Goal: Task Accomplishment & Management: Use online tool/utility

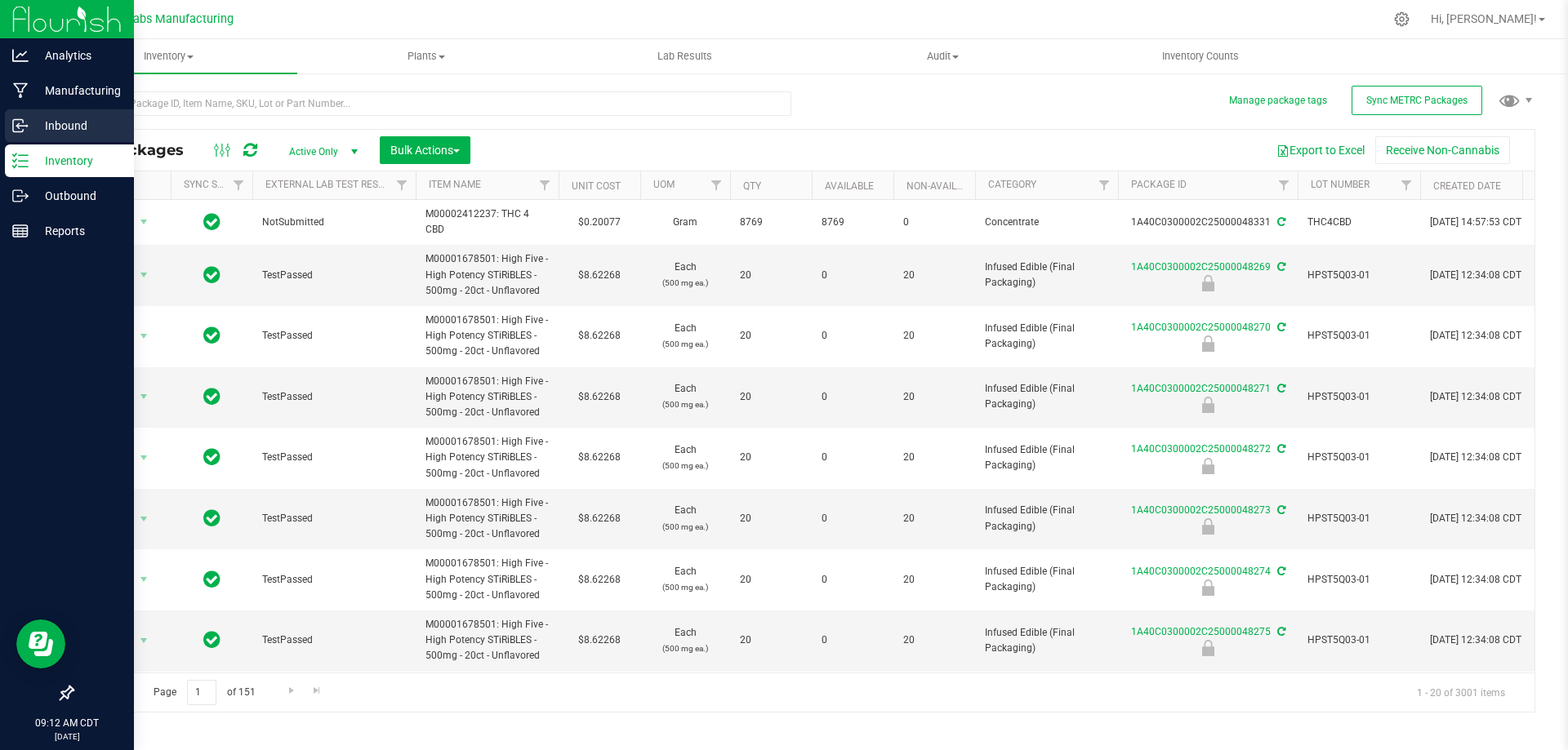
click at [22, 122] on icon at bounding box center [20, 125] width 16 height 16
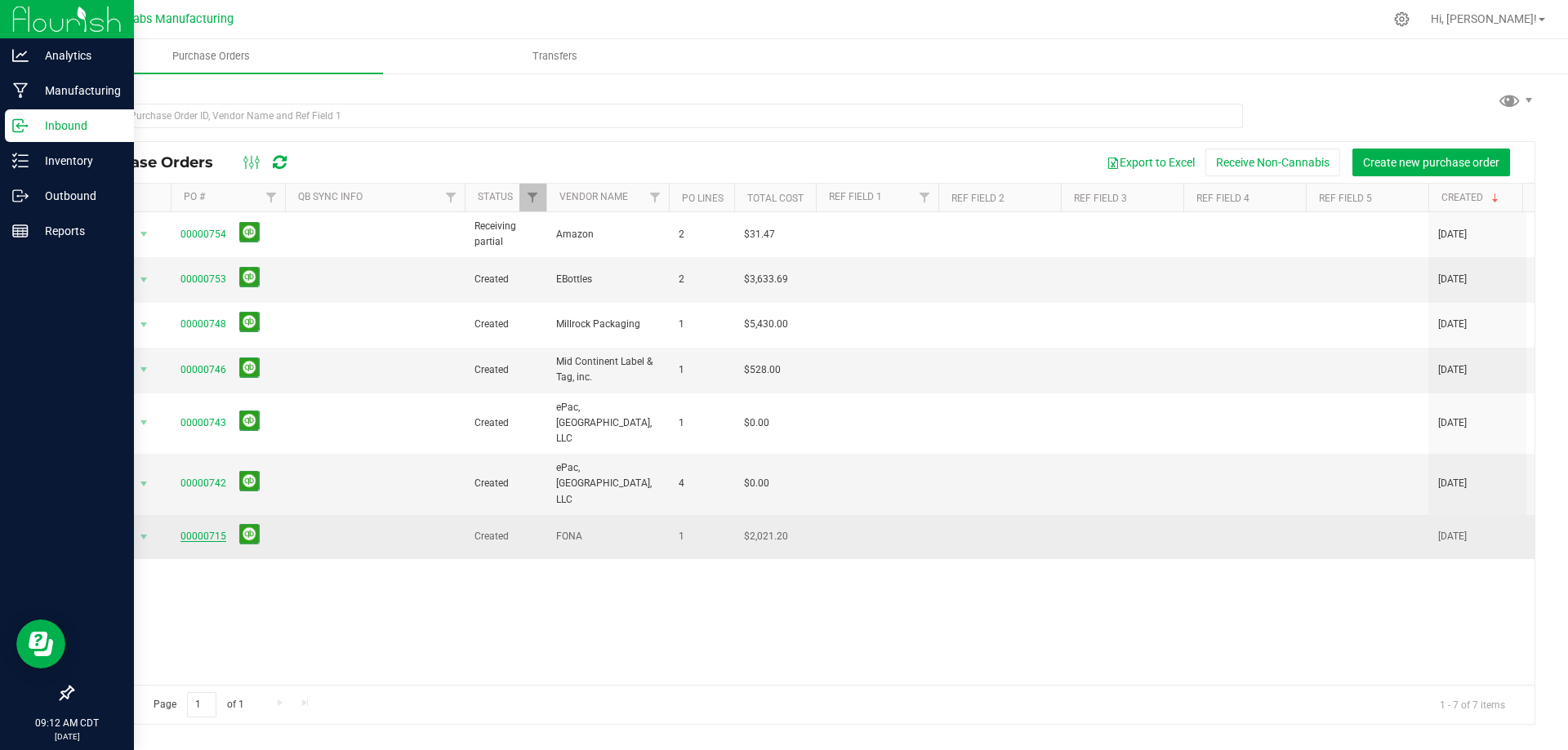
click at [194, 531] on link "00000715" at bounding box center [203, 537] width 46 height 11
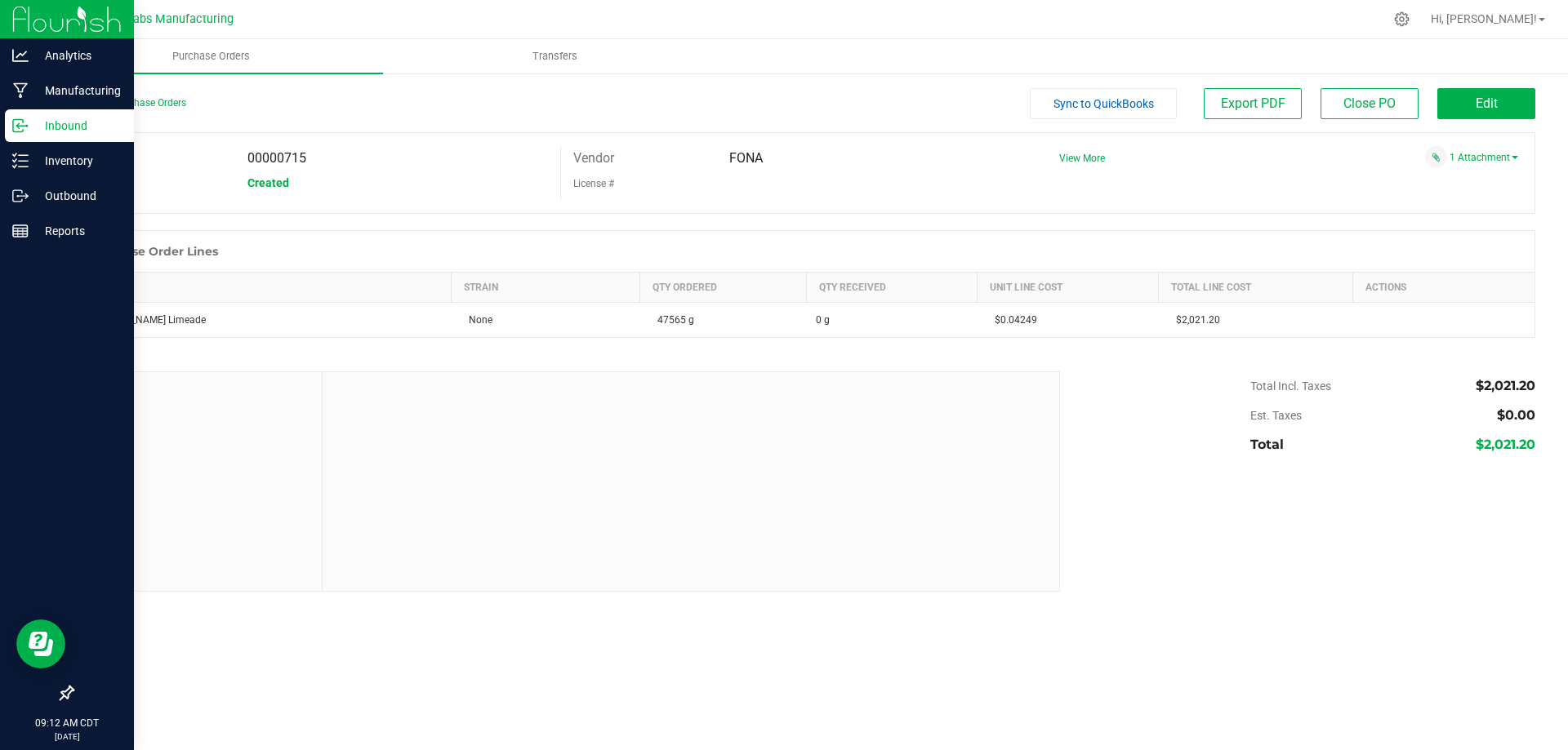
click at [1049, 101] on button "Sync to QuickBooks" at bounding box center [1103, 104] width 147 height 31
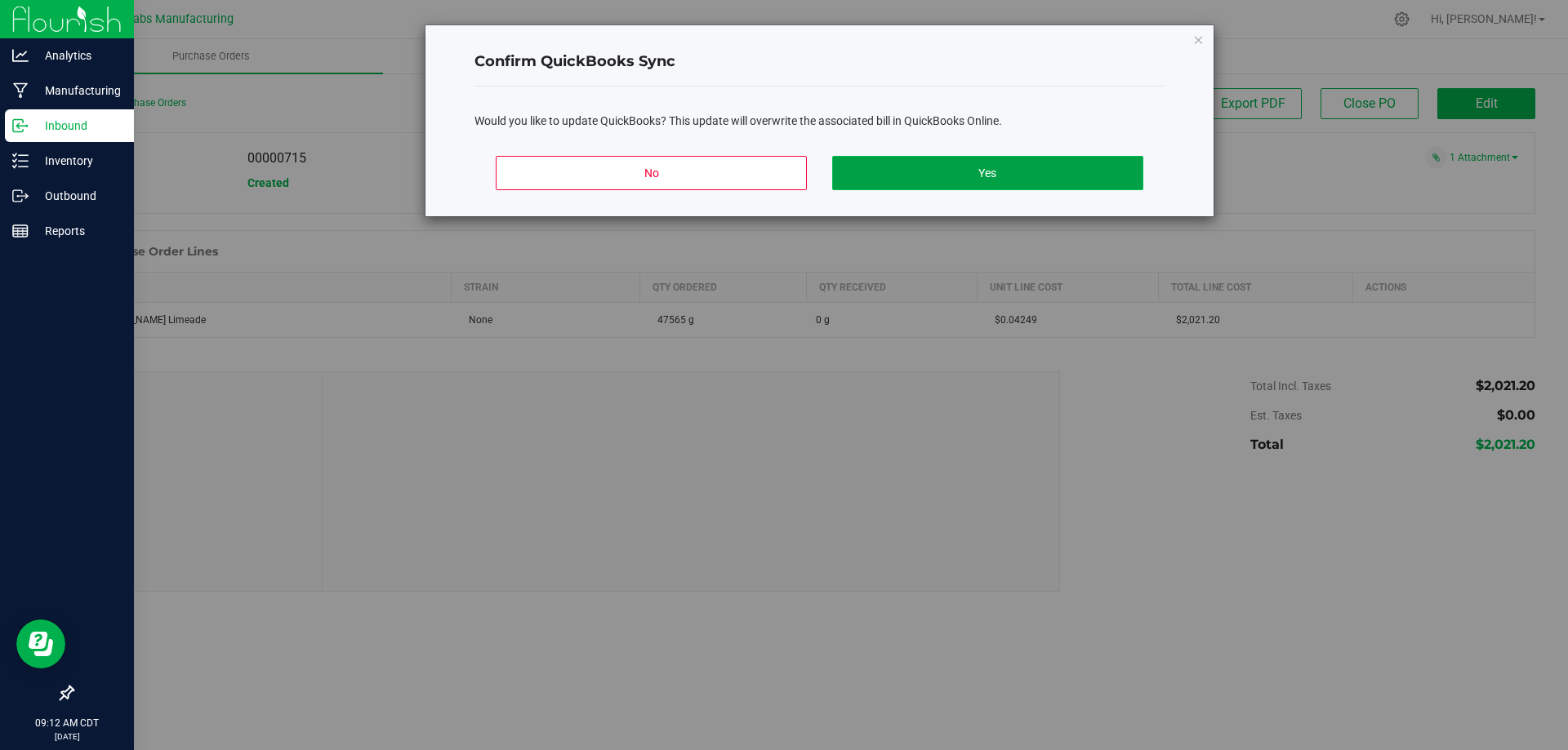
click at [981, 166] on button "Yes" at bounding box center [988, 173] width 311 height 34
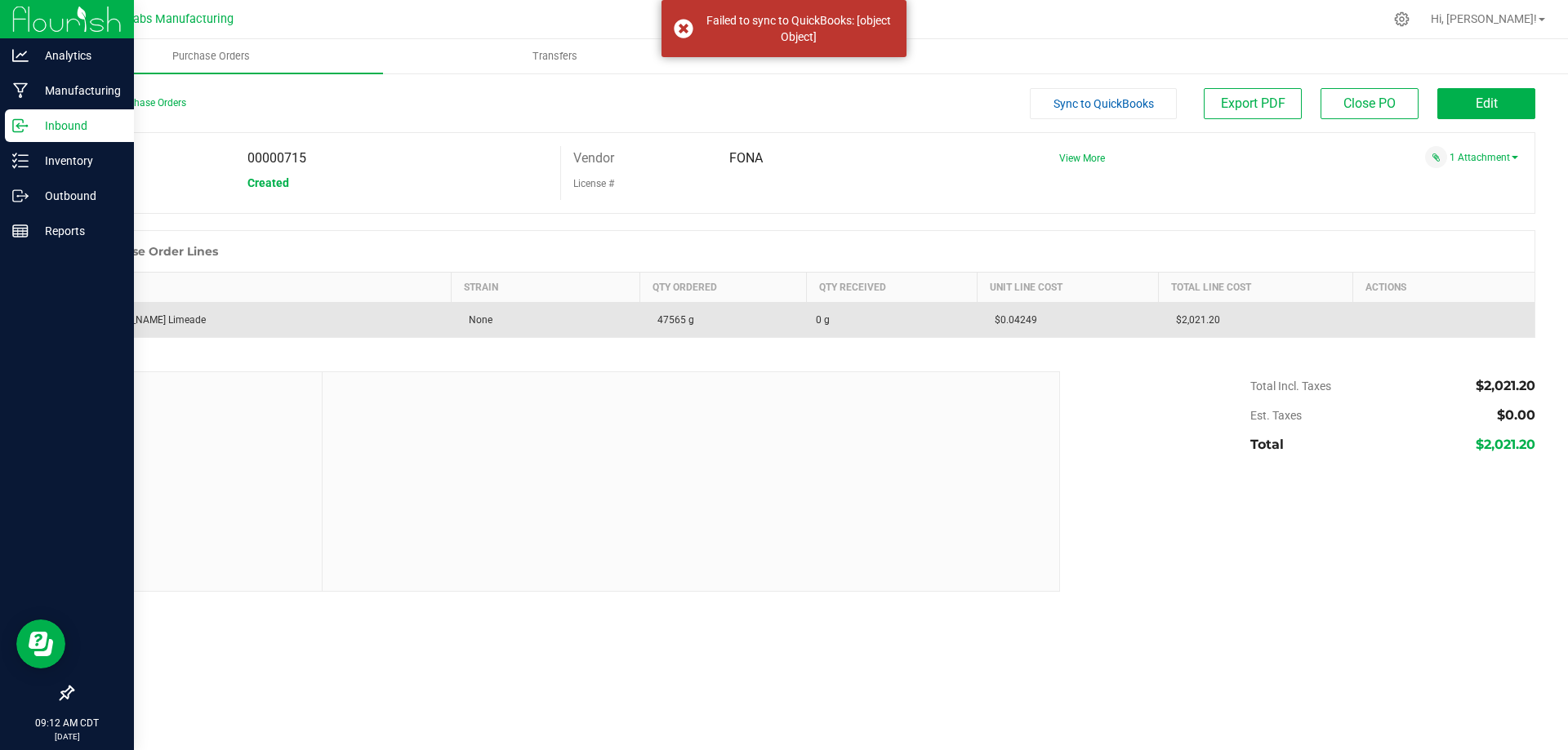
click at [154, 318] on div "FONA Cherry Limeade" at bounding box center [262, 319] width 358 height 14
copy div "FONA Cherry Limeade"
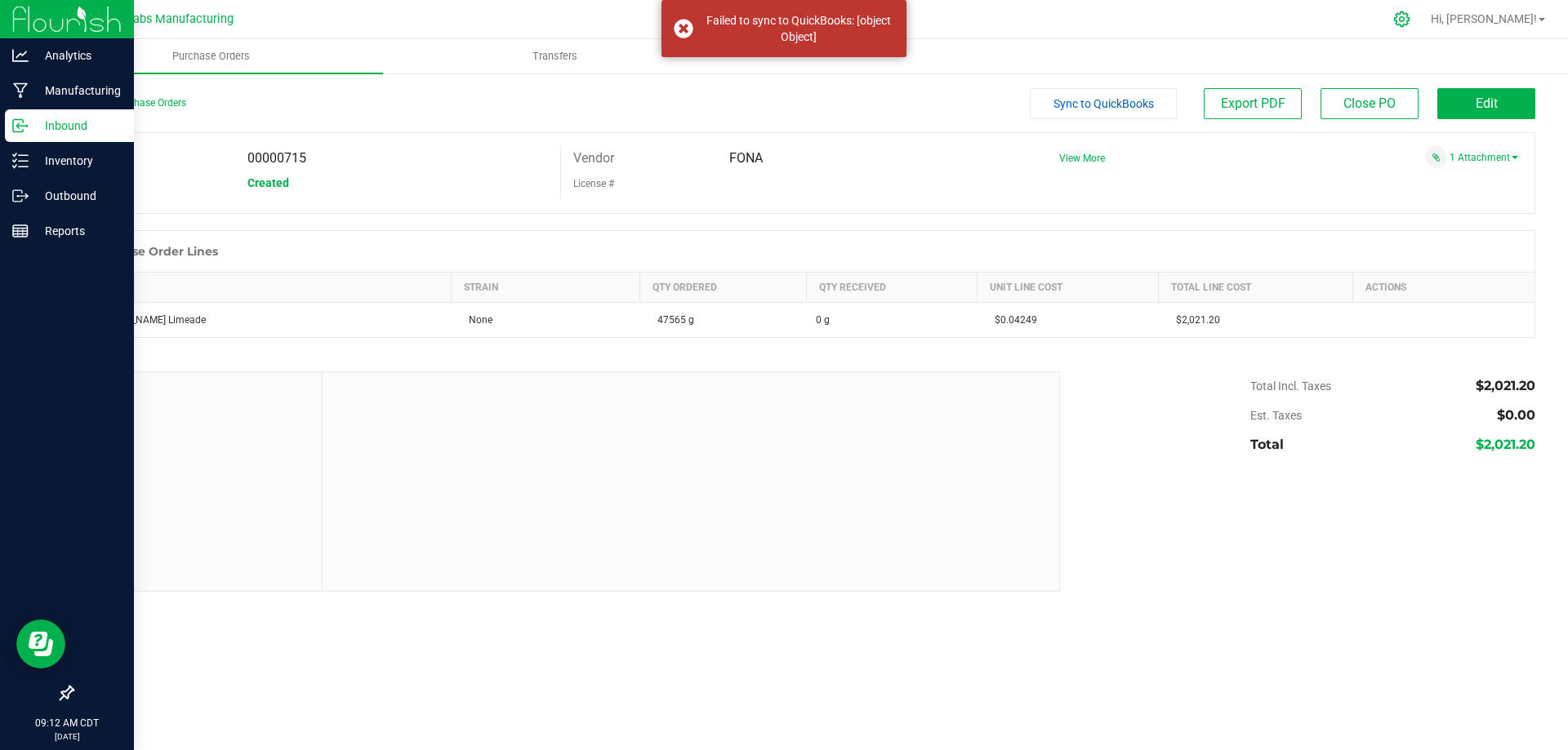
click at [1411, 20] on icon at bounding box center [1402, 19] width 17 height 17
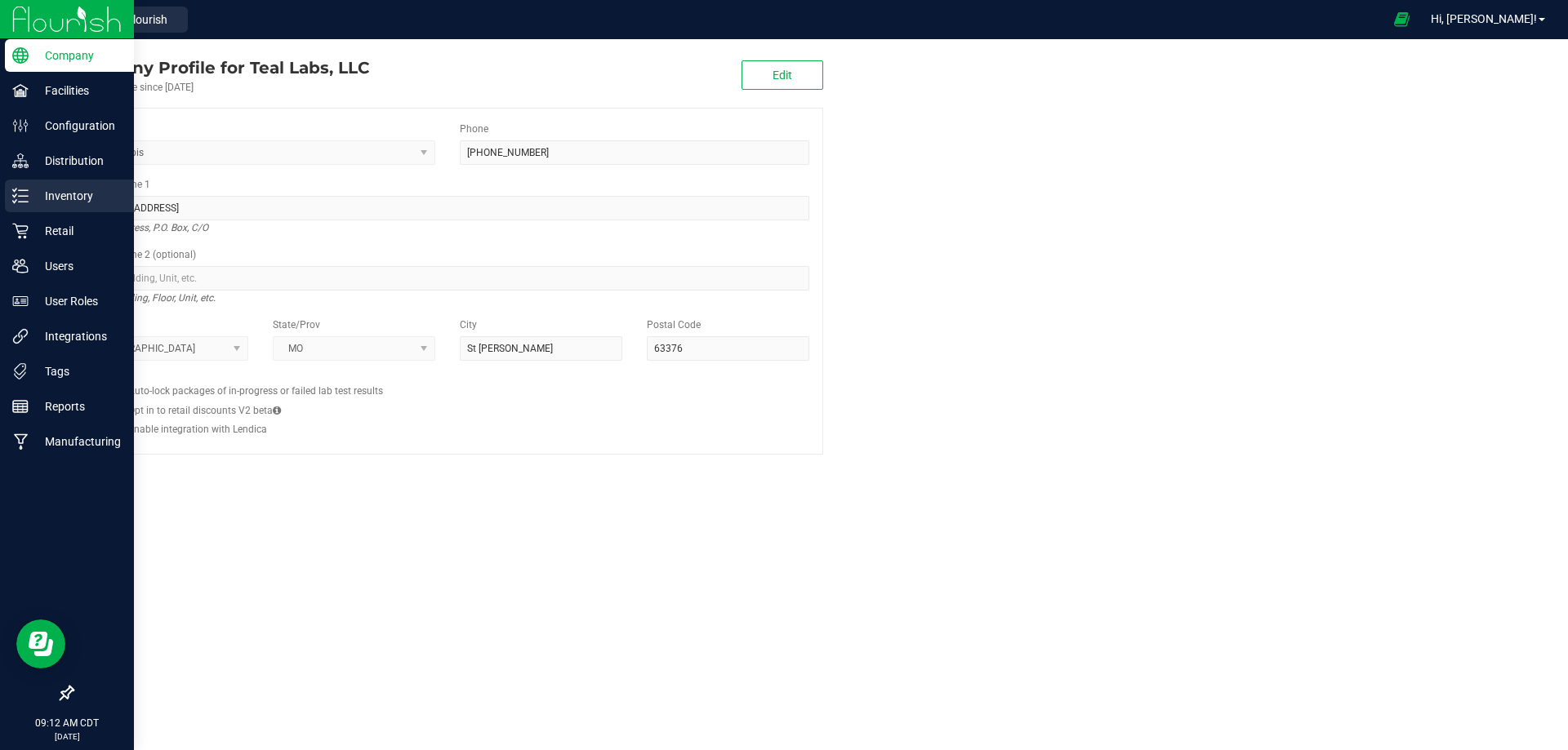
click at [31, 200] on p "Inventory" at bounding box center [77, 195] width 98 height 20
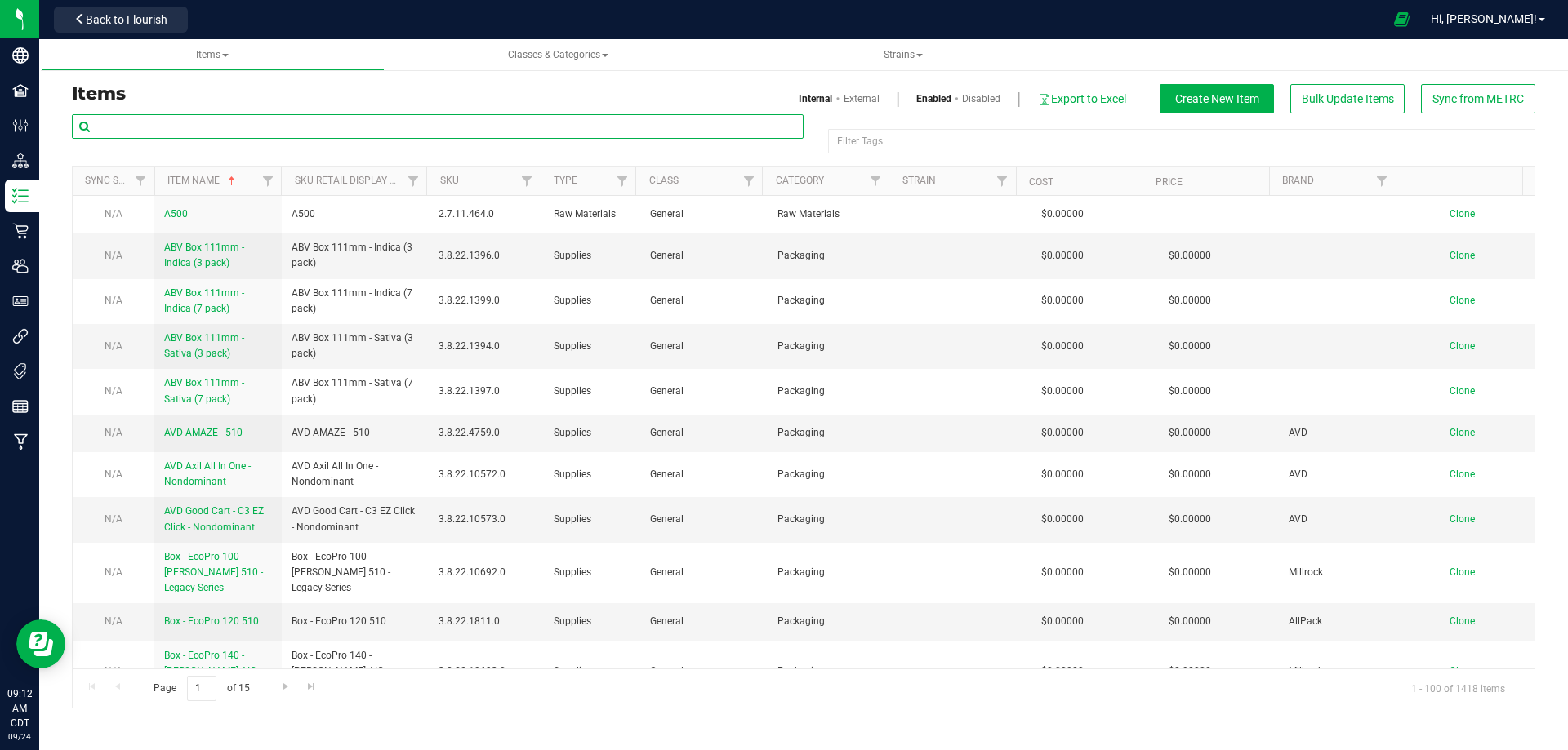
click at [327, 132] on input "text" at bounding box center [438, 127] width 732 height 25
paste input "FONA Cherry Limeade"
type input "FONA Cherry Limeade"
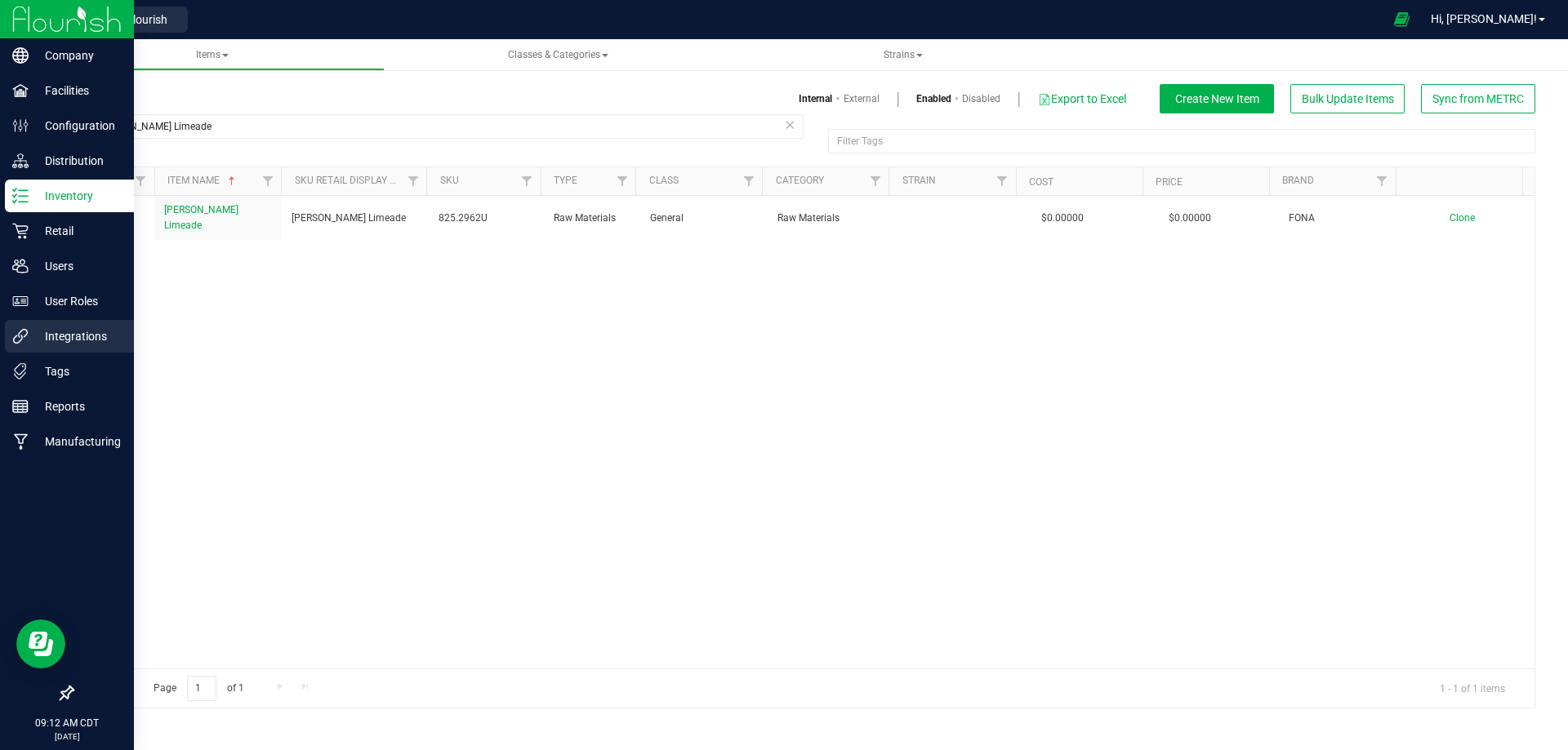
click at [39, 339] on p "Integrations" at bounding box center [77, 336] width 98 height 20
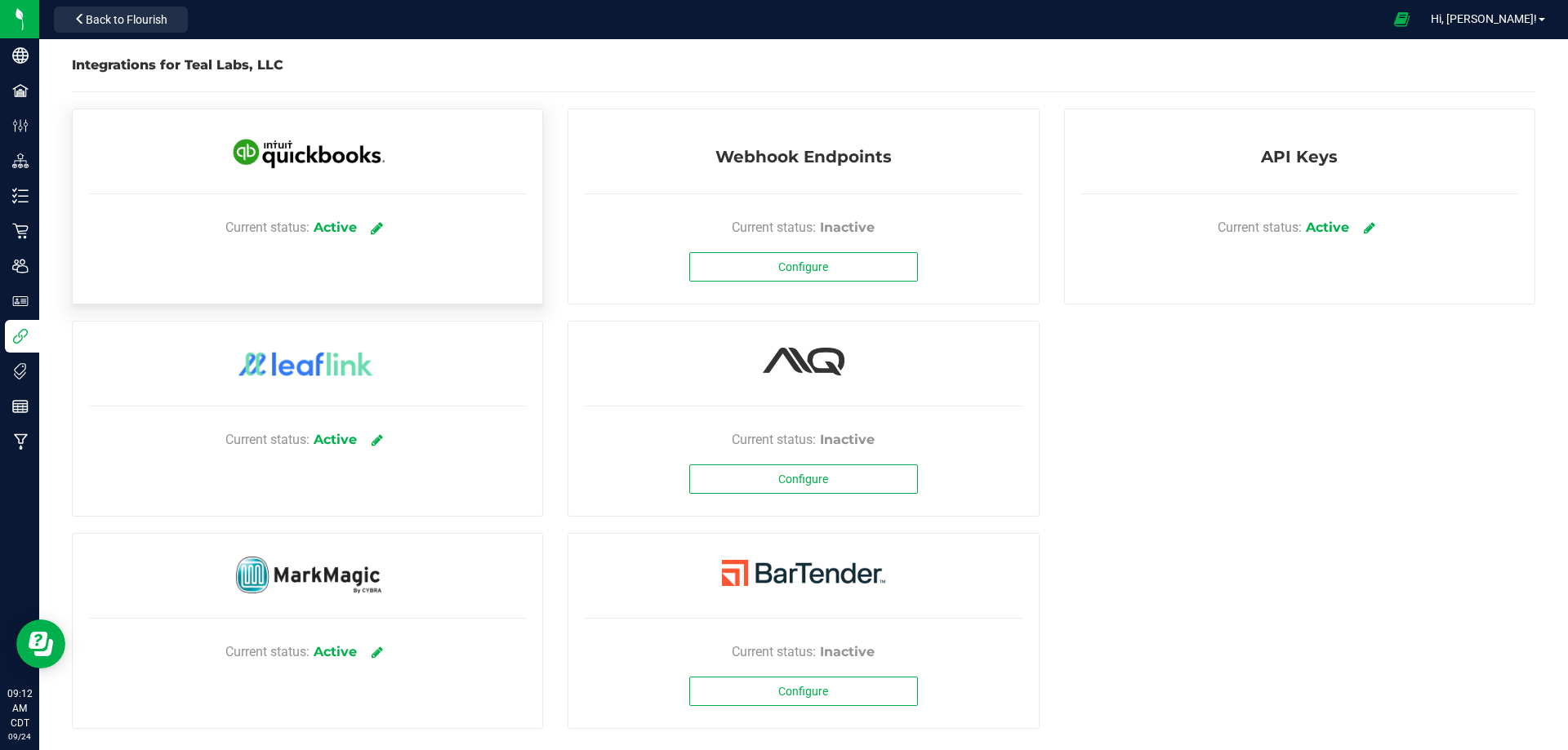
click at [379, 228] on icon at bounding box center [377, 227] width 12 height 14
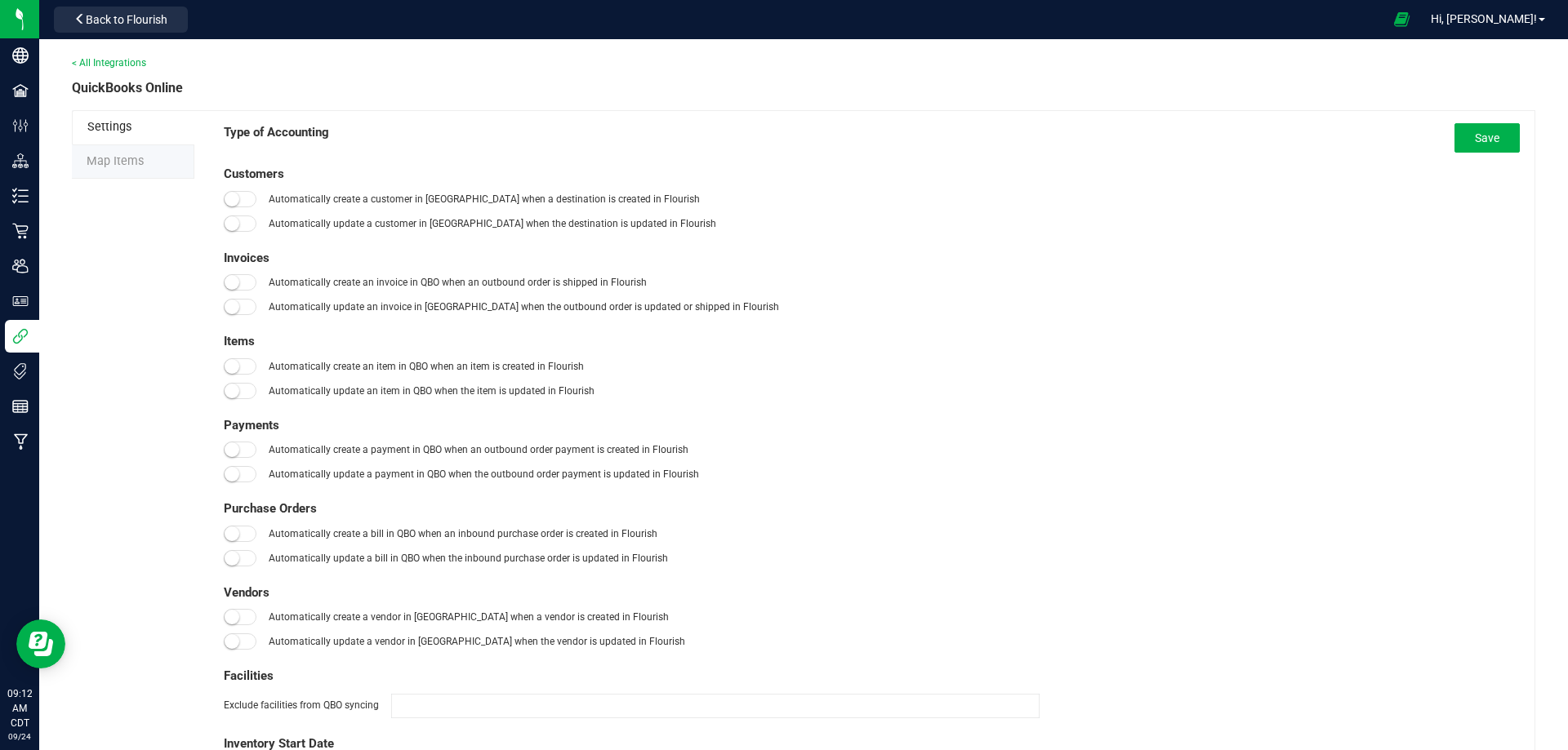
type input "01/01/2019"
click at [109, 171] on li "Map Items" at bounding box center [132, 162] width 123 height 34
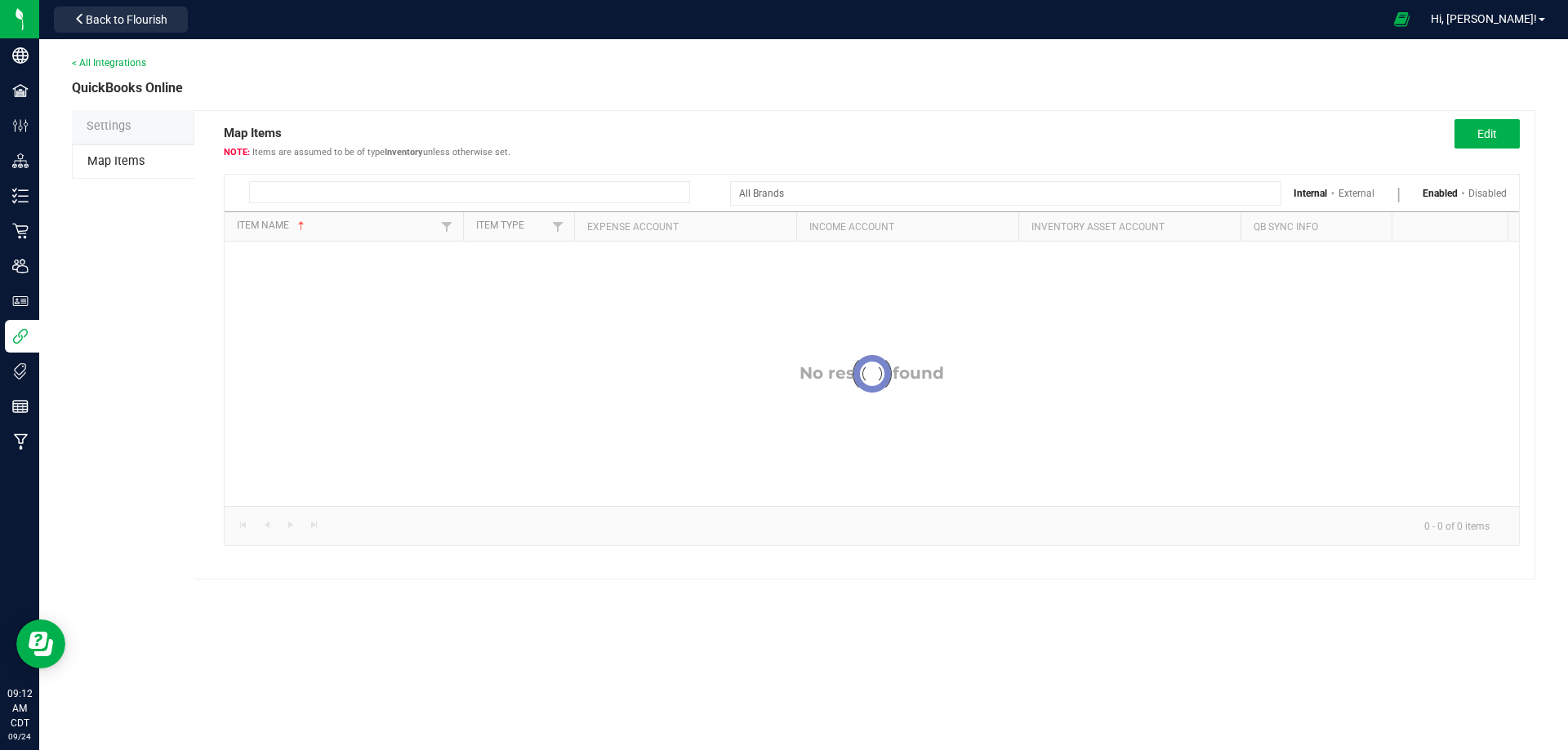
click at [472, 192] on input at bounding box center [469, 192] width 441 height 22
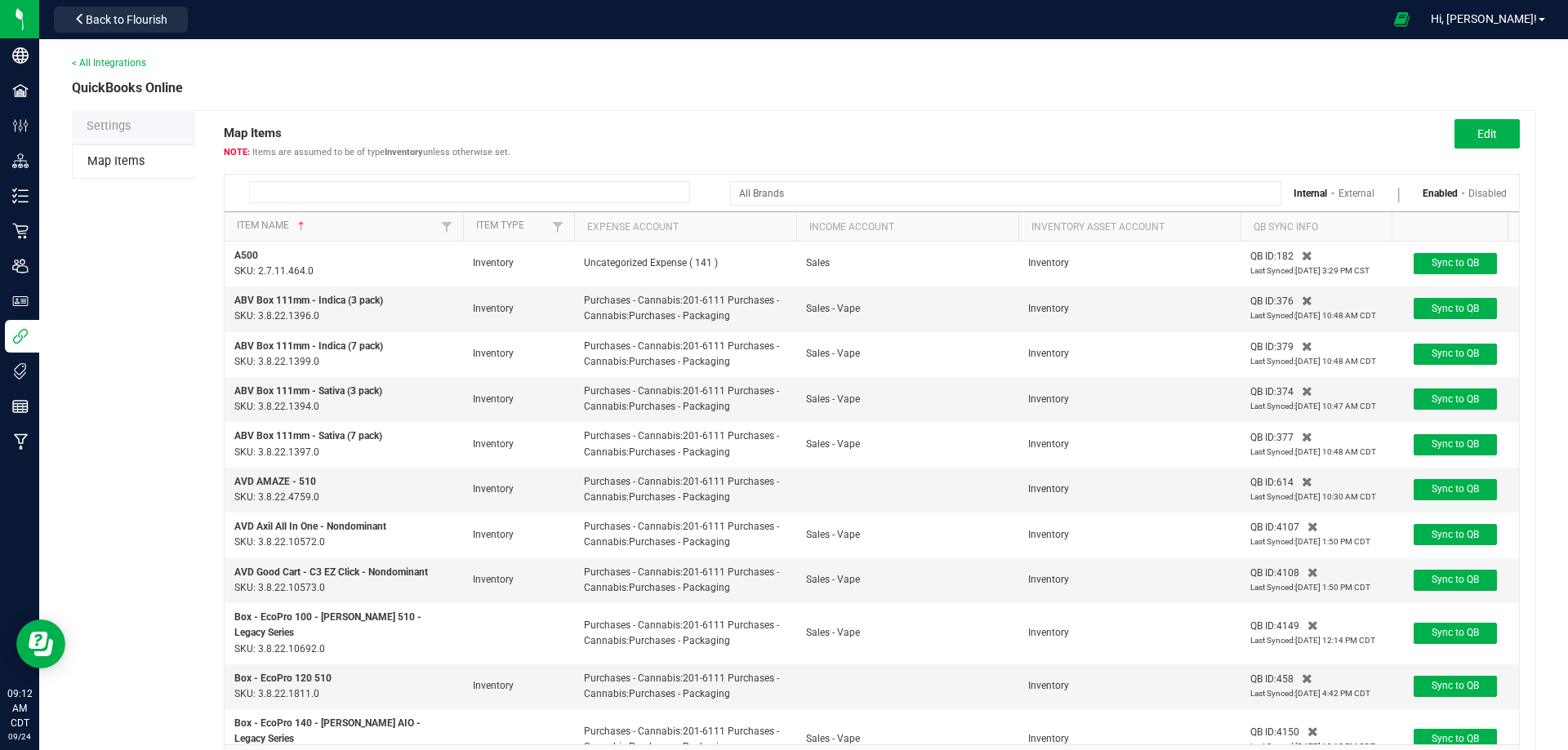
paste input "FONA Cherry Limeade"
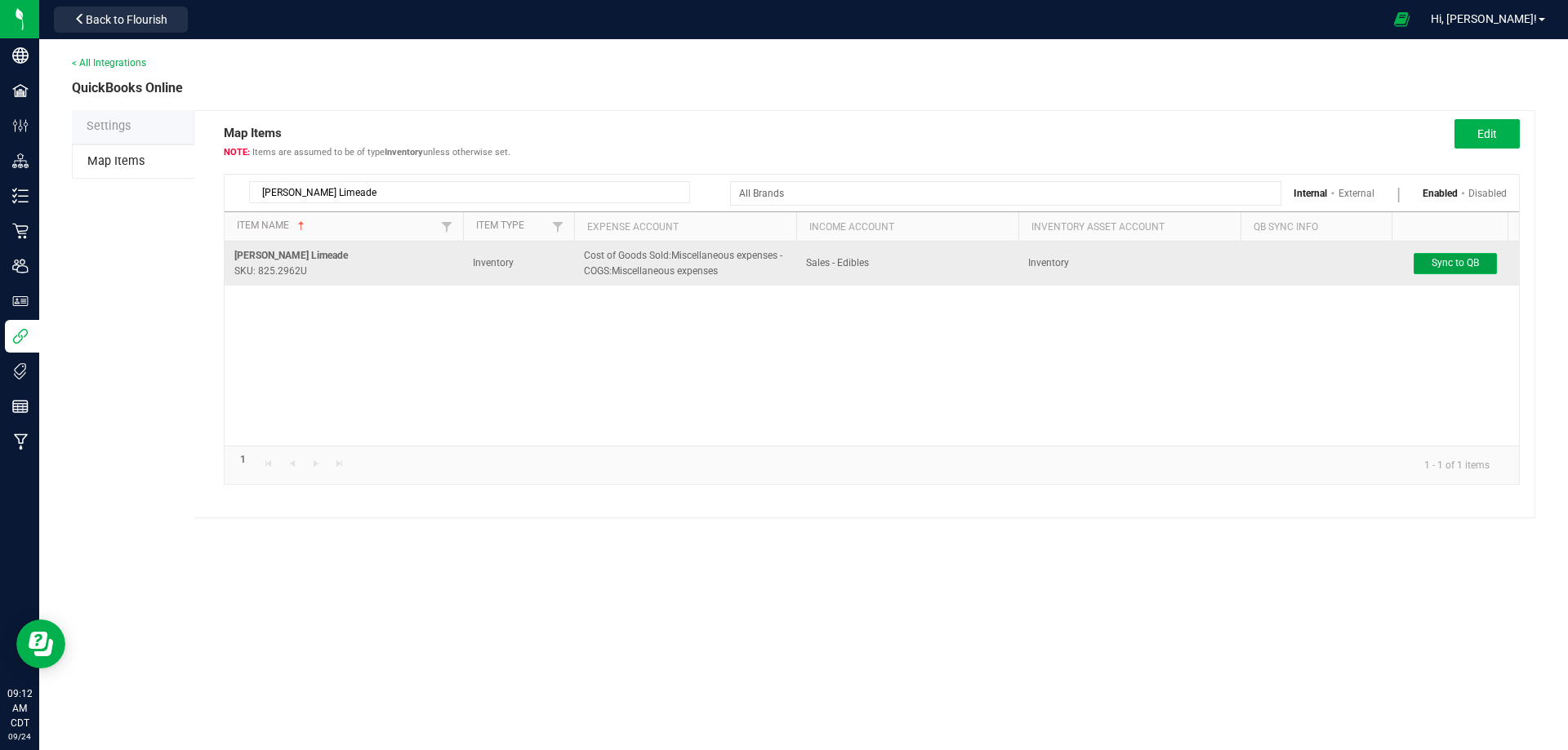
click at [1455, 259] on span "Sync to QB" at bounding box center [1456, 263] width 48 height 11
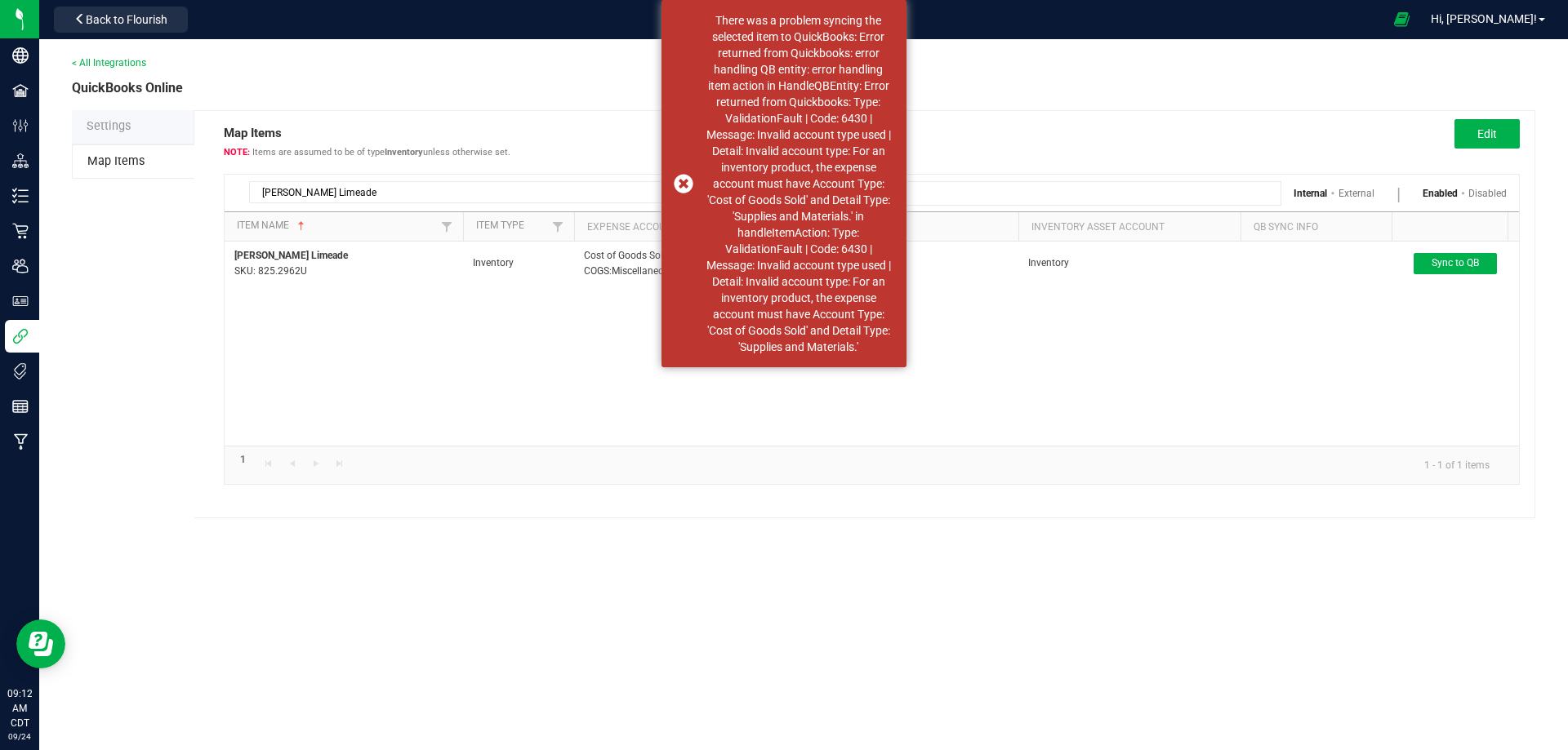
click at [1112, 355] on div "FONA Cherry Limeade SKU: 825.2962U Inventory Cost of Goods Sold:Miscellaneous e…" at bounding box center [872, 344] width 1294 height 204
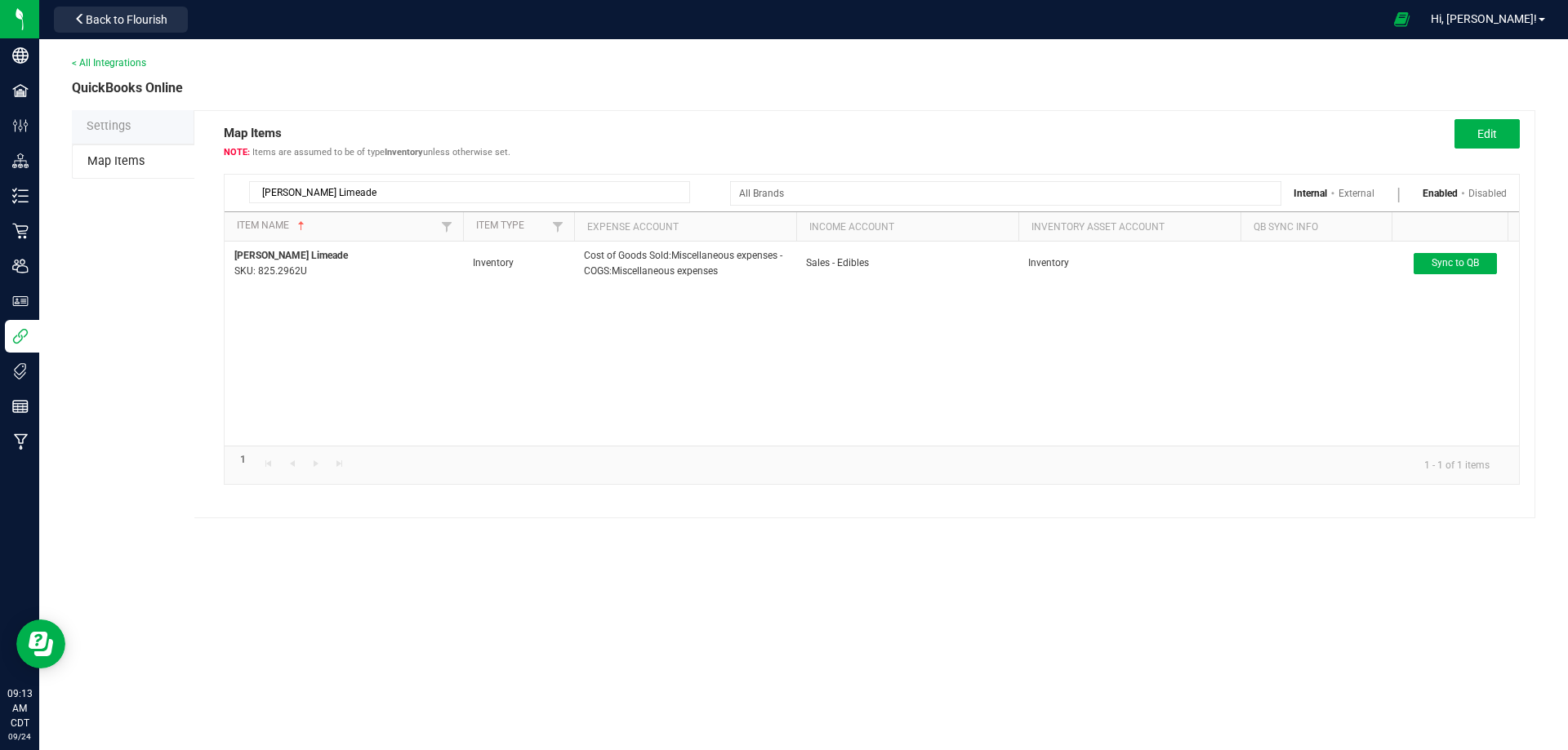
click at [375, 193] on input "FONA Cherry Limeade" at bounding box center [469, 192] width 441 height 22
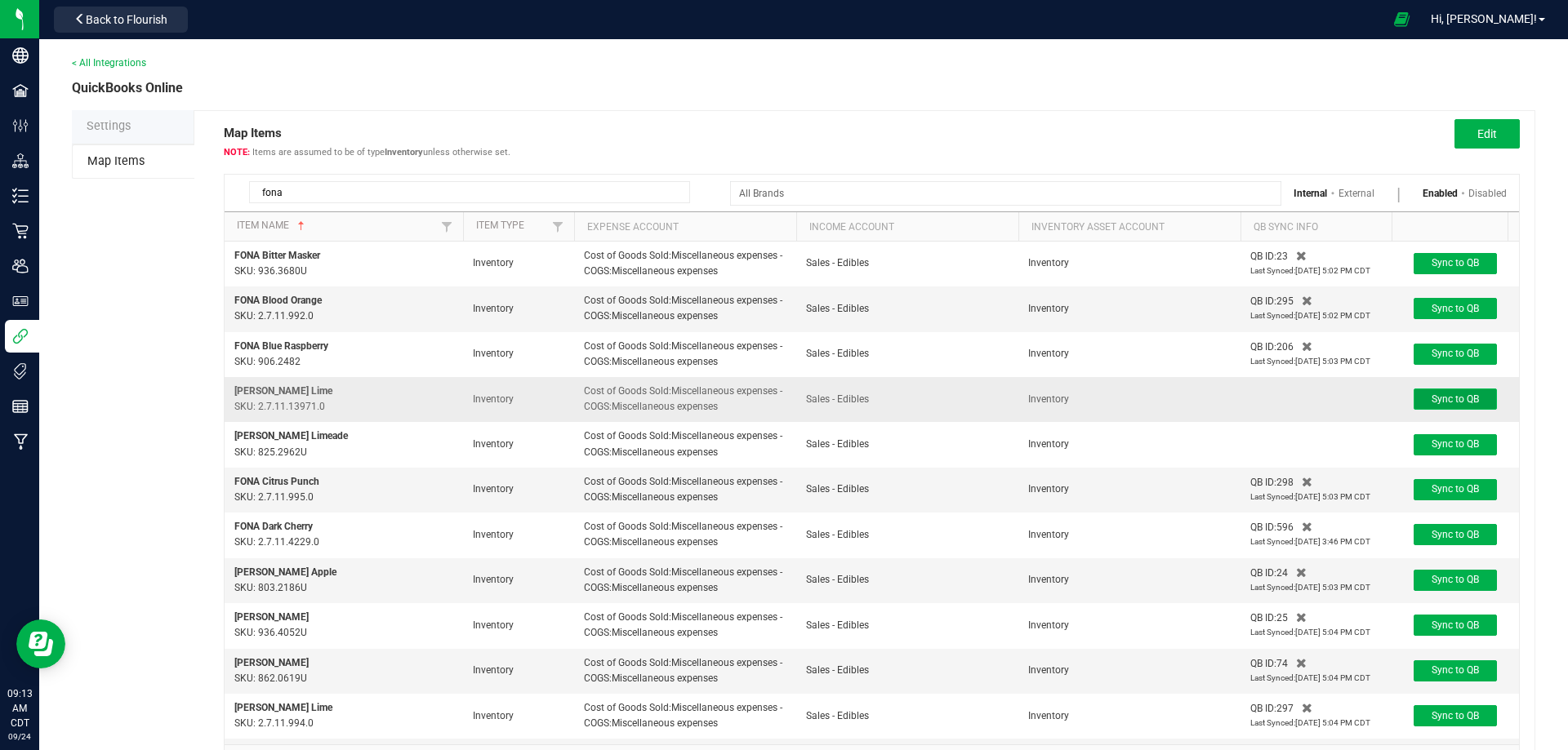
click at [1455, 408] on button "Sync to QB" at bounding box center [1455, 399] width 83 height 21
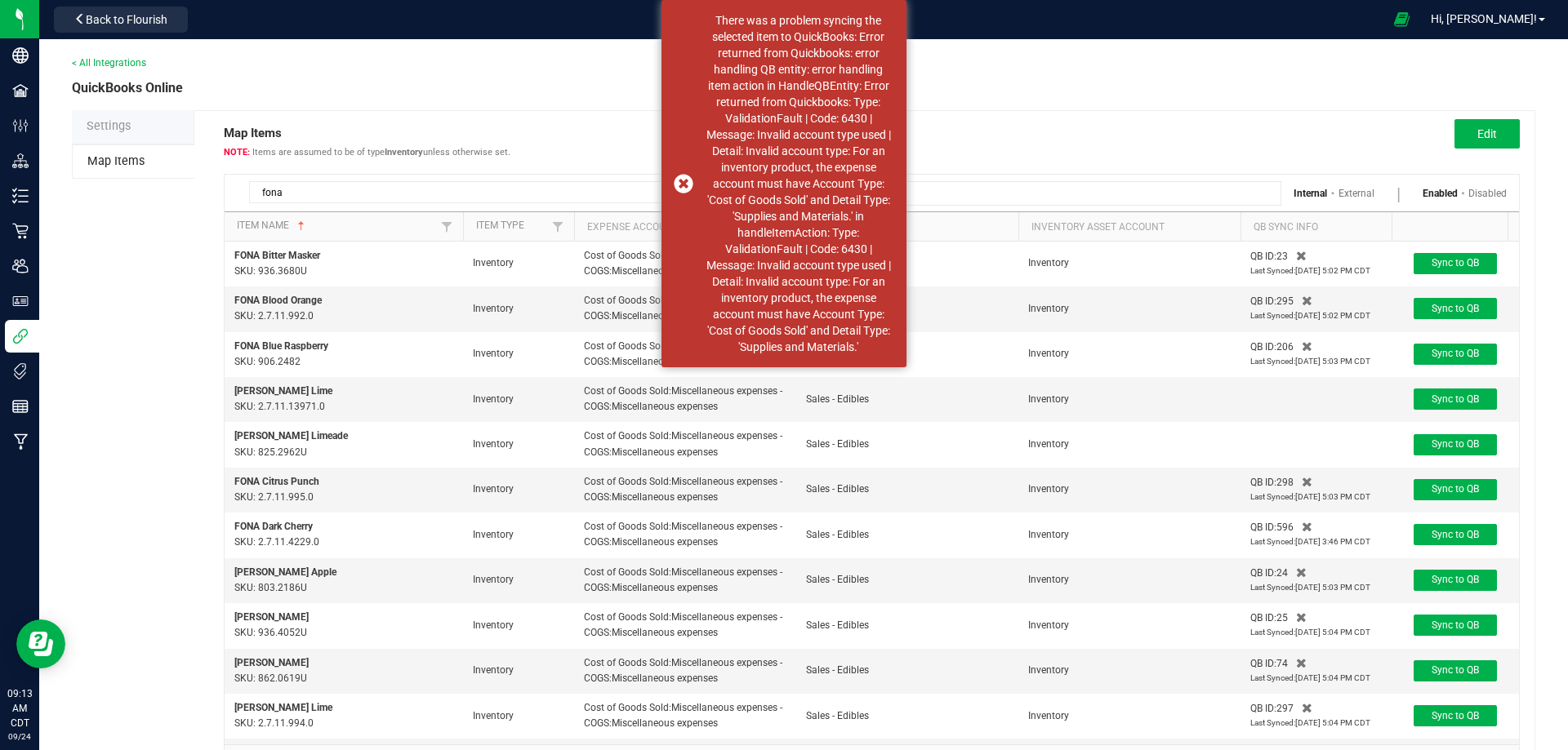
click at [561, 135] on div "Map Items Items are assumed to be of type Inventory unless otherwise set. Edit" at bounding box center [871, 134] width 1320 height 47
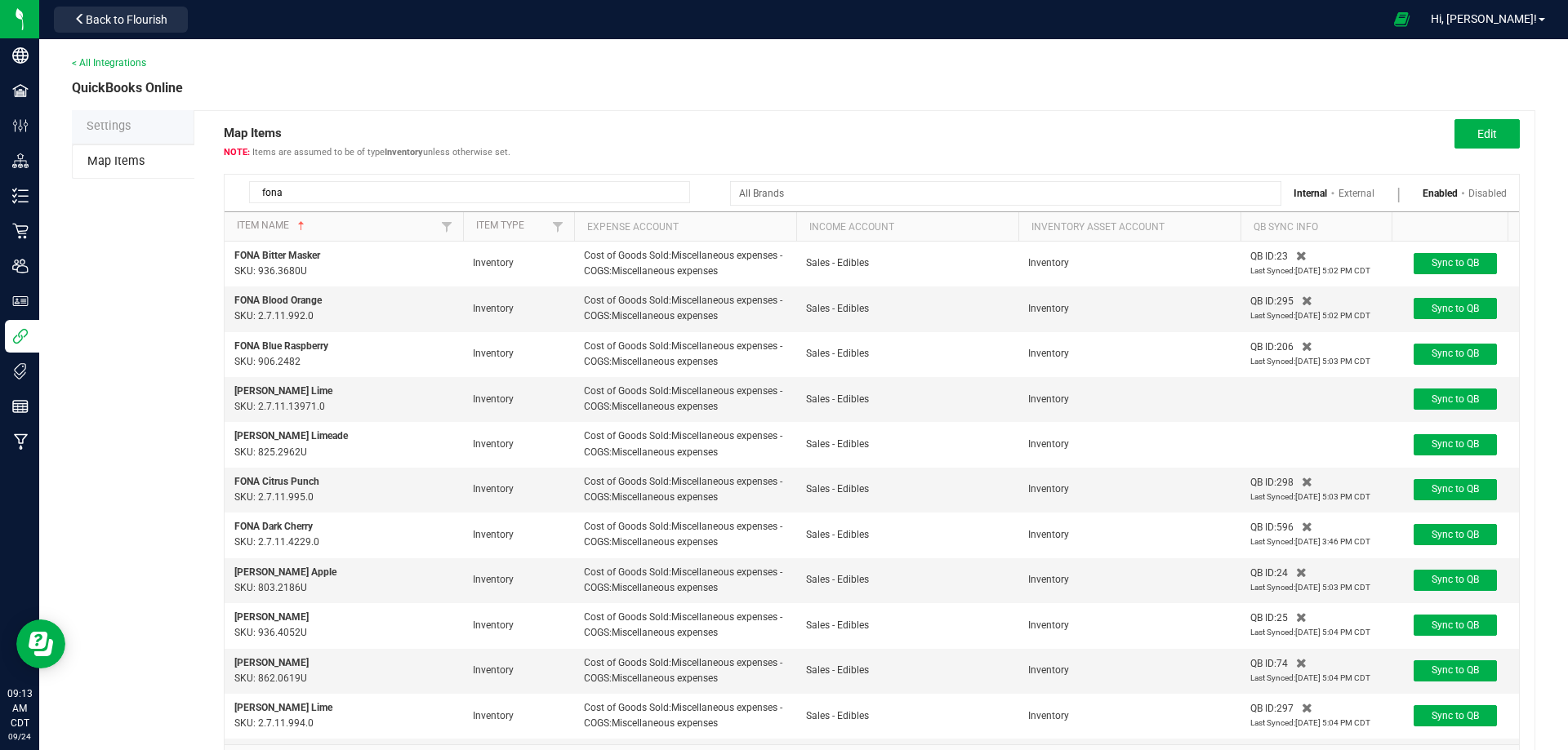
click at [413, 192] on input "fona" at bounding box center [469, 192] width 441 height 22
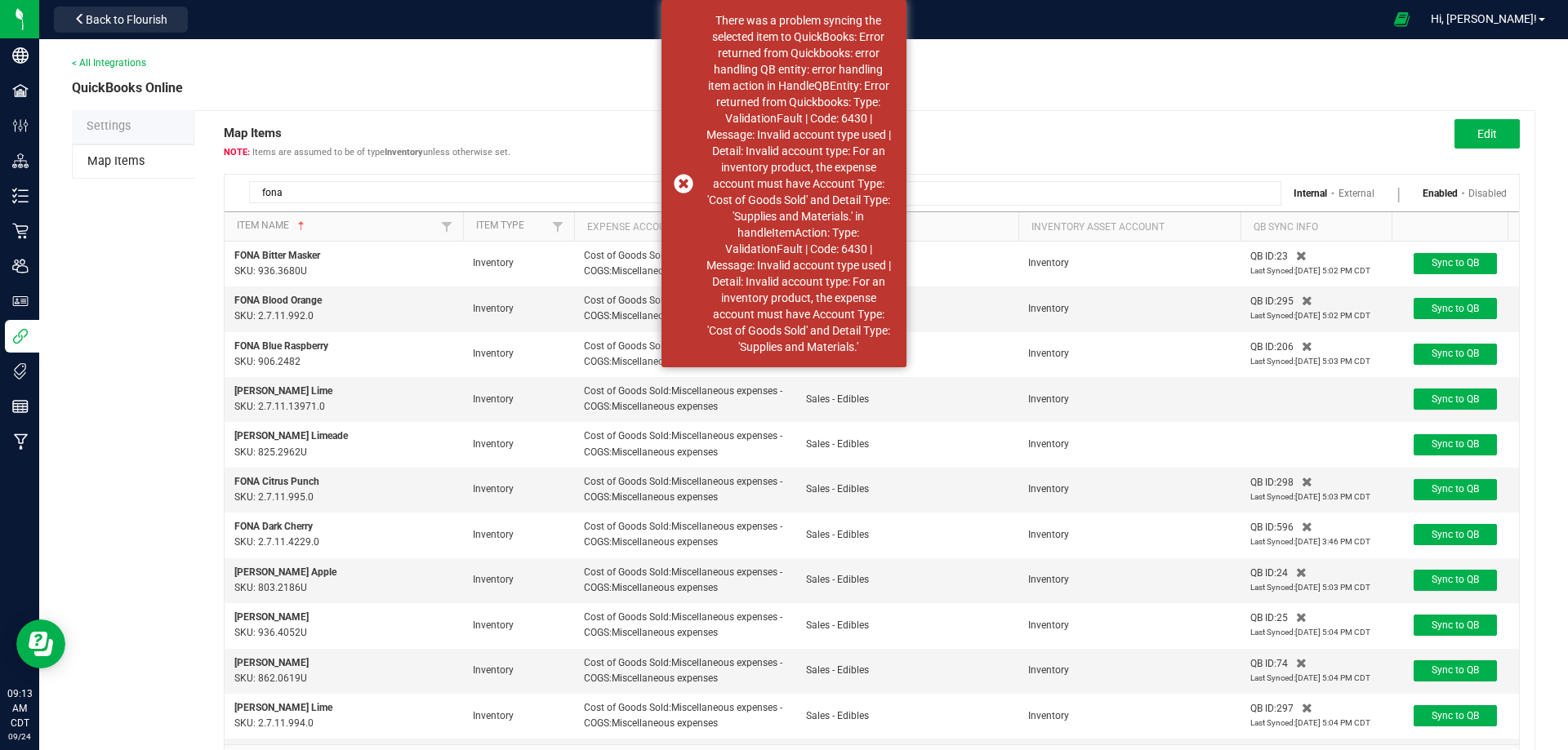
click at [413, 192] on input "fona" at bounding box center [469, 192] width 441 height 22
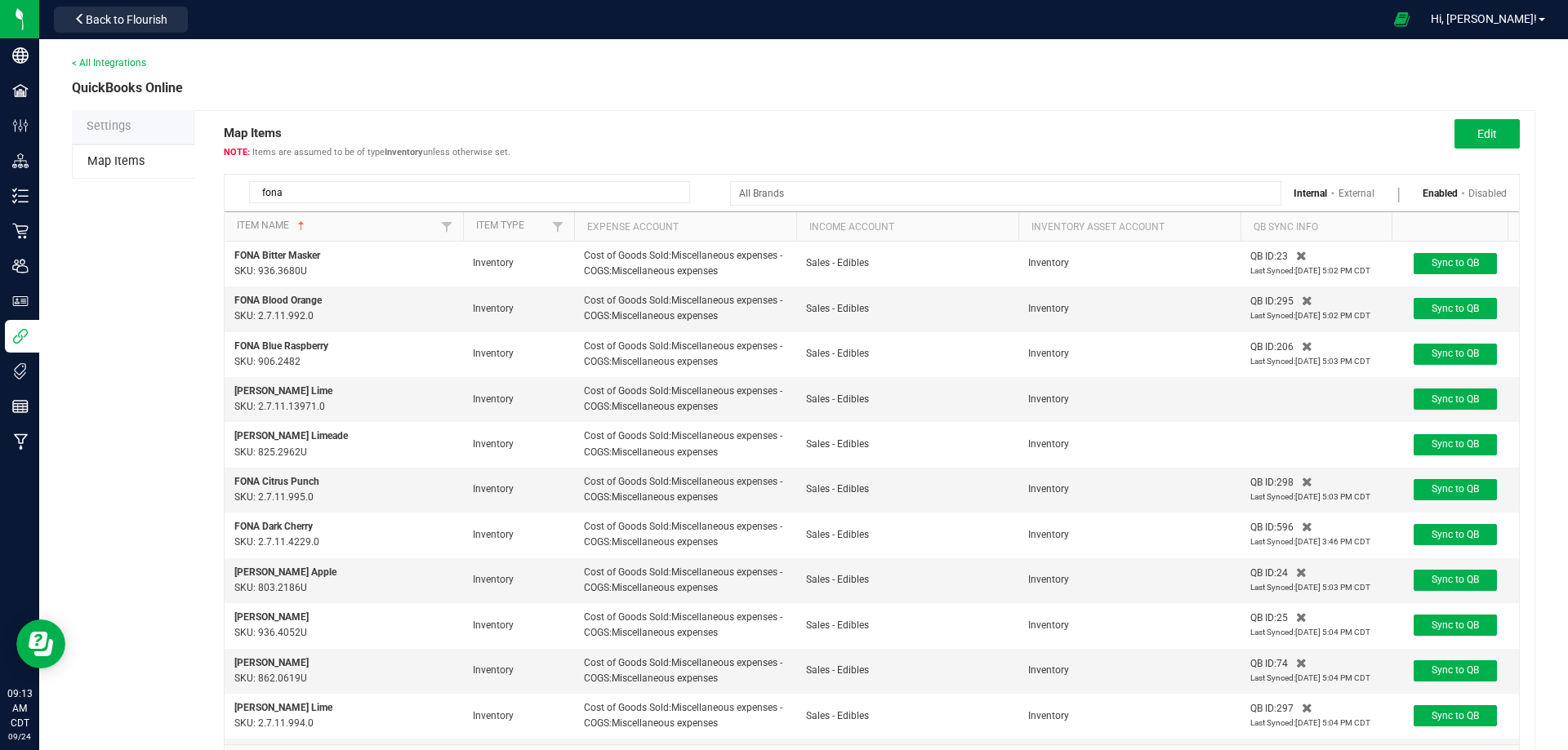
click at [413, 192] on input "fona" at bounding box center [469, 192] width 441 height 22
type input "e"
type input "rte"
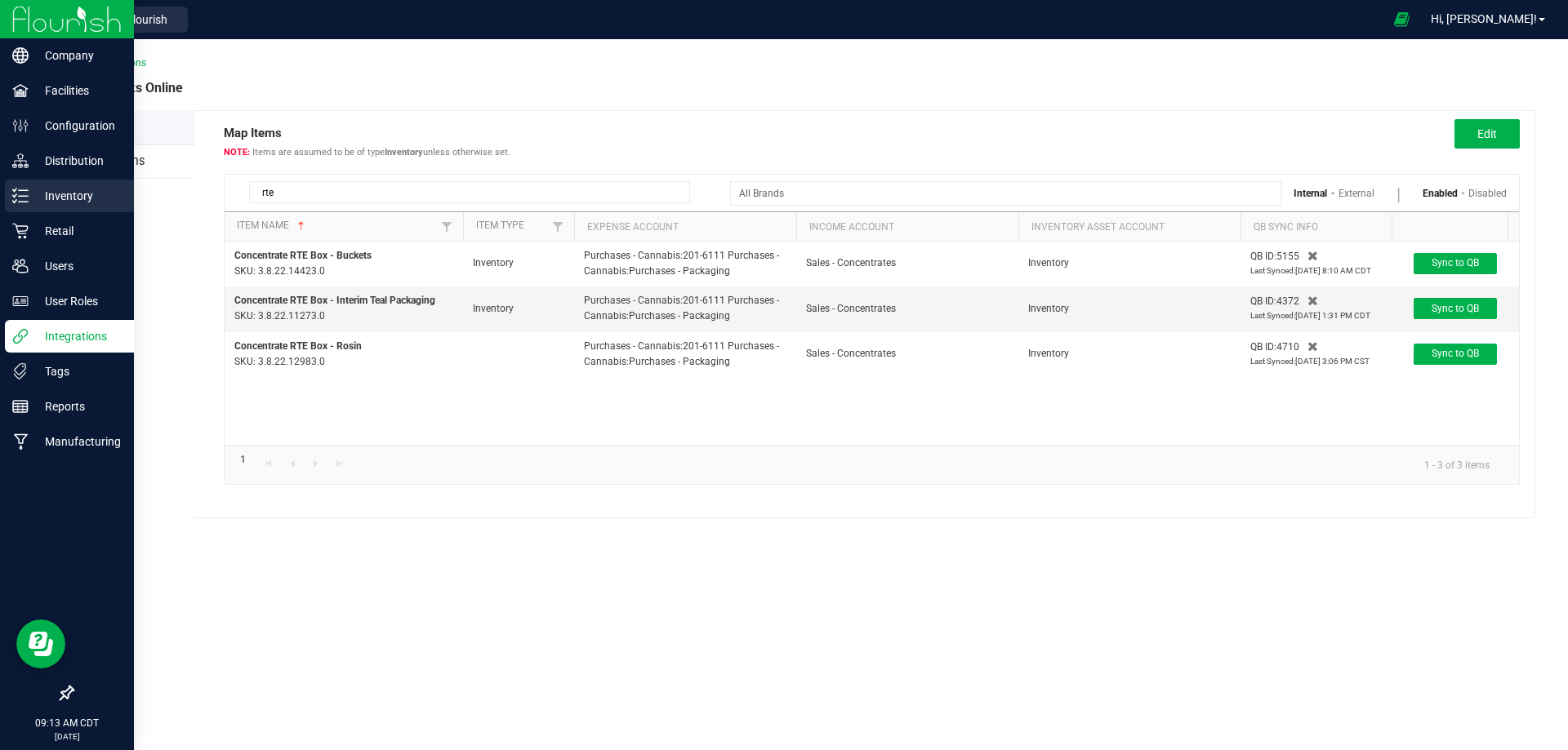
click at [49, 203] on p "Inventory" at bounding box center [77, 195] width 98 height 20
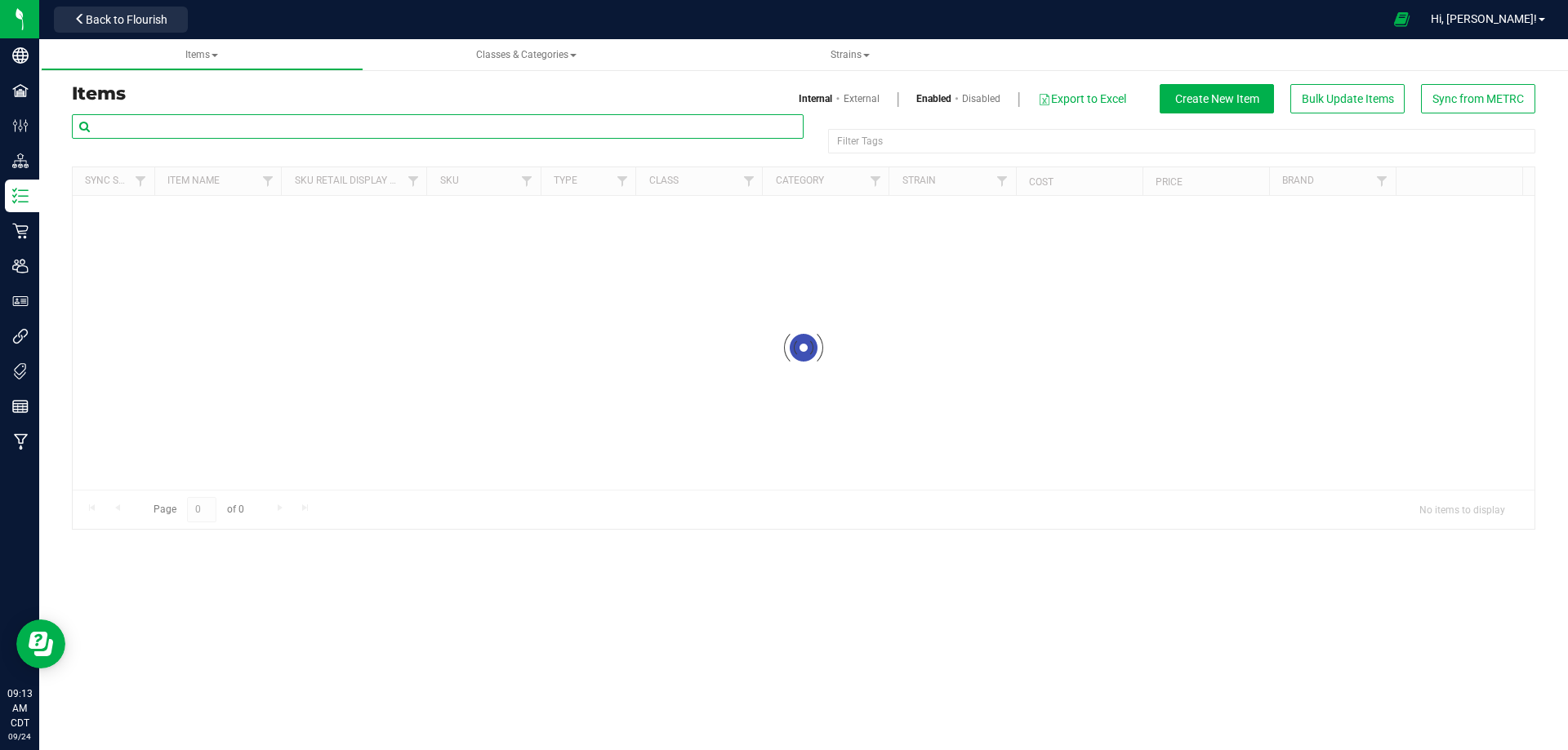
click at [421, 126] on input "text" at bounding box center [438, 127] width 732 height 25
paste input "FONA Cherry Limeade"
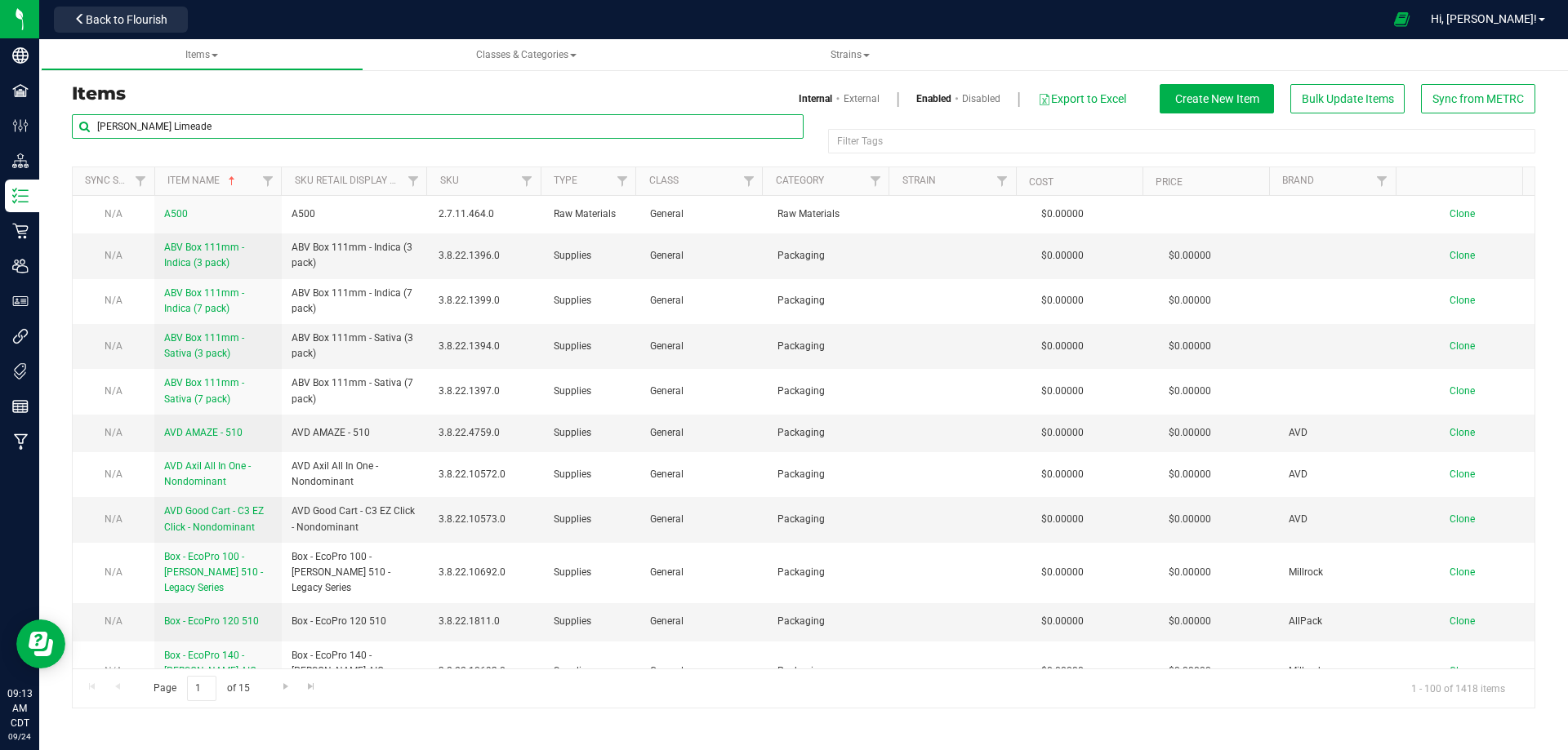
type input "FONA Cherry Limeade"
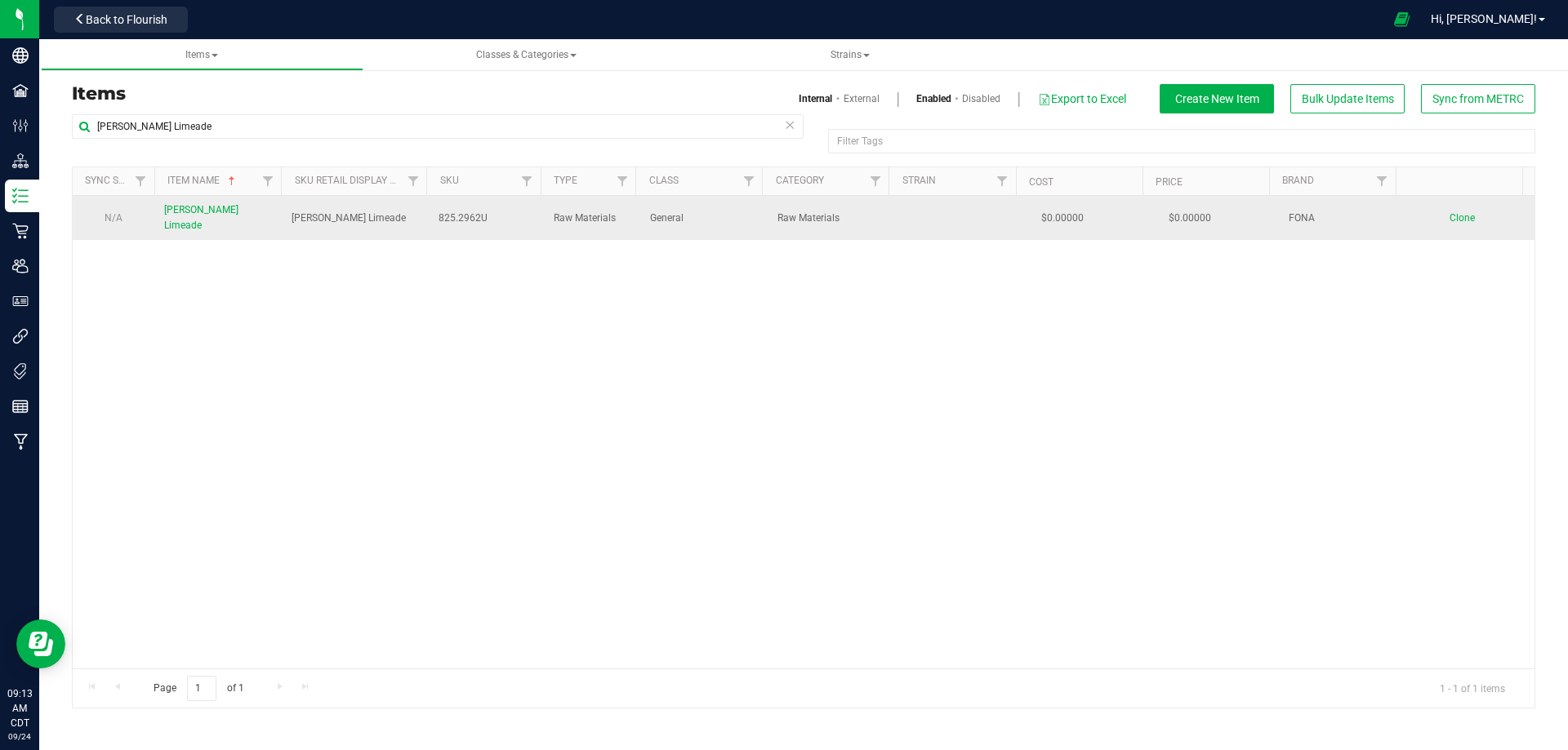
click at [244, 207] on link "FONA Cherry Limeade" at bounding box center [217, 217] width 108 height 31
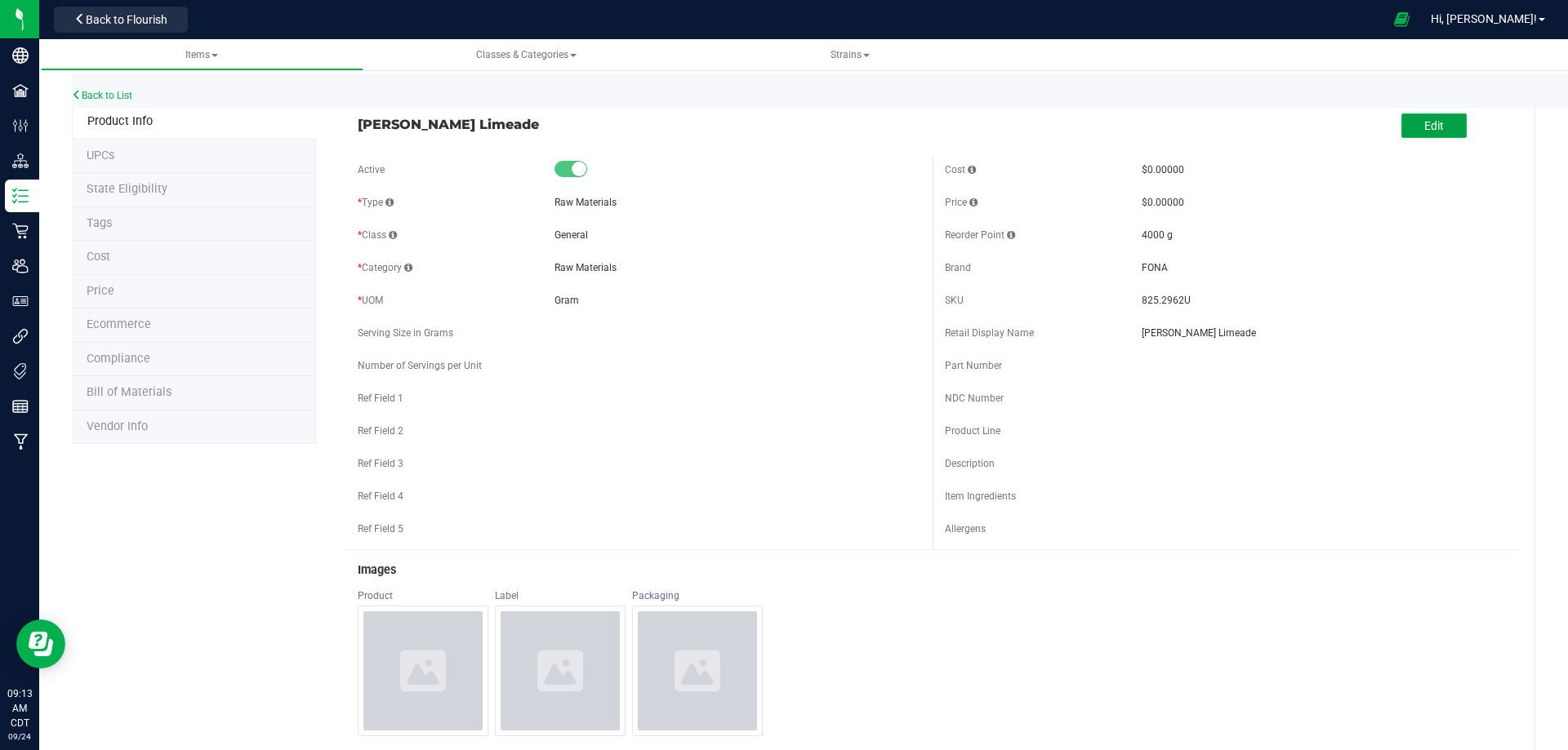
click at [1439, 128] on button "Edit" at bounding box center [1434, 126] width 66 height 25
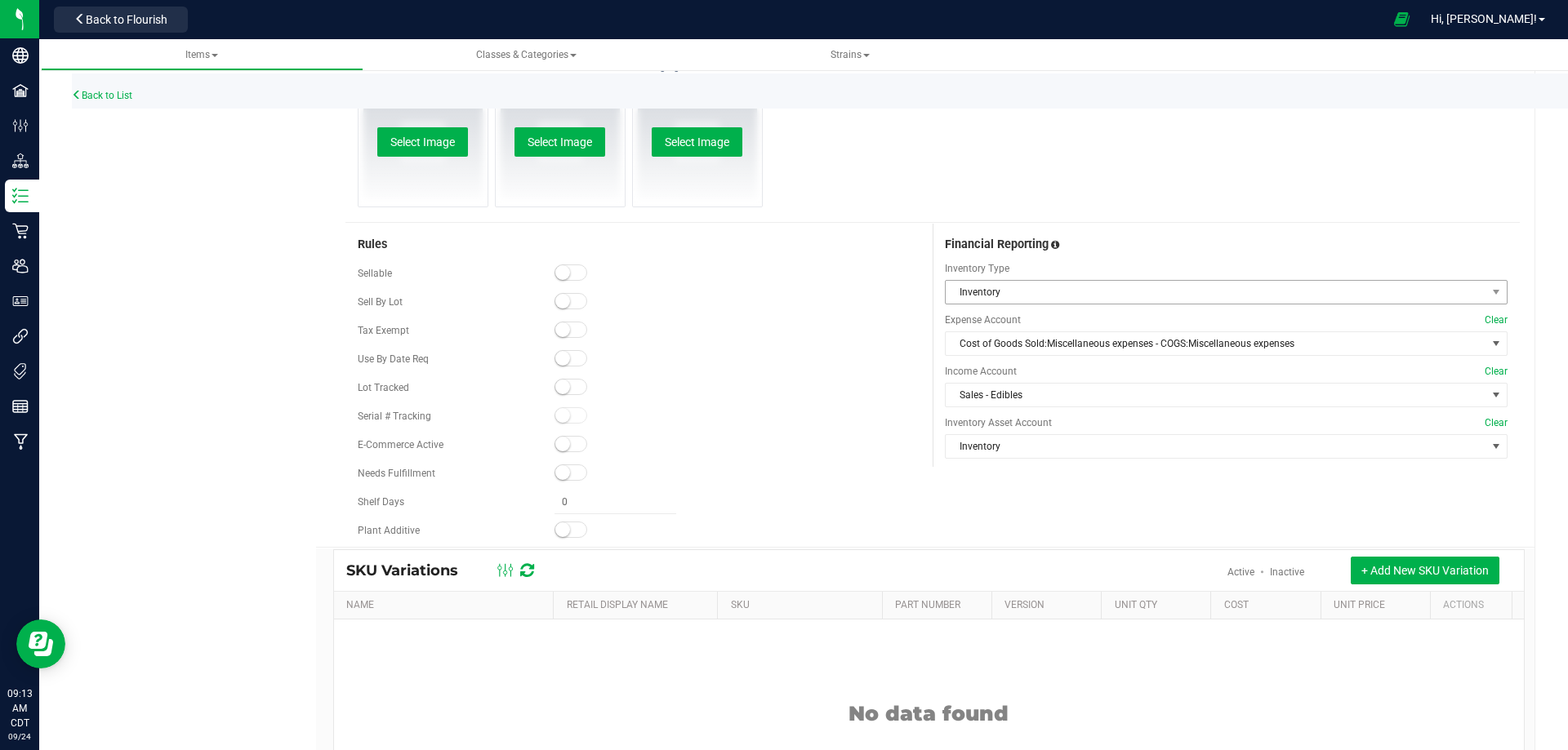
scroll to position [653, 0]
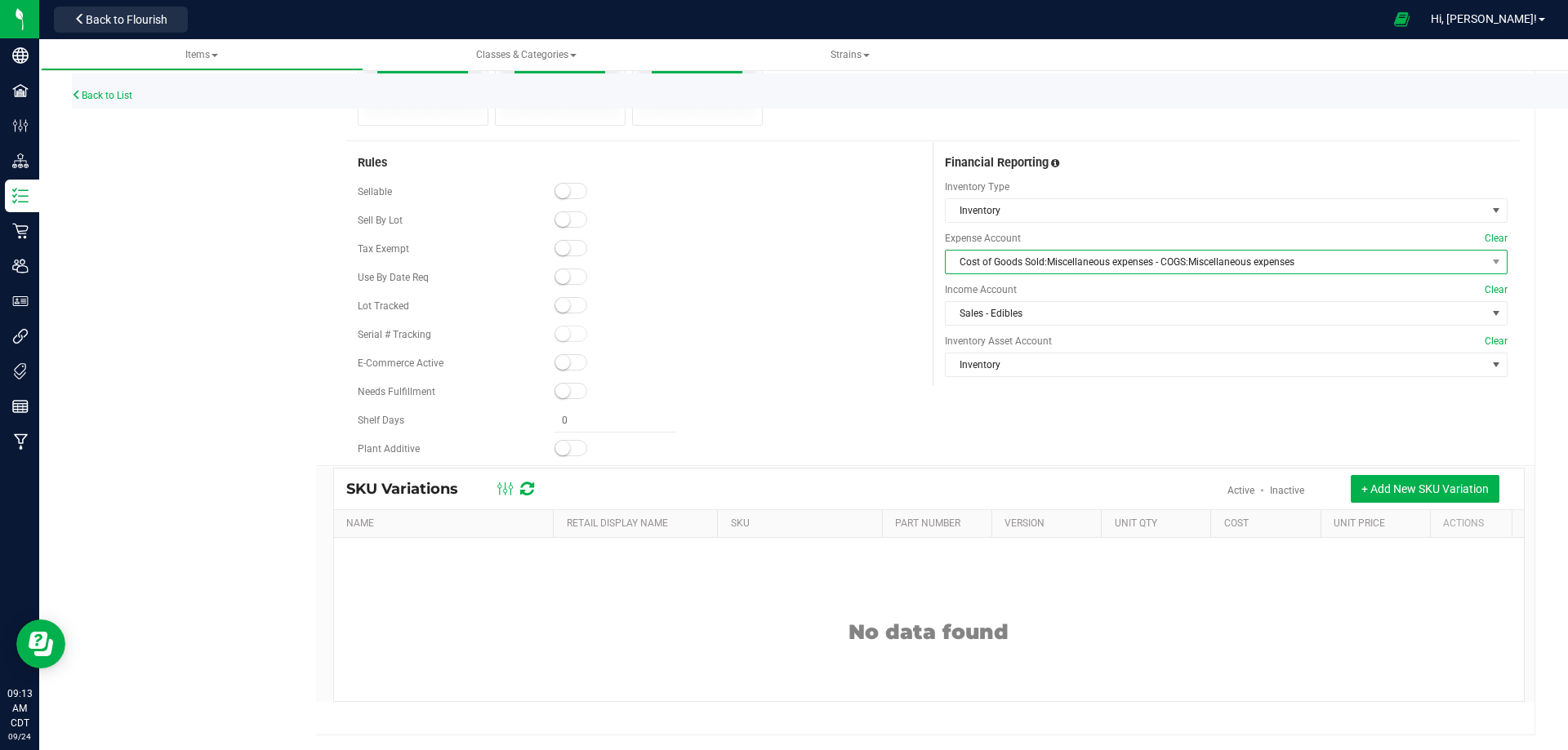
click at [1154, 254] on span "Cost of Goods Sold:Miscellaneous expenses - COGS:Miscellaneous expenses" at bounding box center [1215, 262] width 540 height 23
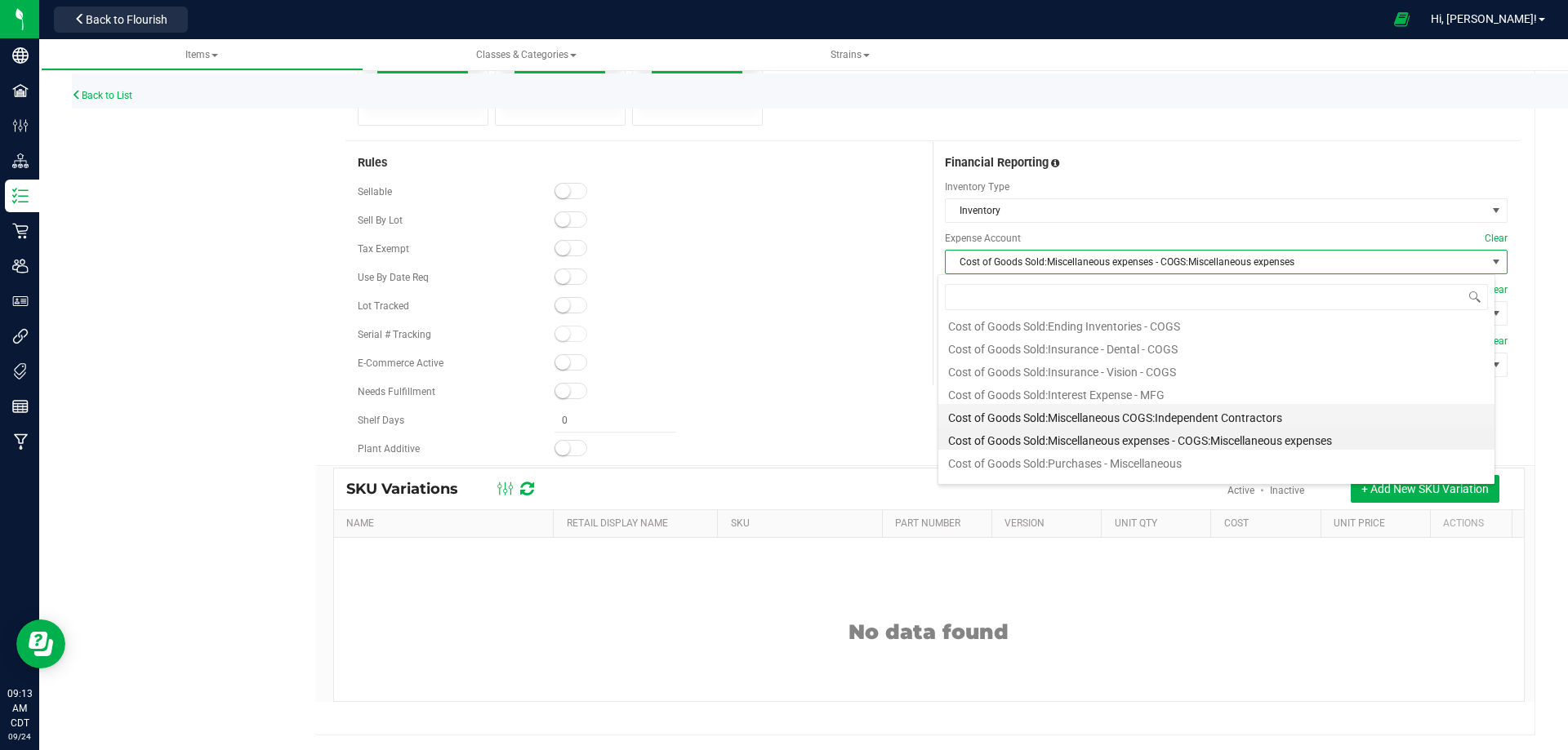
scroll to position [163, 0]
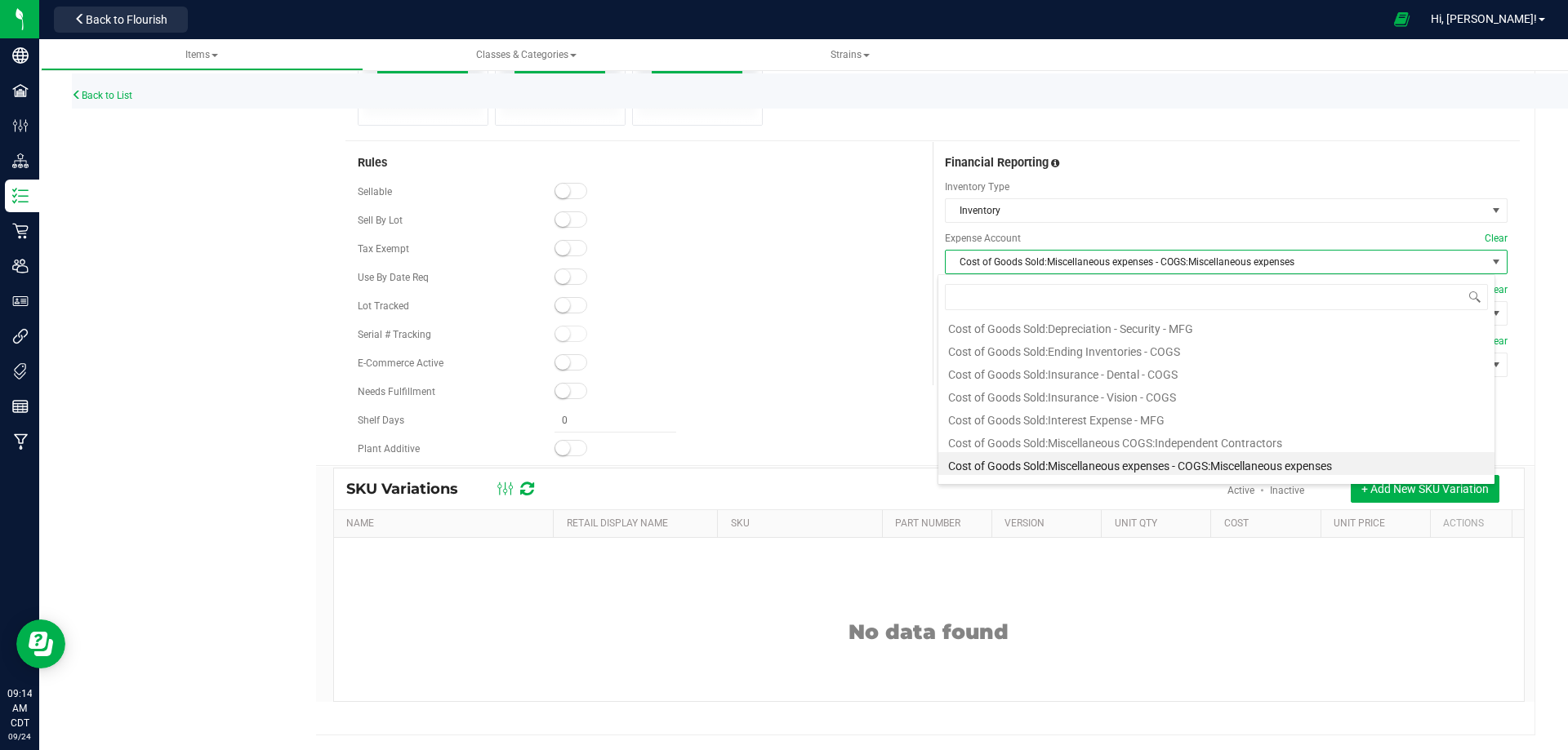
click at [823, 359] on div at bounding box center [738, 363] width 366 height 16
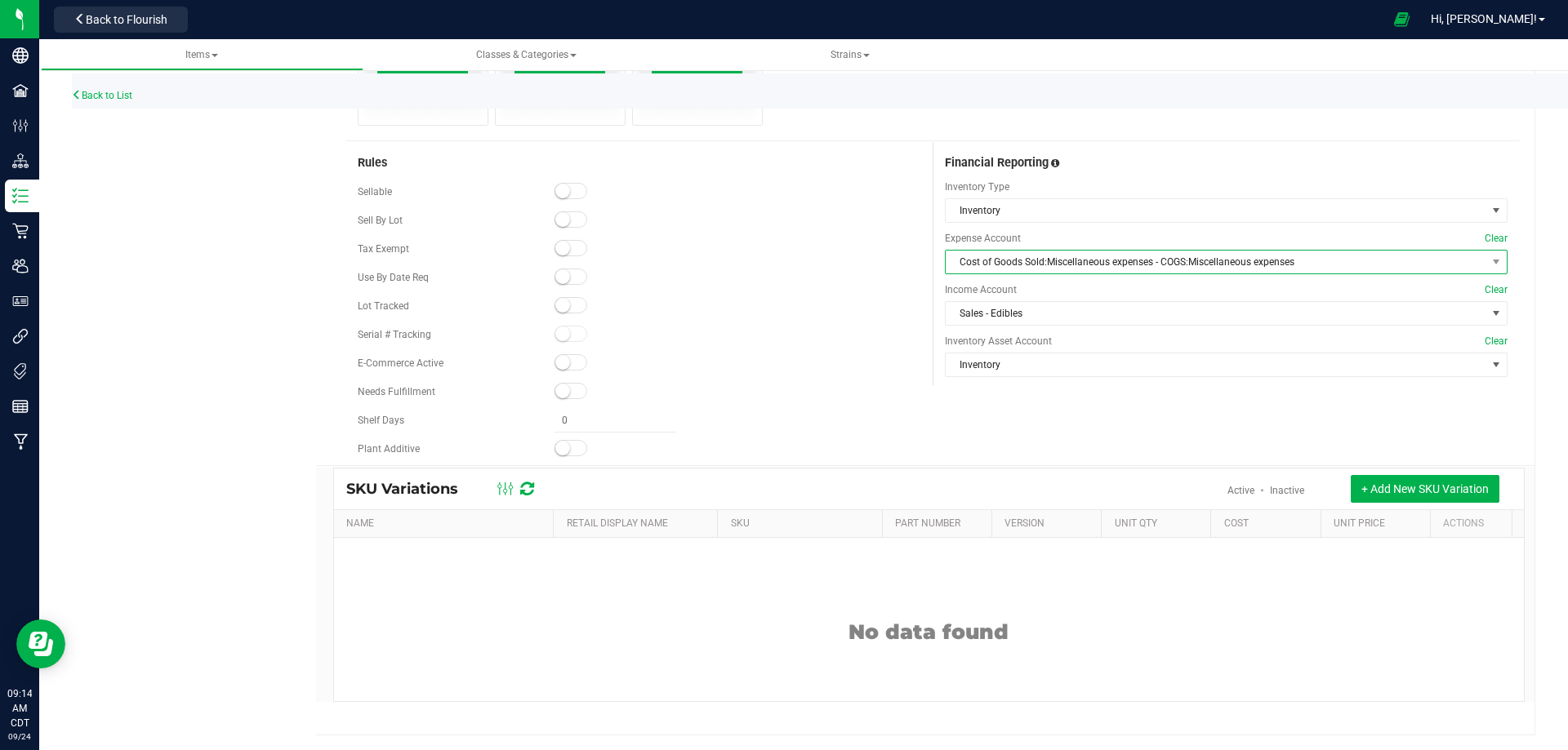
click at [1324, 259] on span "Cost of Goods Sold:Miscellaneous expenses - COGS:Miscellaneous expenses" at bounding box center [1215, 262] width 540 height 23
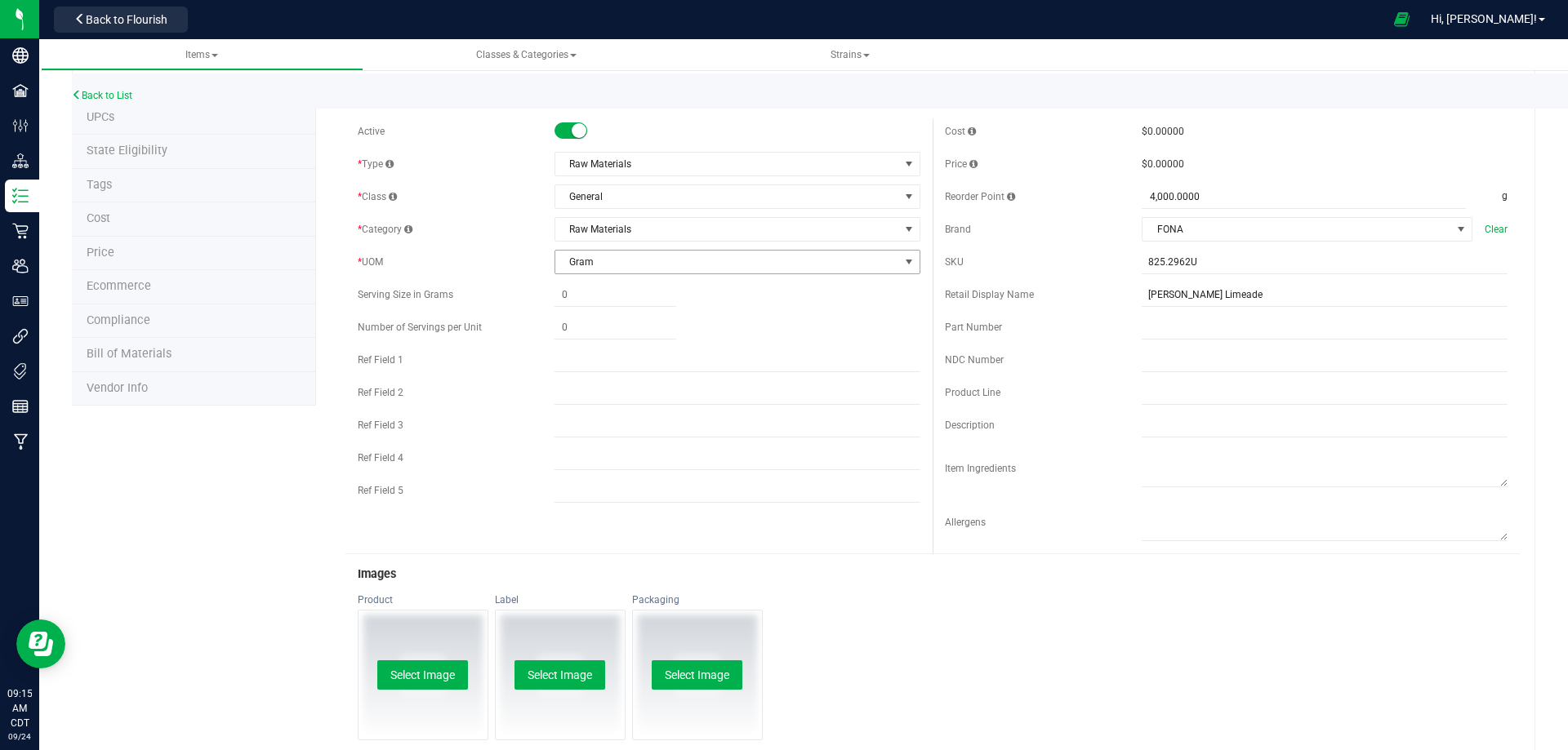
scroll to position [0, 0]
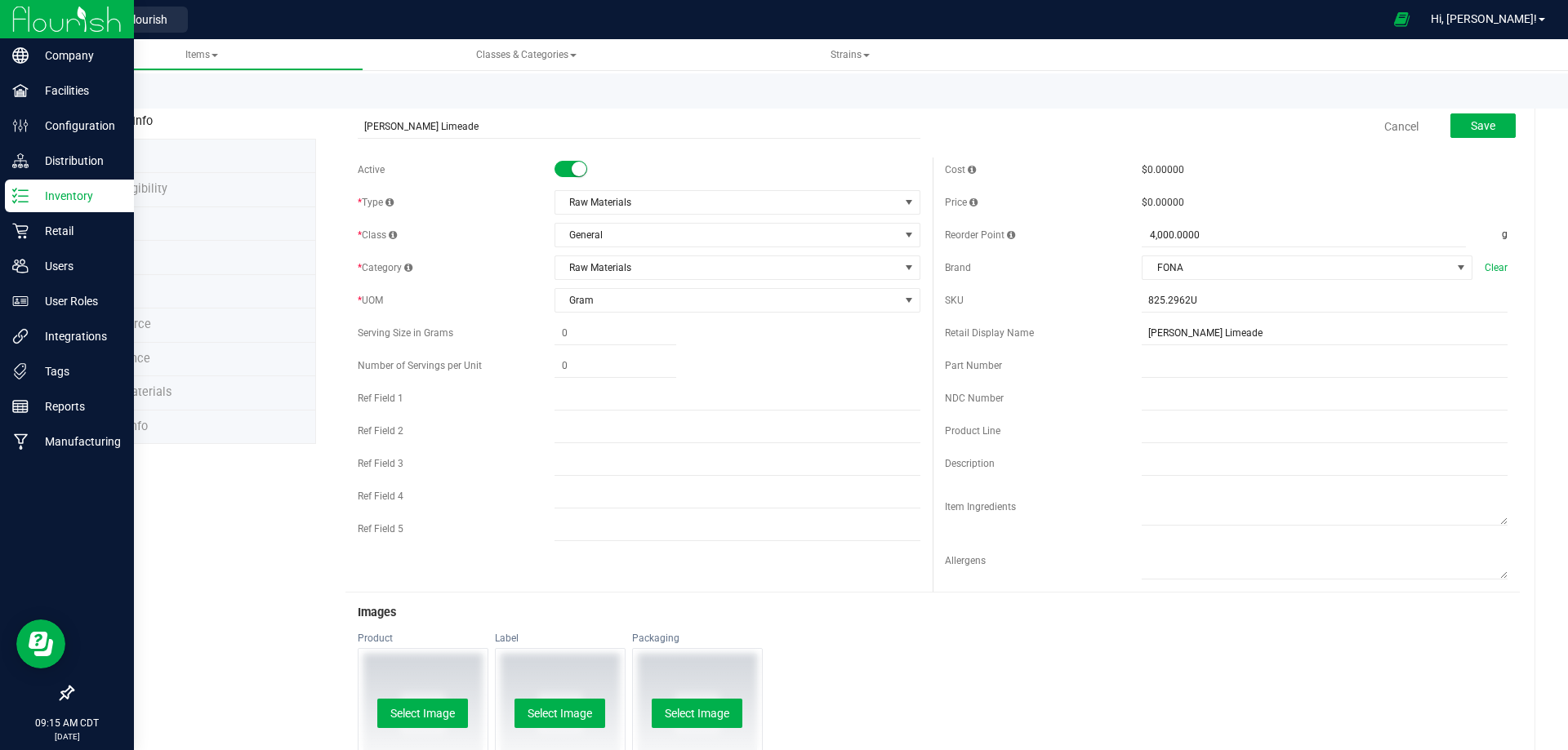
click at [26, 198] on icon at bounding box center [20, 195] width 16 height 16
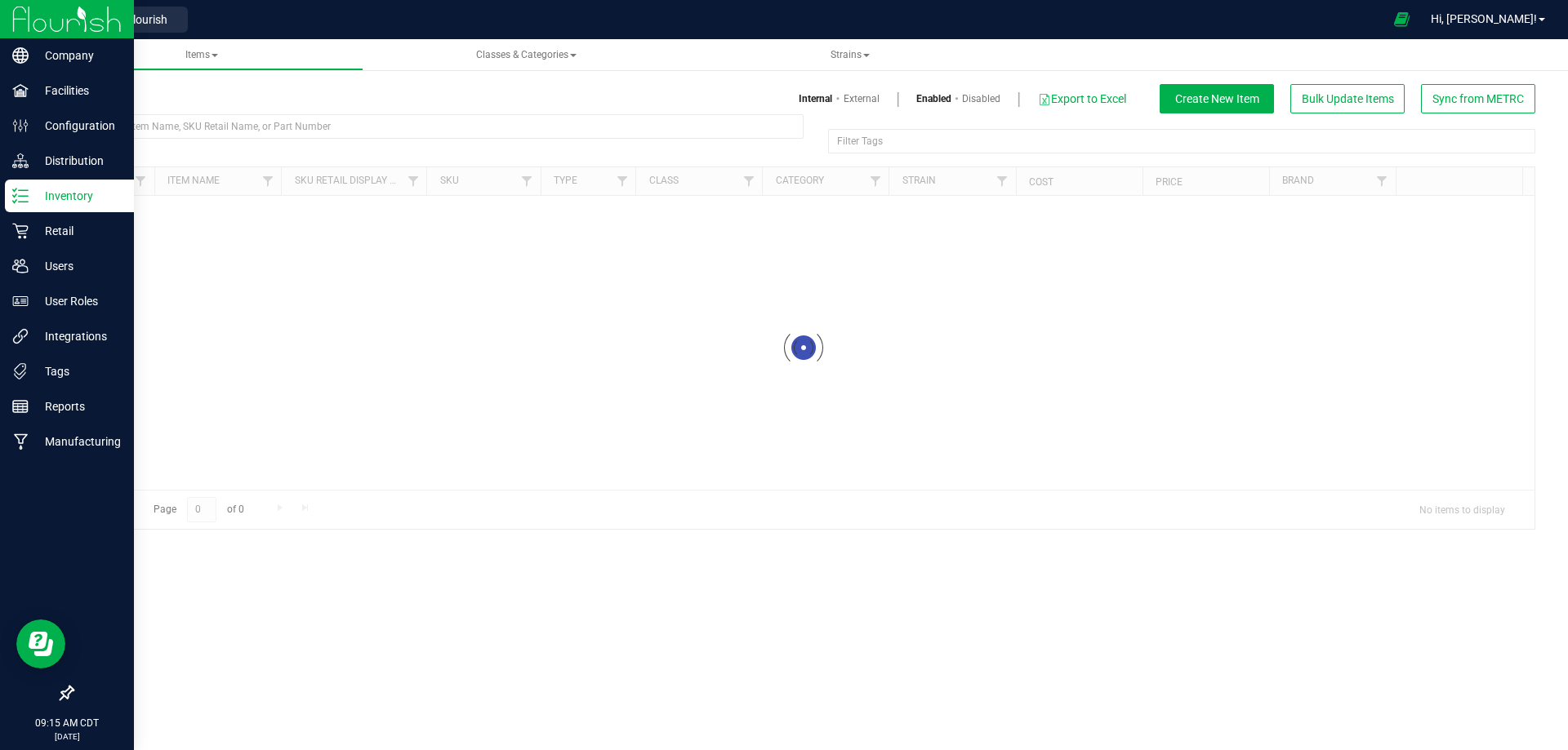
click at [33, 25] on div at bounding box center [67, 19] width 134 height 39
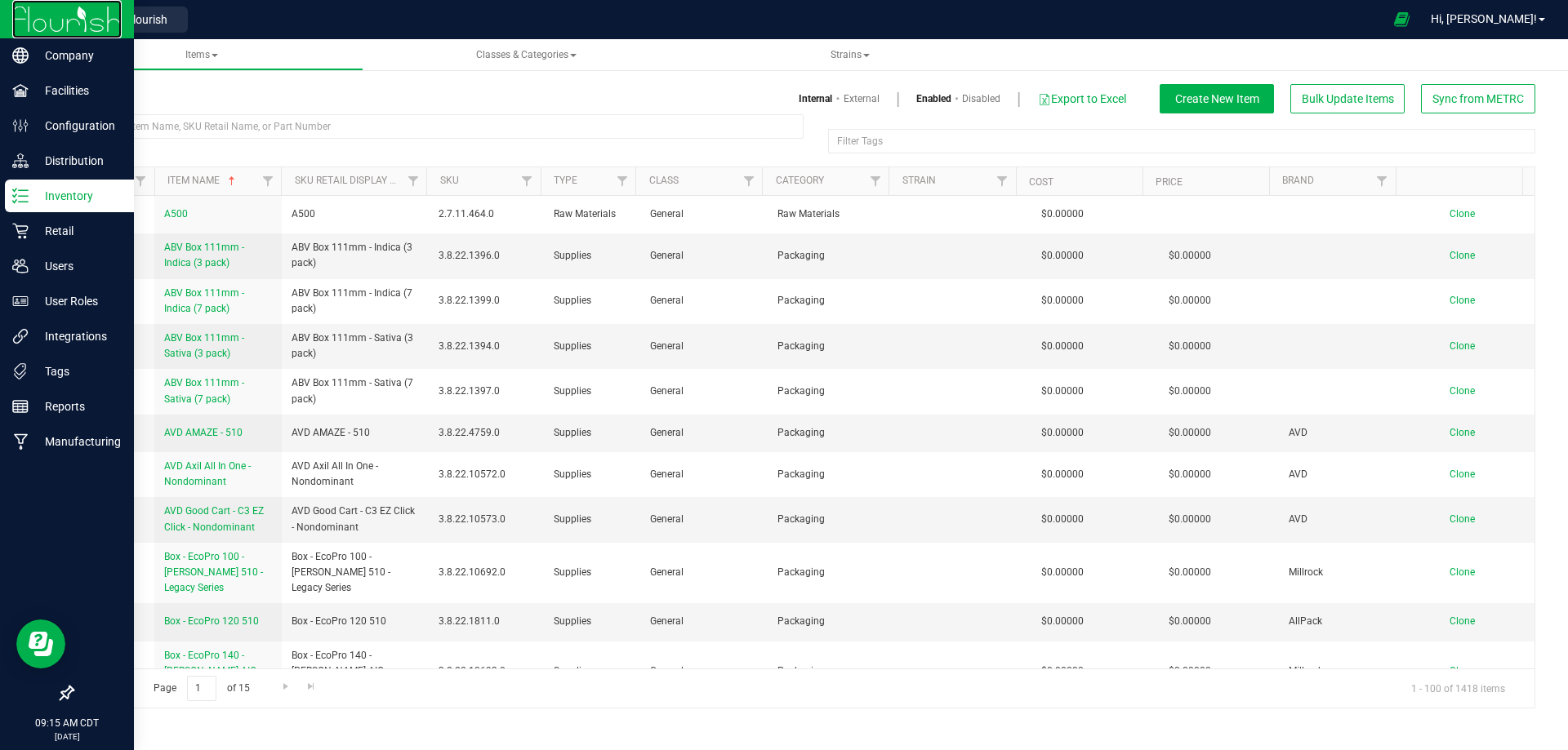
click at [31, 22] on img at bounding box center [67, 19] width 110 height 38
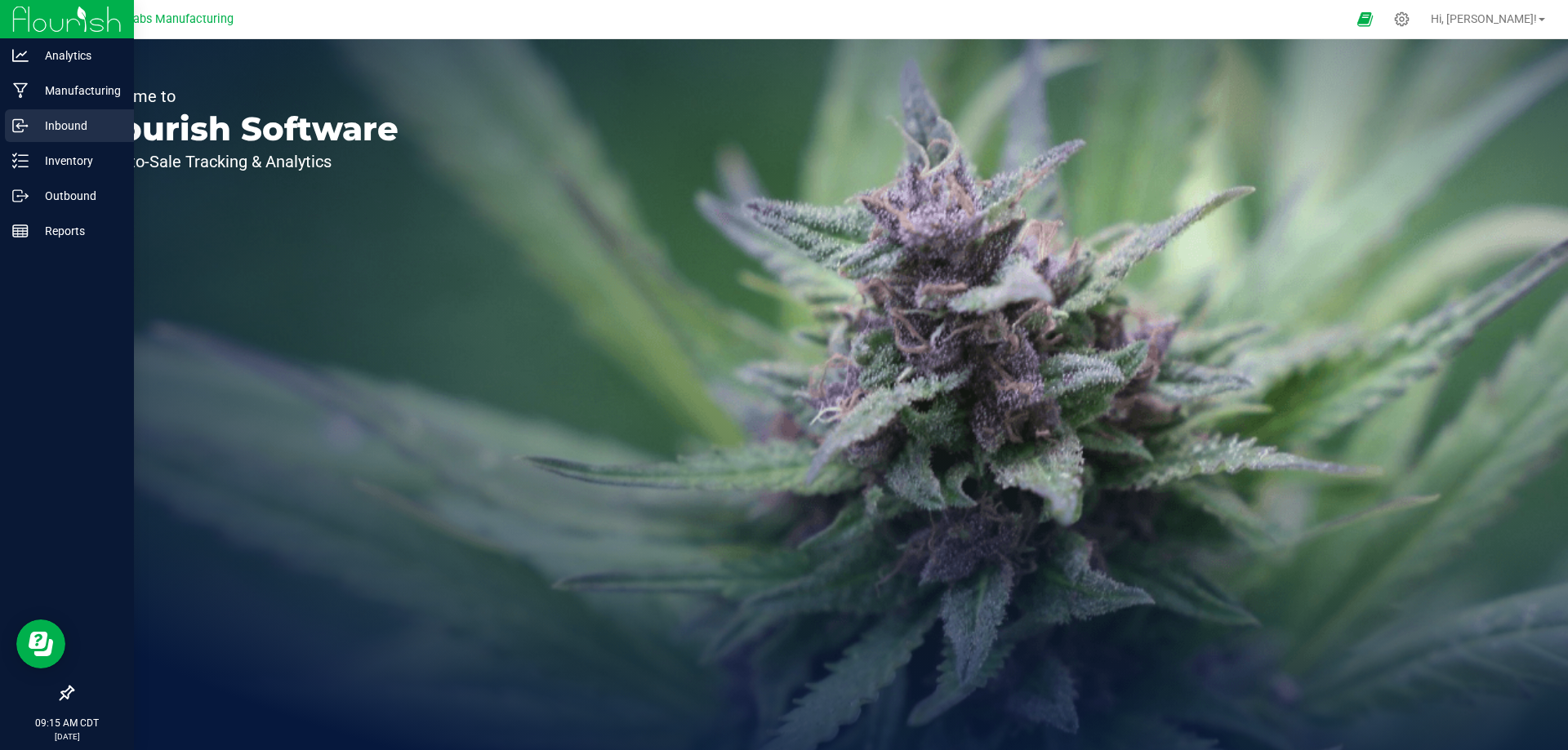
click at [63, 127] on p "Inbound" at bounding box center [77, 126] width 98 height 20
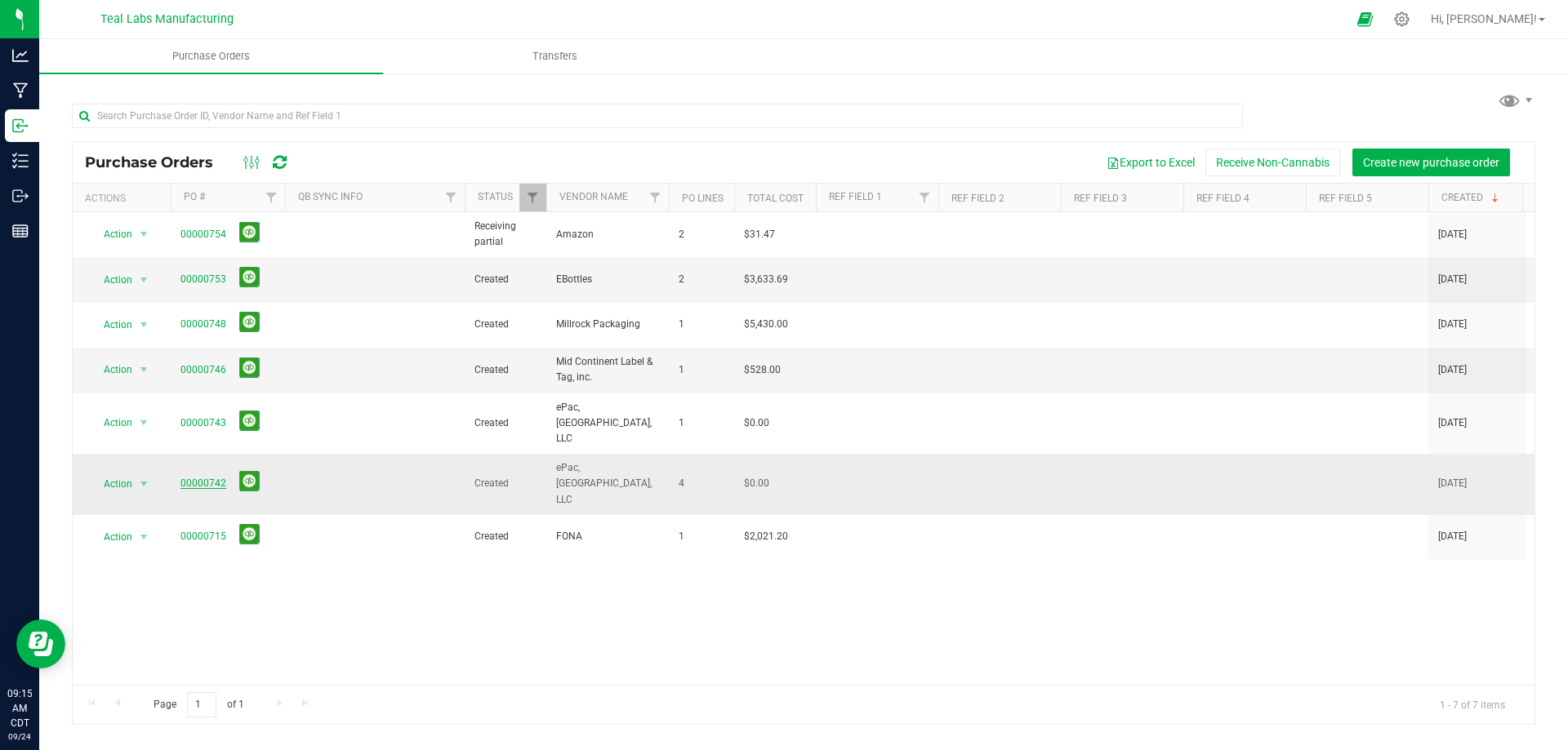
click at [206, 477] on link "00000742" at bounding box center [203, 483] width 46 height 11
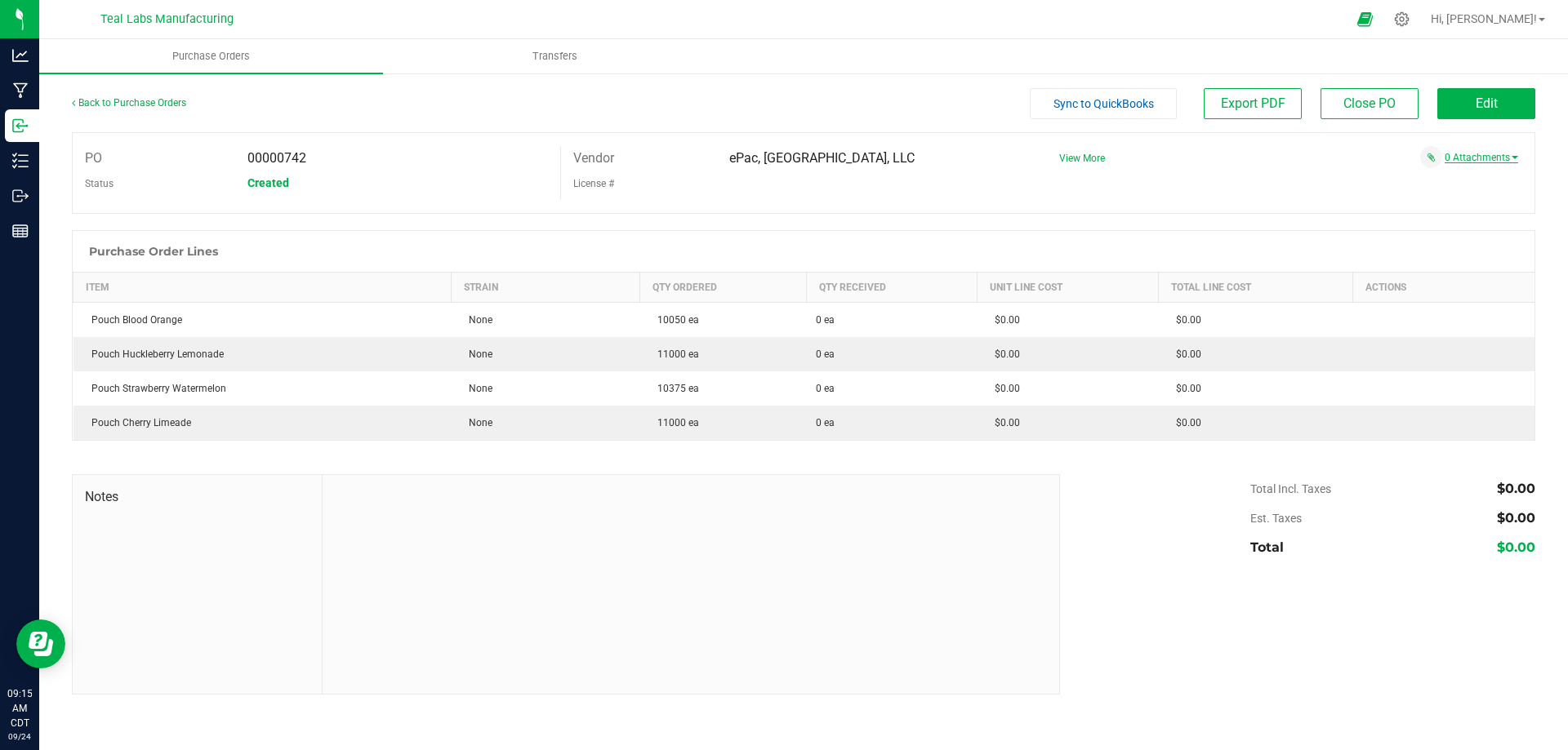
click at [1479, 161] on link "0 Attachments" at bounding box center [1481, 157] width 73 height 11
click at [1435, 179] on button "Attach new document" at bounding box center [1464, 179] width 107 height 14
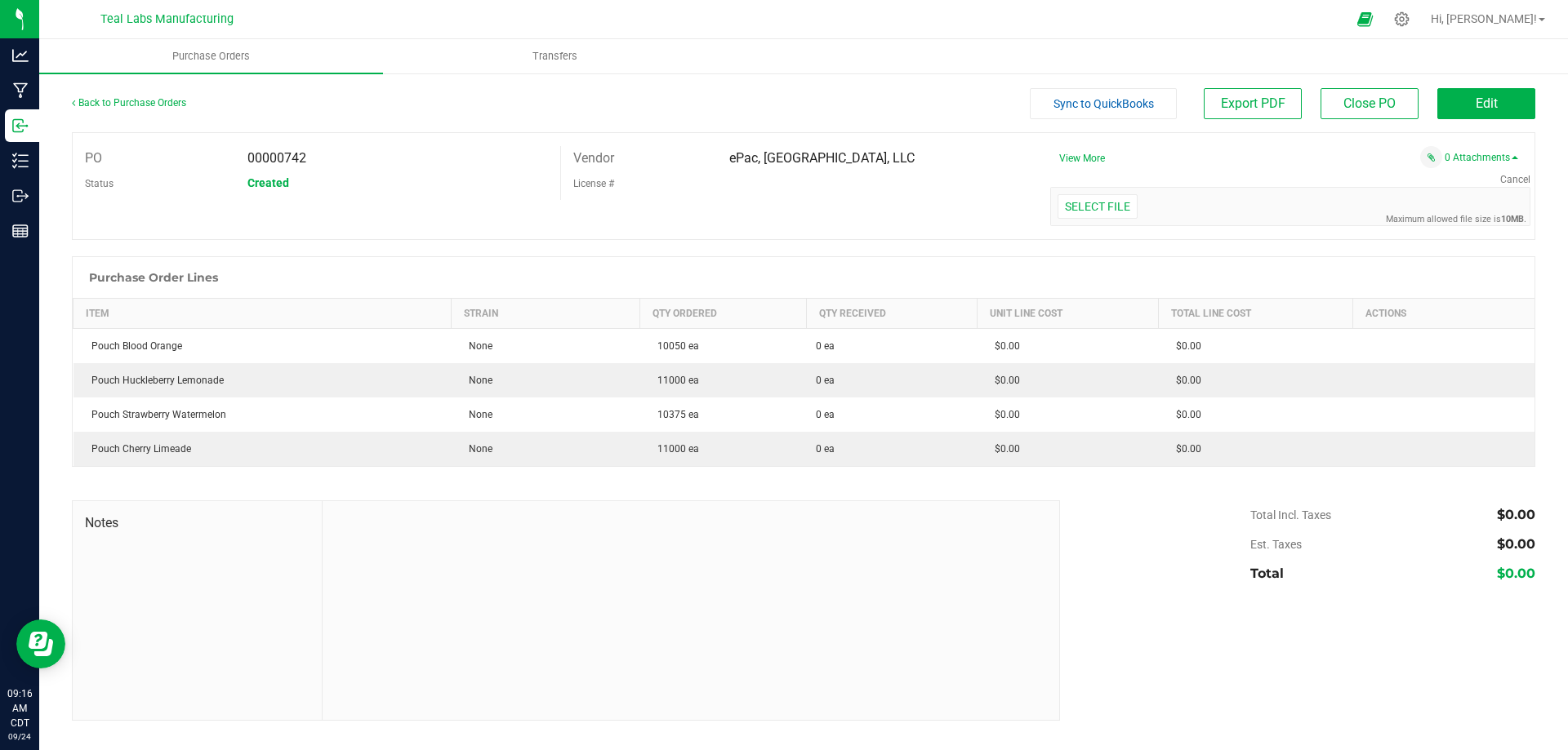
click at [1137, 208] on div "Select file Drop files here to upload" at bounding box center [1291, 206] width 479 height 37
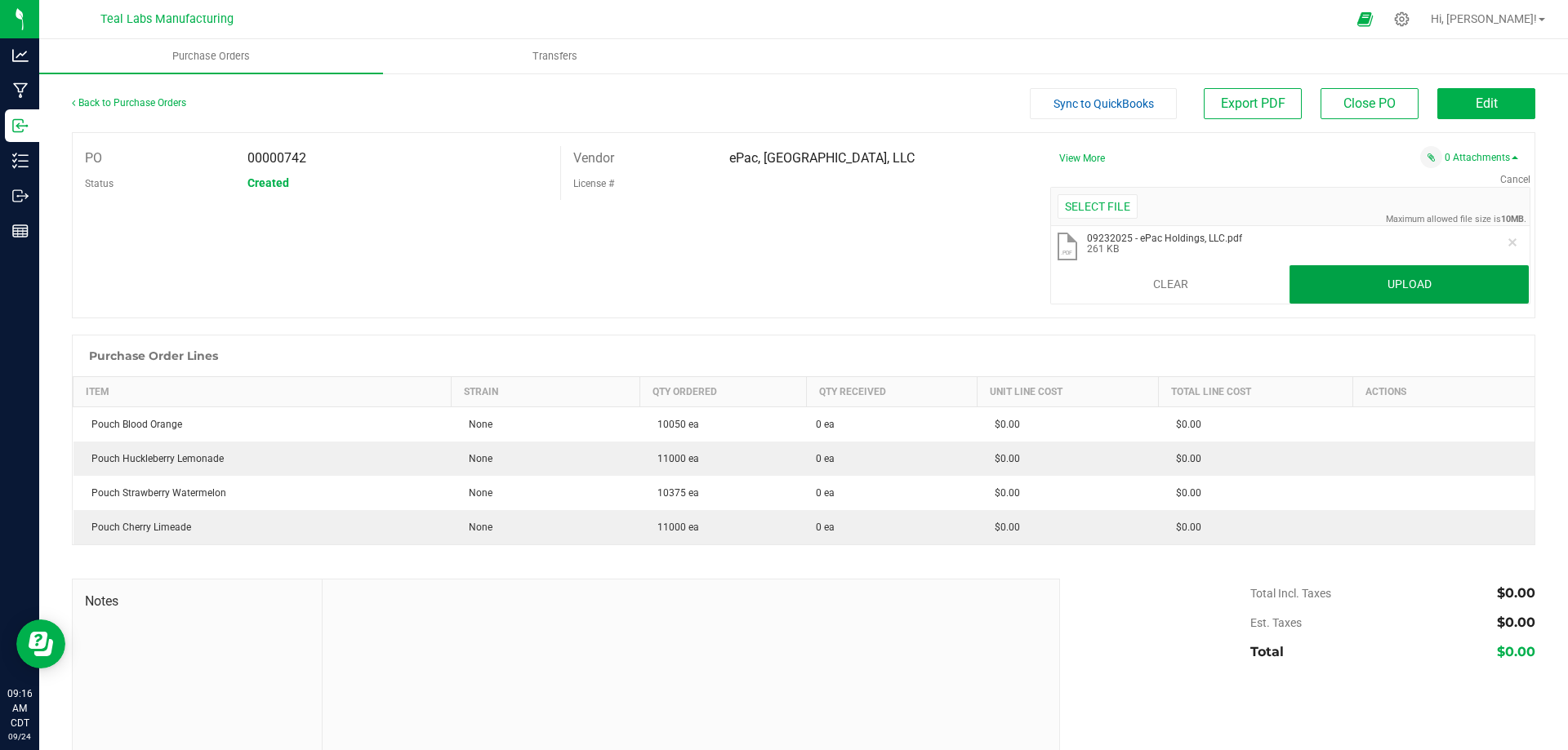
click at [1411, 288] on button "Upload" at bounding box center [1409, 284] width 239 height 39
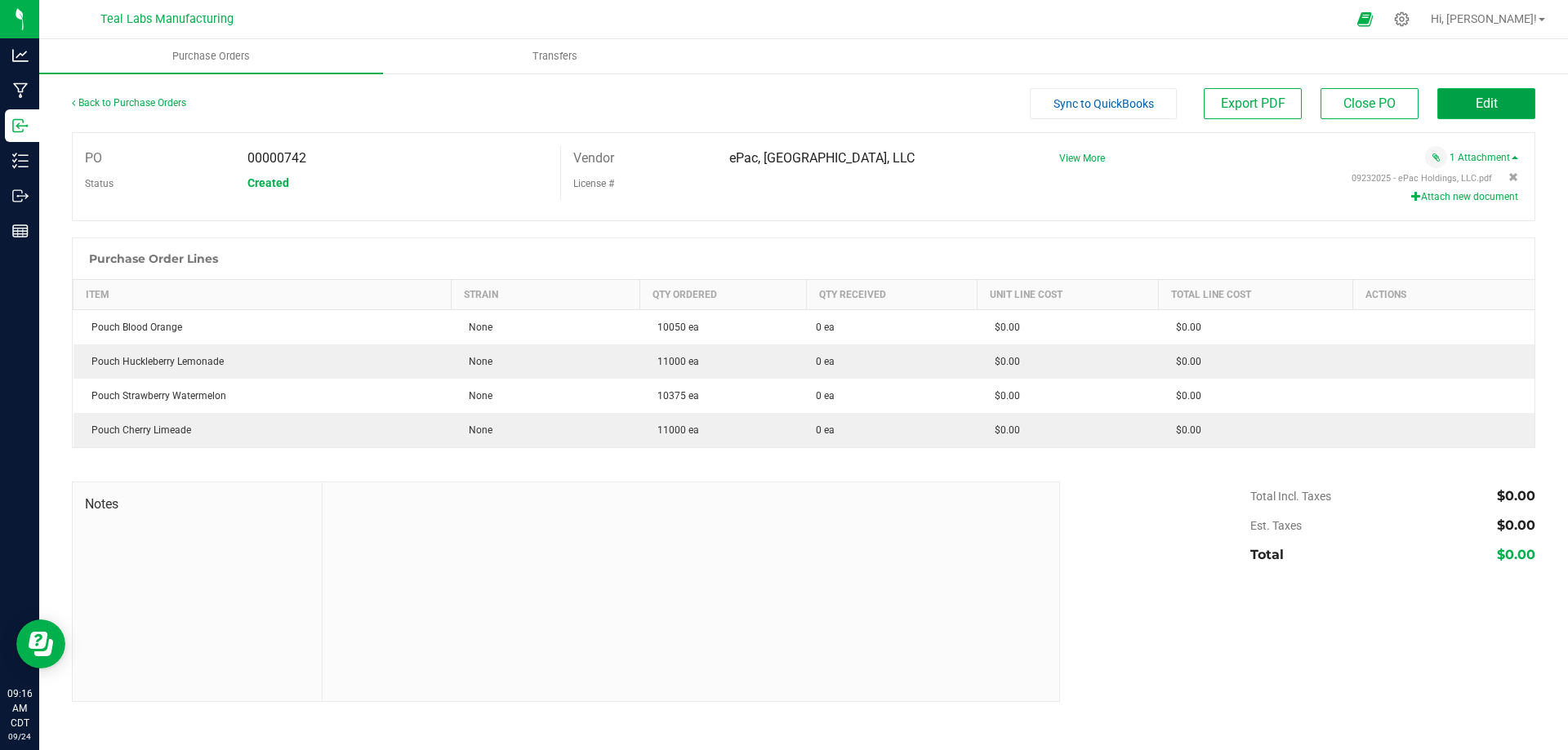
click at [1502, 111] on button "Edit" at bounding box center [1486, 104] width 98 height 31
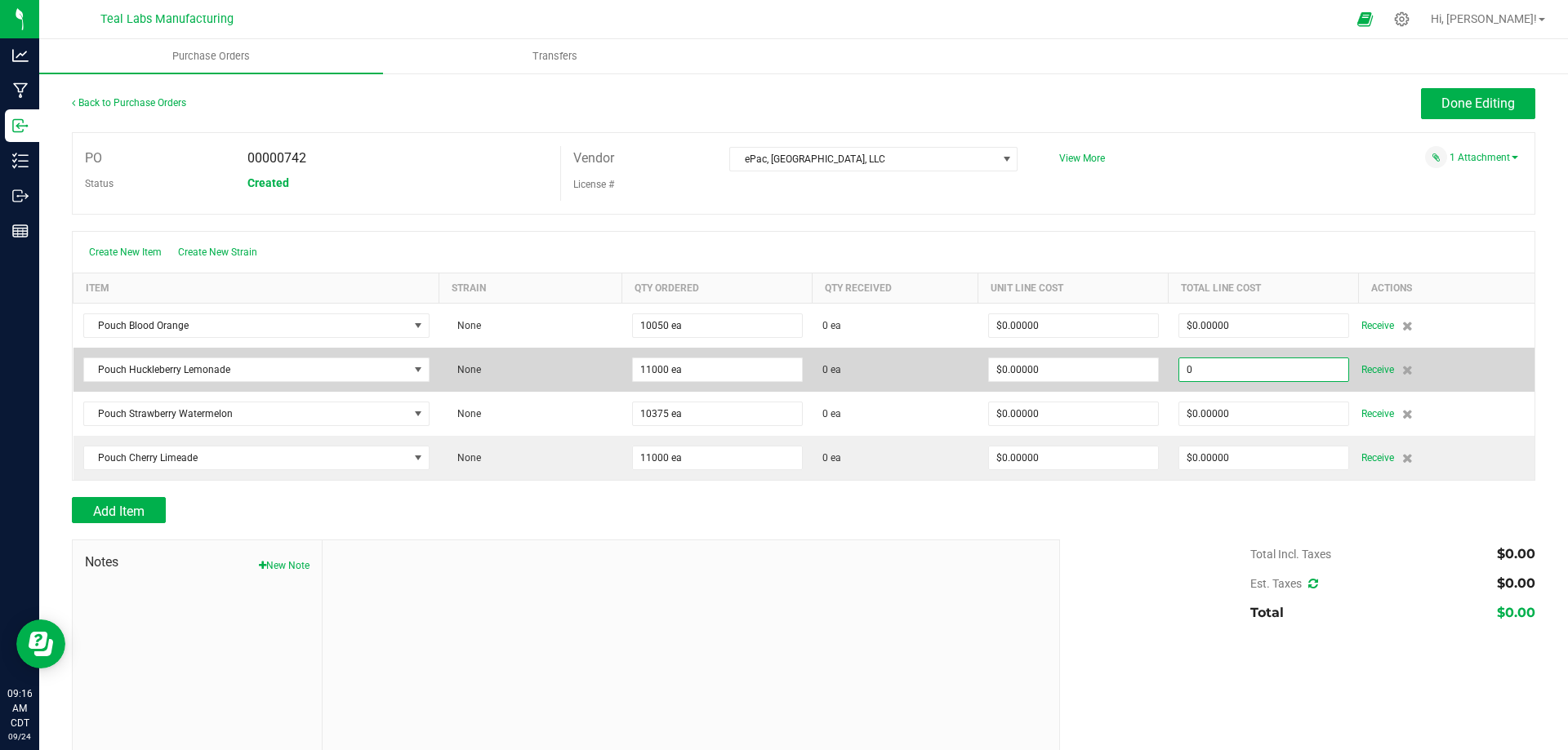
click at [1212, 376] on input "0" at bounding box center [1263, 370] width 169 height 23
type input "$2,776.62000"
type input "11000"
type input "$0.25242"
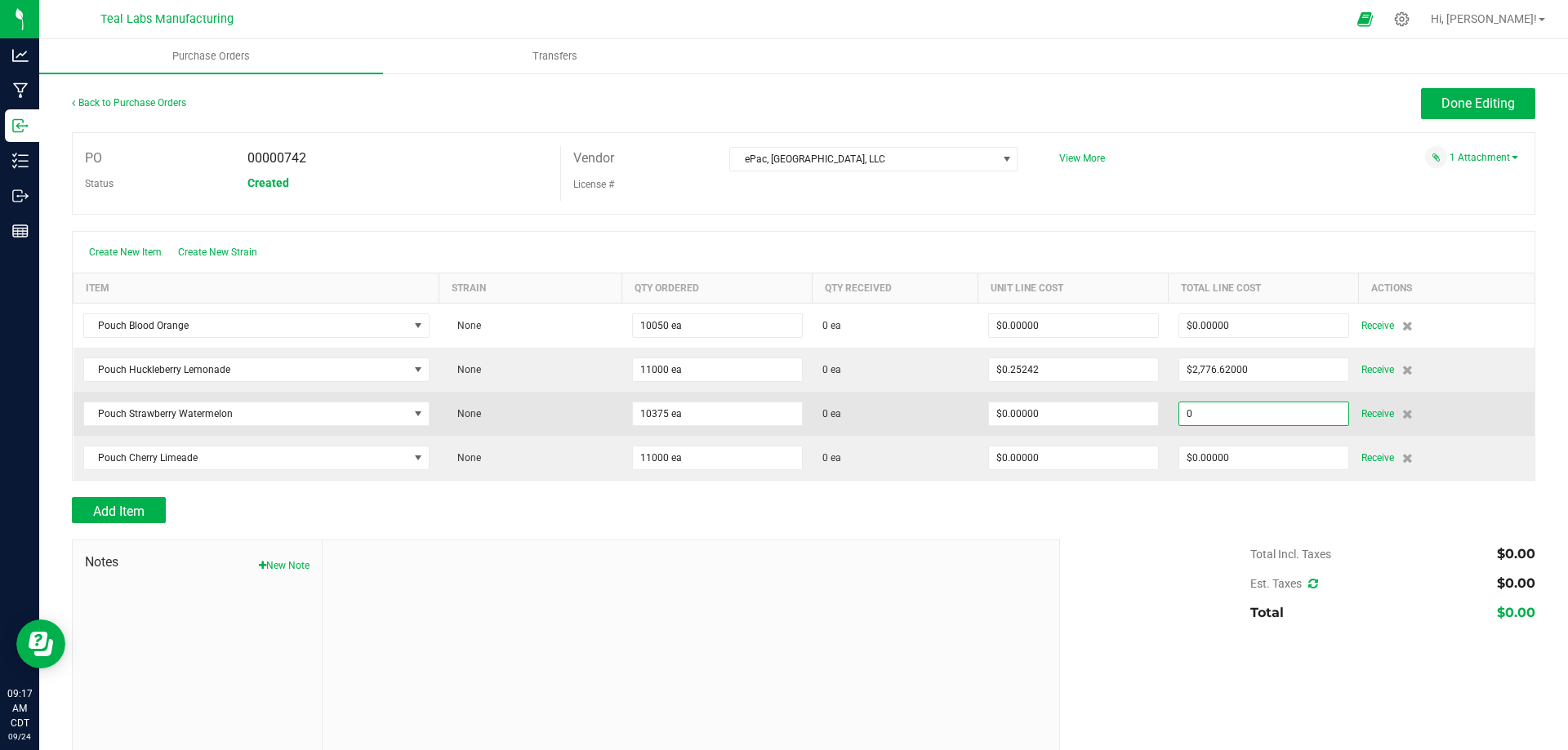
click at [1189, 407] on input "0" at bounding box center [1263, 414] width 169 height 23
type input "$2,618.86000"
type input "10375"
type input "$0.25242"
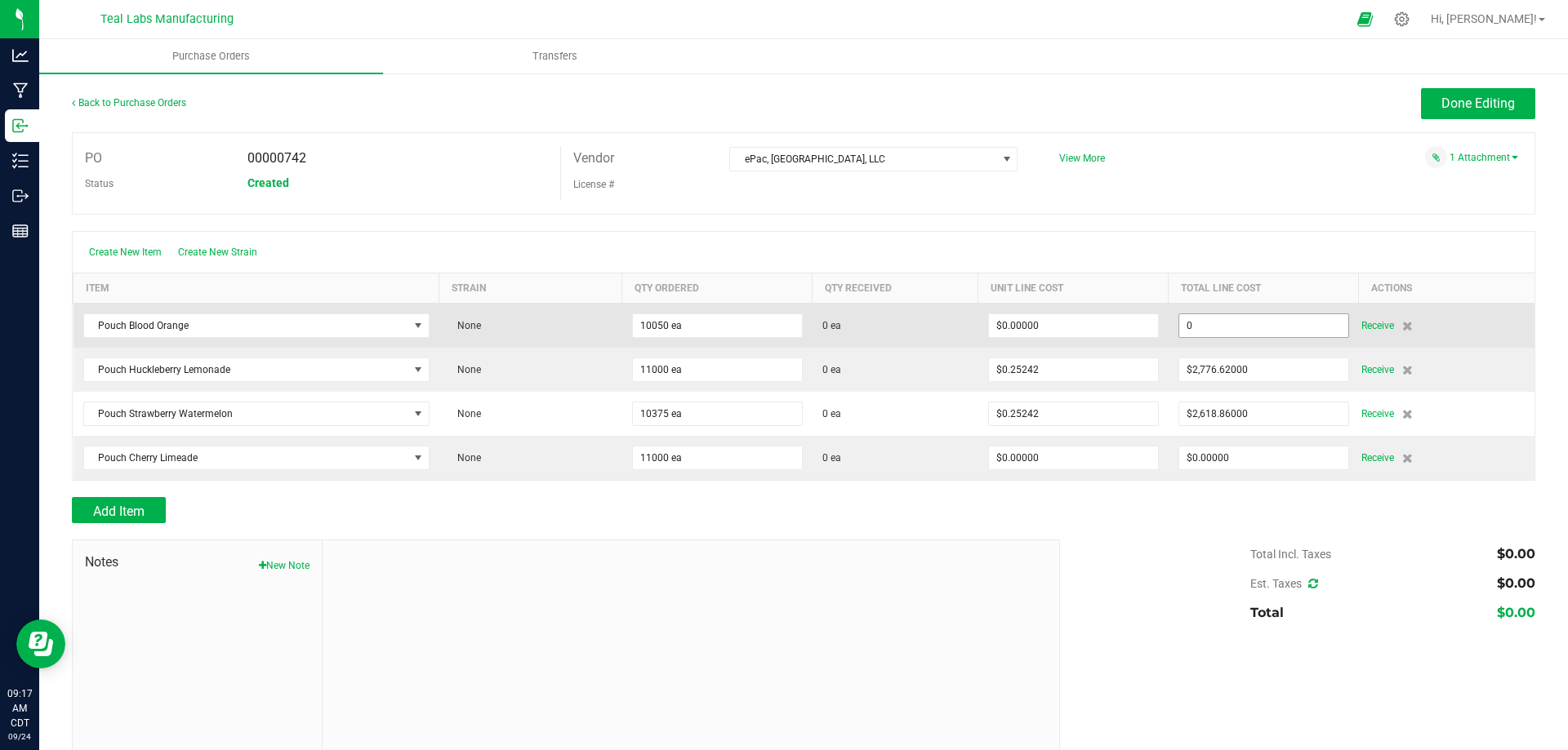
click at [1234, 316] on input "0" at bounding box center [1263, 326] width 169 height 23
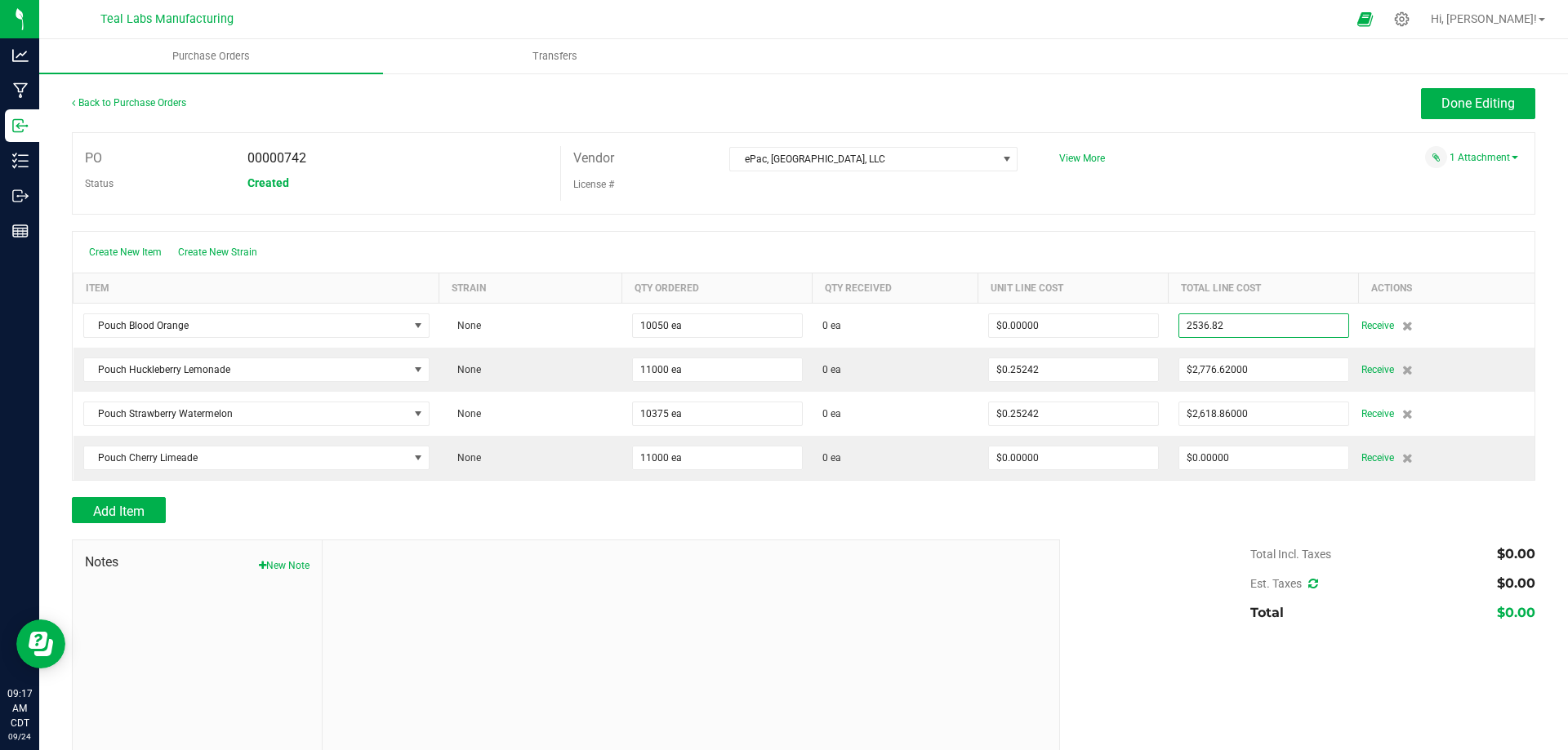
type input "$2,536.82000"
type input "10050"
type input "$0.25242"
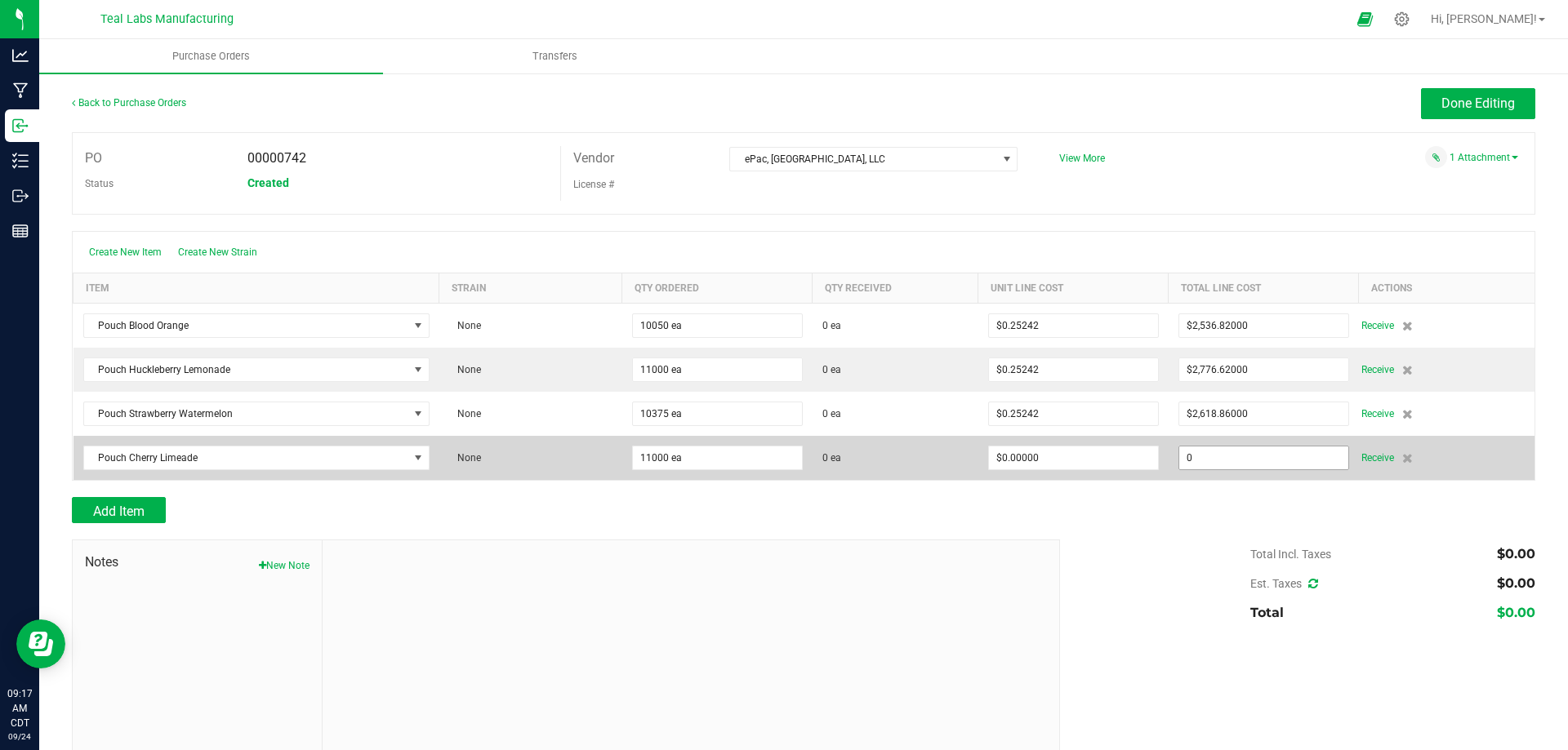
click at [1275, 450] on input "0" at bounding box center [1263, 458] width 169 height 23
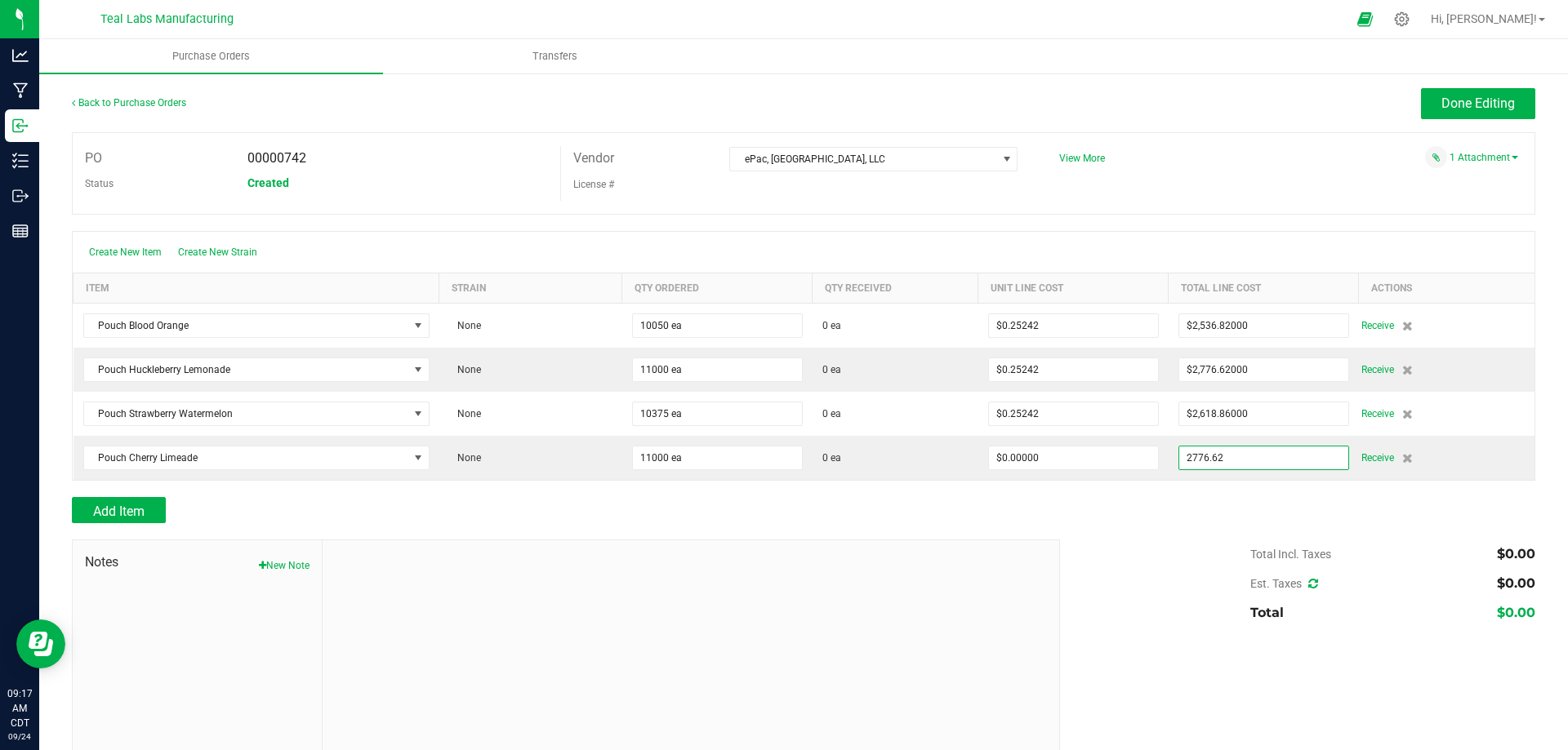
type input "$2,776.62000"
click at [1122, 576] on div "Total Incl. Taxes $0.00 Est. Taxes $0.00 Total $0.00" at bounding box center [1291, 583] width 487 height 89
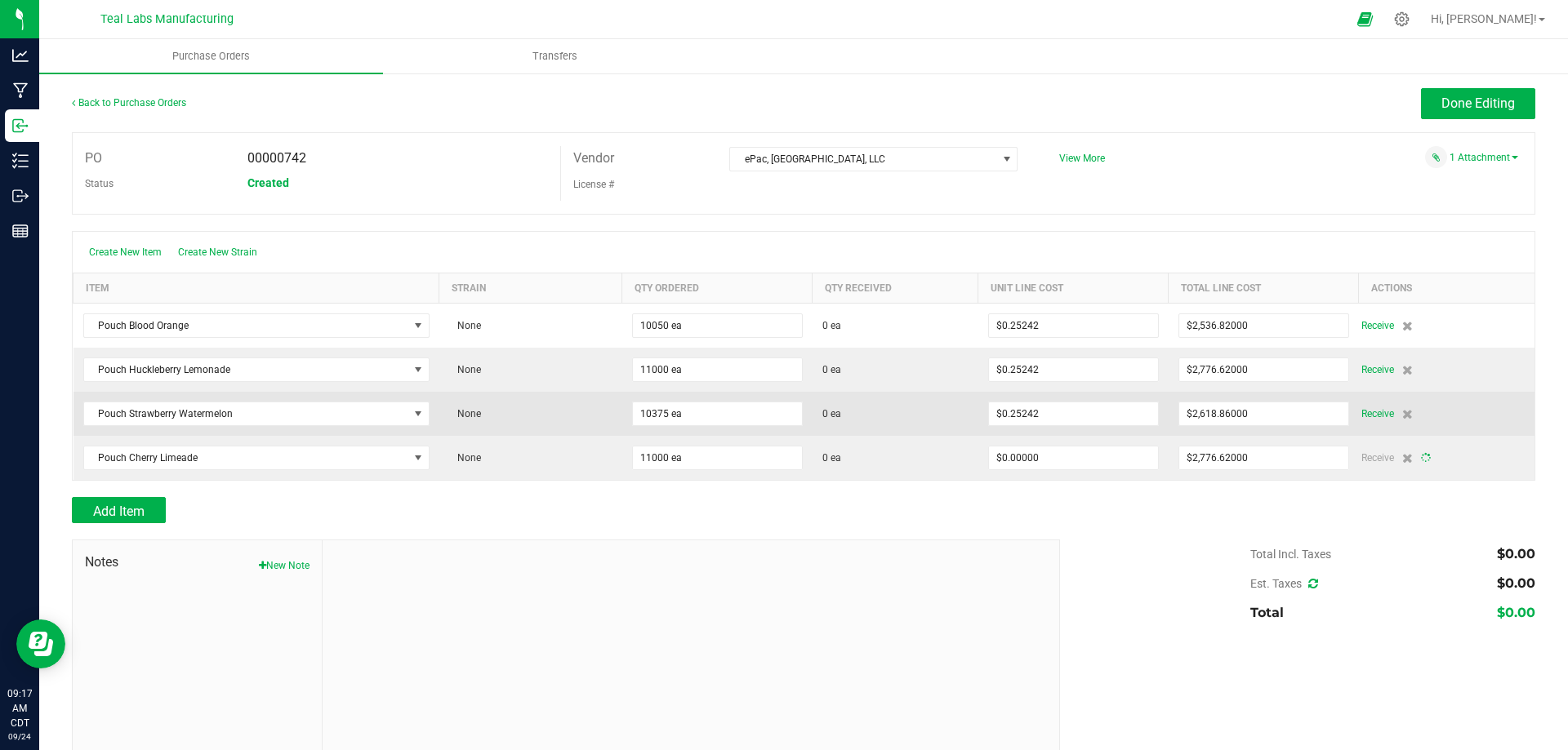
type input "11000"
type input "$0.25242"
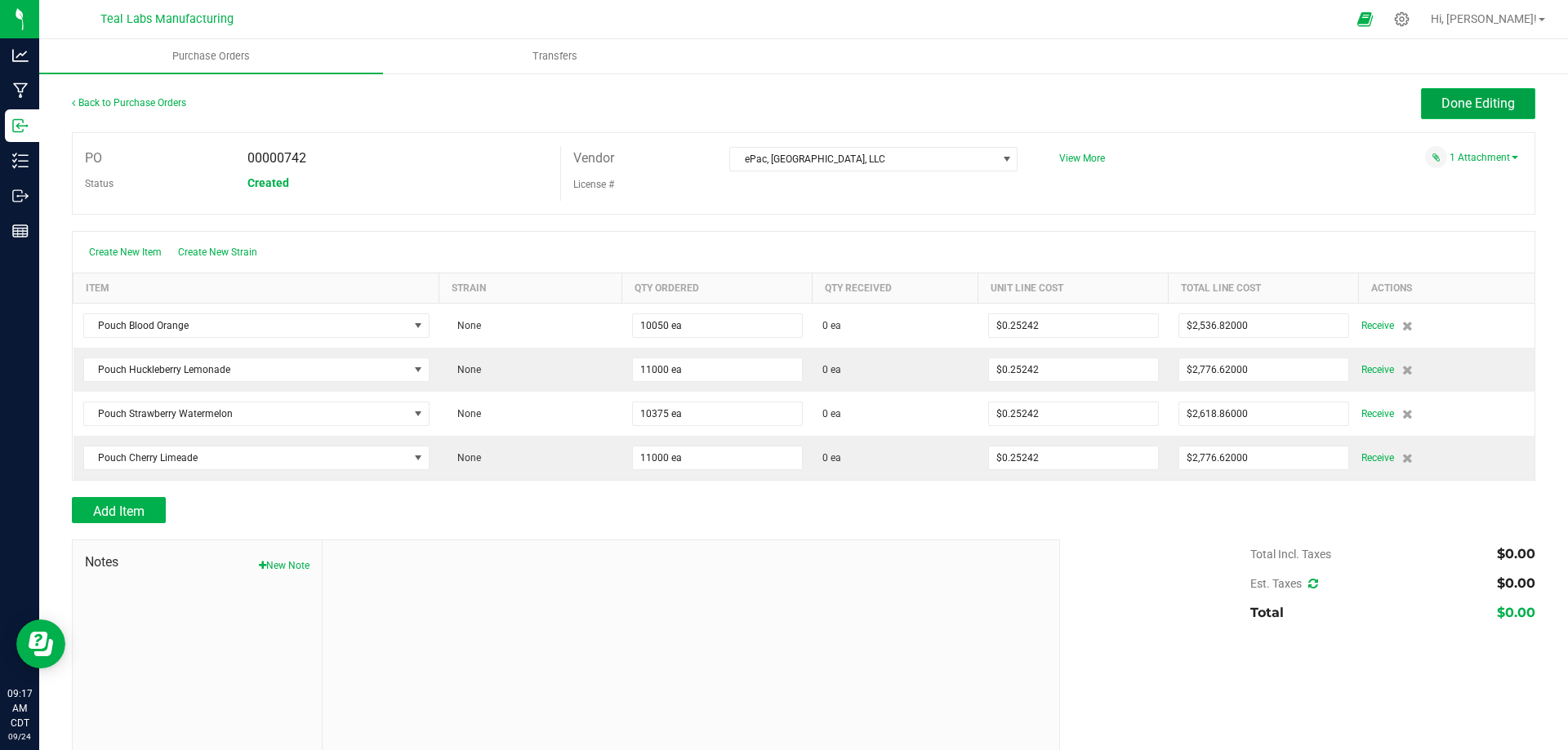
click at [1479, 108] on span "Done Editing" at bounding box center [1477, 103] width 73 height 15
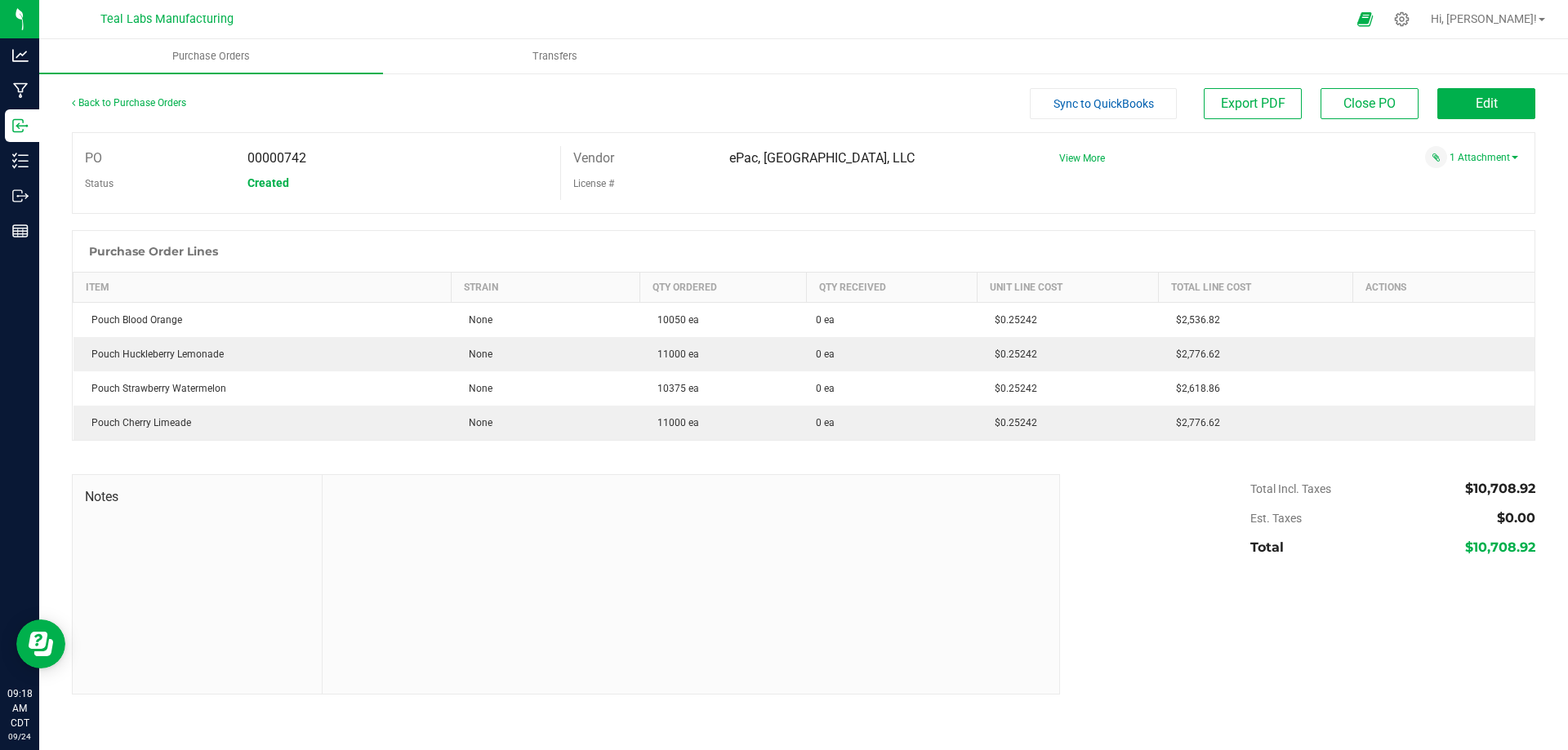
click at [1103, 123] on div "Back to Purchase Orders Sync to QuickBooks Export PDF Close PO Edit" at bounding box center [803, 111] width 1463 height 44
click at [1109, 100] on span "Sync to QuickBooks" at bounding box center [1103, 104] width 100 height 13
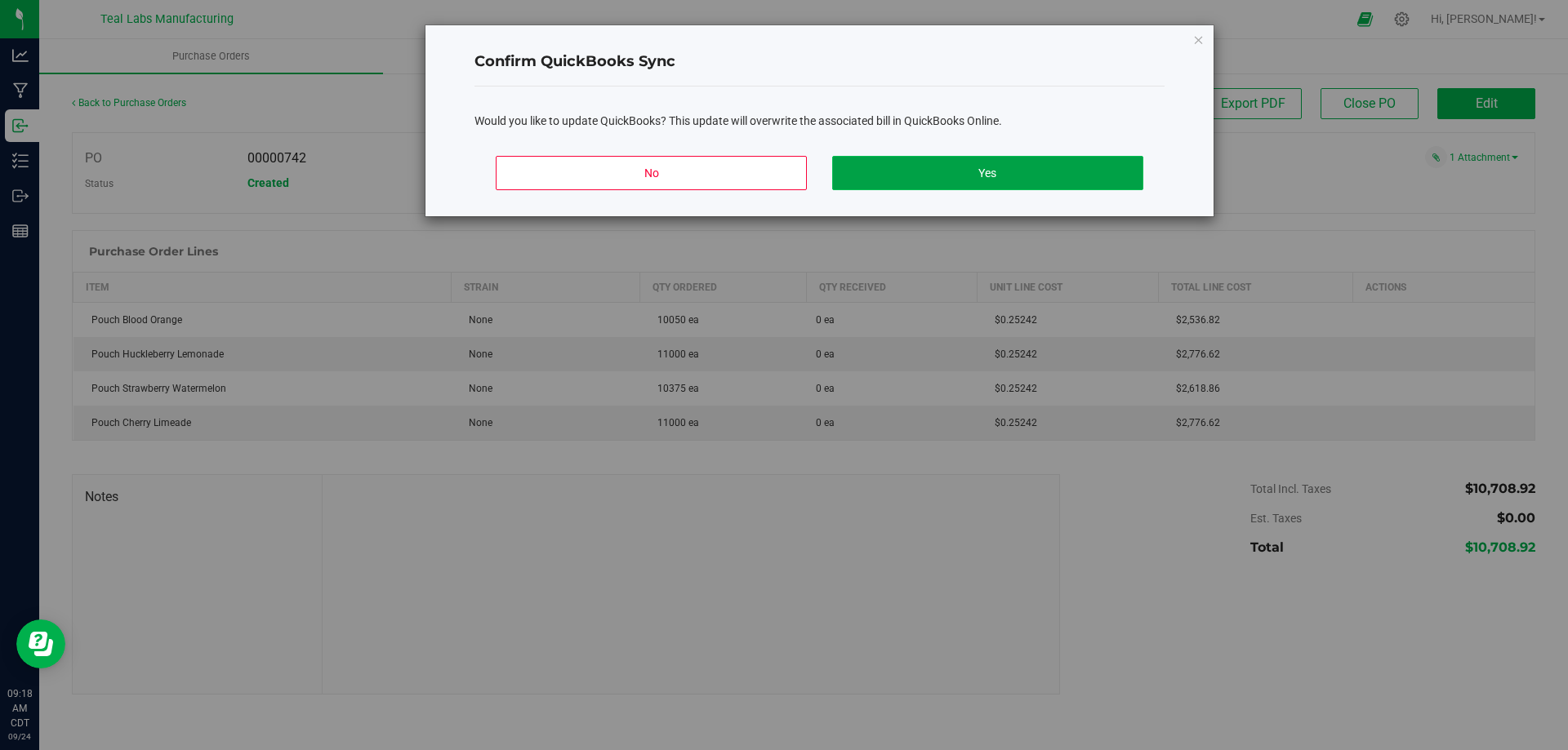
click at [998, 175] on button "Yes" at bounding box center [988, 173] width 311 height 34
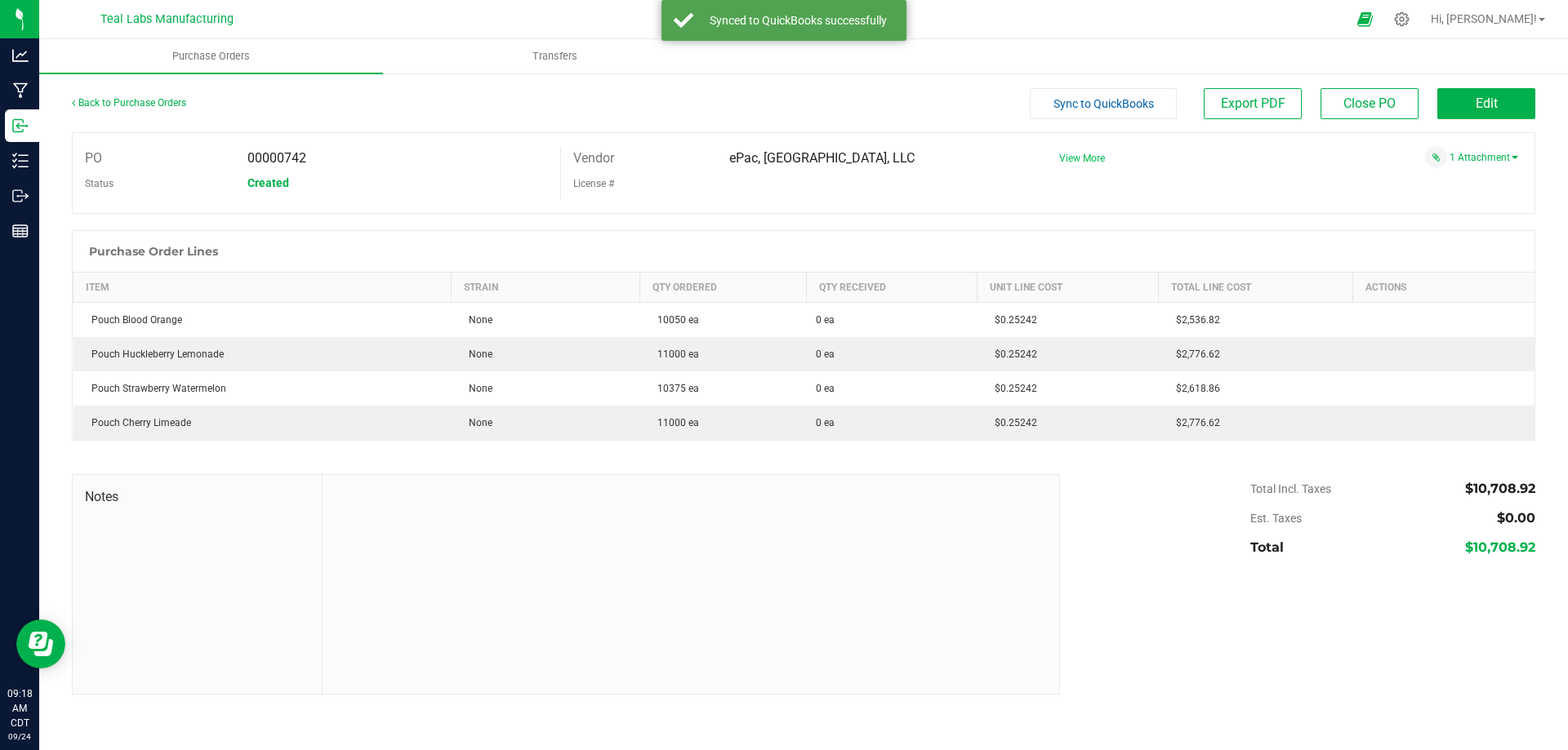
click at [1079, 154] on span "View More" at bounding box center [1082, 158] width 46 height 11
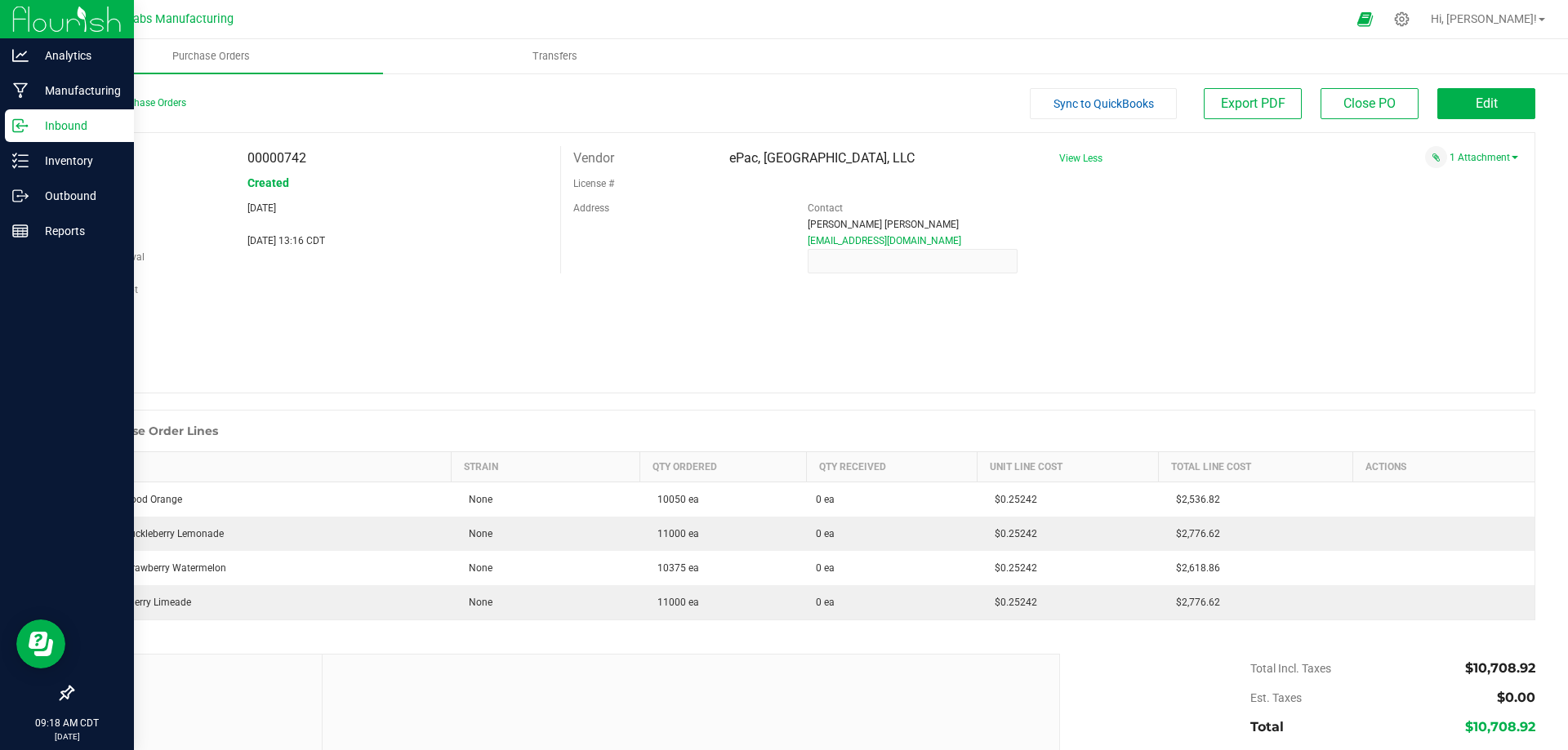
click at [31, 132] on p "Inbound" at bounding box center [77, 126] width 98 height 20
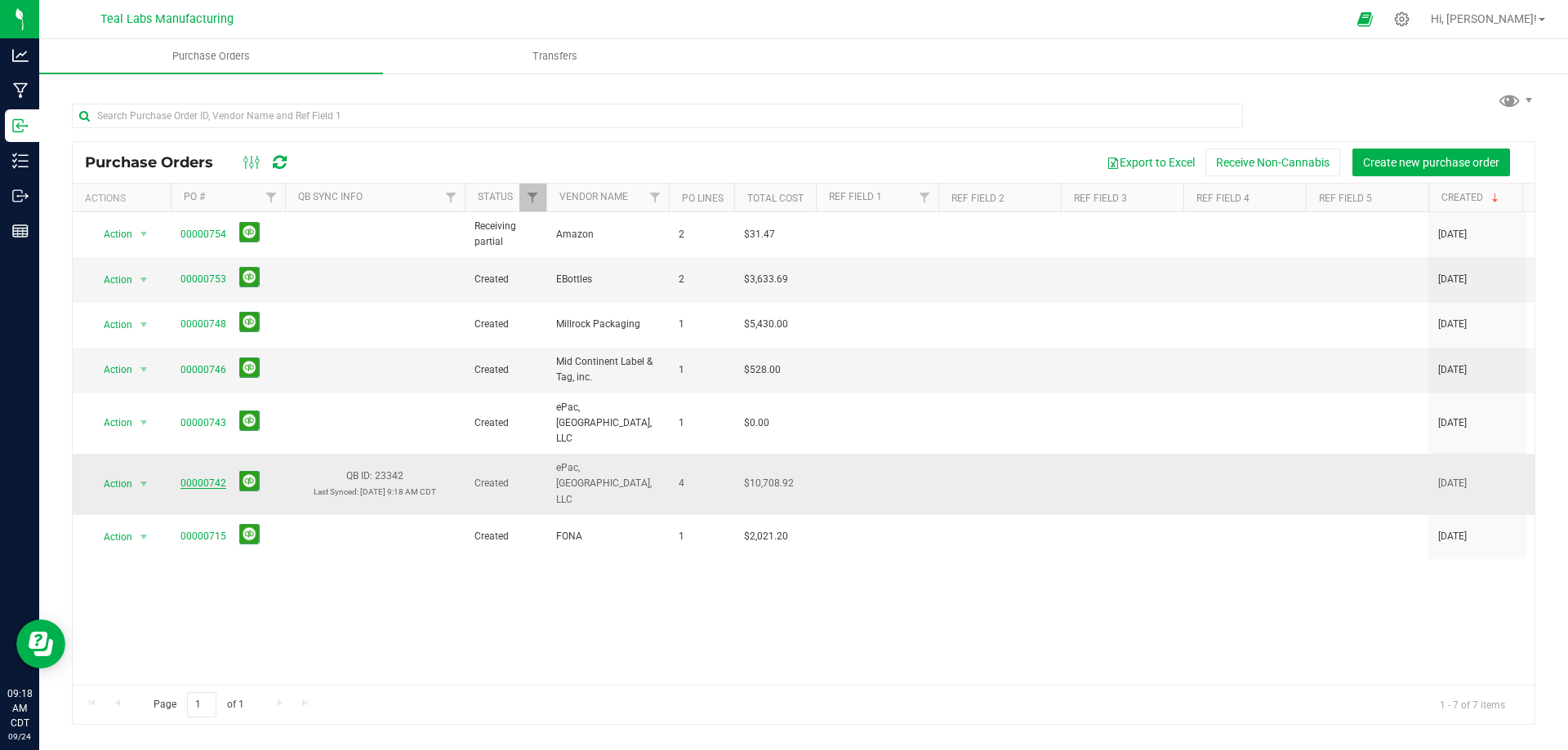
click at [209, 477] on link "00000742" at bounding box center [203, 483] width 46 height 11
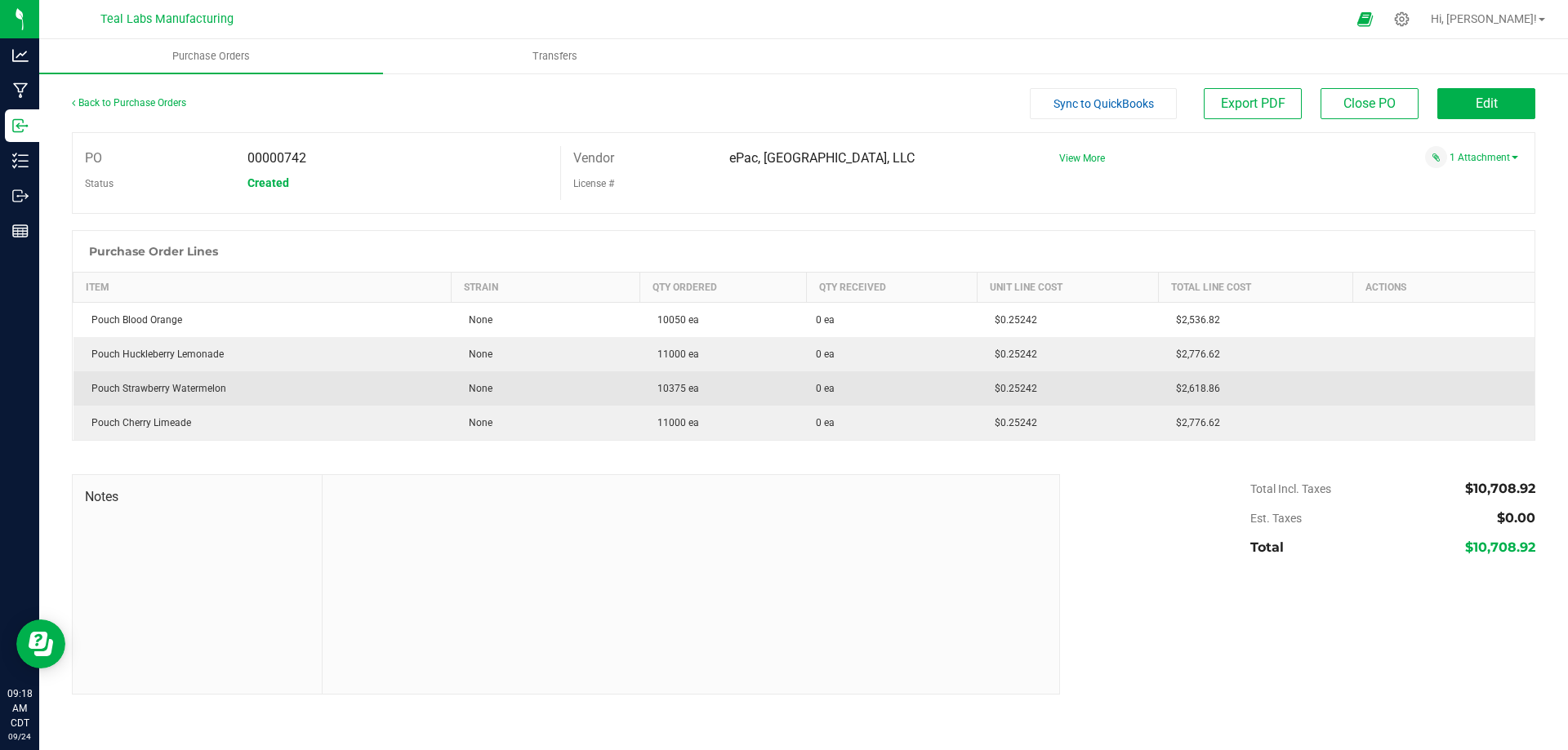
click at [168, 391] on div "Pouch Strawberry Watermelon" at bounding box center [262, 388] width 358 height 14
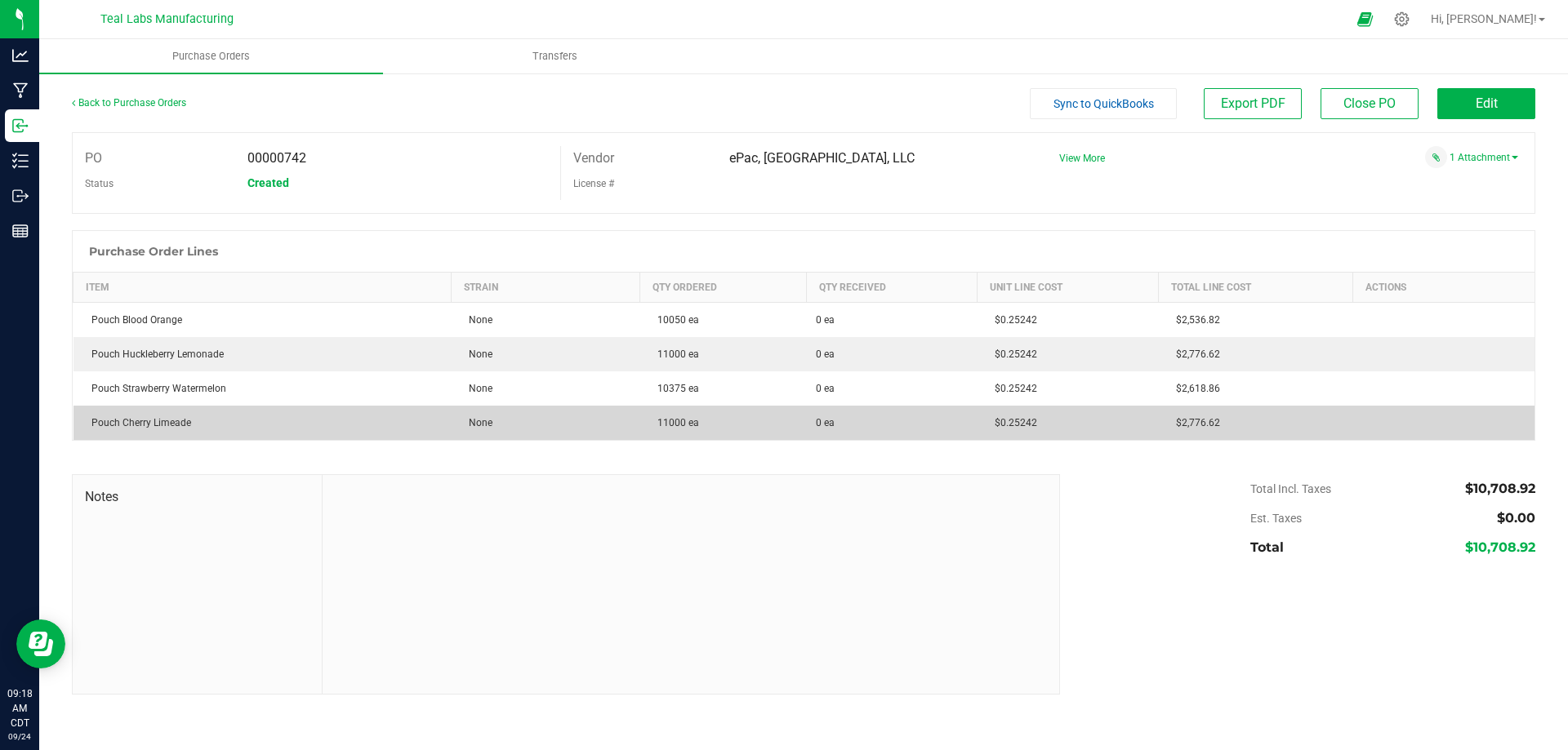
click at [156, 428] on div "Pouch Cherry Limeade" at bounding box center [262, 422] width 358 height 14
copy div "Pouch Cherry Limeade"
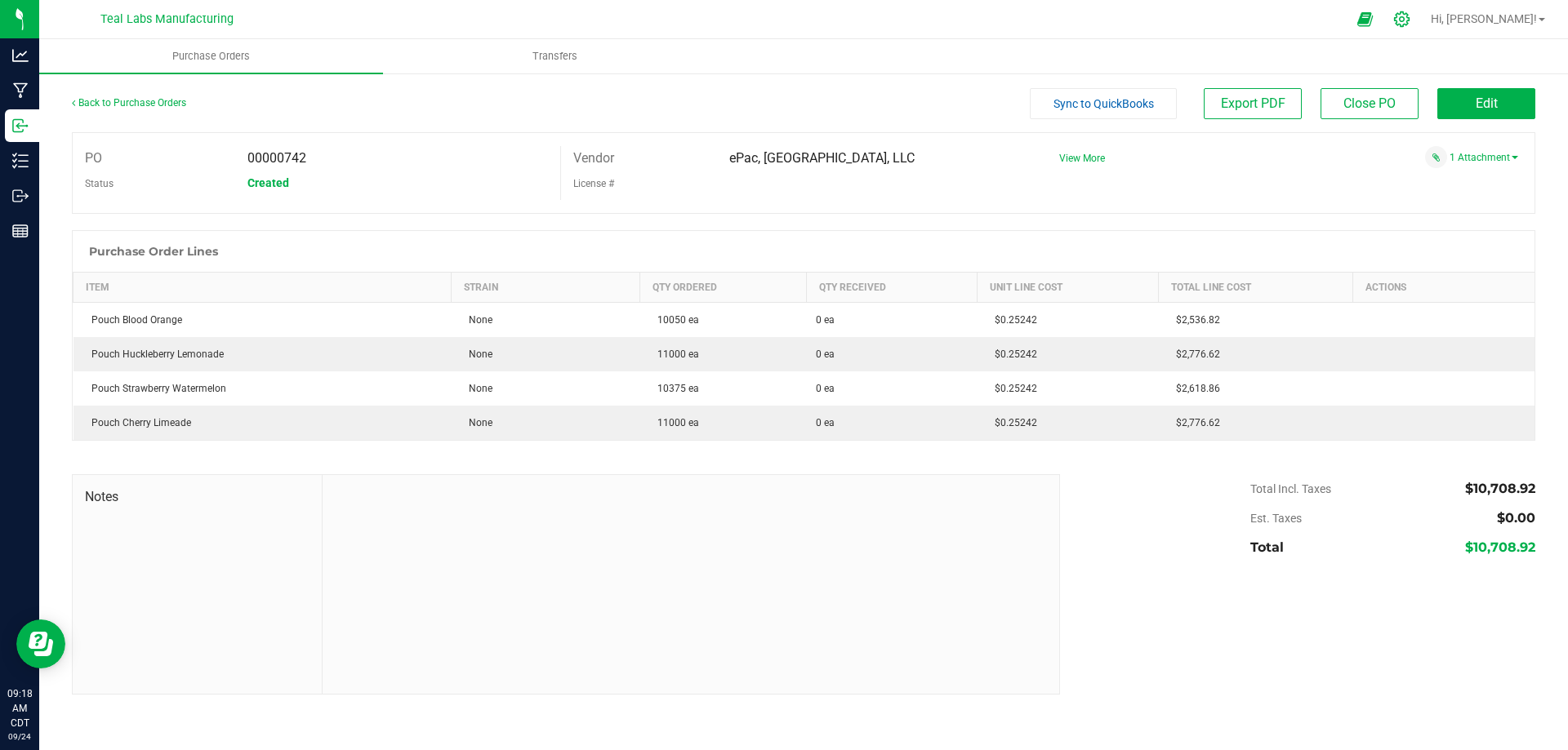
click at [1411, 22] on icon at bounding box center [1402, 19] width 17 height 17
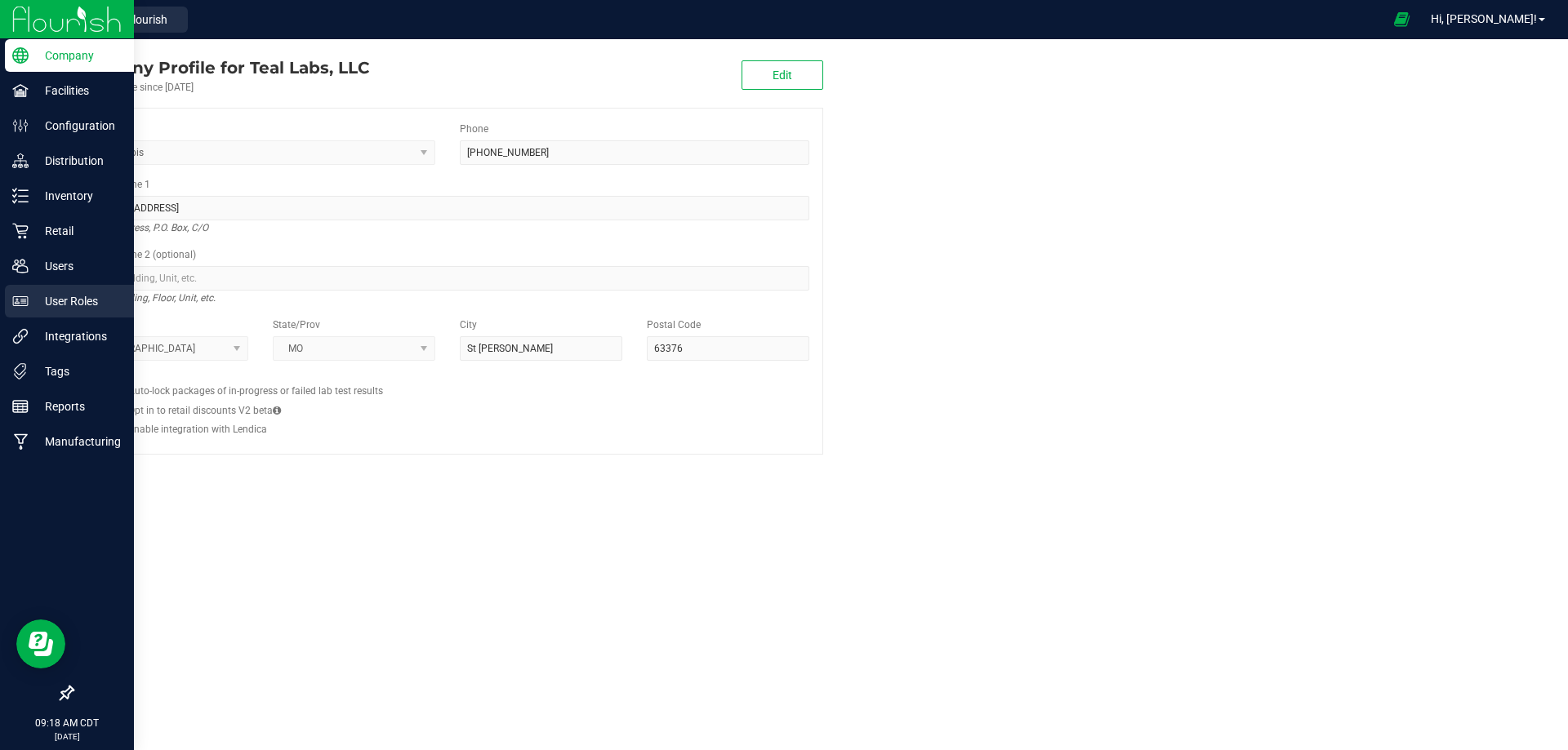
click at [73, 299] on p "User Roles" at bounding box center [77, 301] width 98 height 20
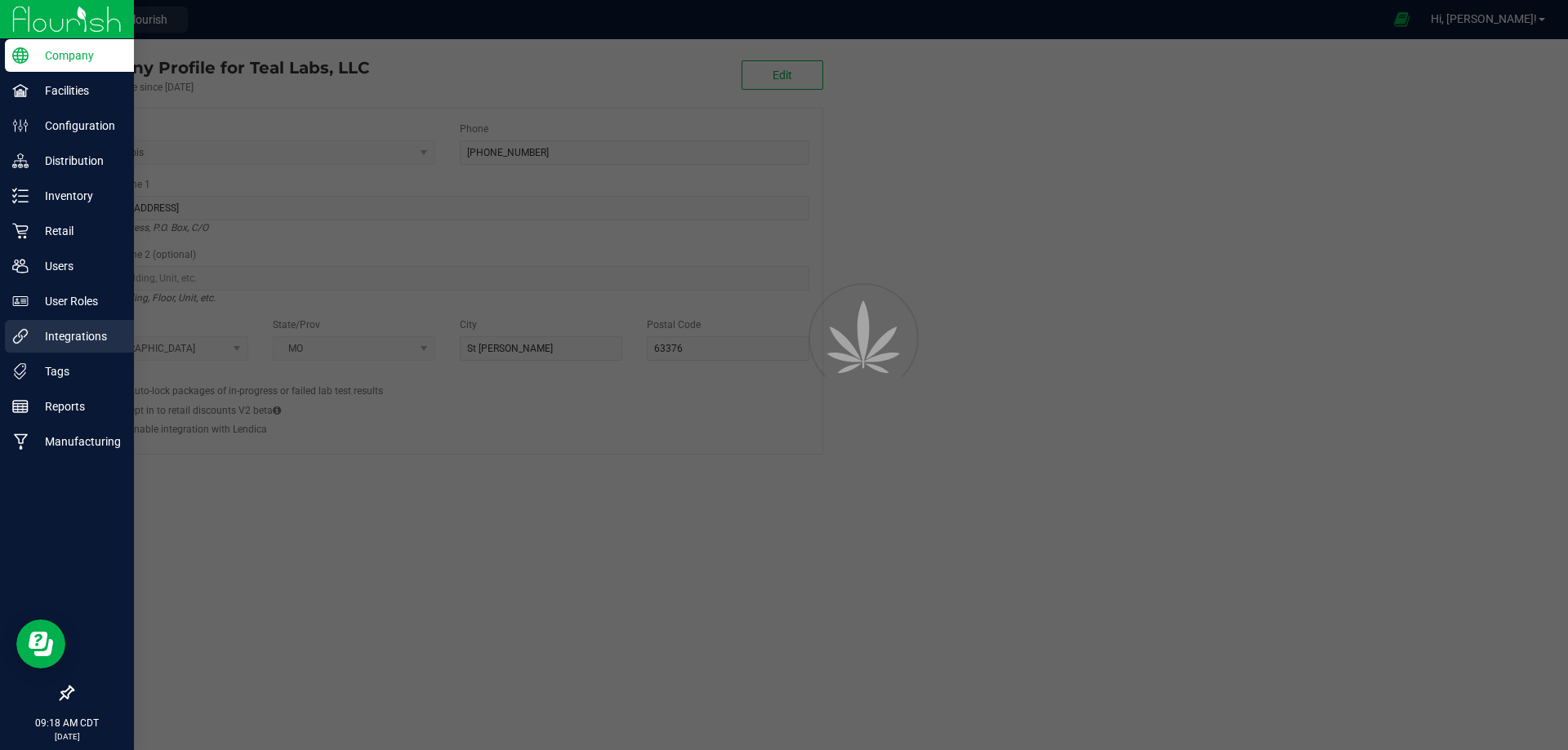
click at [67, 330] on p "Integrations" at bounding box center [77, 336] width 98 height 20
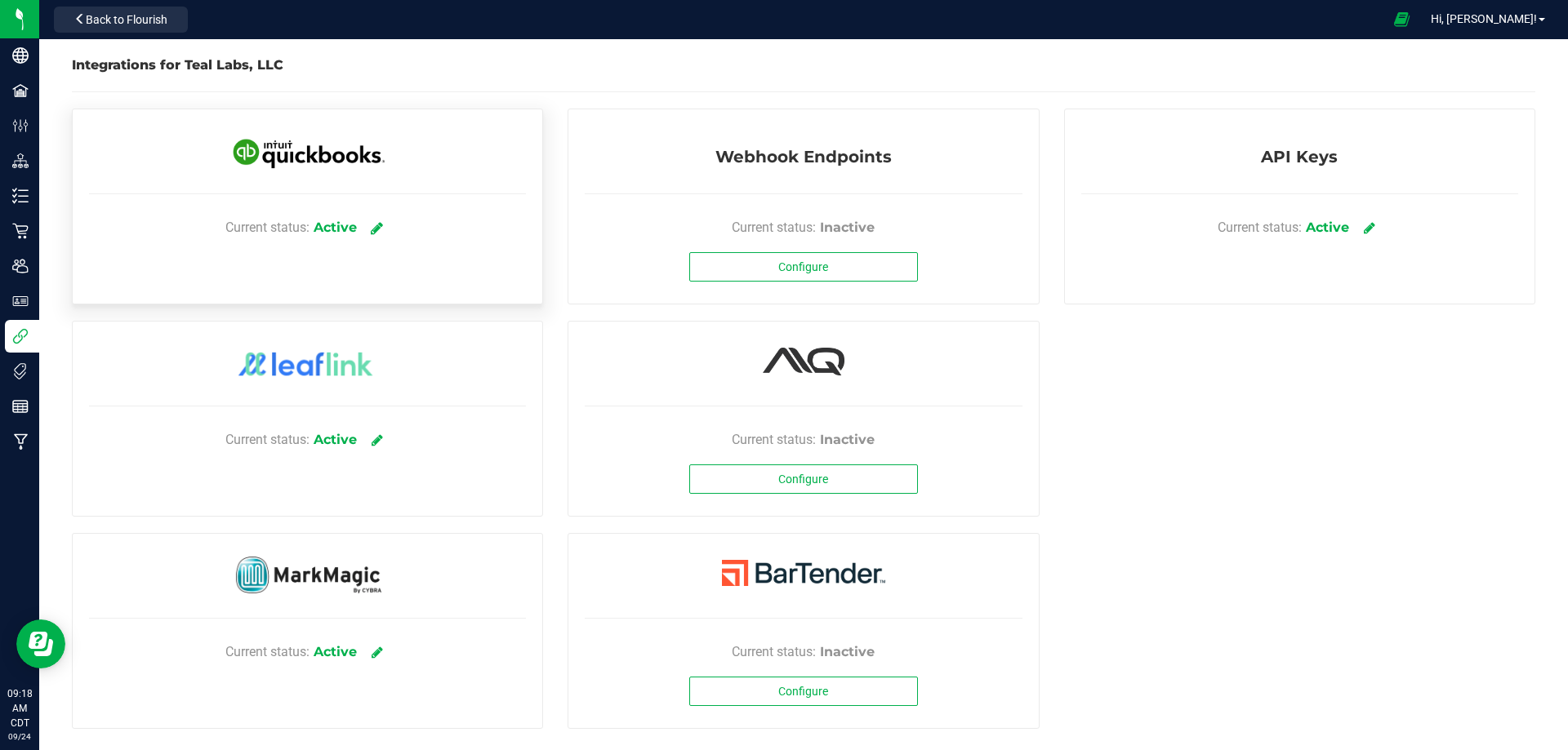
click at [373, 233] on icon at bounding box center [377, 227] width 12 height 14
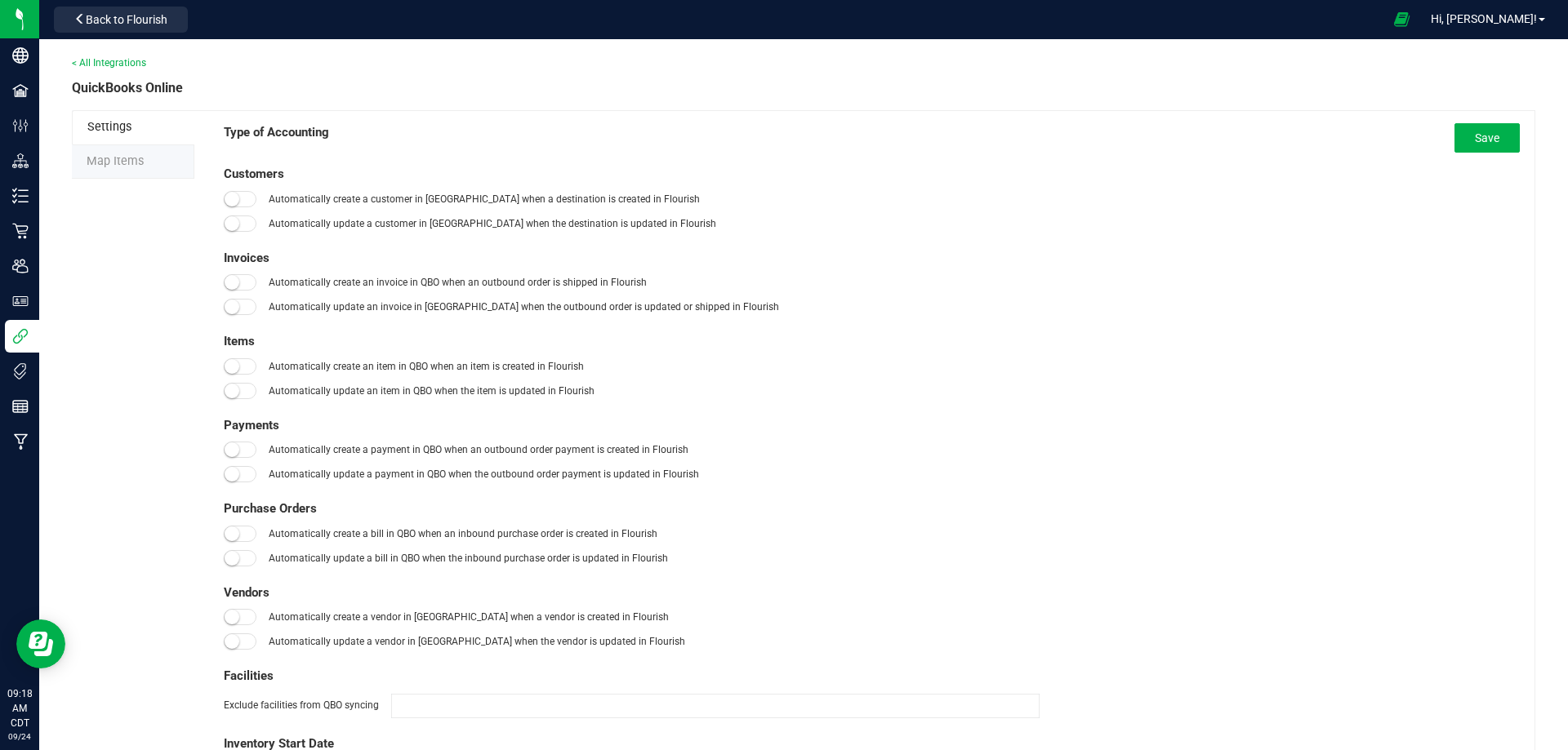
type input "01/01/2019"
click at [134, 159] on span "Map Items" at bounding box center [115, 161] width 57 height 14
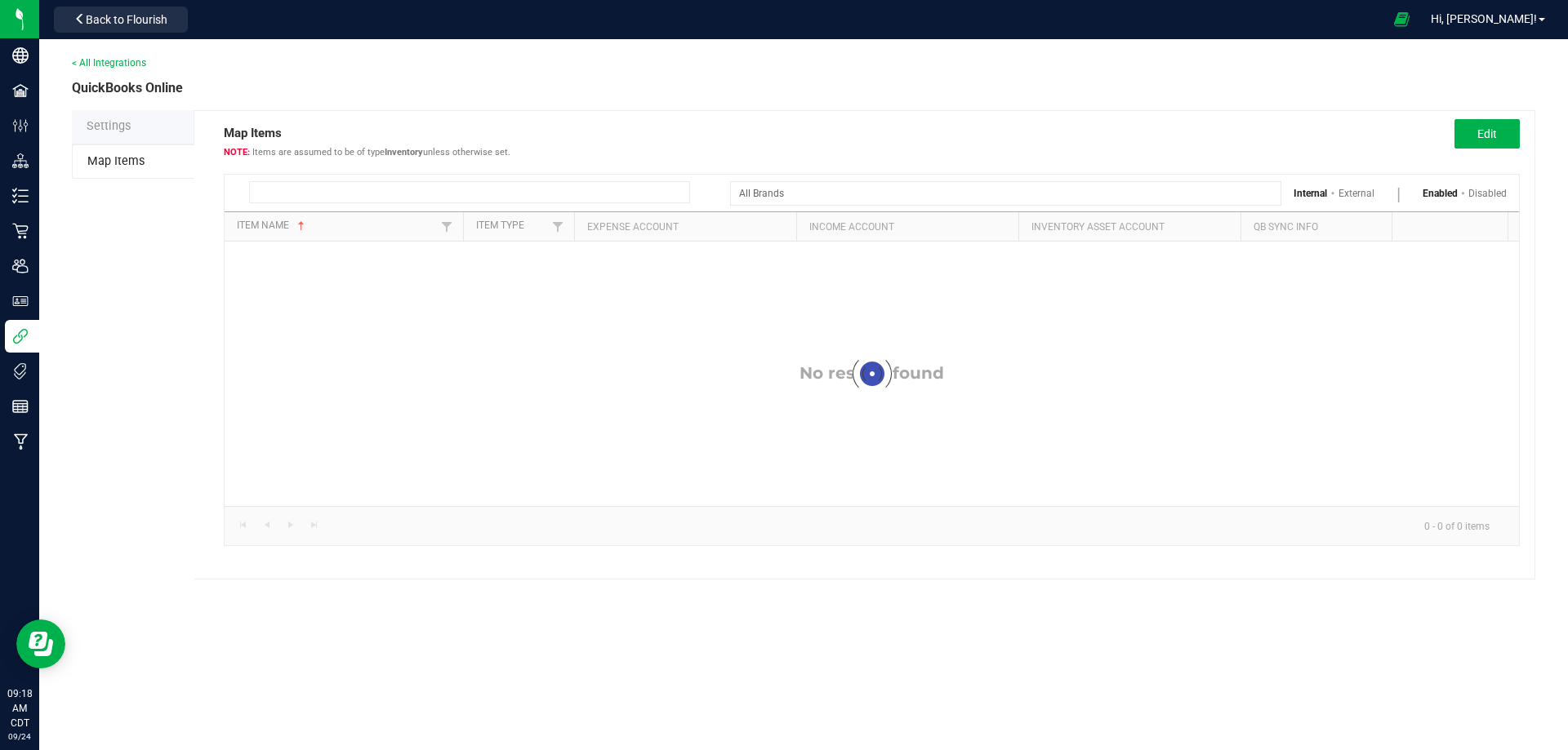
click at [458, 198] on input at bounding box center [469, 192] width 441 height 22
paste input "Pouch Cherry Limeade"
type input "Pouch Cherry Limeade"
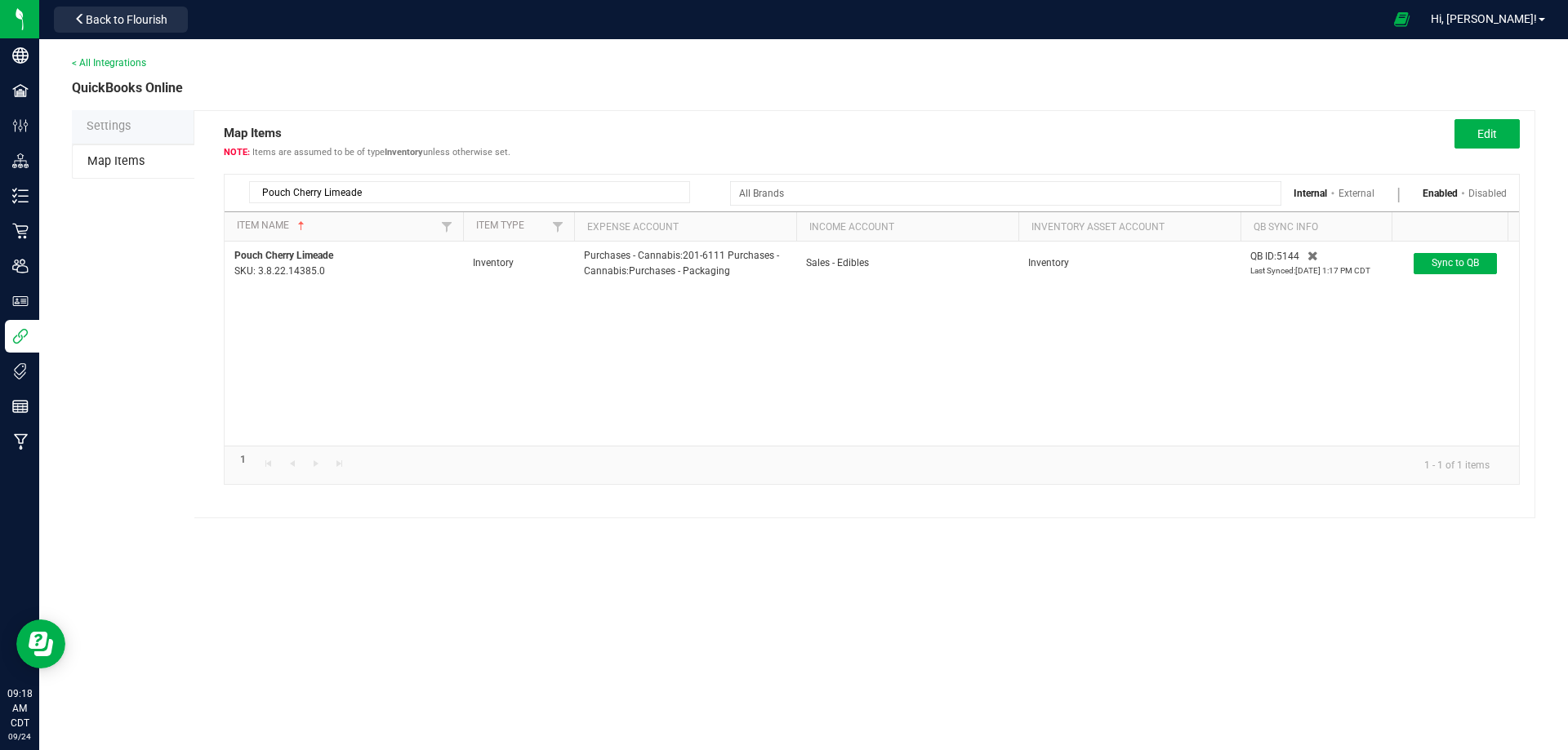
click at [458, 198] on input "Pouch Cherry Limeade" at bounding box center [469, 192] width 441 height 22
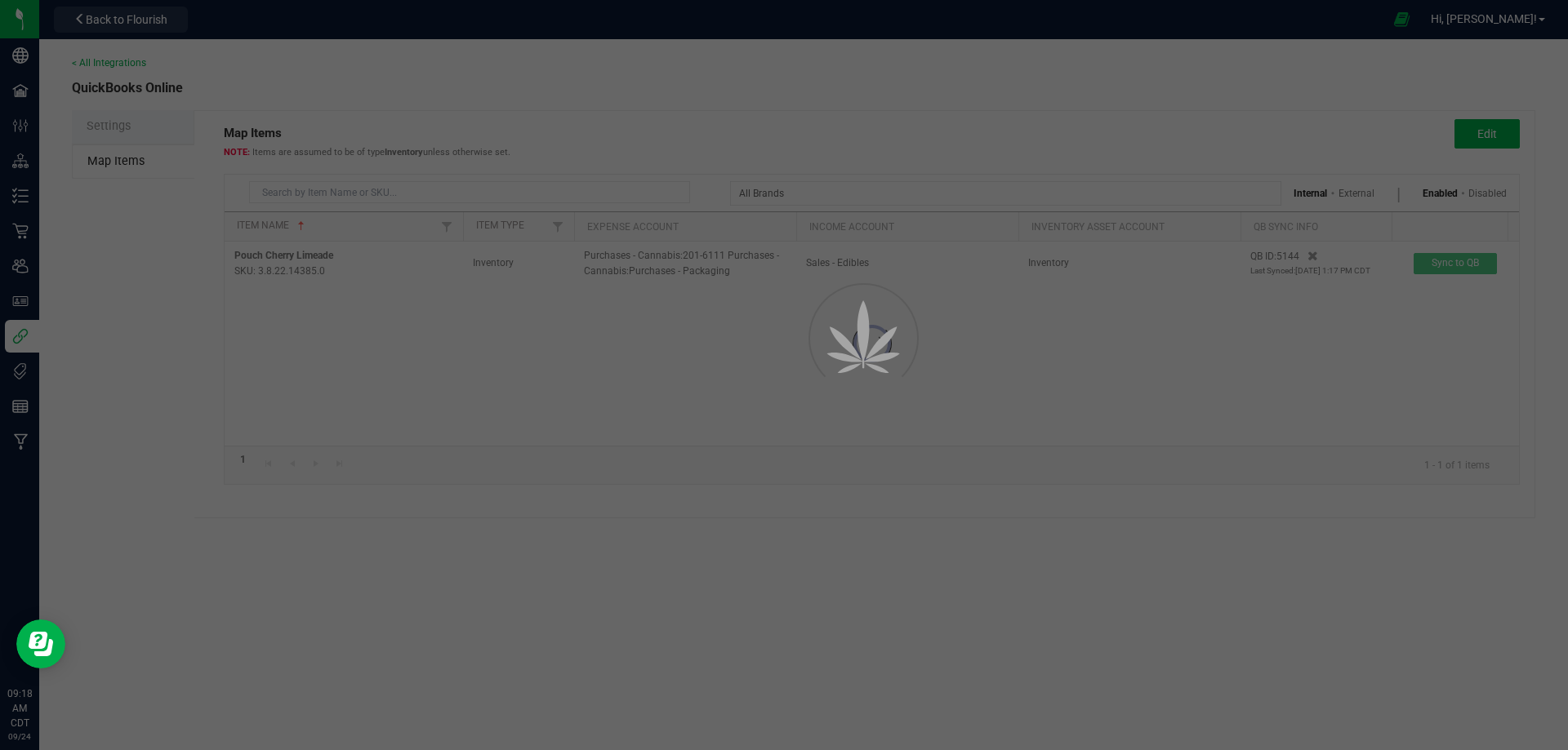
click at [140, 124] on div at bounding box center [784, 375] width 1568 height 750
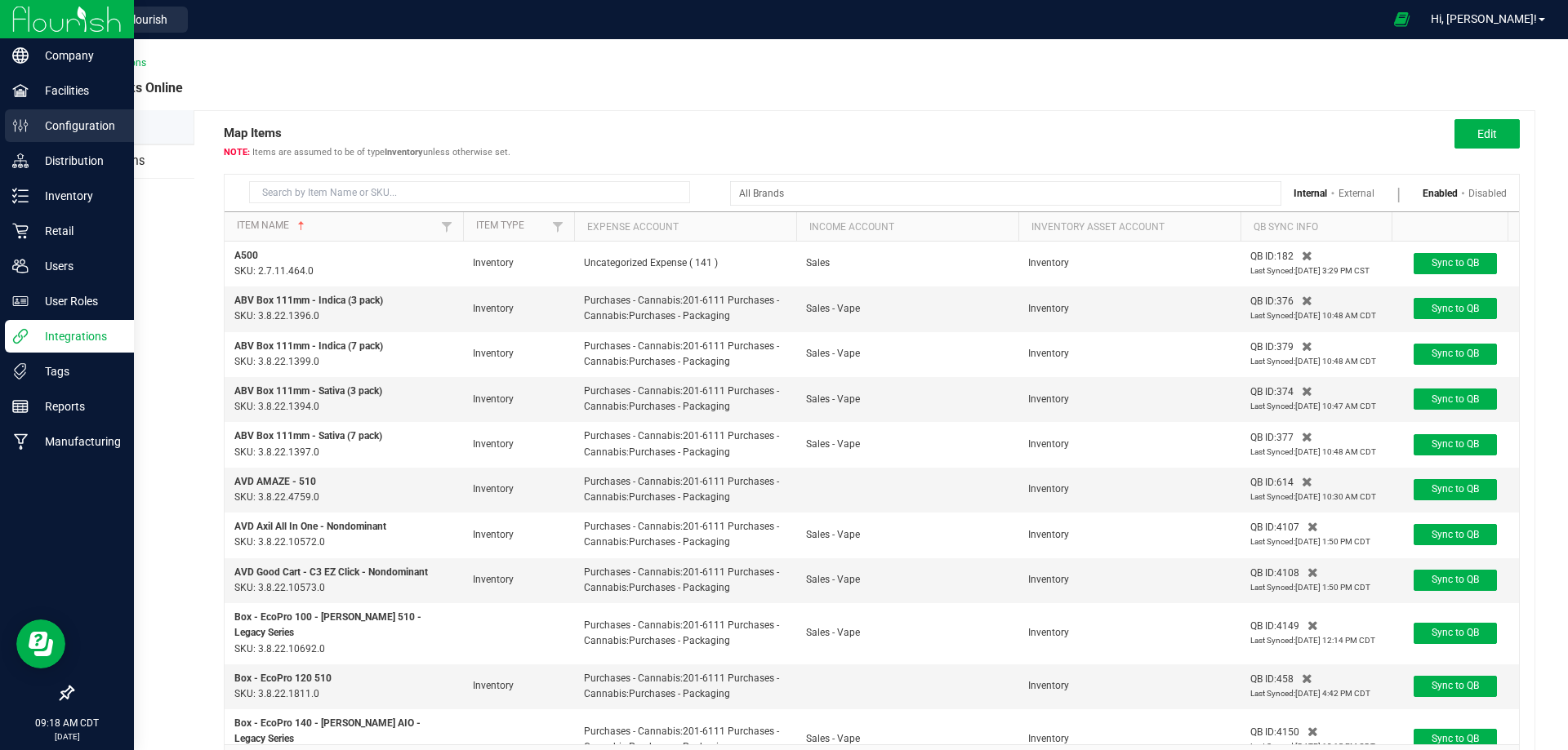
click at [63, 131] on p "Configuration" at bounding box center [77, 126] width 98 height 20
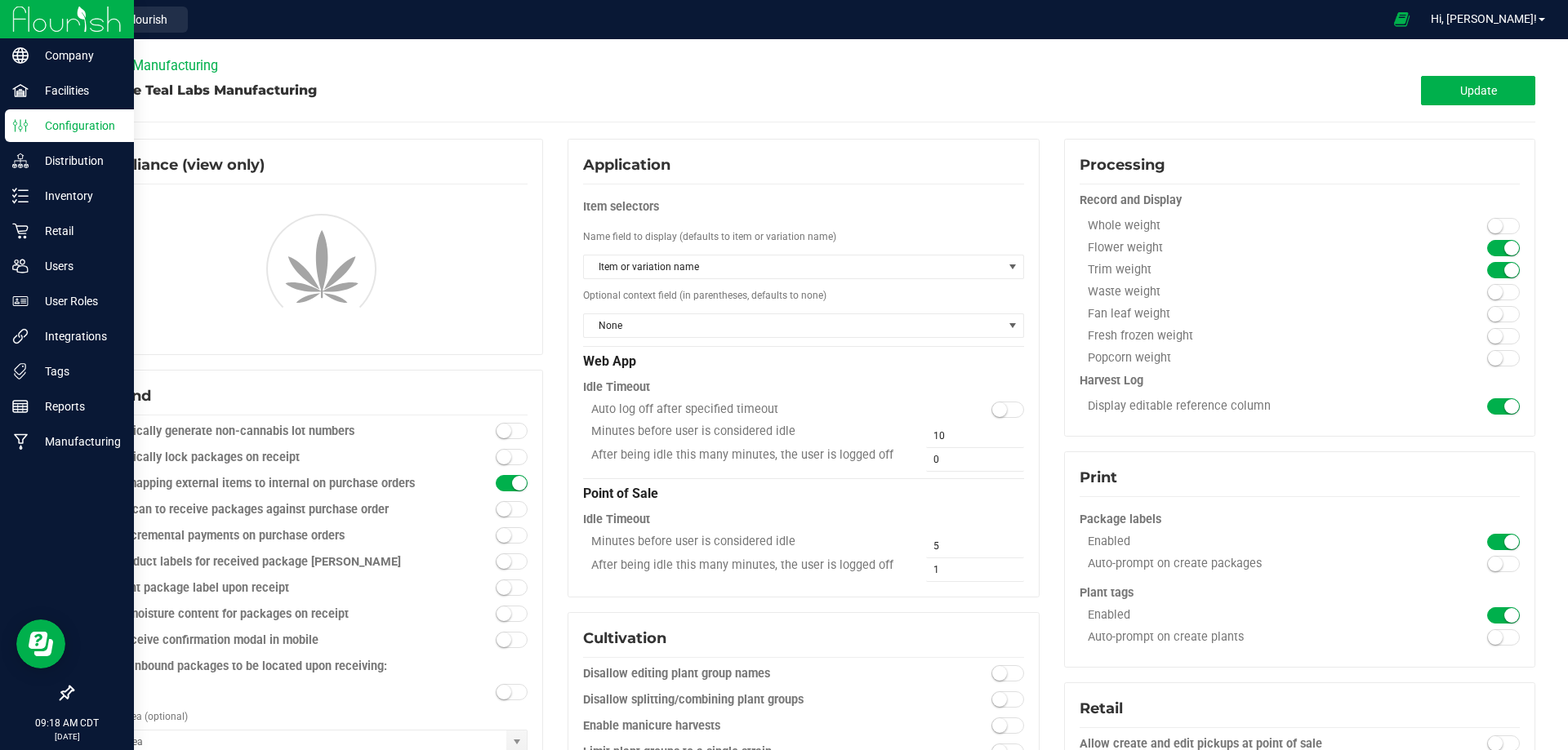
type input "Shipping and Receiving"
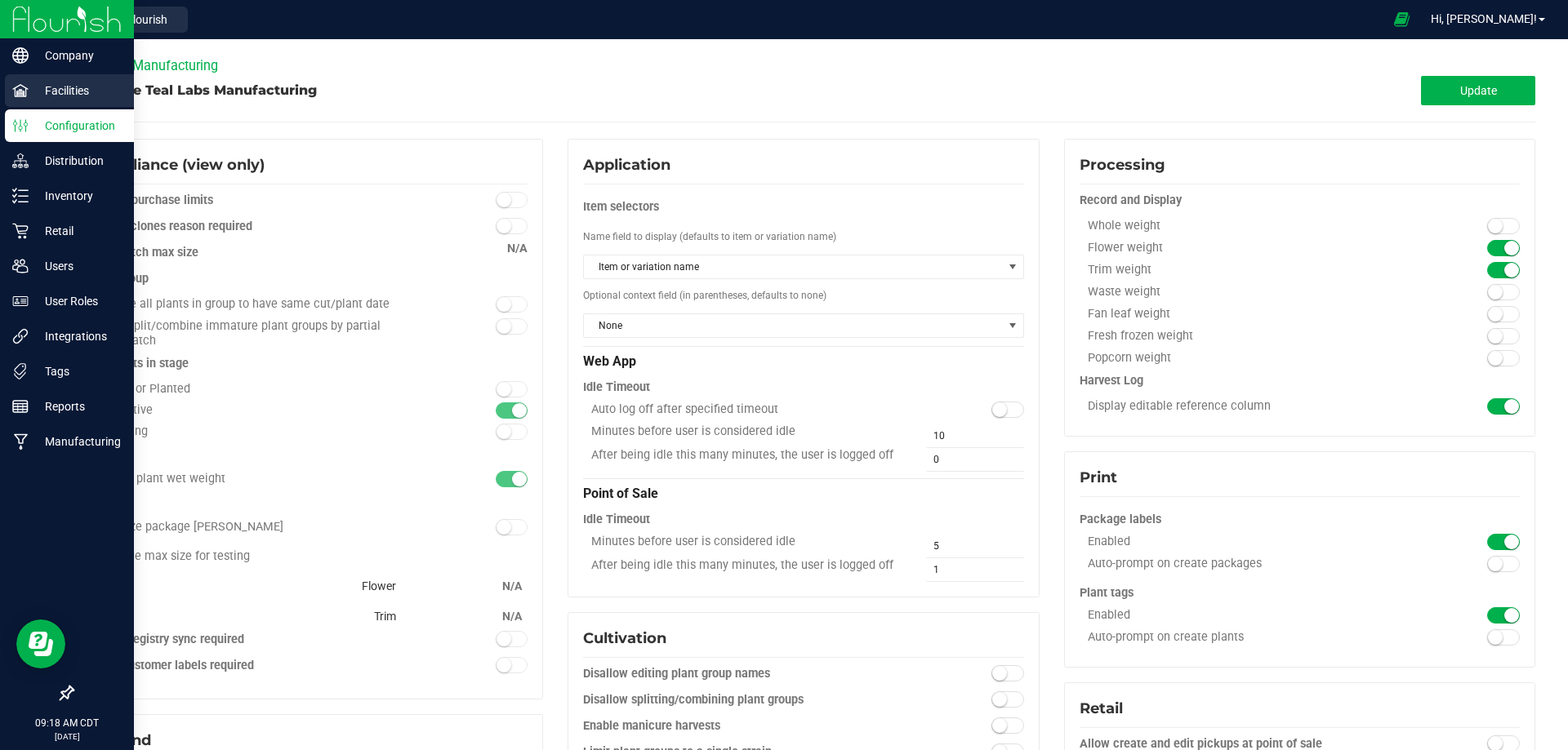
click at [67, 94] on p "Facilities" at bounding box center [77, 91] width 98 height 20
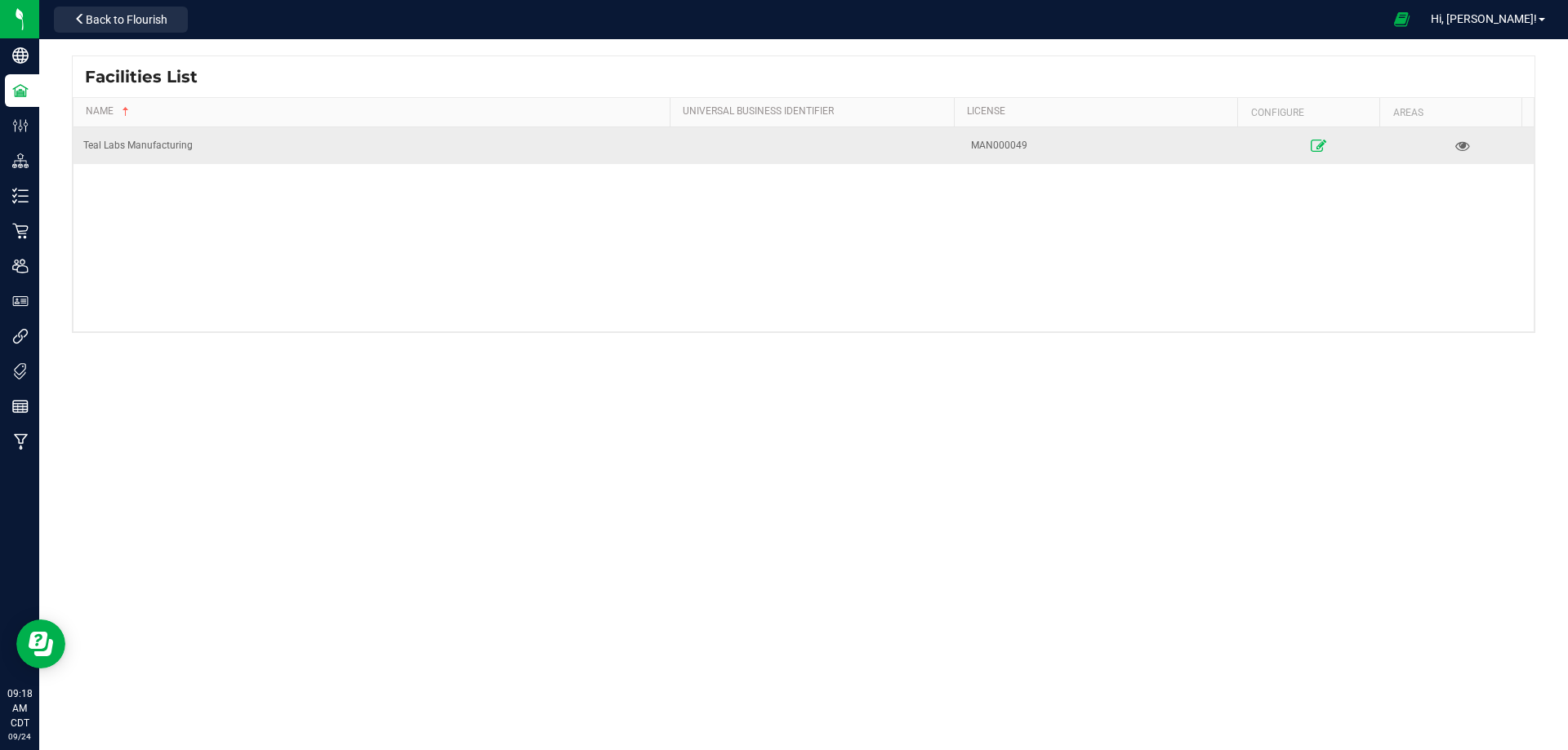
click at [1312, 147] on icon at bounding box center [1319, 145] width 15 height 11
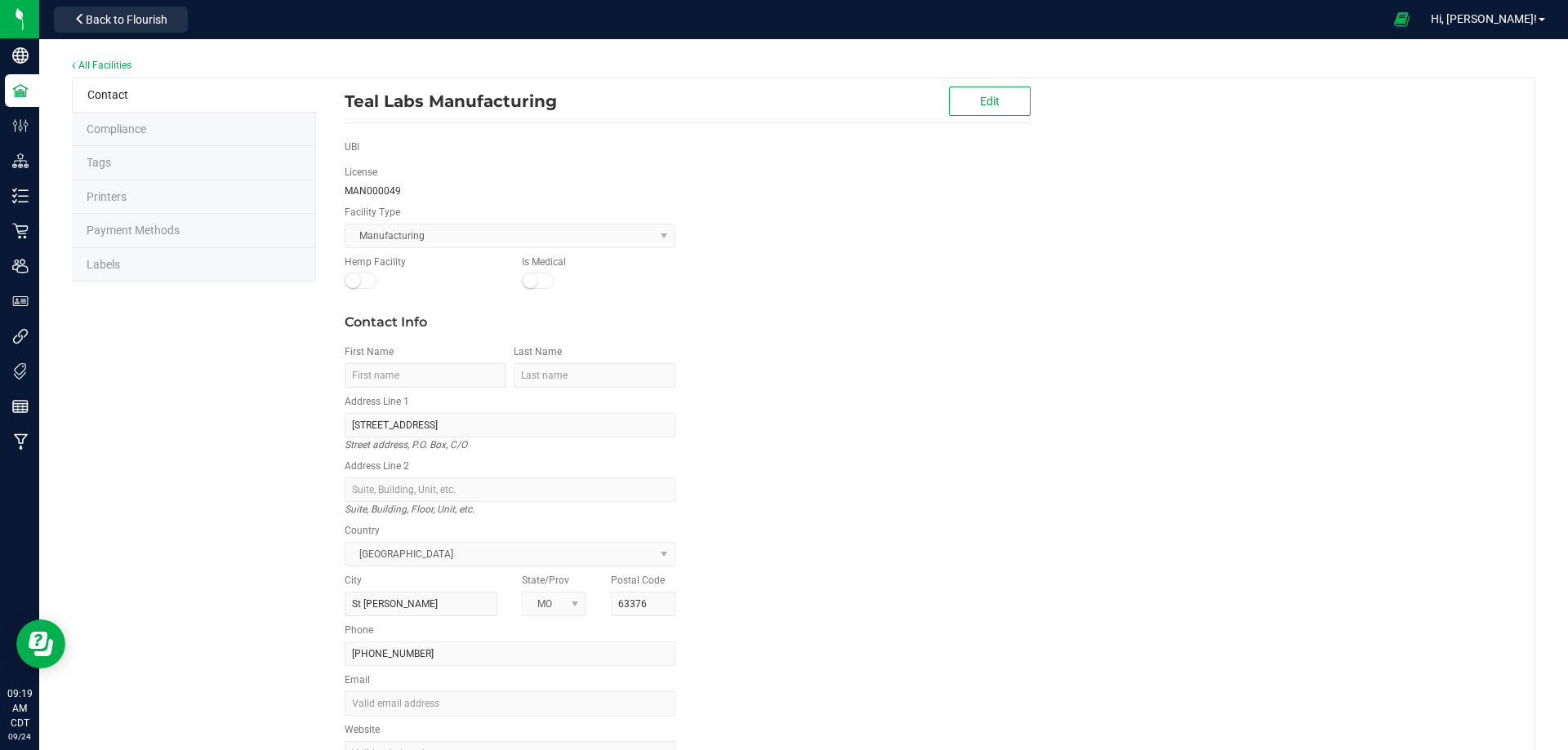
click at [125, 133] on span "Compliance" at bounding box center [116, 130] width 60 height 13
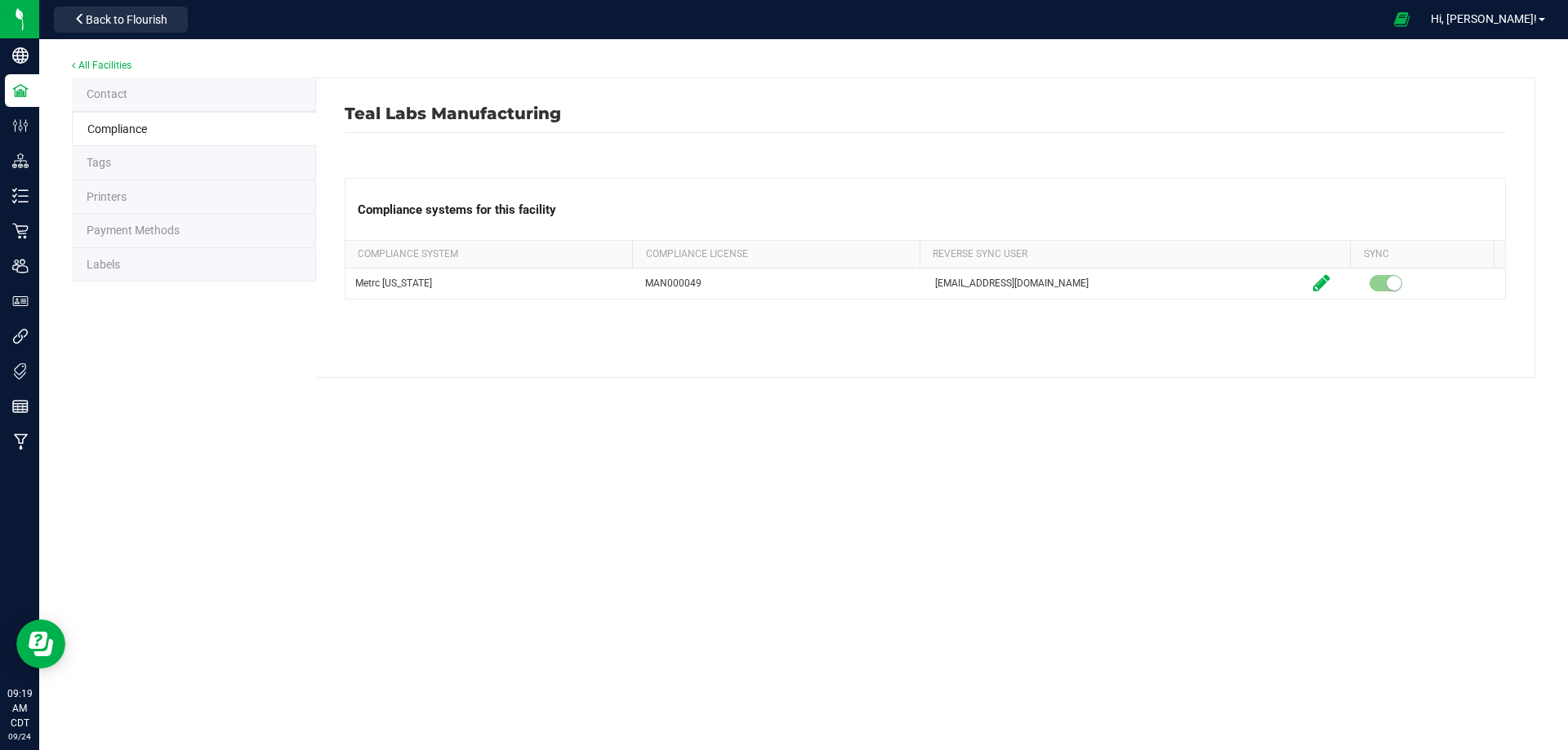
click at [123, 174] on li "Tags" at bounding box center [193, 163] width 244 height 34
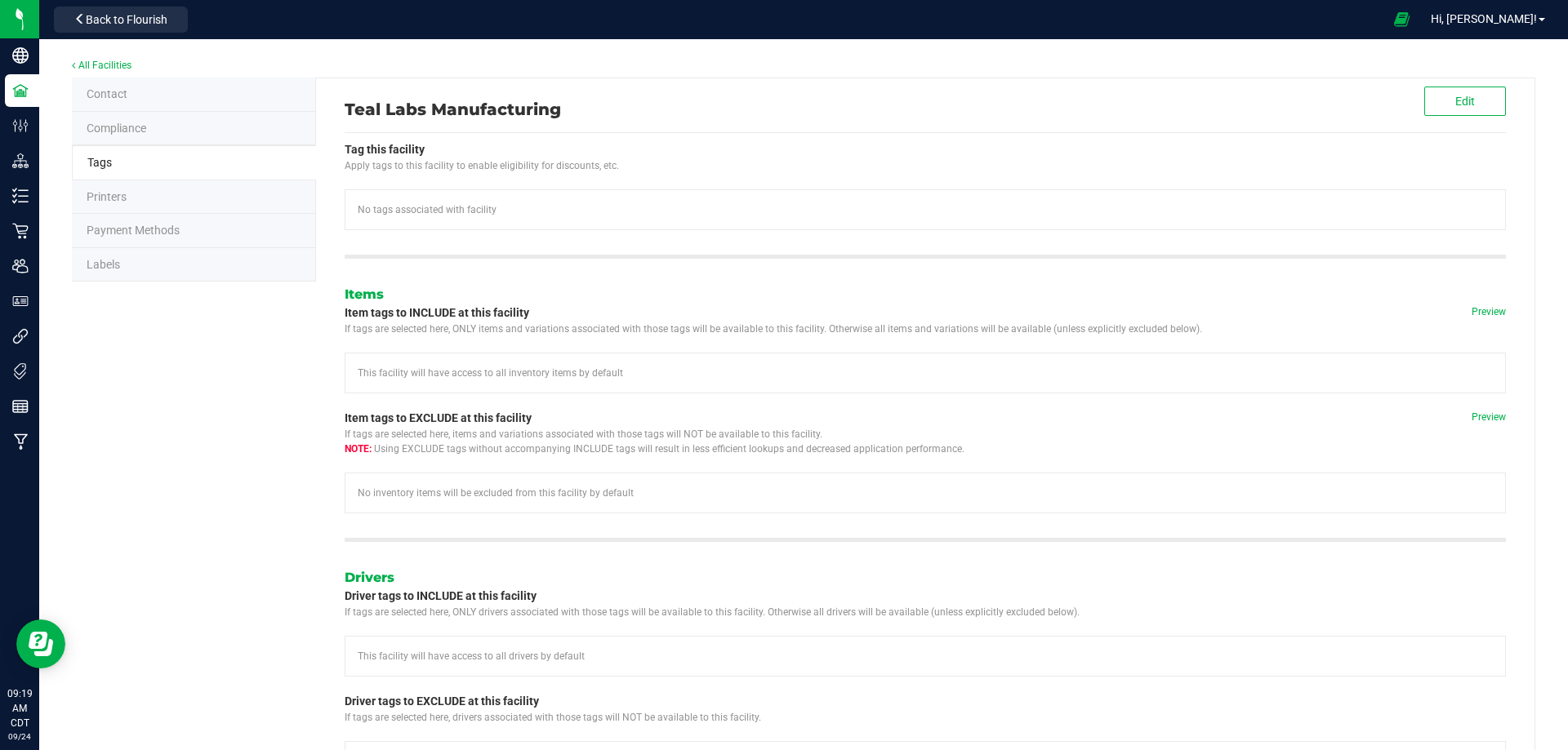
click at [122, 196] on span "Printers" at bounding box center [107, 197] width 40 height 13
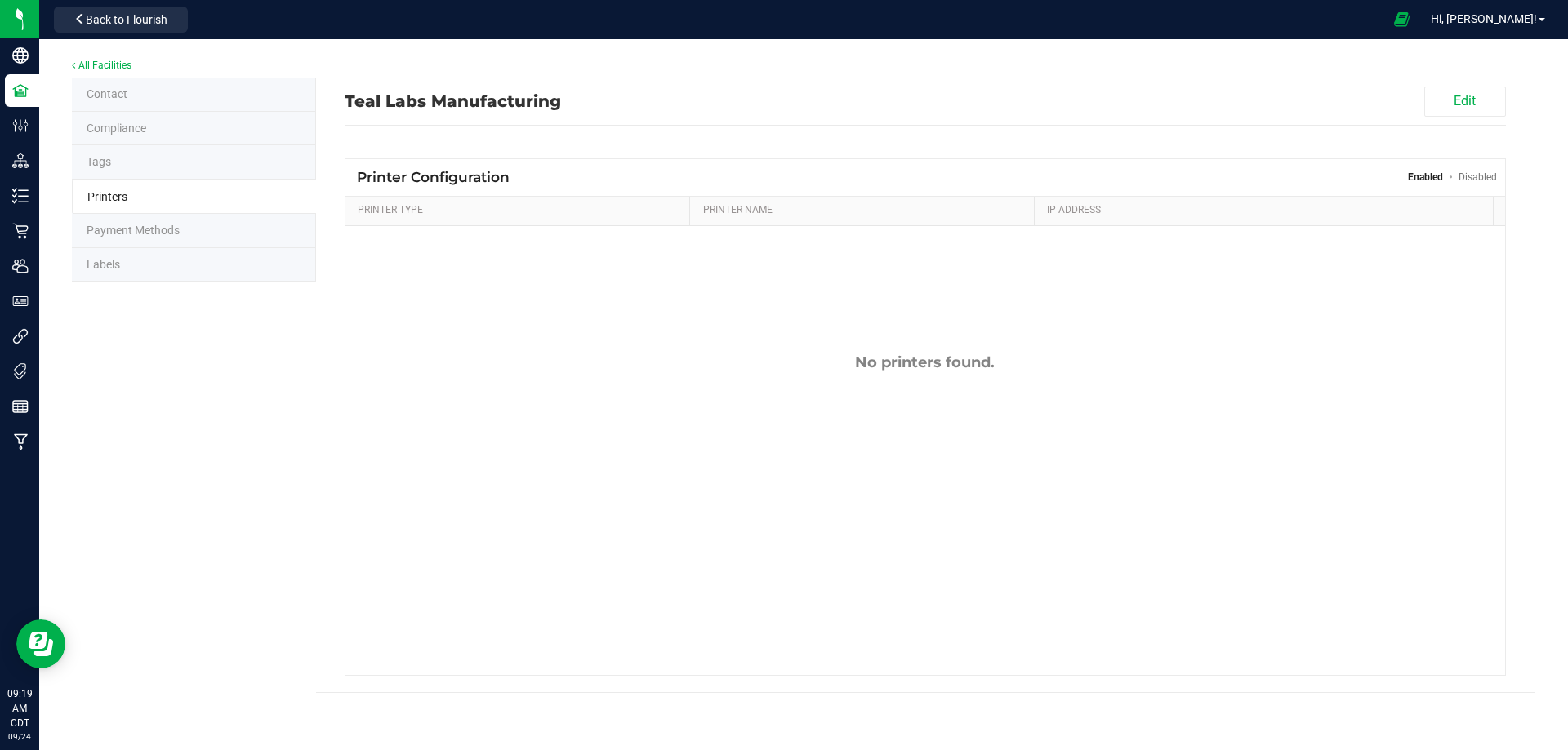
click at [120, 242] on li "Payment Methods" at bounding box center [193, 231] width 244 height 34
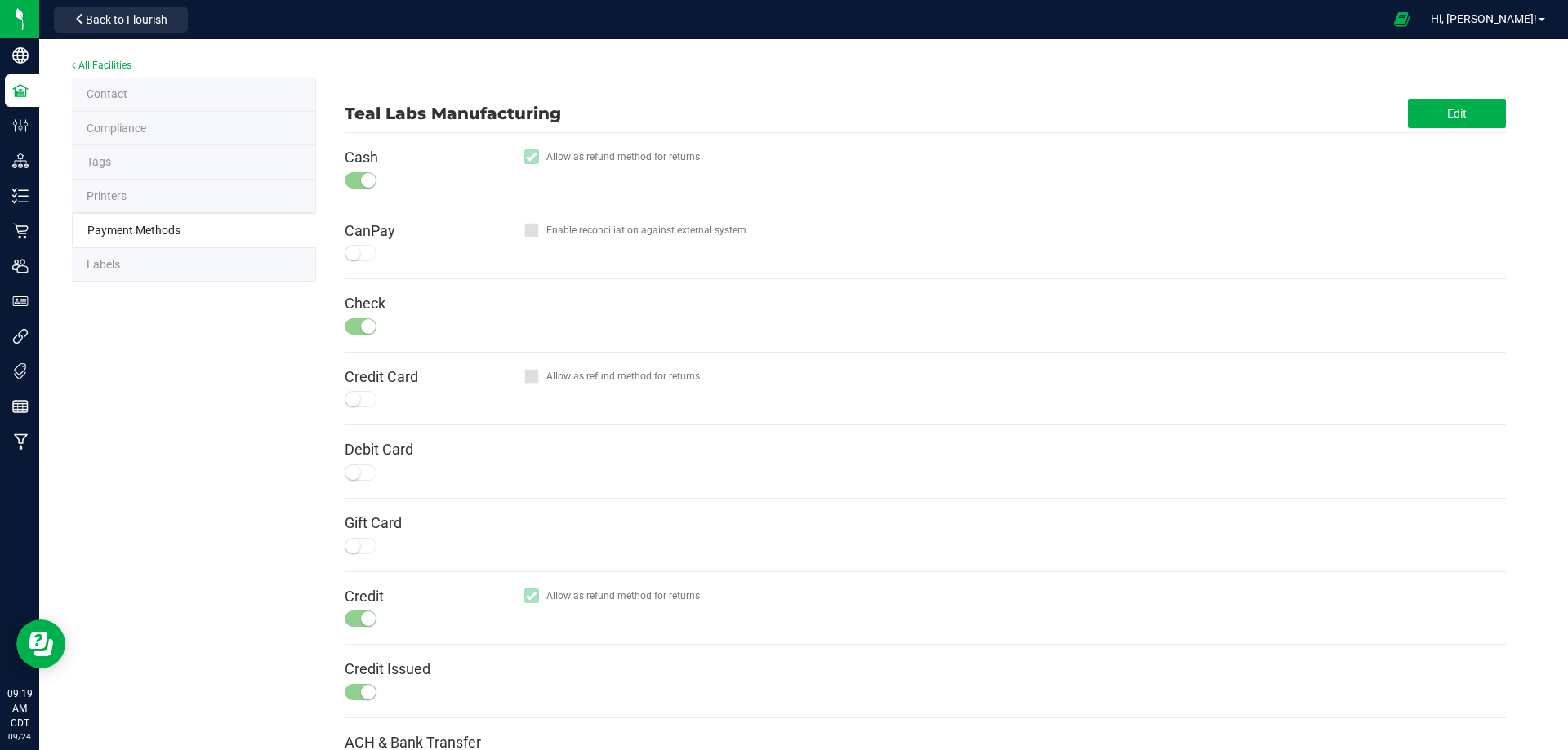
click at [117, 258] on span "Labels" at bounding box center [103, 265] width 33 height 13
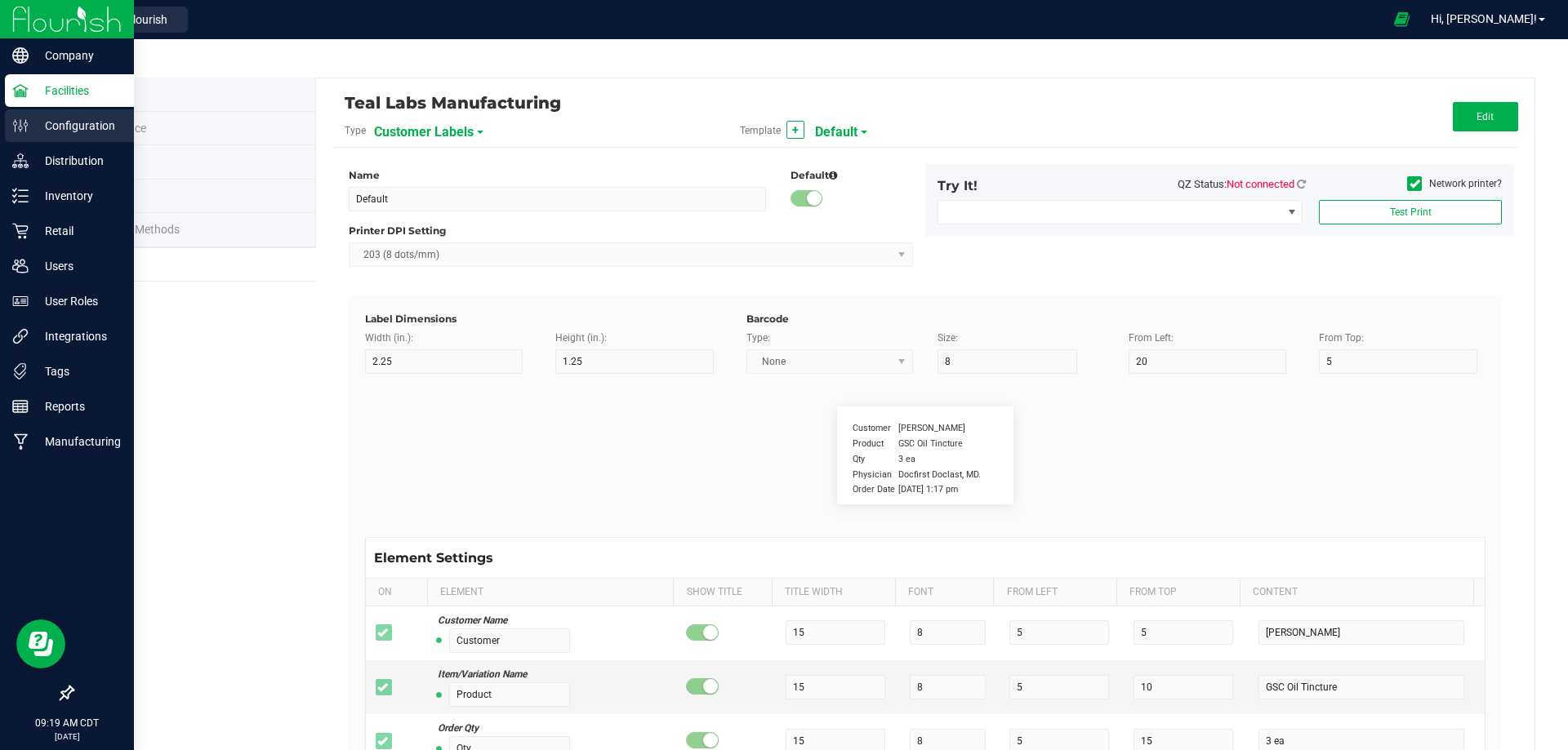
click at [71, 123] on p "Configuration" at bounding box center [77, 126] width 98 height 20
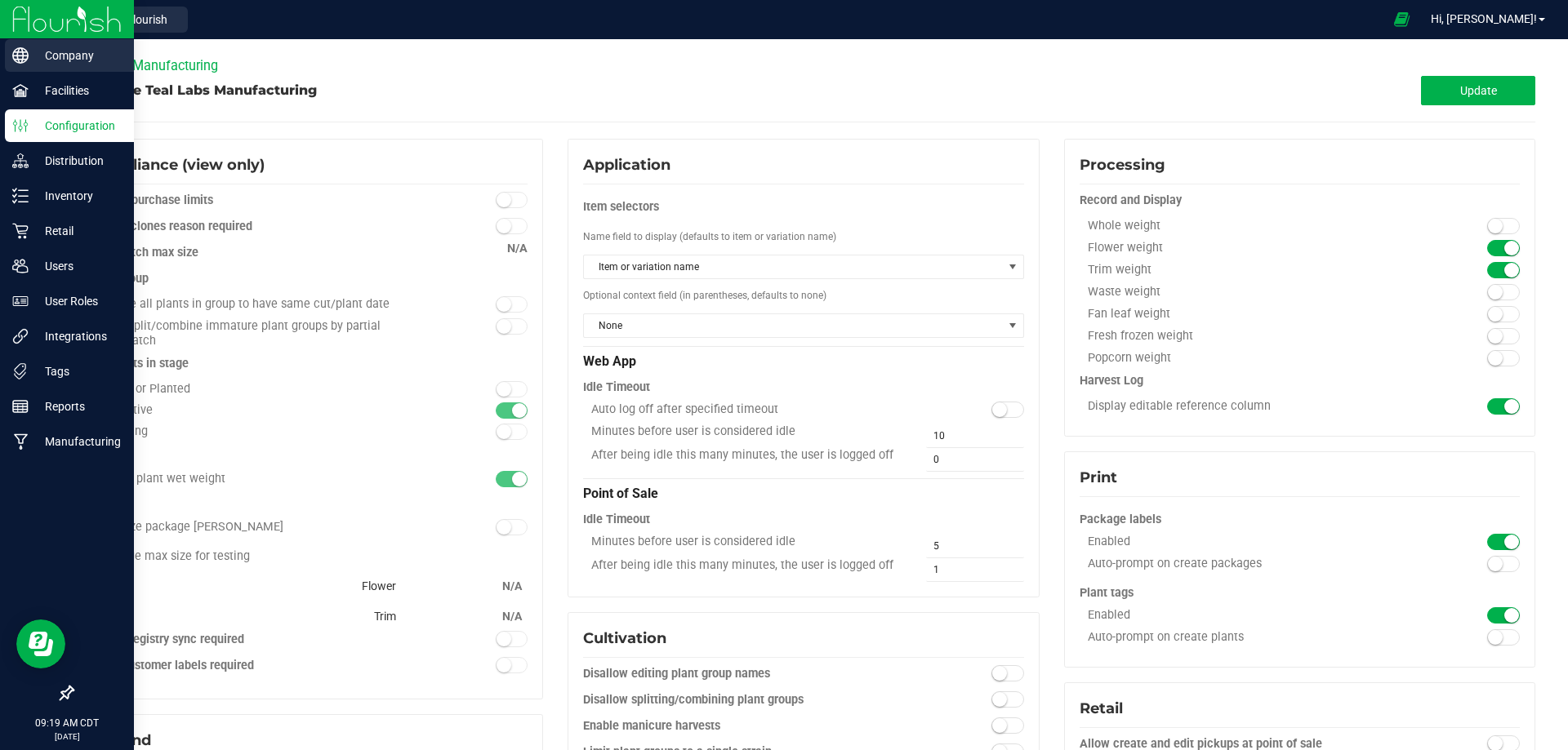
click at [71, 49] on p "Company" at bounding box center [77, 55] width 98 height 20
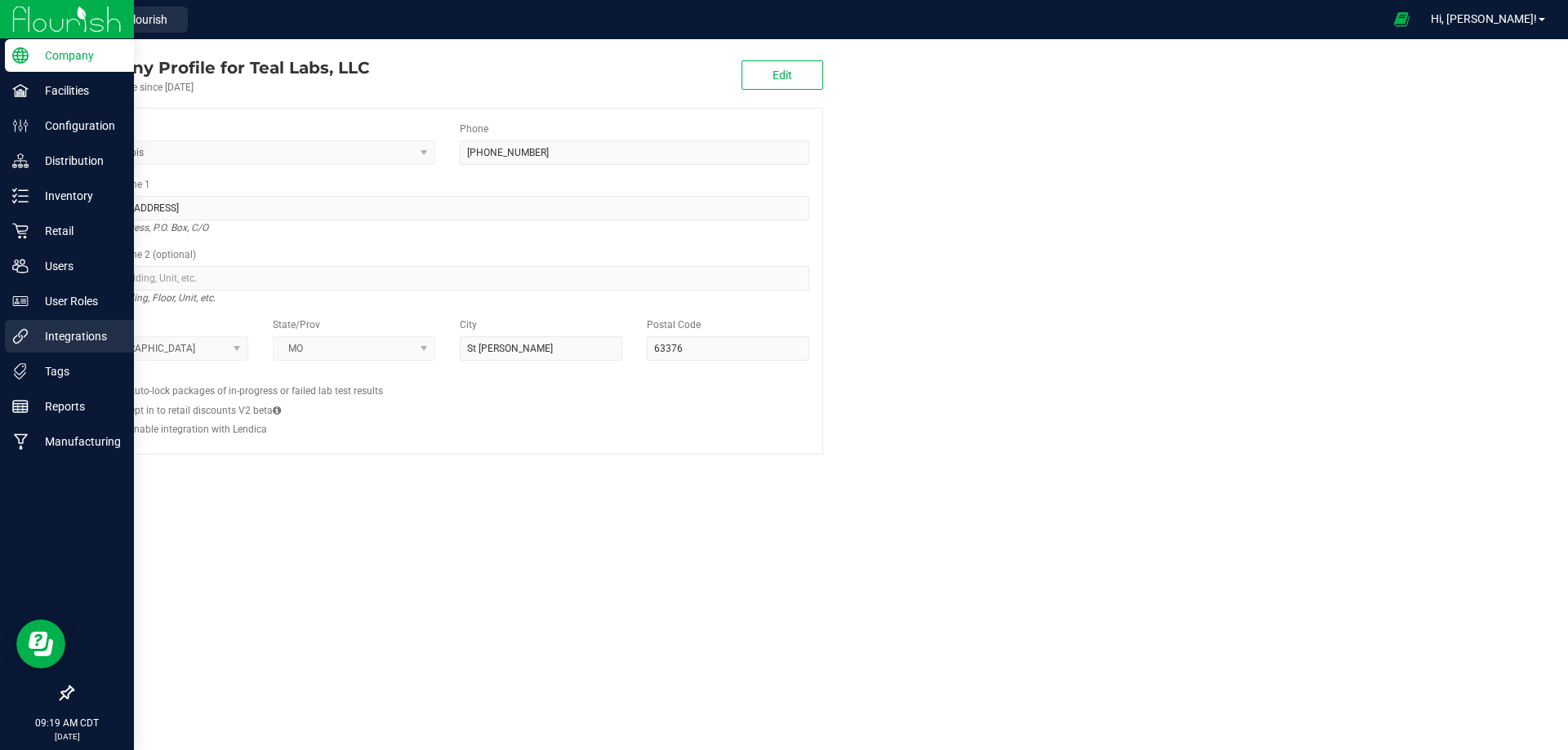
click at [66, 339] on p "Integrations" at bounding box center [77, 336] width 98 height 20
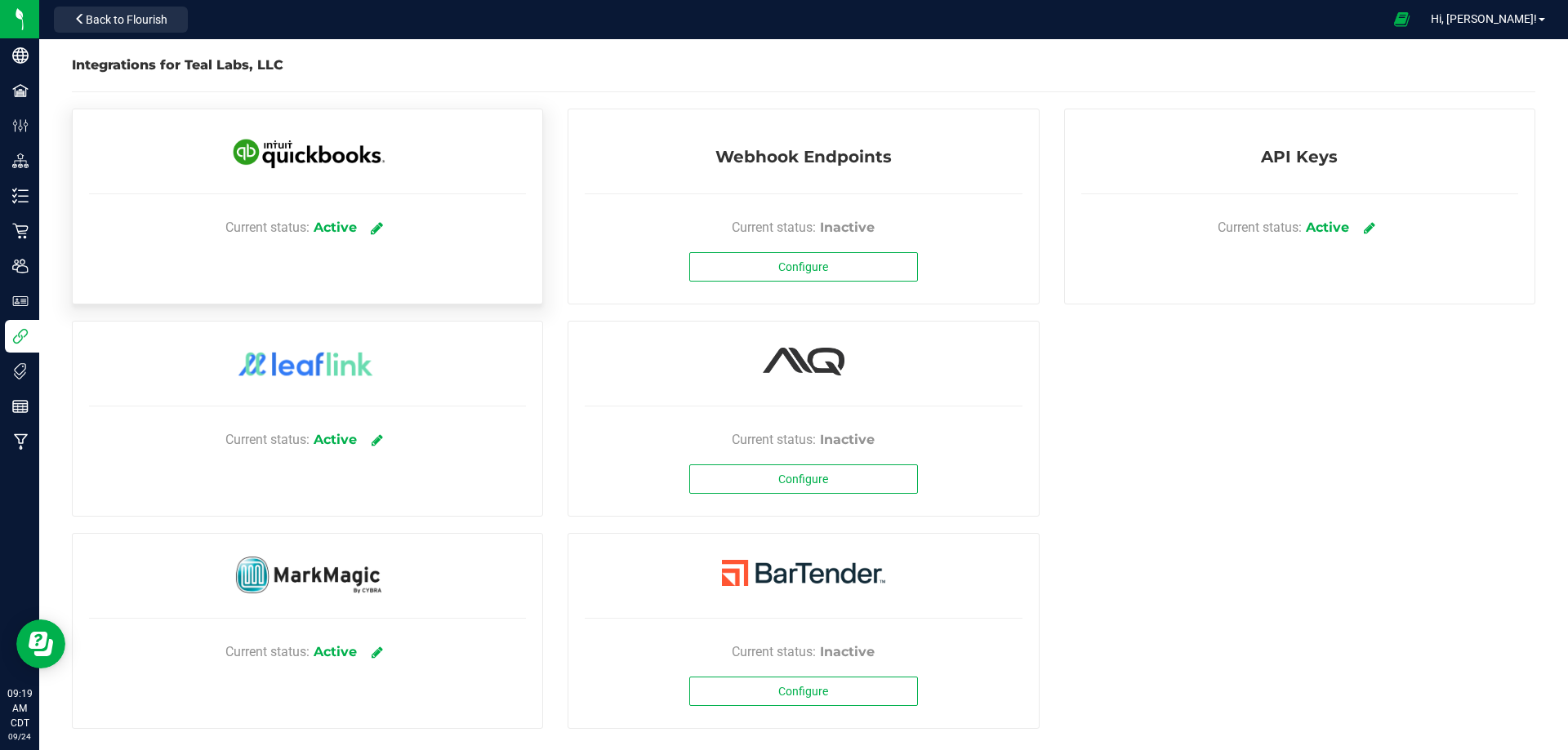
click at [386, 228] on link at bounding box center [377, 228] width 27 height 29
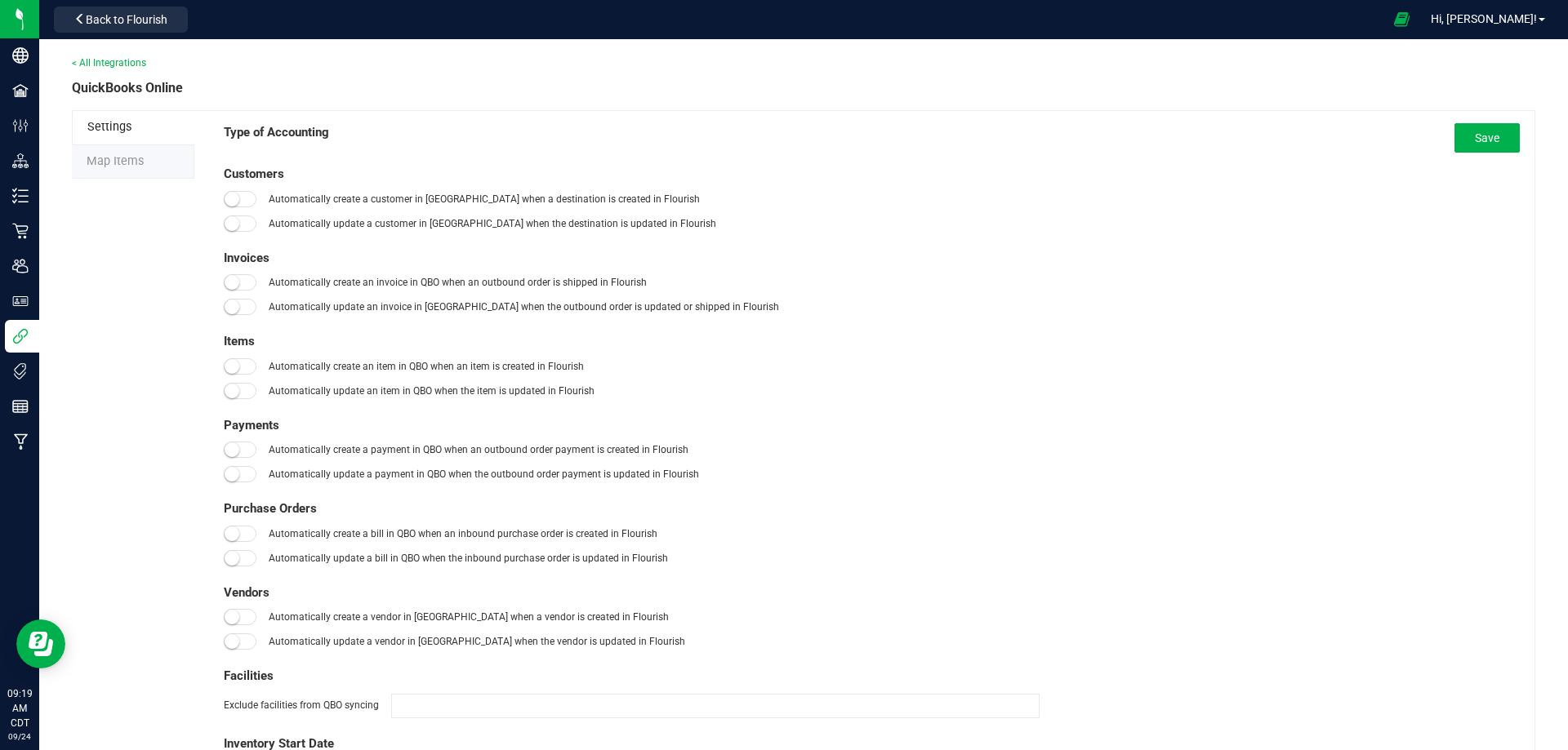
type input "01/01/2019"
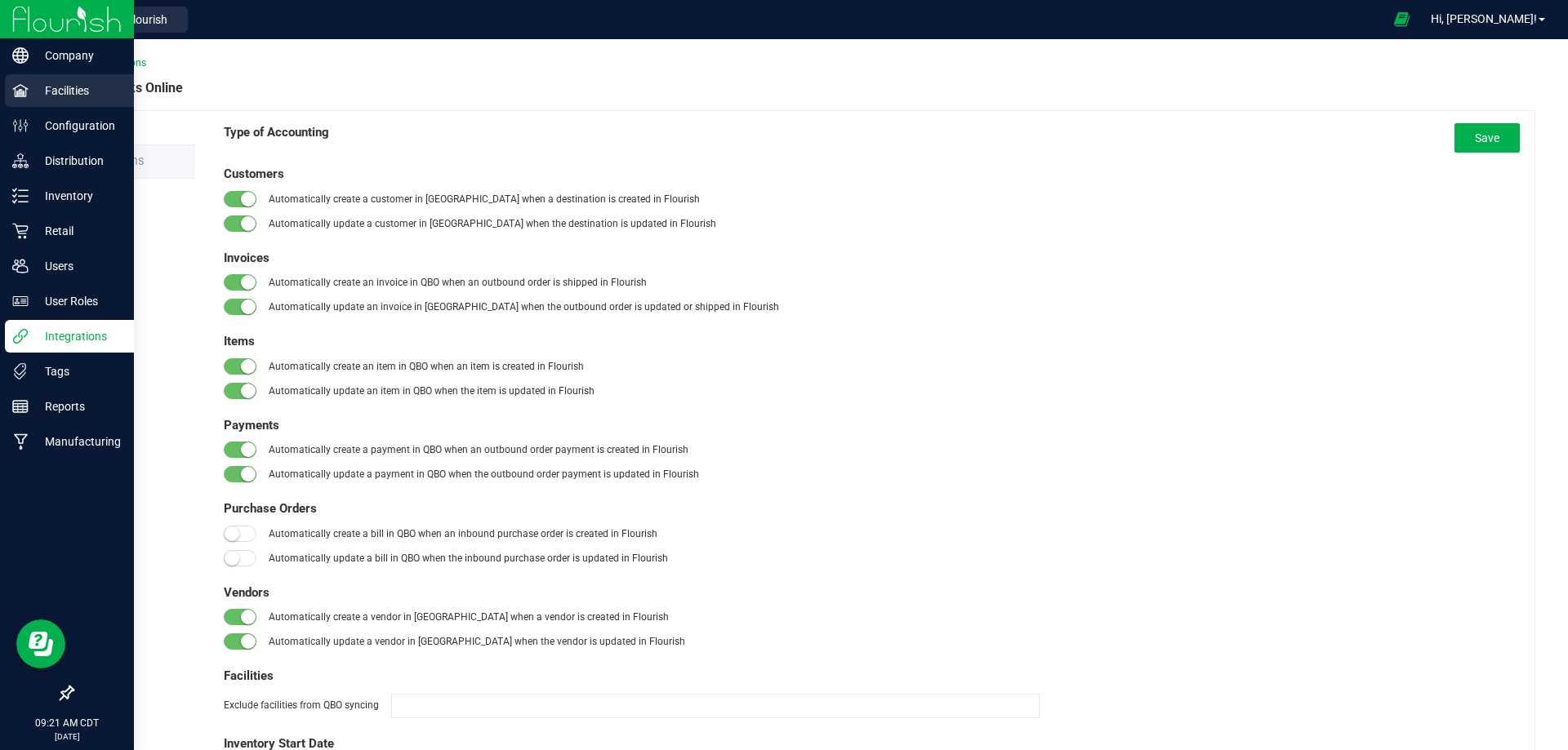
click at [65, 85] on p "Facilities" at bounding box center [77, 91] width 98 height 20
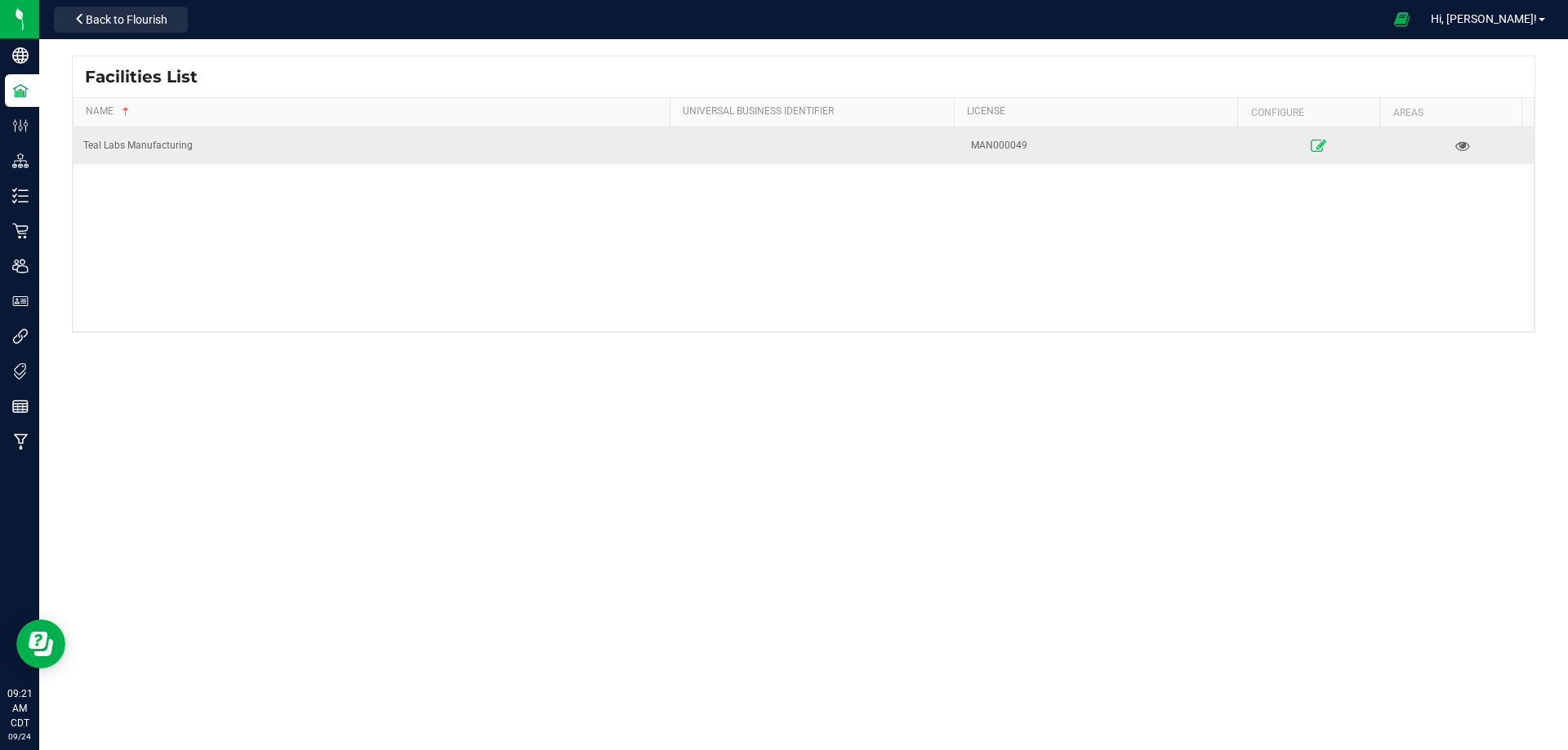
click at [1290, 145] on link at bounding box center [1318, 145] width 135 height 26
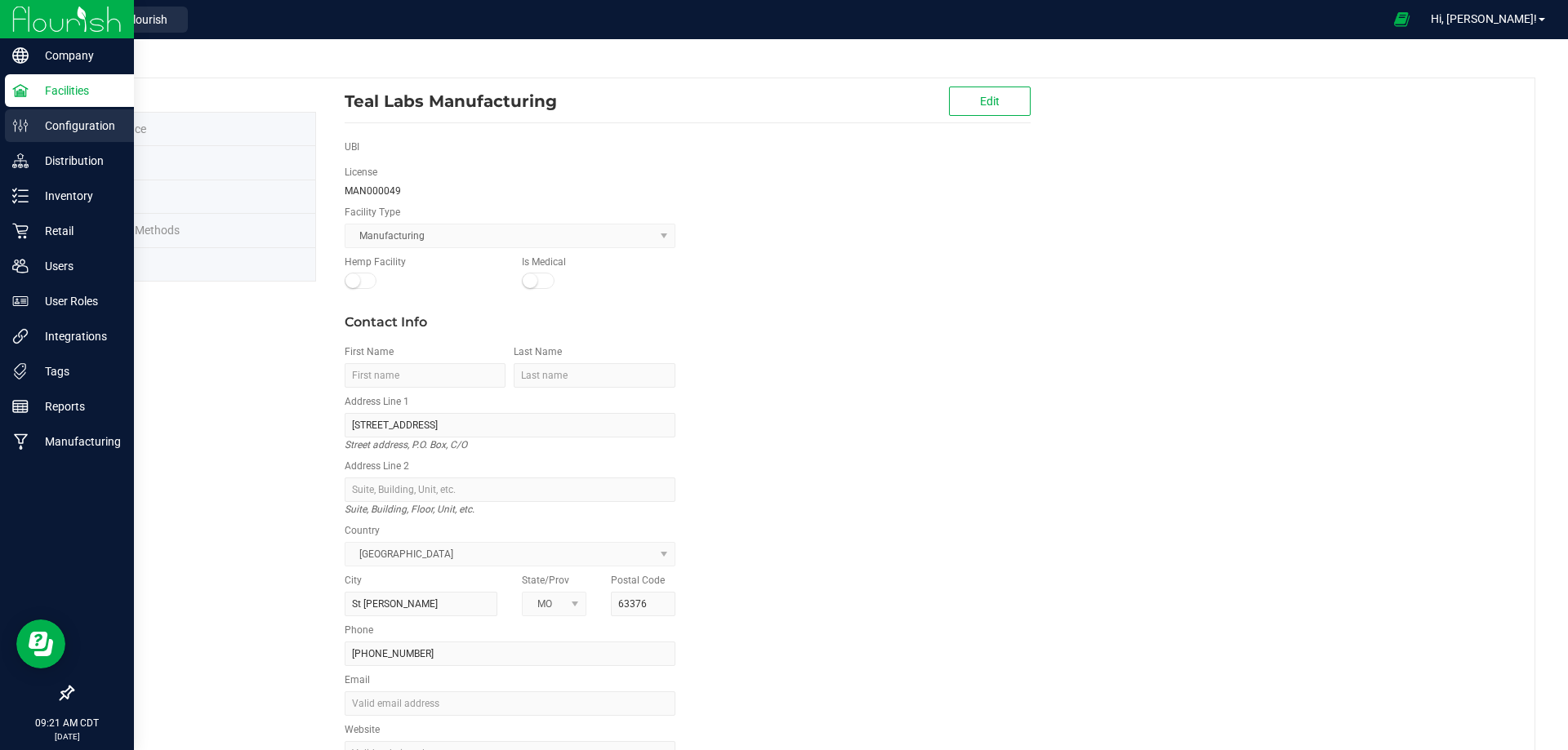
click at [49, 123] on p "Configuration" at bounding box center [77, 126] width 98 height 20
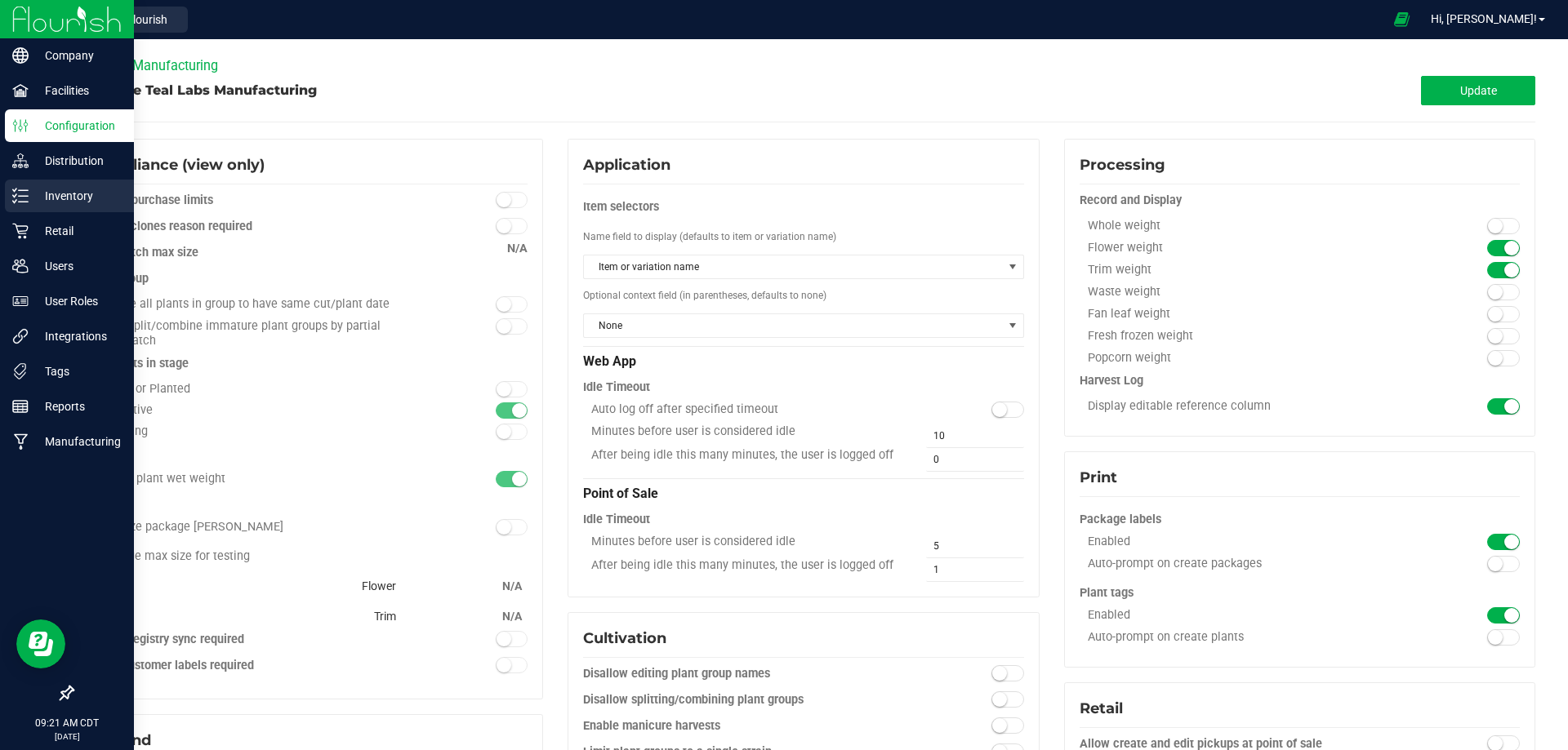
click at [58, 197] on p "Inventory" at bounding box center [77, 195] width 98 height 20
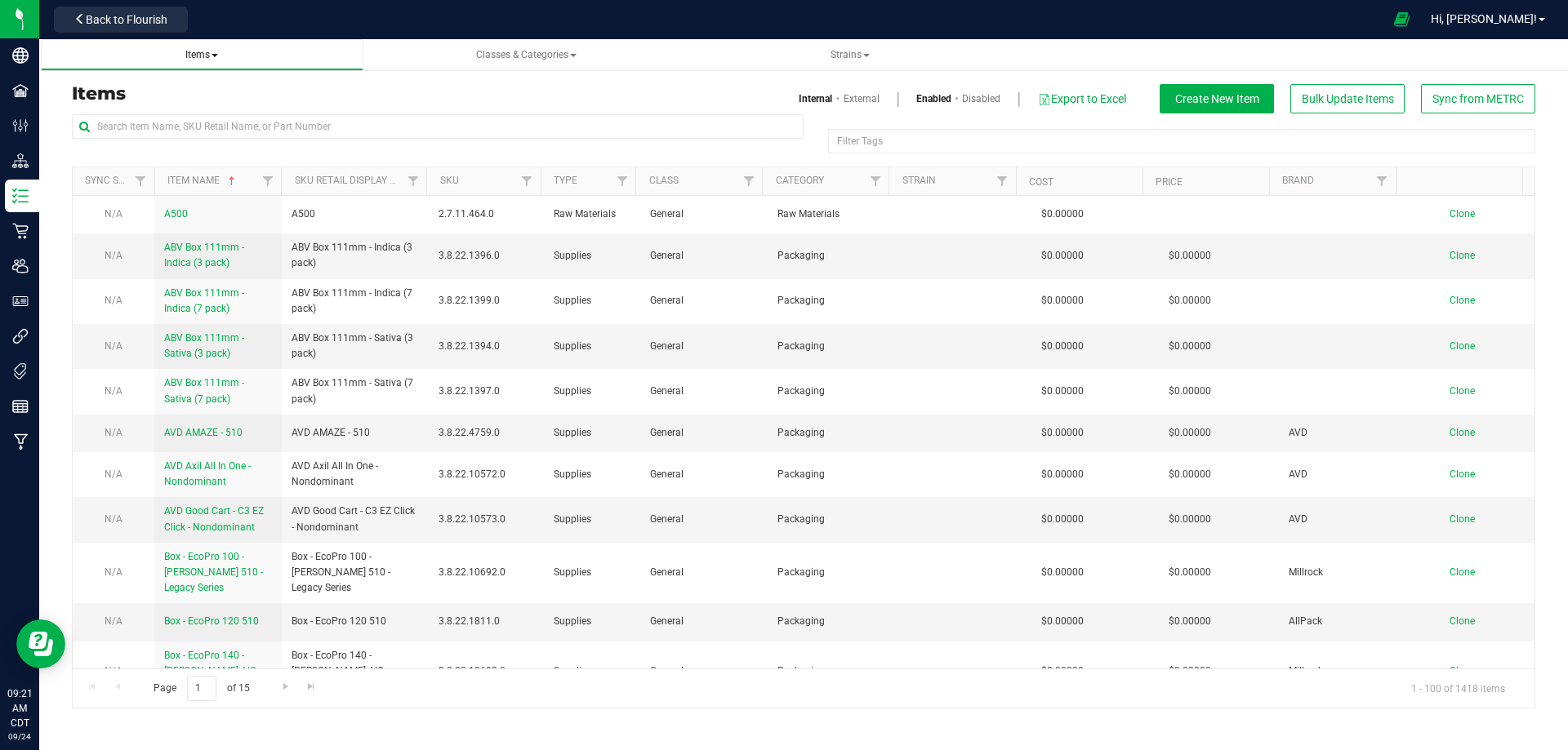
click at [216, 63] on link "Items" at bounding box center [202, 54] width 322 height 31
click at [214, 54] on span at bounding box center [214, 55] width 7 height 3
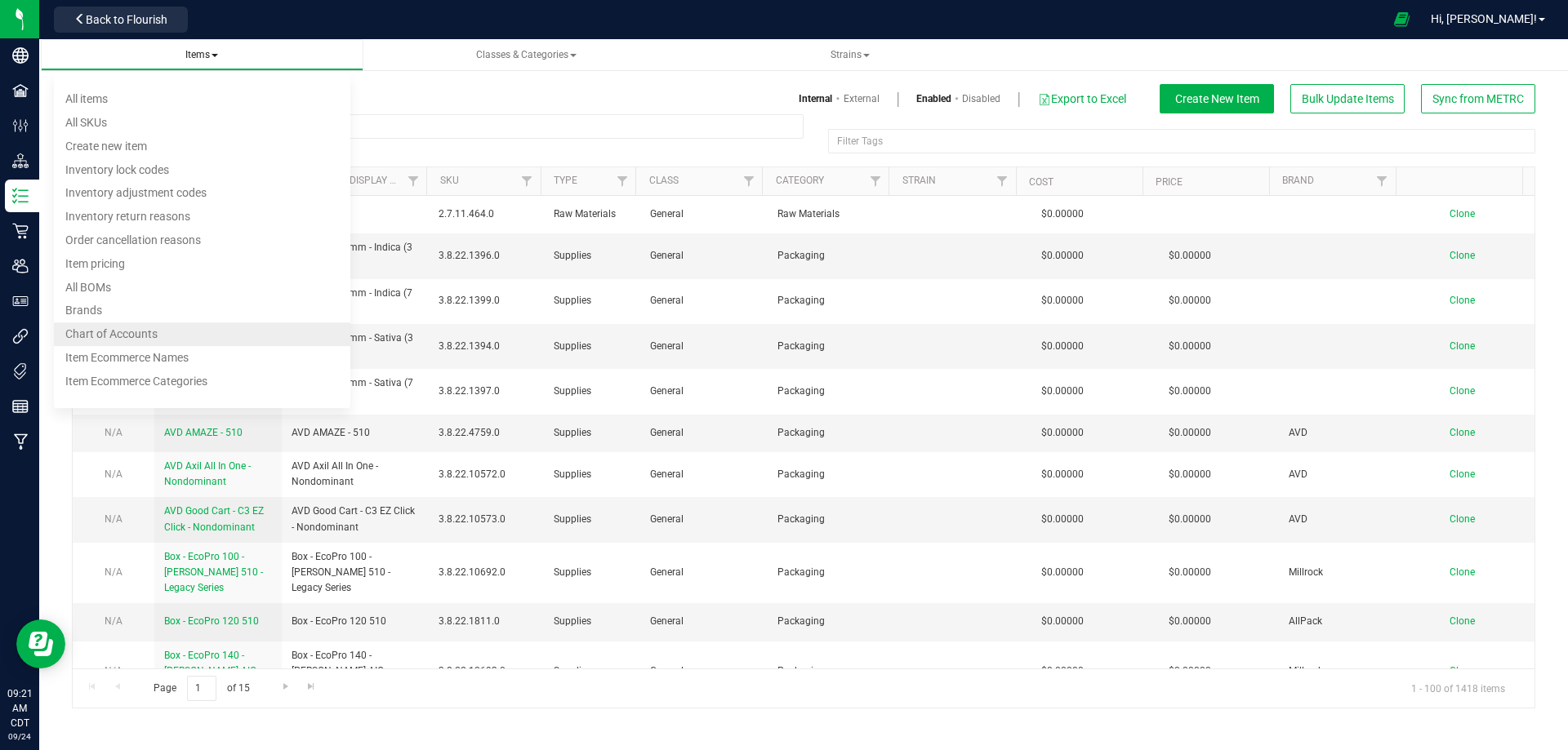
click at [118, 329] on span "Chart of Accounts" at bounding box center [112, 334] width 92 height 13
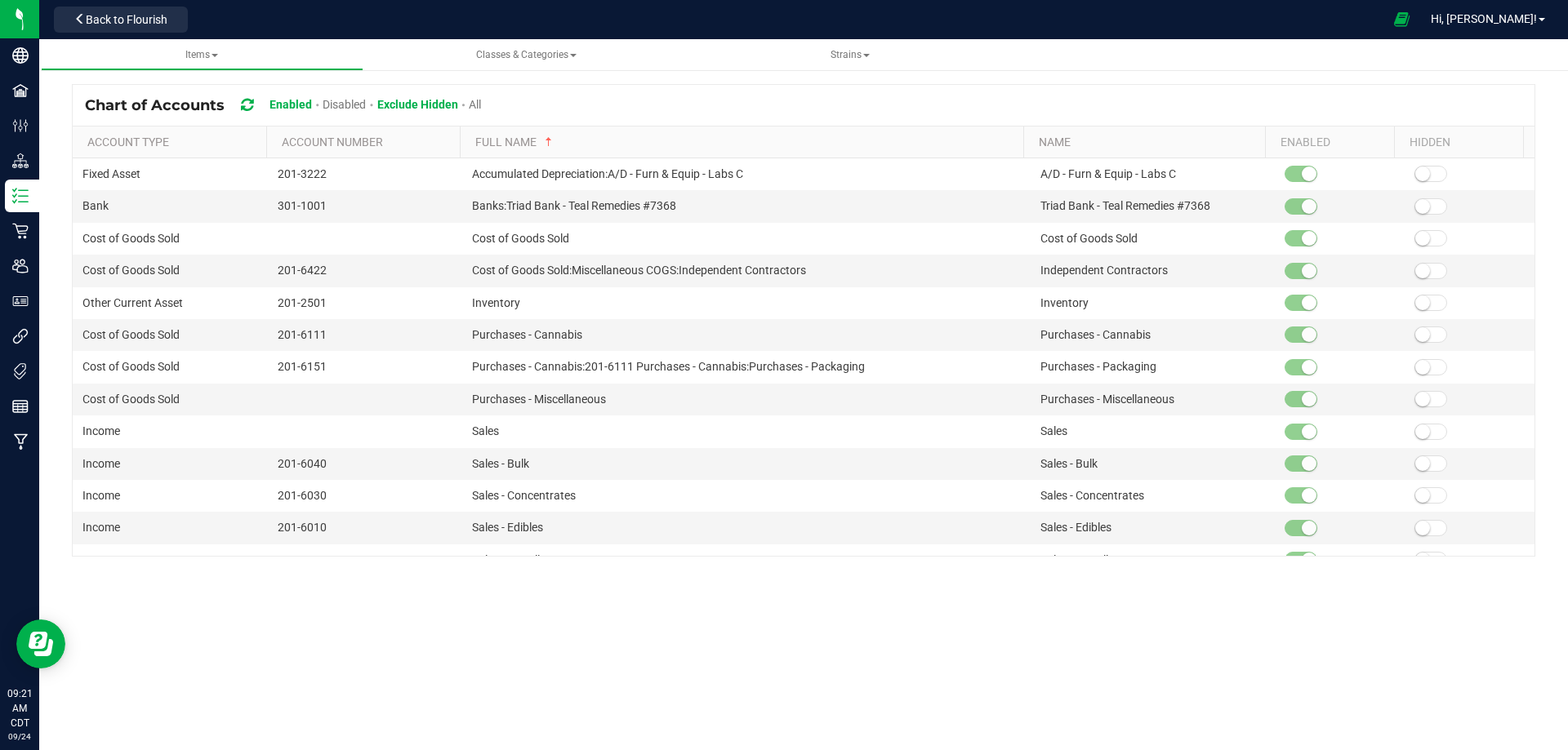
click at [332, 100] on span "Disabled" at bounding box center [343, 105] width 43 height 13
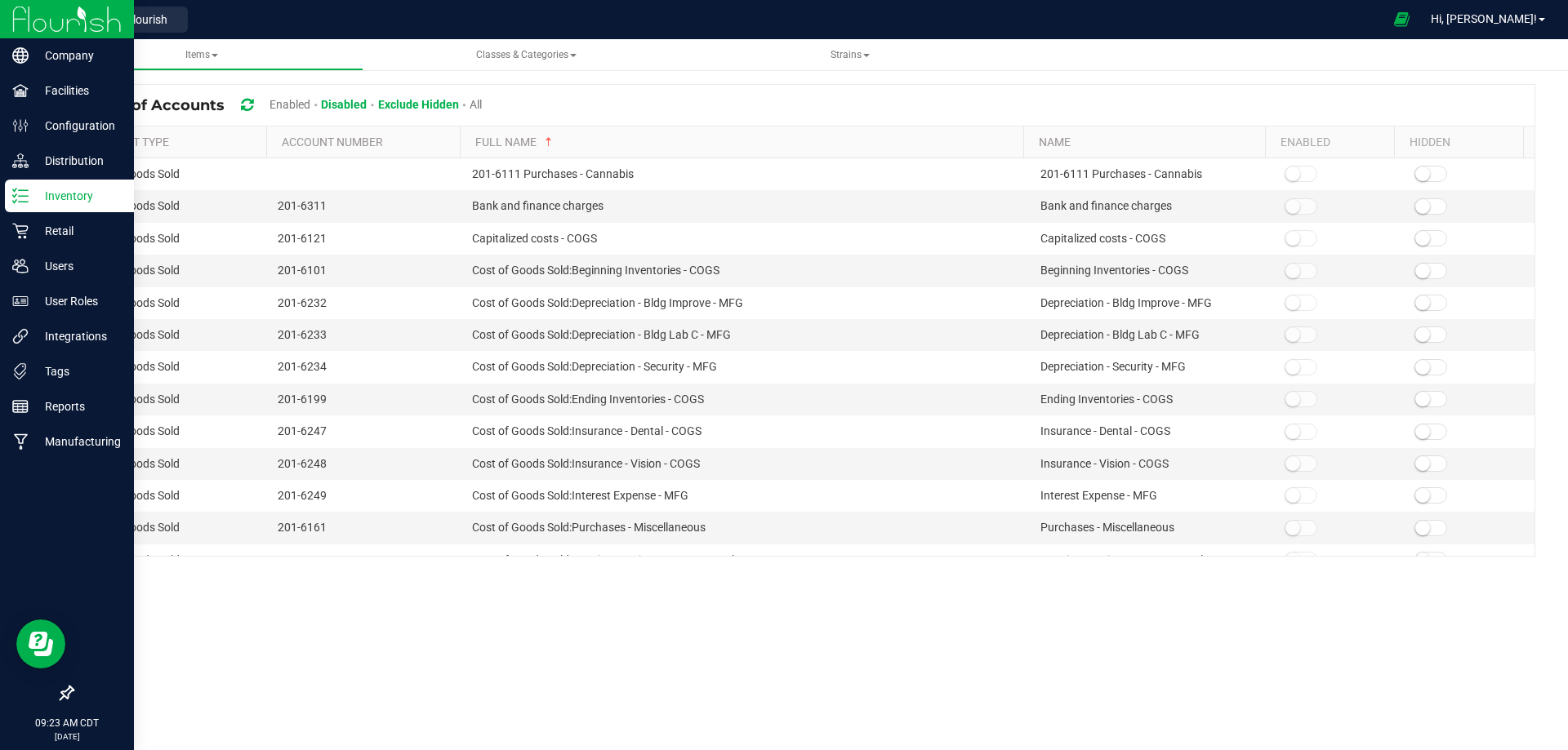
click at [45, 12] on img at bounding box center [67, 19] width 110 height 38
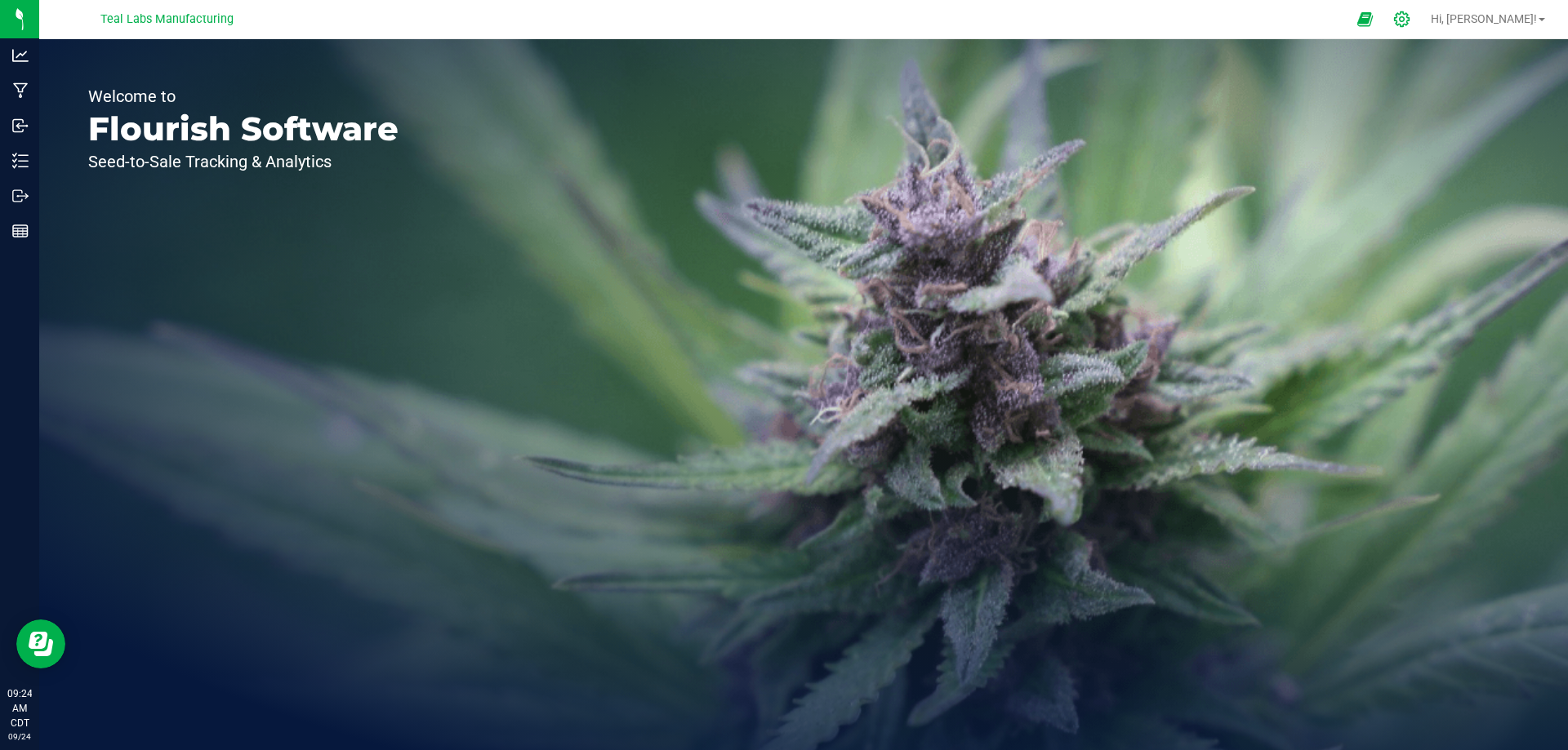
click at [1411, 18] on icon at bounding box center [1402, 19] width 17 height 17
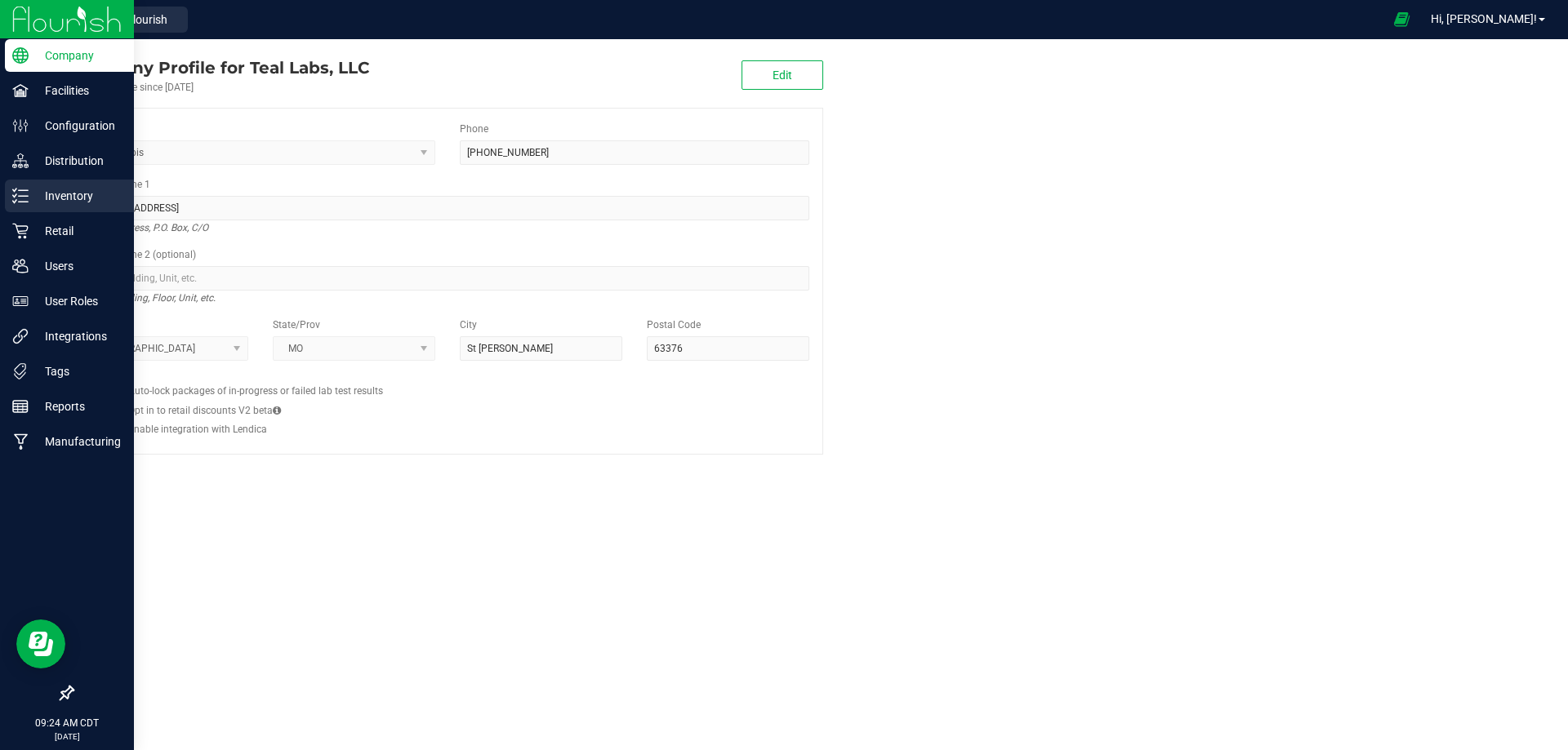
click at [60, 198] on p "Inventory" at bounding box center [77, 195] width 98 height 20
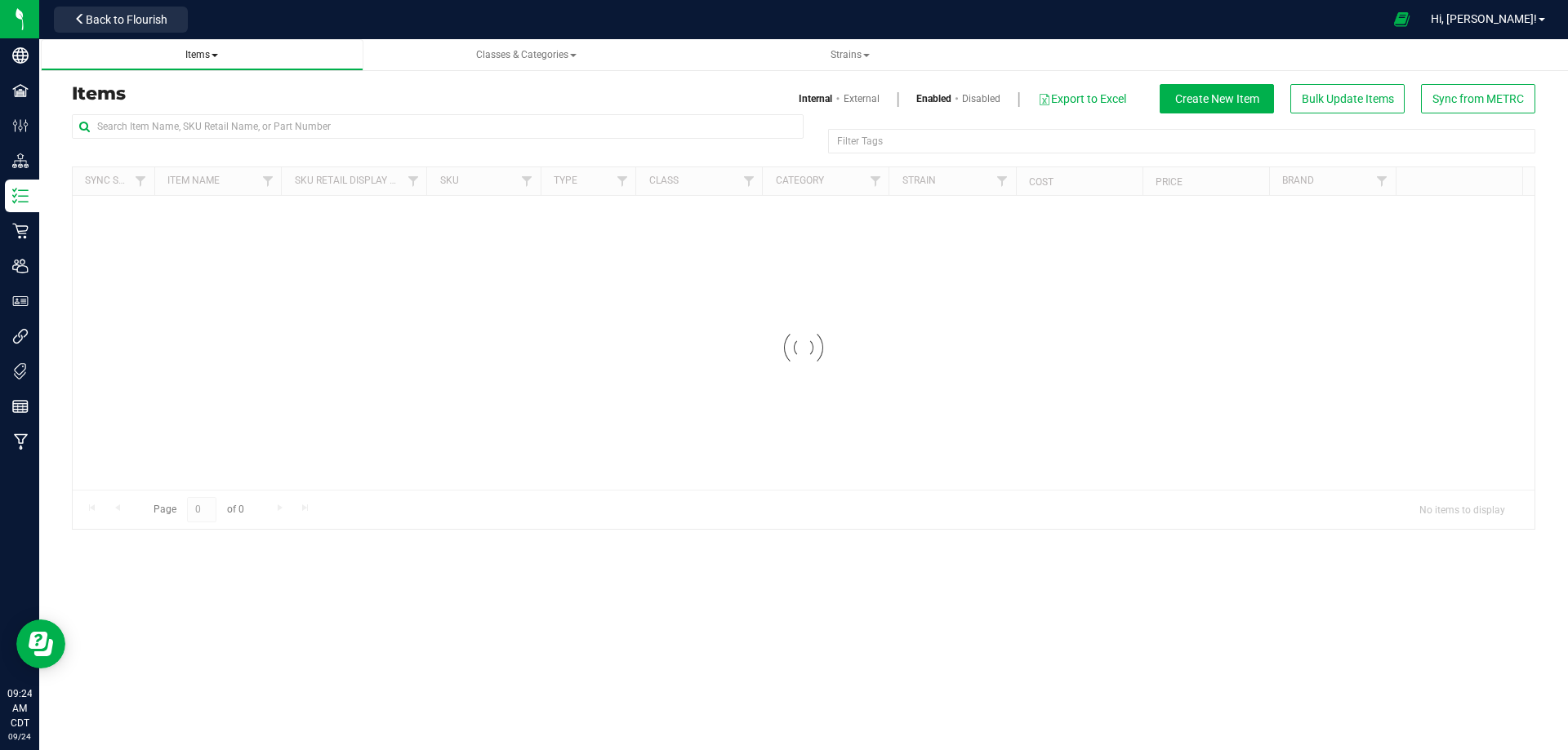
click at [210, 55] on span "Items" at bounding box center [201, 54] width 32 height 11
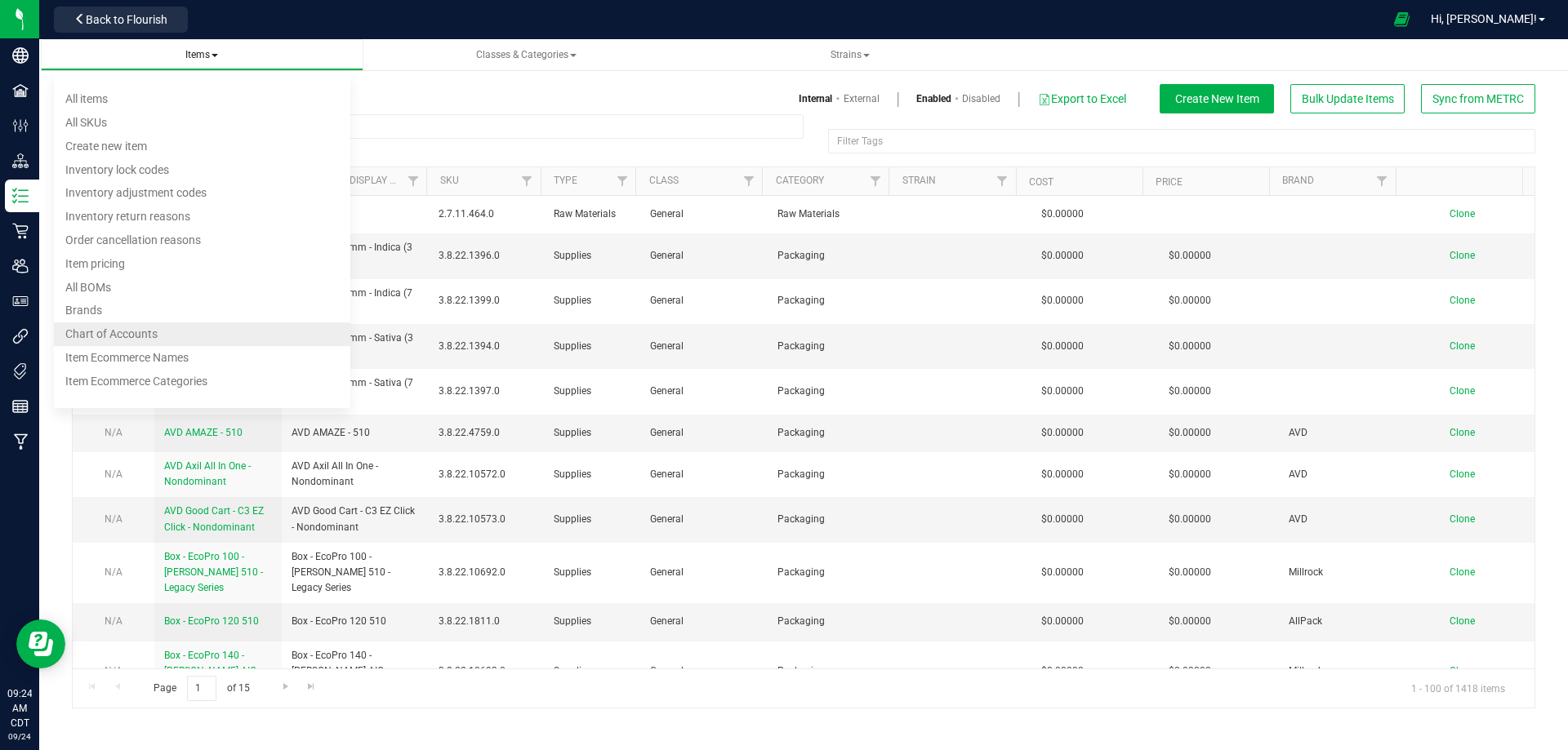
click at [107, 332] on span "Chart of Accounts" at bounding box center [112, 334] width 92 height 13
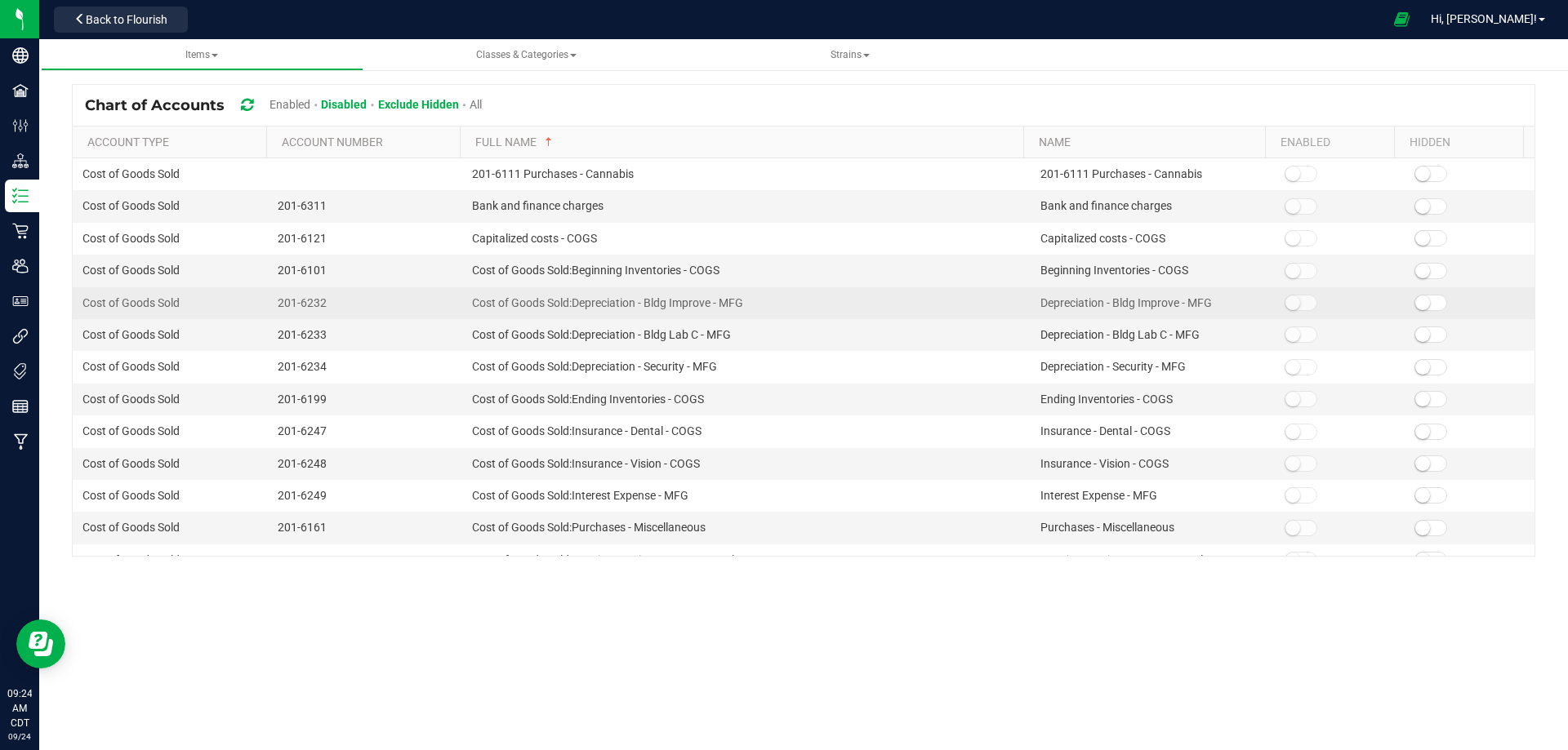
scroll to position [82, 0]
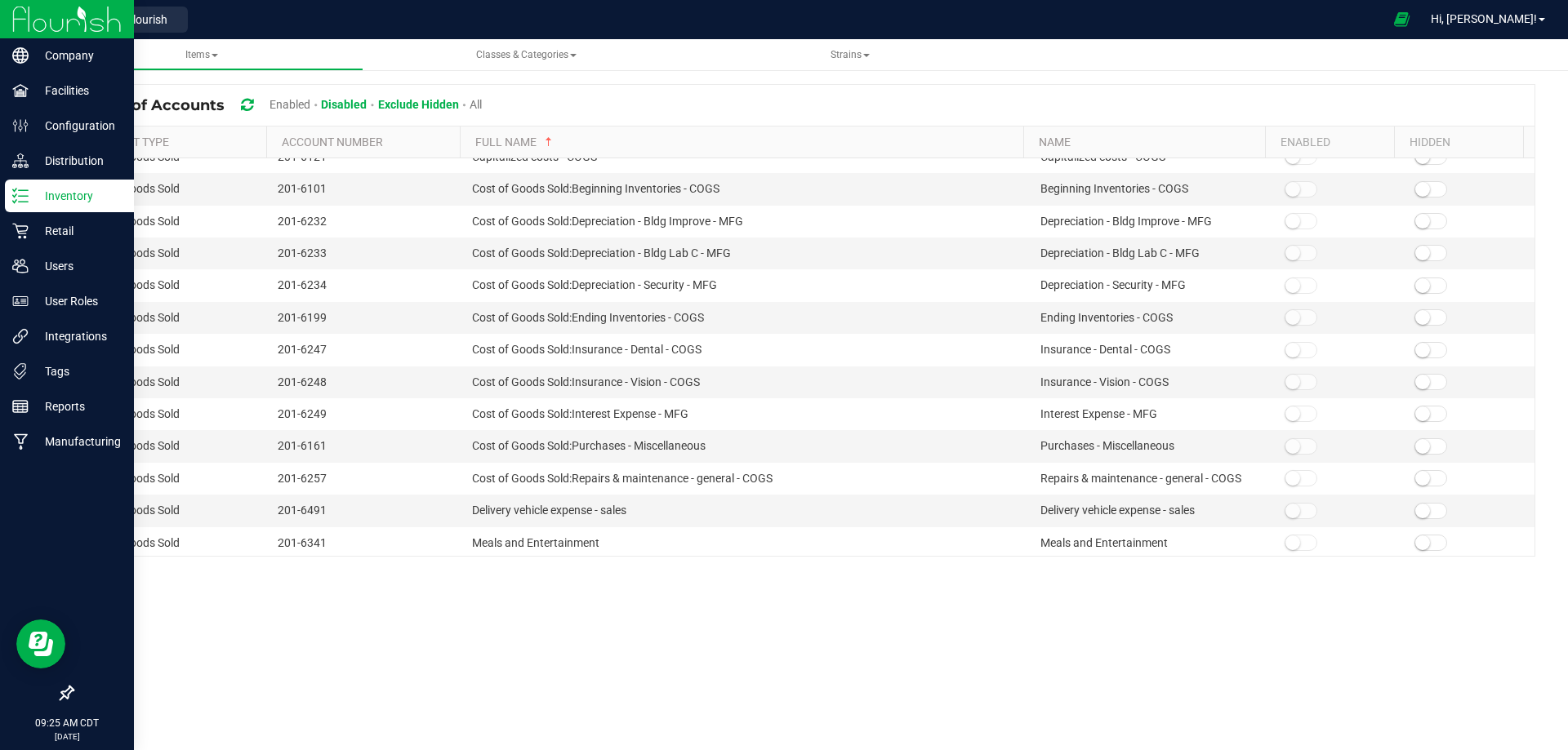
click at [54, 17] on img at bounding box center [67, 19] width 110 height 38
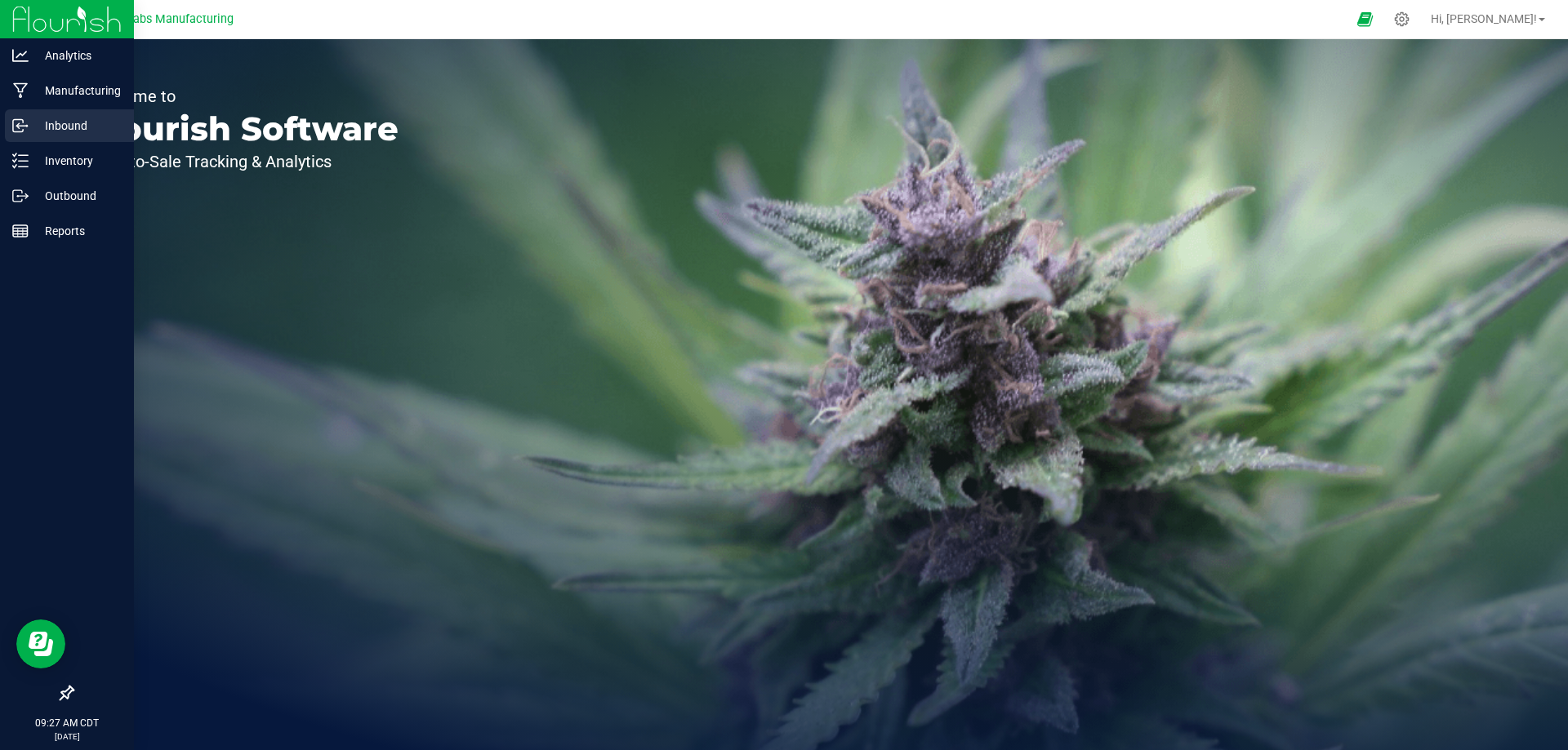
drag, startPoint x: 71, startPoint y: 128, endPoint x: 92, endPoint y: 132, distance: 21.4
click at [71, 128] on p "Inbound" at bounding box center [77, 126] width 98 height 20
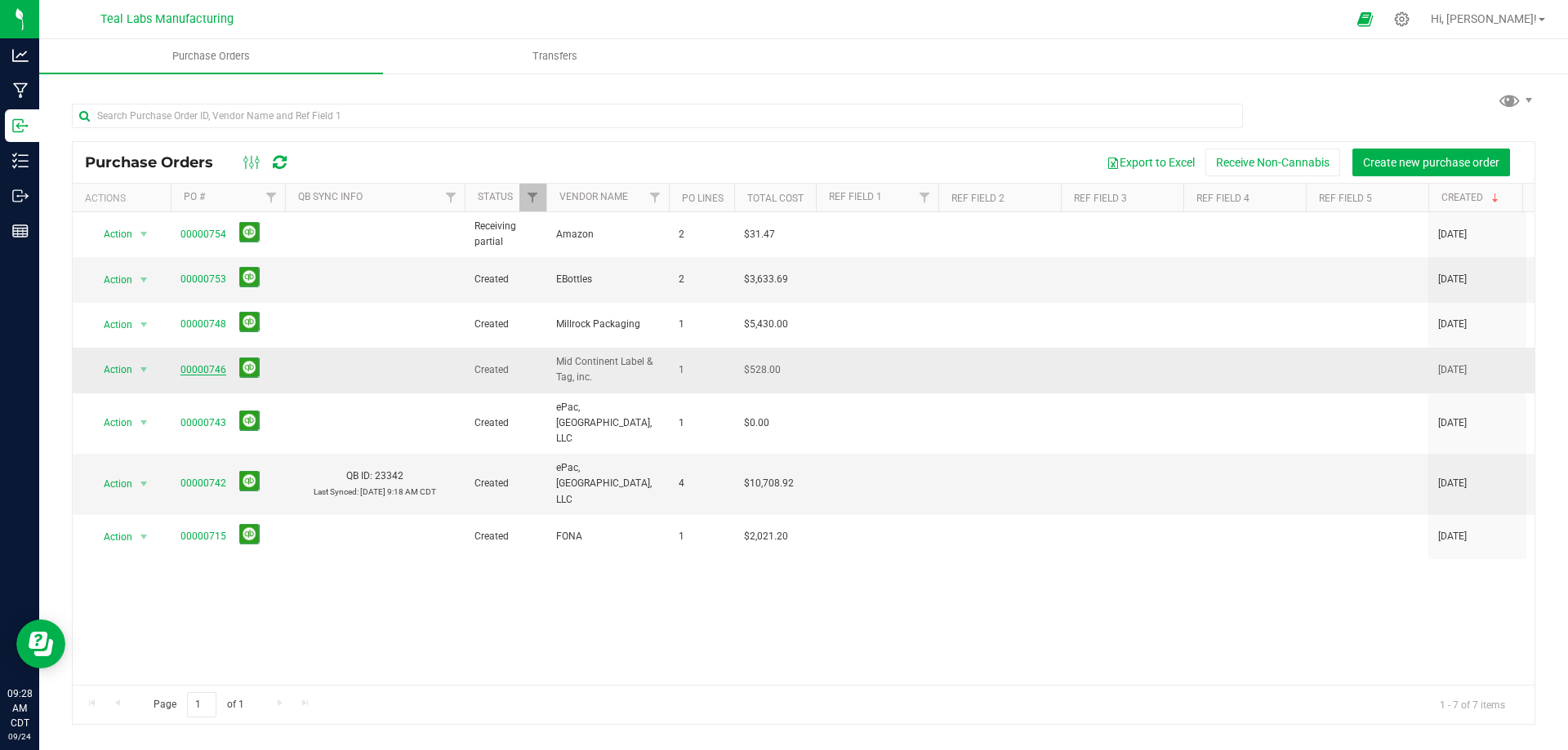
click at [191, 364] on link "00000746" at bounding box center [203, 370] width 46 height 11
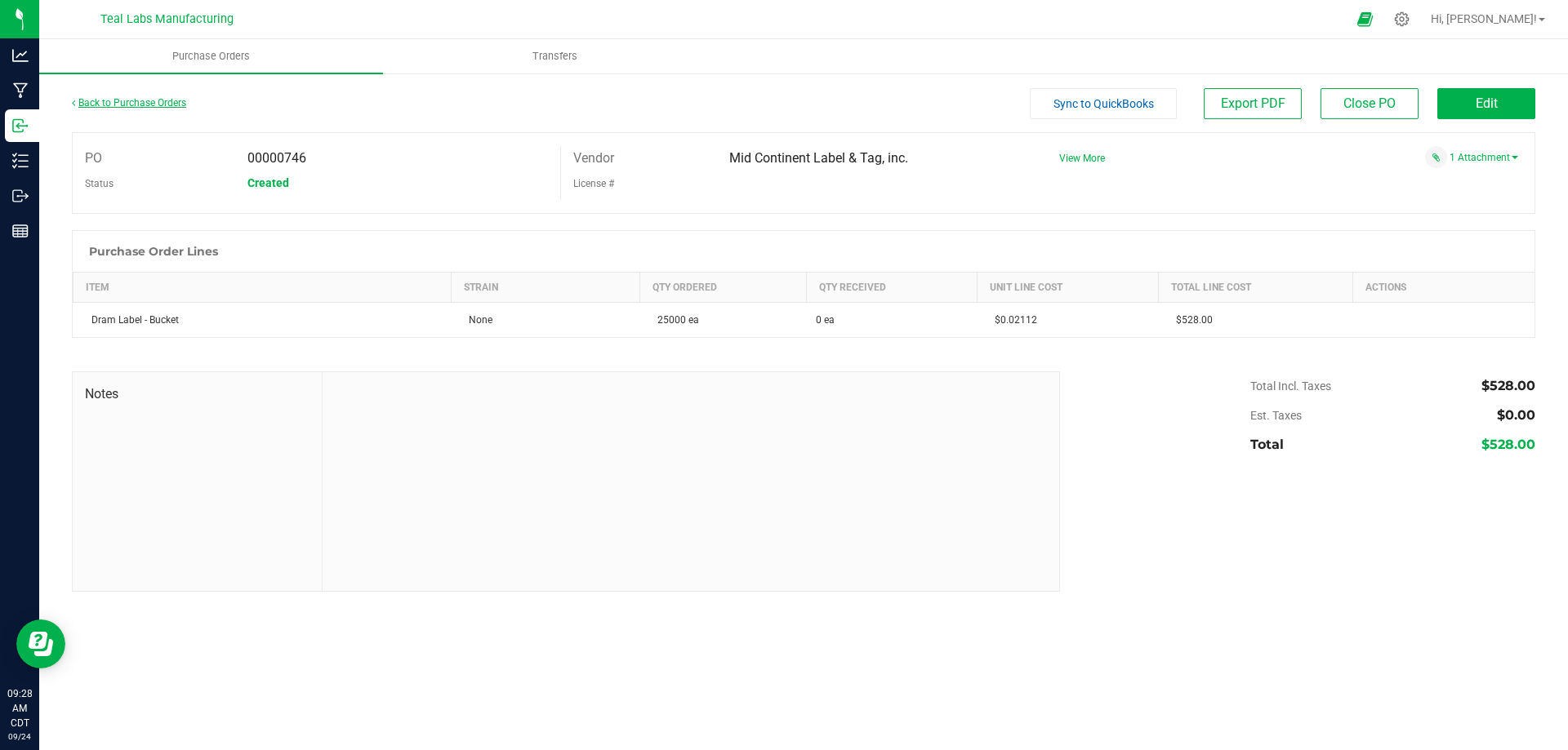
click at [151, 106] on link "Back to Purchase Orders" at bounding box center [129, 103] width 114 height 11
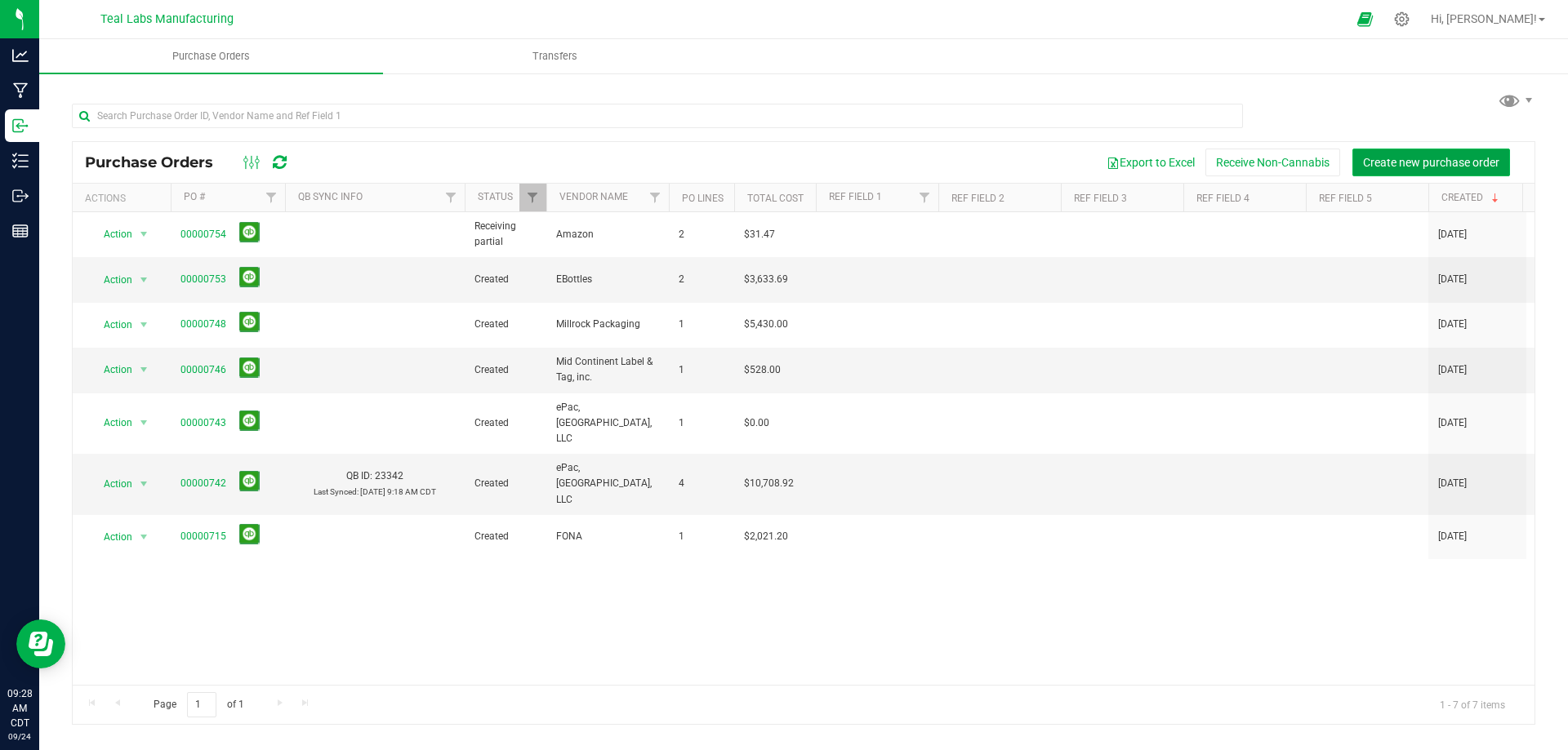
click at [1399, 168] on span "Create new purchase order" at bounding box center [1431, 163] width 136 height 13
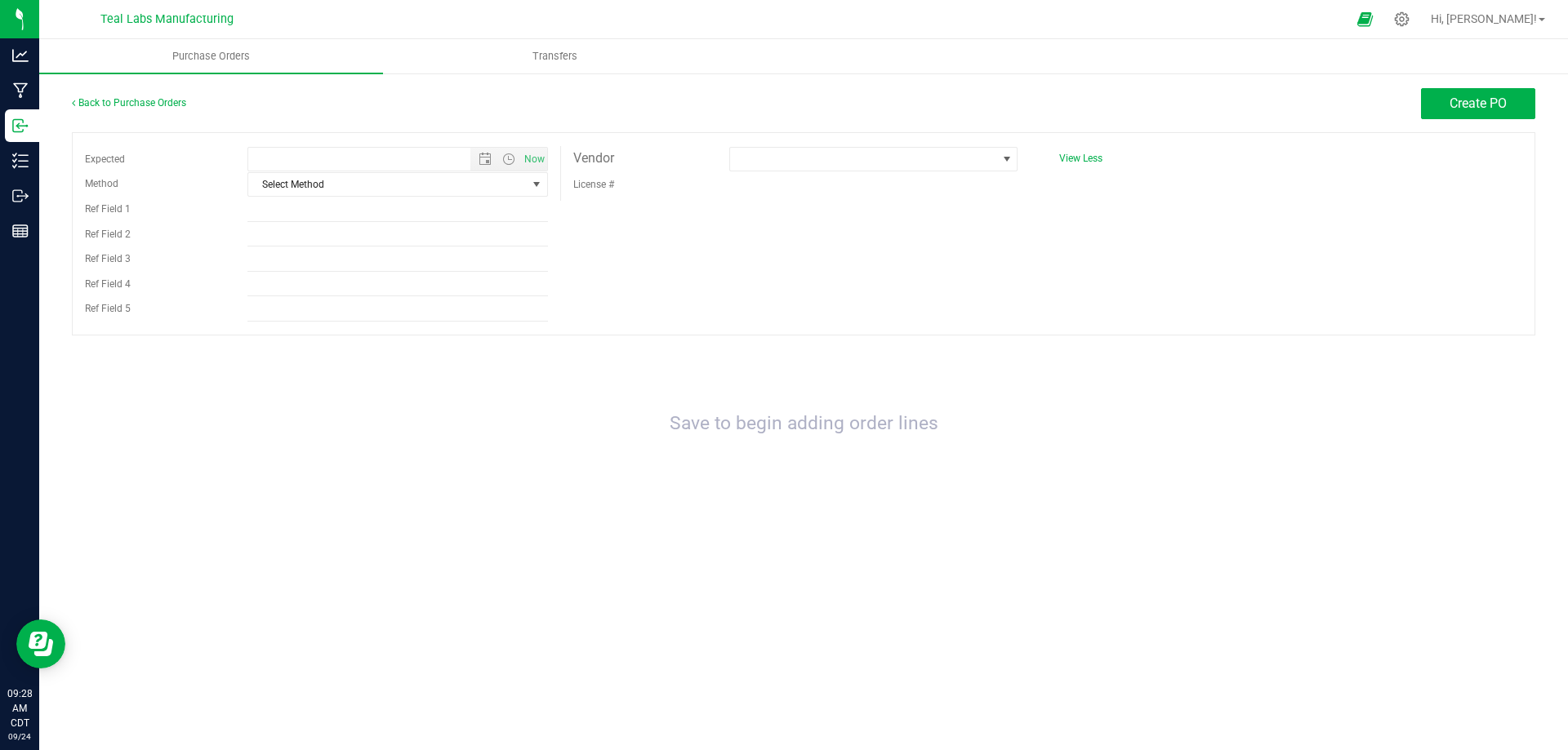
type input "9/24/2025 9:28 AM"
click at [906, 169] on span at bounding box center [863, 159] width 266 height 23
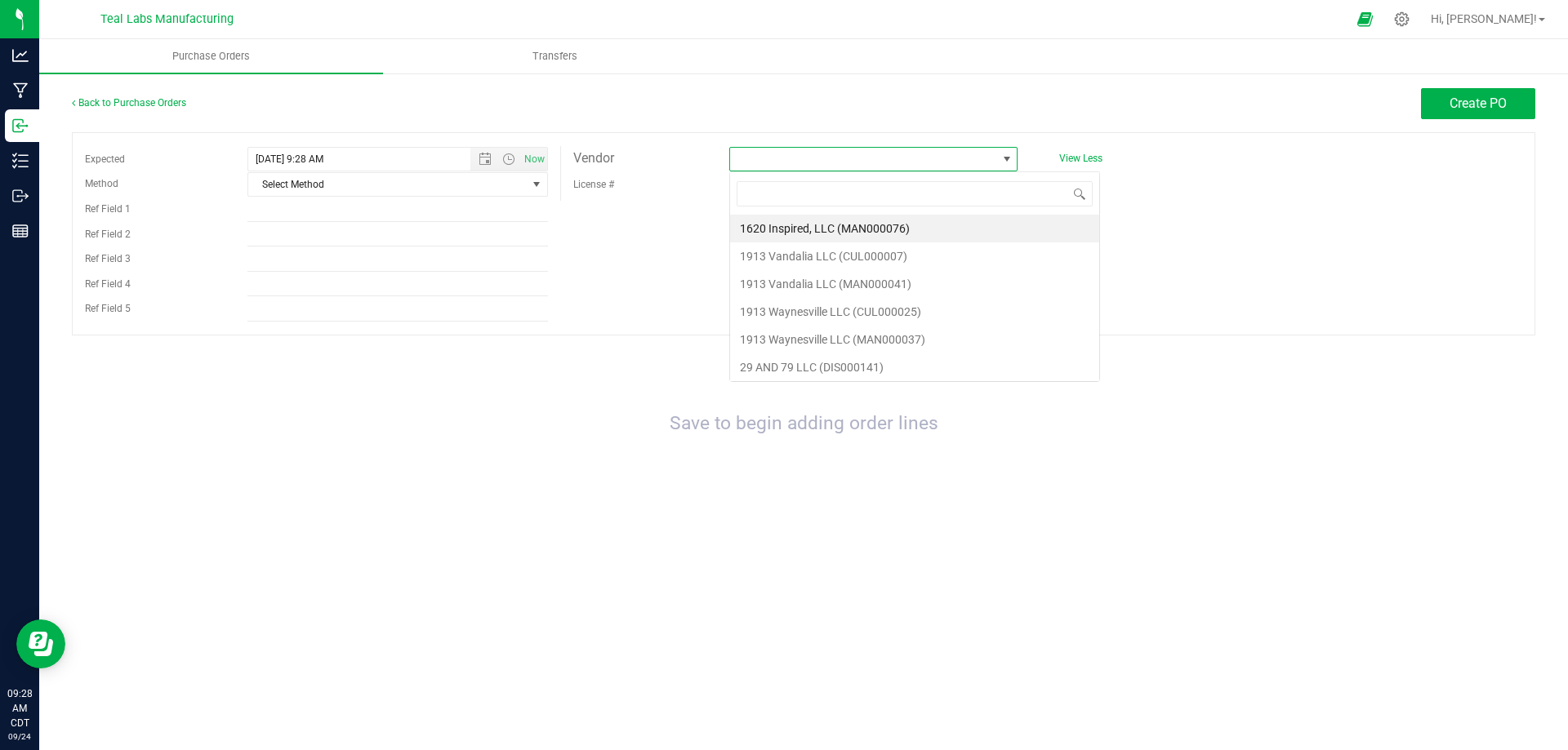
scroll to position [25, 288]
type input "mid"
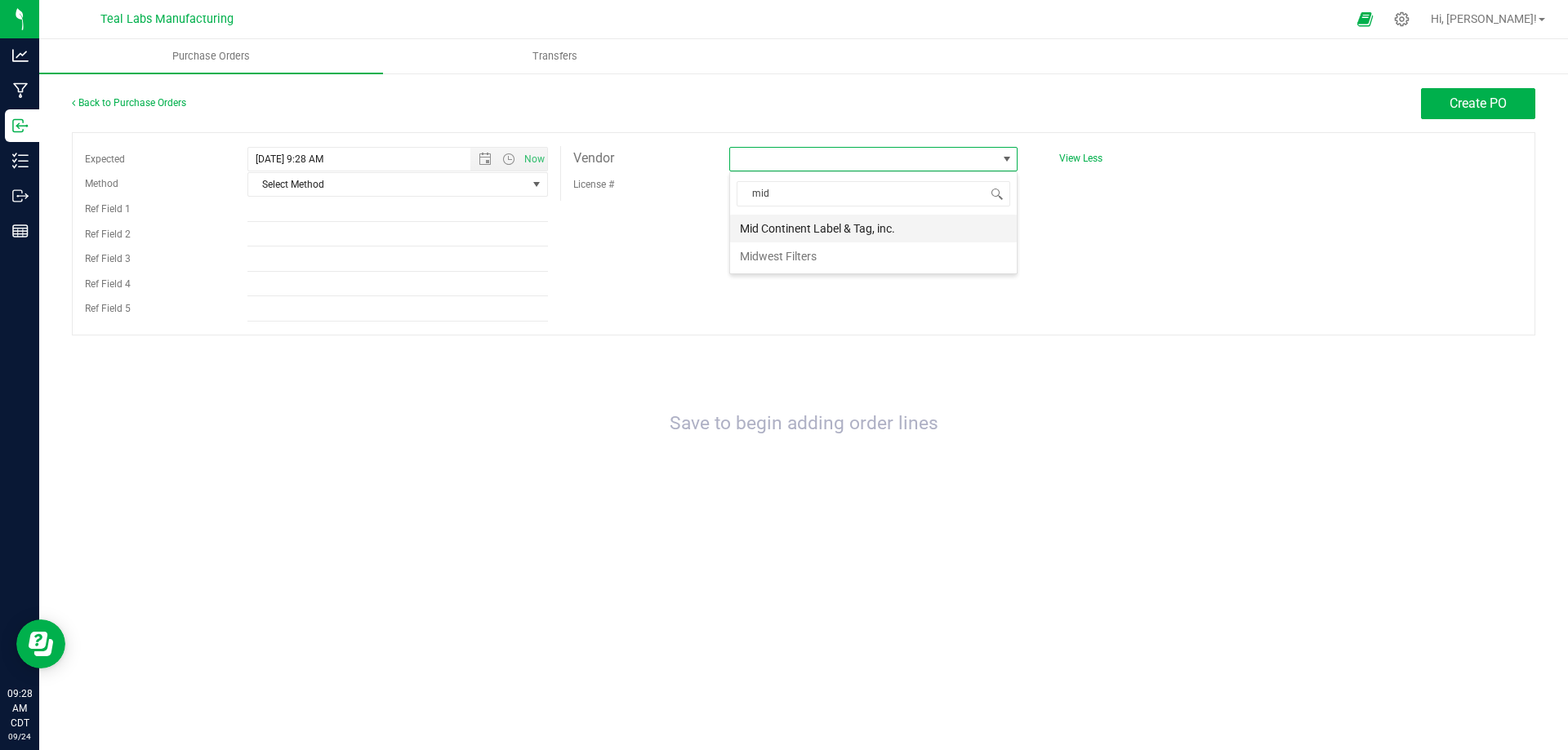
click at [852, 232] on li "Mid Continent Label & Tag, inc." at bounding box center [873, 228] width 287 height 28
click at [1097, 257] on div "Expected 9/24/2025 9:28 AM Now Method Select Method Select Method USPS UPS FedE…" at bounding box center [803, 233] width 1463 height 203
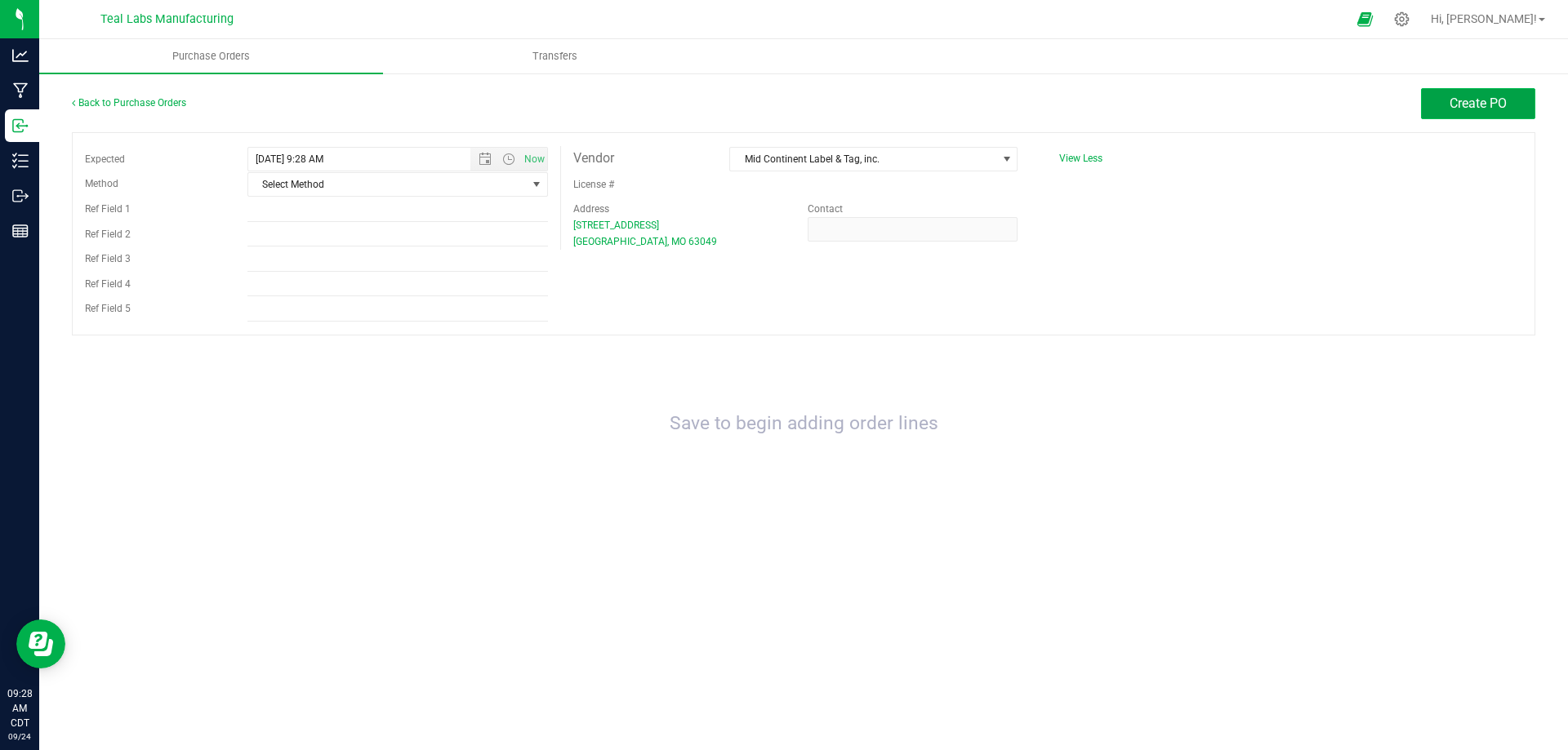
click at [1497, 100] on span "Create PO" at bounding box center [1478, 103] width 57 height 15
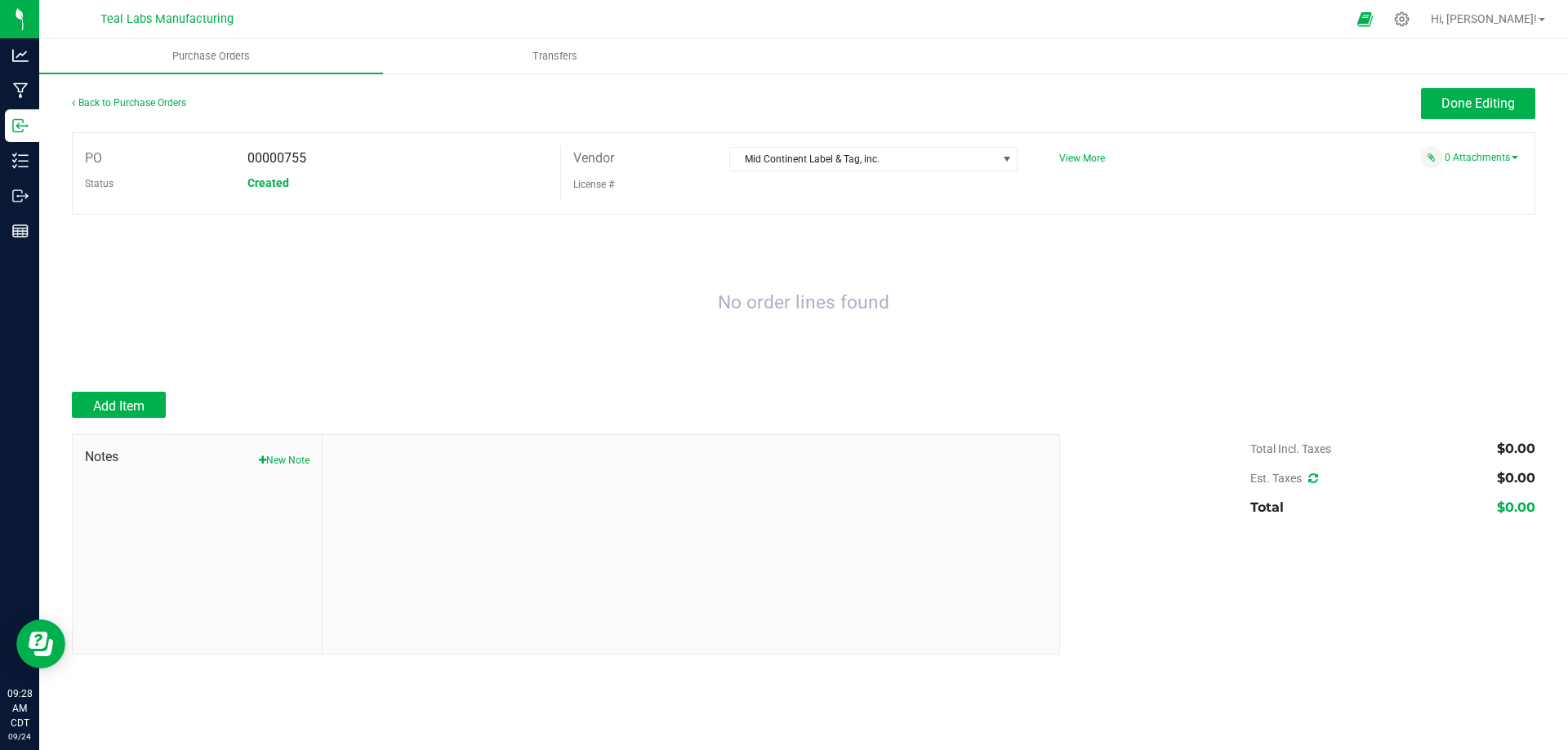
click at [142, 418] on div at bounding box center [803, 426] width 1463 height 16
click at [168, 398] on div "Add Item" at bounding box center [560, 404] width 976 height 26
drag, startPoint x: 147, startPoint y: 404, endPoint x: 174, endPoint y: 394, distance: 28.8
click at [146, 404] on button "Add Item" at bounding box center [118, 404] width 94 height 26
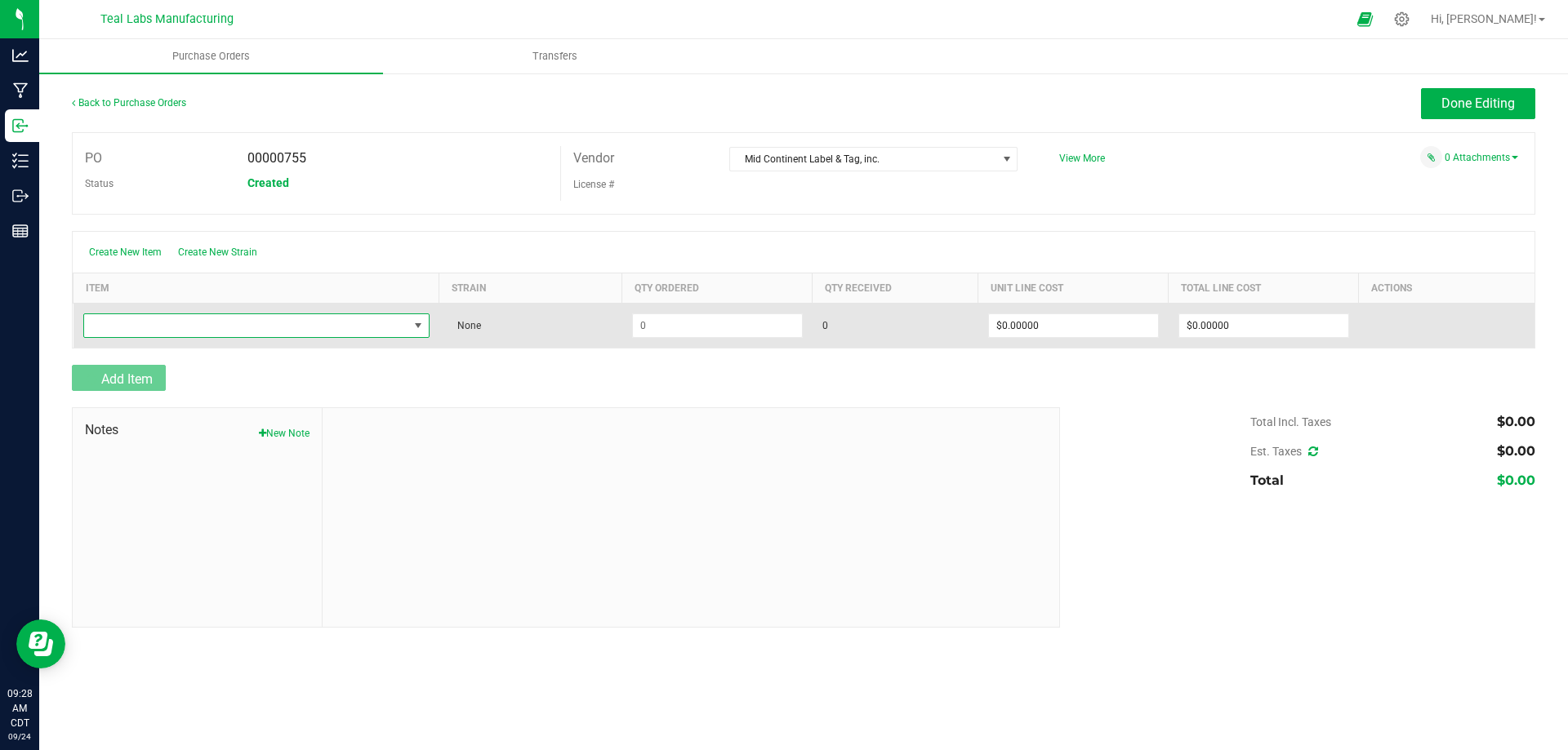
click at [237, 322] on span "NO DATA FOUND" at bounding box center [246, 326] width 324 height 23
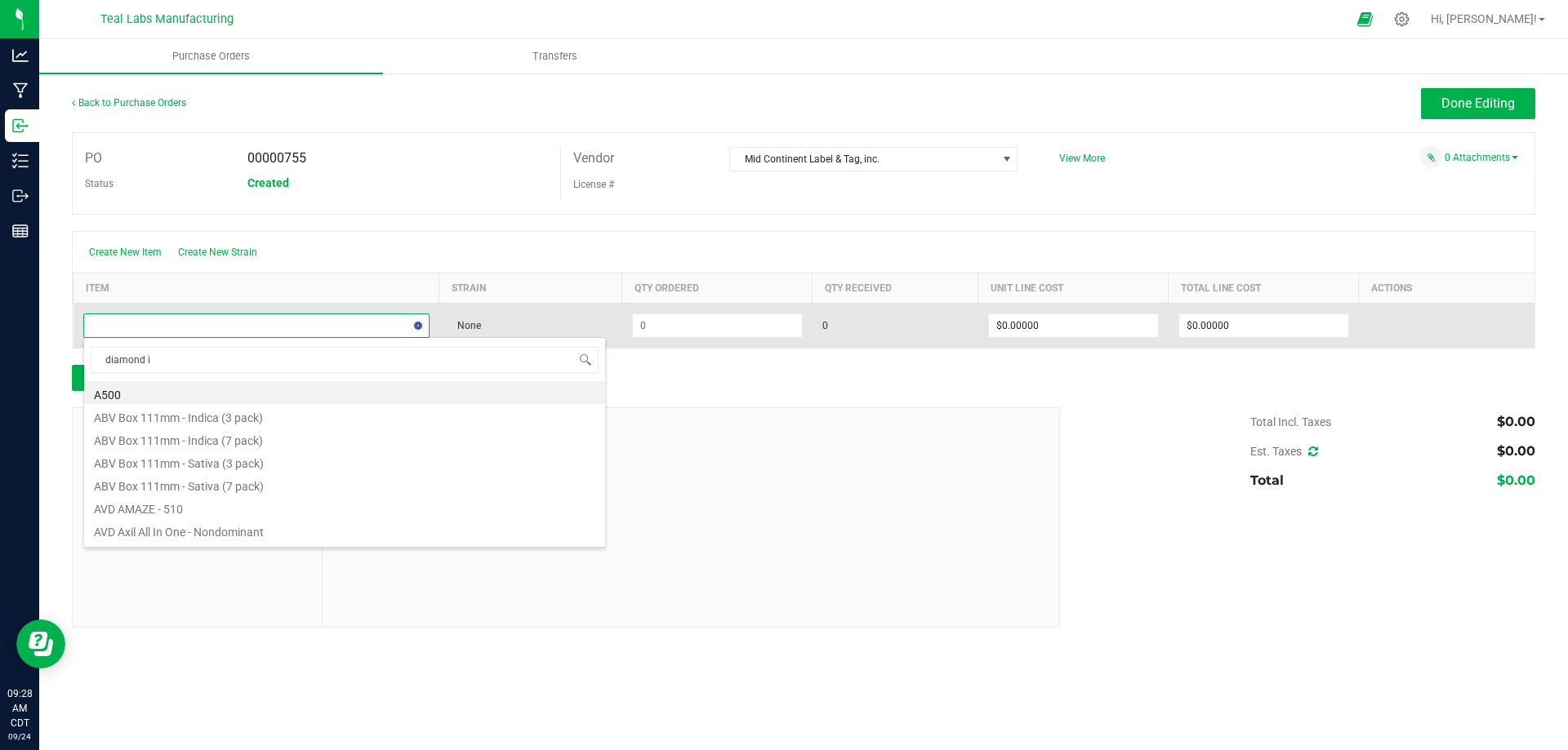
type input "diamond in"
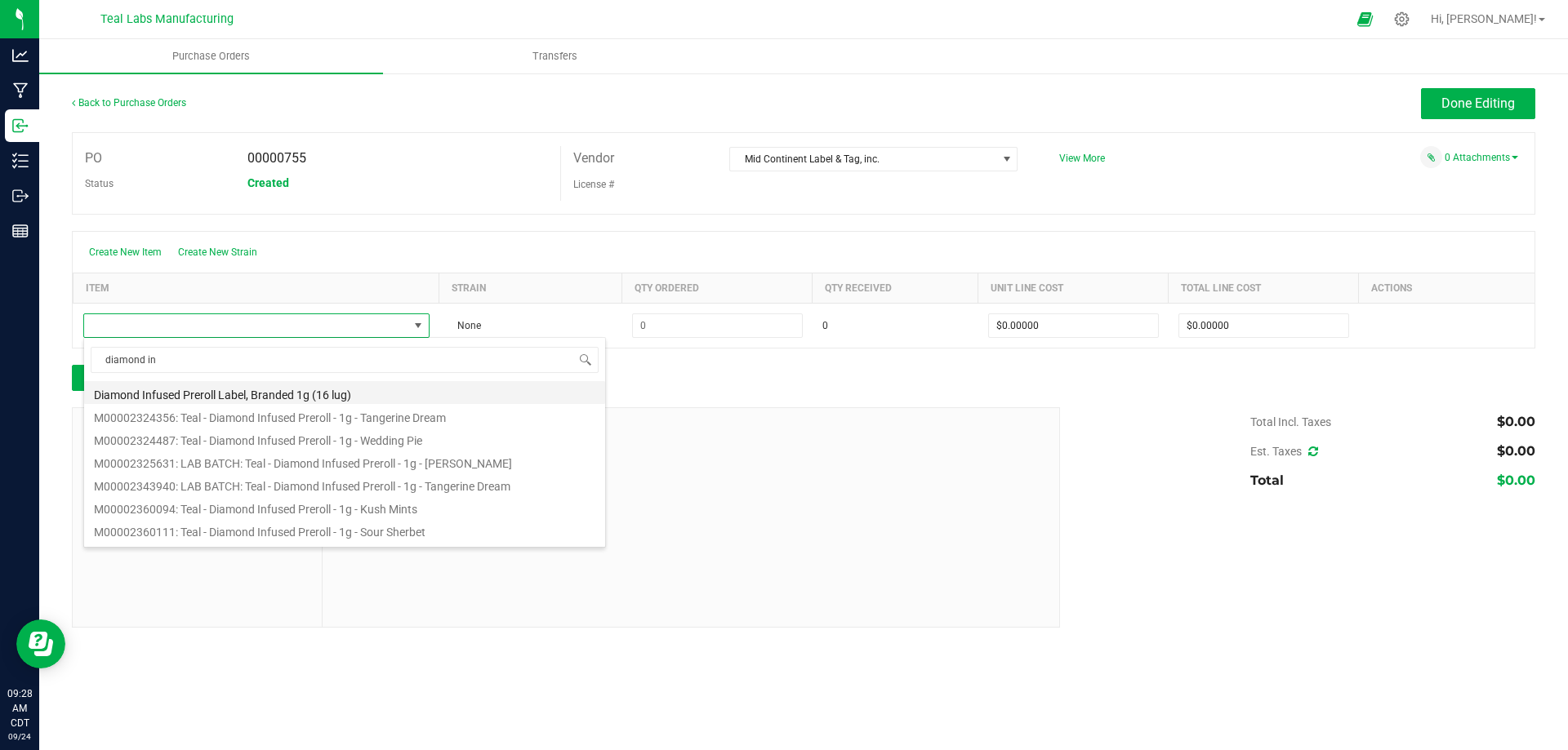
click at [330, 391] on li "Diamond Infused Preroll Label, Branded 1g (16 lug)" at bounding box center [344, 393] width 521 height 23
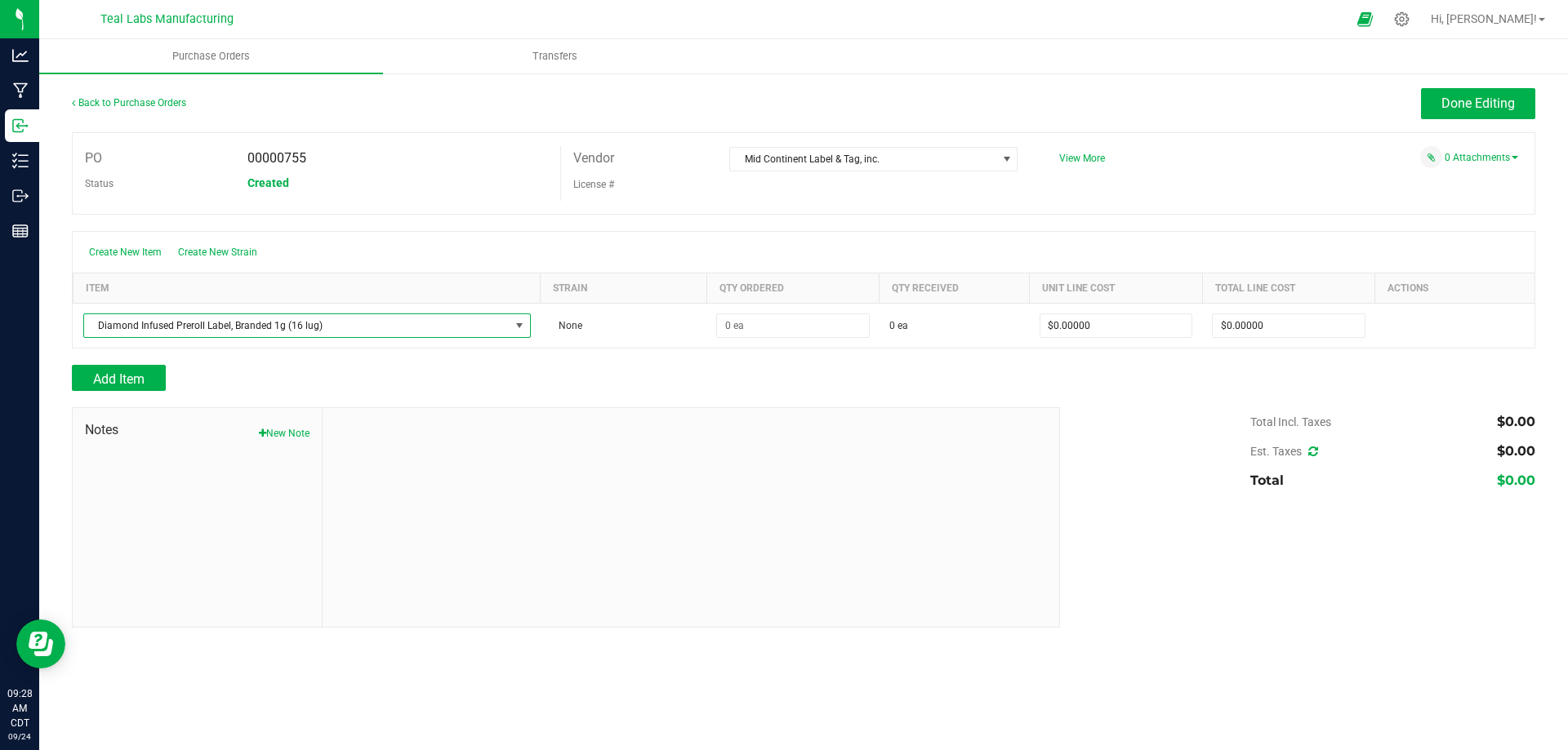
click at [553, 395] on div at bounding box center [803, 398] width 1463 height 16
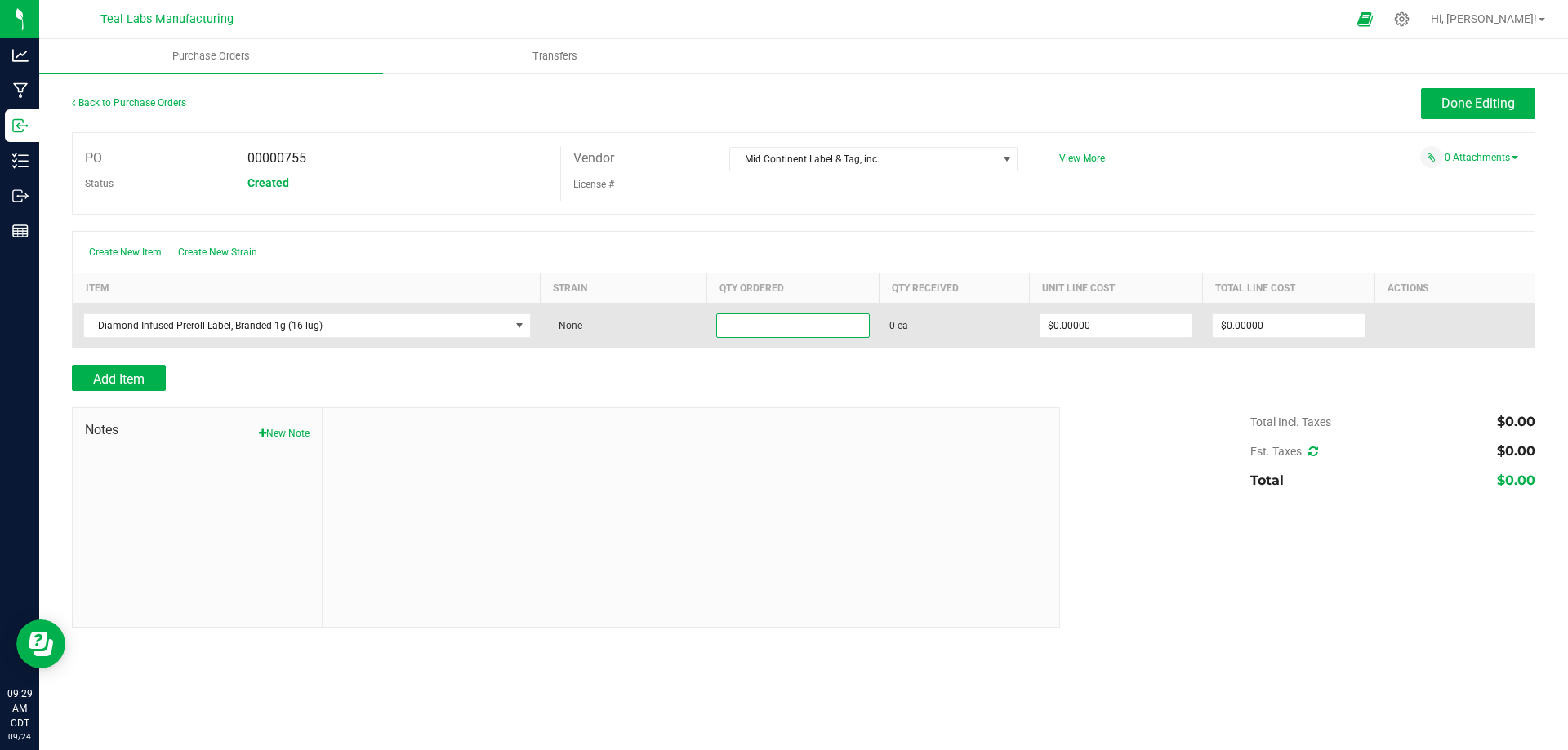
click at [826, 322] on input at bounding box center [792, 326] width 152 height 23
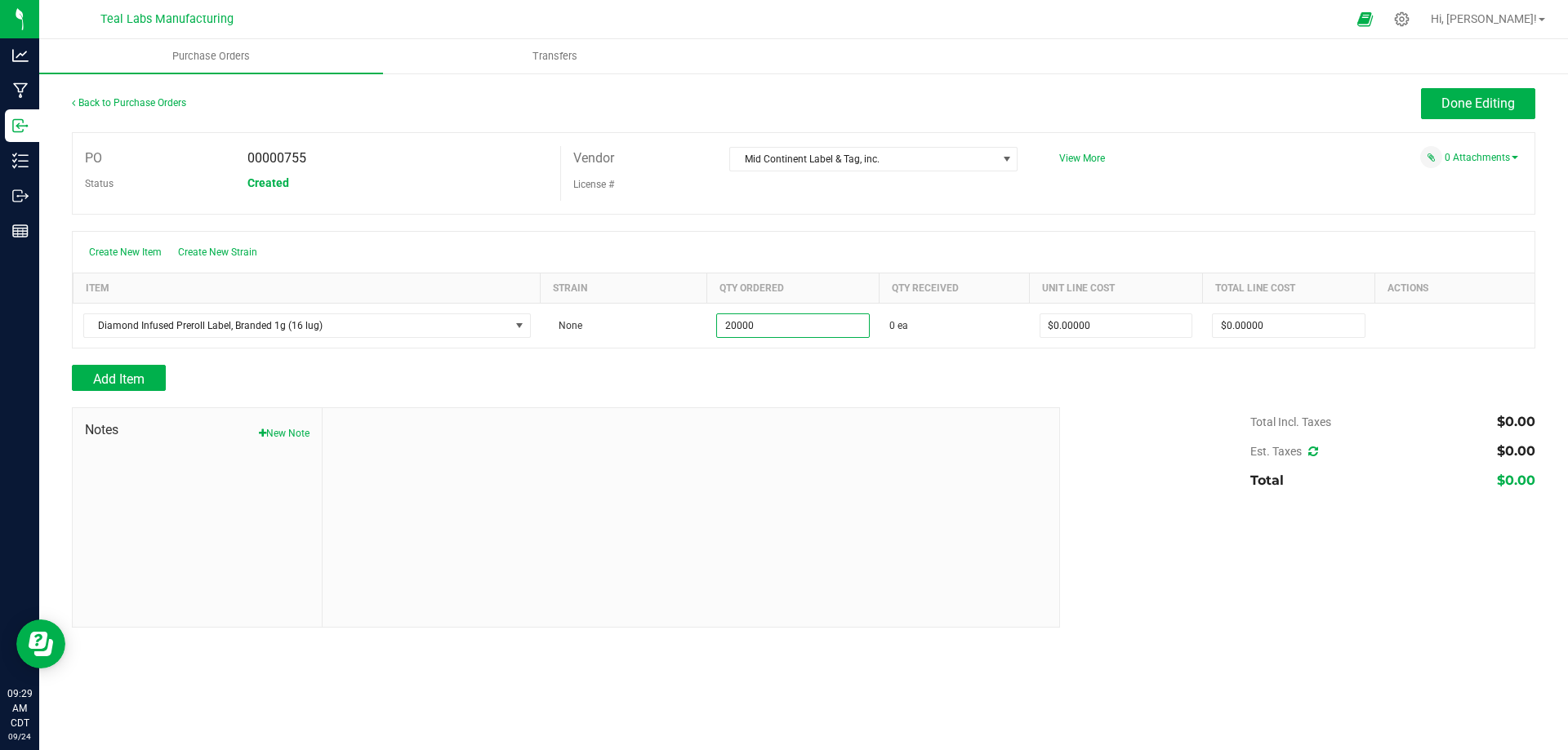
type input "20000 ea"
click at [913, 369] on div "Add Item" at bounding box center [560, 377] width 976 height 26
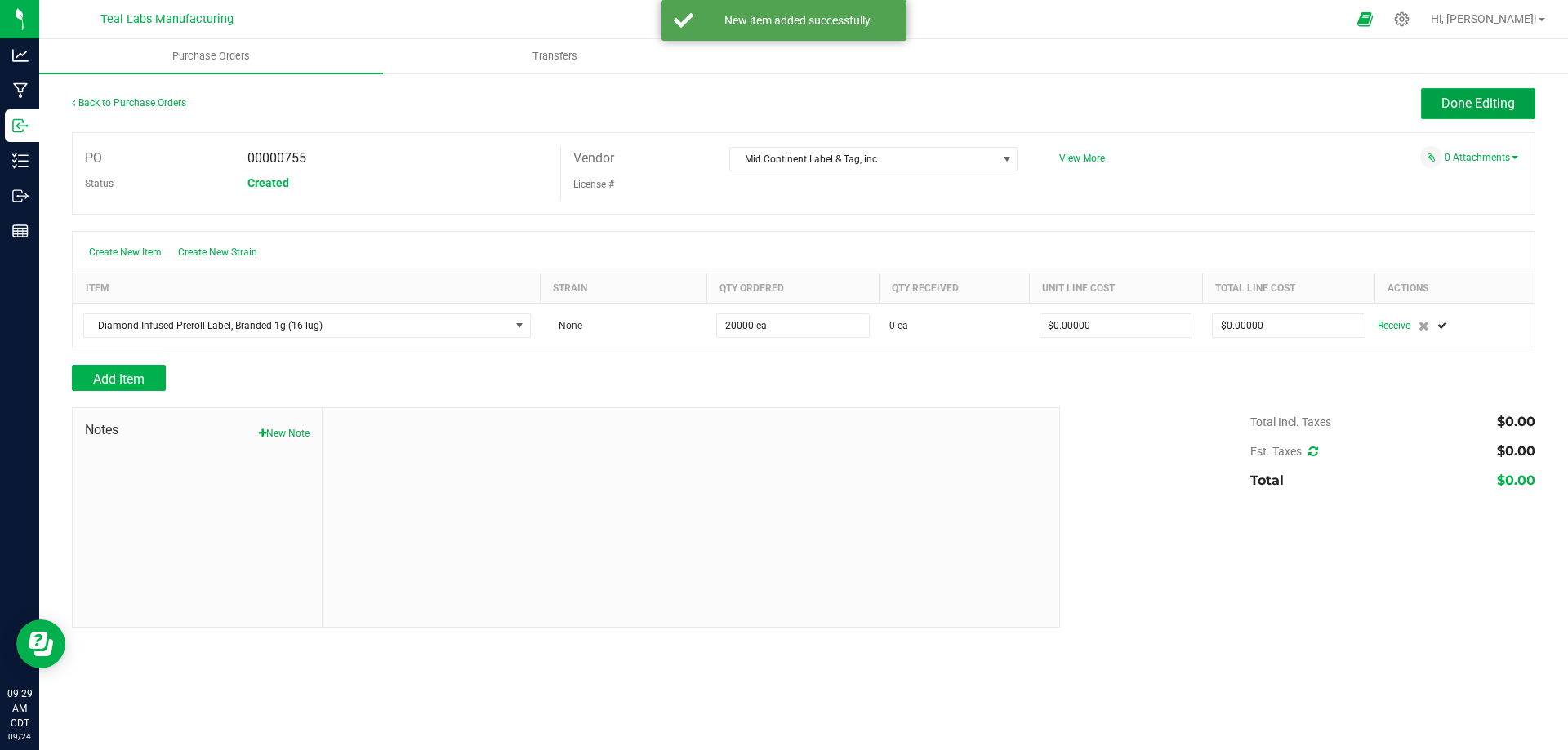
click at [1466, 106] on span "Done Editing" at bounding box center [1477, 103] width 73 height 15
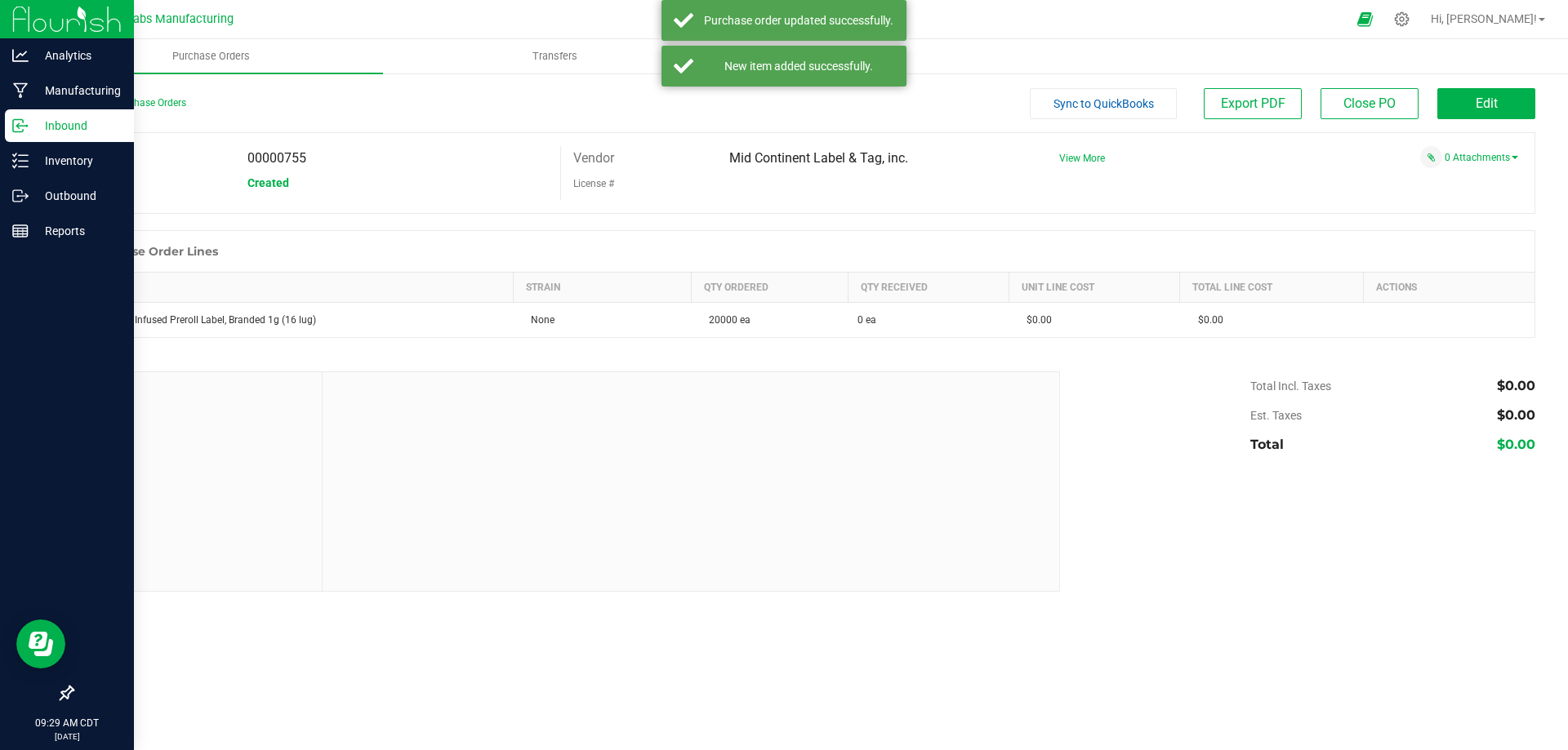
click at [57, 123] on p "Inbound" at bounding box center [77, 126] width 98 height 20
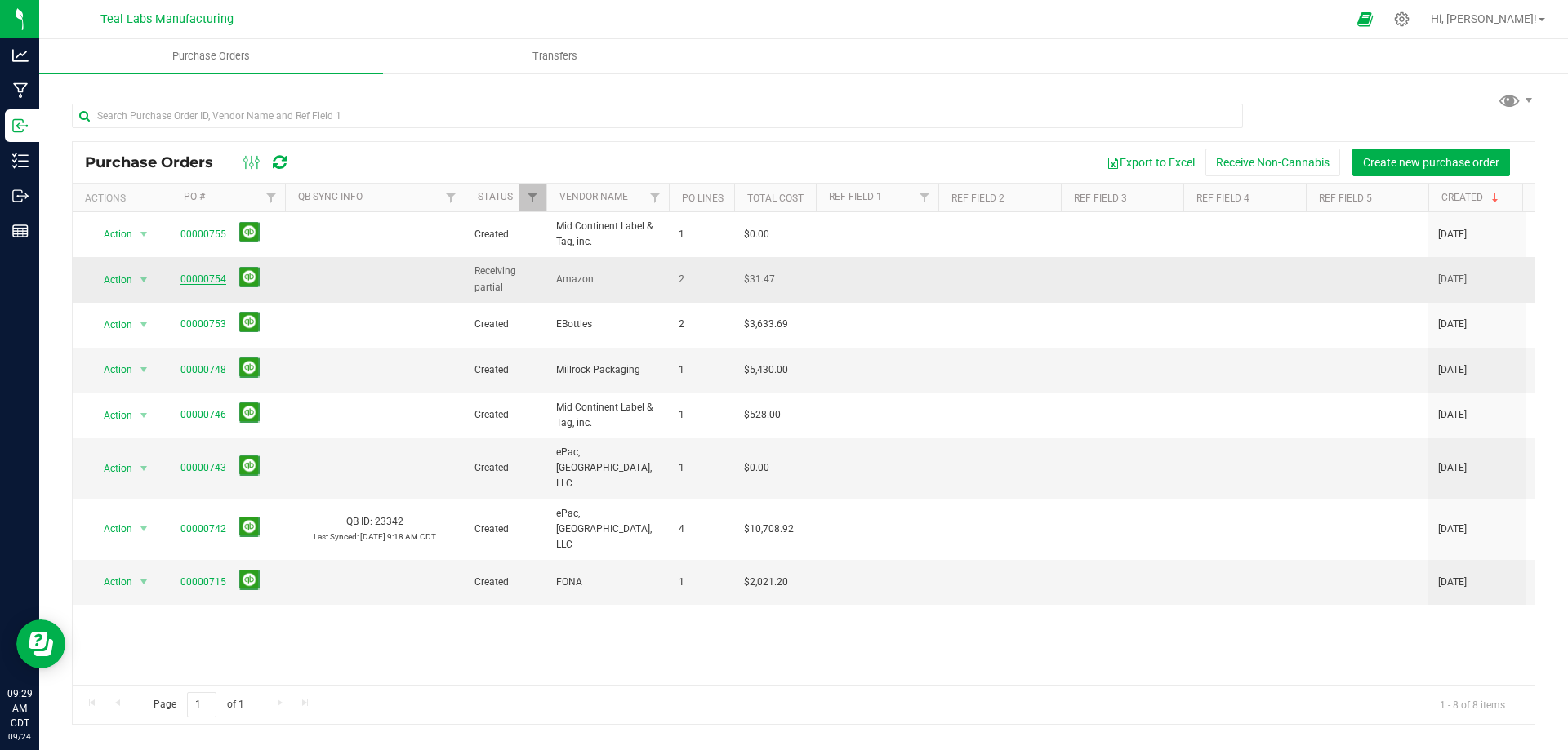
click at [193, 282] on link "00000754" at bounding box center [203, 279] width 46 height 11
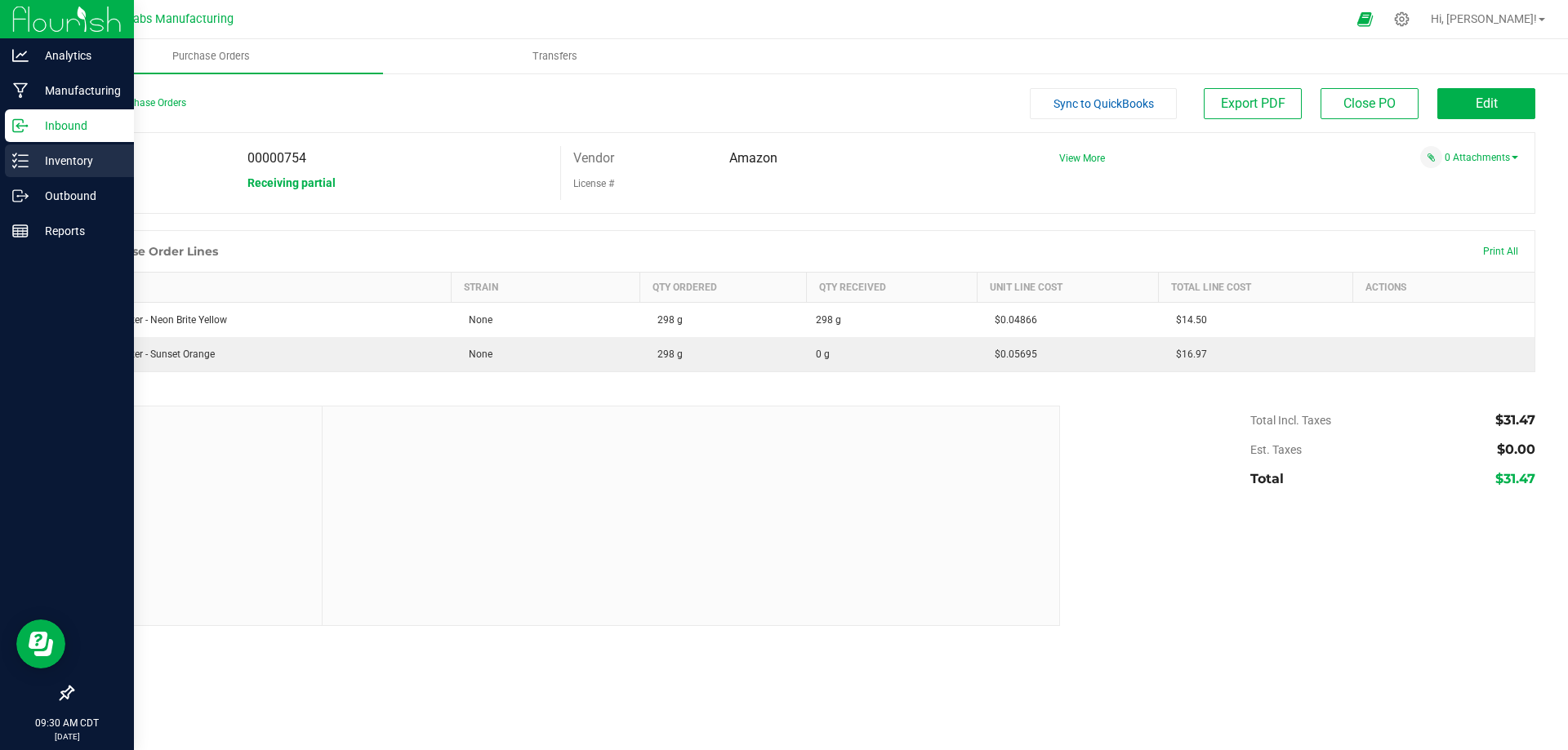
click at [20, 167] on line at bounding box center [23, 167] width 9 height 0
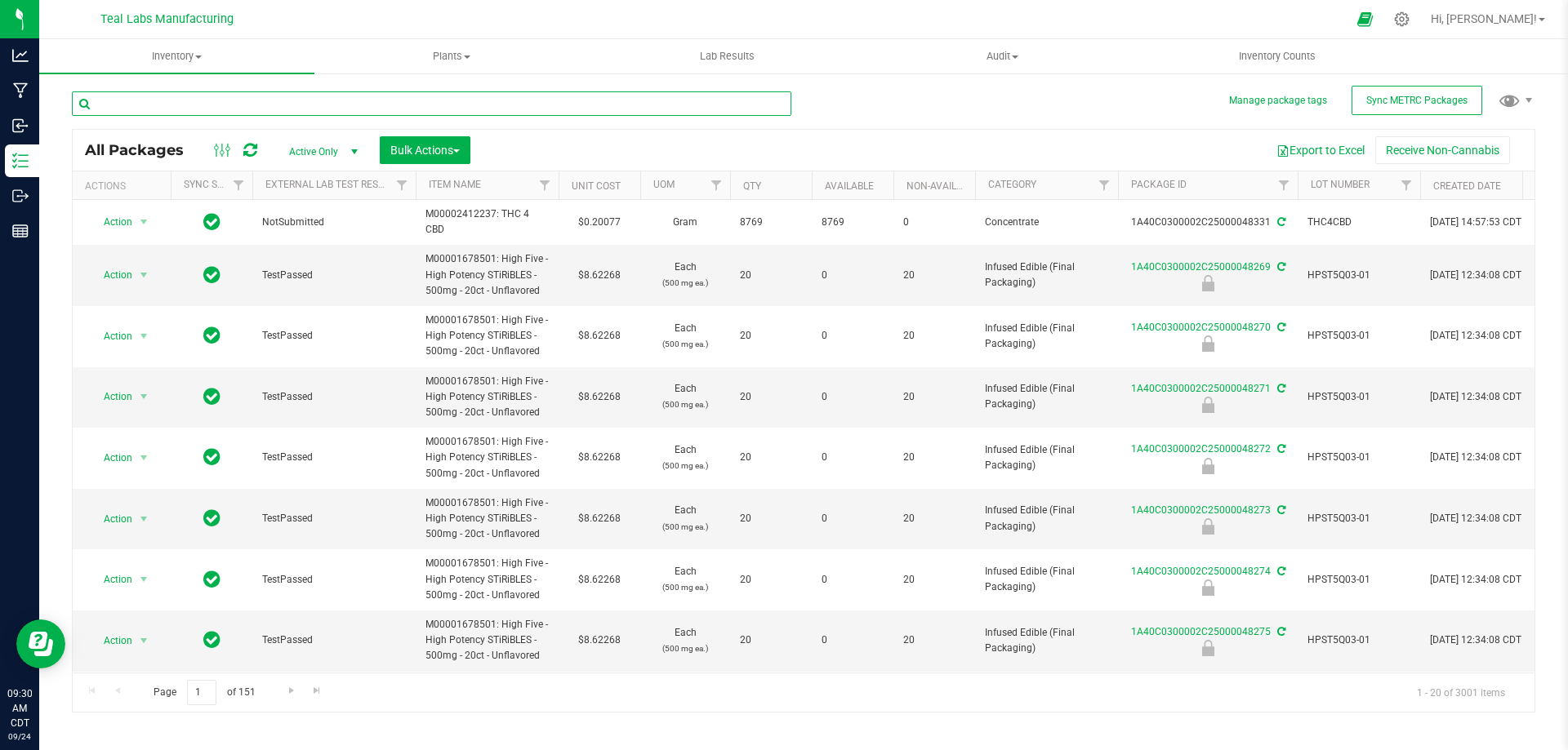
click at [296, 111] on input "text" at bounding box center [431, 104] width 720 height 25
type input "s"
type input "h"
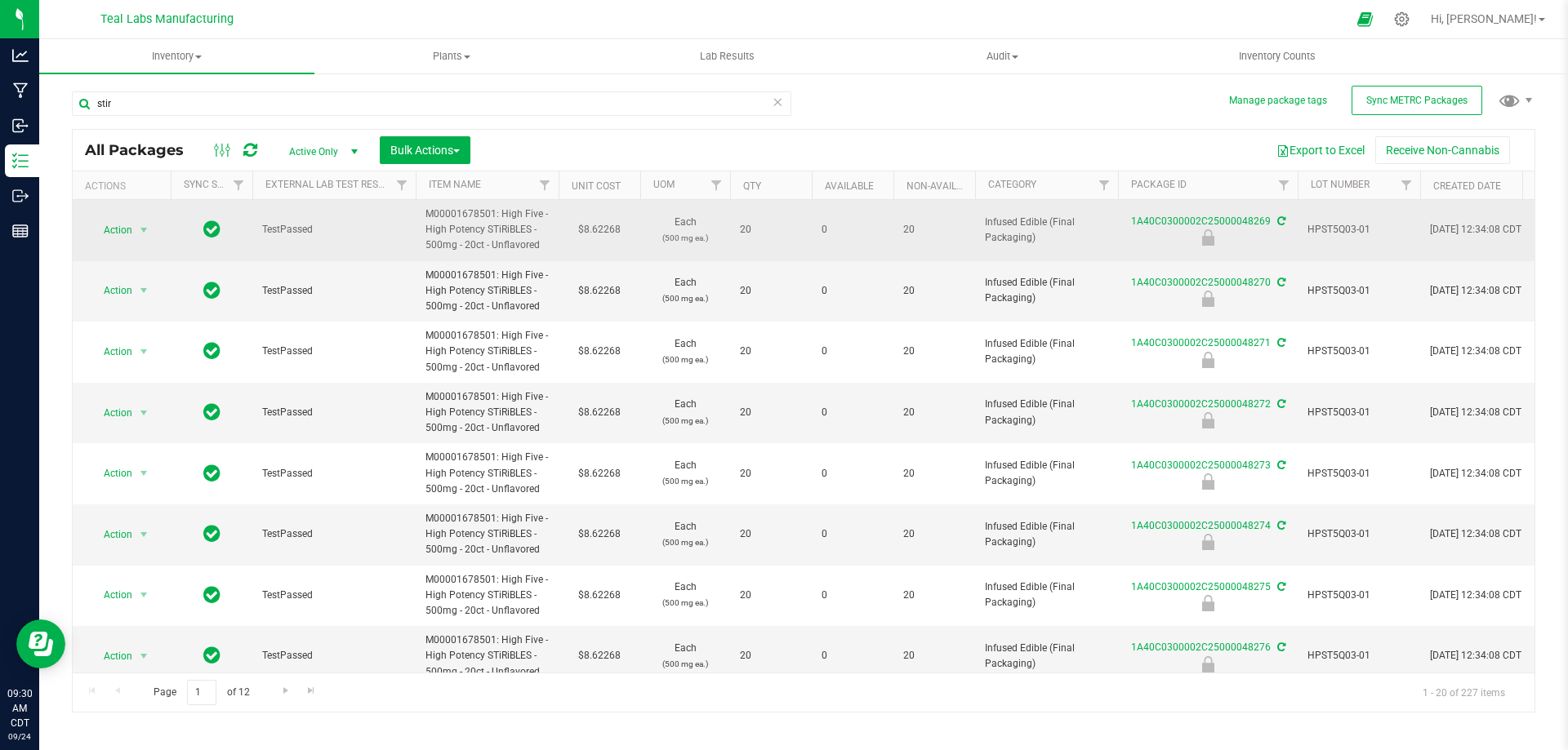
click at [1336, 233] on span "HPST5Q03-01" at bounding box center [1359, 230] width 103 height 15
click at [1336, 233] on input "HPST5Q03-01" at bounding box center [1354, 230] width 117 height 26
click at [236, 113] on input "stir" at bounding box center [431, 104] width 720 height 25
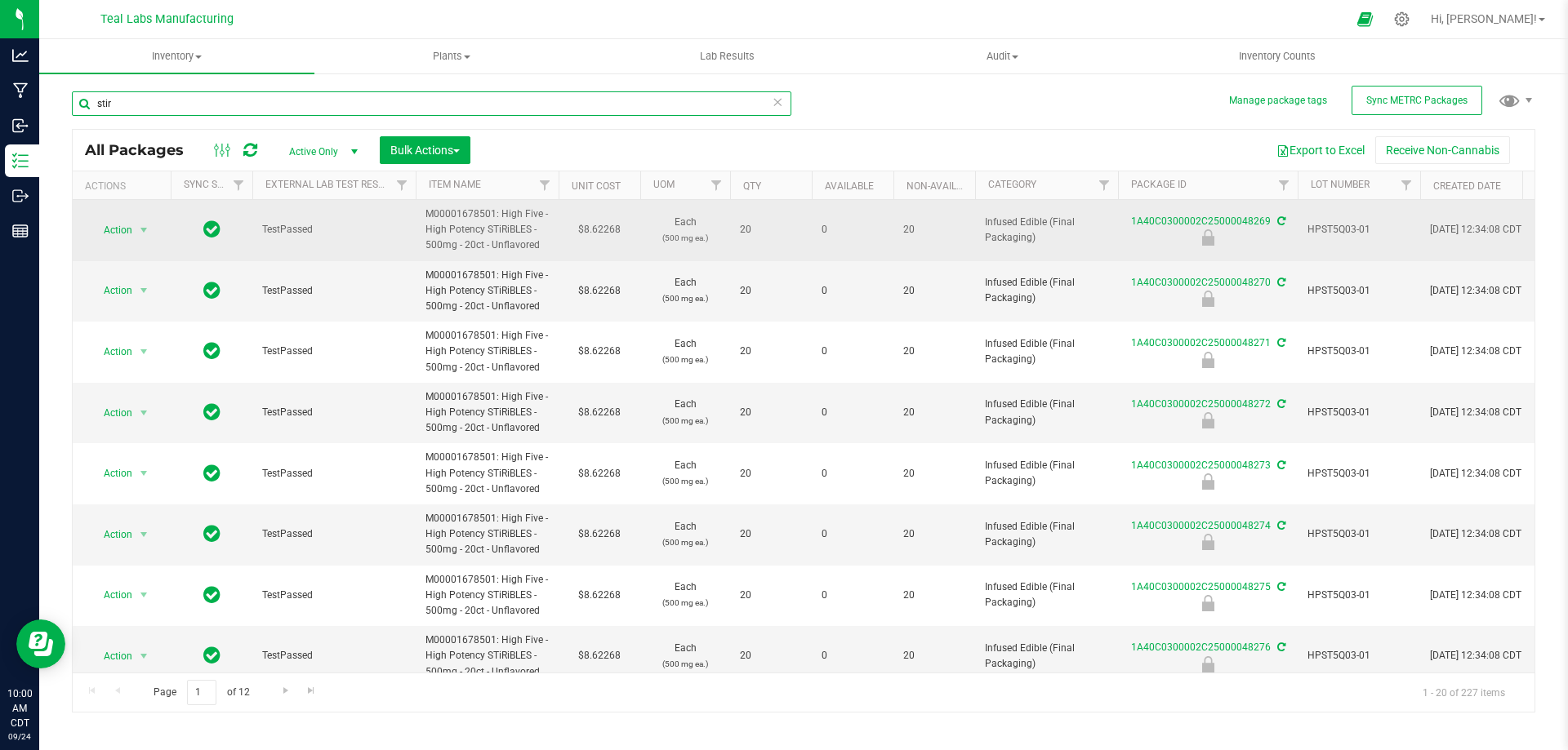
click at [236, 113] on input "stir" at bounding box center [431, 104] width 720 height 25
type input "strawberry coug"
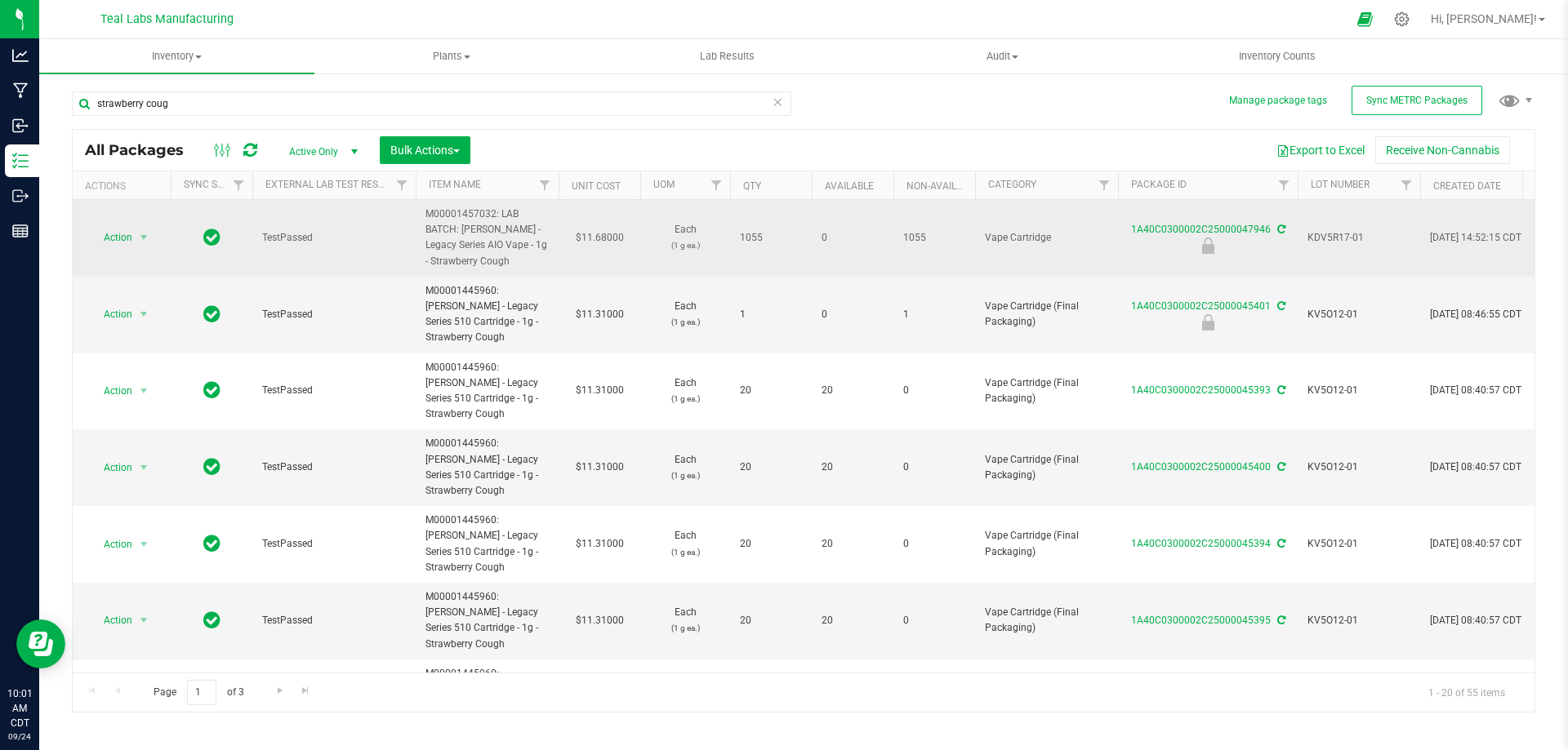
click at [1328, 237] on span "KDV5R17-01" at bounding box center [1359, 238] width 103 height 15
click at [1328, 237] on input "KDV5R17-01" at bounding box center [1354, 237] width 117 height 26
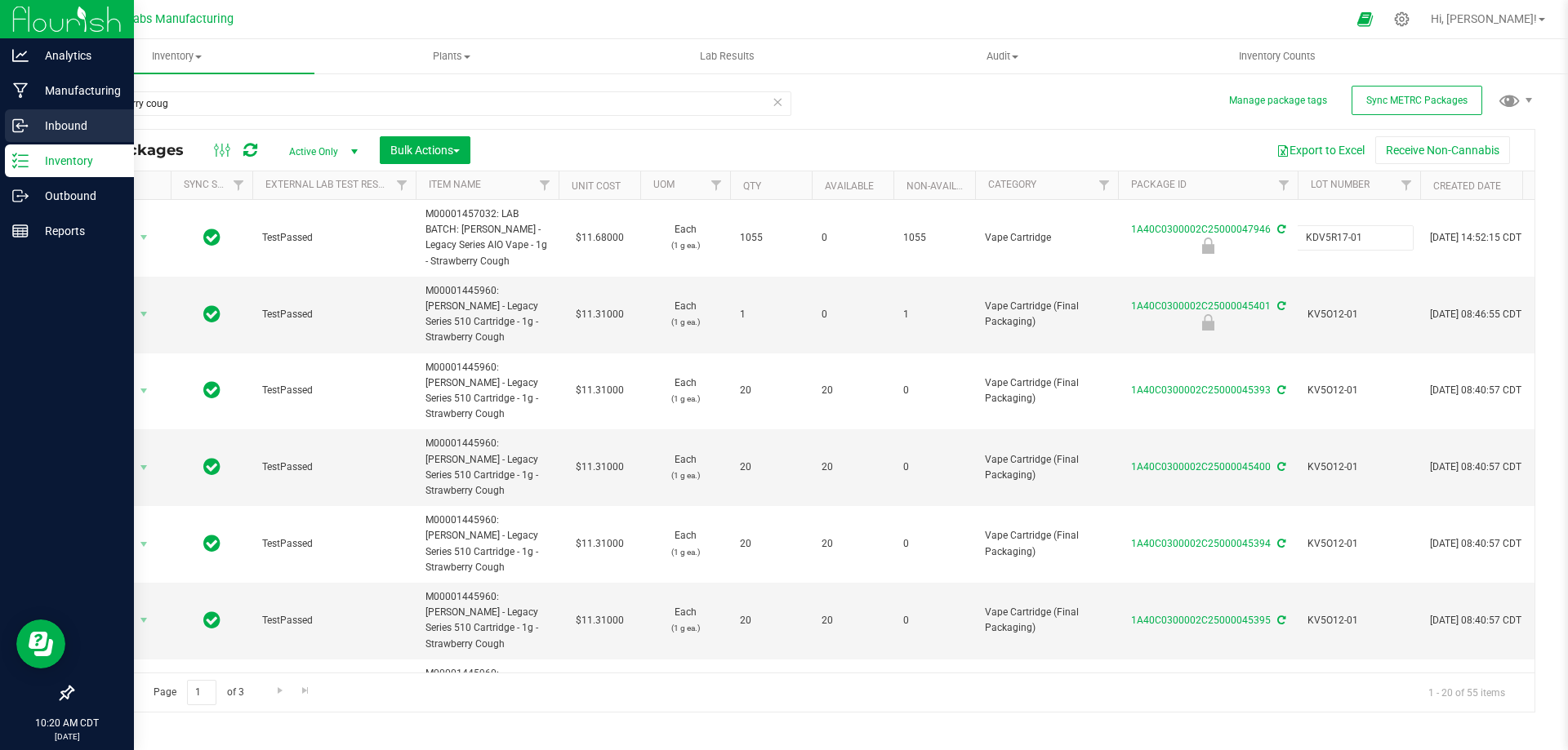
click at [35, 127] on p "Inbound" at bounding box center [77, 126] width 98 height 20
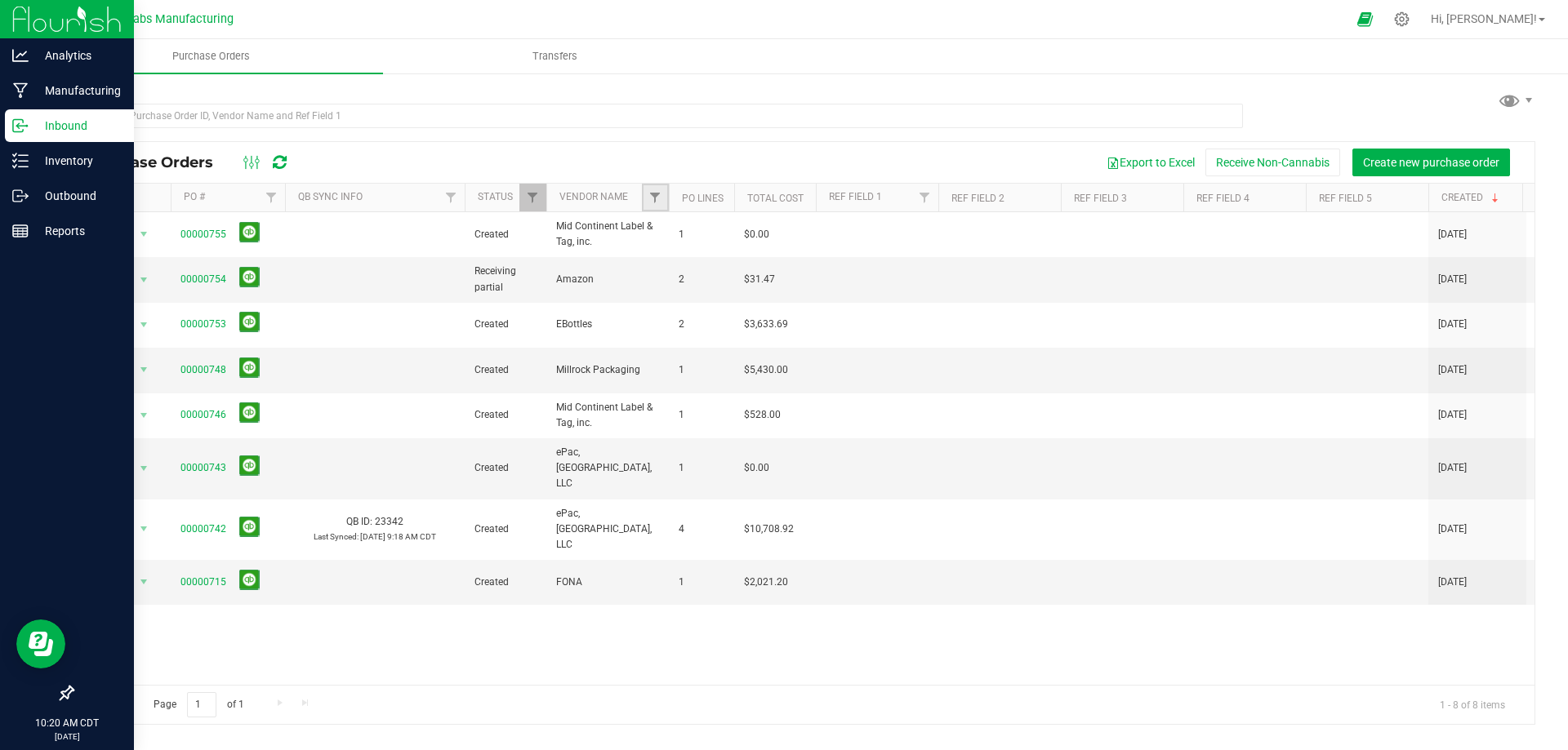
click at [657, 190] on link "Filter" at bounding box center [655, 197] width 27 height 28
type input "ebot"
click at [691, 272] on span "EBottles" at bounding box center [694, 273] width 37 height 10
click at [669, 272] on input "EBottles" at bounding box center [663, 272] width 10 height 10
checkbox input "true"
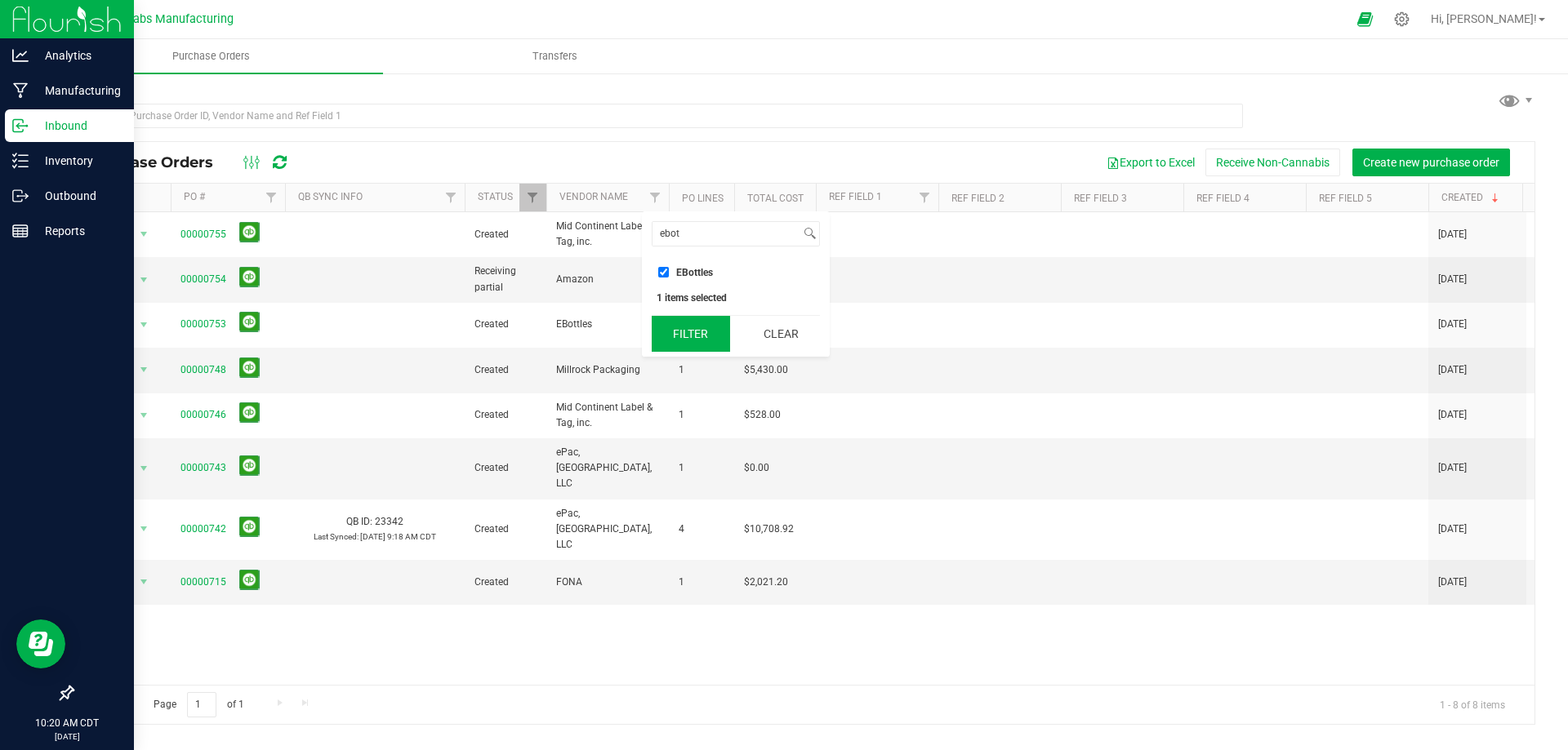
click at [687, 342] on button "Filter" at bounding box center [691, 334] width 78 height 36
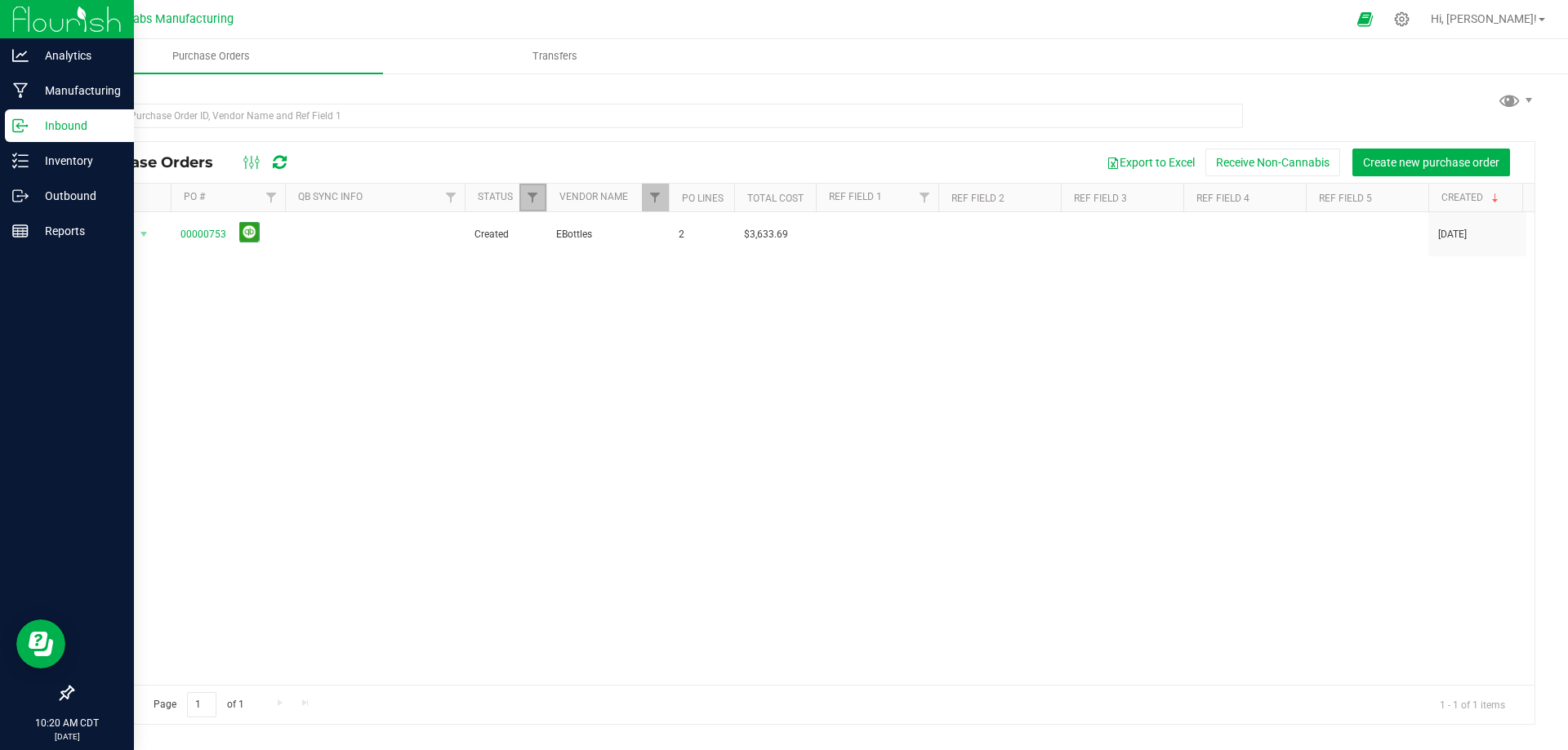
click at [539, 191] on link "Filter" at bounding box center [533, 197] width 27 height 28
click at [652, 437] on button "Clear" at bounding box center [658, 439] width 78 height 36
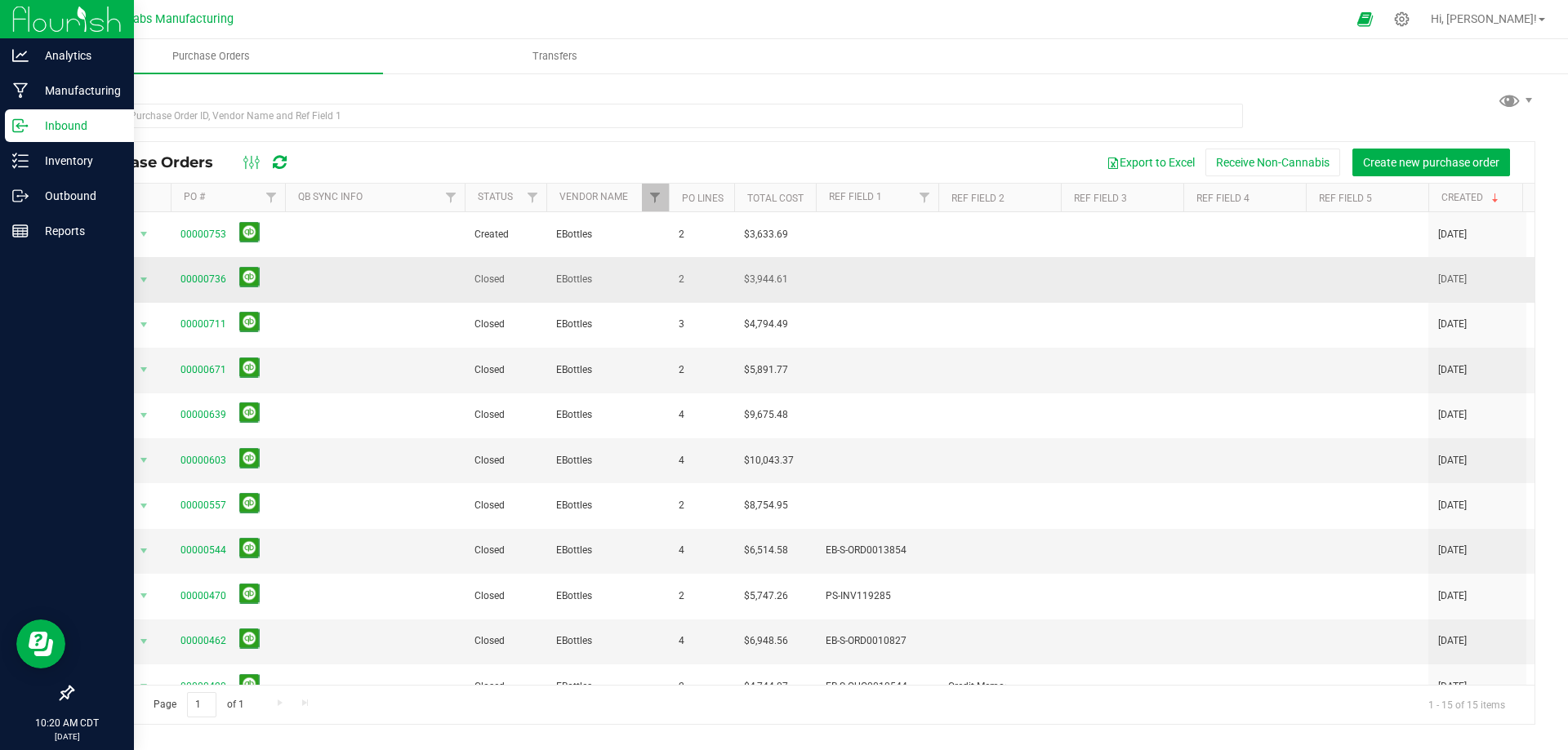
click at [175, 272] on td "00000736" at bounding box center [228, 279] width 114 height 45
click at [211, 274] on link "00000736" at bounding box center [203, 279] width 46 height 11
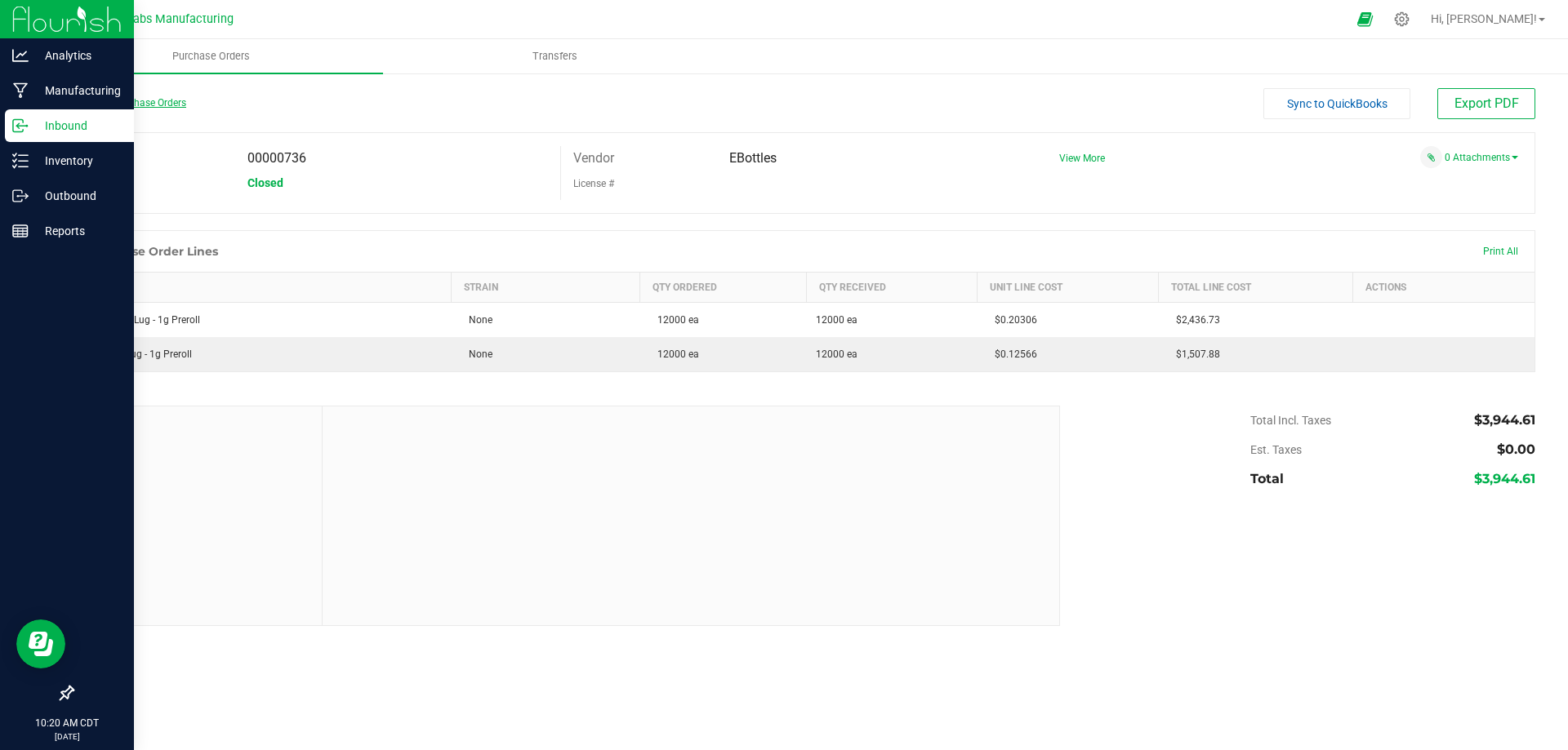
drag, startPoint x: 112, startPoint y: 112, endPoint x: 112, endPoint y: 103, distance: 9.0
click at [112, 111] on div "Back to Purchase Orders" at bounding box center [255, 103] width 366 height 30
click at [117, 100] on link "Back to Purchase Orders" at bounding box center [129, 103] width 114 height 11
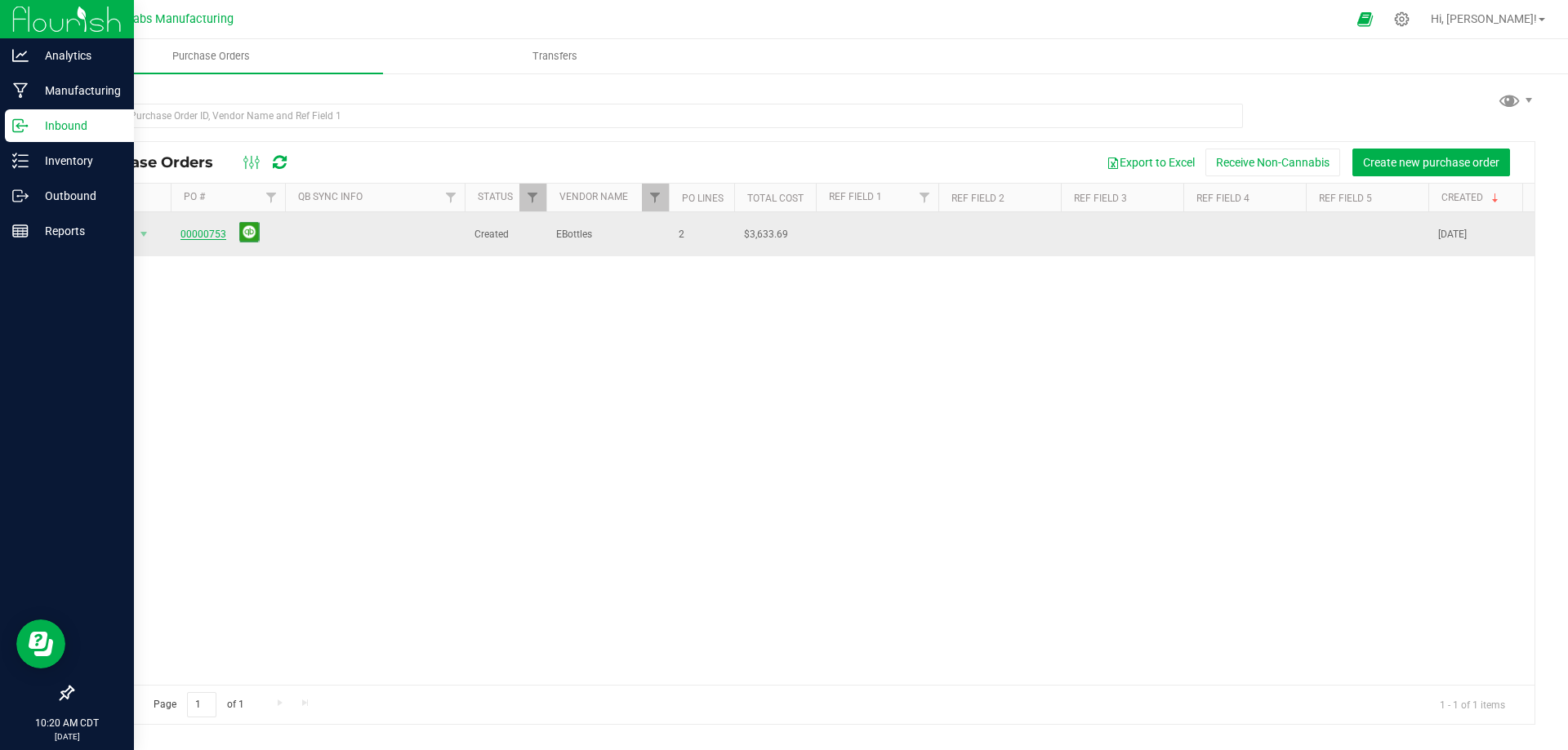
click at [193, 229] on link "00000753" at bounding box center [203, 234] width 46 height 11
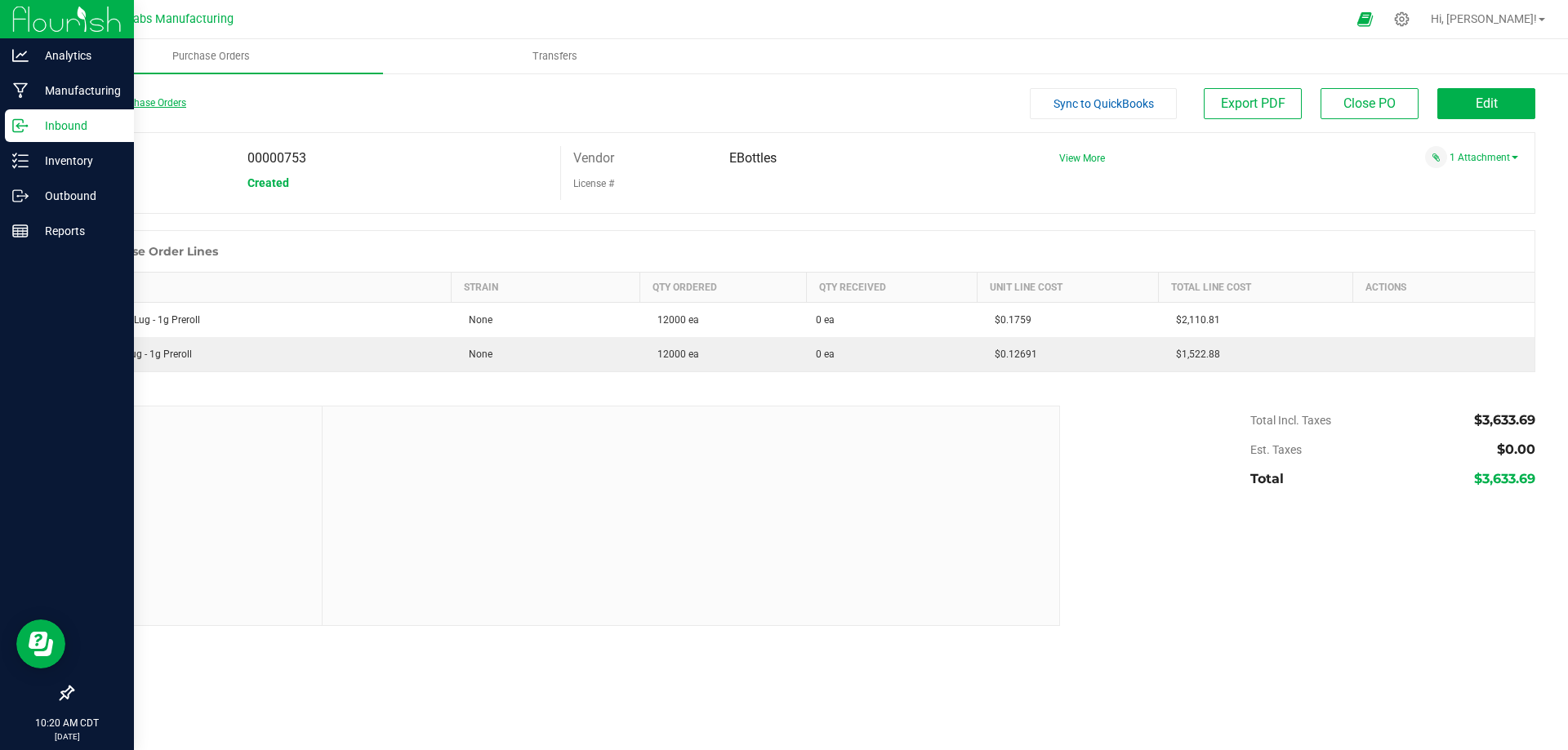
click at [157, 100] on link "Back to Purchase Orders" at bounding box center [129, 103] width 114 height 11
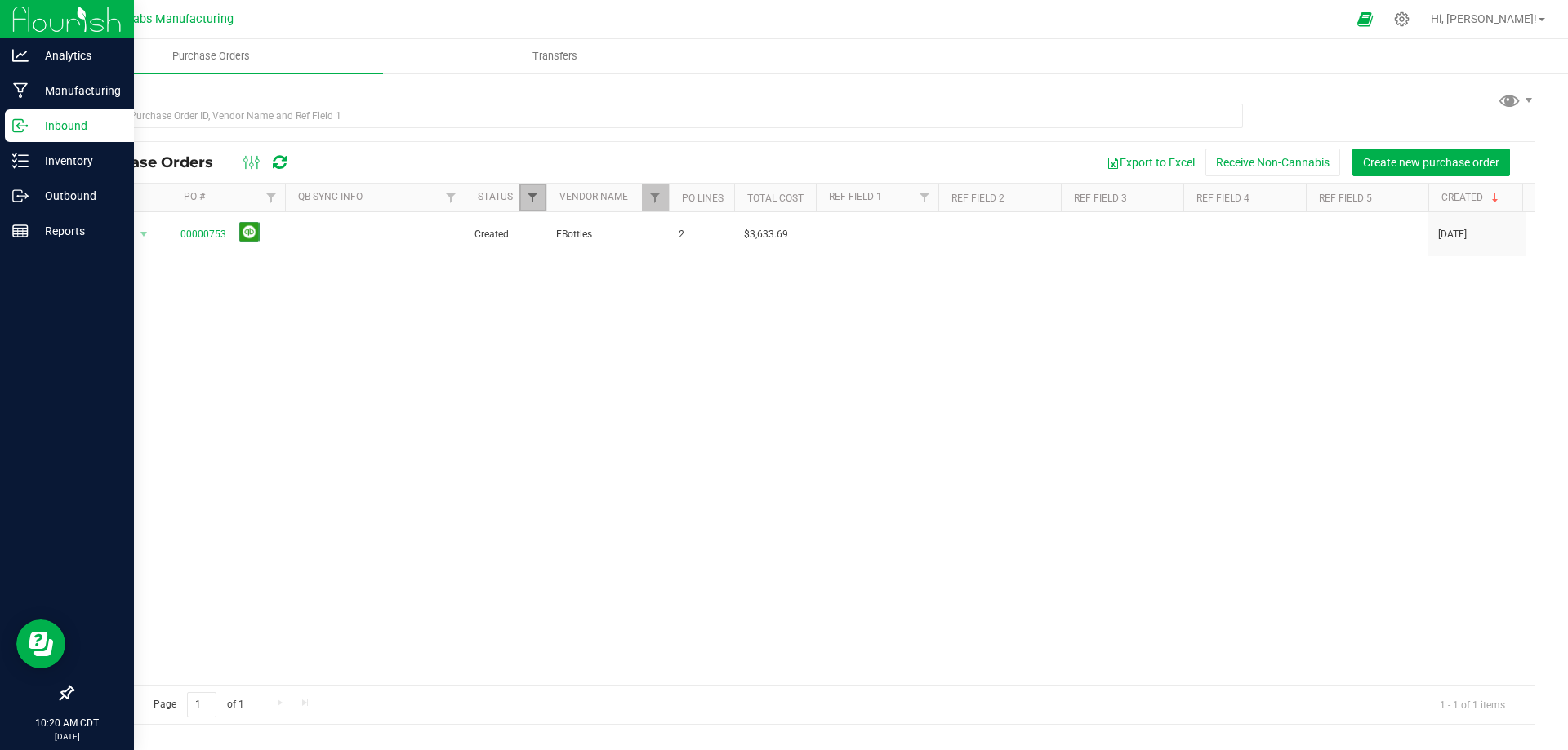
click at [532, 198] on span "Filter" at bounding box center [533, 197] width 13 height 13
click at [655, 443] on button "Clear" at bounding box center [658, 439] width 78 height 36
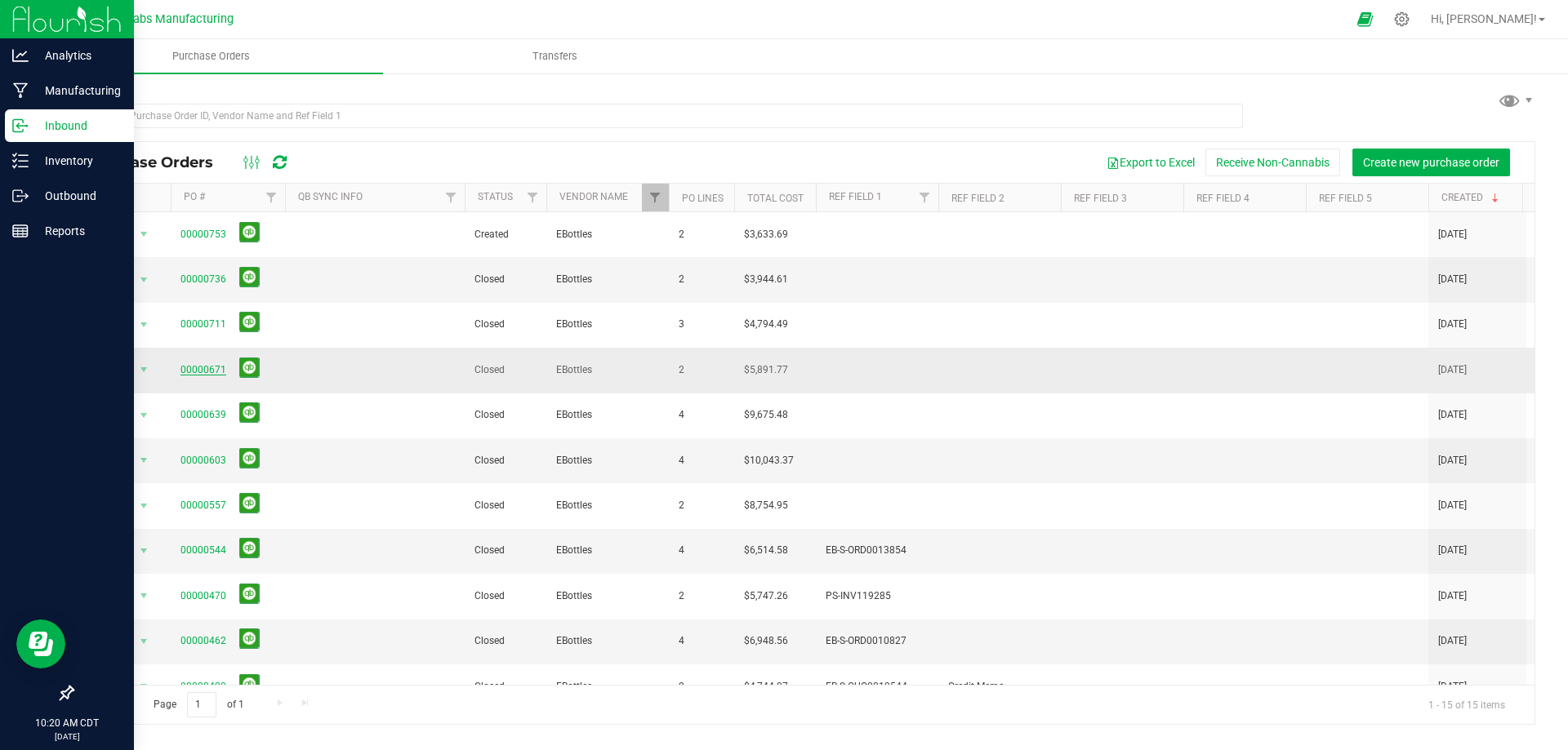
click at [182, 364] on link "00000671" at bounding box center [203, 370] width 46 height 11
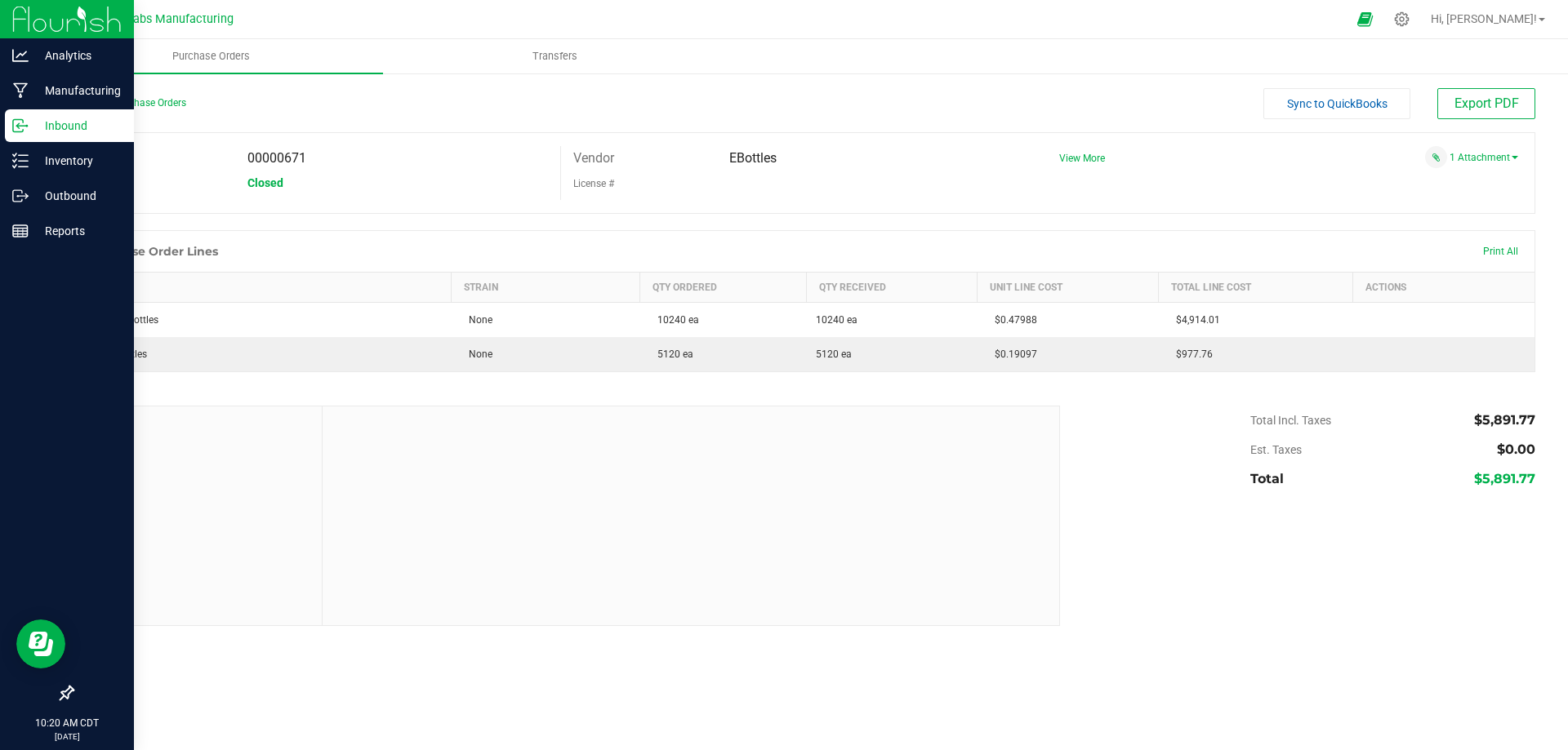
click at [148, 93] on div "Back to Purchase Orders" at bounding box center [255, 103] width 366 height 30
click at [154, 102] on link "Back to Purchase Orders" at bounding box center [129, 103] width 114 height 11
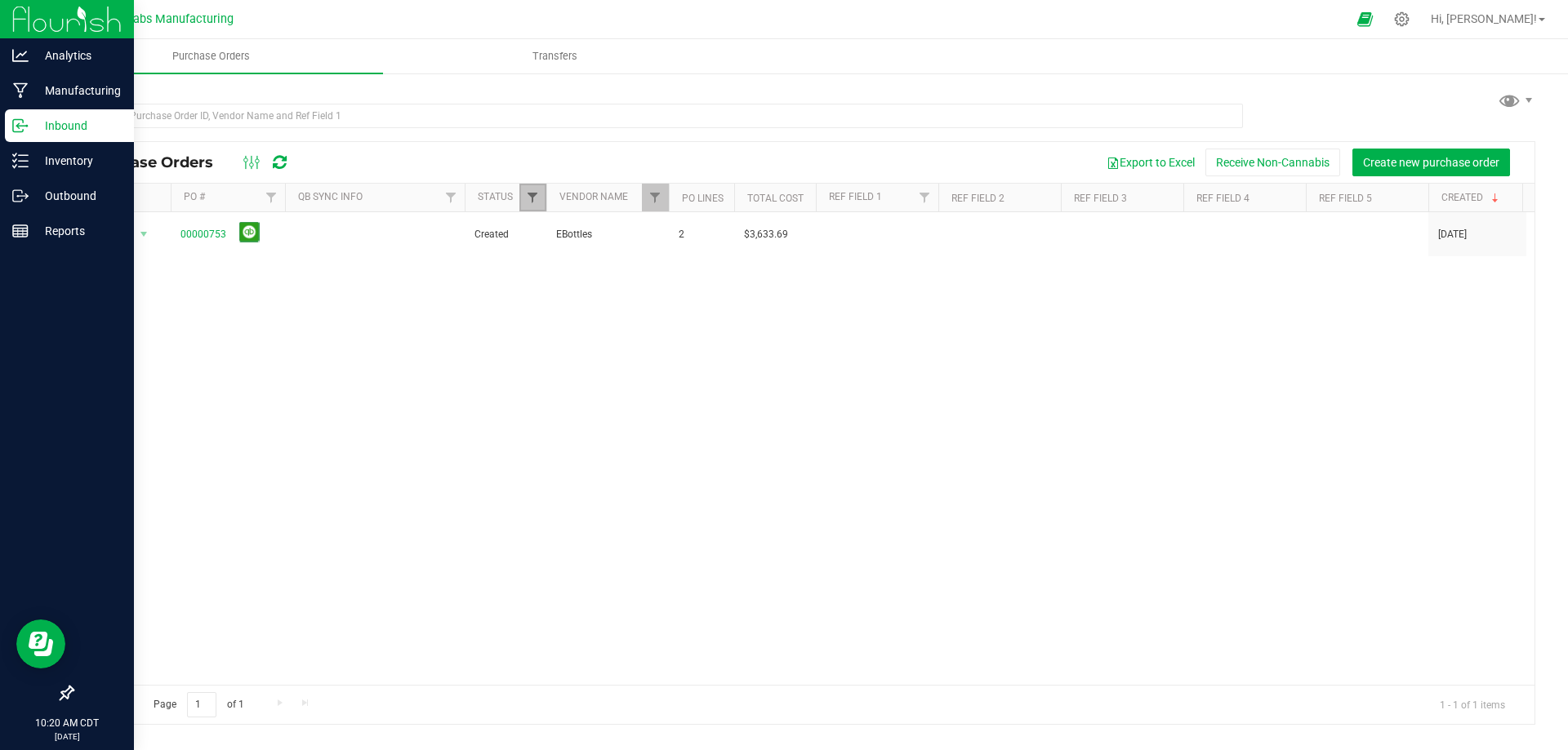
click at [527, 201] on span "Filter" at bounding box center [533, 197] width 13 height 13
click at [670, 451] on button "Clear" at bounding box center [658, 439] width 78 height 36
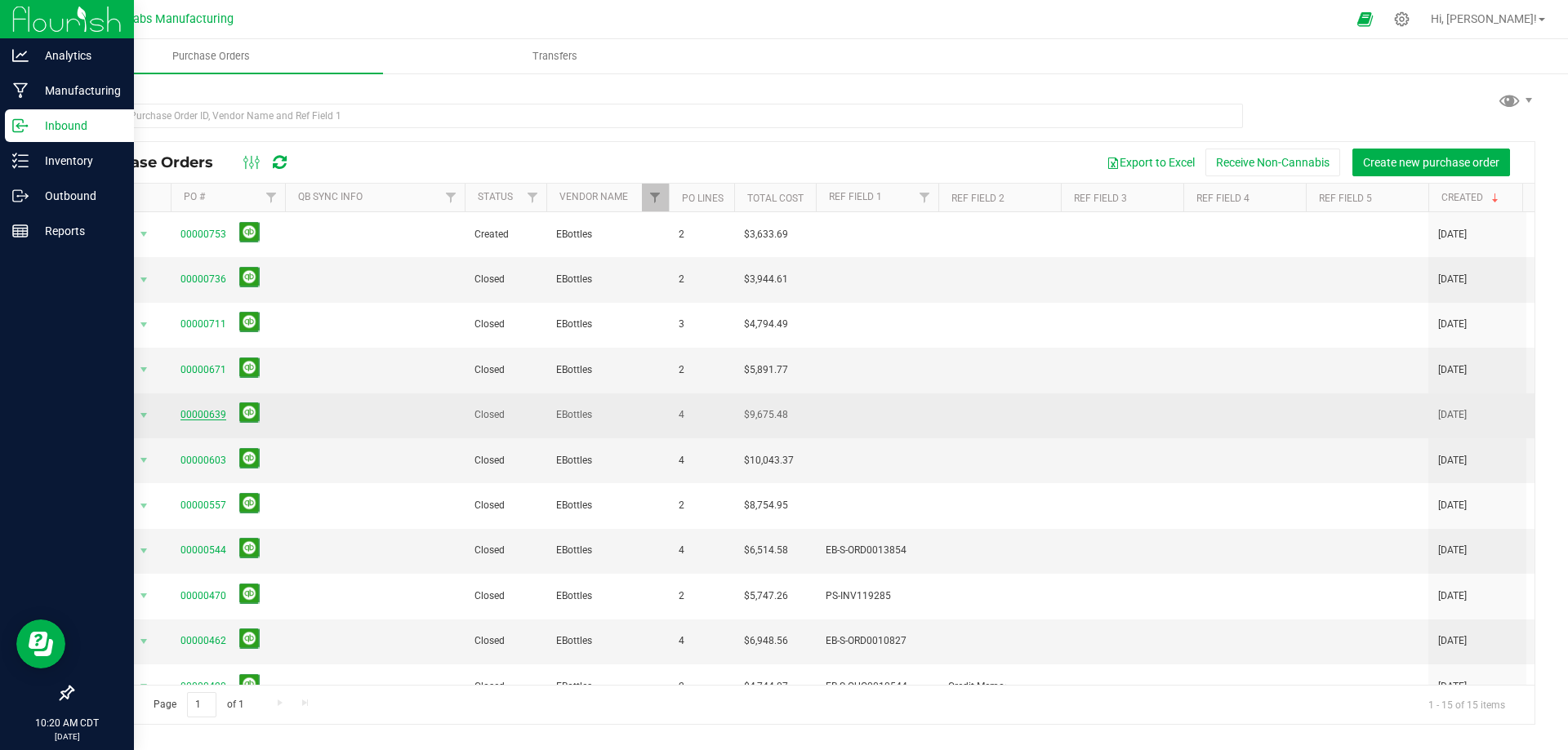
click at [190, 409] on link "00000639" at bounding box center [203, 415] width 46 height 11
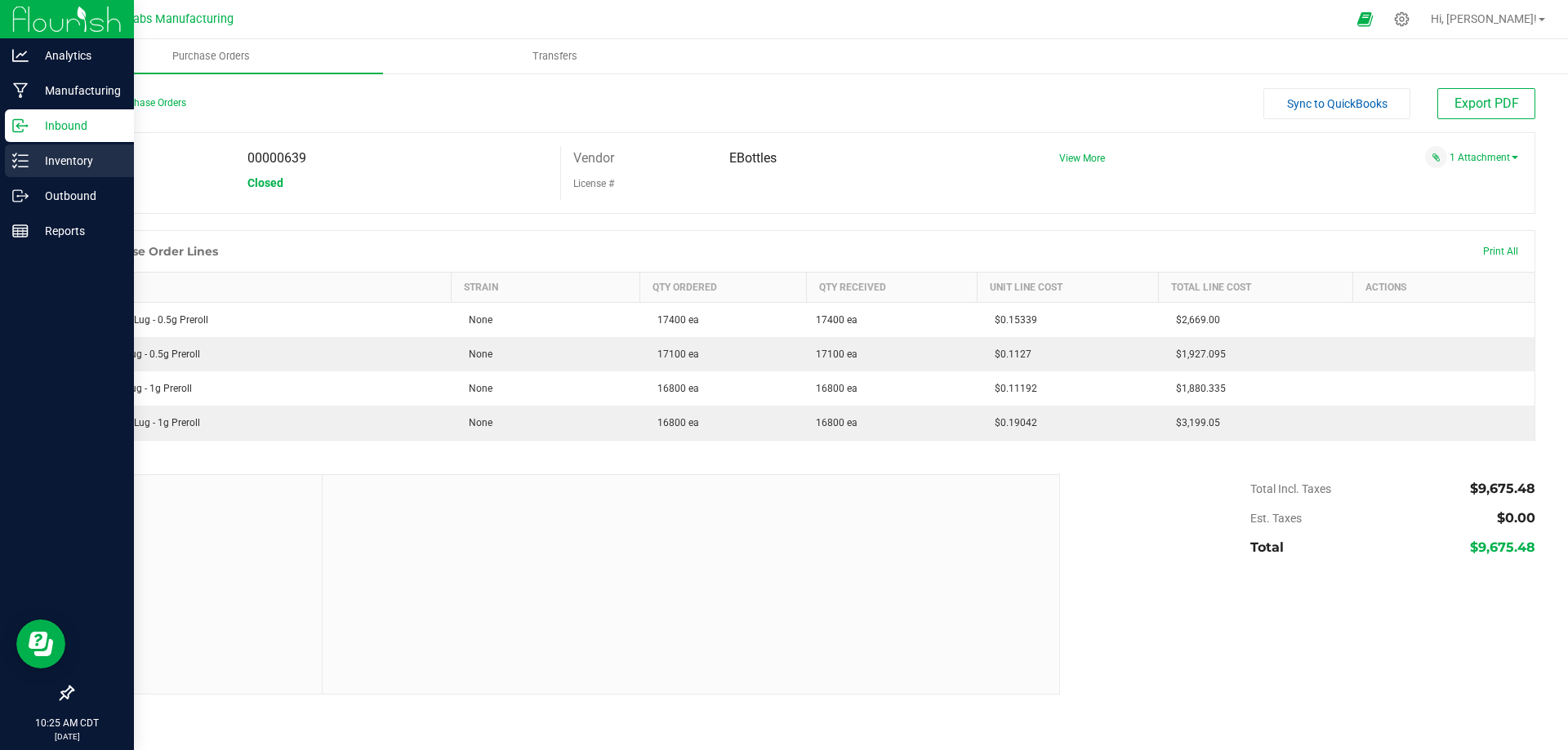
click at [54, 168] on p "Inventory" at bounding box center [77, 160] width 98 height 20
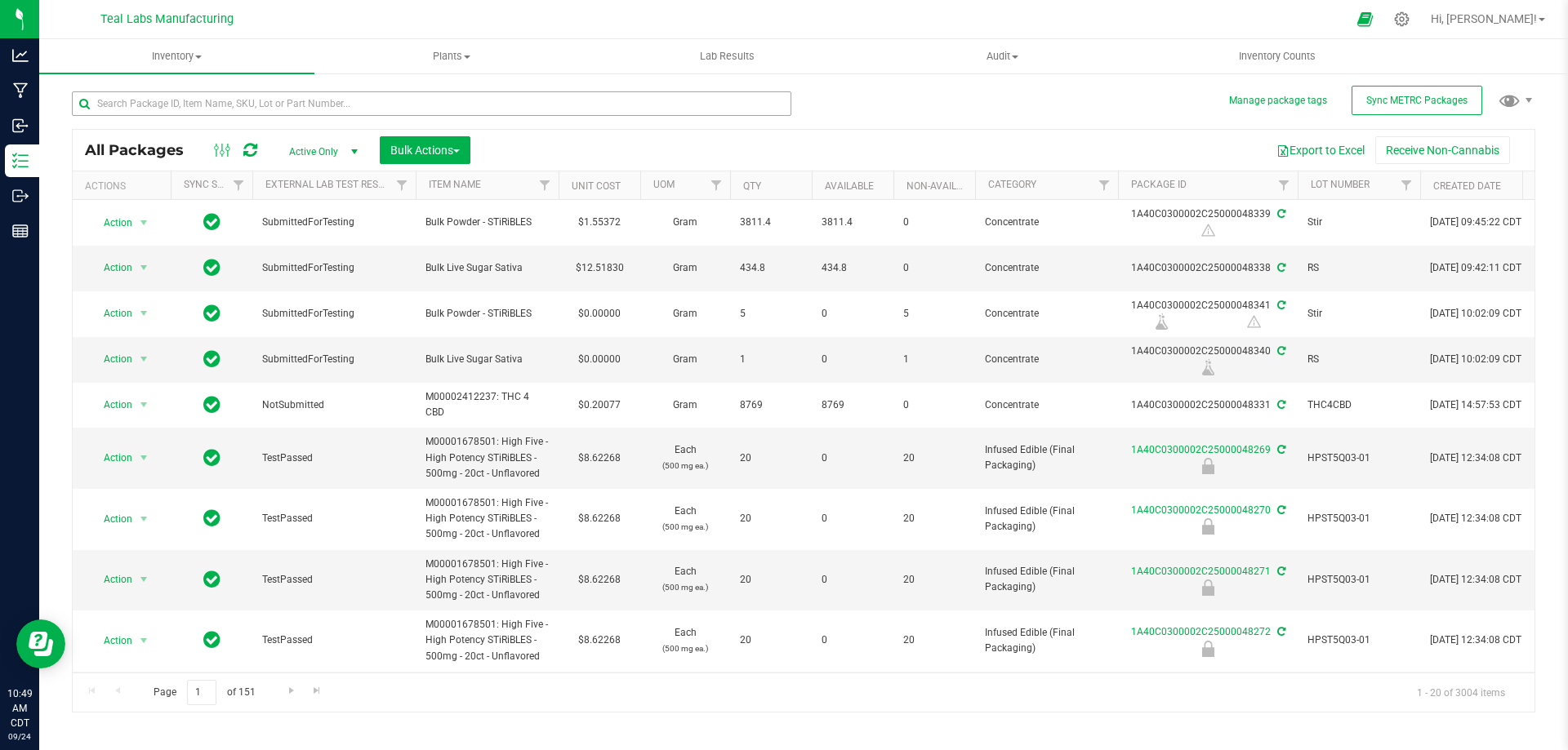
drag, startPoint x: 374, startPoint y: 120, endPoint x: 374, endPoint y: 109, distance: 11.0
click at [374, 118] on div at bounding box center [431, 110] width 720 height 37
click at [374, 109] on input "text" at bounding box center [431, 104] width 720 height 25
type input "strawberry cough"
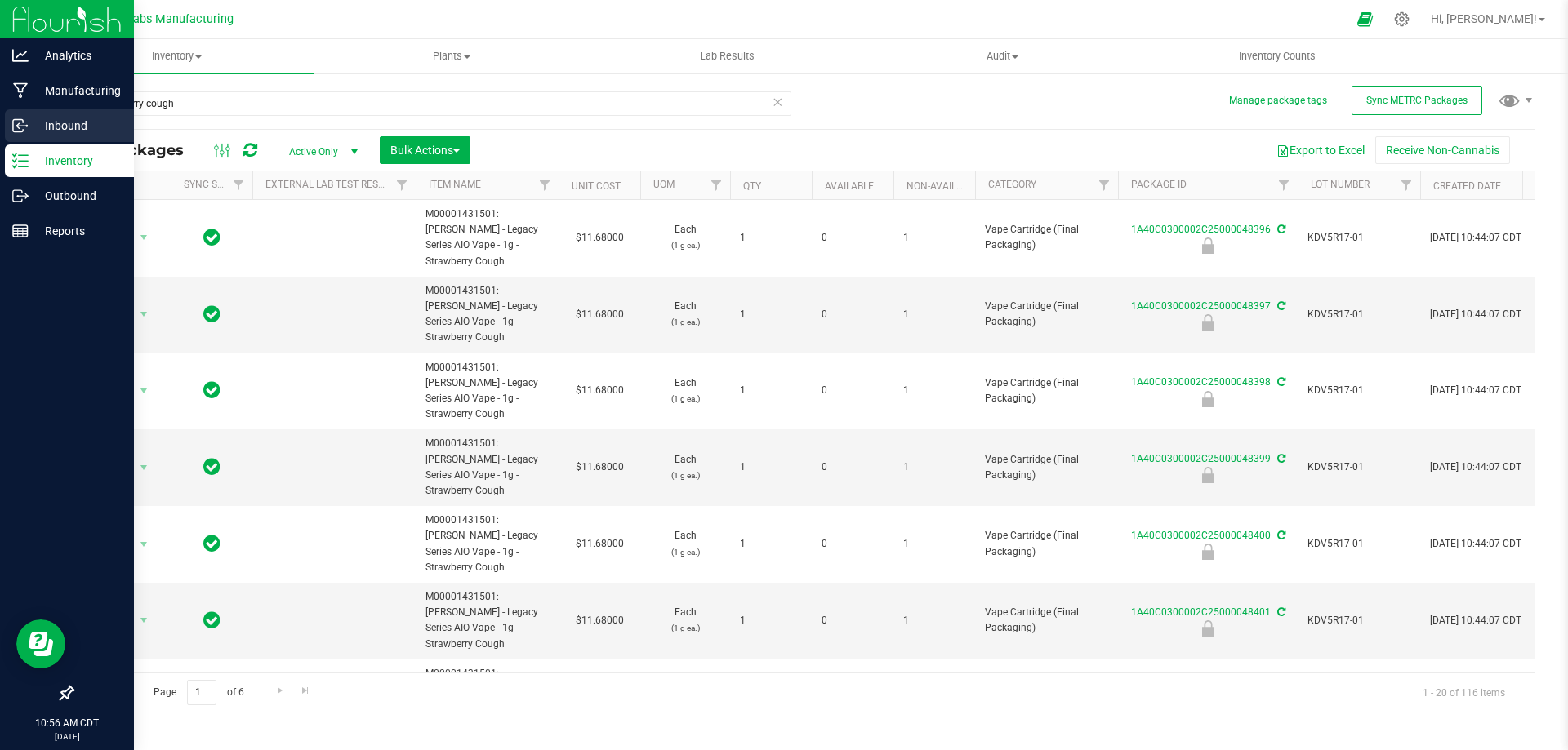
click at [26, 117] on div "Inbound" at bounding box center [69, 126] width 129 height 32
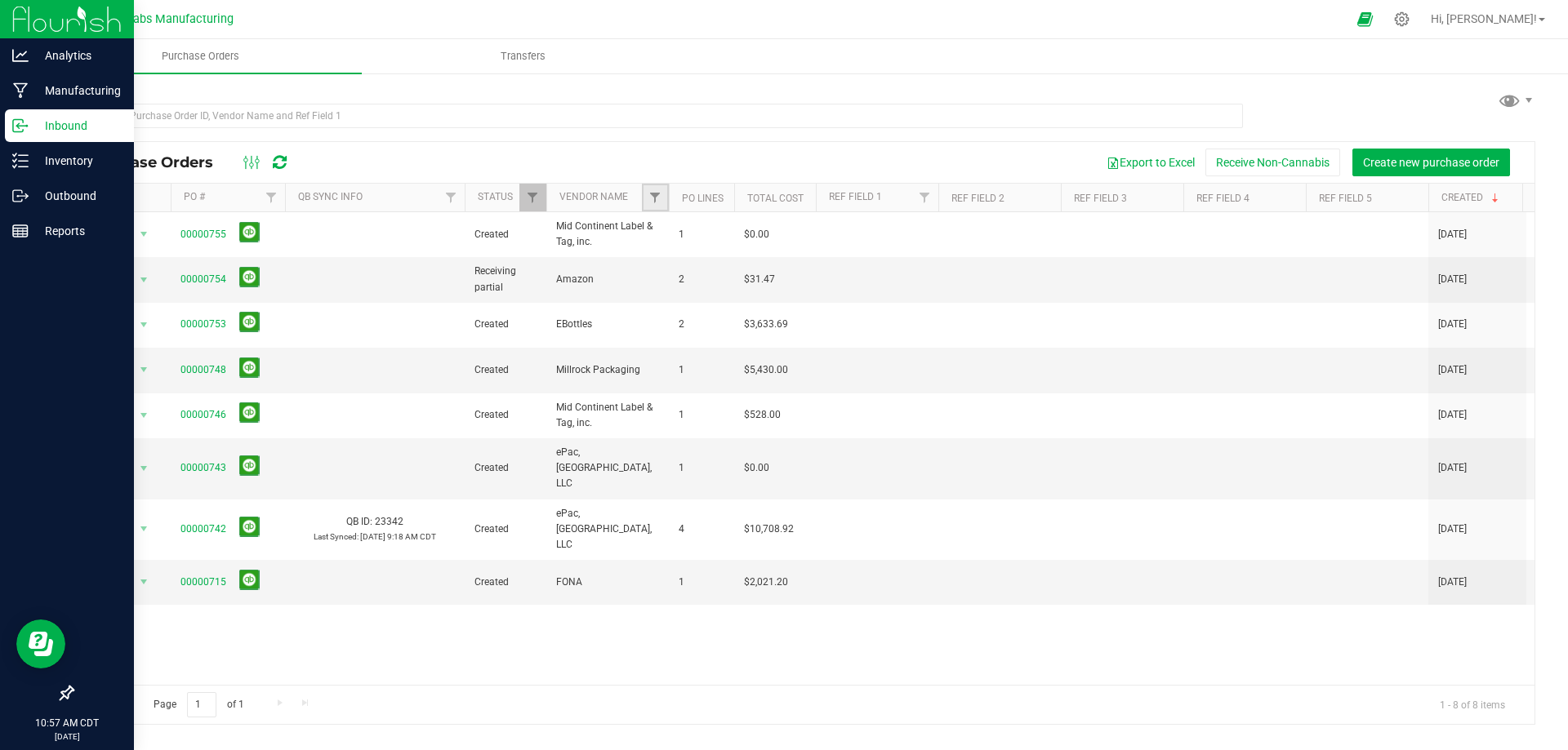
click at [657, 206] on link "Filter" at bounding box center [655, 197] width 27 height 28
type input "ebot"
click at [680, 270] on span "EBottles" at bounding box center [694, 273] width 37 height 10
click at [669, 270] on input "EBottles" at bounding box center [663, 272] width 10 height 10
checkbox input "true"
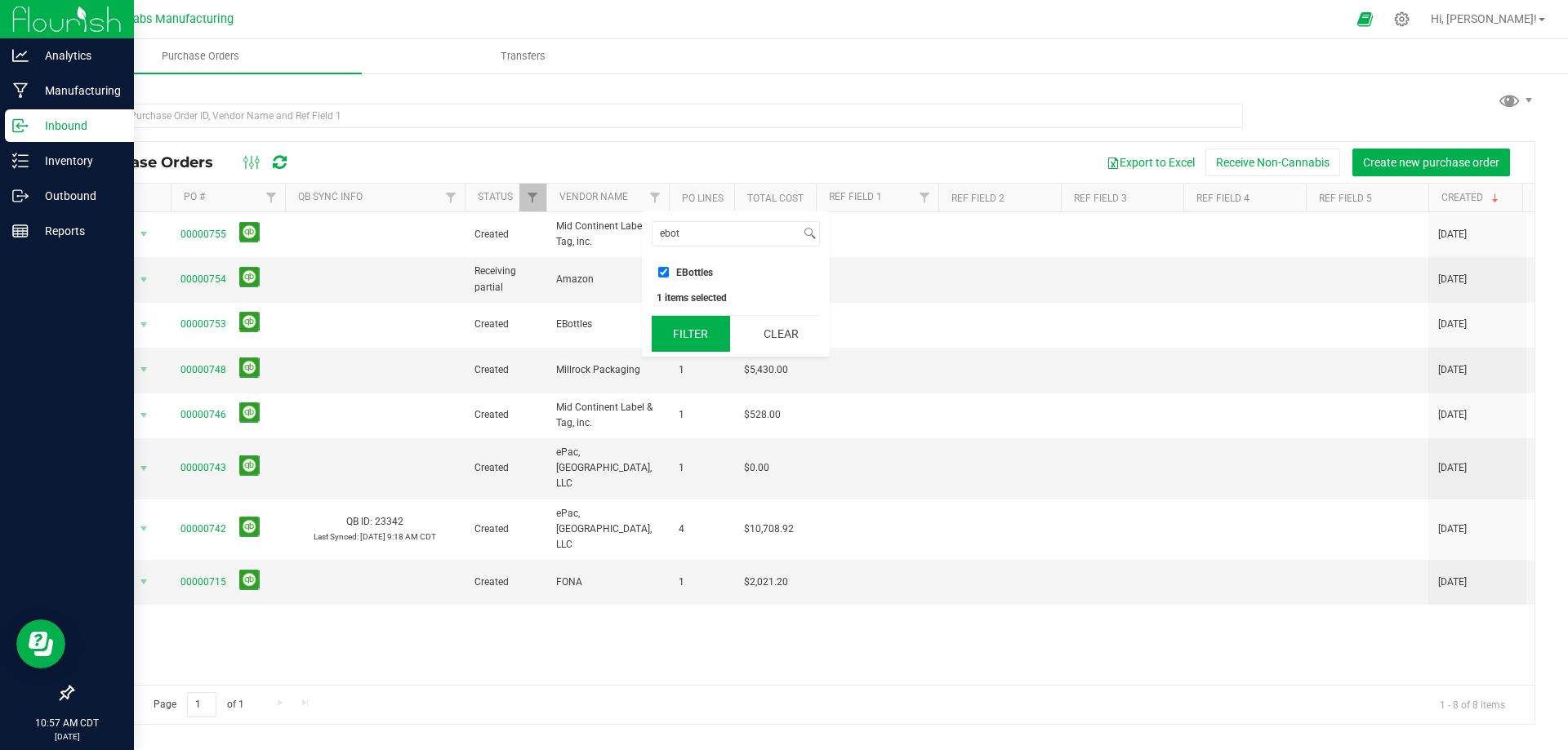
click at [682, 323] on button "Filter" at bounding box center [691, 334] width 78 height 36
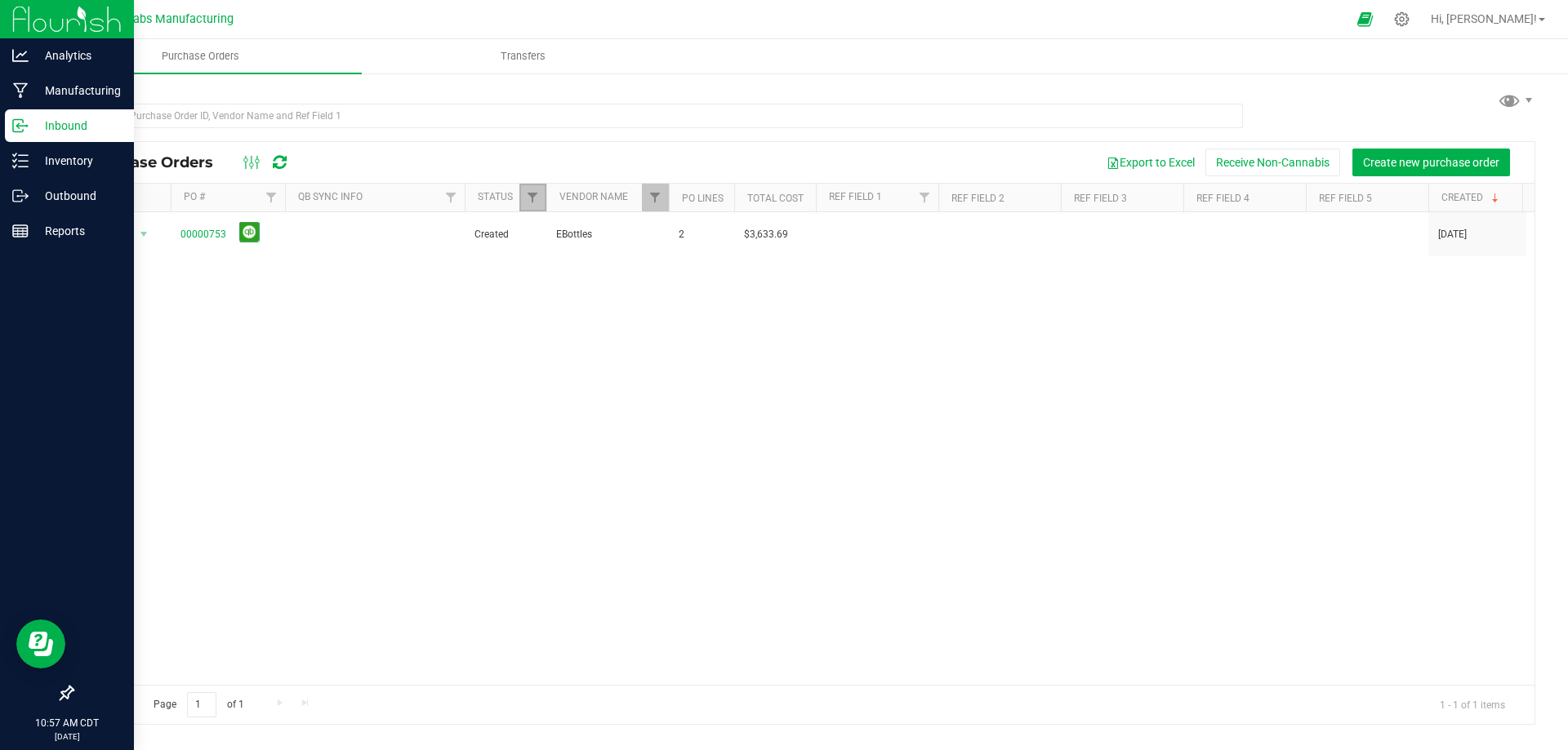
click at [524, 191] on link "Filter" at bounding box center [533, 197] width 27 height 28
click at [664, 451] on button "Clear" at bounding box center [658, 439] width 78 height 36
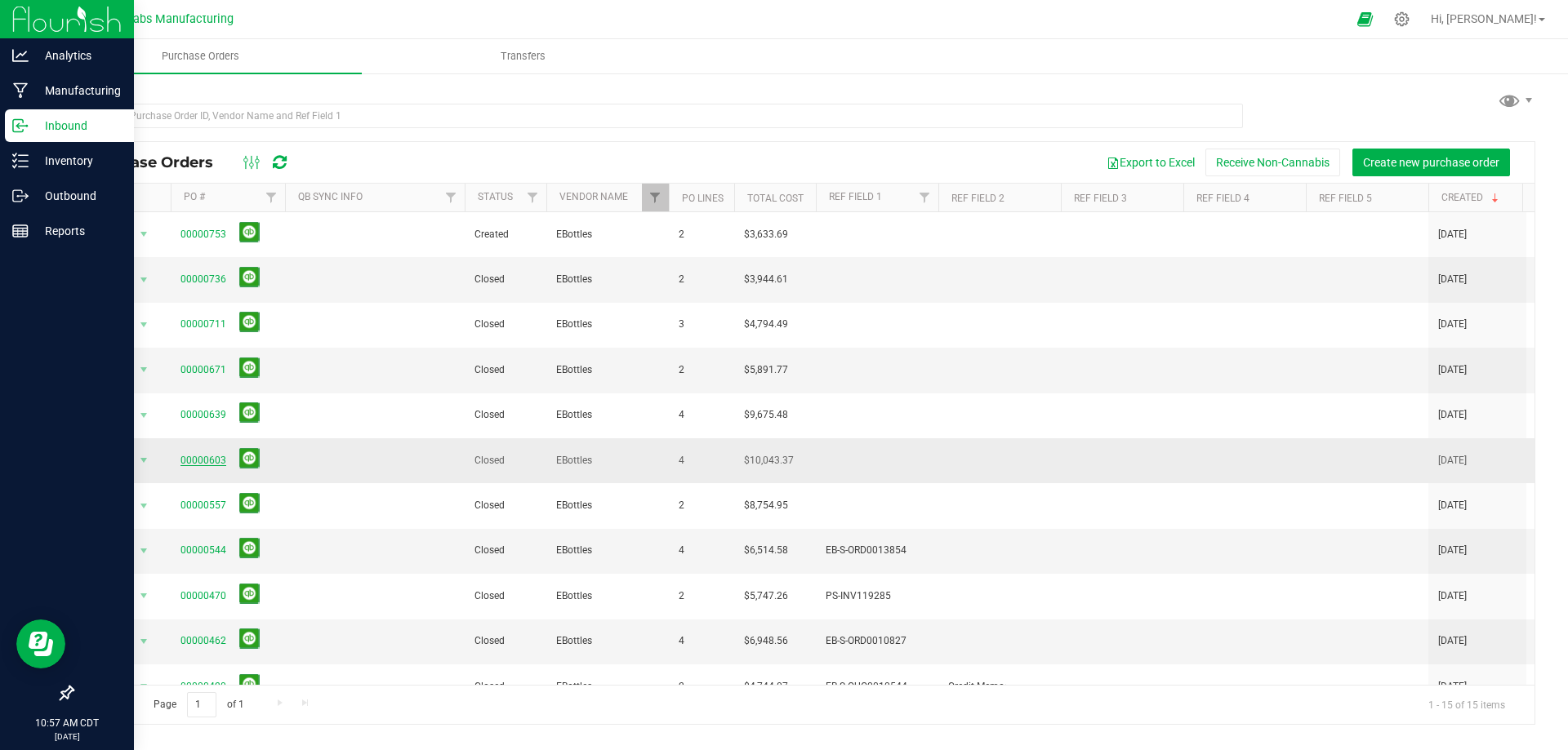
click at [188, 455] on link "00000603" at bounding box center [203, 460] width 46 height 11
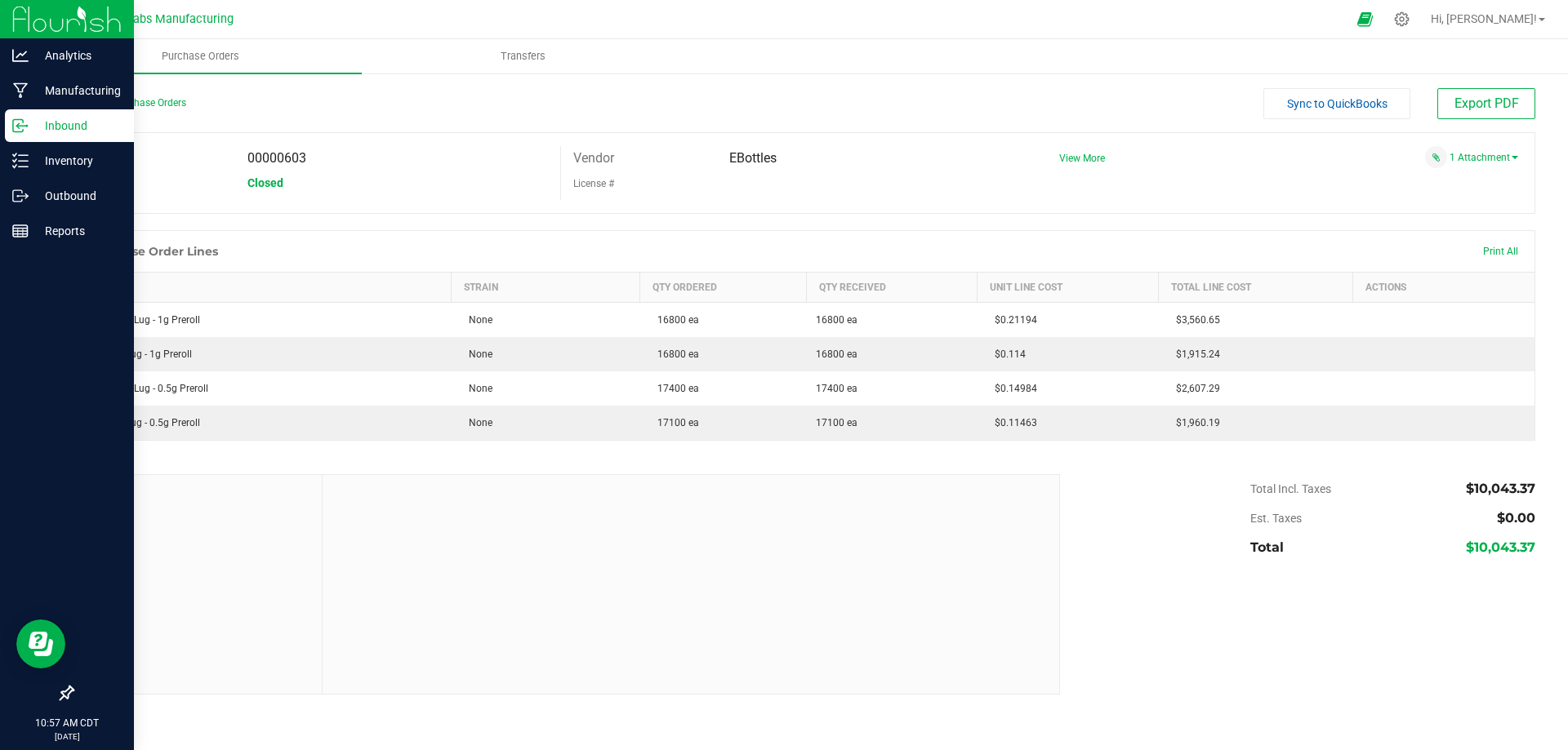
click at [1477, 163] on div "1 Attachment" at bounding box center [1282, 156] width 471 height 22
click at [1468, 156] on link "1 Attachment" at bounding box center [1484, 157] width 69 height 11
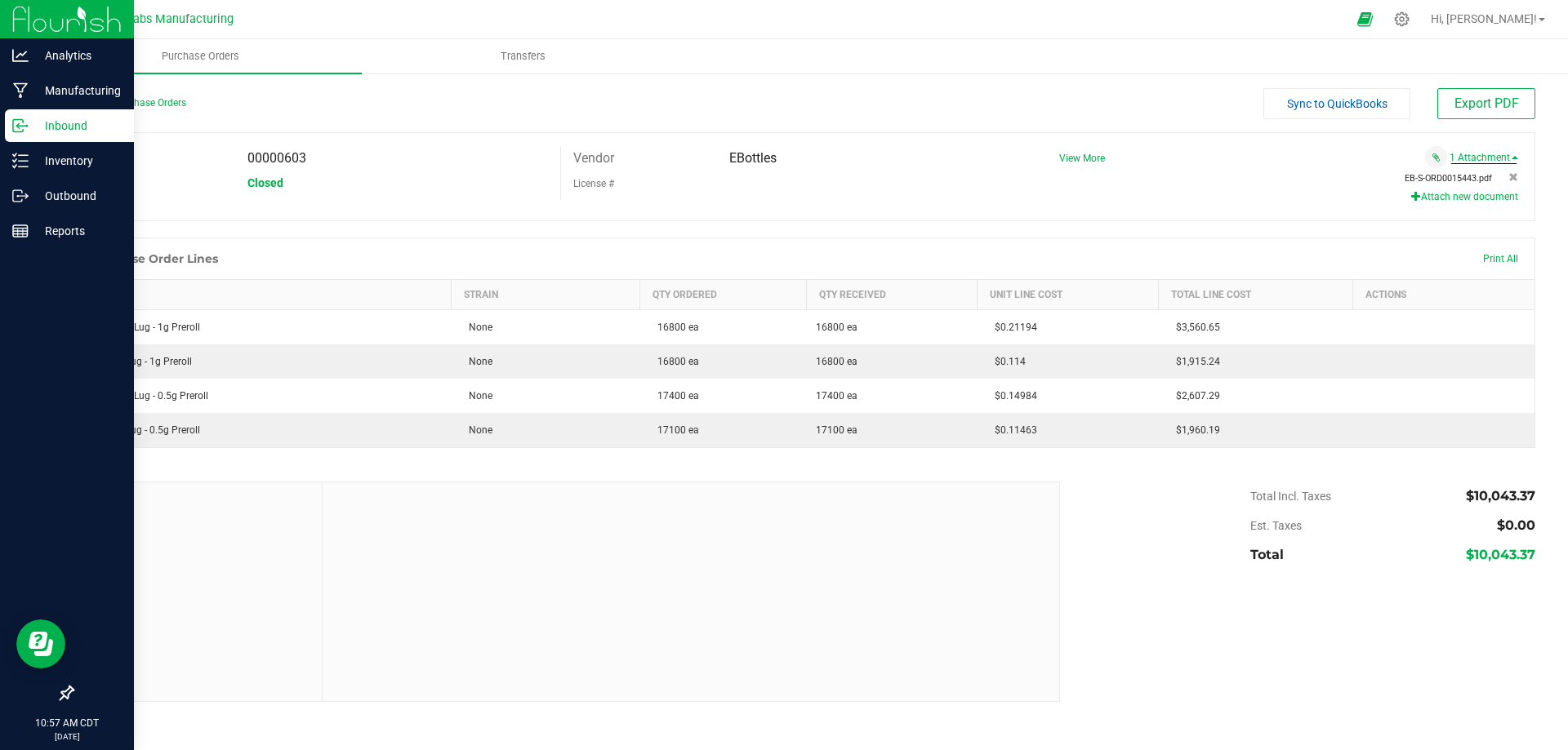
click at [1421, 178] on span "EB-S-ORD0015443.pdf" at bounding box center [1449, 178] width 88 height 10
click at [480, 230] on div at bounding box center [803, 229] width 1463 height 16
click at [30, 161] on p "Inventory" at bounding box center [77, 160] width 98 height 20
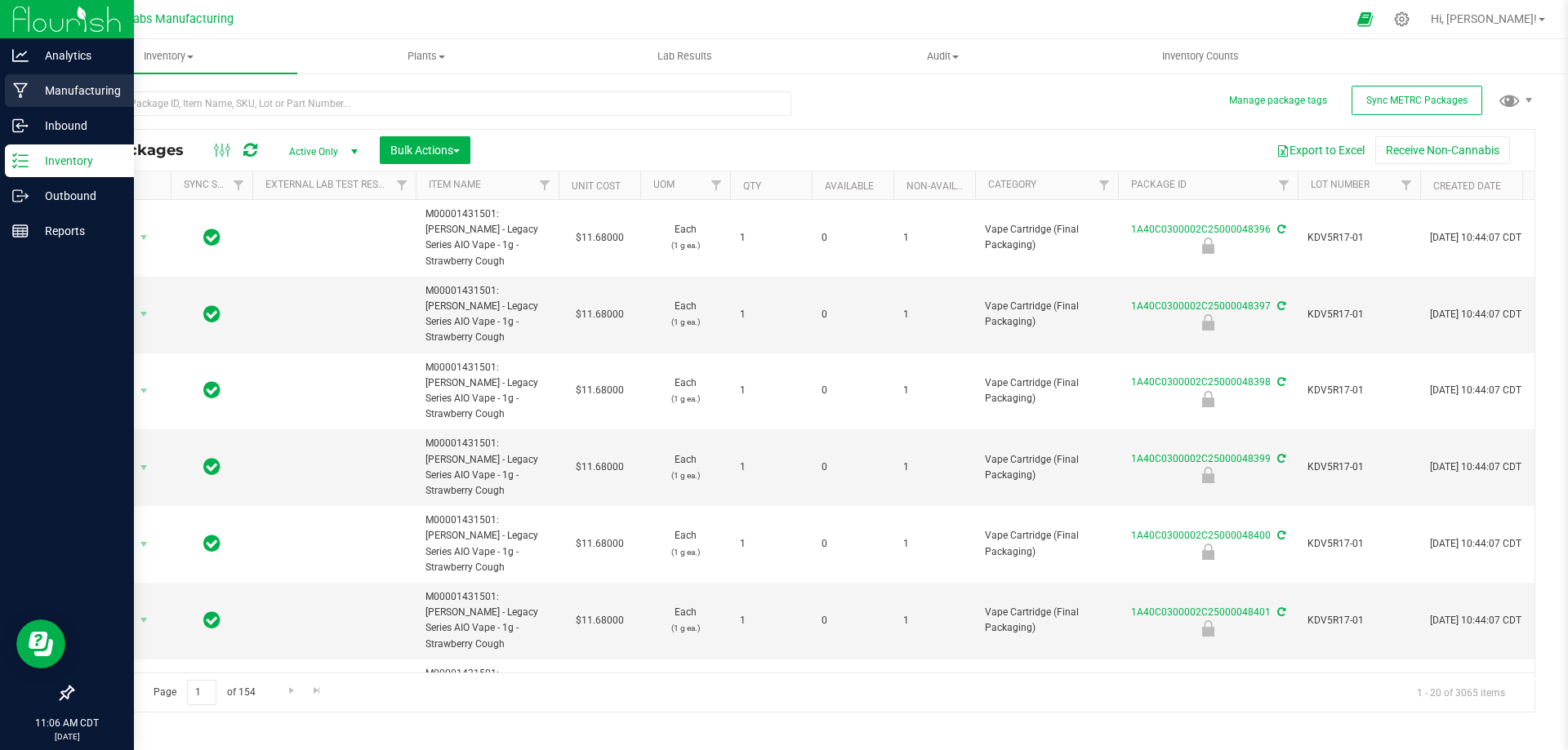
click at [39, 93] on p "Manufacturing" at bounding box center [77, 91] width 98 height 20
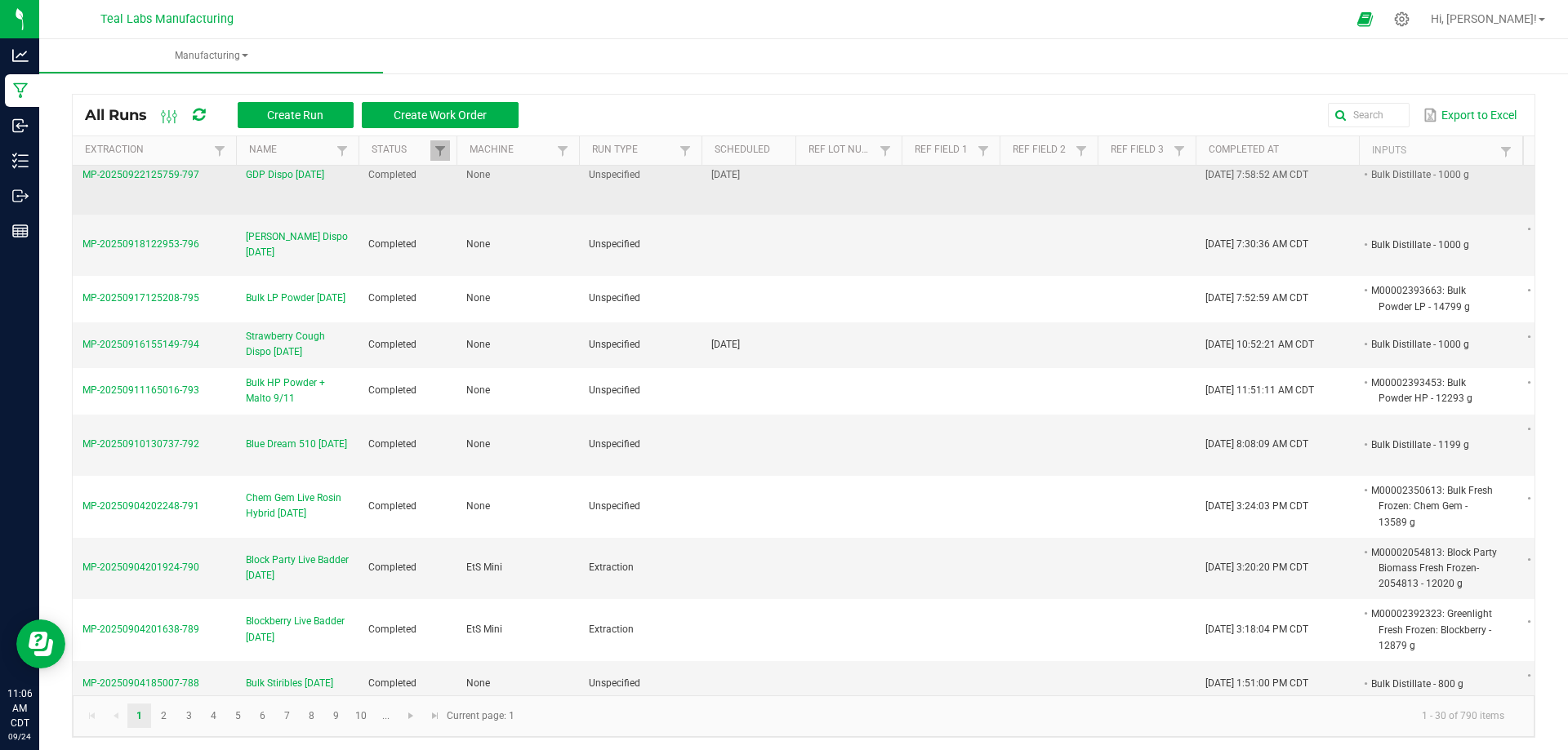
scroll to position [327, 0]
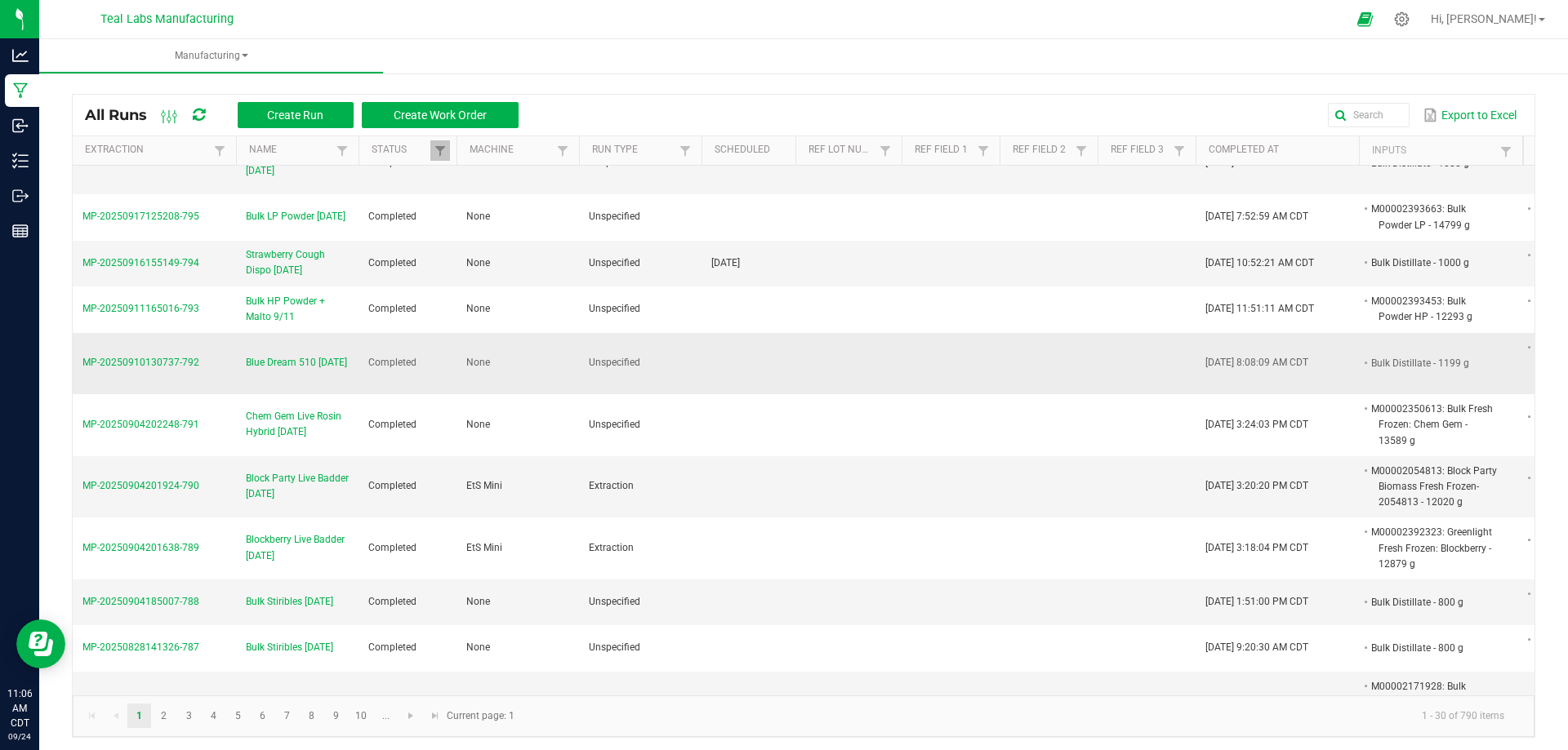
click at [145, 356] on span "MP-20250910130737-792" at bounding box center [141, 362] width 117 height 11
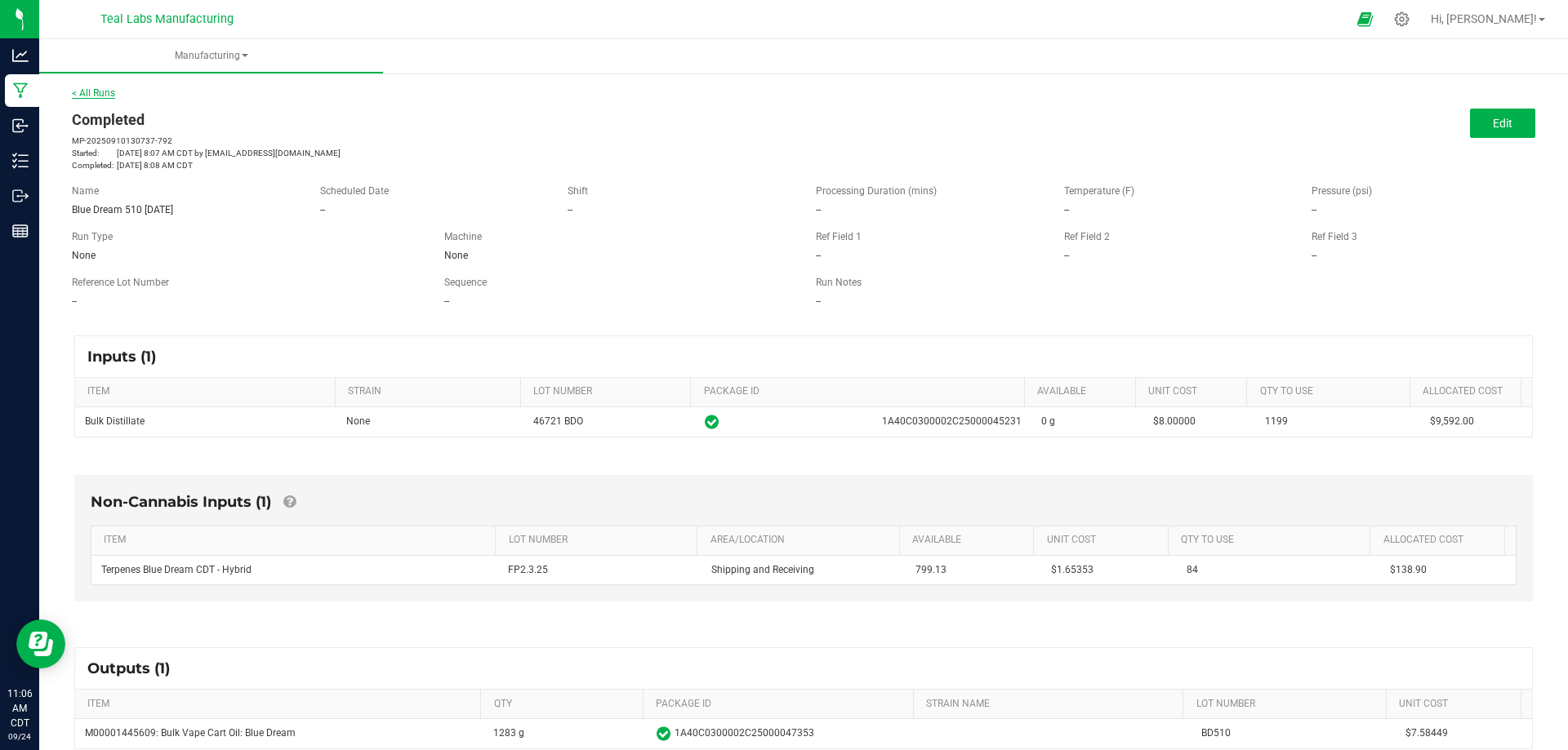
click at [98, 93] on link "< All Runs" at bounding box center [92, 93] width 43 height 11
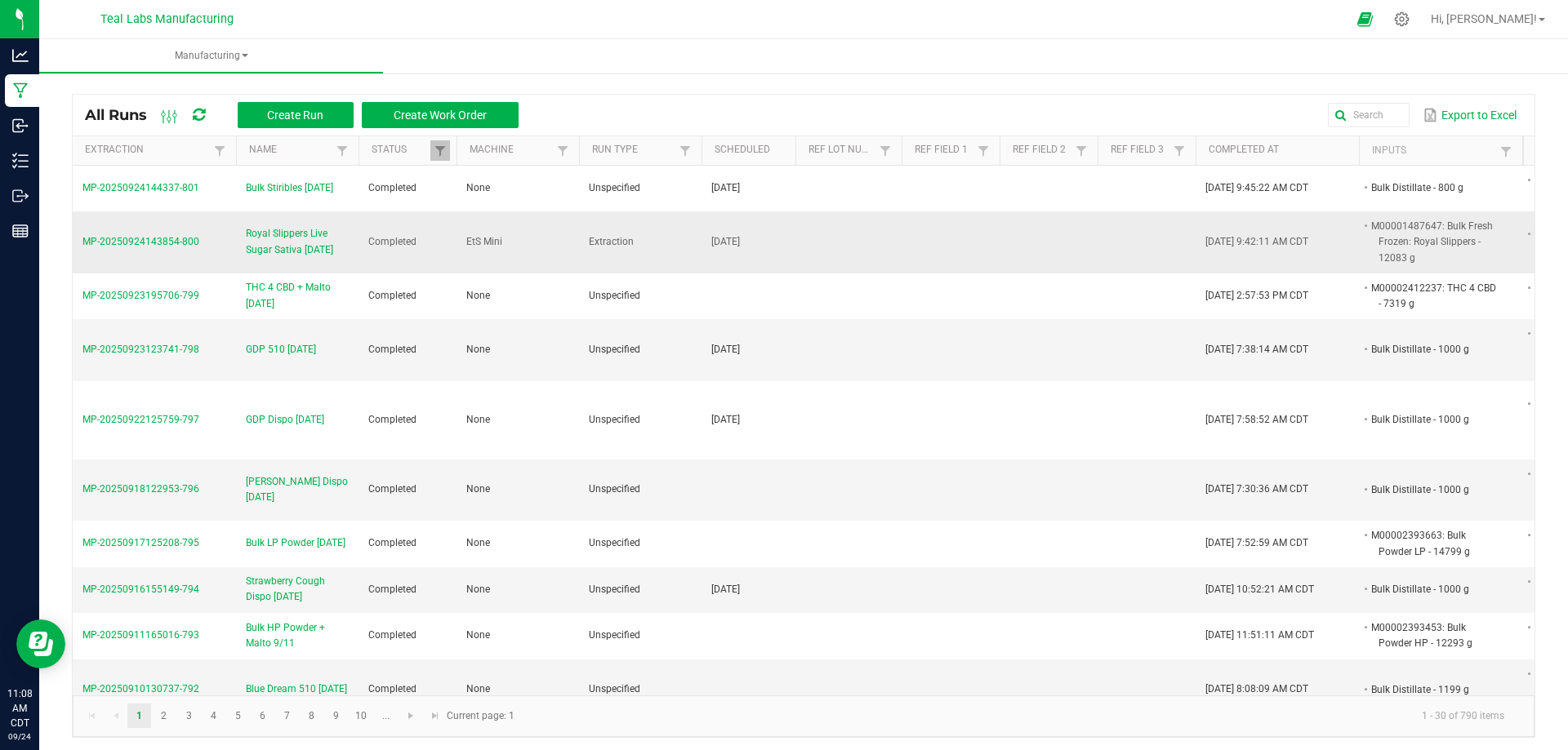
click at [294, 242] on span "Royal Slippers Live Sugar Sativa 09/24/25" at bounding box center [297, 241] width 103 height 31
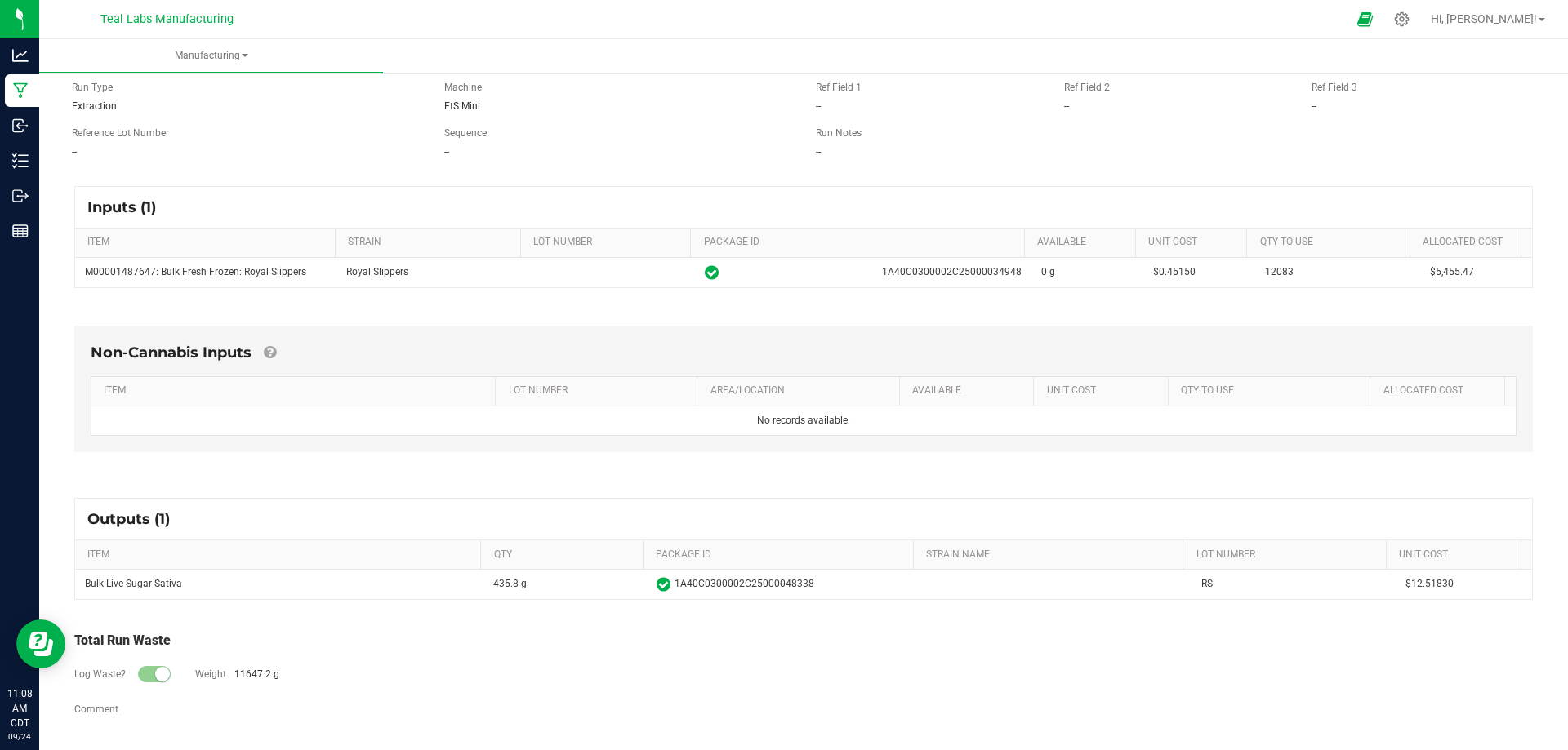
scroll to position [151, 0]
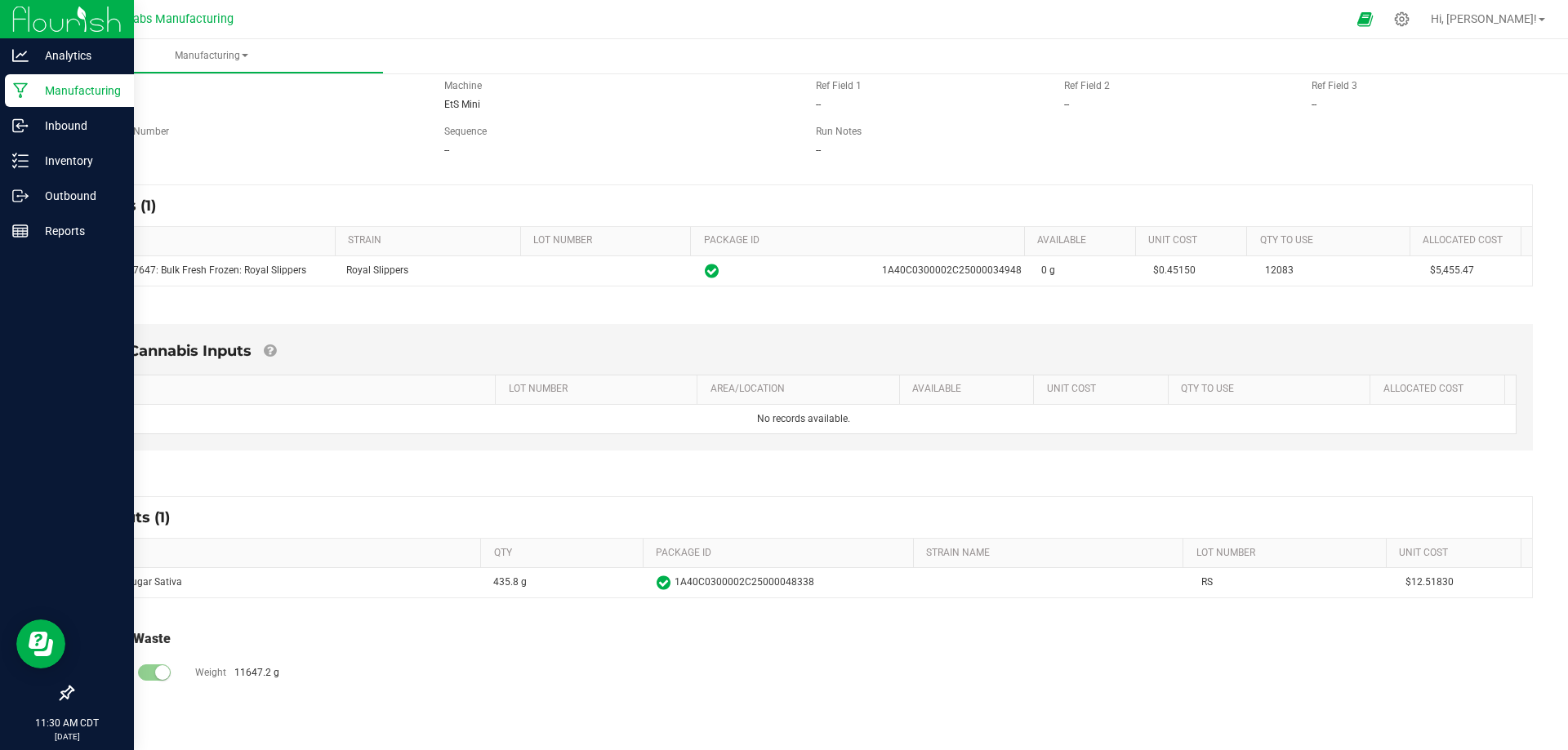
click at [63, 95] on p "Manufacturing" at bounding box center [77, 91] width 98 height 20
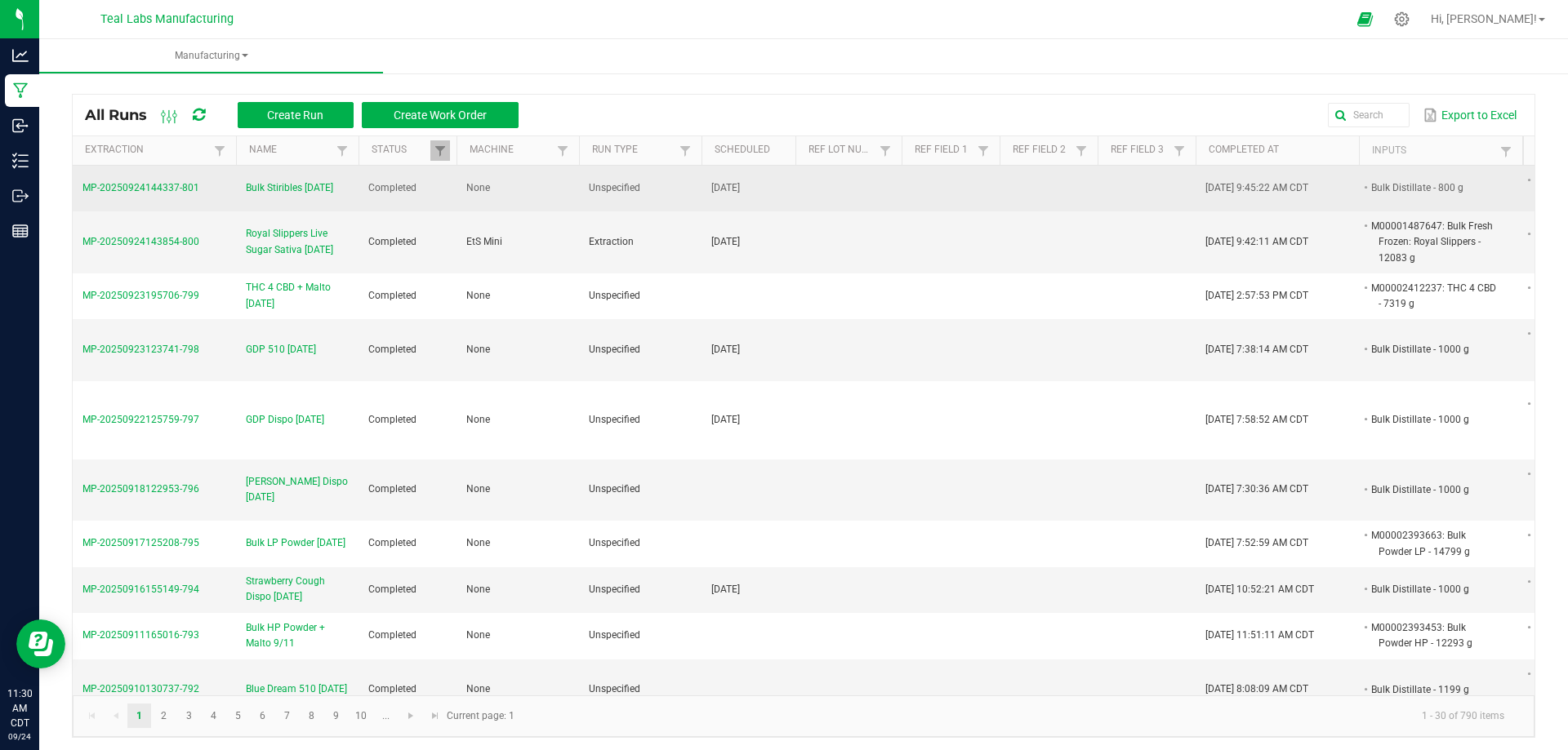
click at [176, 190] on span "MP-20250924144337-801" at bounding box center [141, 188] width 117 height 11
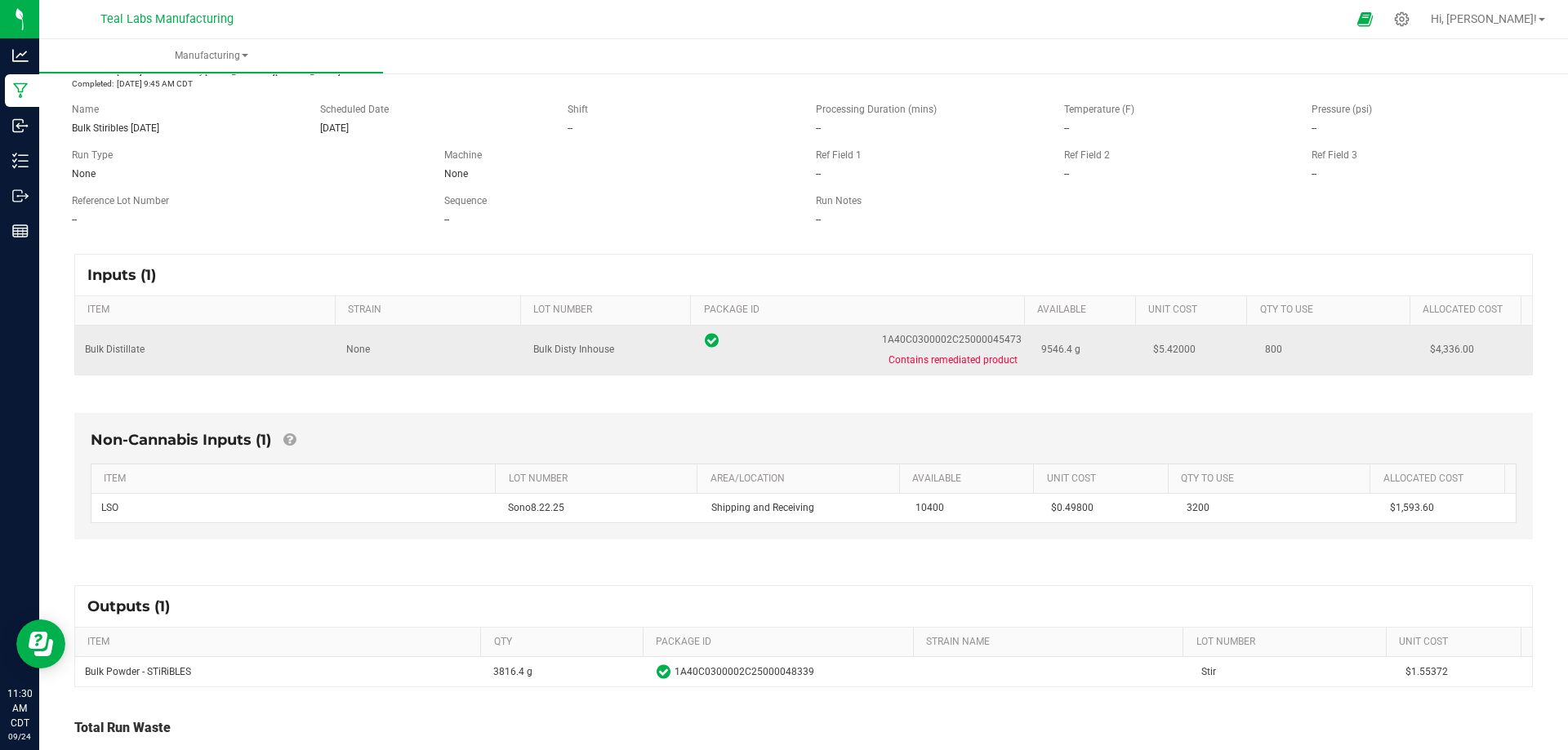
scroll to position [163, 0]
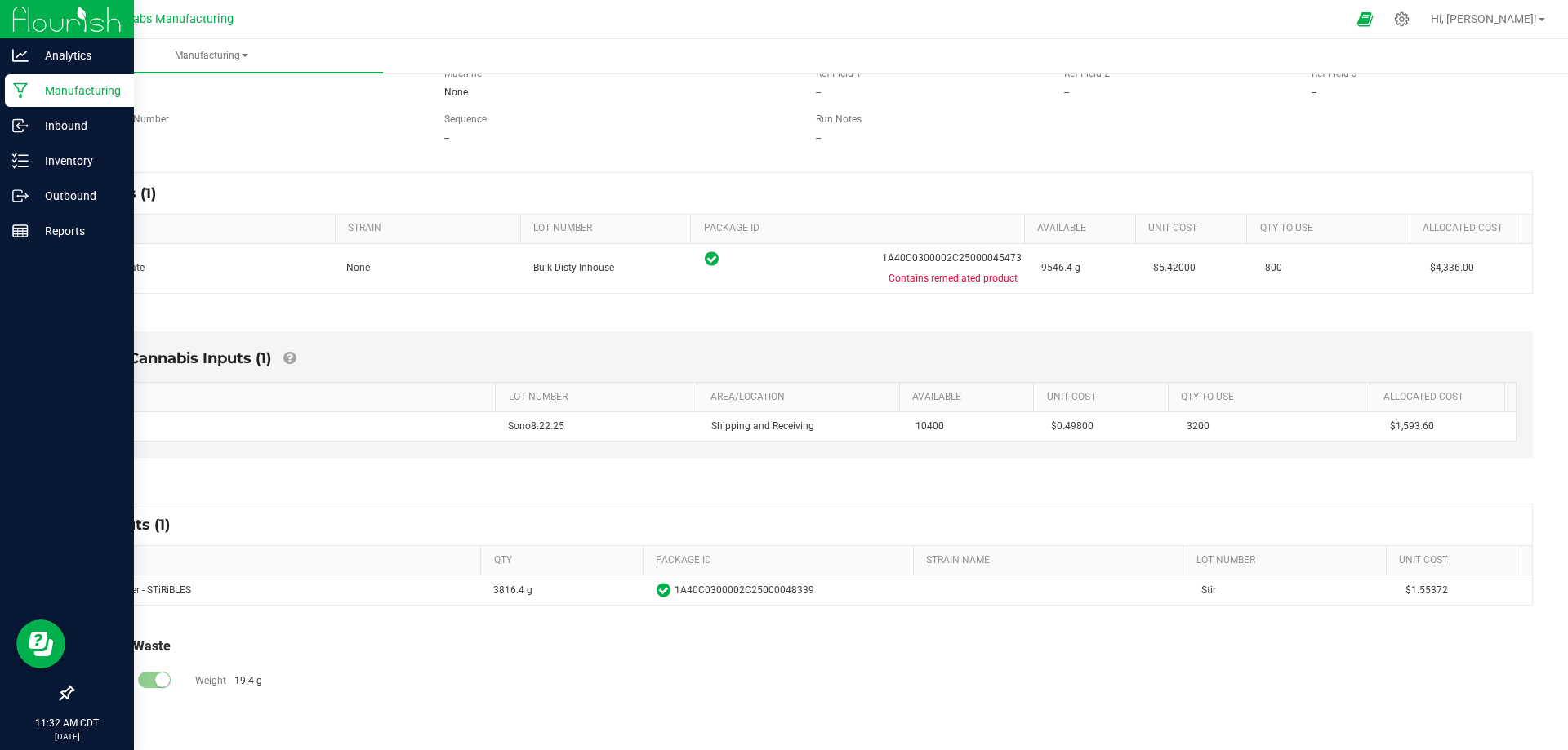
click at [25, 94] on icon at bounding box center [21, 91] width 15 height 16
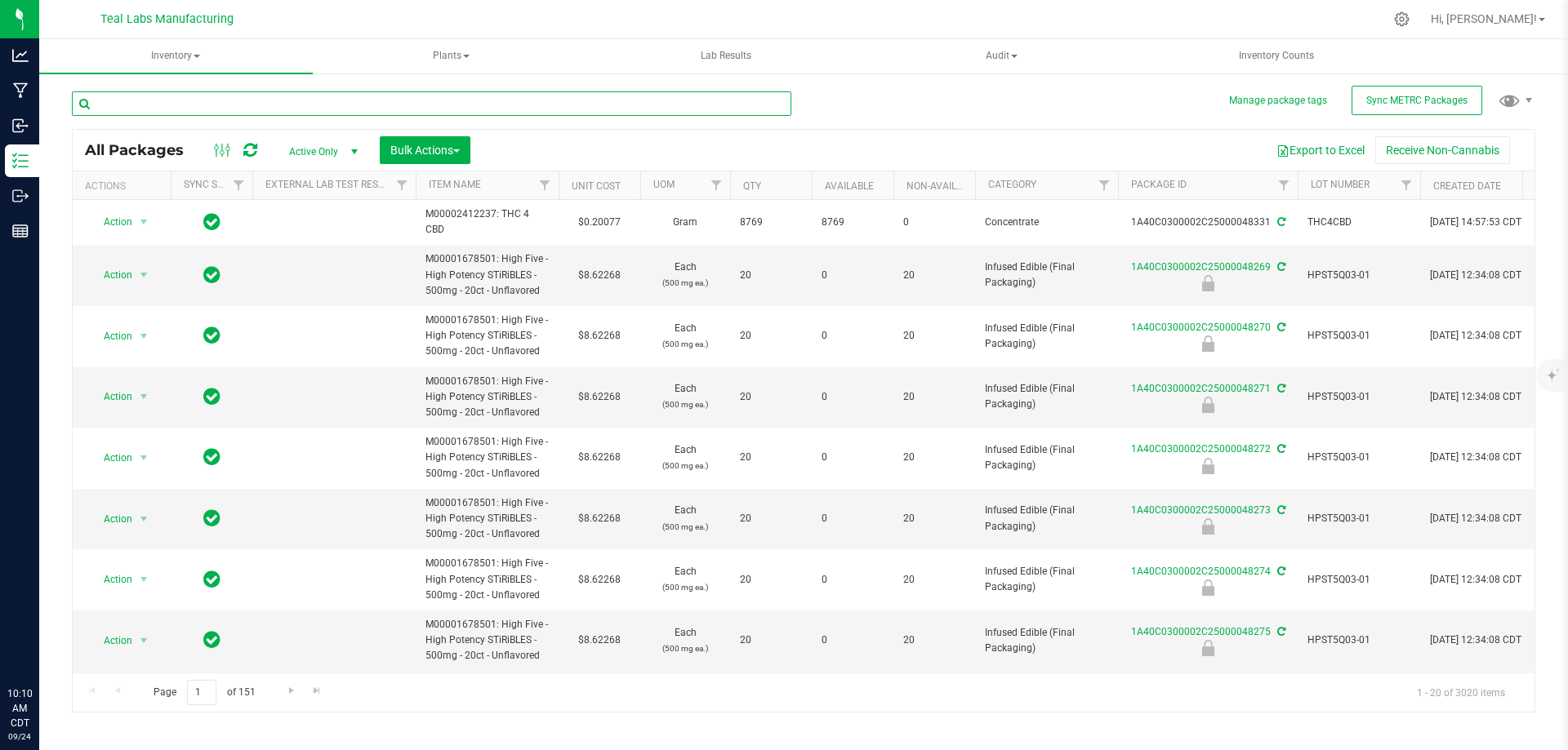
click at [295, 110] on input "text" at bounding box center [431, 104] width 720 height 25
type input "48340"
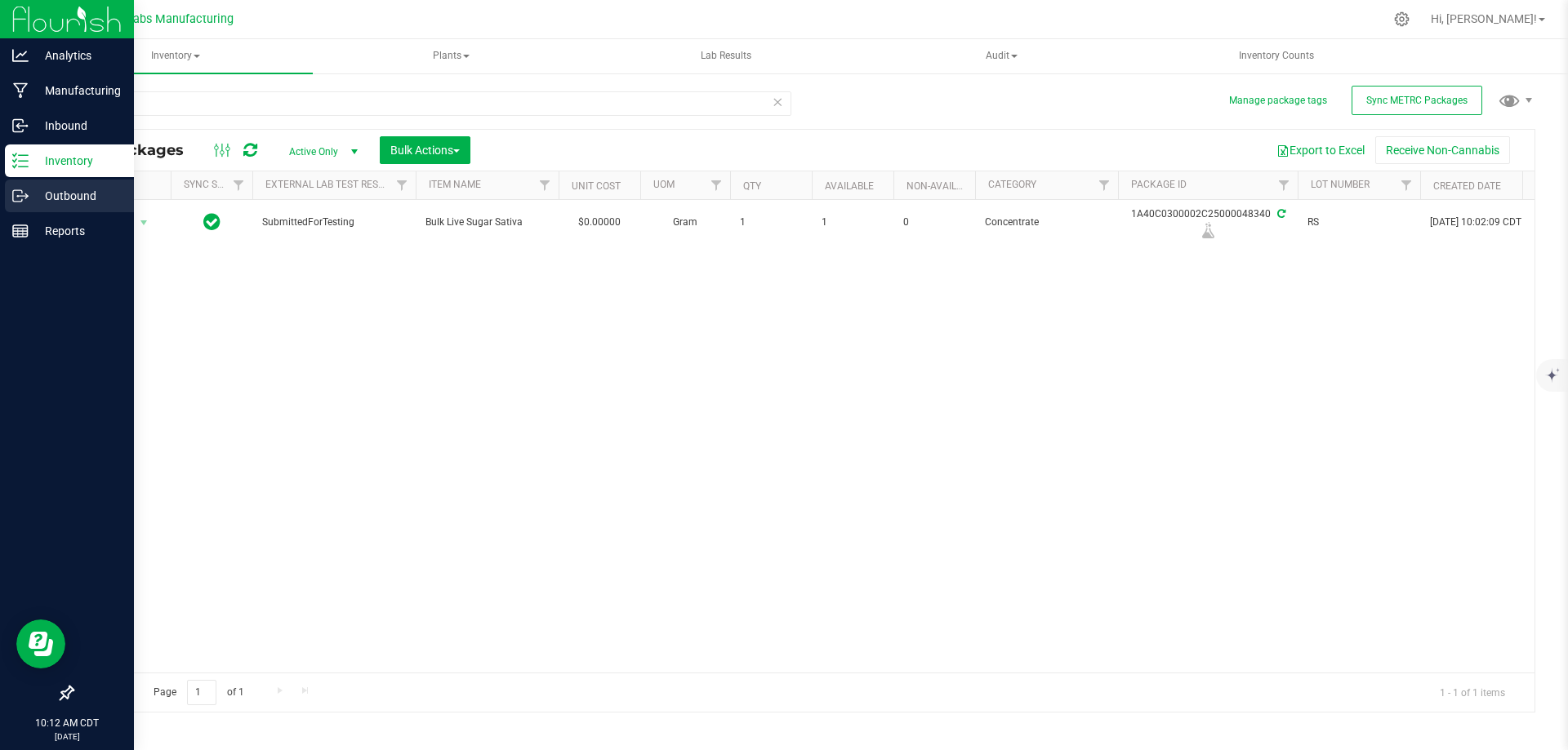
click at [27, 200] on icon at bounding box center [20, 195] width 16 height 16
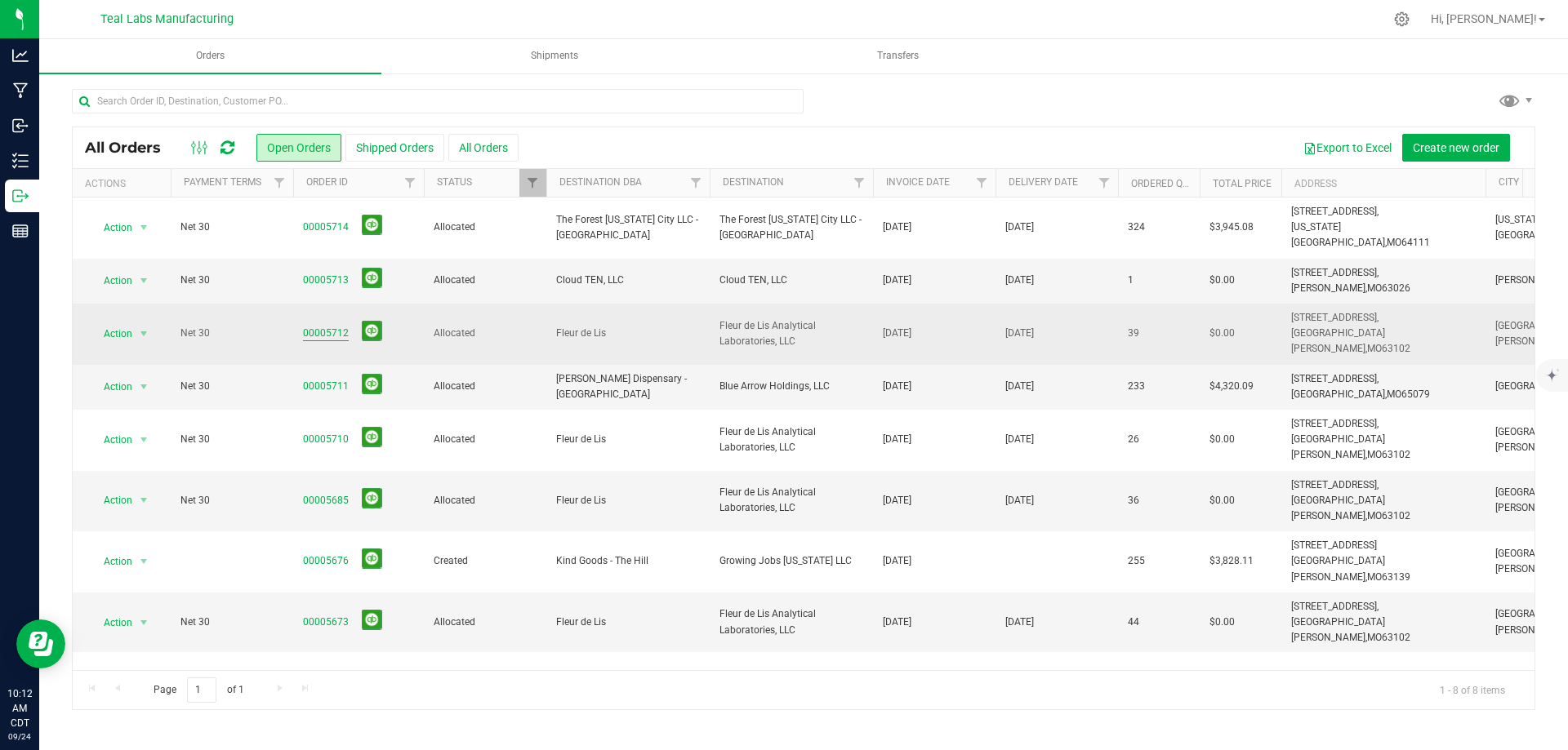
click at [305, 326] on link "00005712" at bounding box center [326, 334] width 46 height 15
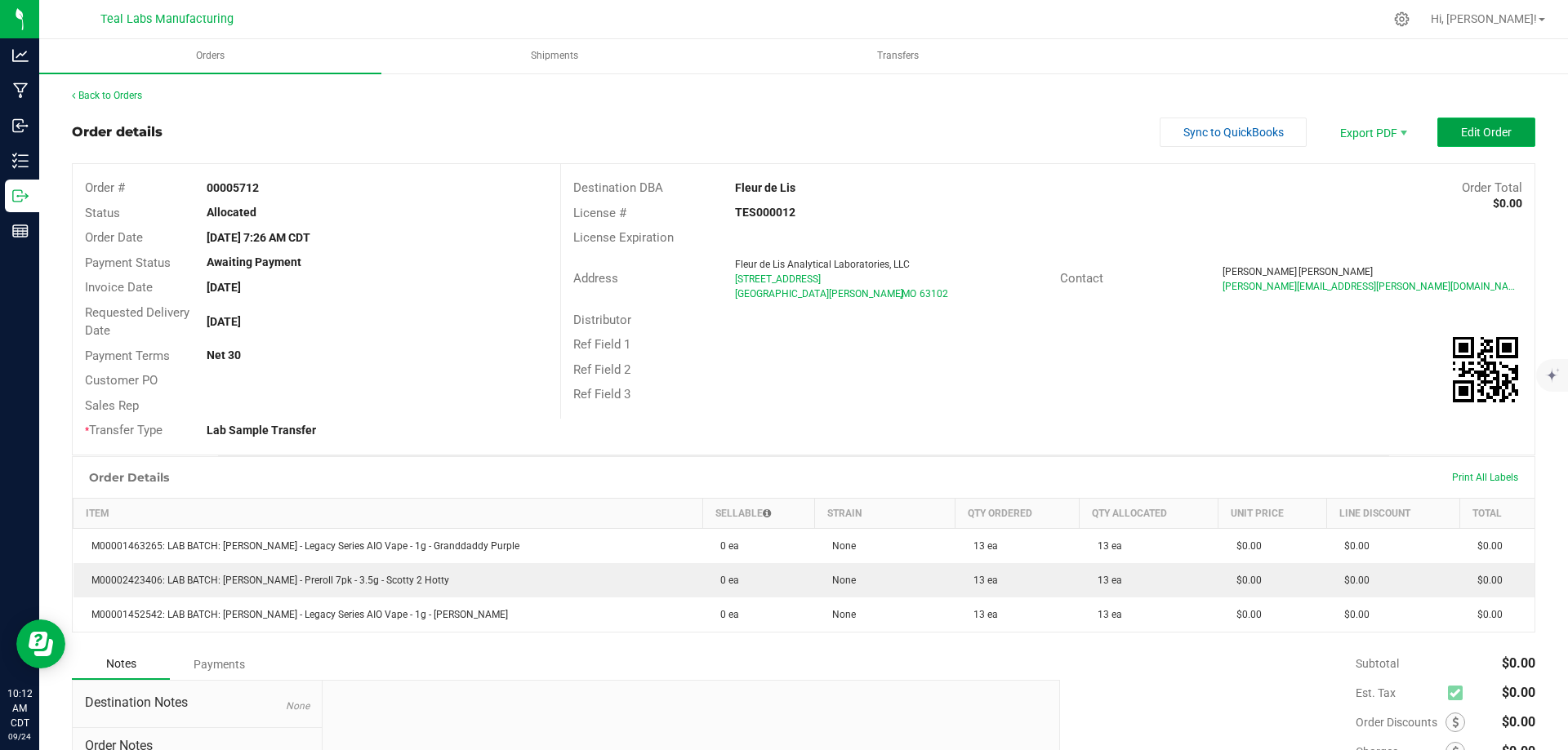
click at [1493, 138] on span "Edit Order" at bounding box center [1486, 132] width 51 height 13
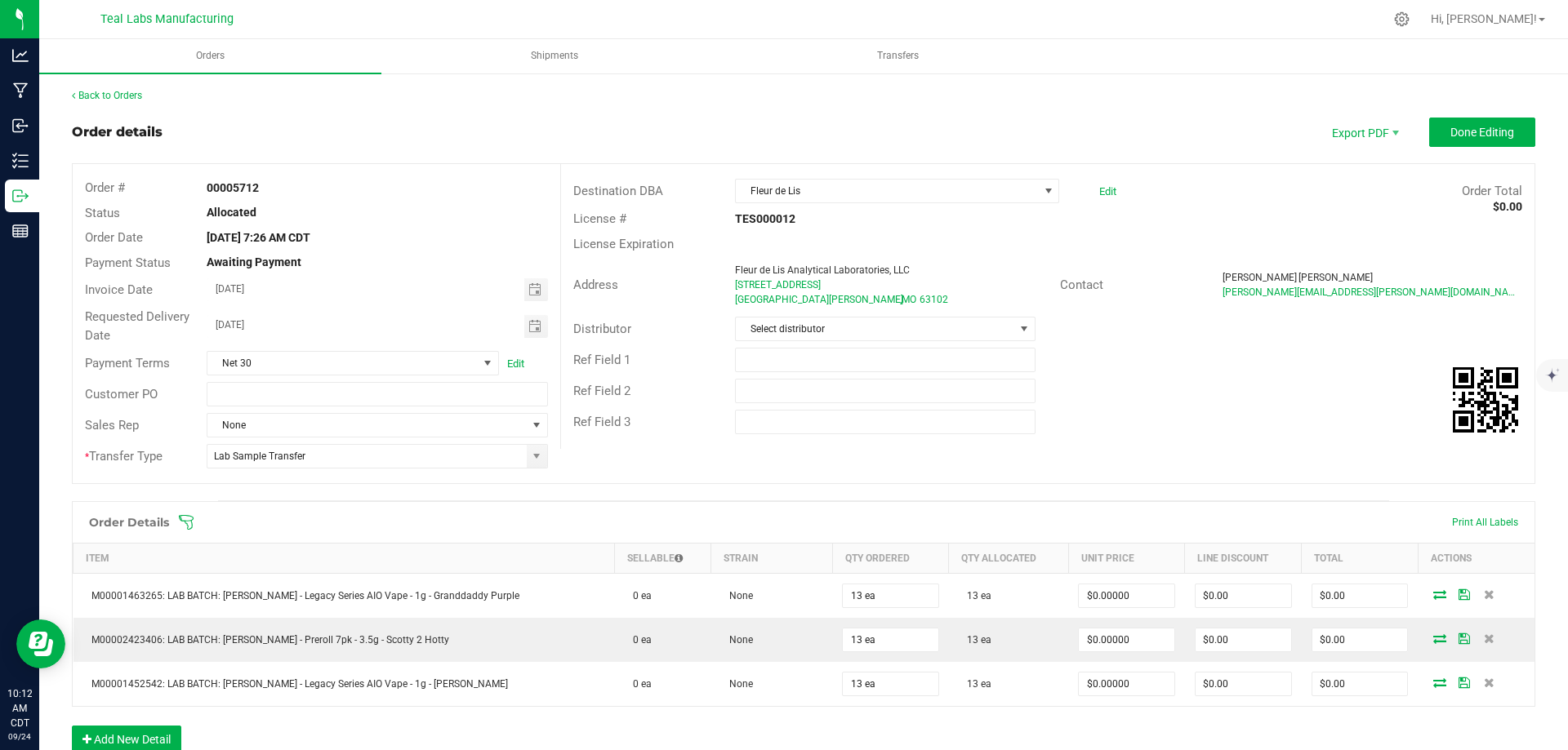
click at [193, 518] on icon at bounding box center [186, 522] width 14 height 14
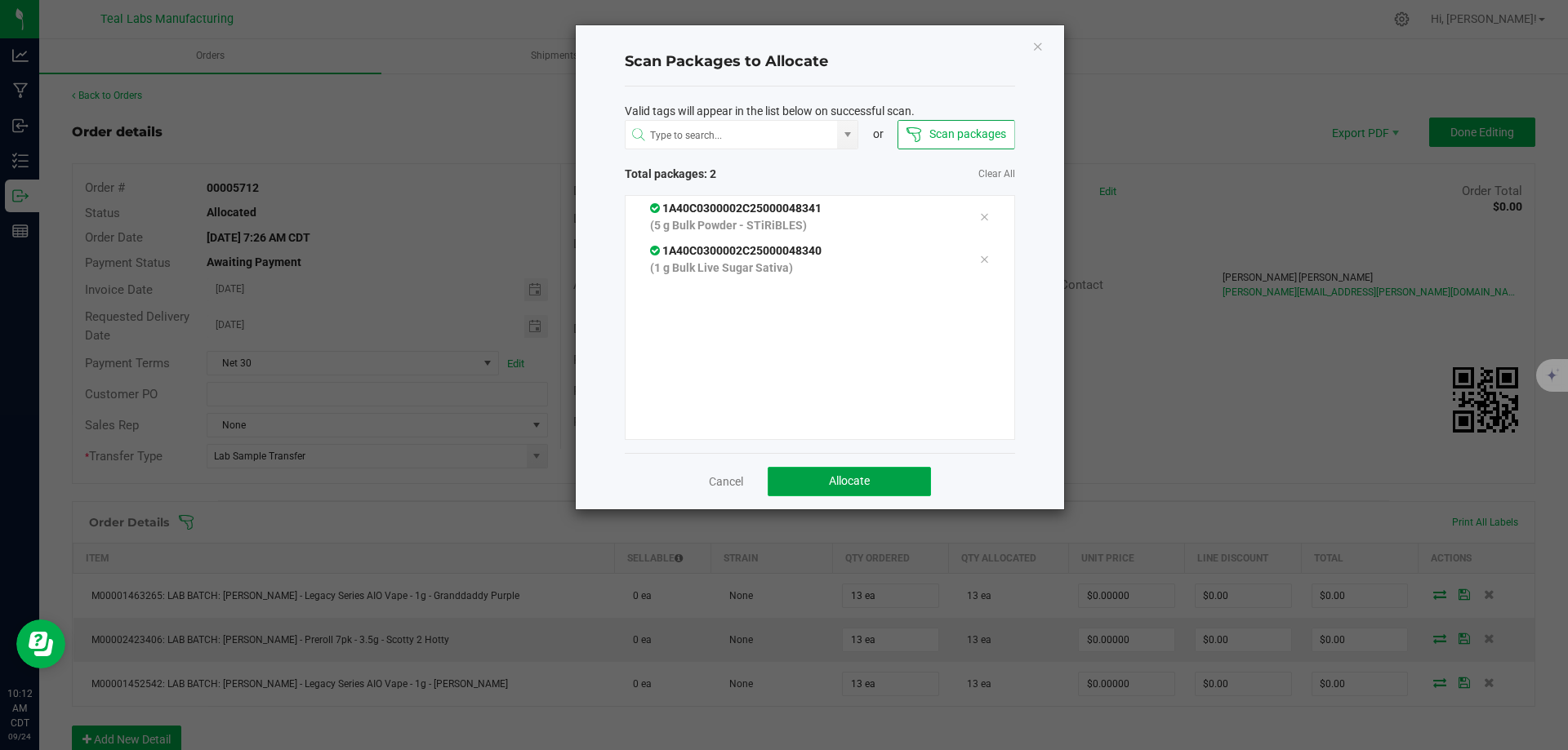
click at [862, 485] on span "Allocate" at bounding box center [849, 481] width 41 height 13
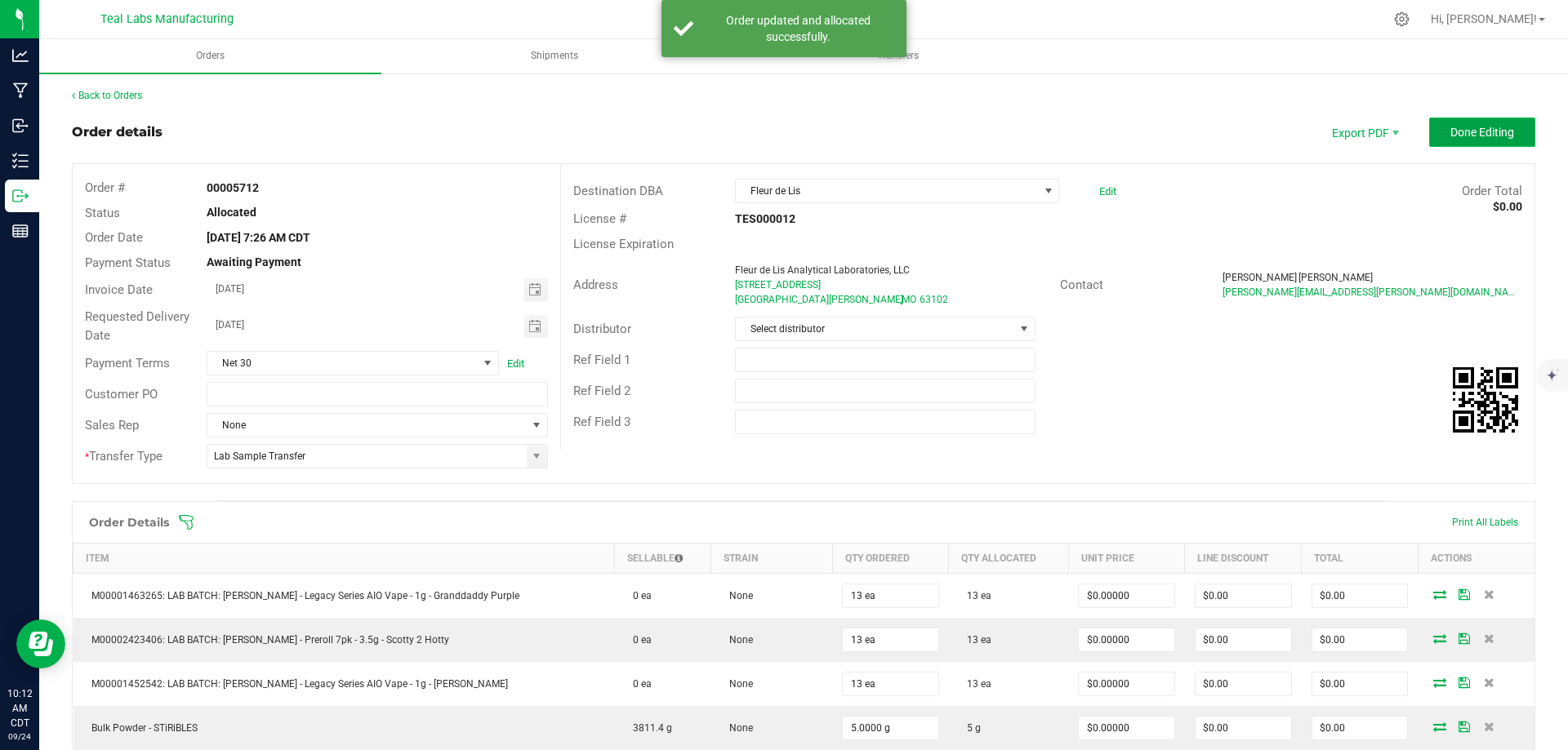
click at [1461, 134] on span "Done Editing" at bounding box center [1482, 132] width 64 height 13
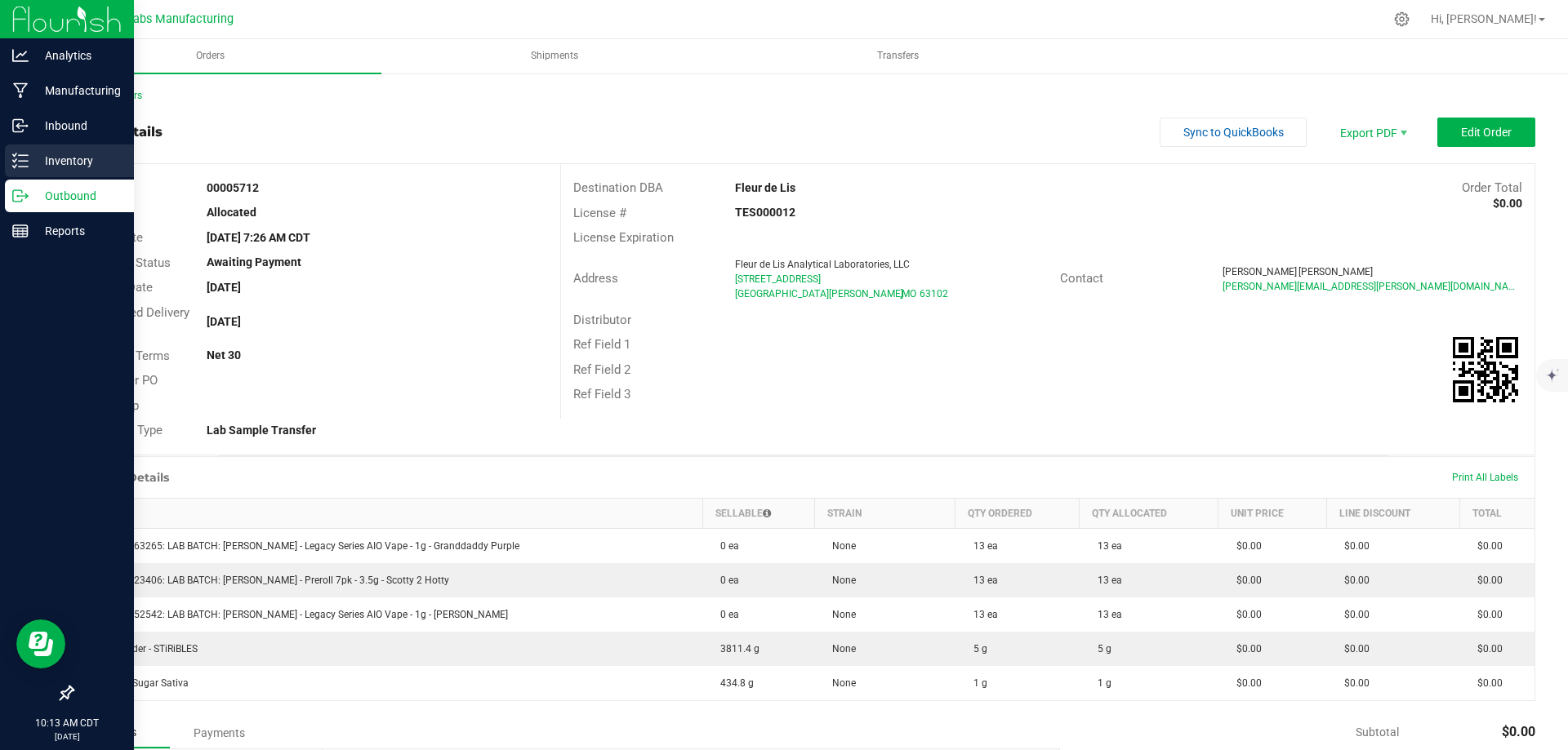
click at [31, 163] on p "Inventory" at bounding box center [77, 160] width 98 height 20
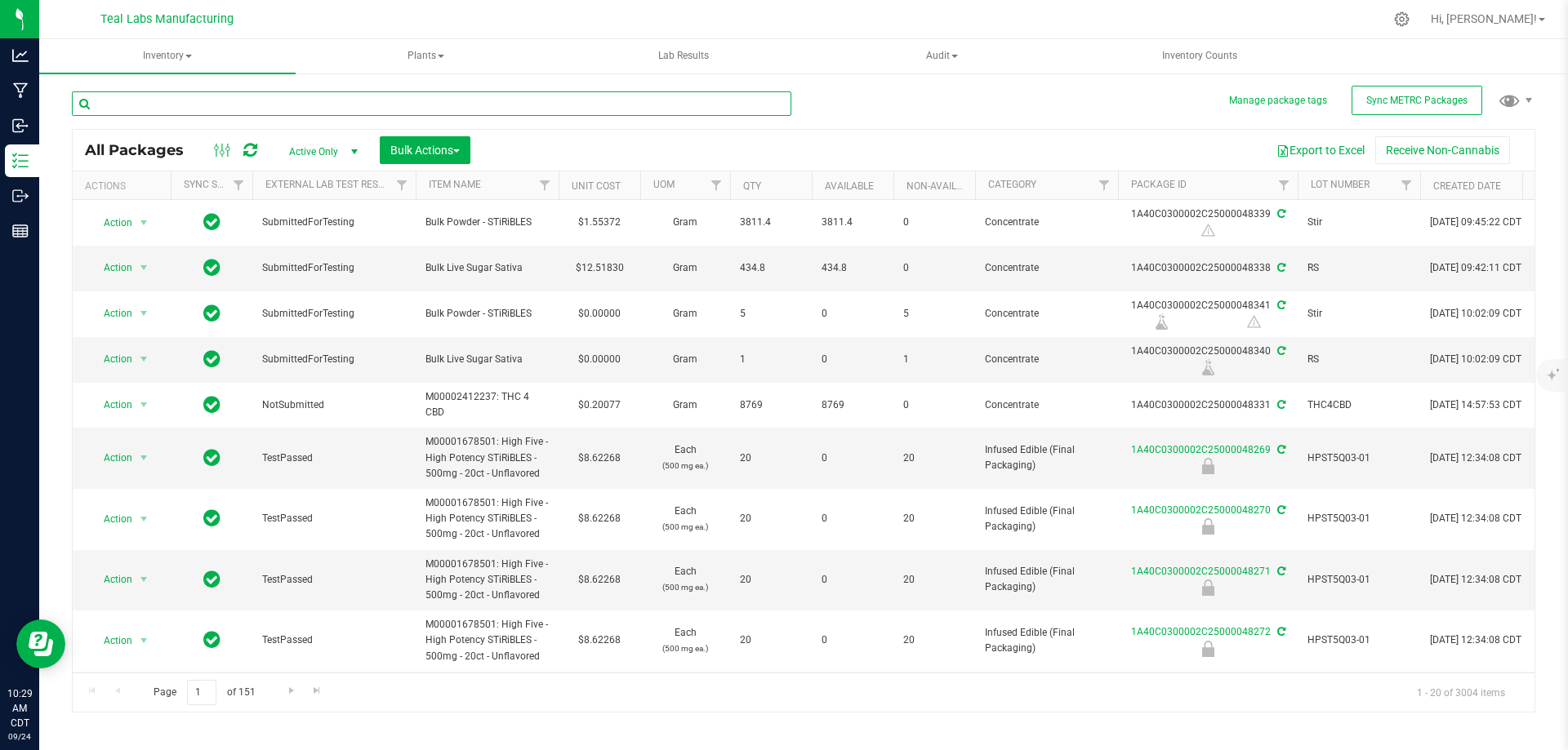
click at [200, 109] on input "text" at bounding box center [431, 104] width 720 height 25
click at [311, 100] on input "text" at bounding box center [431, 104] width 720 height 25
drag, startPoint x: 186, startPoint y: 67, endPoint x: 181, endPoint y: 60, distance: 8.6
click at [185, 66] on span "Inventory" at bounding box center [167, 56] width 256 height 34
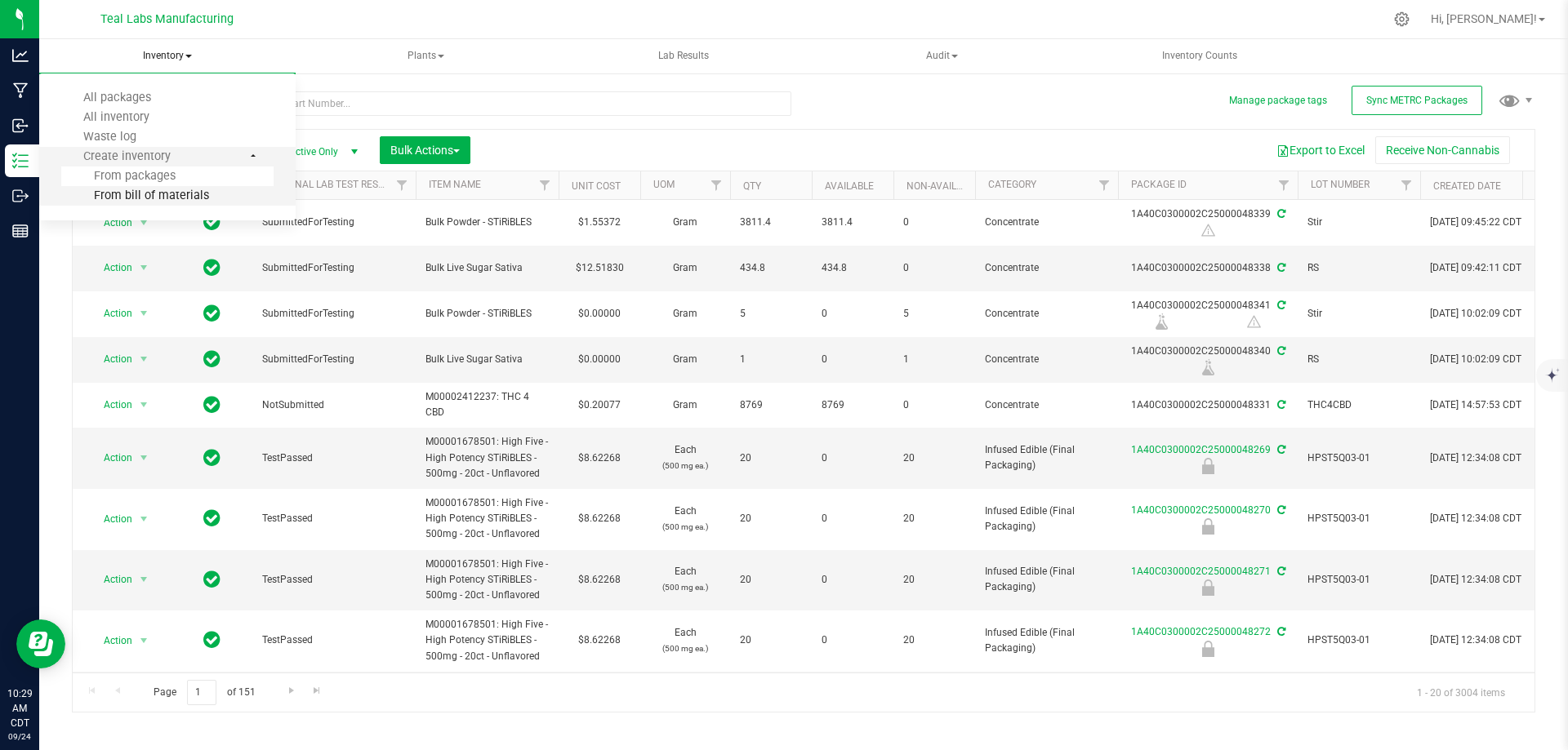
click at [127, 196] on span "From bill of materials" at bounding box center [134, 195] width 148 height 14
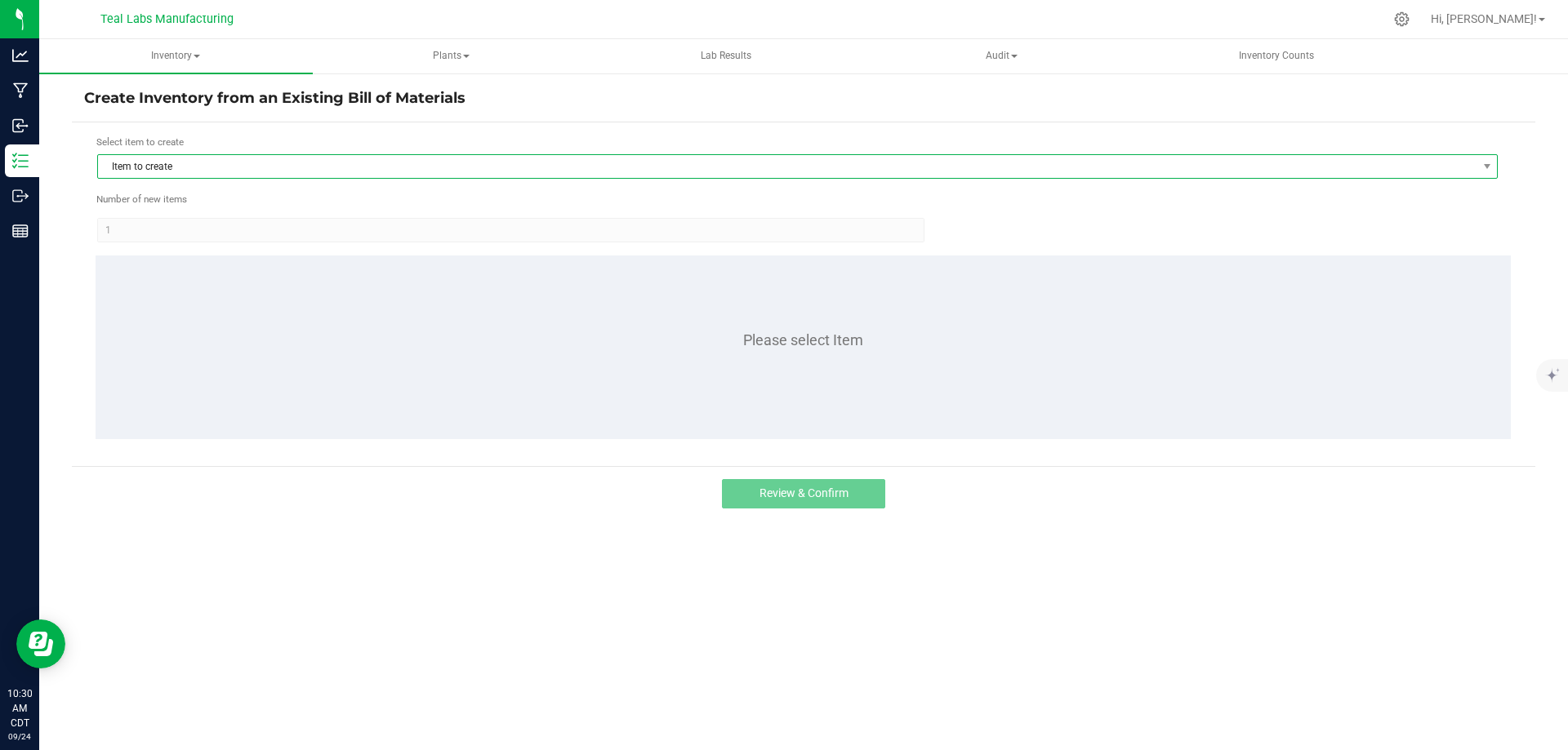
click at [237, 159] on span "Item to create" at bounding box center [787, 167] width 1378 height 23
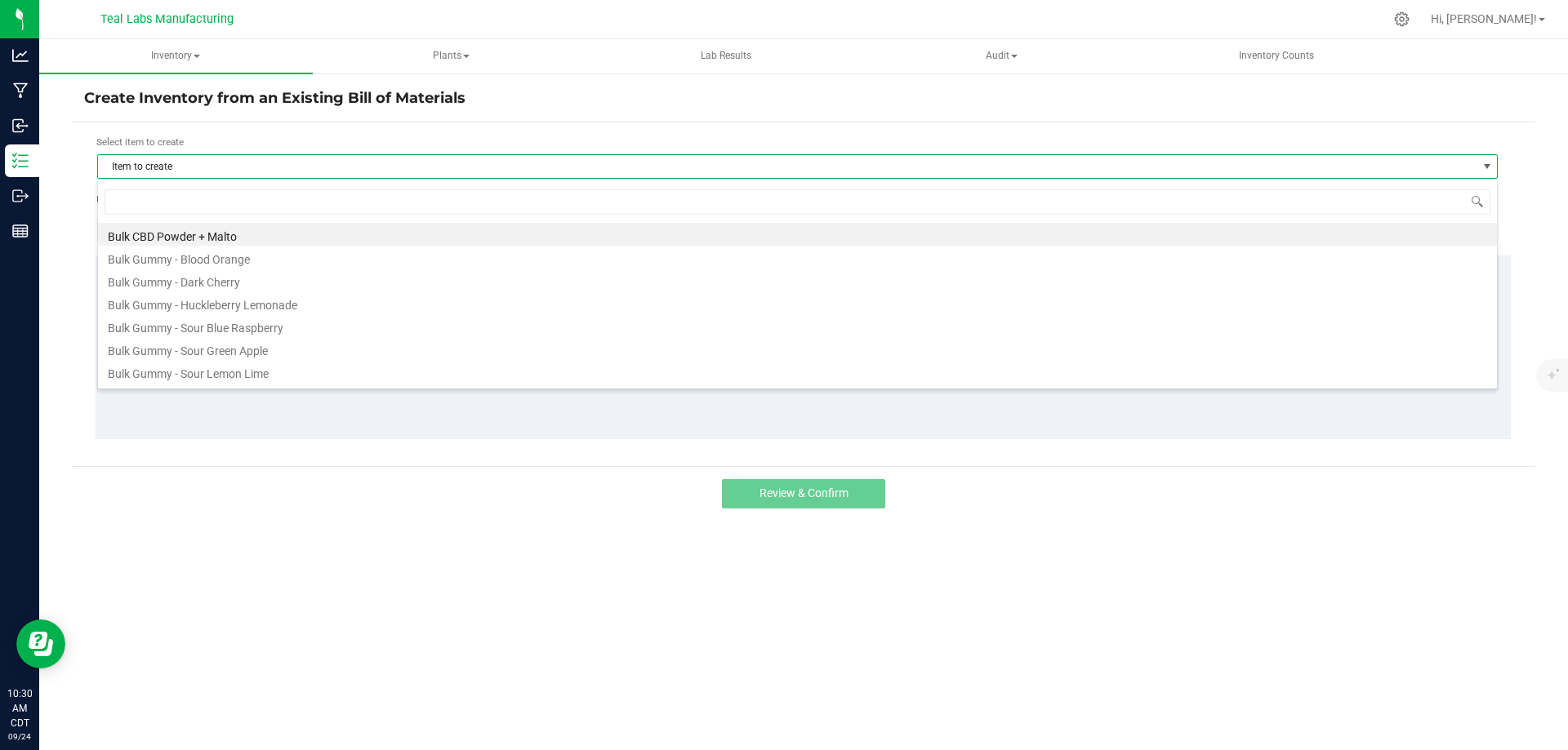
scroll to position [25, 1400]
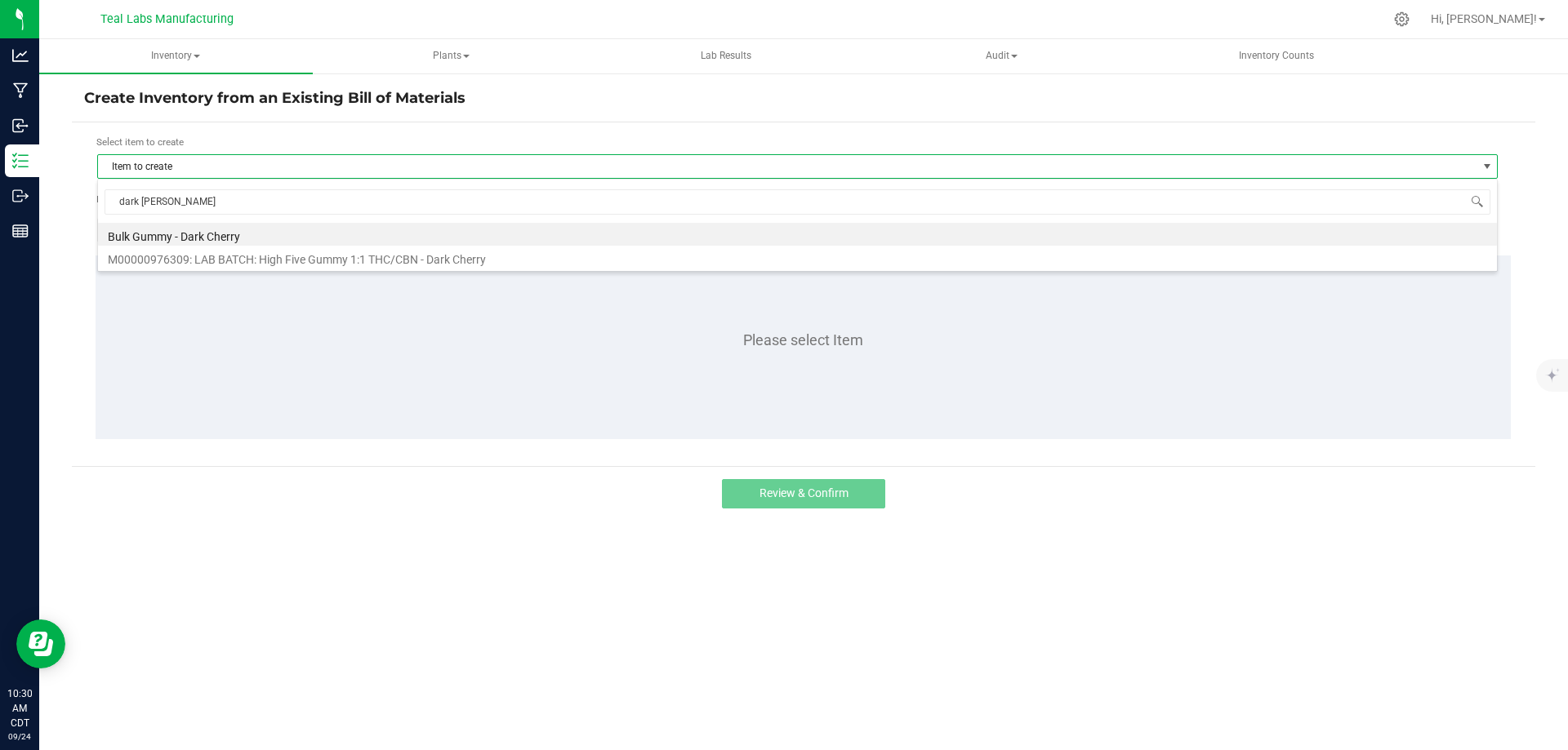
type input "dark cherr"
click at [231, 240] on li "Bulk Gummy - Dark Cherry" at bounding box center [798, 234] width 1399 height 23
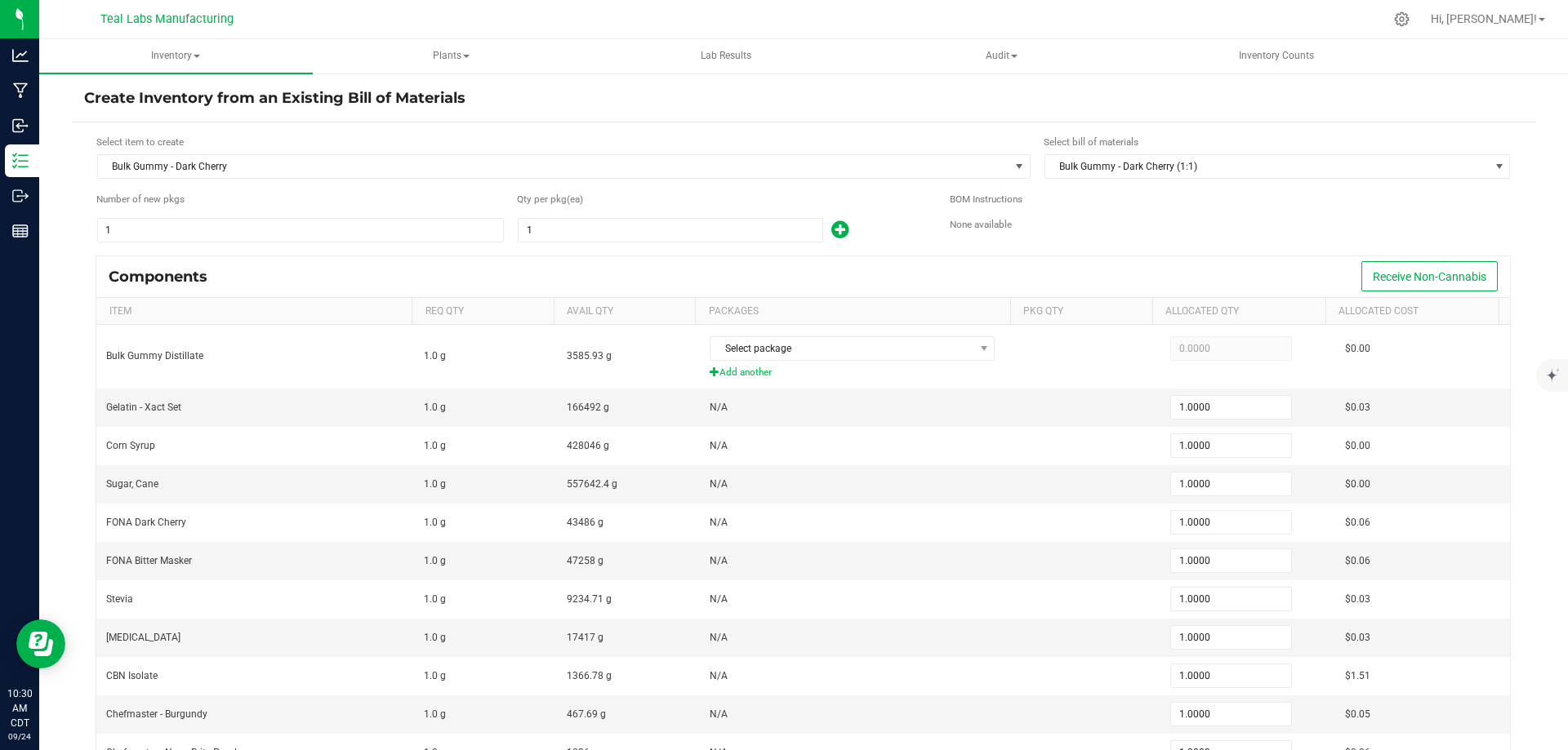
click at [601, 259] on div "Components Receive Non-Cannabis" at bounding box center [803, 276] width 1414 height 41
click at [596, 240] on input "1" at bounding box center [670, 231] width 304 height 23
type input "4"
type input "4.0000"
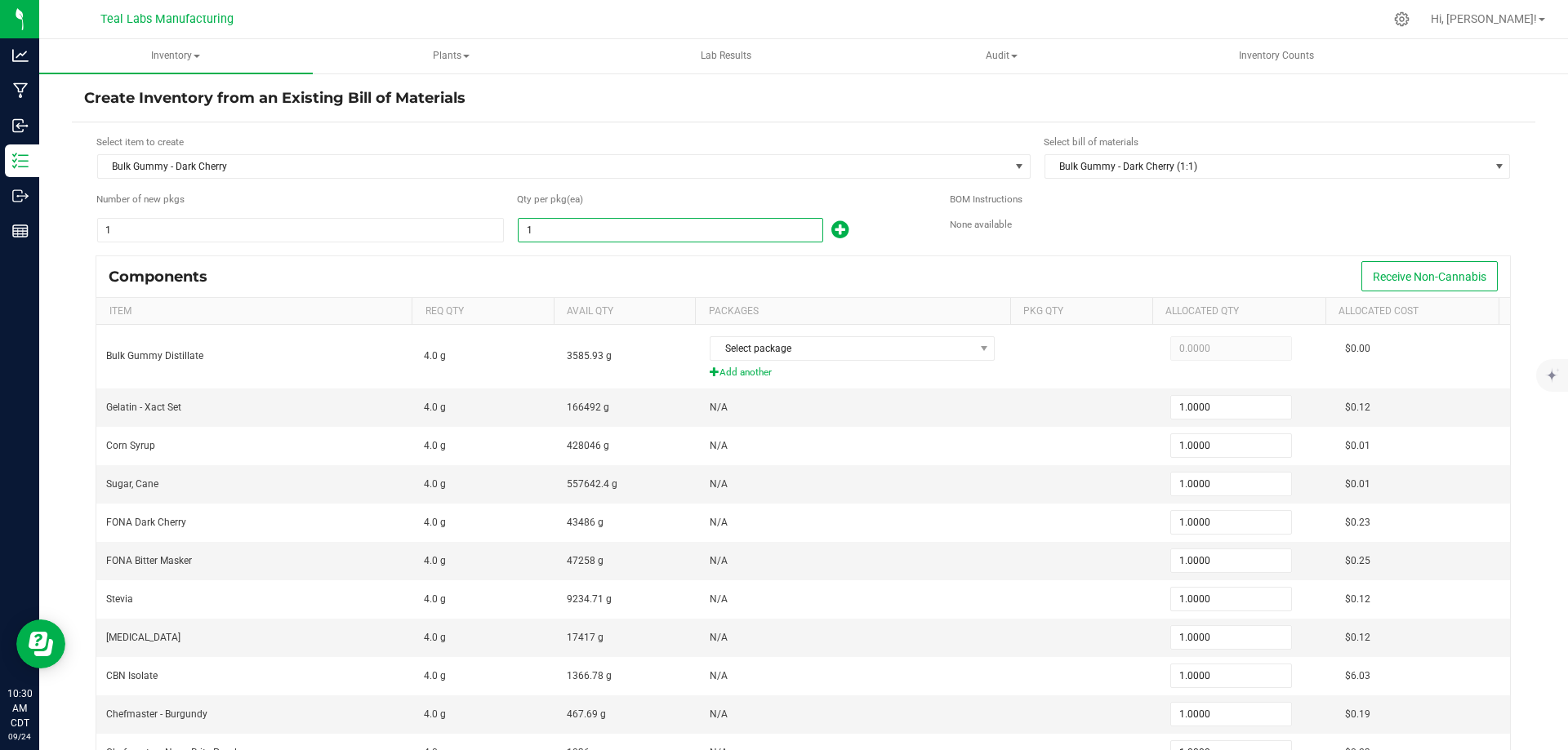
type input "4.0000"
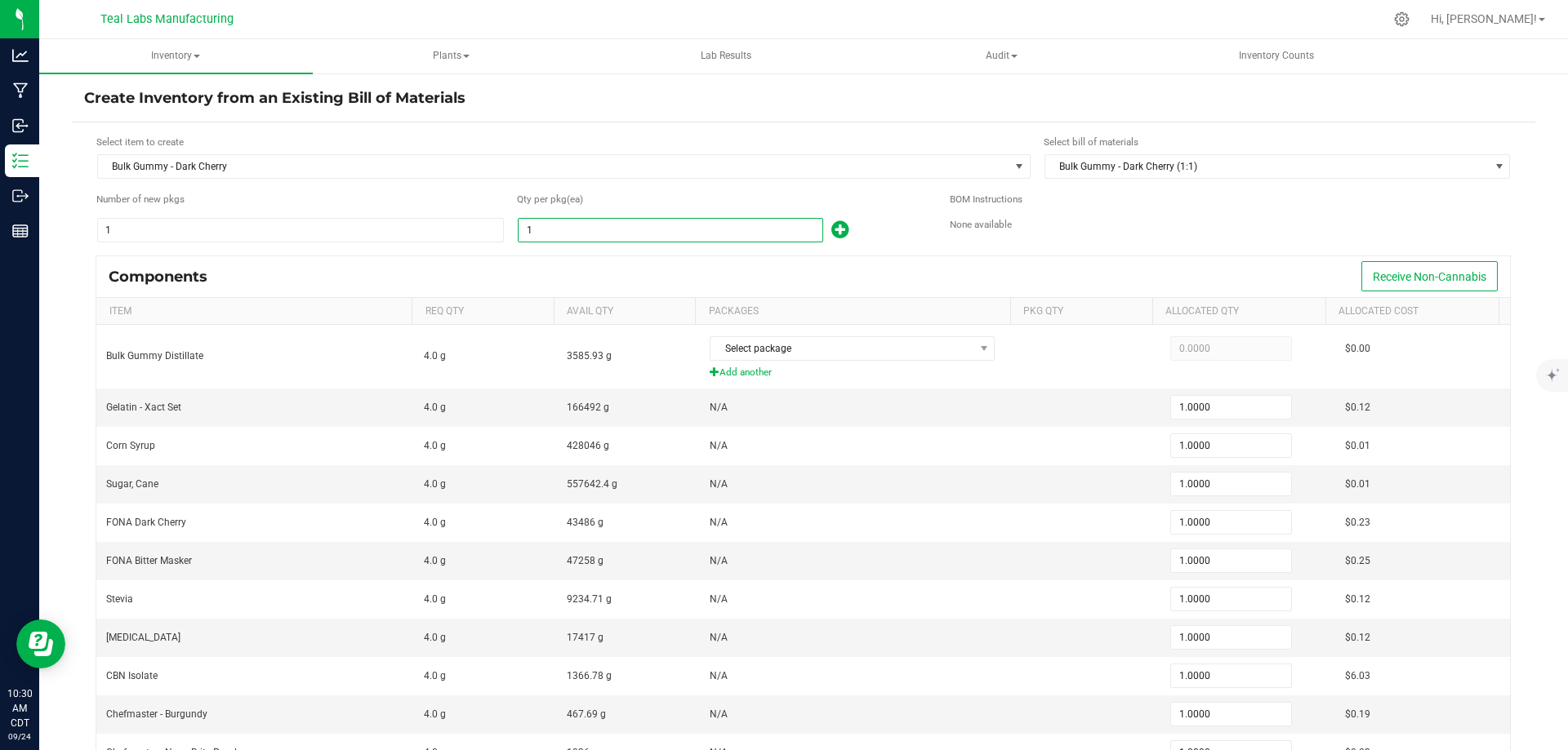
type input "4.0000"
type input "45"
type input "45.0000"
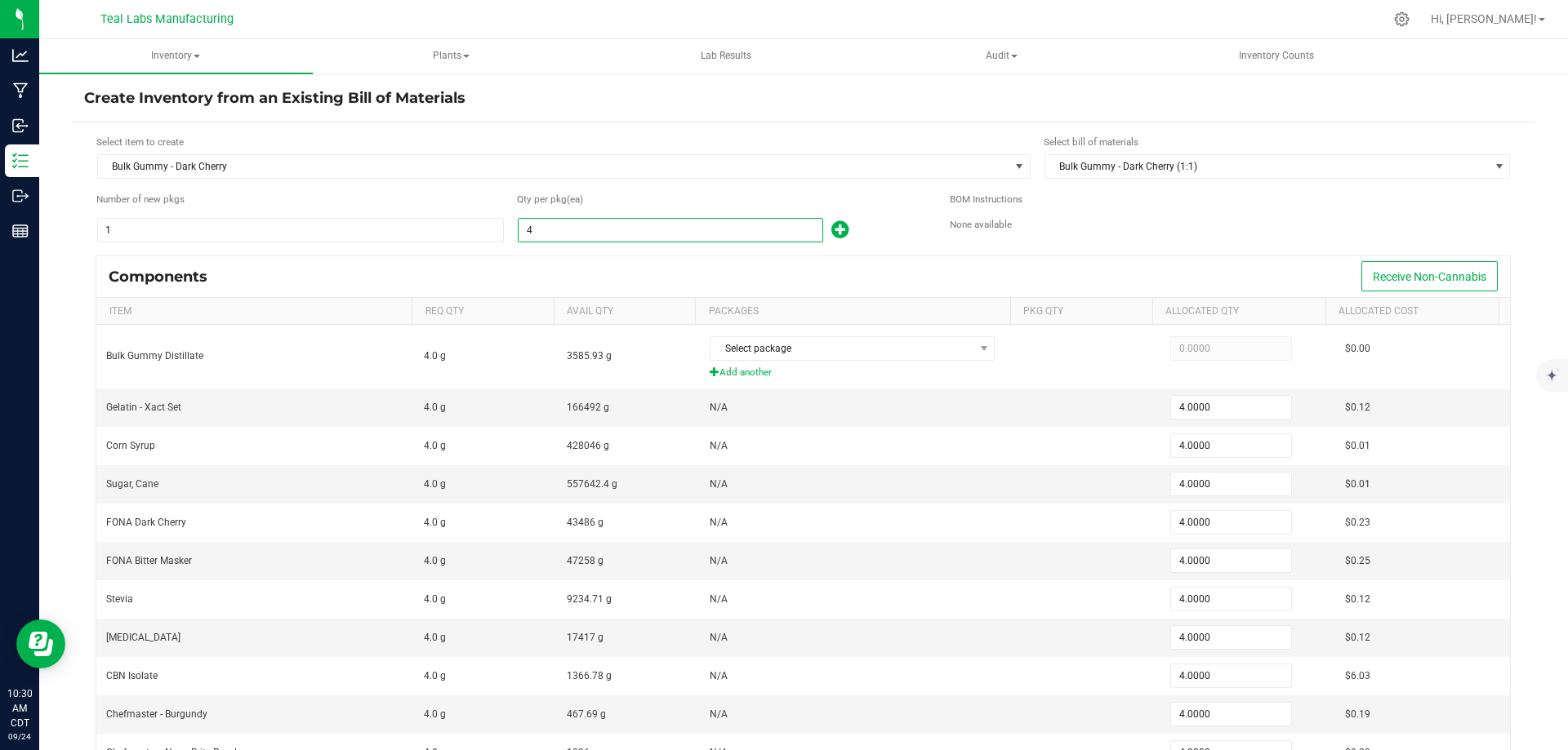
type input "45.0000"
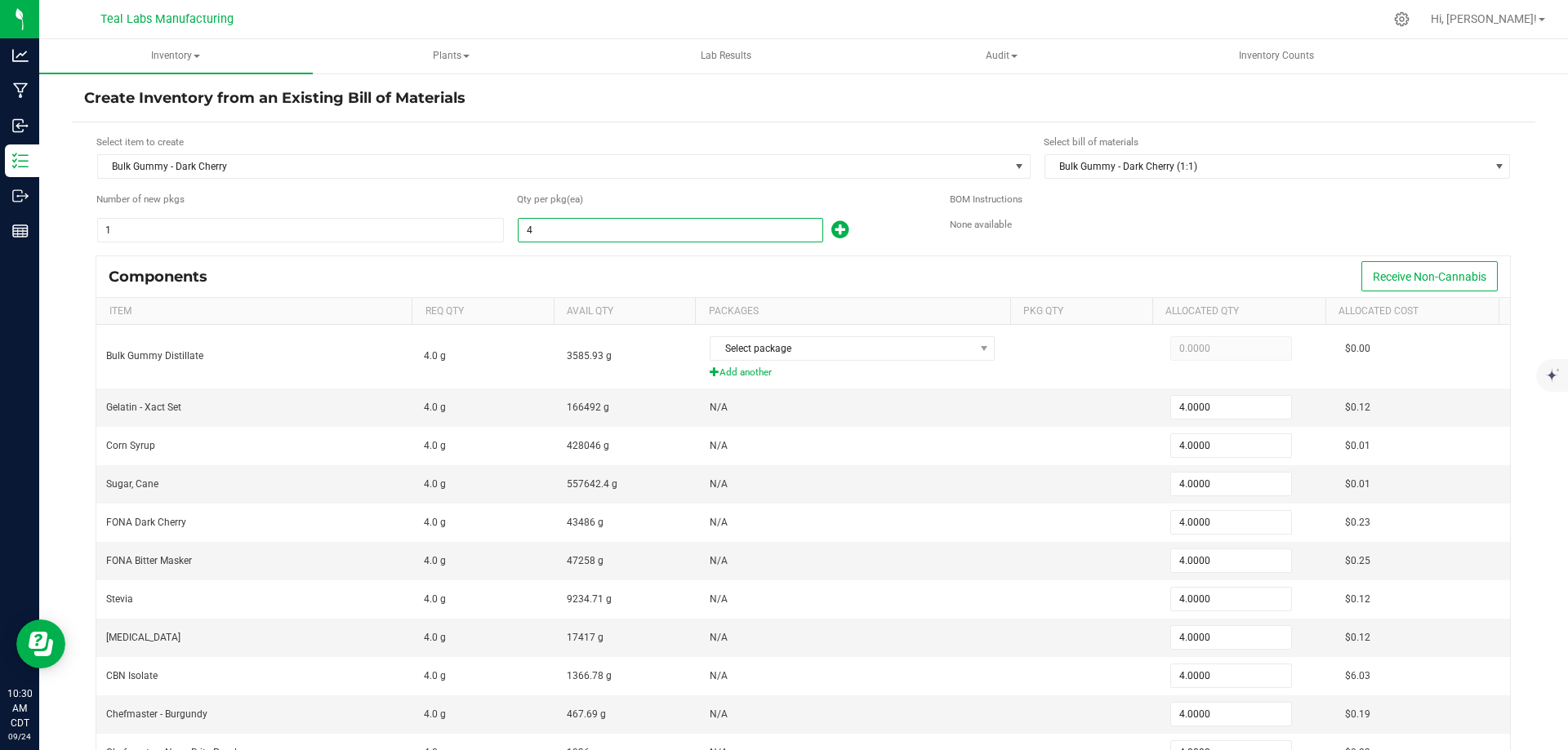
type input "45.0000"
type input "453"
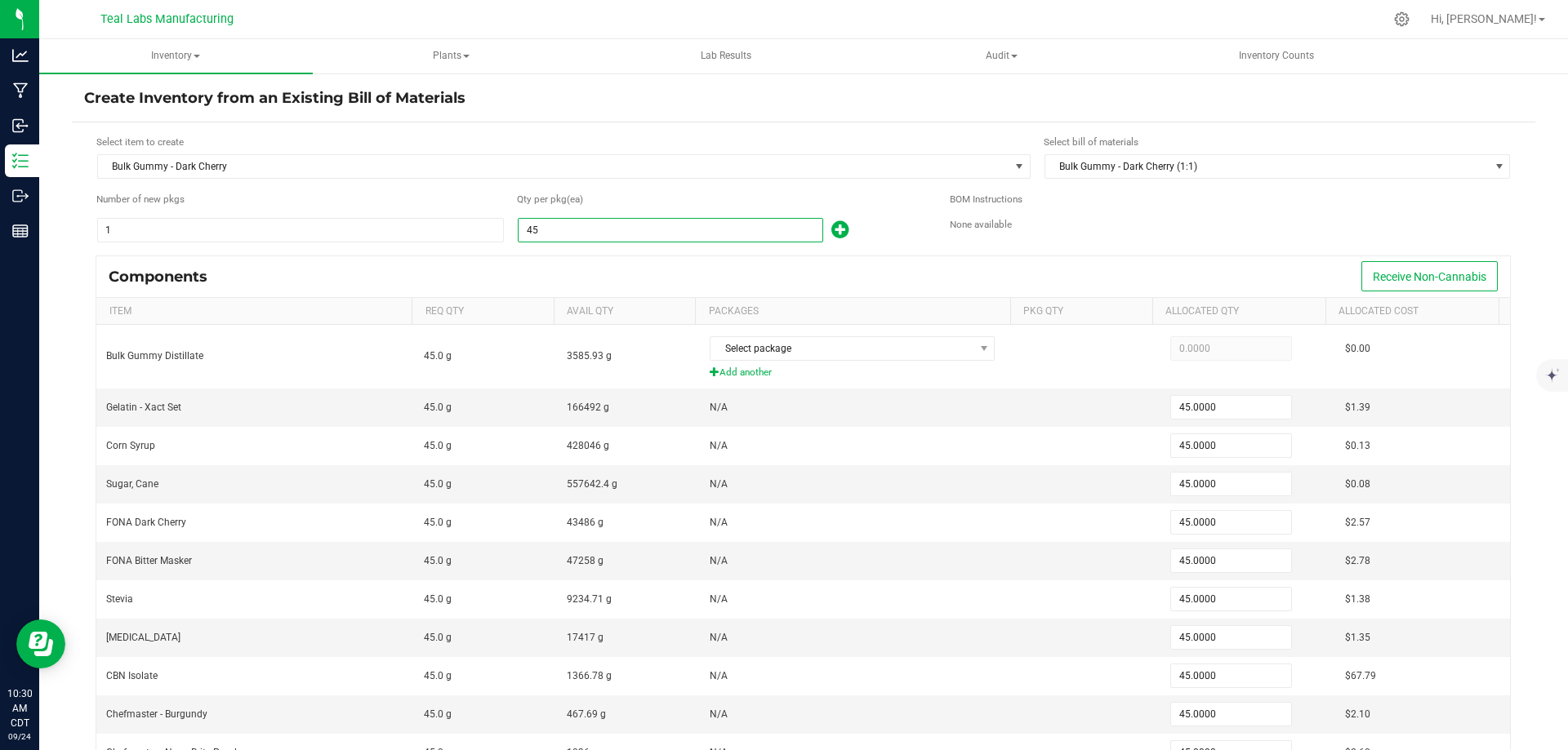
type input "453.0000"
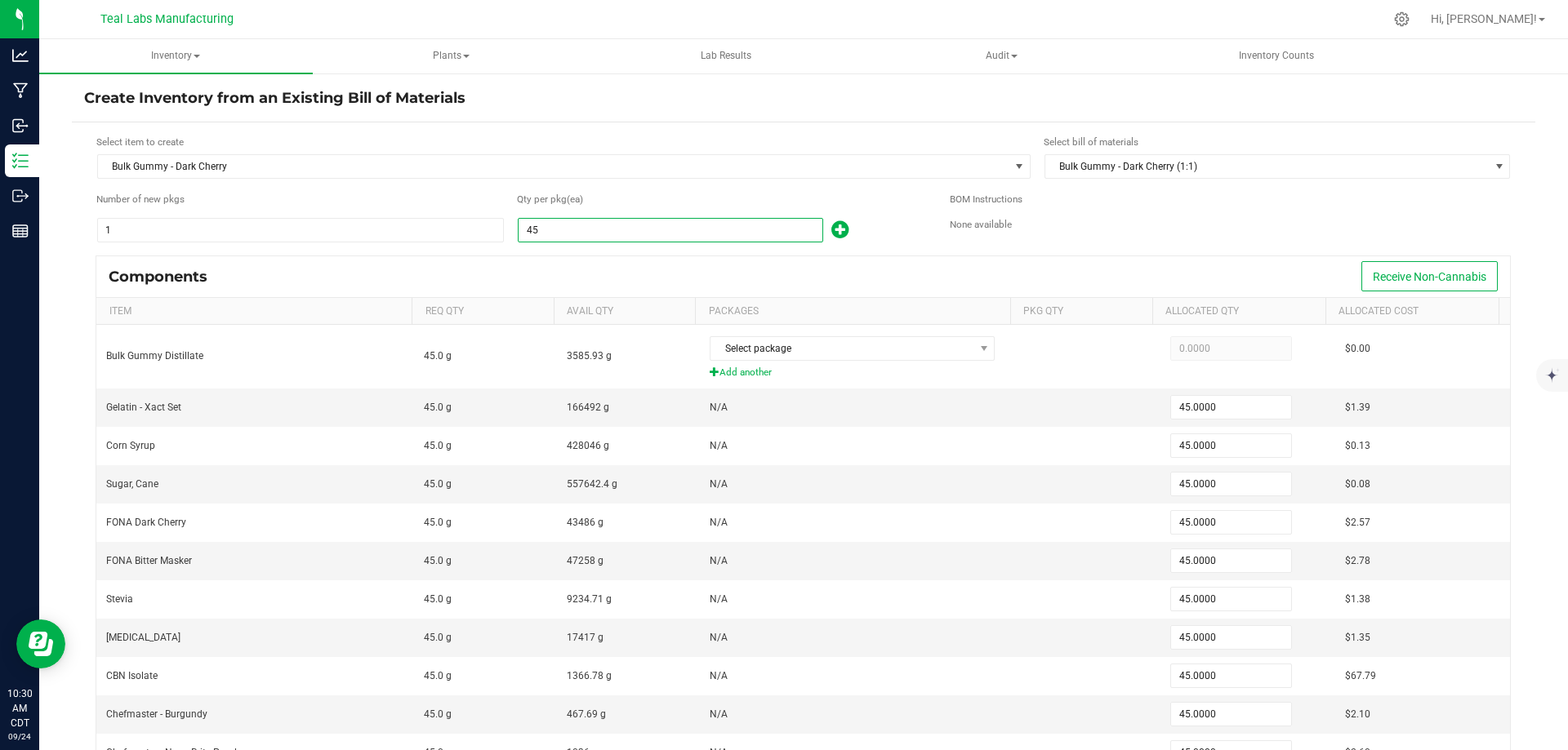
type input "453.0000"
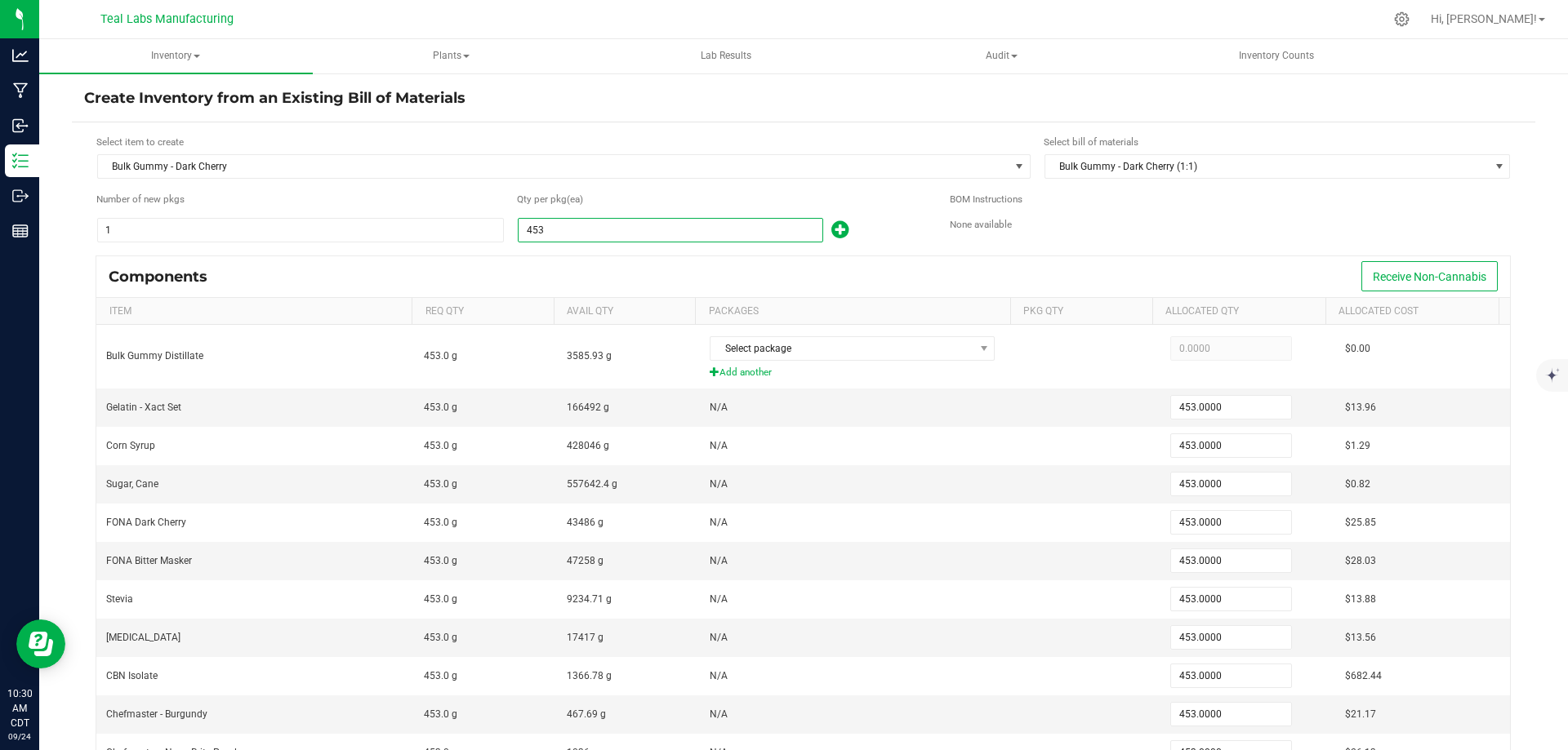
type input "4536"
type input "4,536.0000"
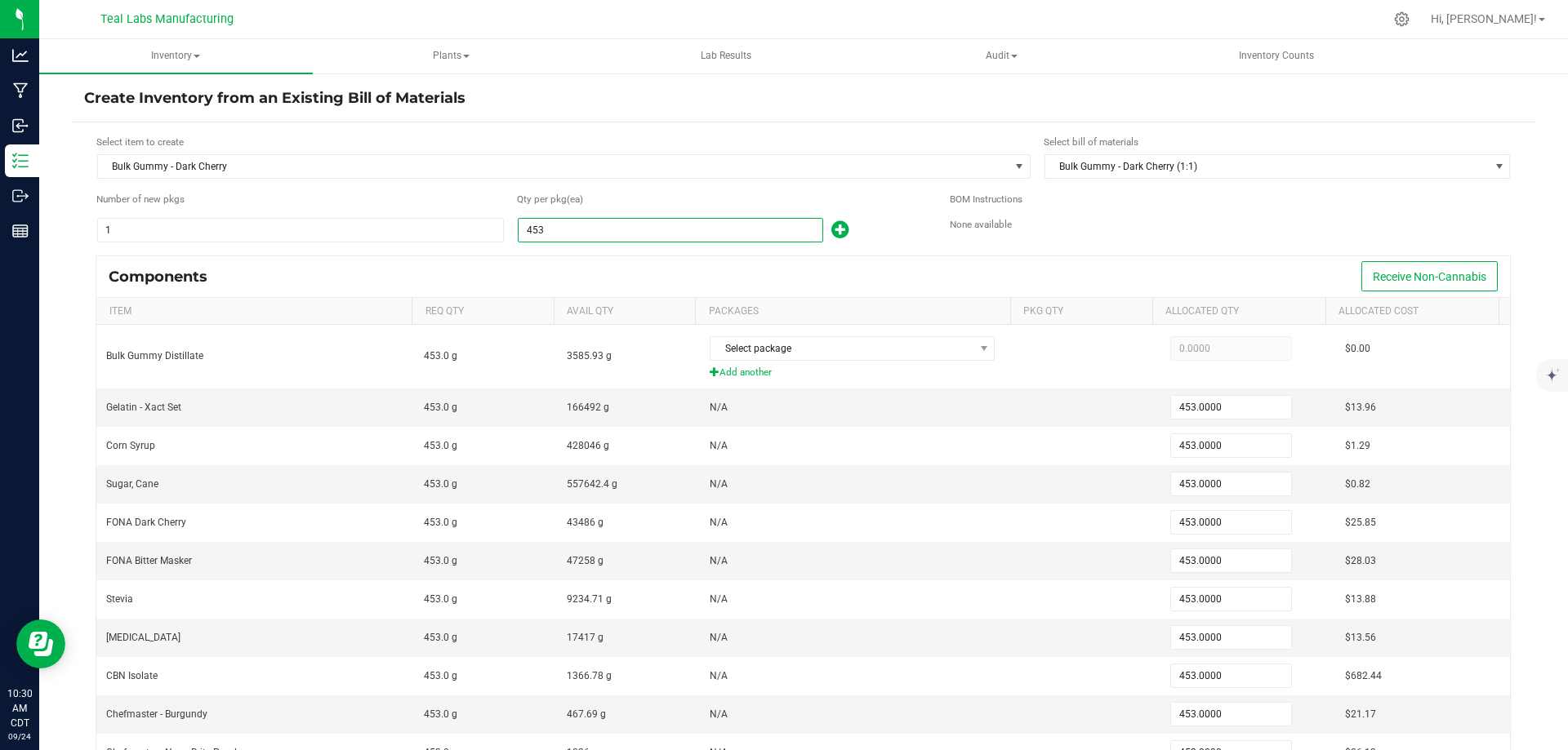
type input "4,536.0000"
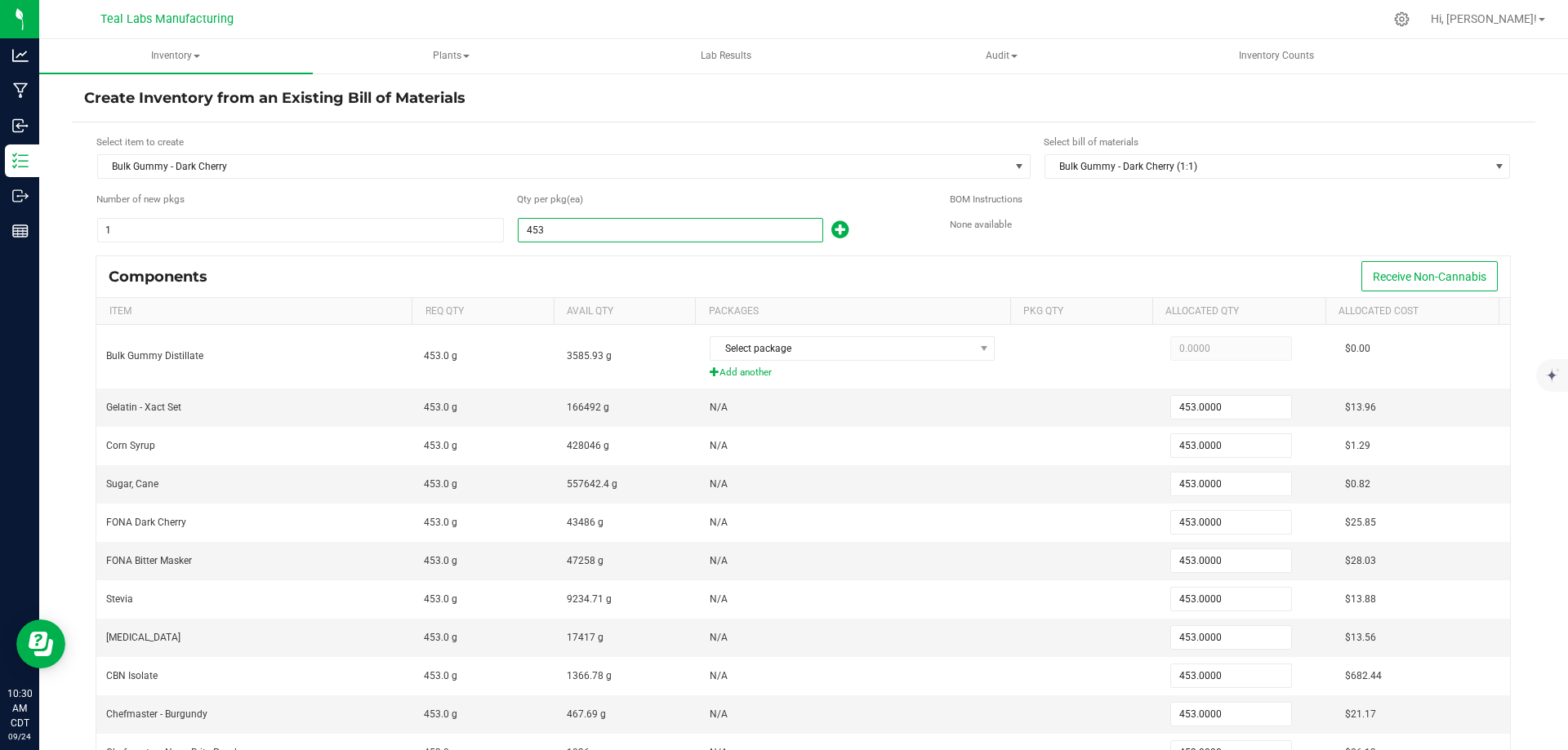
type input "4,536.0000"
type input "4,536"
click at [602, 249] on form "Select item to create Bulk Gummy - Dark Cherry Select bill of materials Bulk Gu…" at bounding box center [804, 617] width 1439 height 964
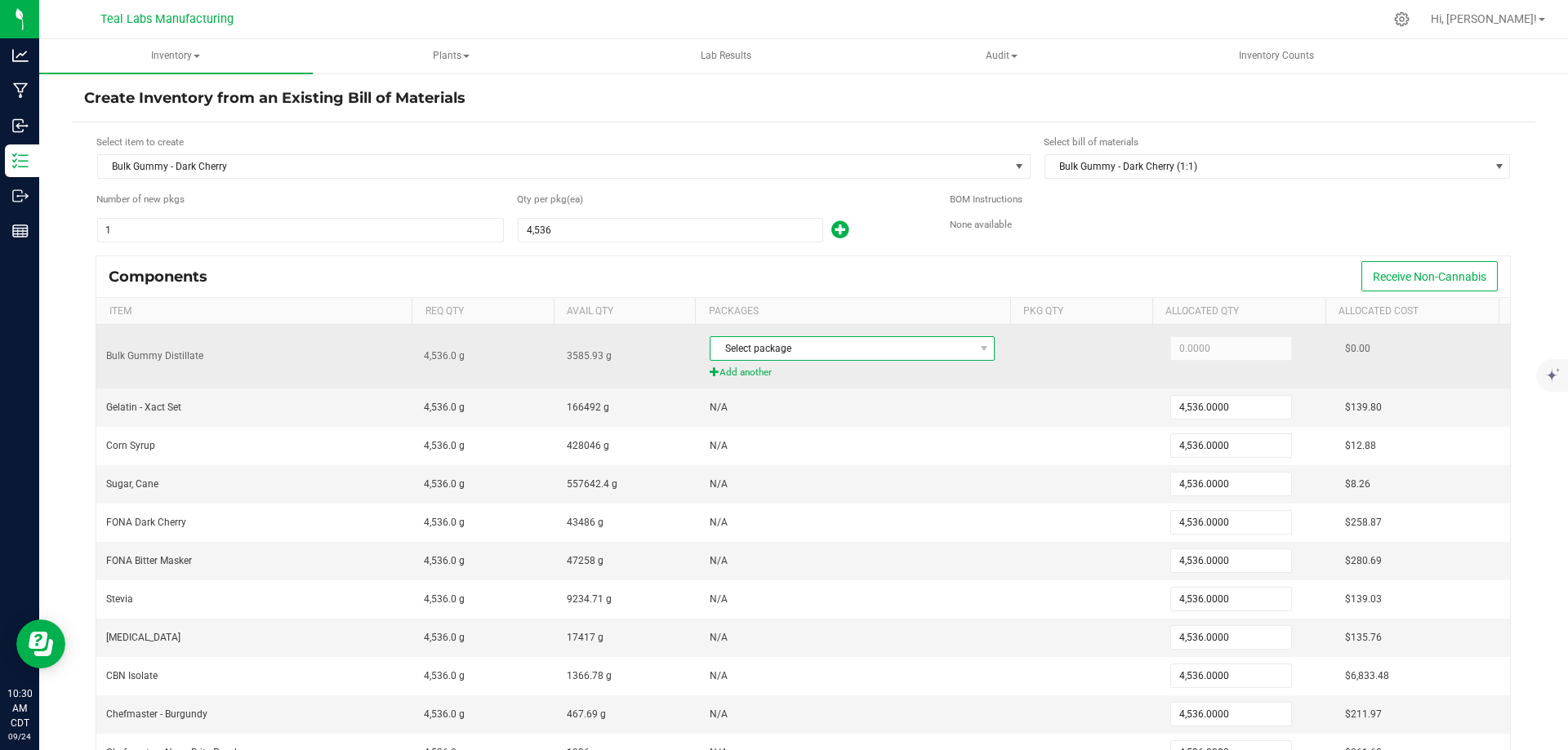
click at [810, 340] on span "Select package" at bounding box center [842, 349] width 263 height 23
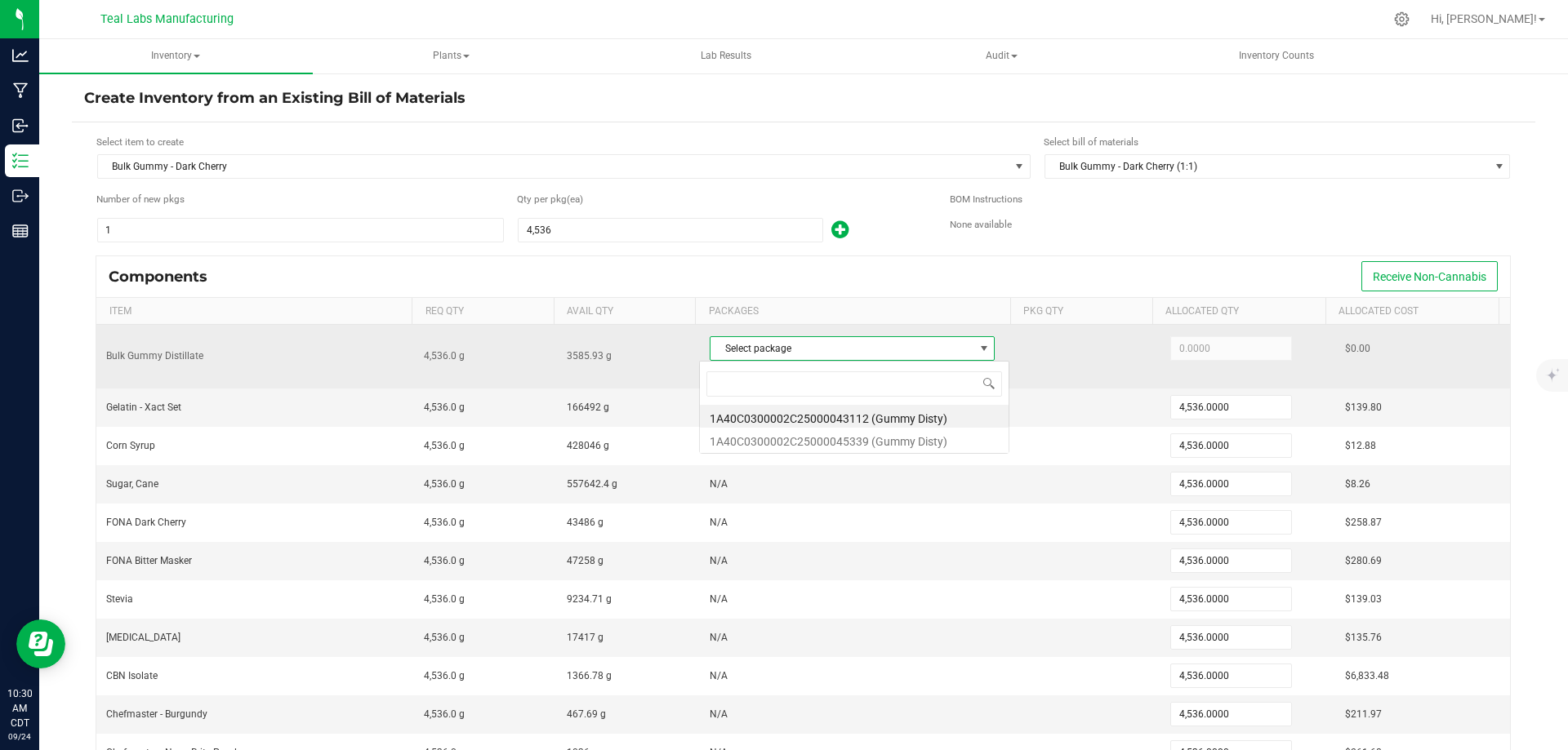
scroll to position [25, 279]
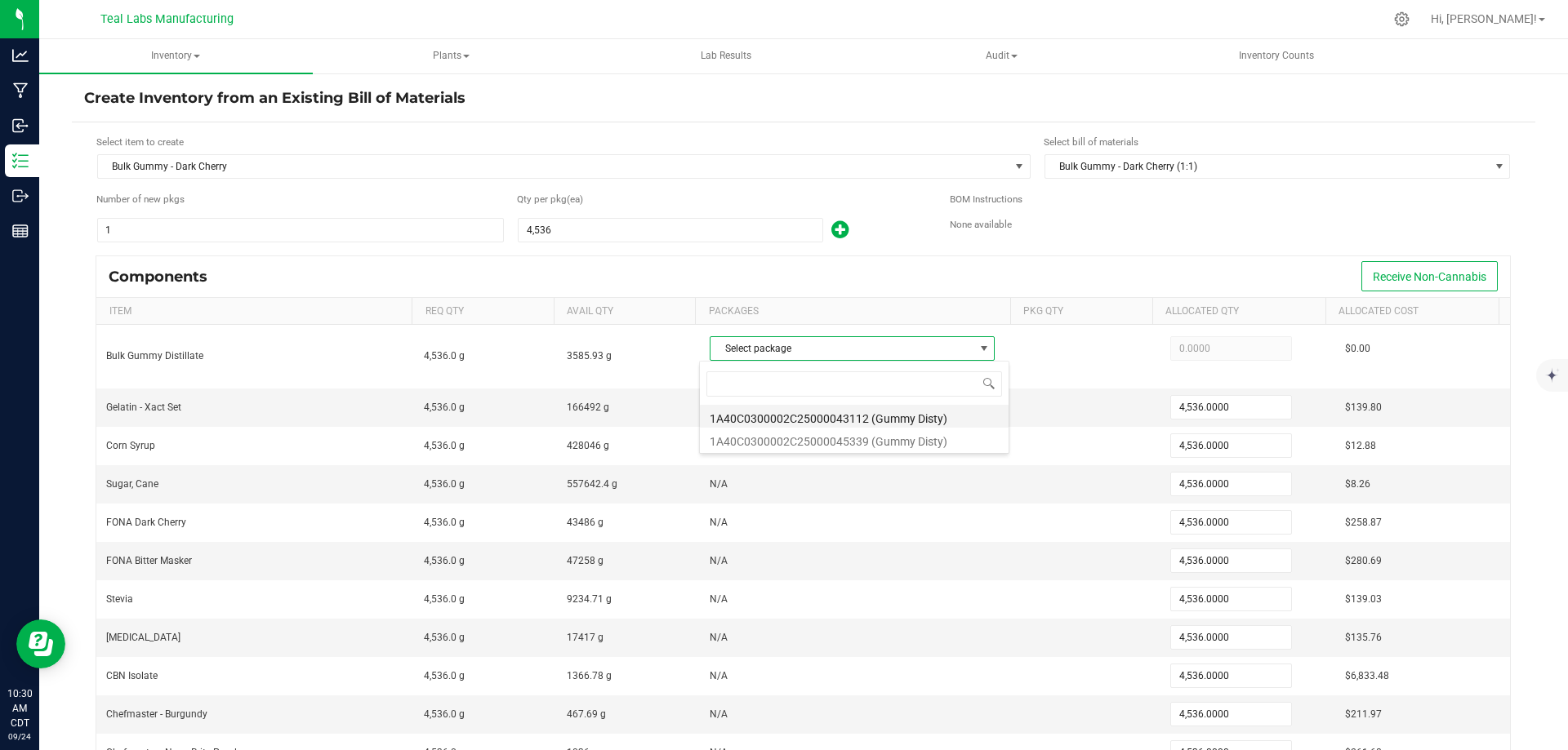
click at [857, 421] on li "1A40C0300002C25000043112 (Gummy Disty)" at bounding box center [854, 416] width 309 height 23
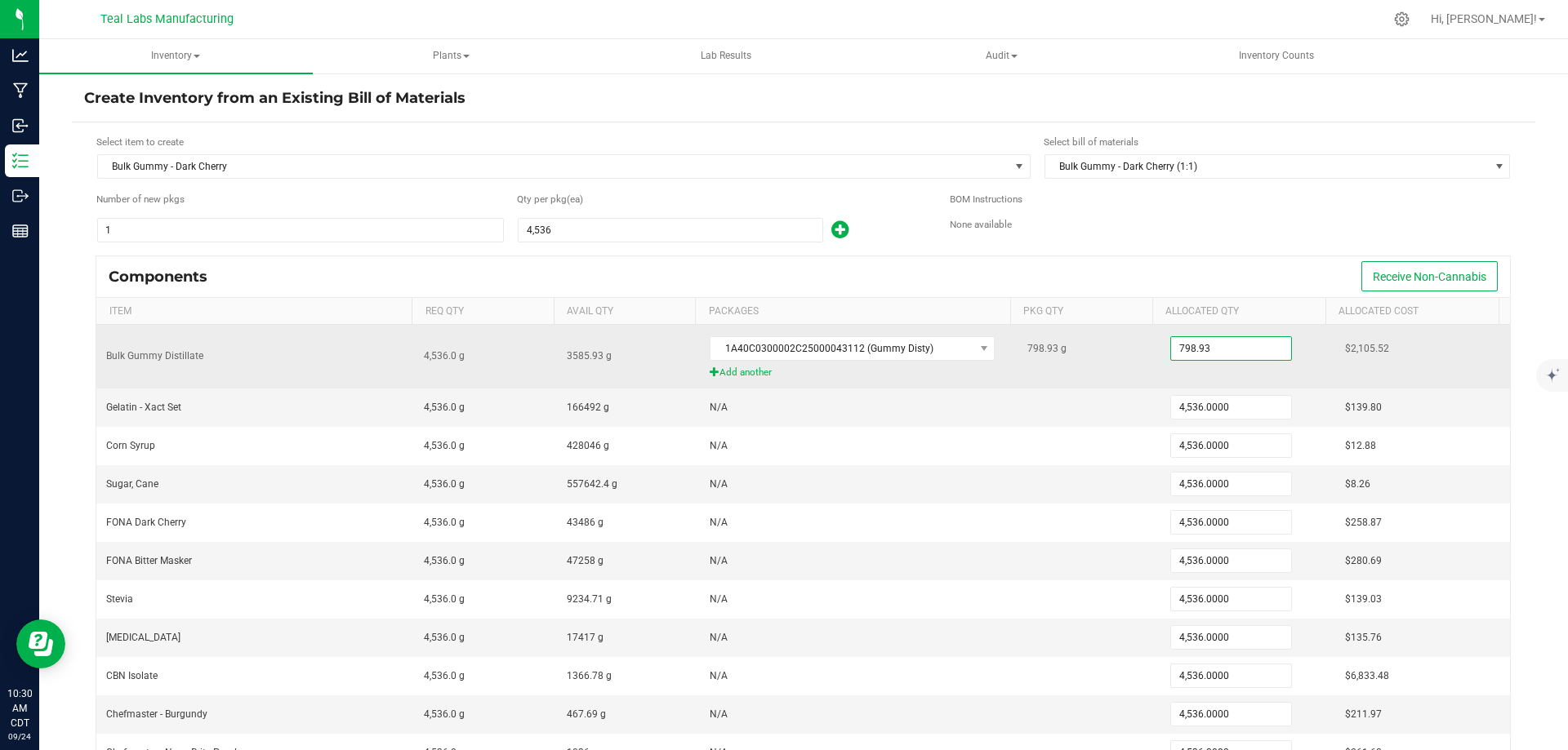
click at [1217, 348] on input "798.93" at bounding box center [1232, 349] width 120 height 23
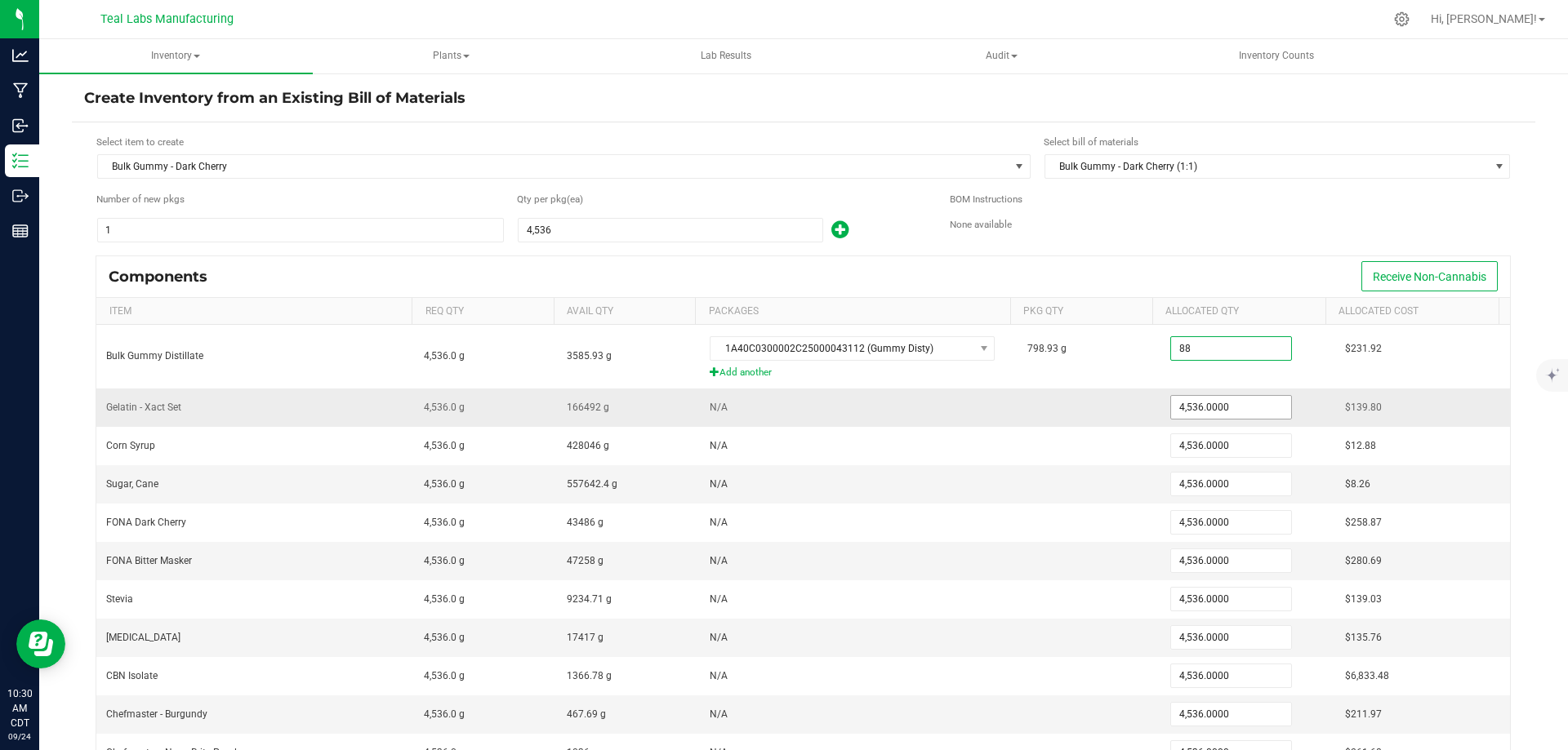
type input "88.0000"
click at [1211, 413] on input "4536" at bounding box center [1232, 408] width 120 height 23
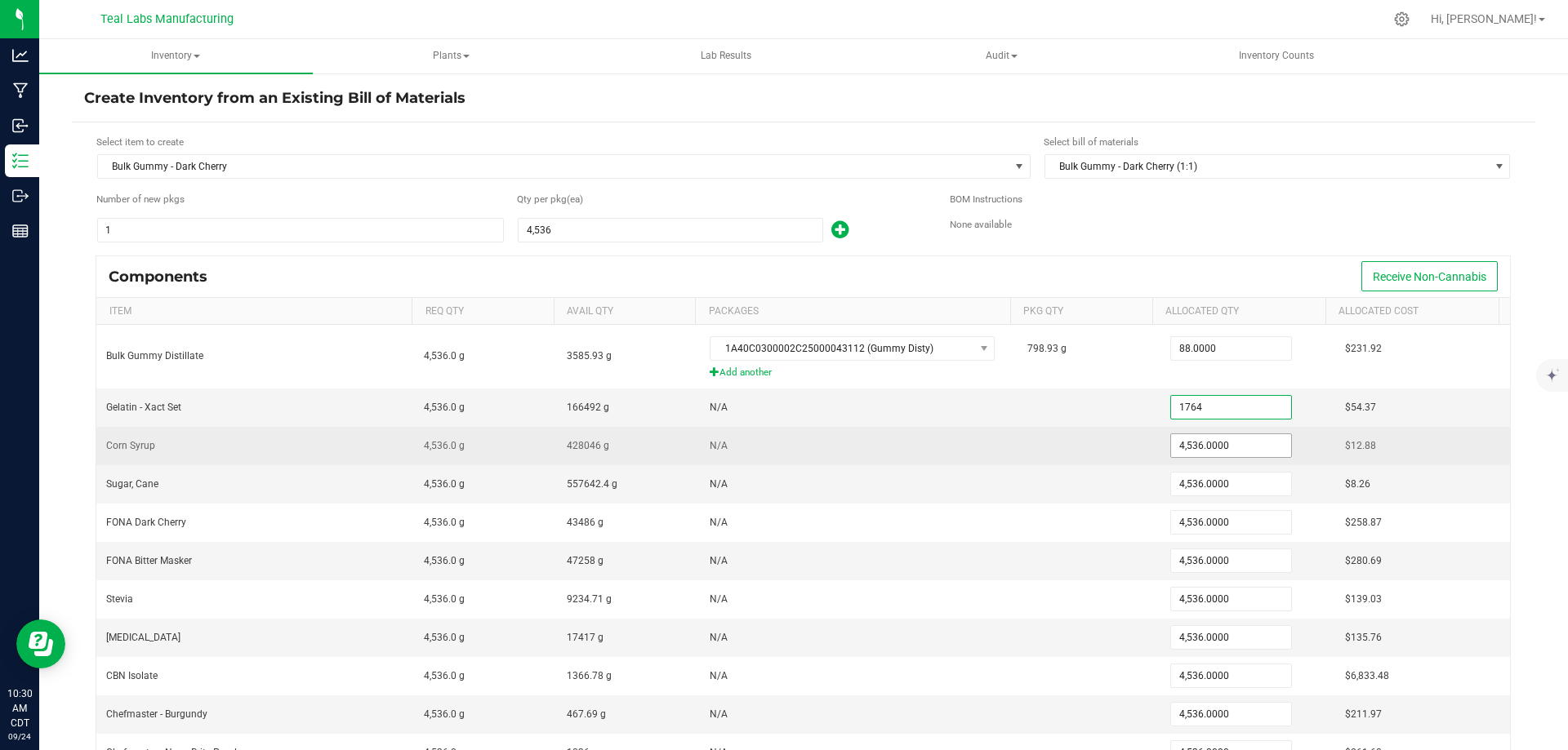
type input "1,764.0000"
click at [1198, 448] on input "4536" at bounding box center [1232, 446] width 120 height 23
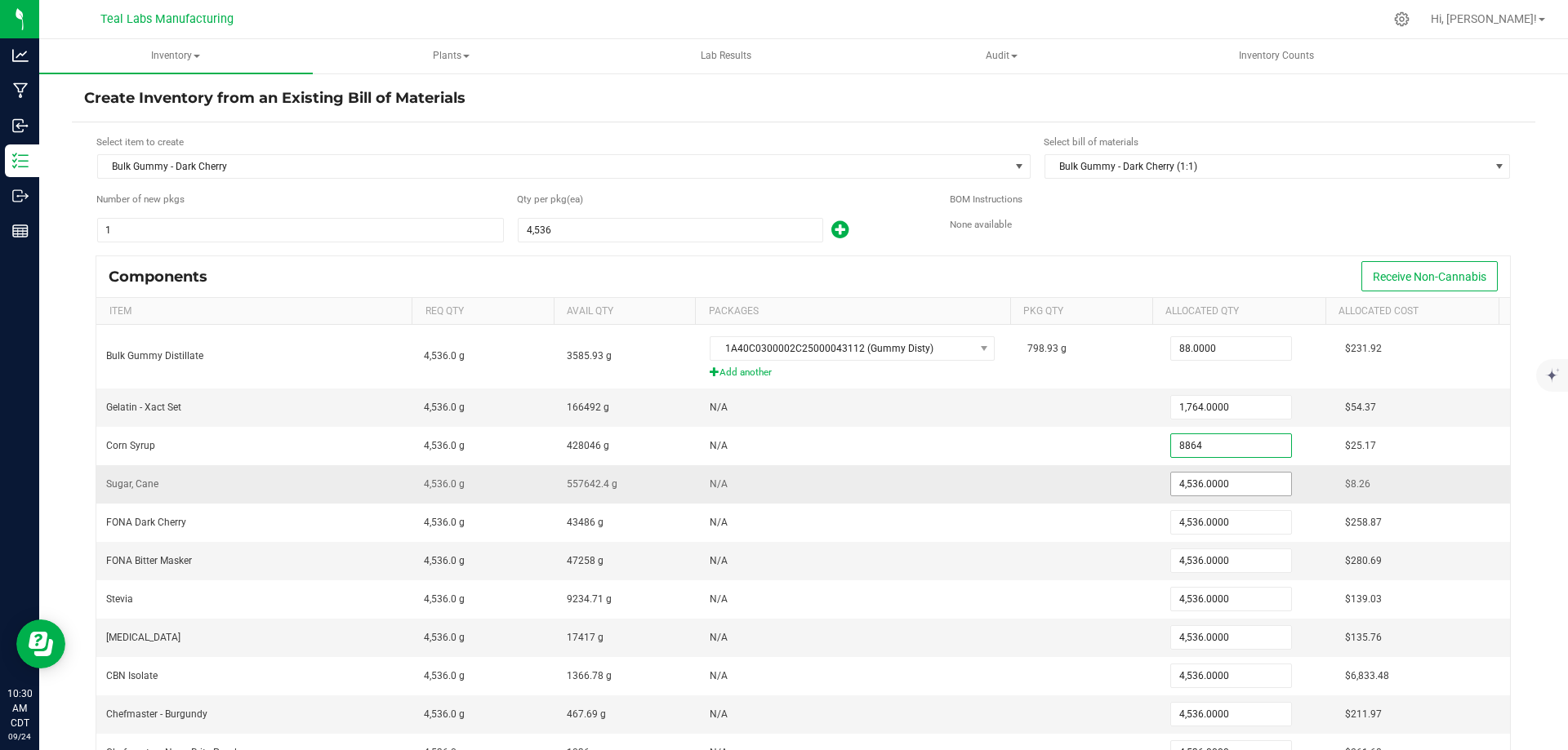
type input "8,864.0000"
click at [1220, 493] on input "4536" at bounding box center [1232, 484] width 120 height 23
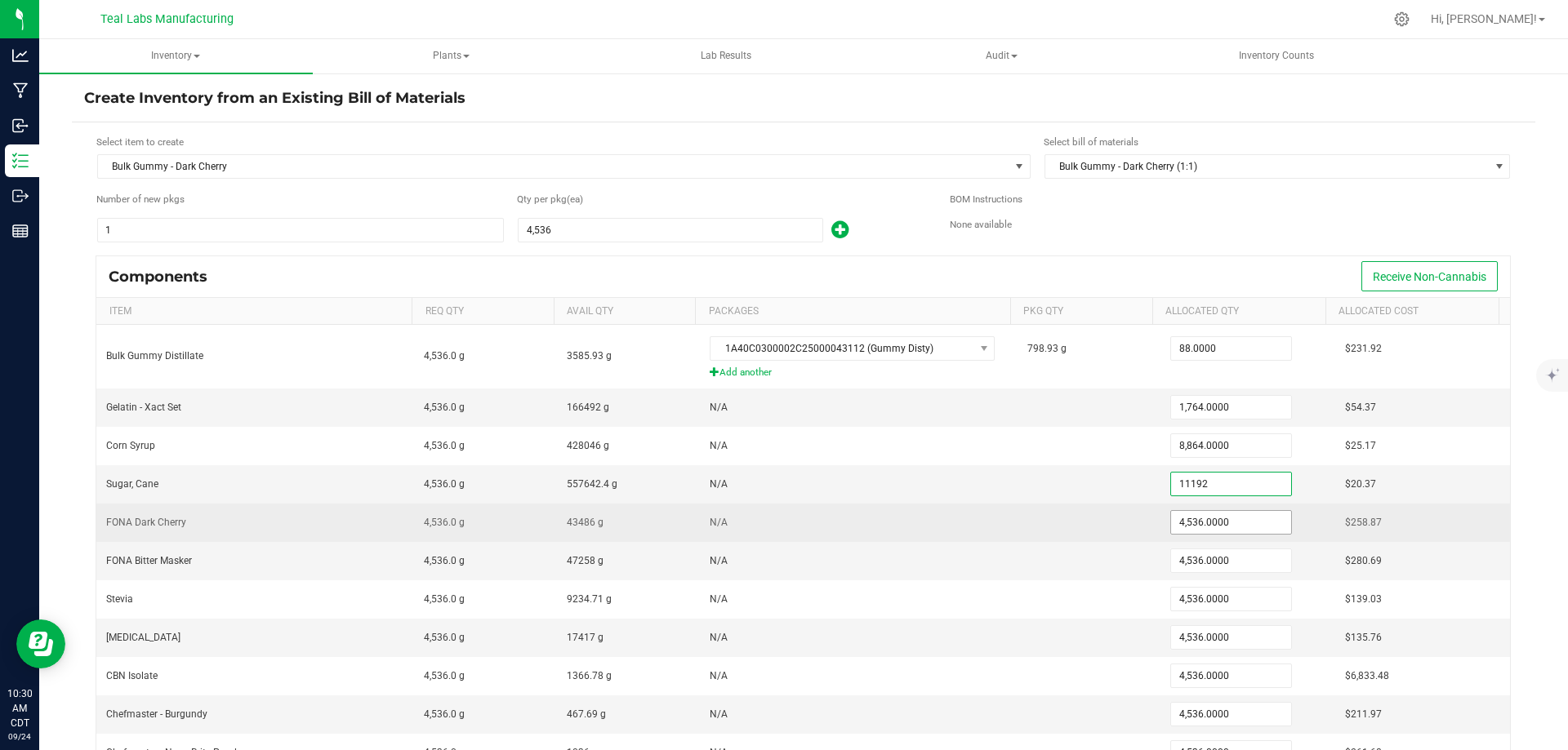
type input "11,192.0000"
click at [1217, 516] on input "4536" at bounding box center [1232, 522] width 120 height 23
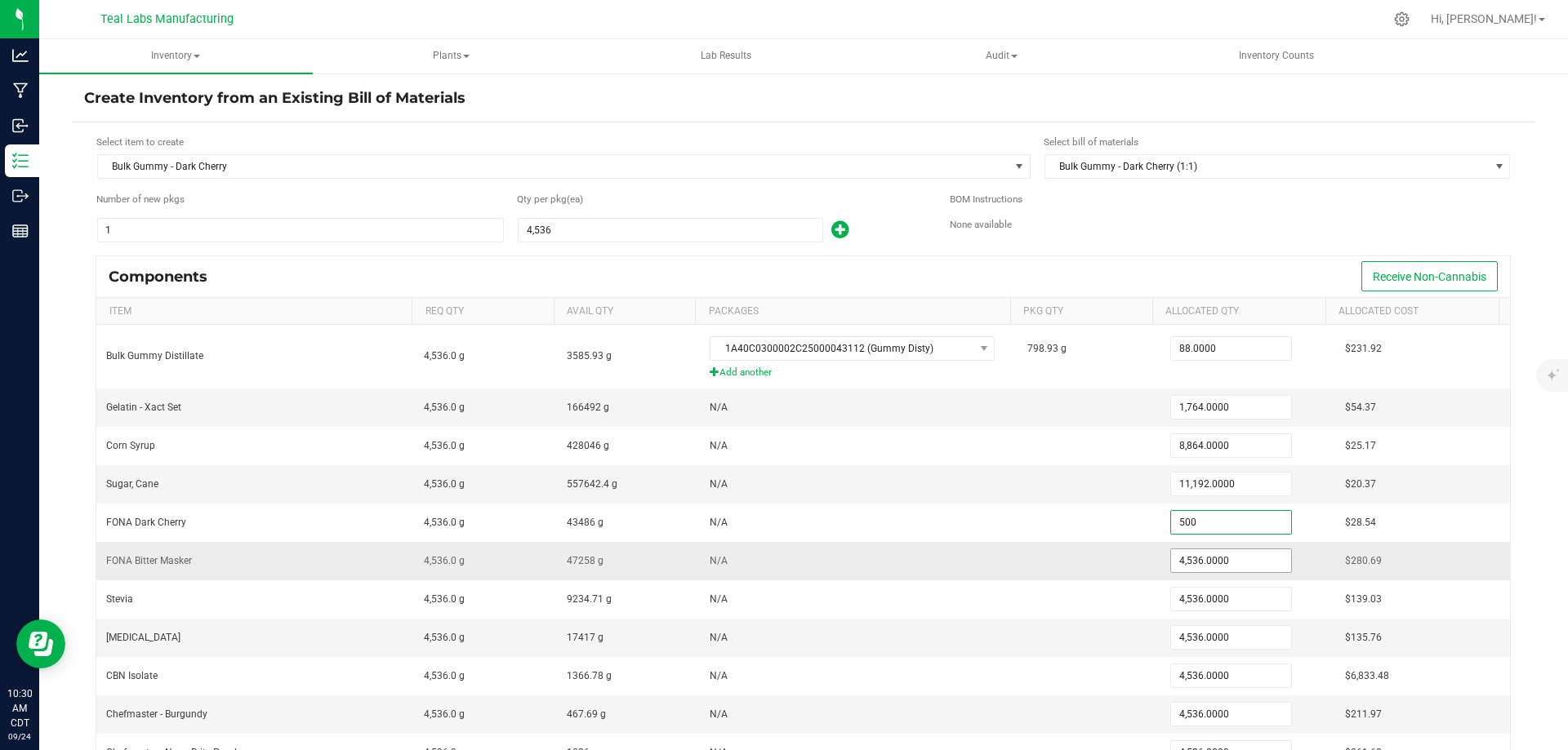
type input "500.0000"
click at [1177, 564] on input "4536" at bounding box center [1232, 561] width 120 height 23
type input "52.0000"
click at [1037, 565] on td at bounding box center [1089, 561] width 143 height 38
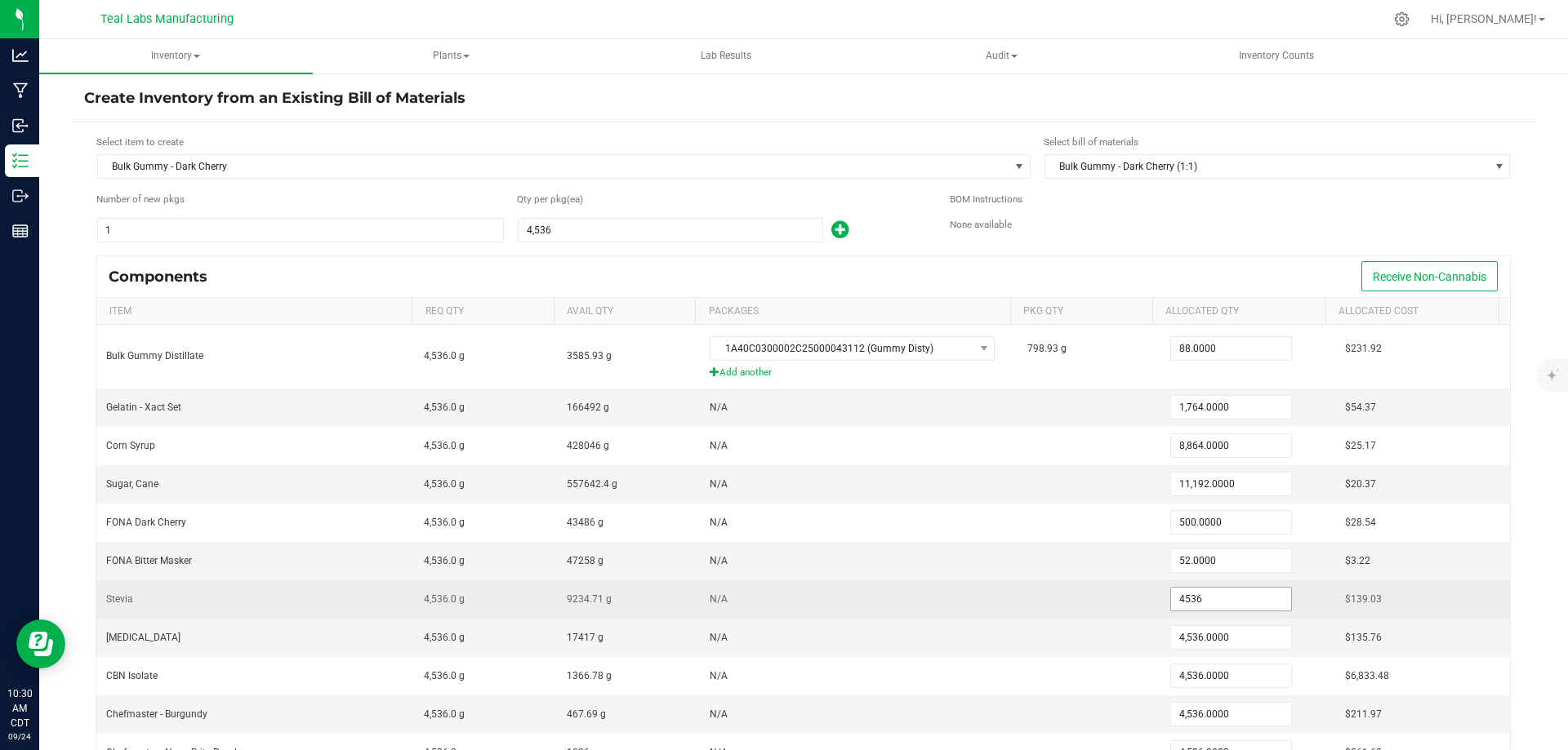
click at [1212, 597] on input "4536" at bounding box center [1232, 599] width 120 height 23
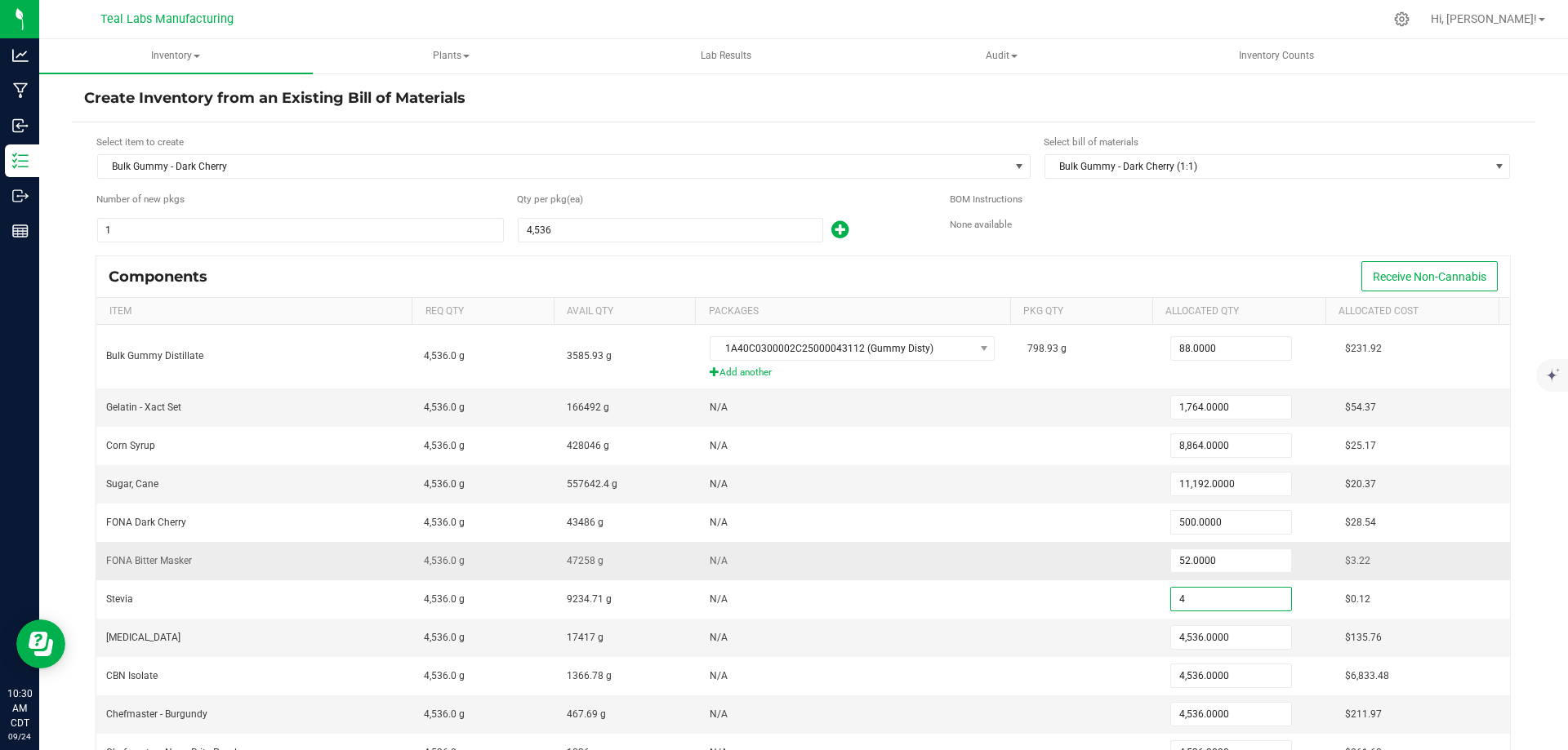
type input "4.0000"
click at [965, 554] on td "N/A" at bounding box center [858, 561] width 317 height 38
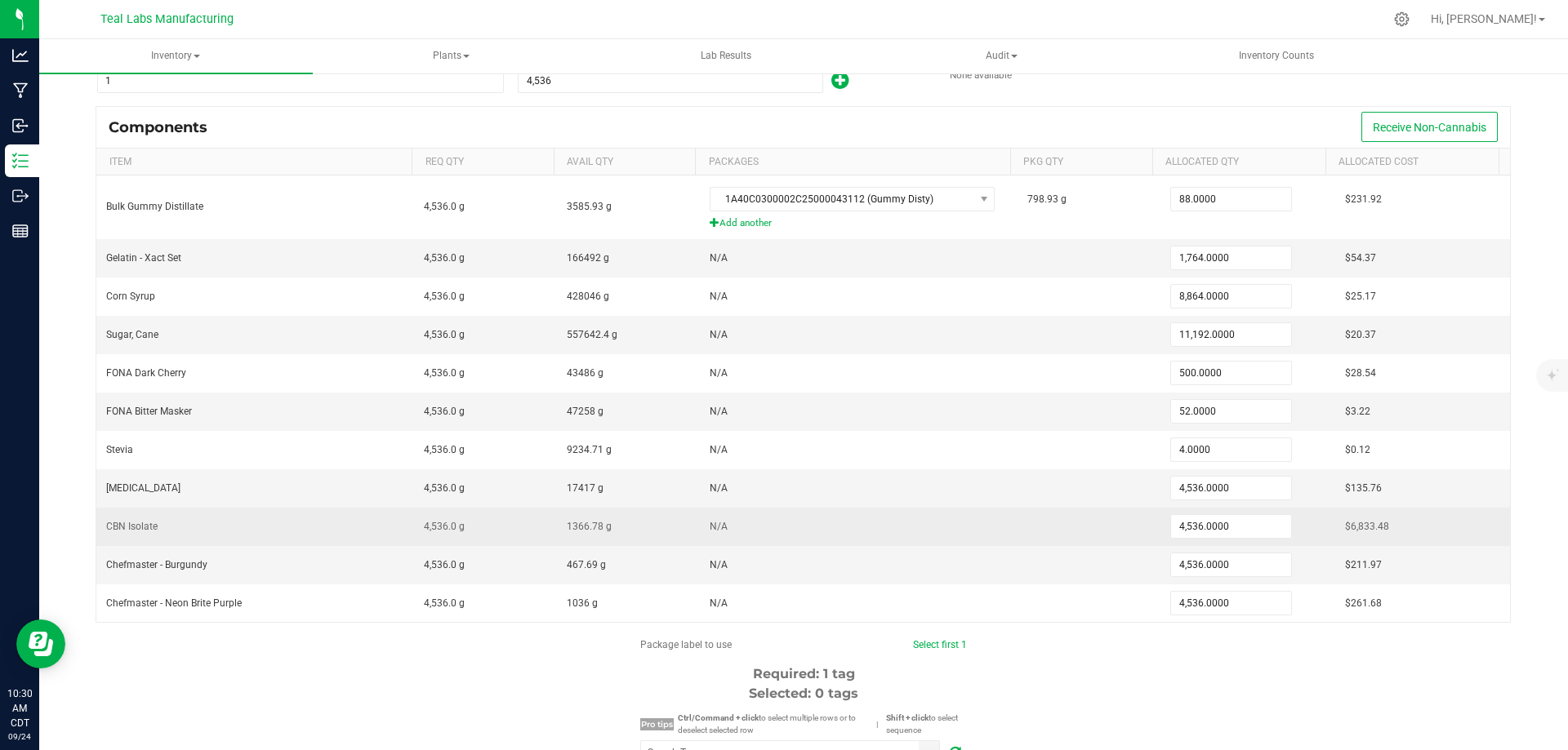
scroll to position [163, 0]
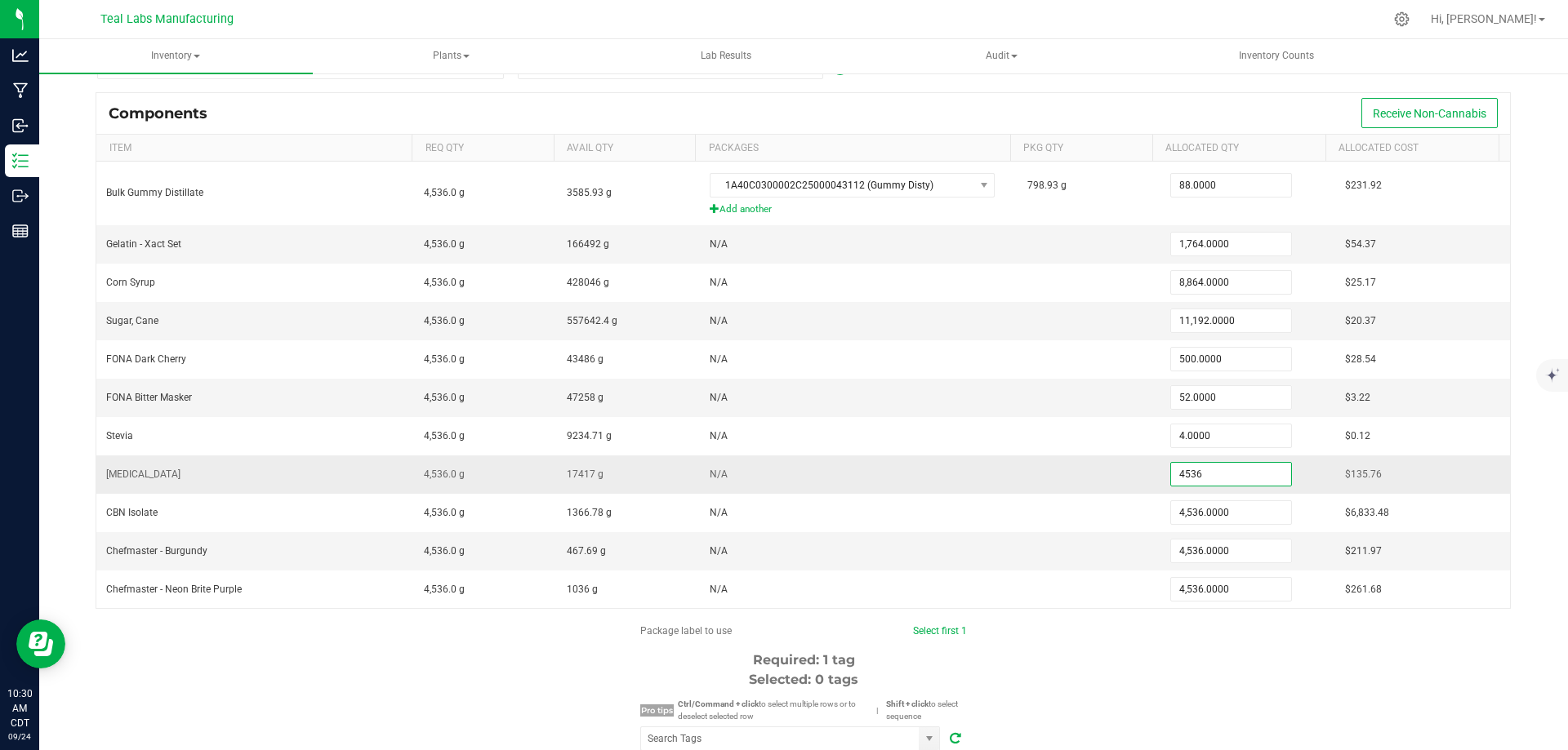
click at [1187, 475] on input "4536" at bounding box center [1232, 475] width 120 height 23
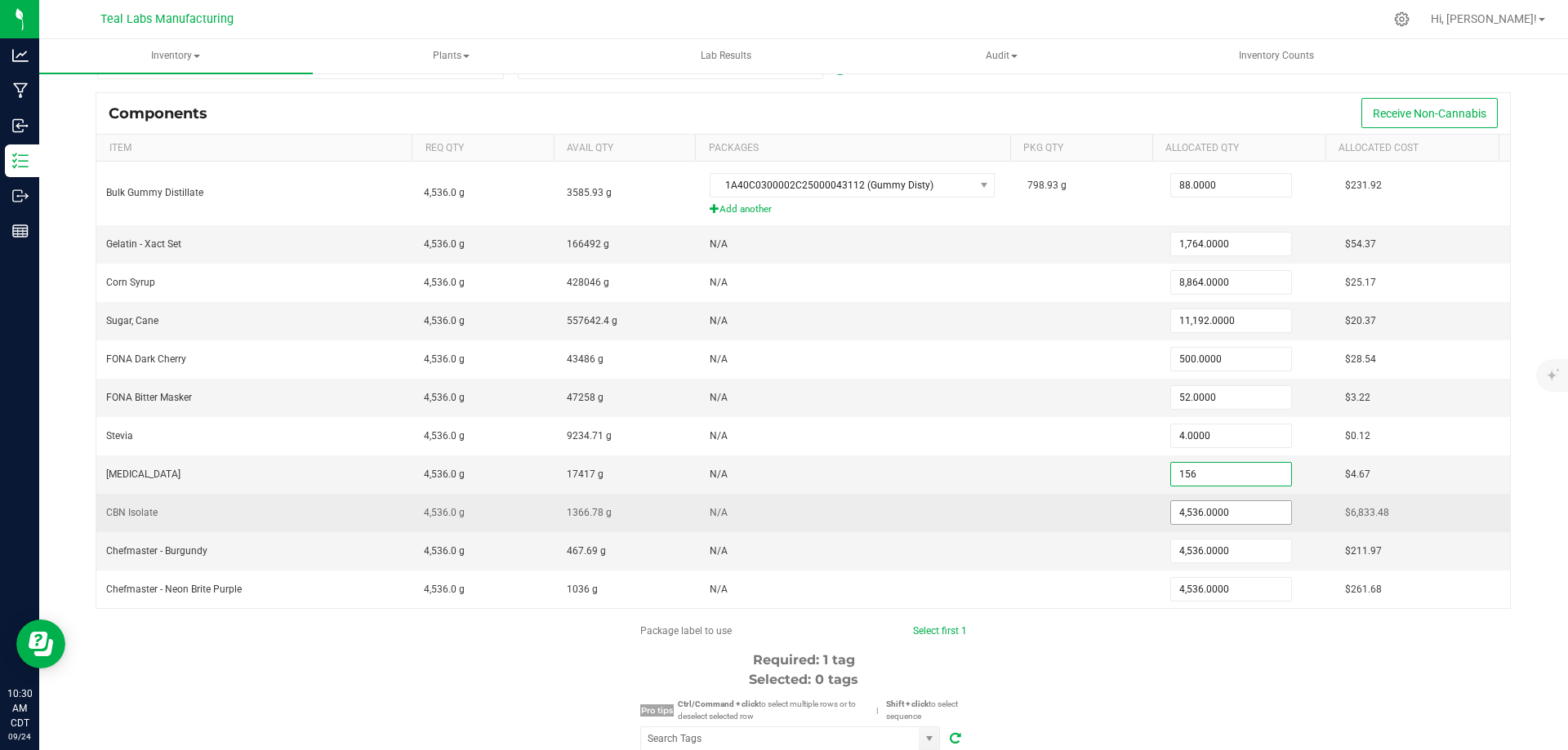
type input "156.0000"
click at [1186, 511] on input "4536" at bounding box center [1232, 513] width 120 height 23
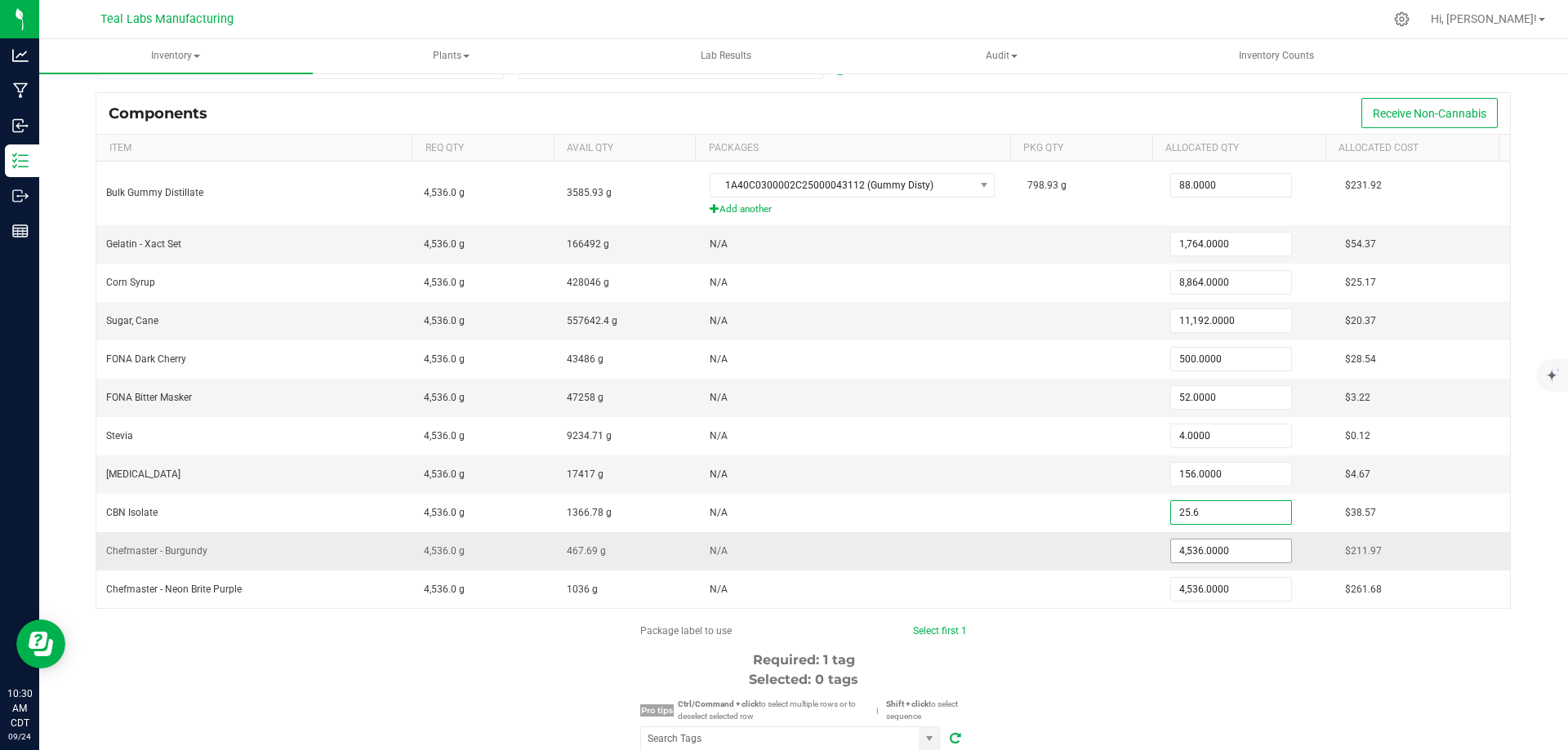
type input "25.6000"
click at [1171, 544] on input "4536" at bounding box center [1232, 551] width 120 height 23
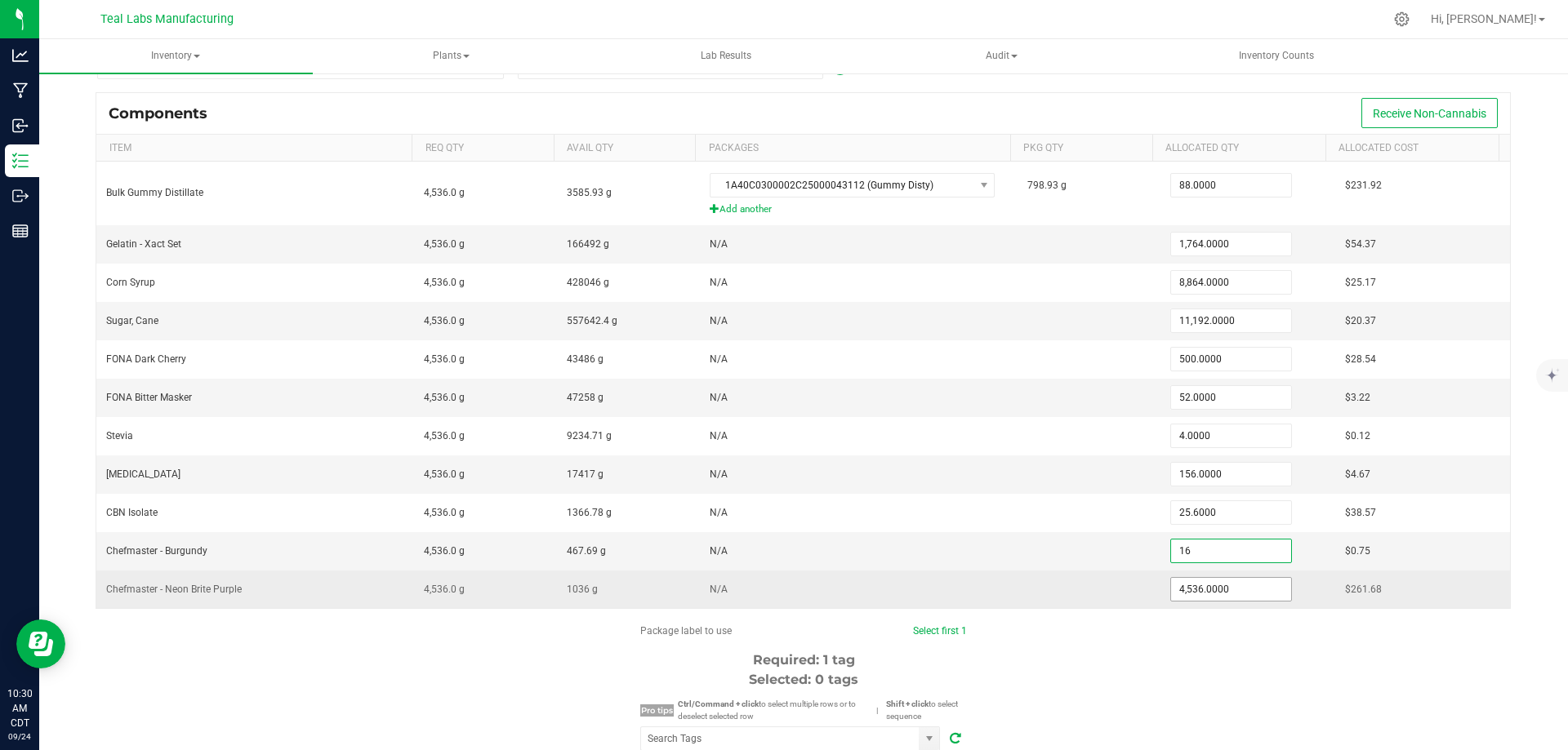
type input "16.0000"
click at [1171, 590] on input "4536" at bounding box center [1232, 590] width 120 height 23
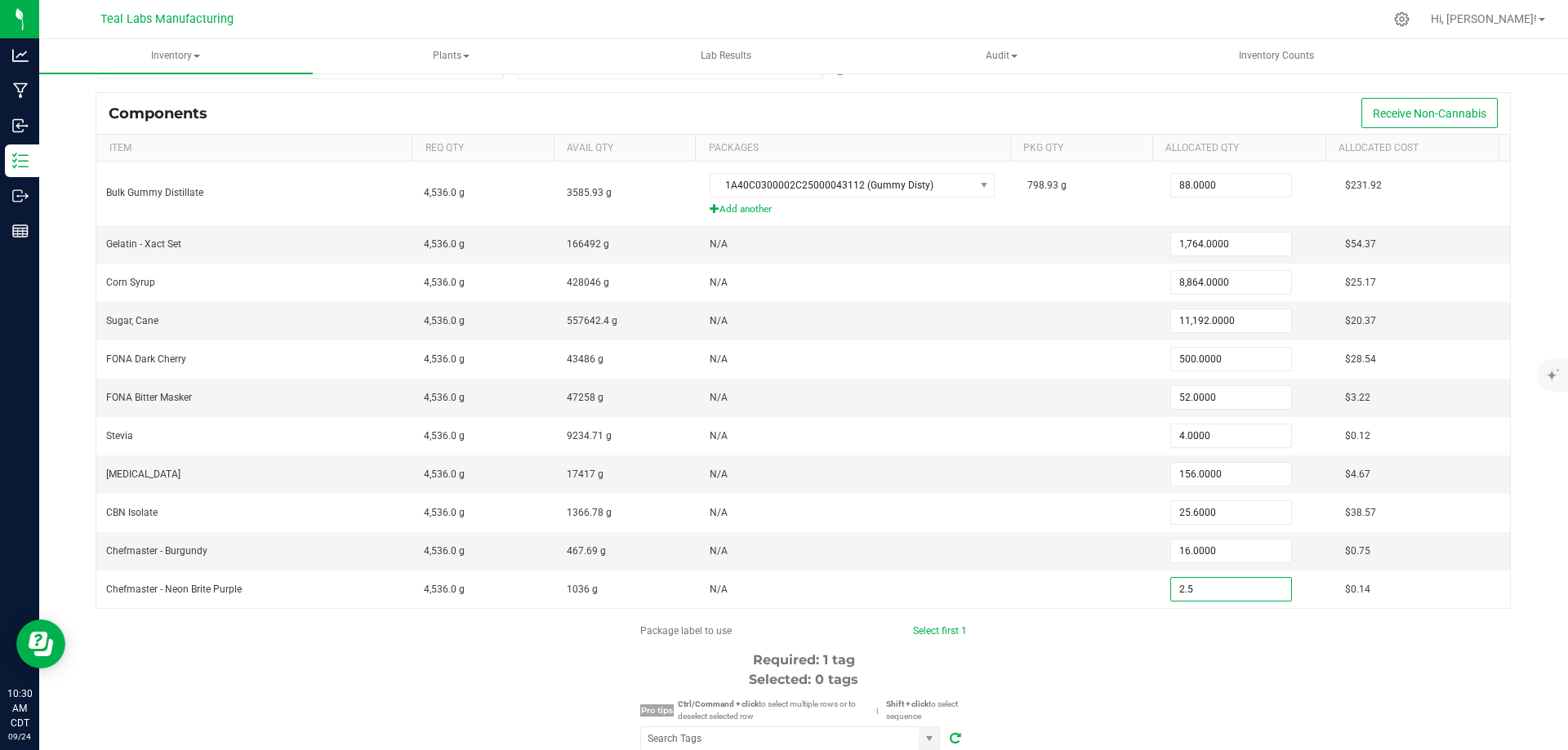
type input "2.5000"
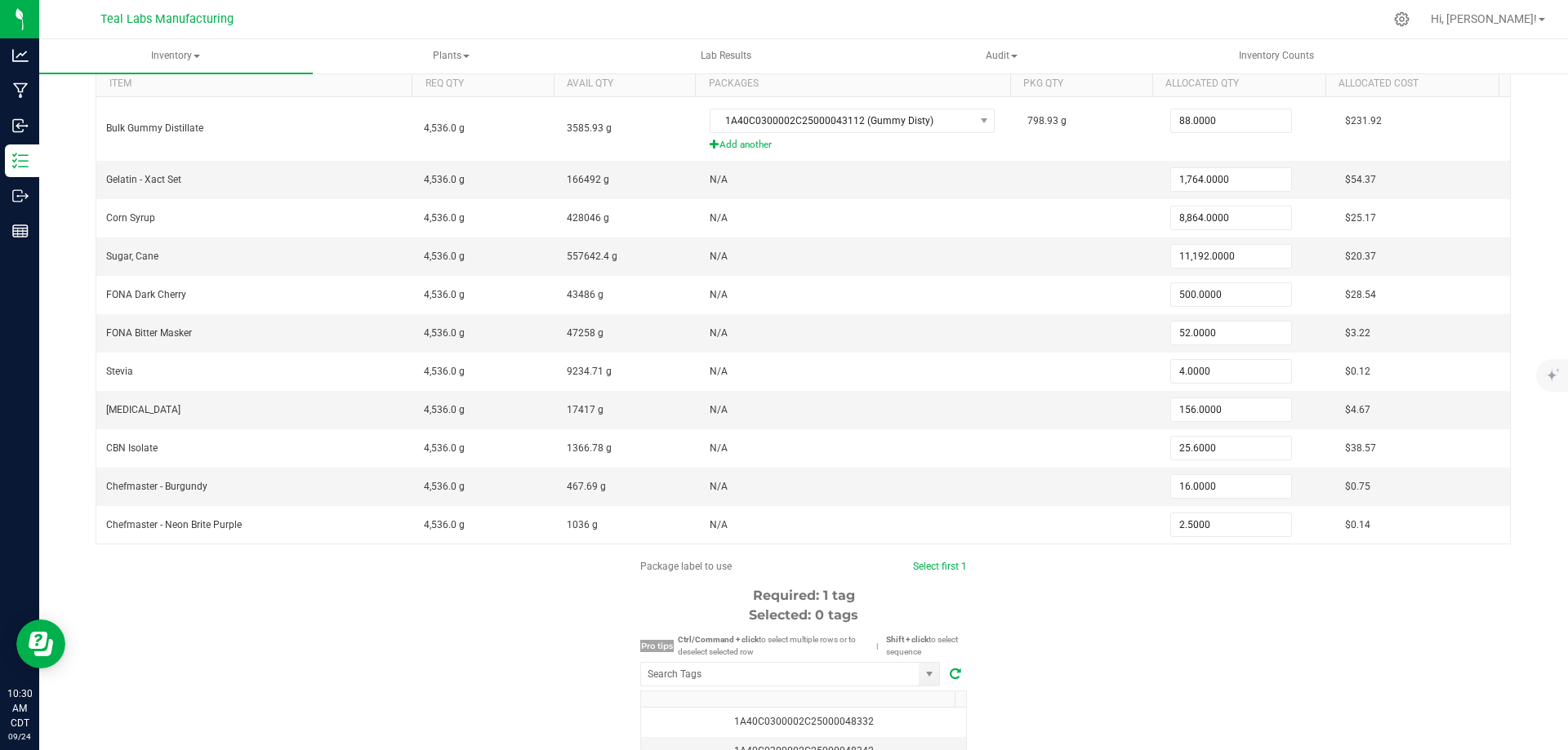
scroll to position [327, 0]
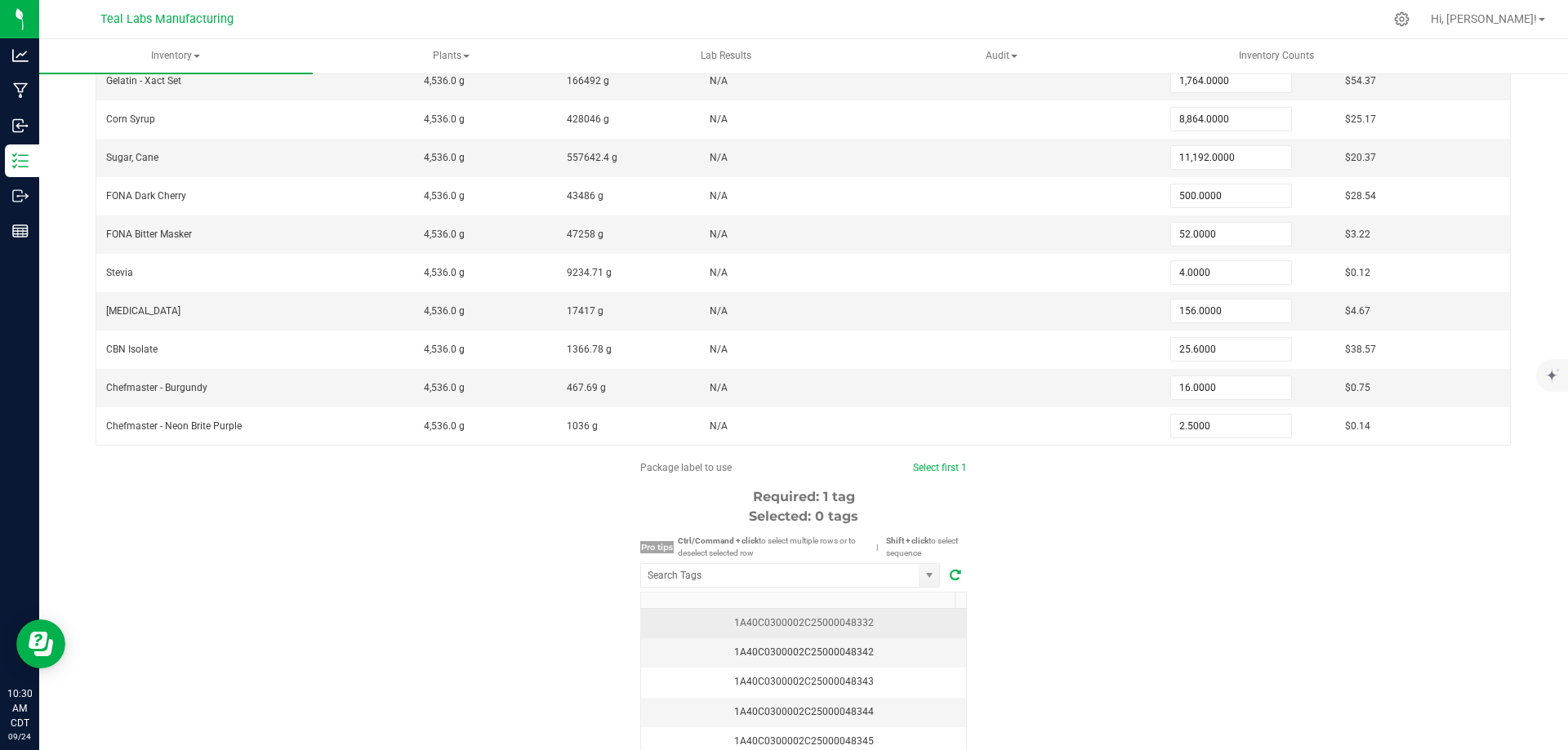
click at [867, 619] on div "1A40C0300002C25000048332" at bounding box center [804, 623] width 305 height 15
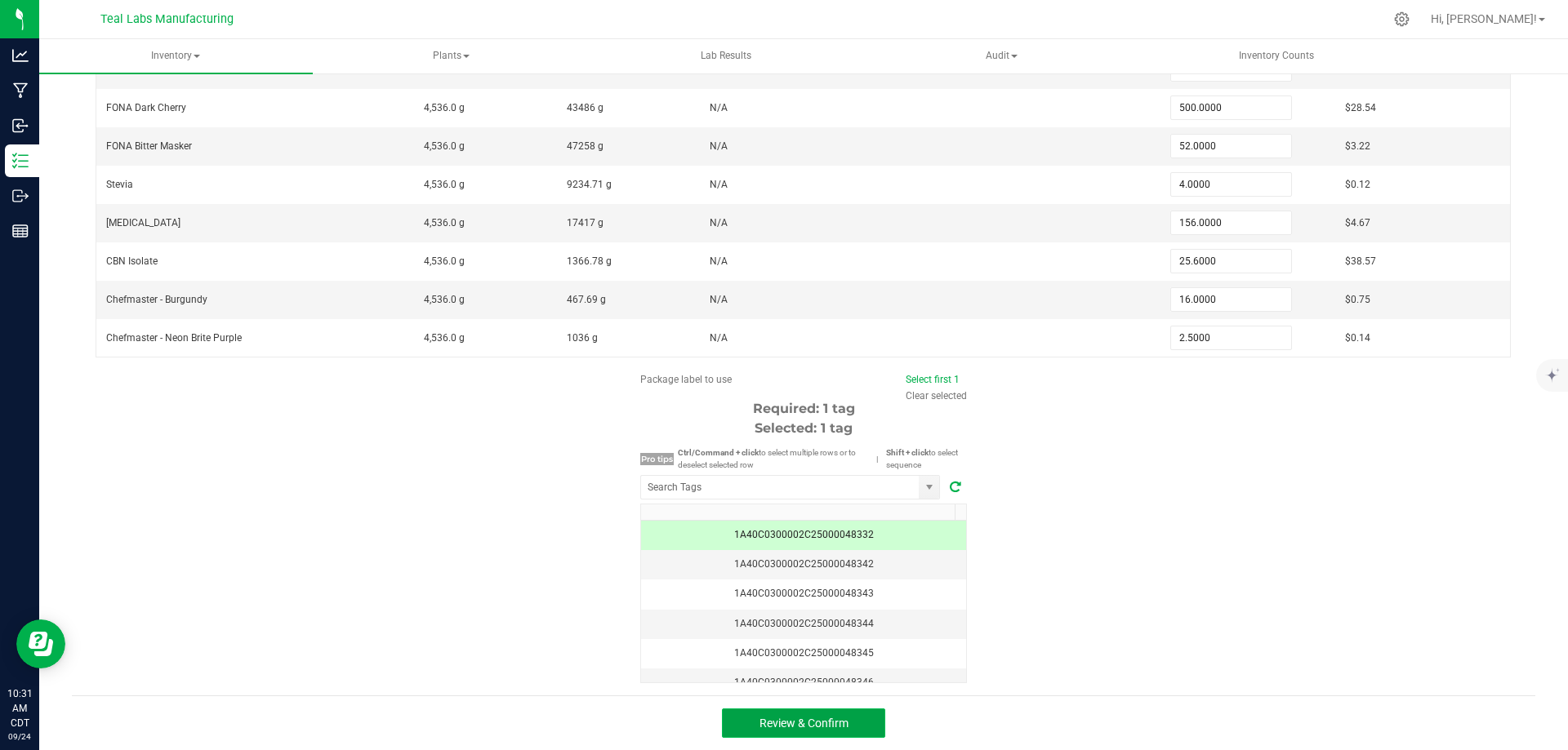
click at [861, 711] on button "Review & Confirm" at bounding box center [803, 723] width 163 height 30
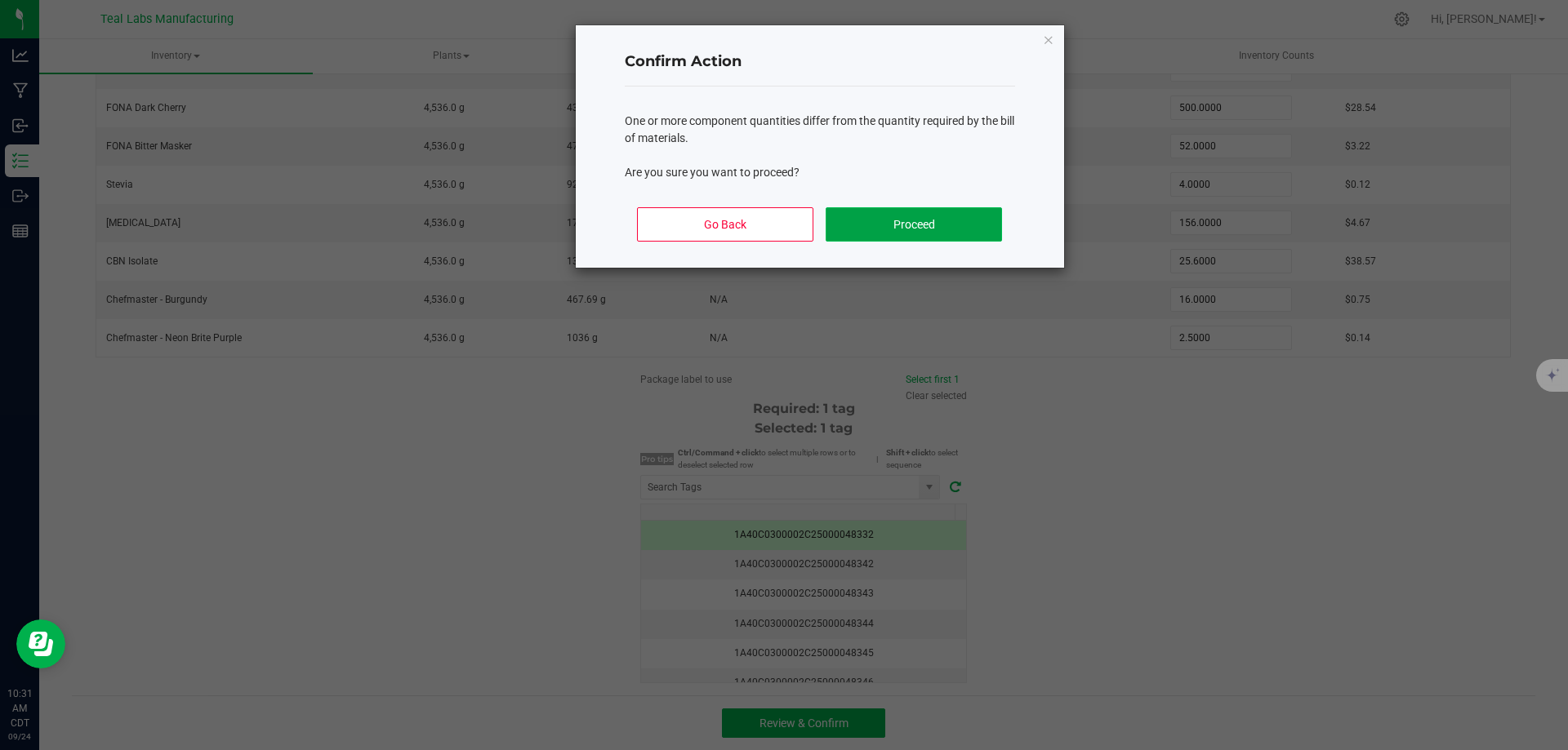
click at [867, 222] on button "Proceed" at bounding box center [913, 225] width 175 height 34
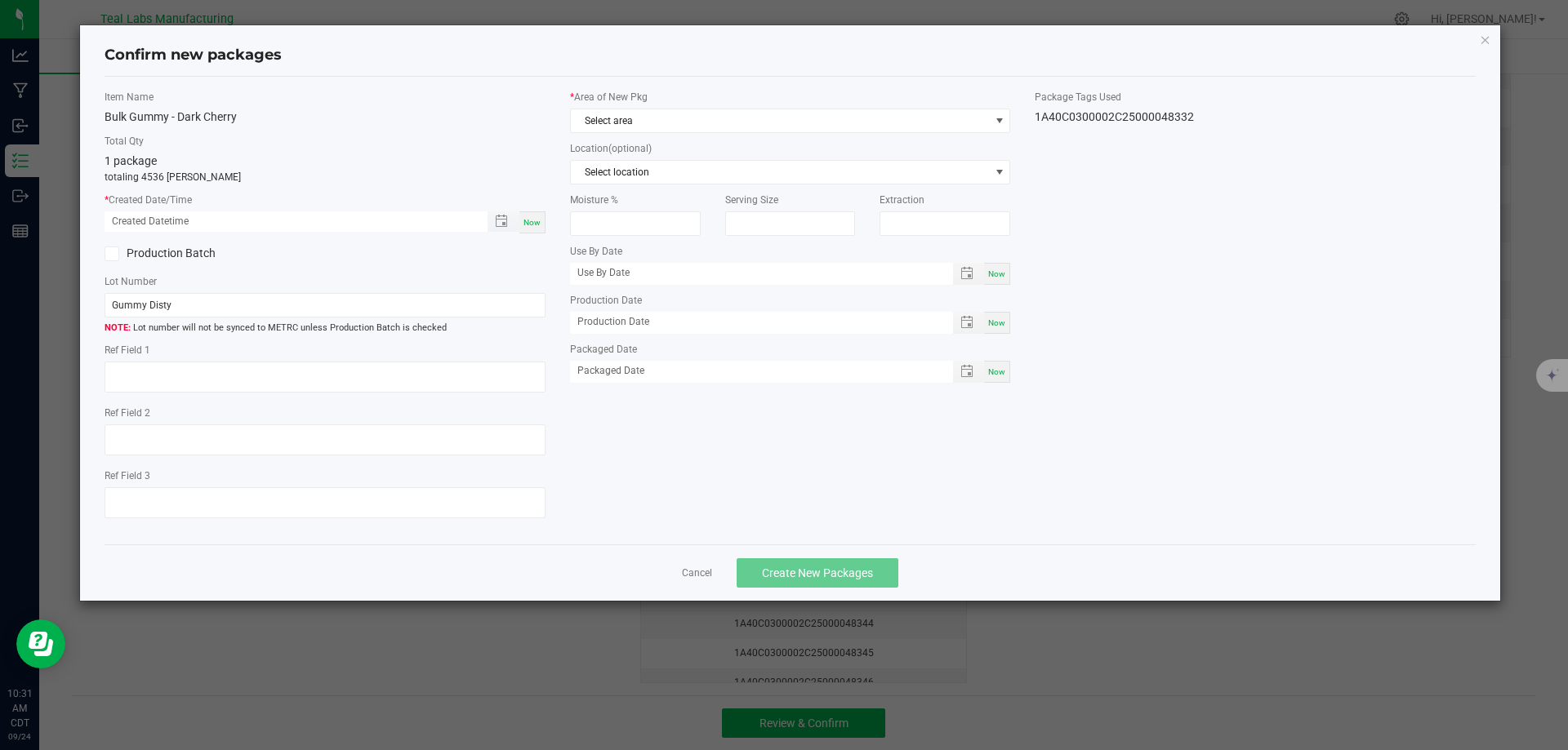
click at [519, 229] on span "Toggle popup" at bounding box center [502, 221] width 31 height 20
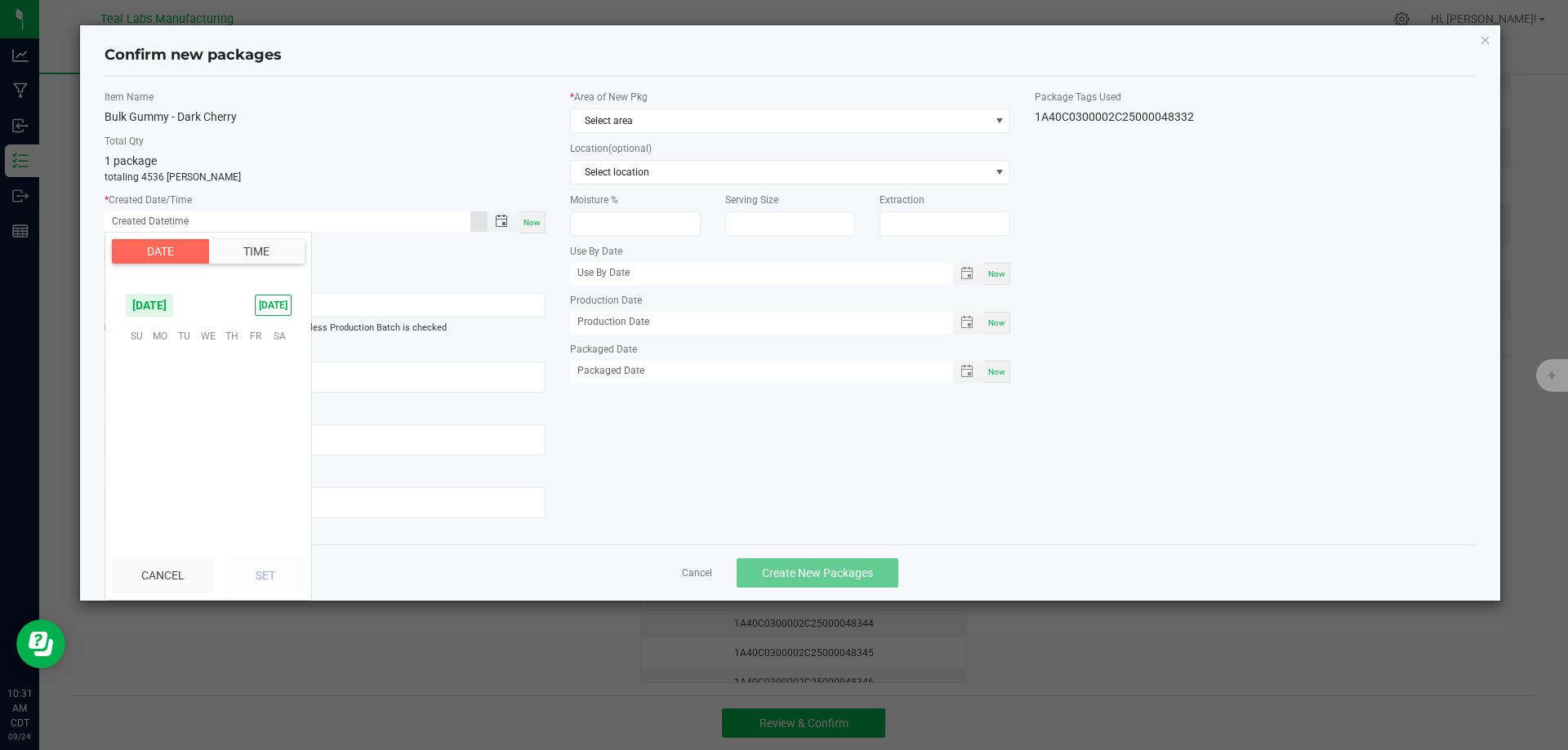
scroll to position [264784, 0]
click at [247, 408] on span "19" at bounding box center [255, 411] width 24 height 26
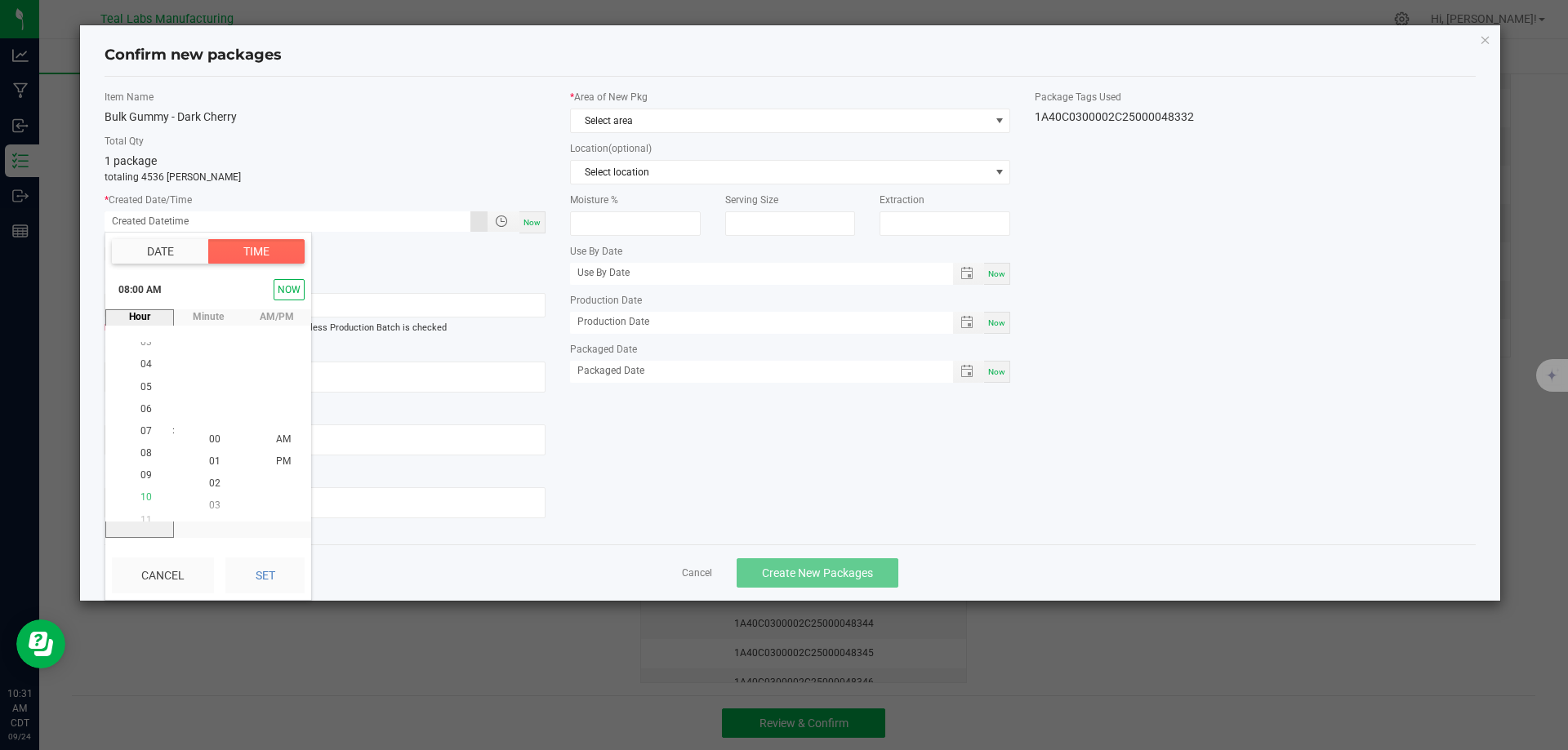
scroll to position [177, 0]
click at [140, 352] on span "04" at bounding box center [146, 351] width 11 height 11
click at [276, 459] on span "PM" at bounding box center [283, 461] width 14 height 11
click at [255, 578] on button "Set" at bounding box center [264, 576] width 79 height 36
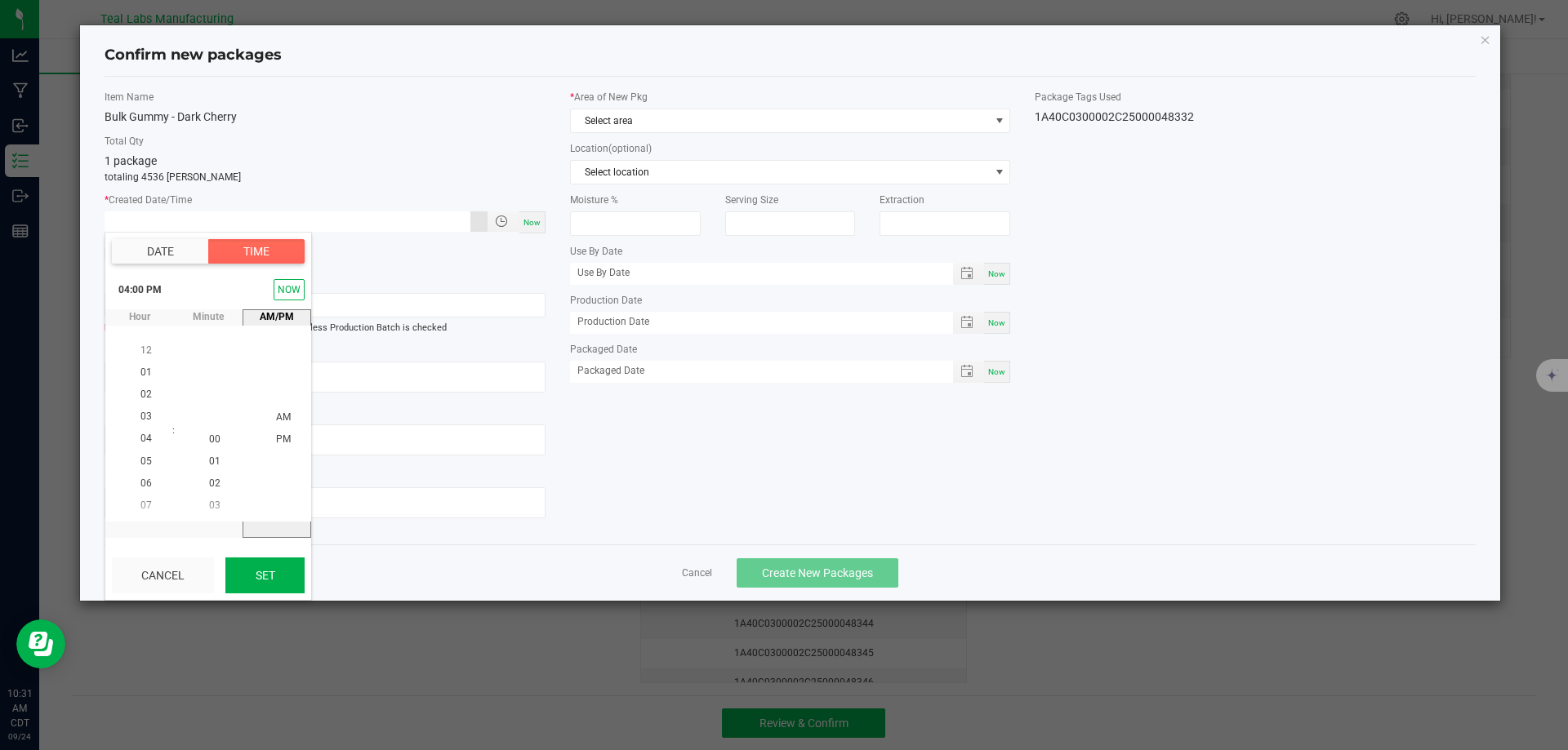
type input "09/19/2025 04:00 PM"
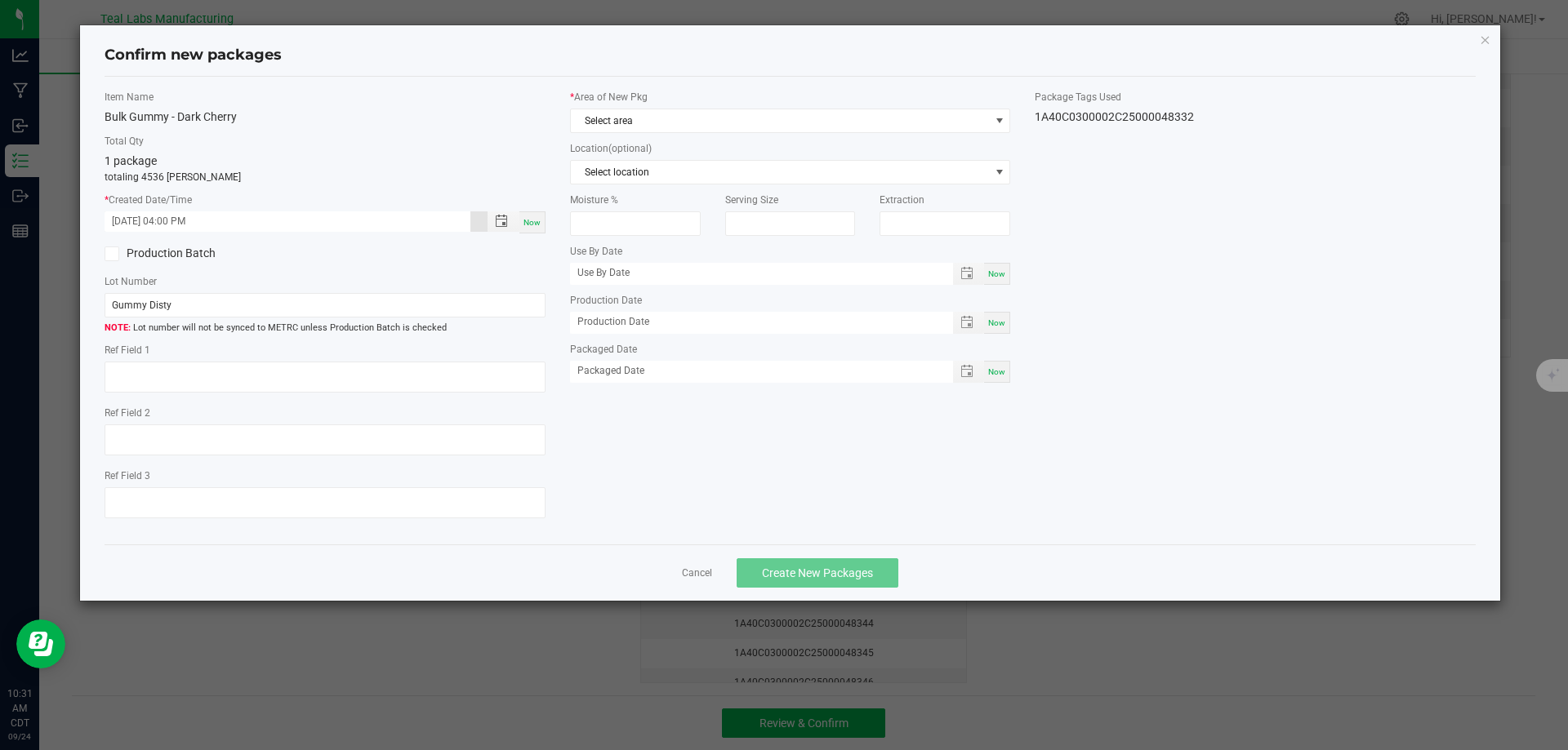
click at [117, 253] on span at bounding box center [112, 253] width 14 height 14
click at [0, 0] on input "Production Batch" at bounding box center [0, 0] width 0 height 0
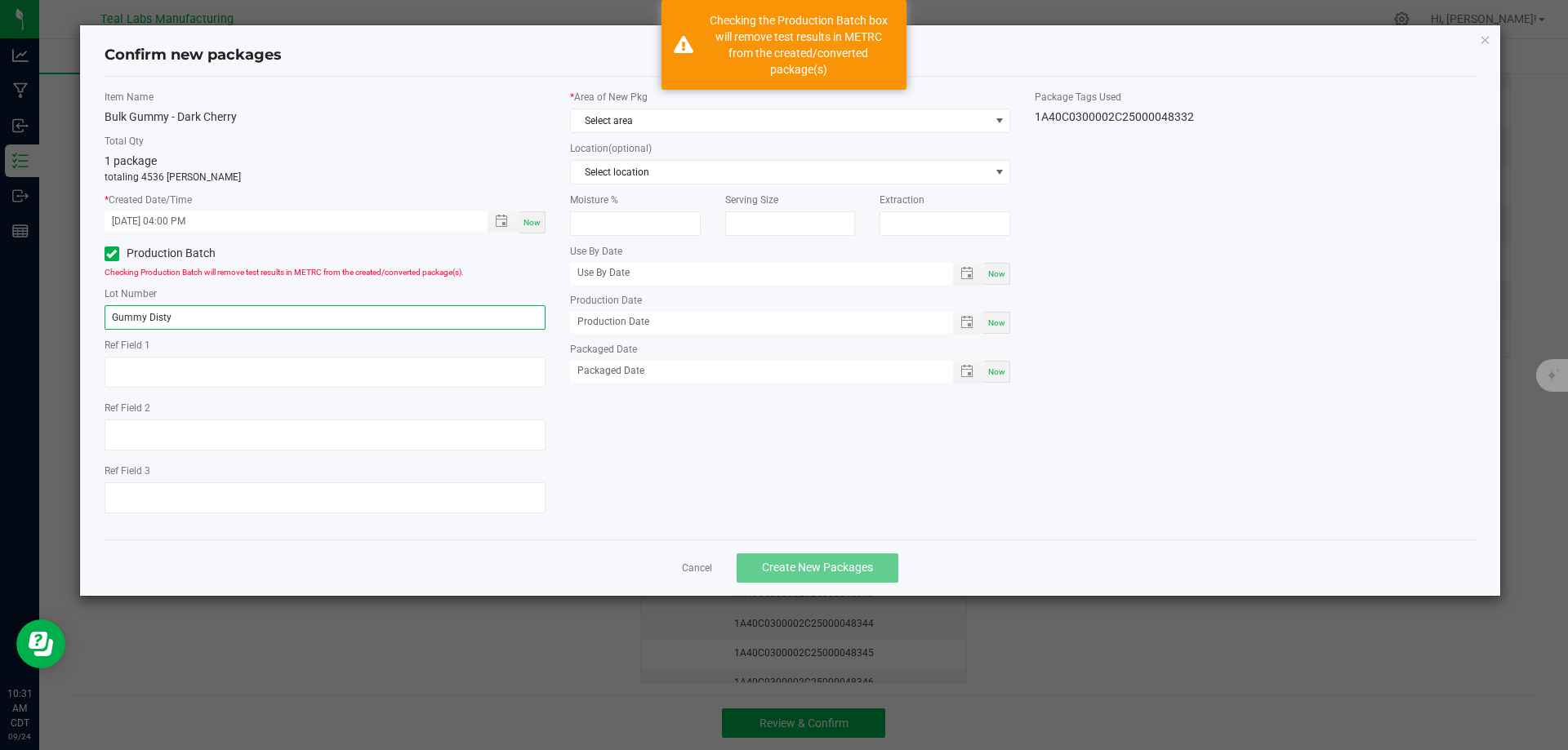
drag, startPoint x: 214, startPoint y: 316, endPoint x: 74, endPoint y: 321, distance: 140.1
click at [74, 321] on ngb-modal-window "Confirm new packages Item Name Bulk Gummy - Dark Cherry Total Qty 1 package tot…" at bounding box center [790, 375] width 1580 height 750
type input "G5Q15-01"
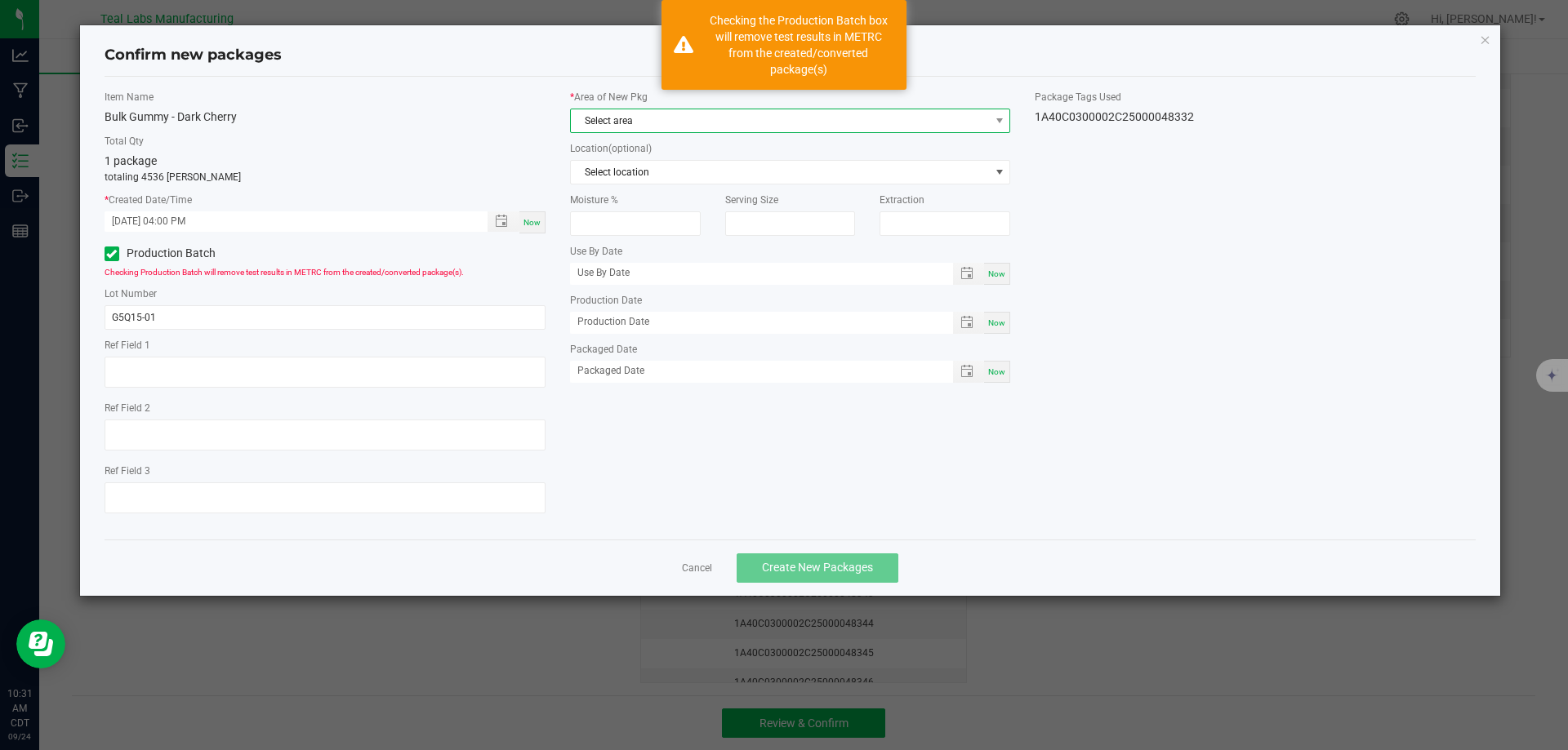
click at [601, 129] on span "Select area" at bounding box center [780, 121] width 418 height 23
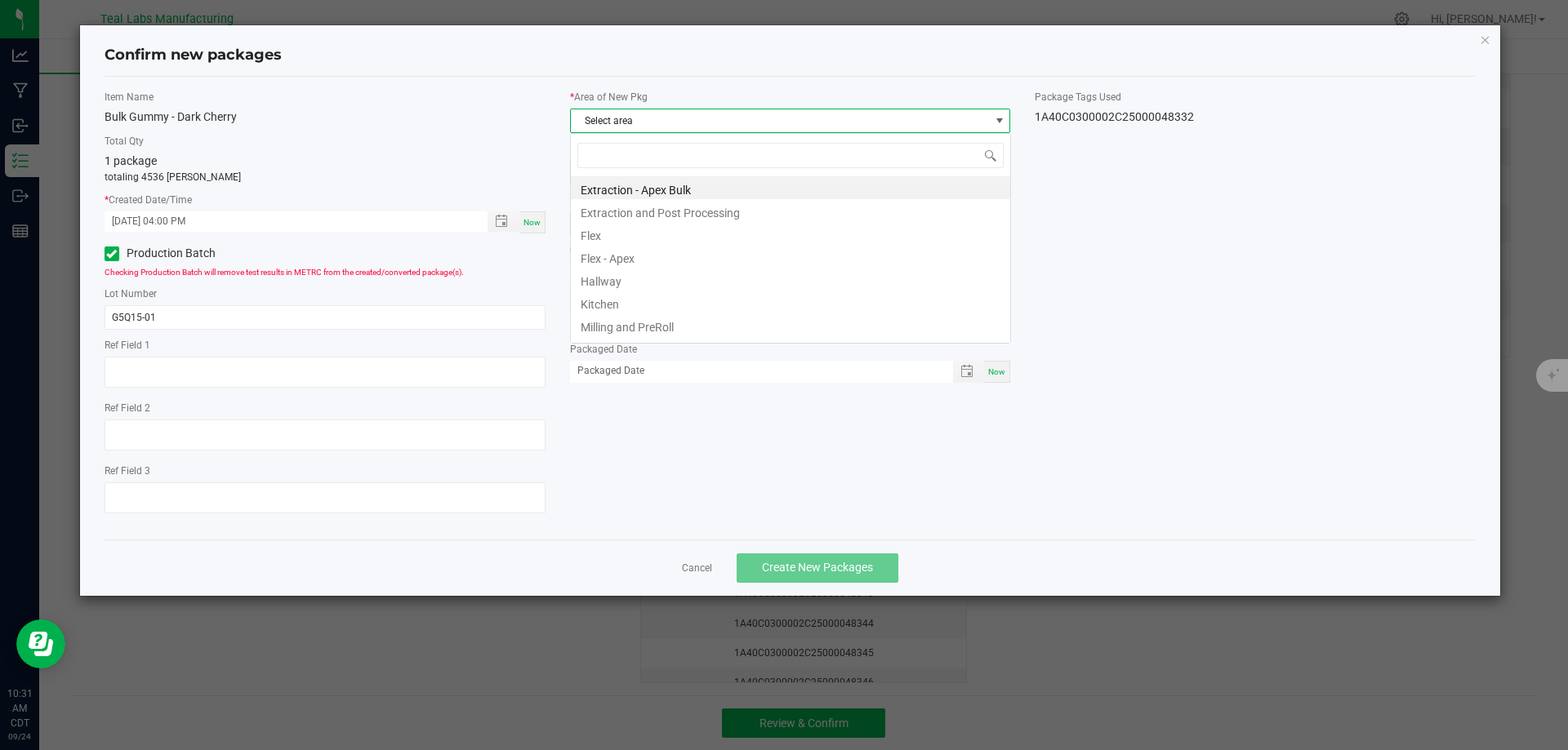
click at [606, 125] on span "Select area" at bounding box center [780, 121] width 418 height 23
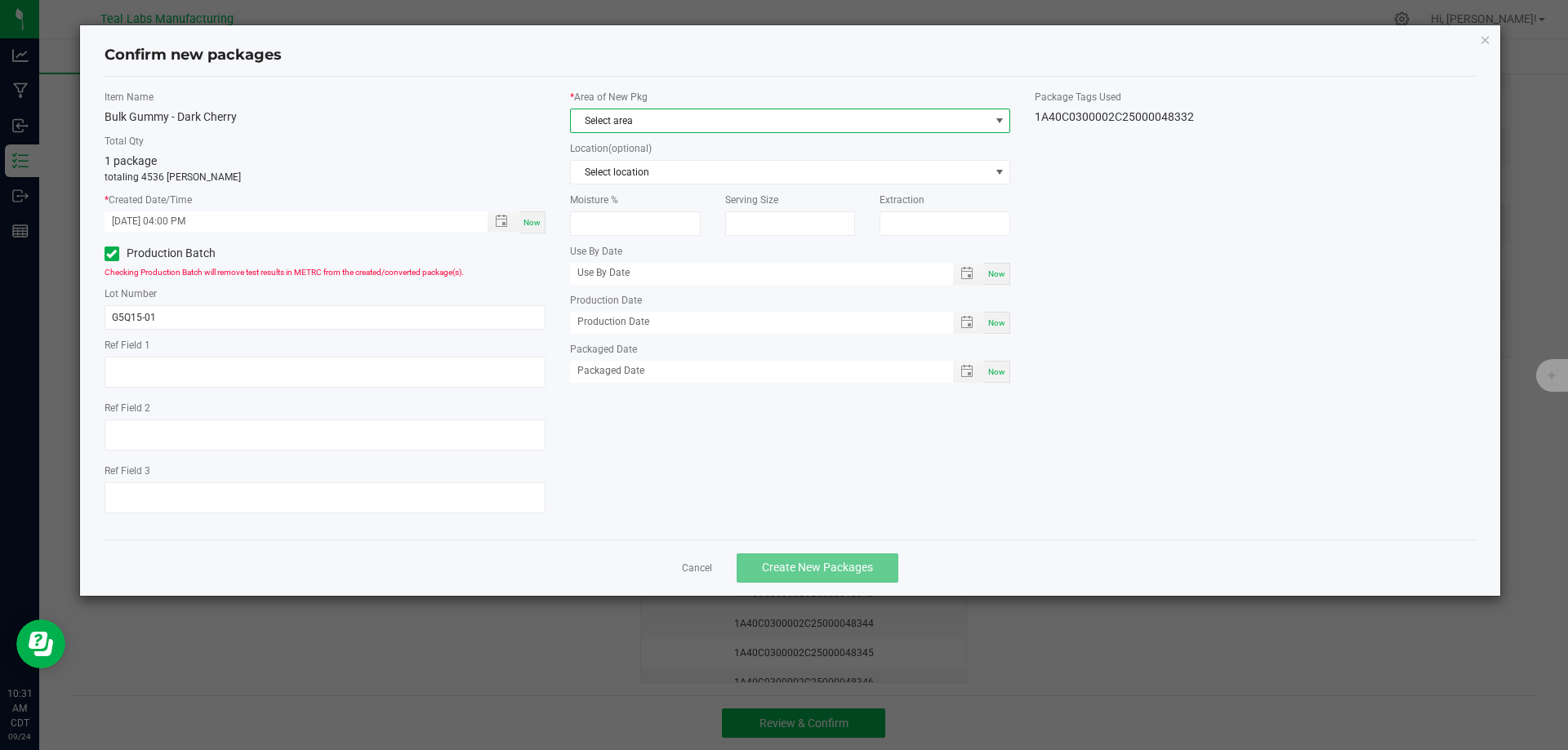
click at [623, 116] on span "Select area" at bounding box center [780, 121] width 418 height 23
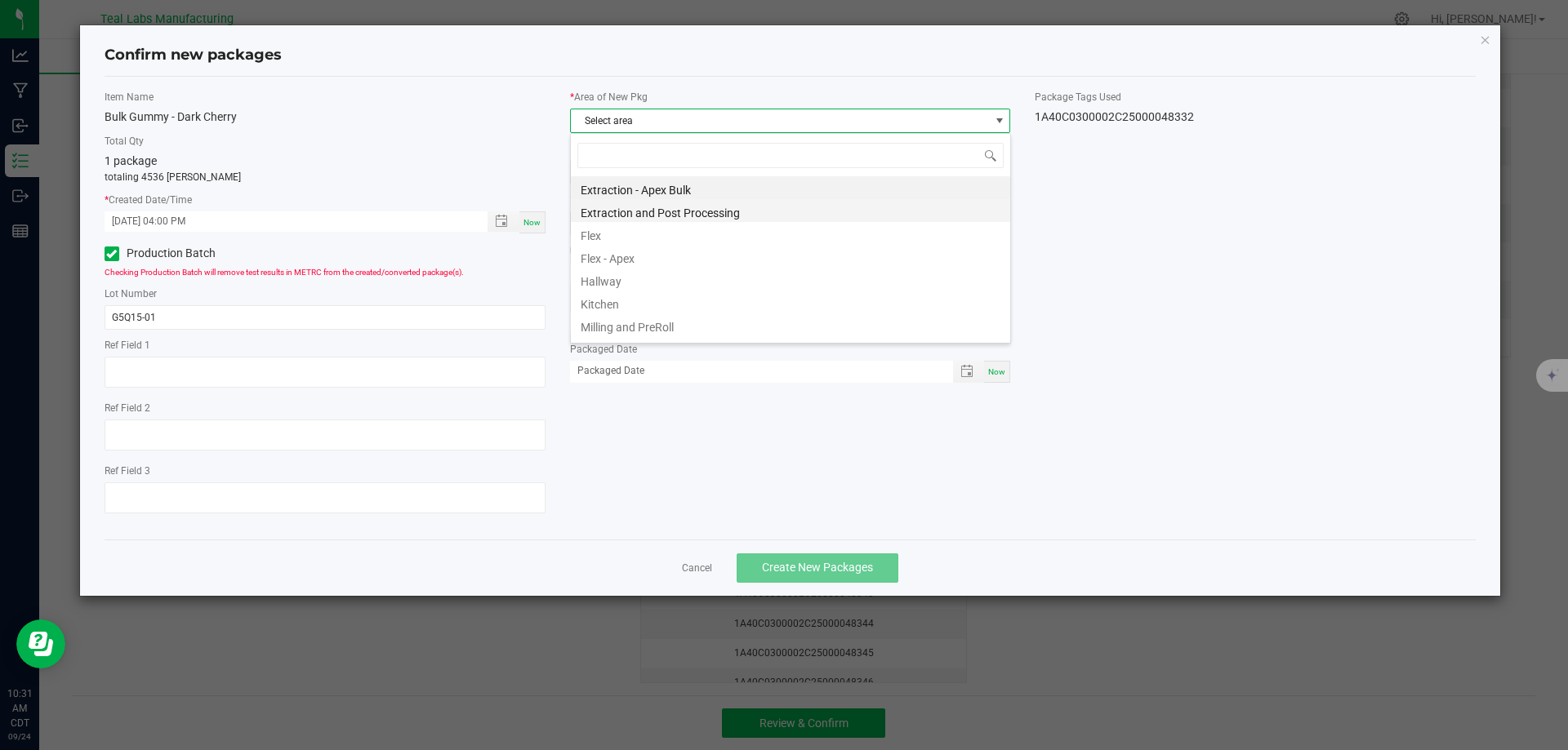
scroll to position [25, 441]
drag, startPoint x: 610, startPoint y: 299, endPoint x: 632, endPoint y: 307, distance: 23.4
click at [609, 300] on li "Kitchen" at bounding box center [790, 302] width 439 height 23
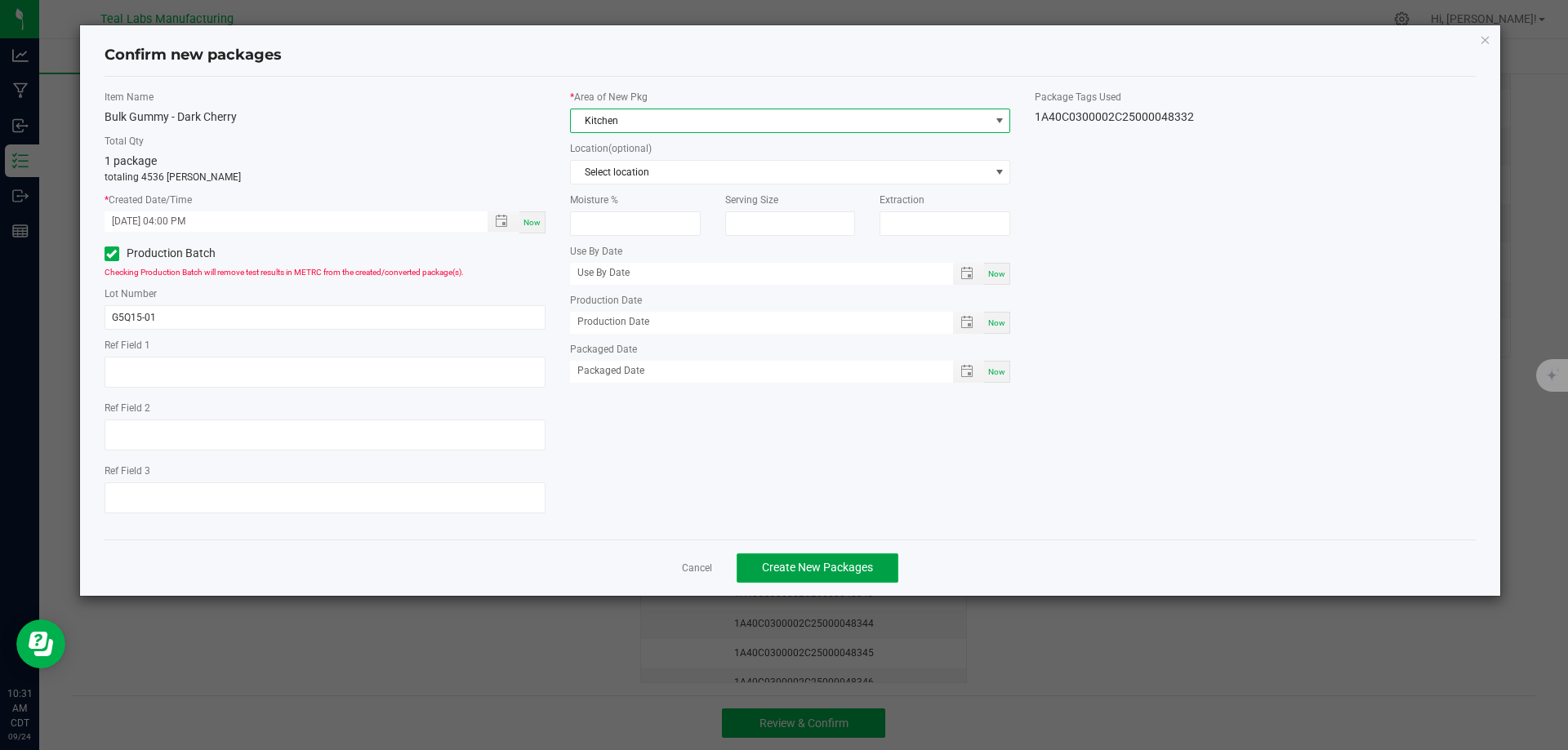
click at [831, 573] on span "Create New Packages" at bounding box center [817, 568] width 112 height 13
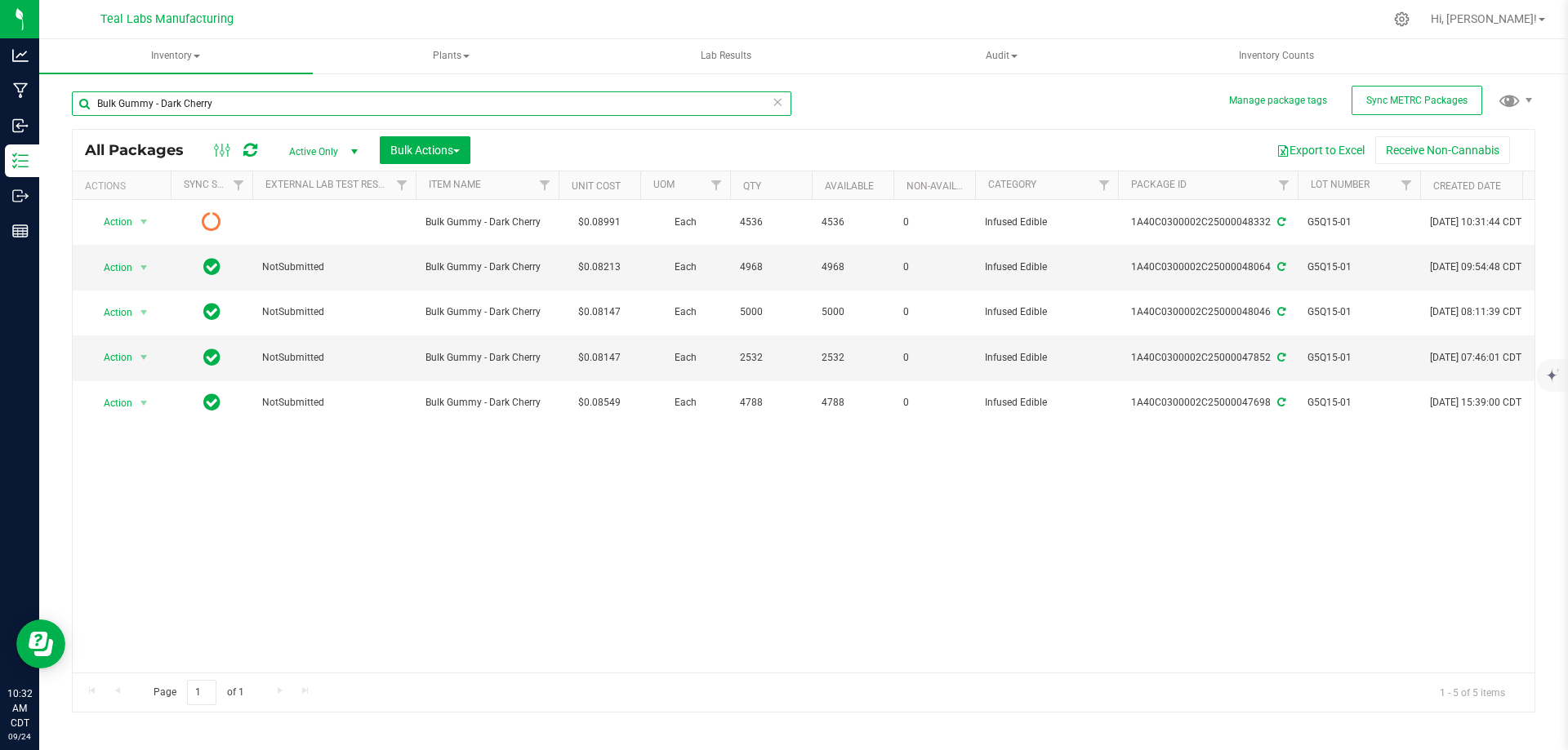
click at [246, 94] on input "Bulk Gummy - Dark Cherry" at bounding box center [431, 104] width 720 height 25
type input "s"
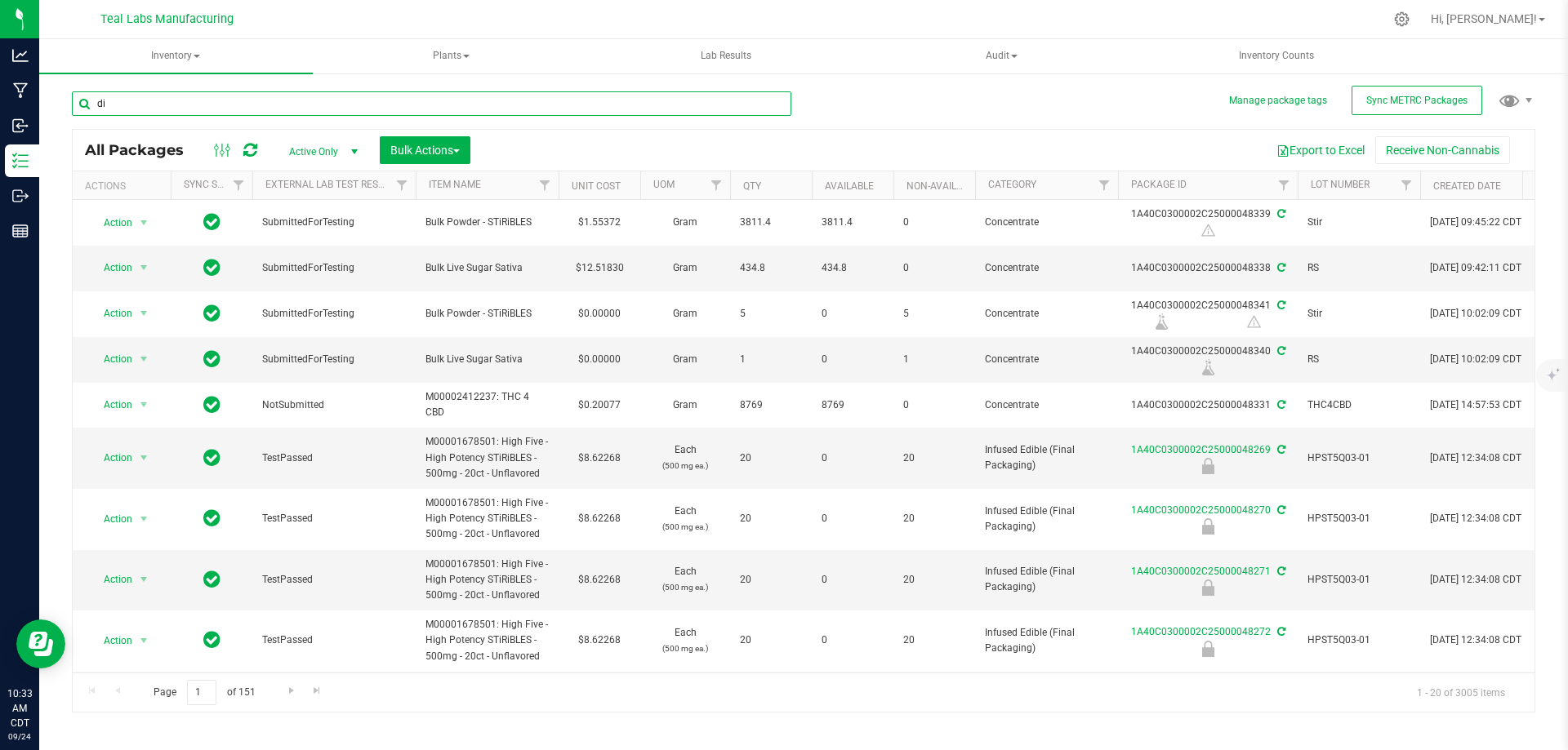
type input "d"
type input "strawberry cough"
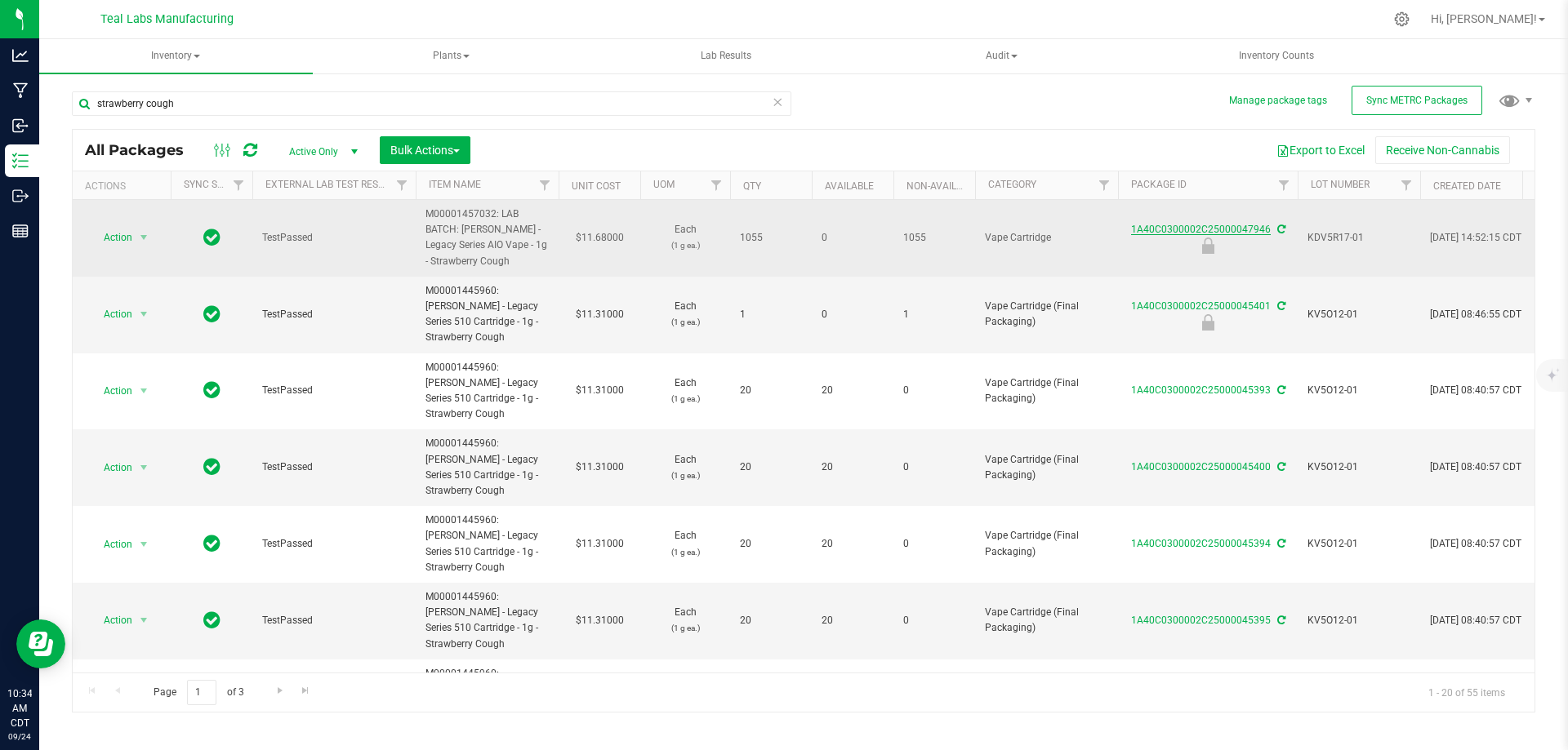
click at [1195, 227] on link "1A40C0300002C25000047946" at bounding box center [1201, 230] width 139 height 11
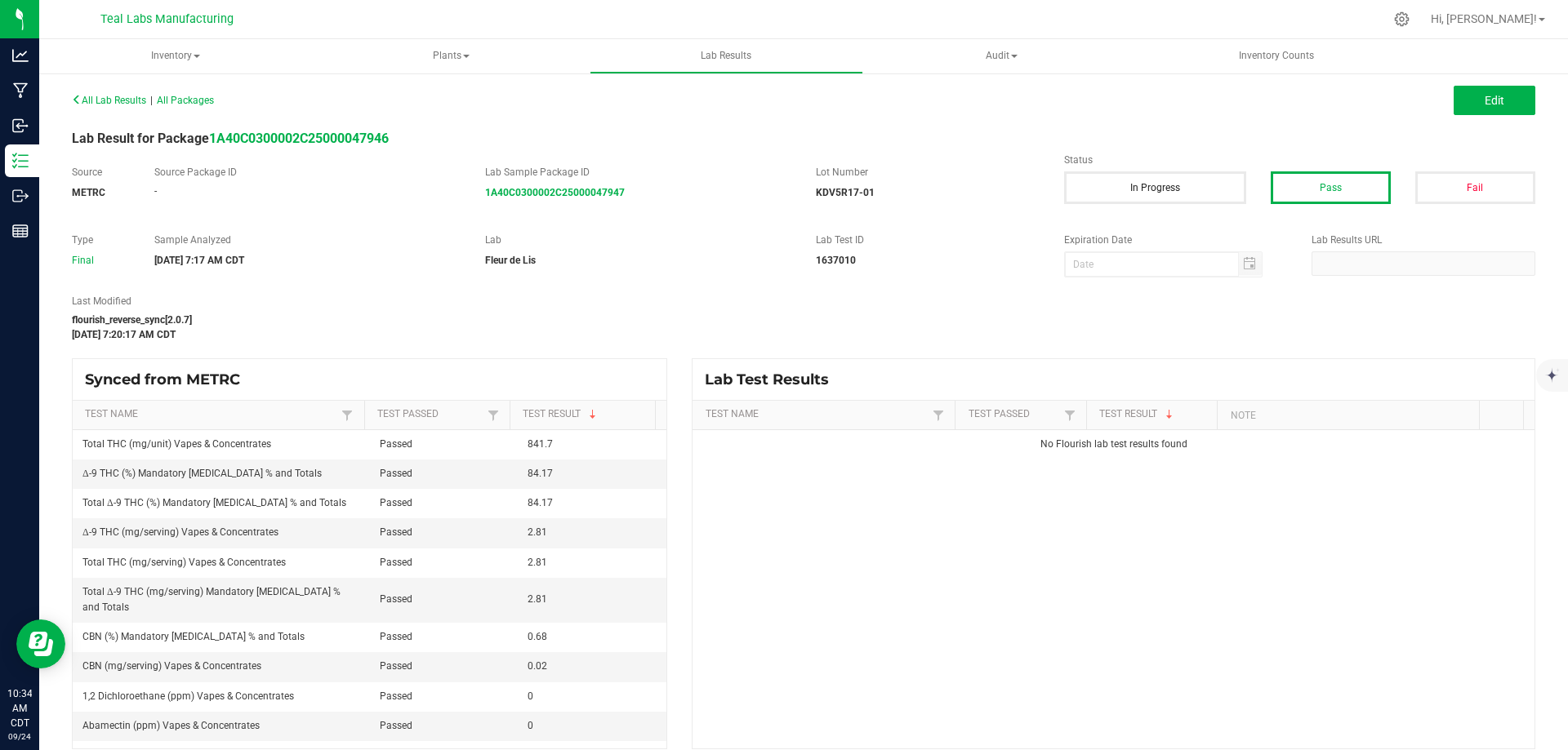
click at [1524, 95] on div "Edit" at bounding box center [1175, 100] width 743 height 30
click at [1470, 112] on button "Edit" at bounding box center [1495, 100] width 82 height 30
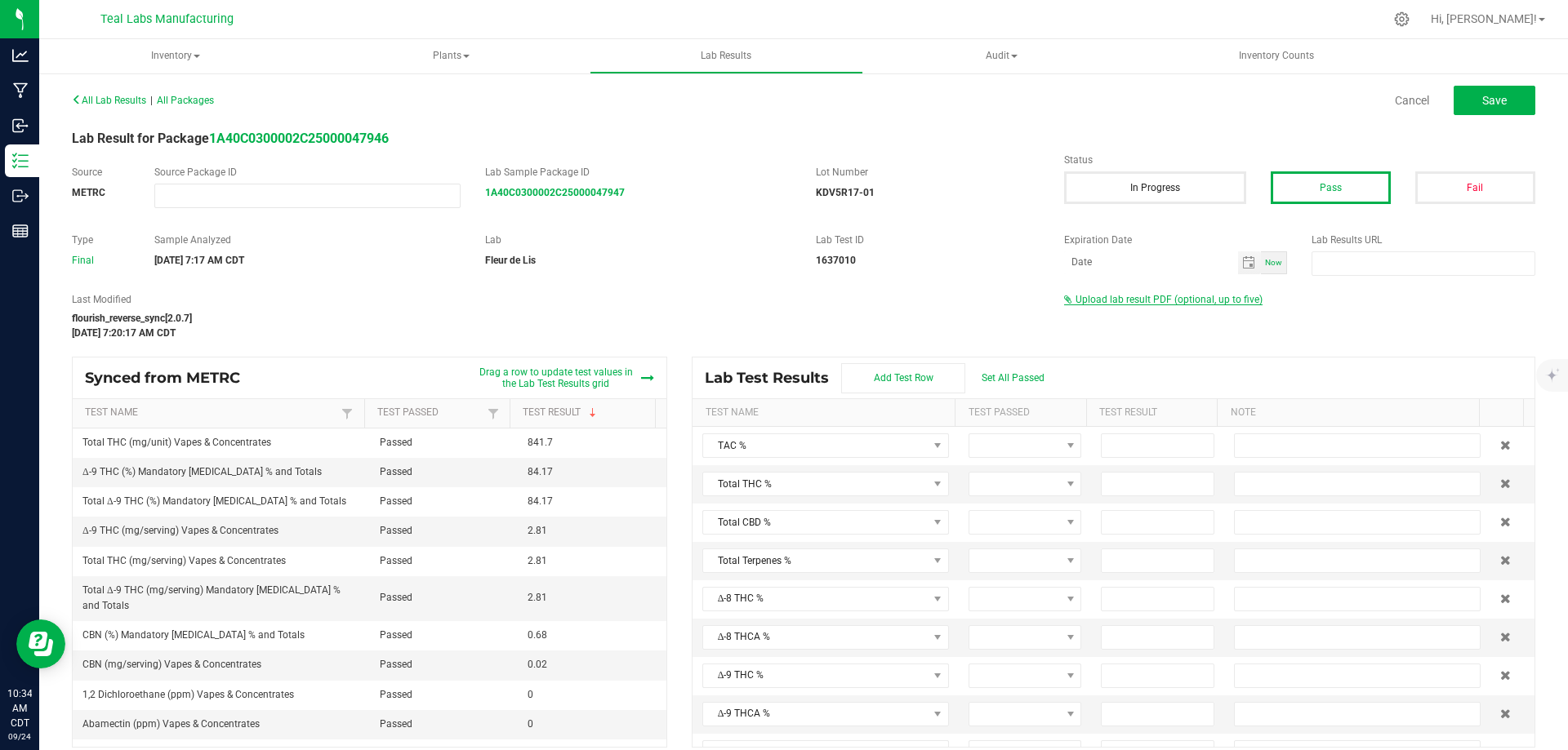
click at [1219, 300] on span "Upload lab result PDF (optional, up to five)" at bounding box center [1169, 299] width 187 height 11
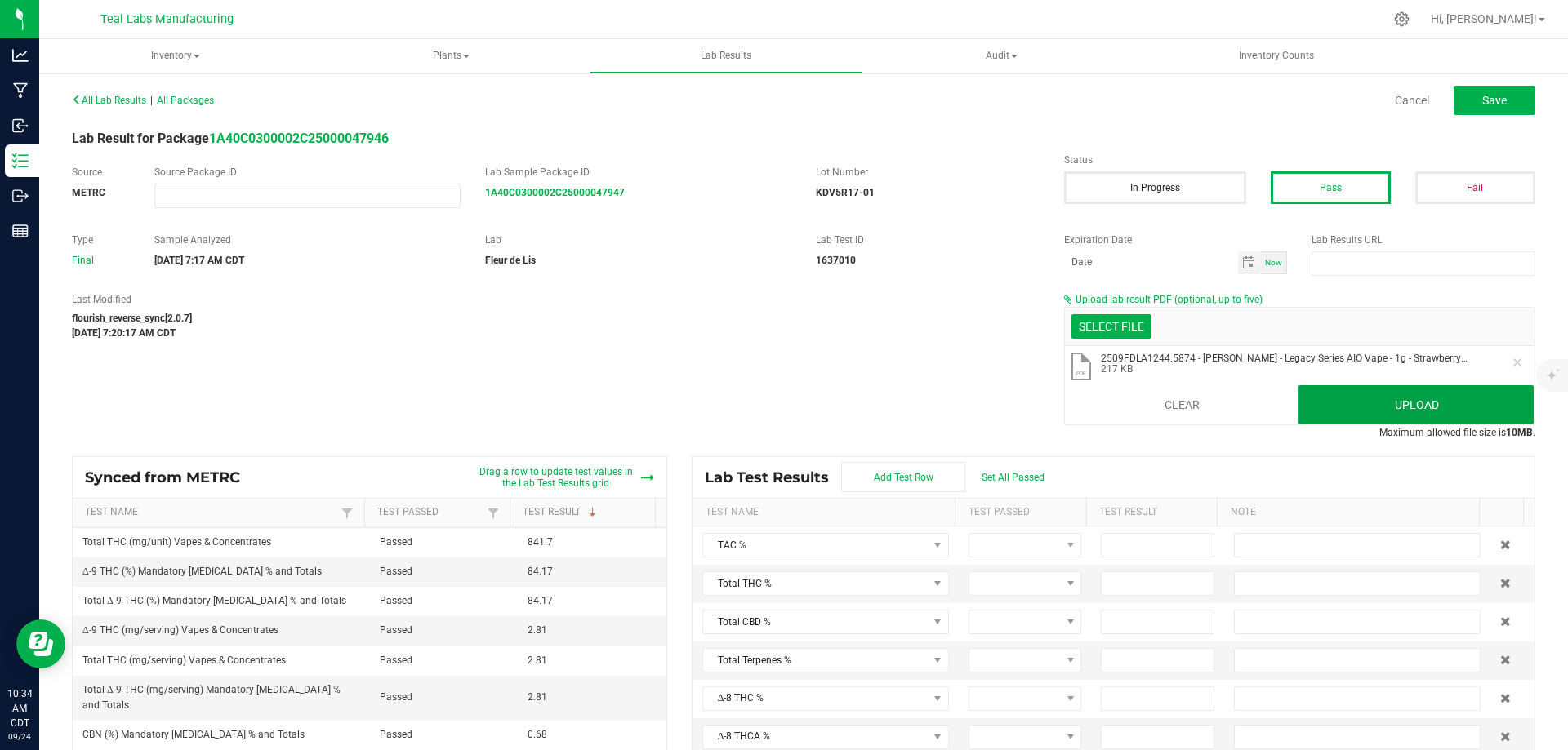
click at [1425, 400] on button "Upload" at bounding box center [1415, 404] width 235 height 39
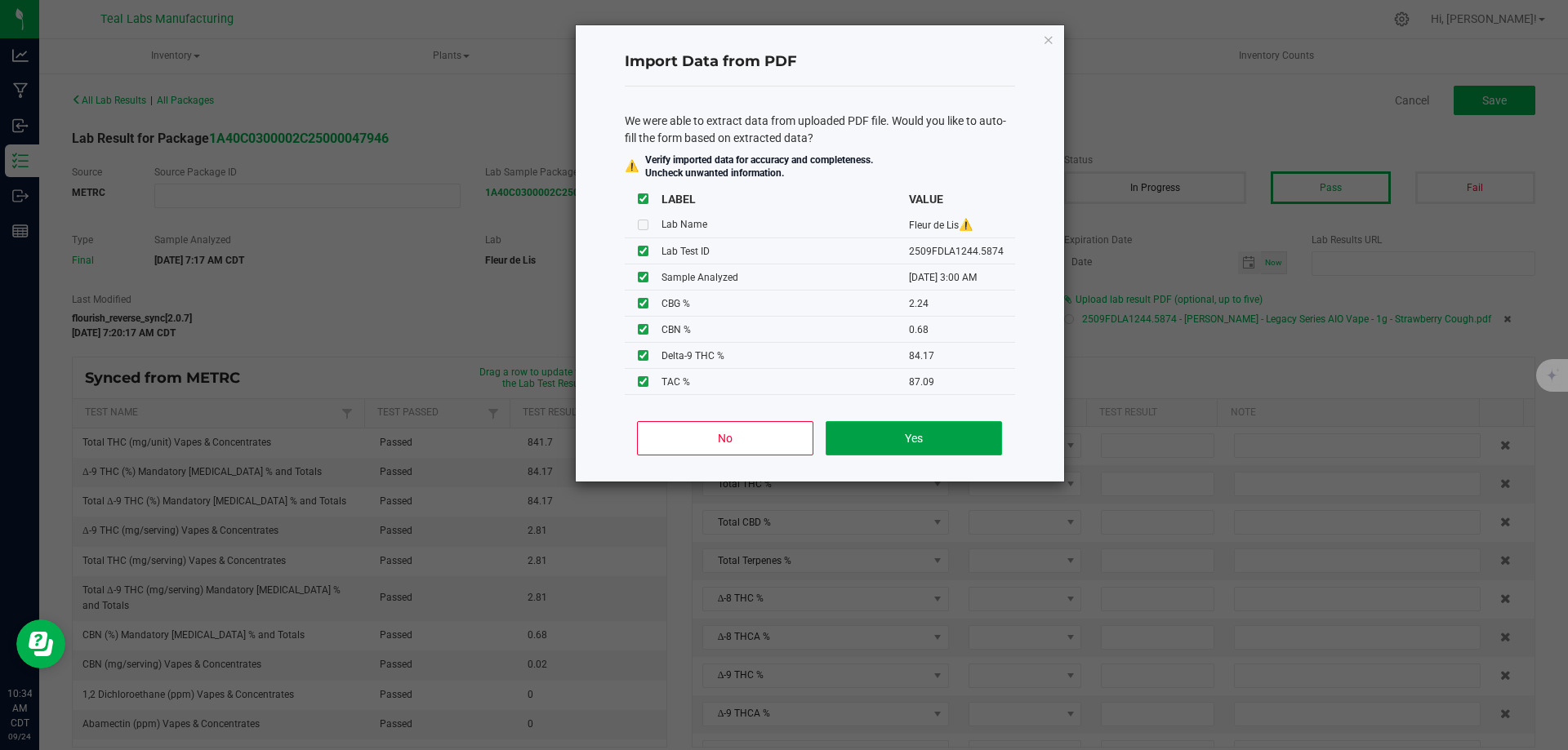
click at [898, 436] on button "Yes" at bounding box center [913, 438] width 175 height 34
type input "87.0900"
type input "84.1700"
type input "2.2400"
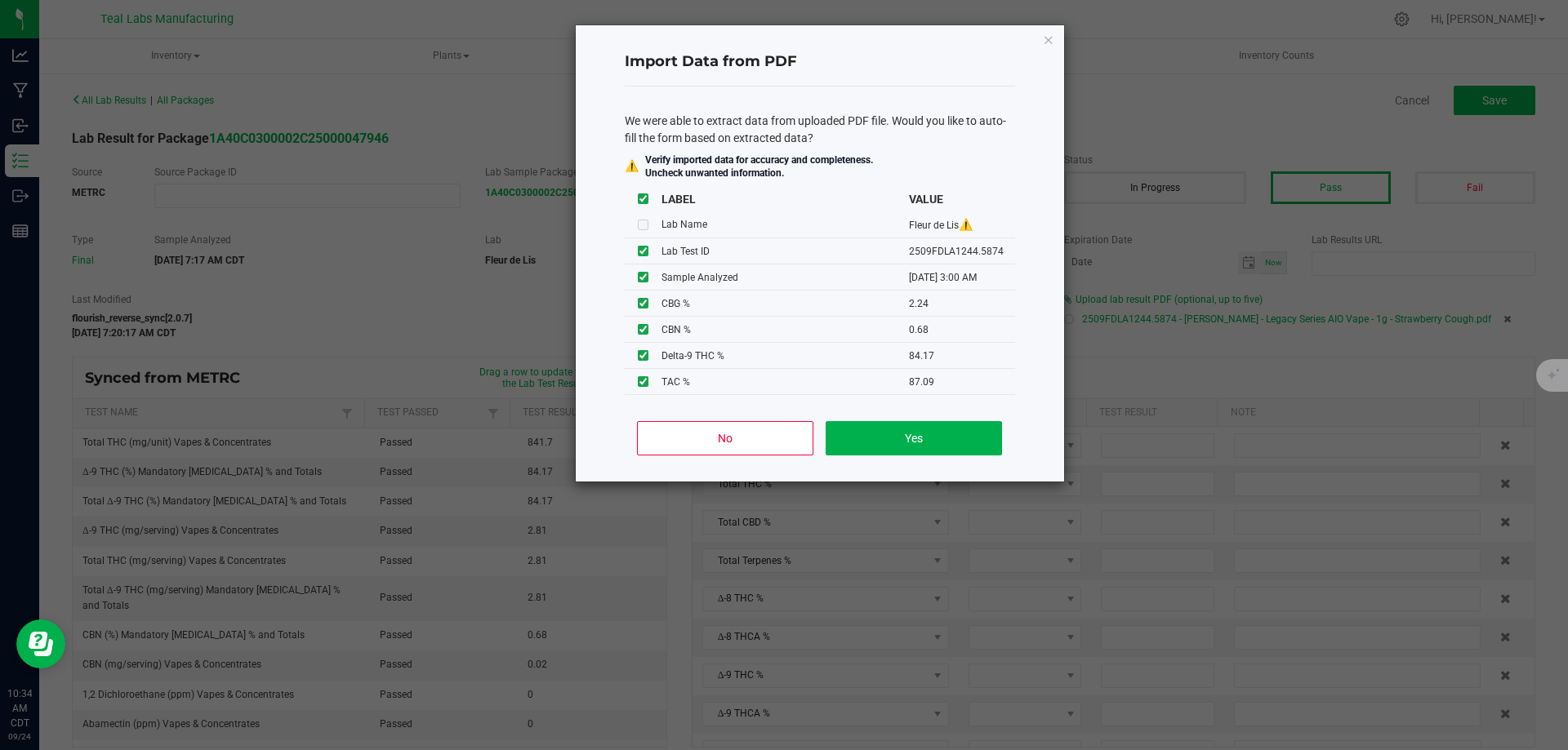
type input "0.6800"
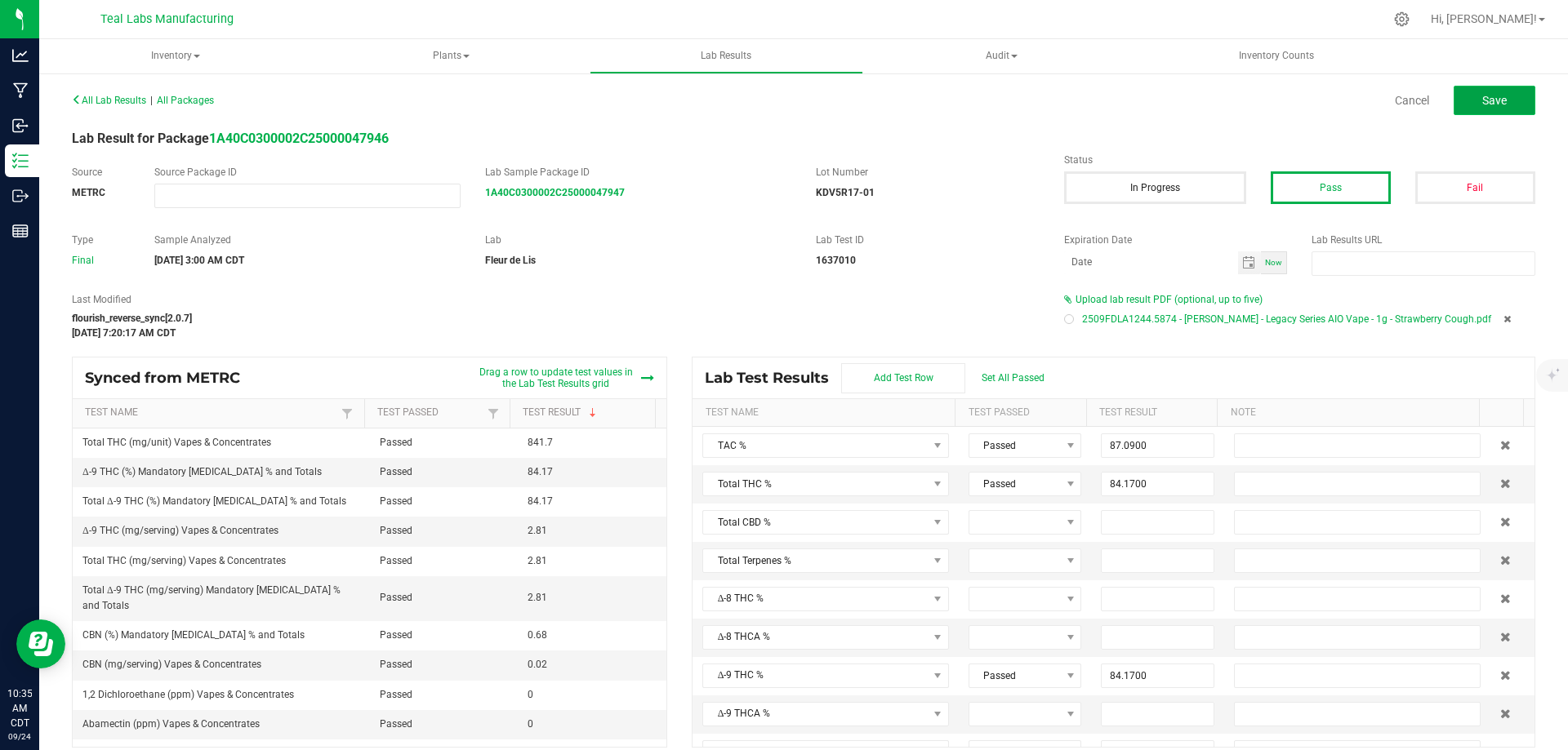
click at [1508, 111] on button "Save" at bounding box center [1495, 100] width 82 height 30
type input "84.1700"
type input "2.2400"
type input "0.6800"
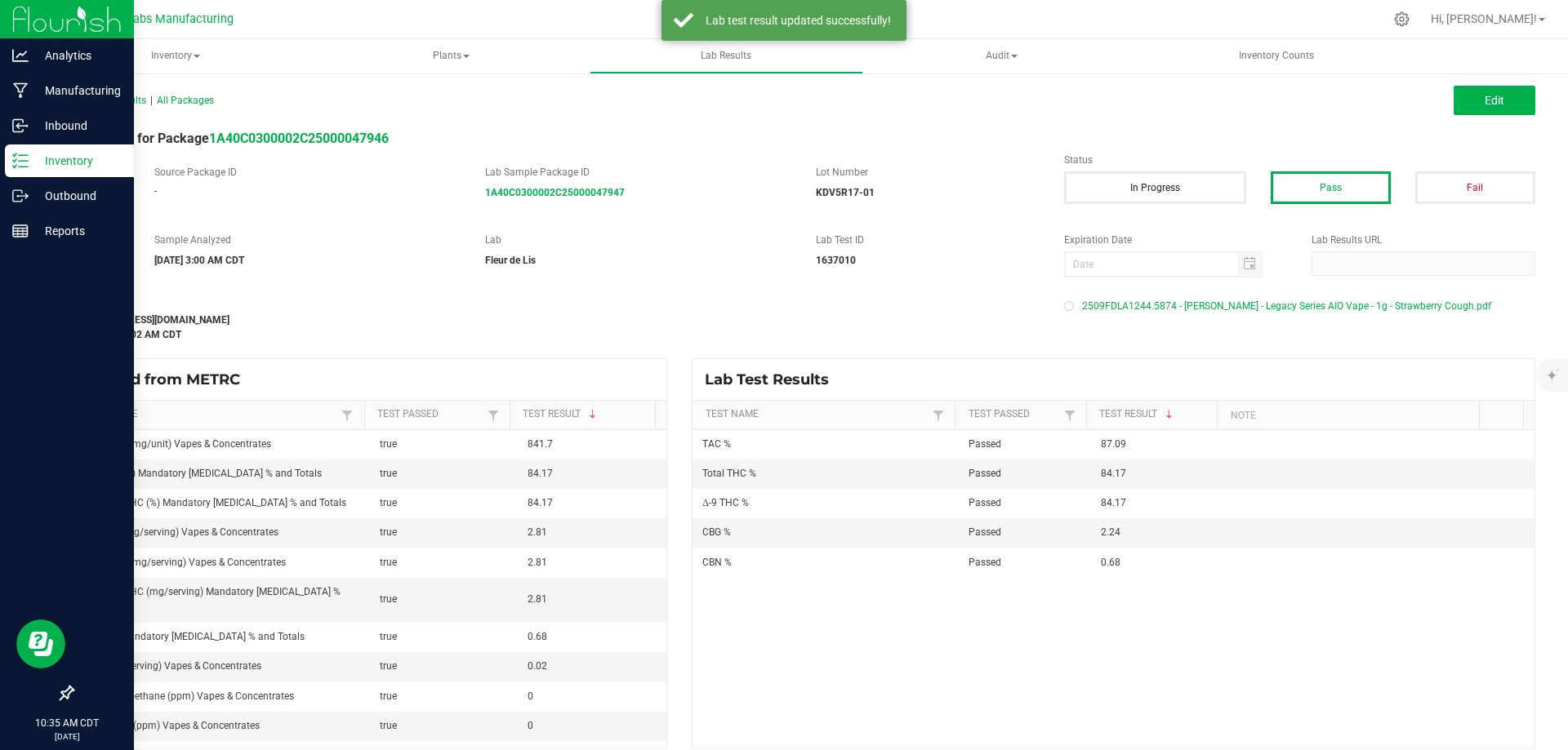
click at [22, 167] on line at bounding box center [23, 167] width 9 height 0
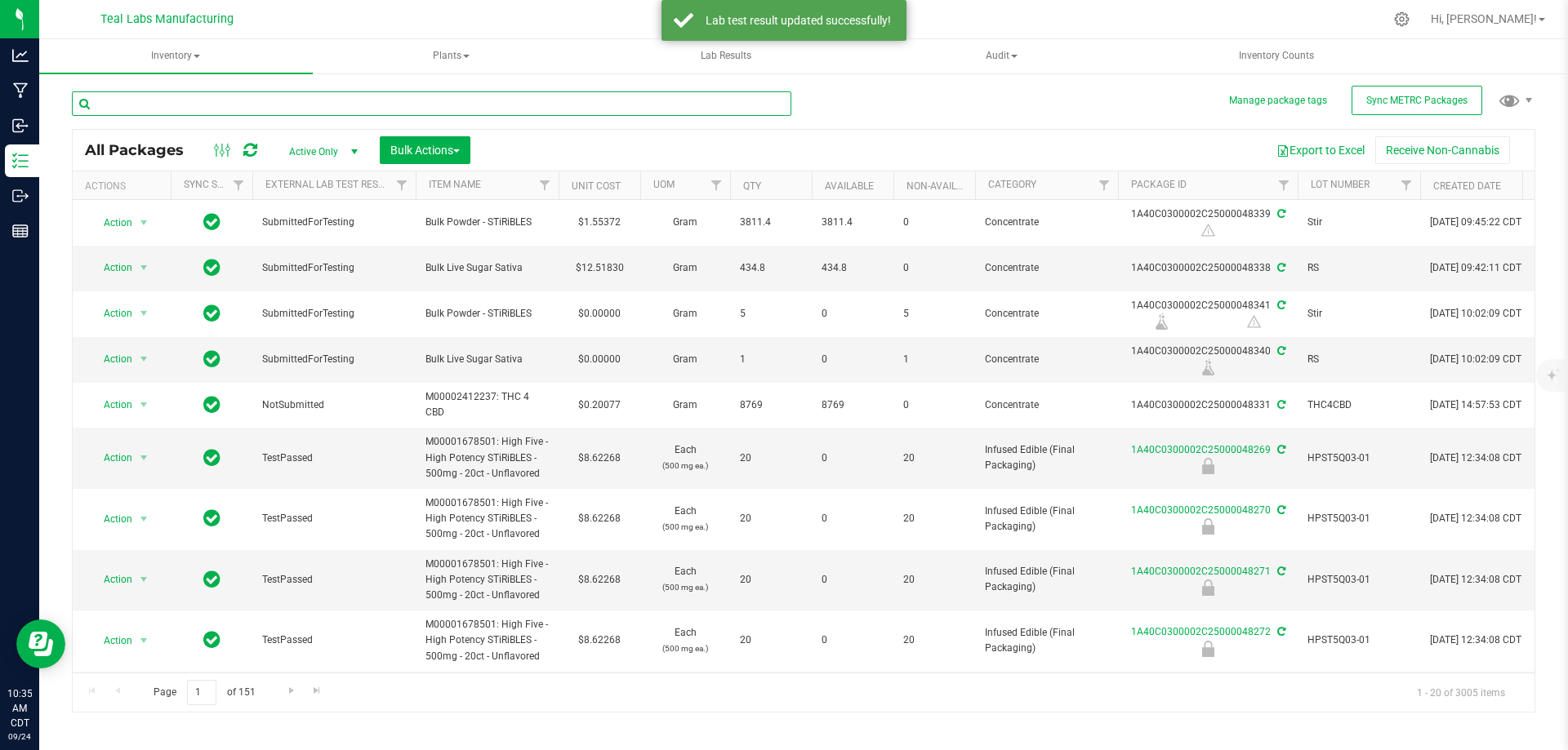
click at [288, 103] on input "text" at bounding box center [431, 104] width 720 height 25
type input "strawberry cough"
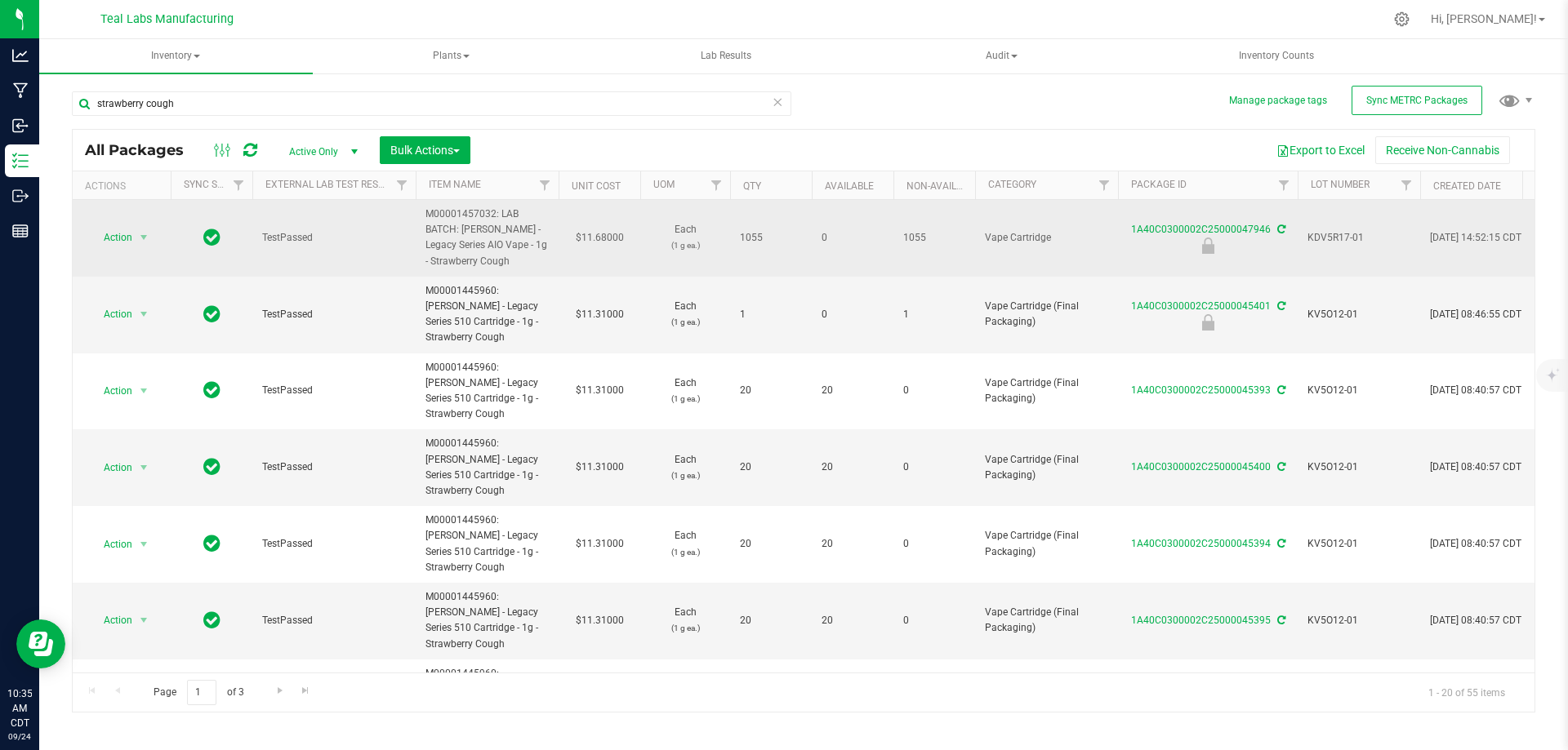
click at [104, 242] on span "Action" at bounding box center [111, 237] width 44 height 23
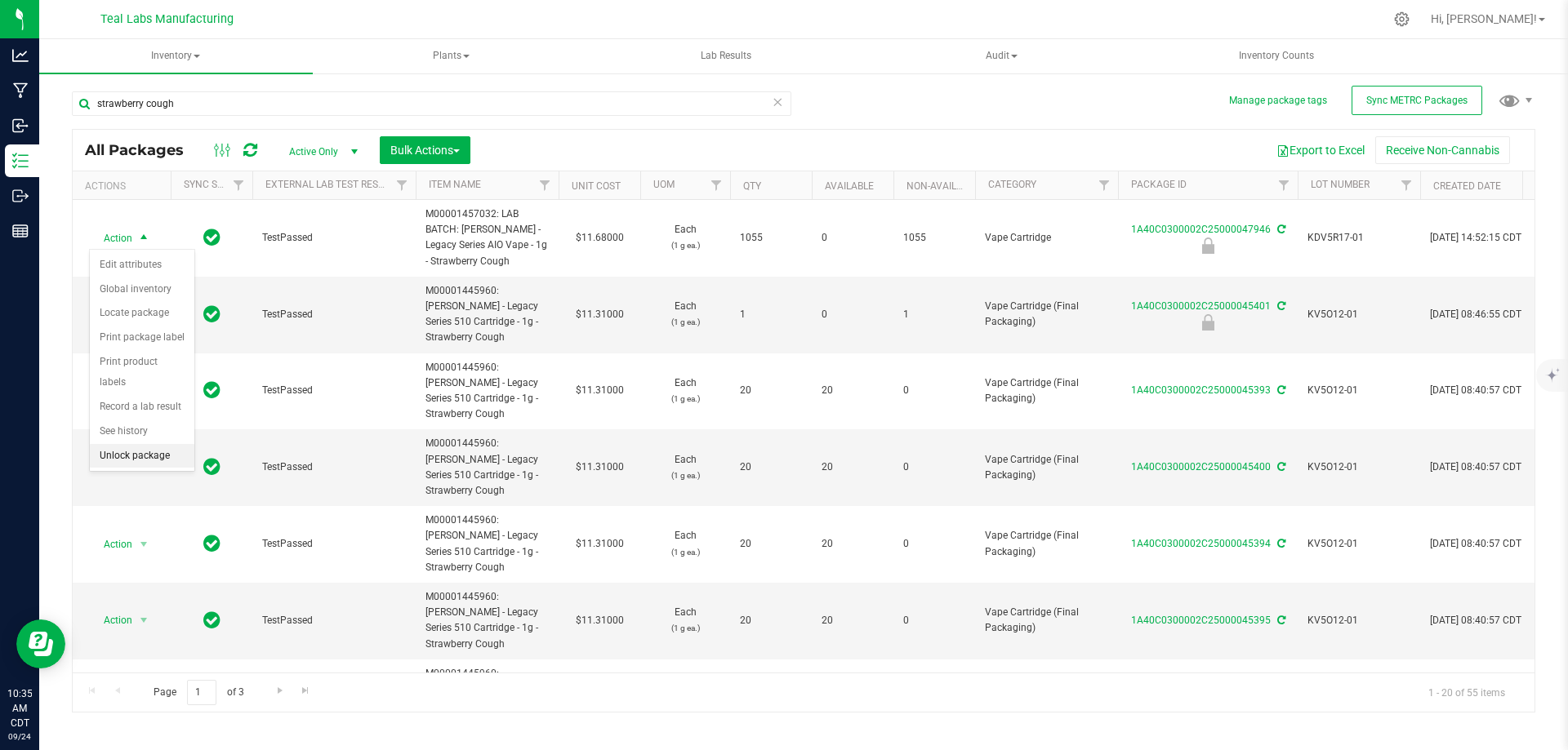
click at [115, 444] on li "Unlock package" at bounding box center [142, 456] width 105 height 25
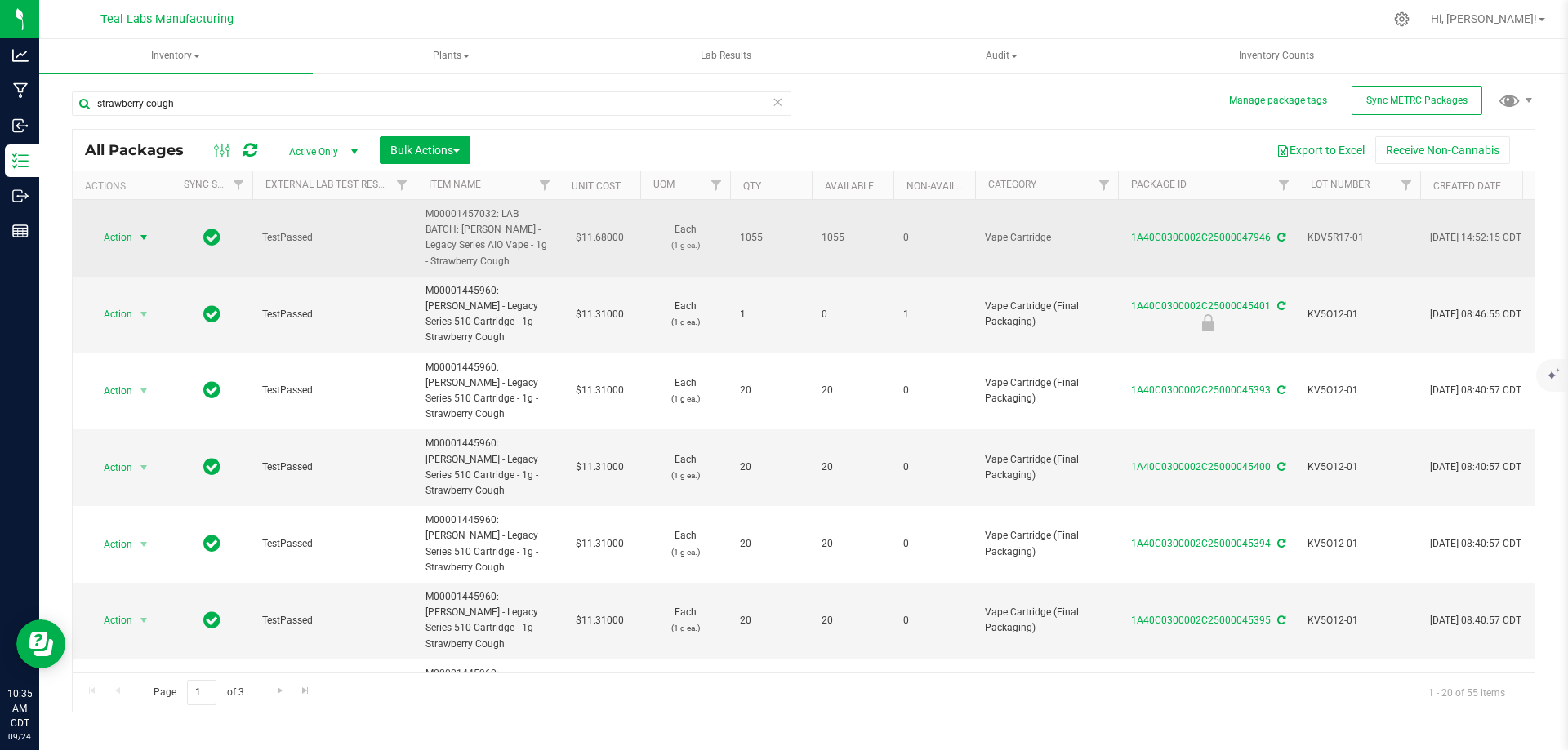
click at [123, 234] on span "Action" at bounding box center [111, 237] width 44 height 23
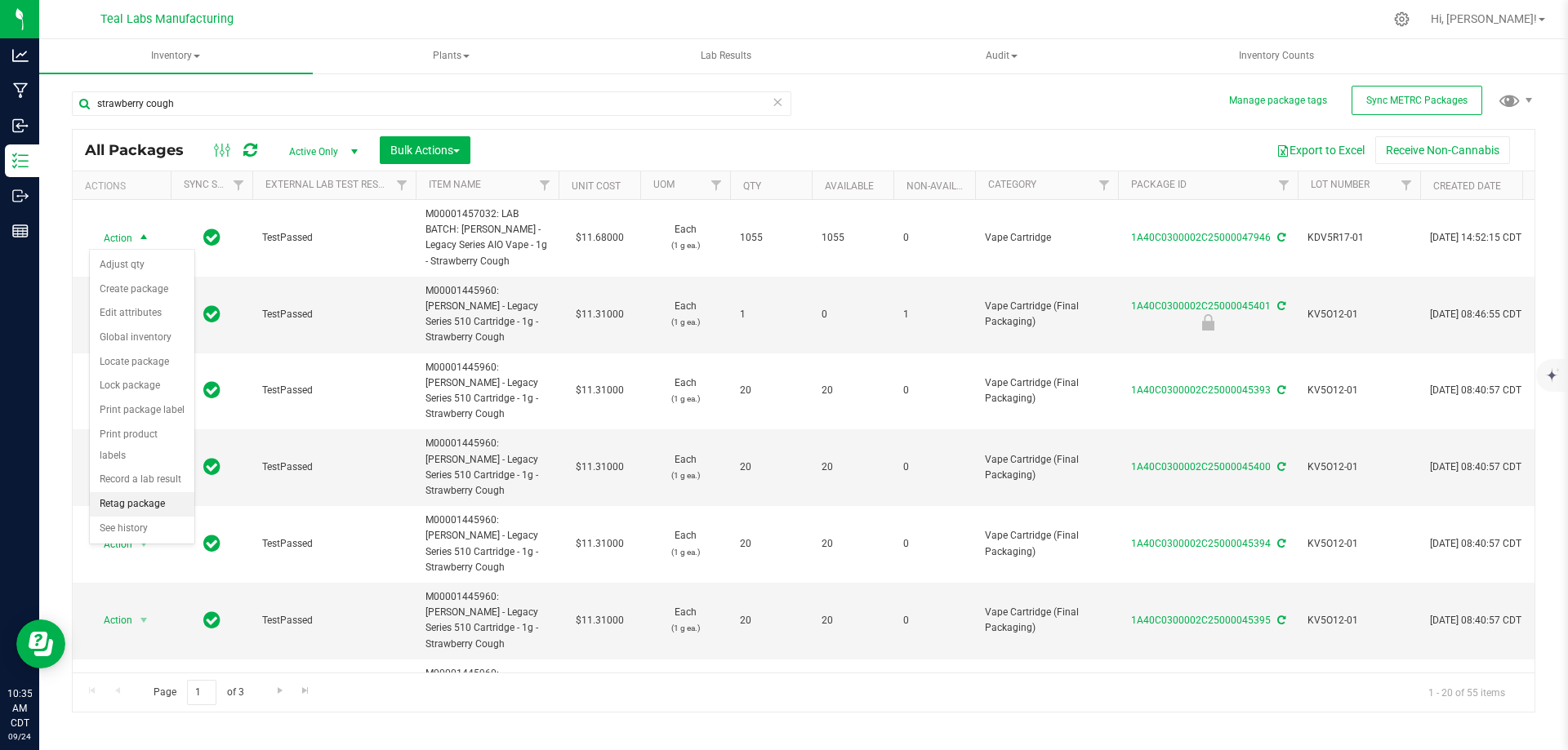
click at [129, 493] on li "Retag package" at bounding box center [142, 505] width 105 height 25
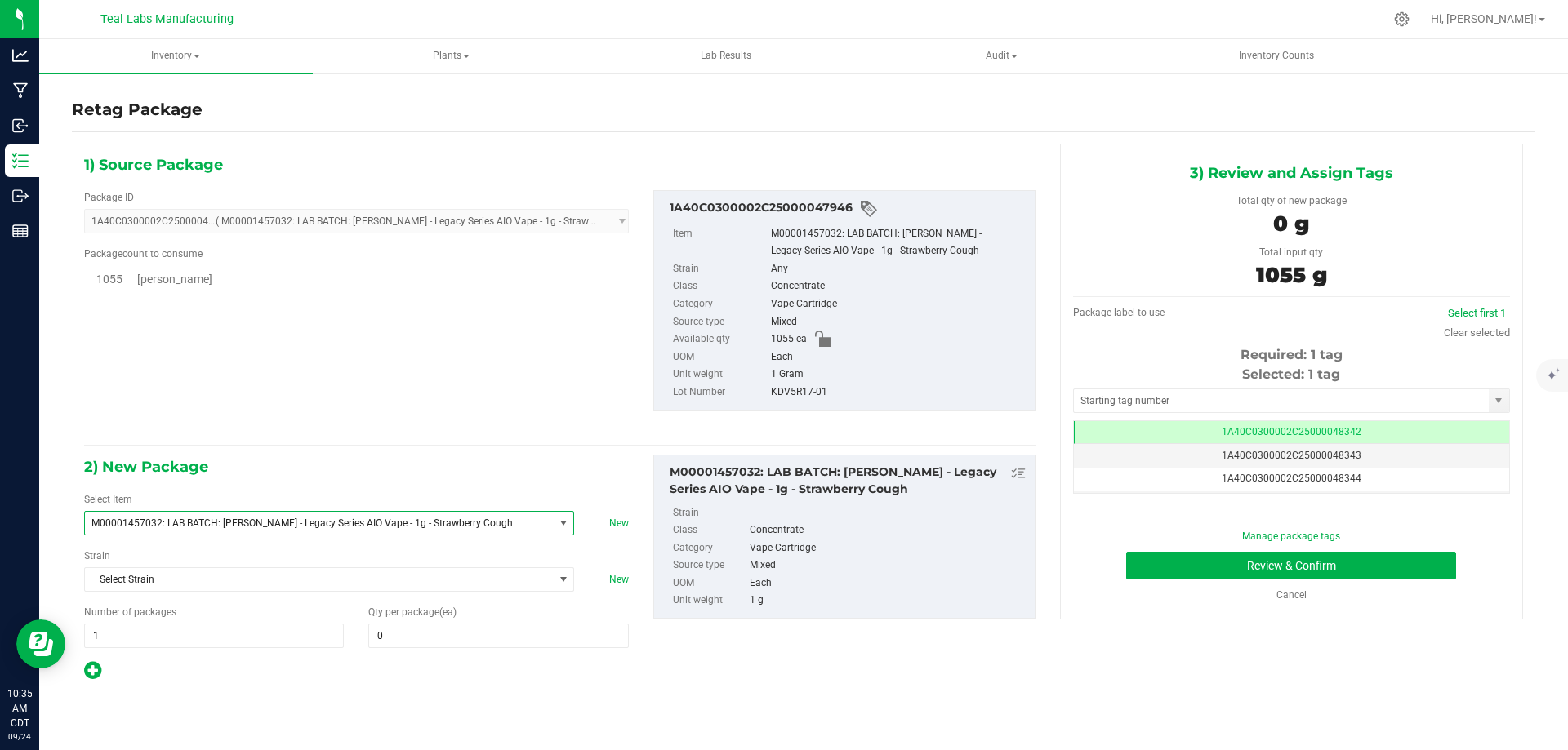
click at [430, 514] on span "M00001457032: LAB BATCH: Kusch - Legacy Series AIO Vape - 1g - Strawberry Cough" at bounding box center [318, 523] width 468 height 23
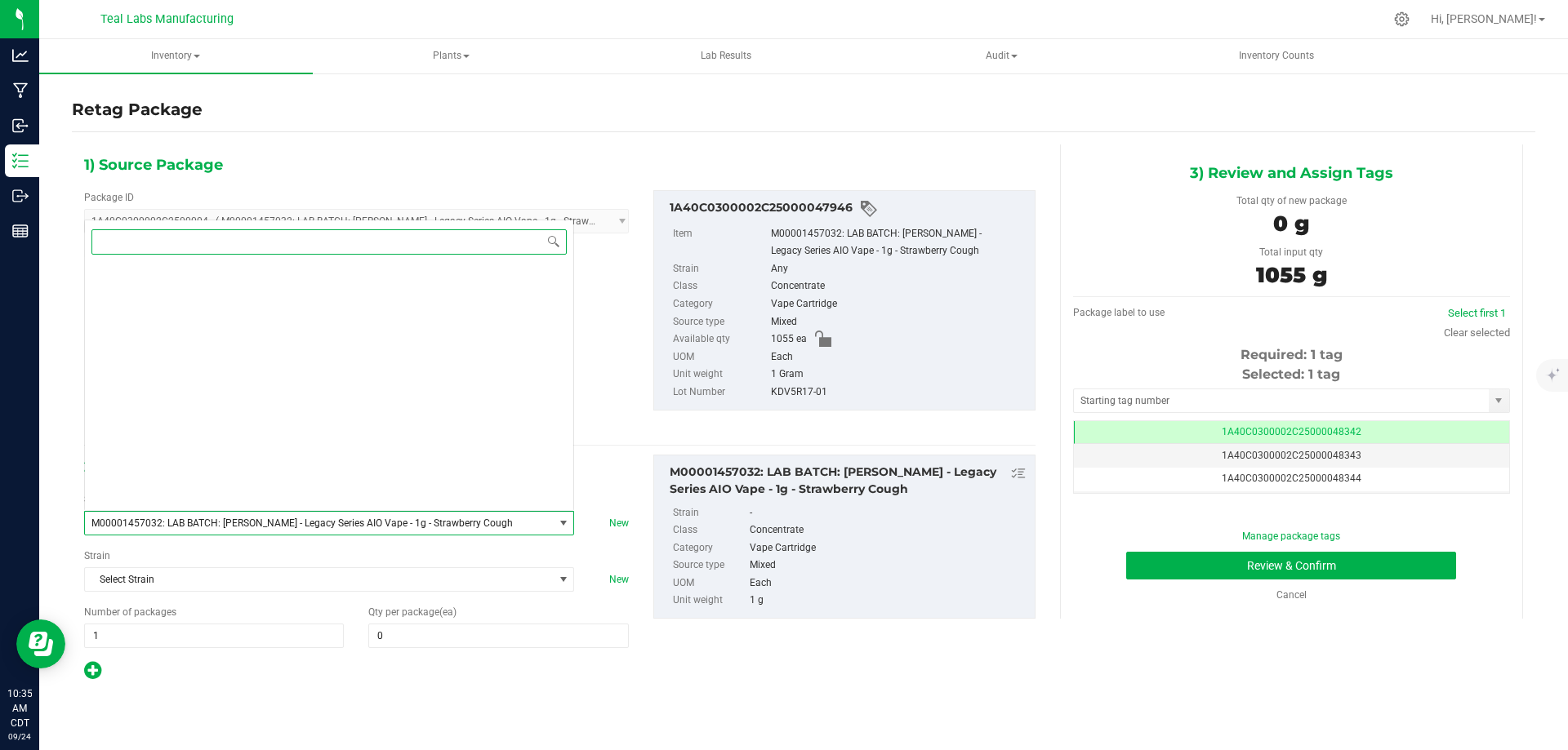
scroll to position [8070, 0]
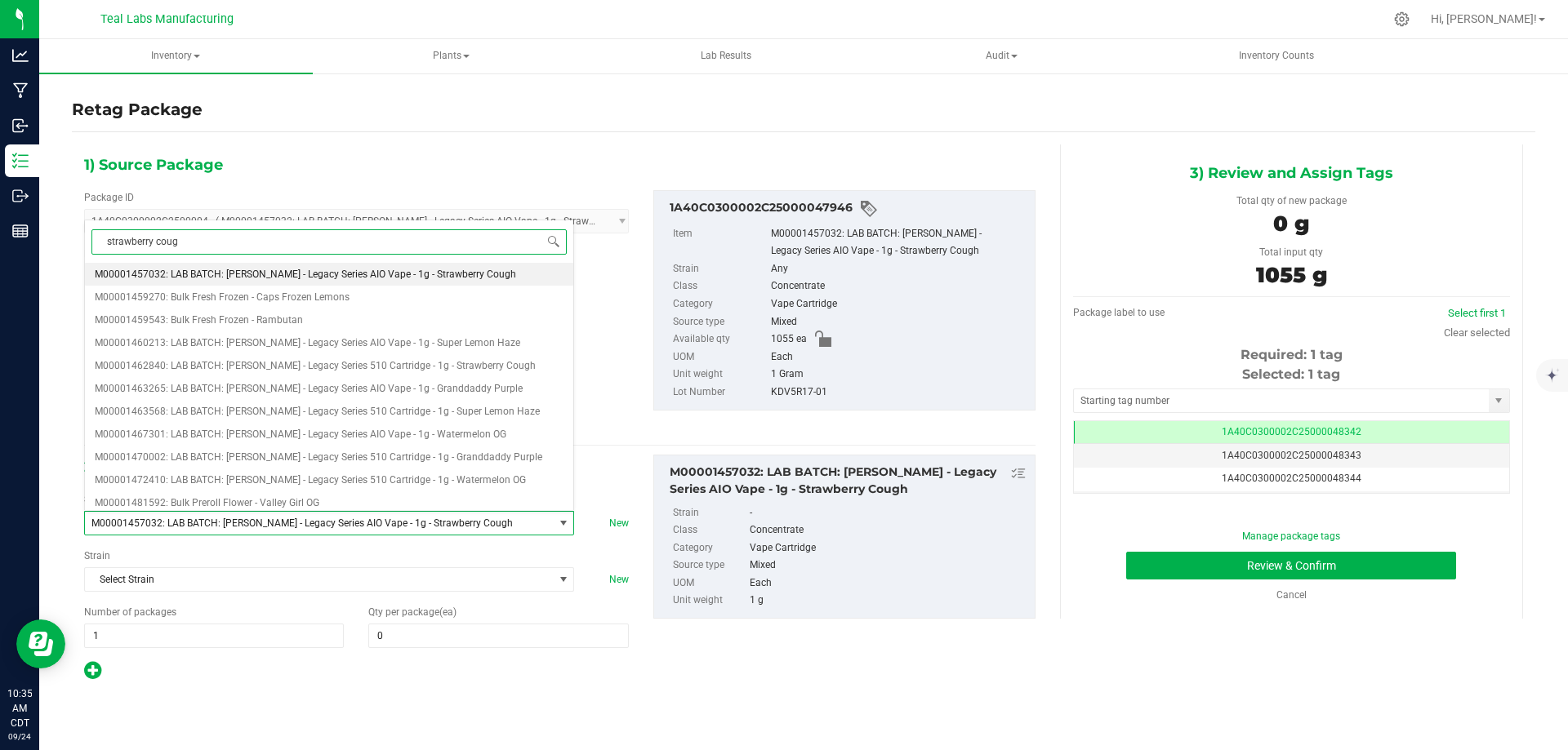
type input "strawberry cough"
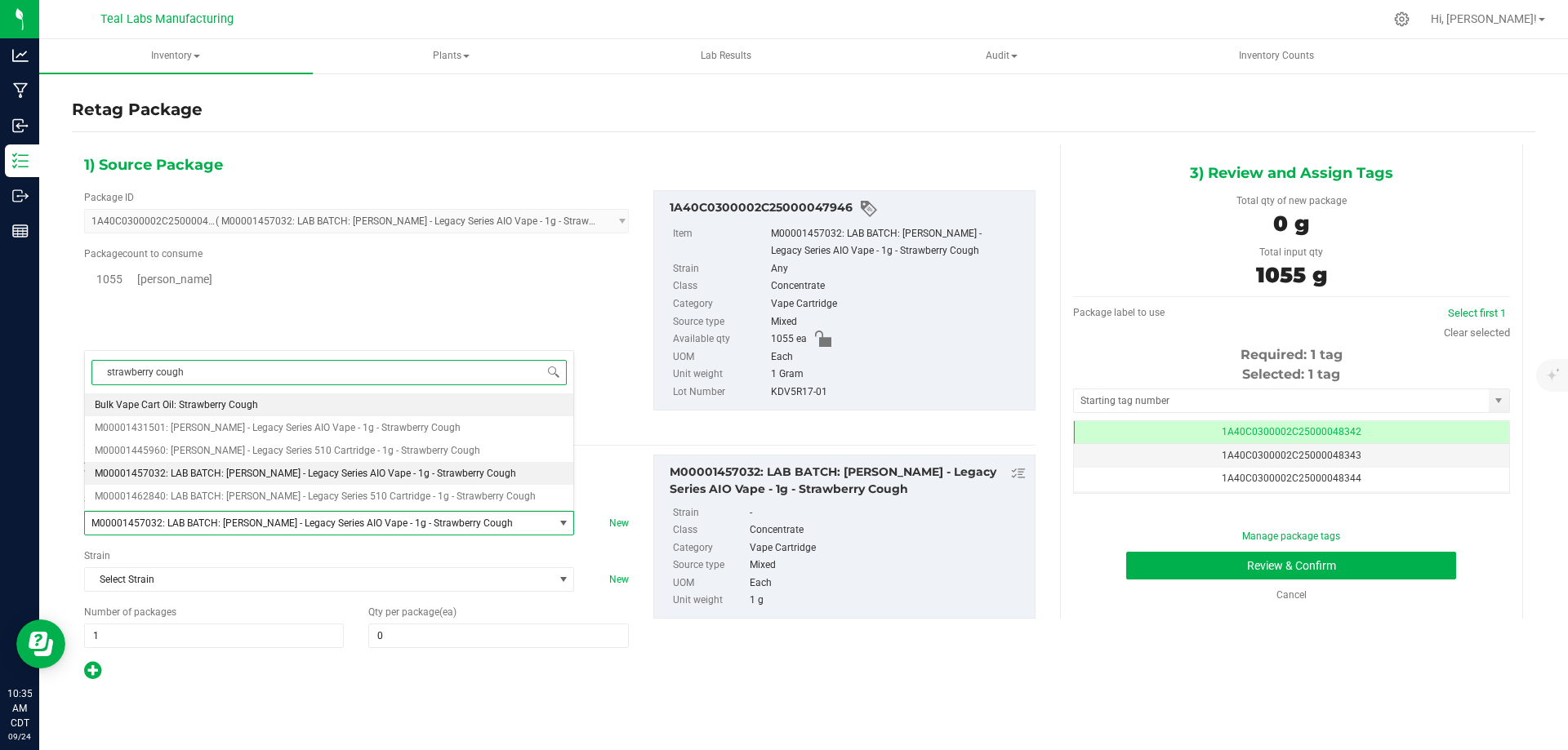
scroll to position [0, 0]
click at [309, 427] on span "M00001431501: Kusch - Legacy Series AIO Vape - 1g - Strawberry Cough" at bounding box center [277, 428] width 366 height 11
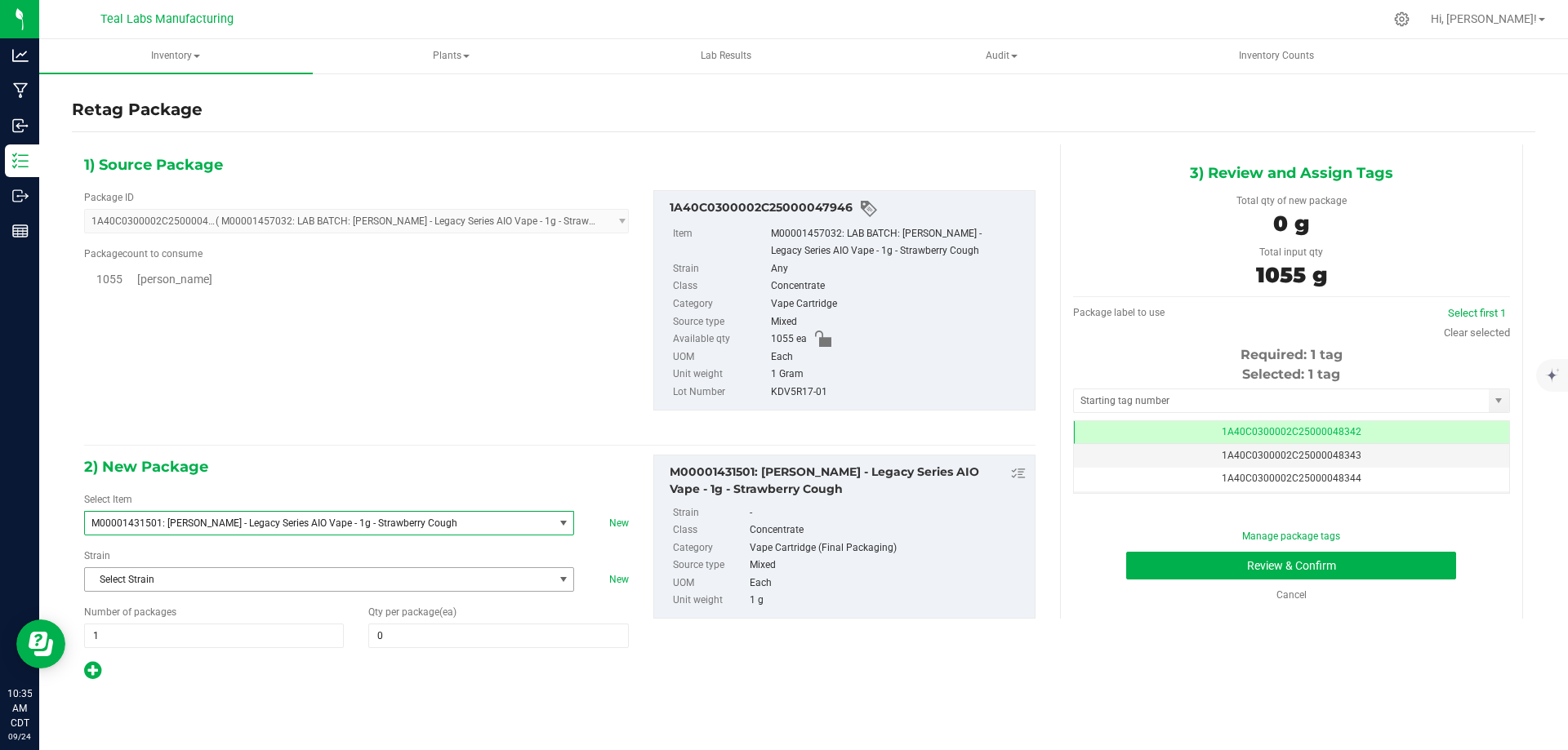
type input "0"
click at [416, 703] on div "Inventory All packages All inventory Waste log Create inventory Plants All plan…" at bounding box center [804, 395] width 1529 height 711
click at [416, 641] on span at bounding box center [498, 637] width 259 height 25
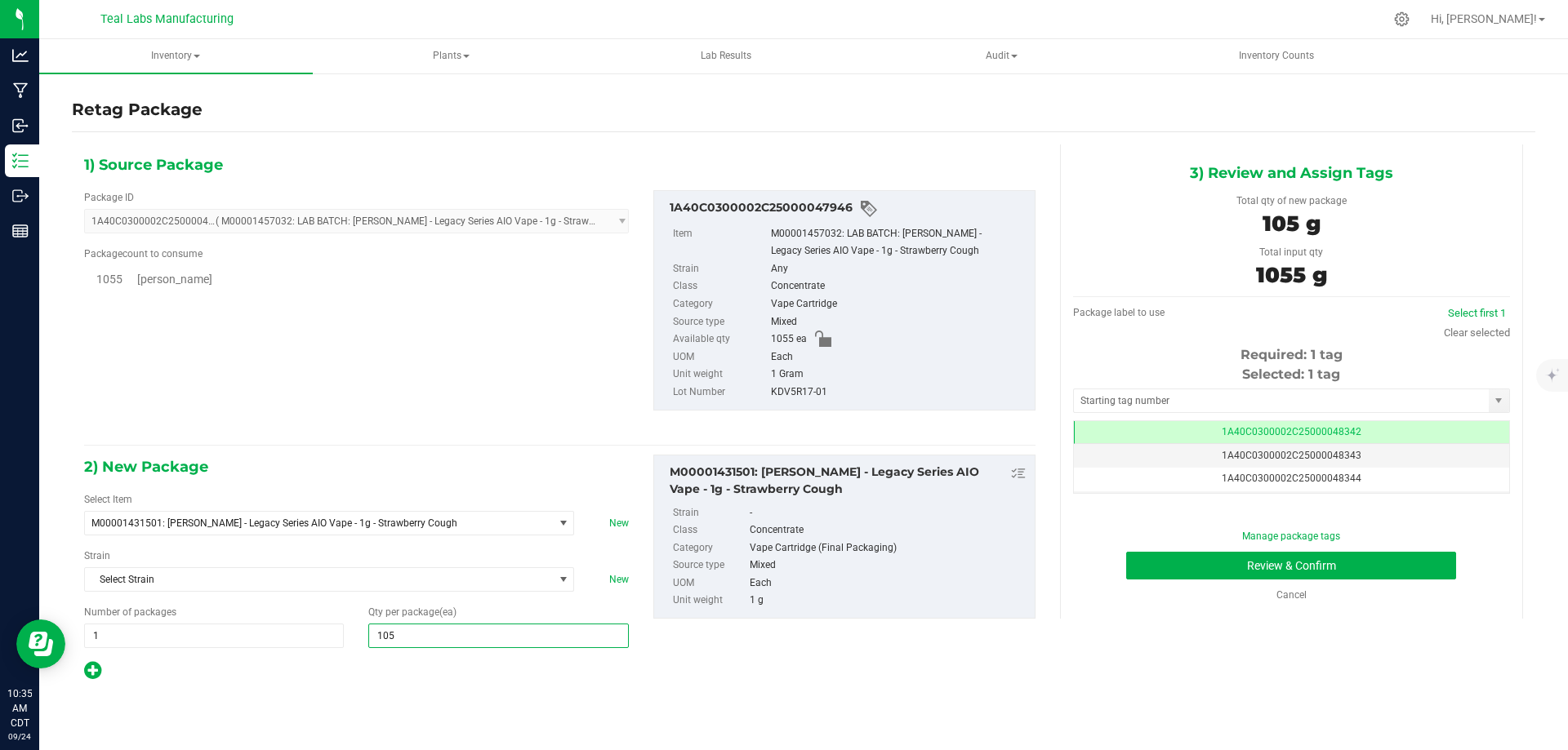
type input "1055"
type input "1,055"
click at [834, 681] on div "2) New Package Select Item M00001431501: Kusch - Legacy Series AIO Vape - 1g - …" at bounding box center [560, 568] width 976 height 227
click at [1154, 571] on button "Review & Confirm" at bounding box center [1291, 565] width 330 height 28
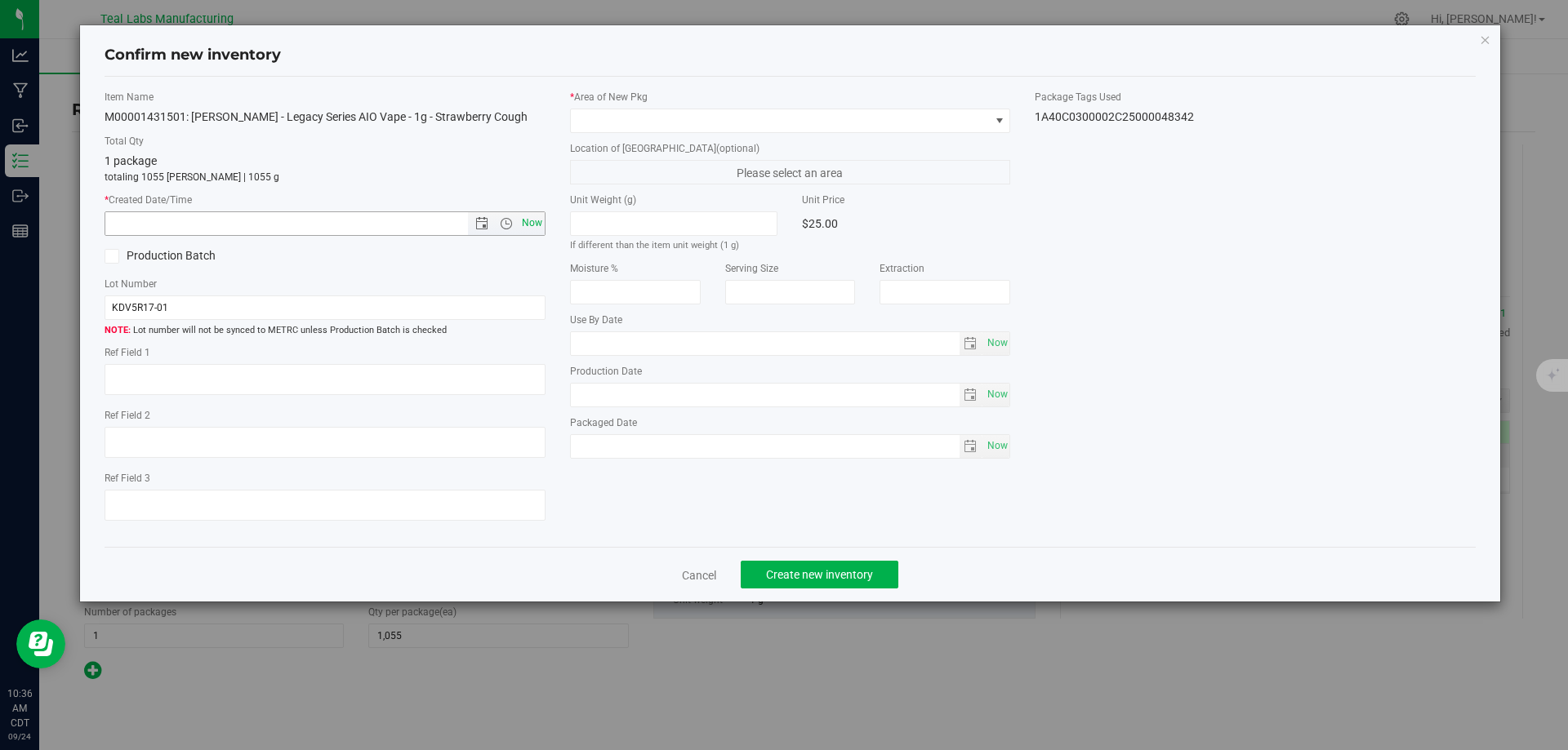
click at [527, 219] on span "Now" at bounding box center [531, 223] width 28 height 24
type input "9/24/2025 10:36 AM"
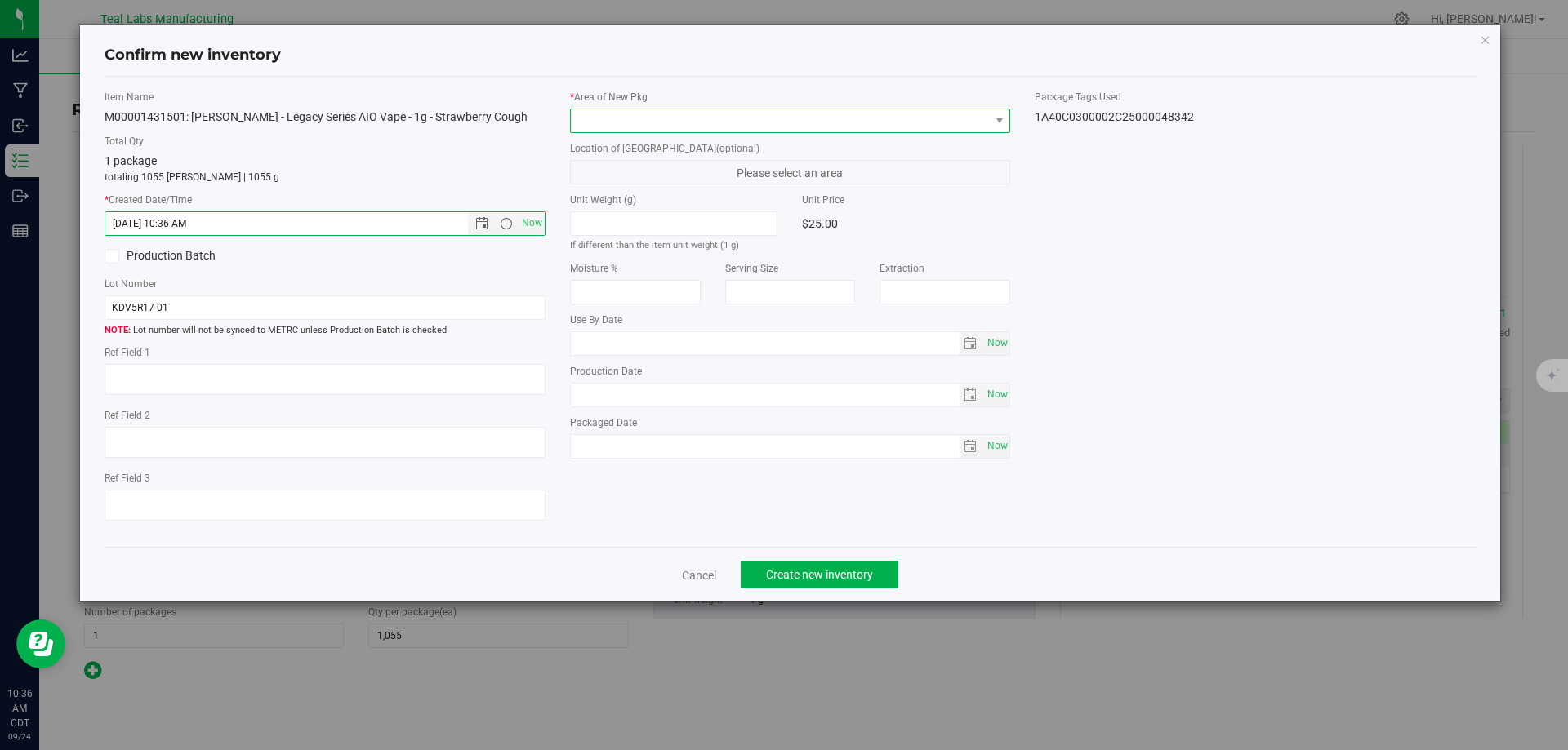
click at [675, 111] on span at bounding box center [780, 121] width 418 height 23
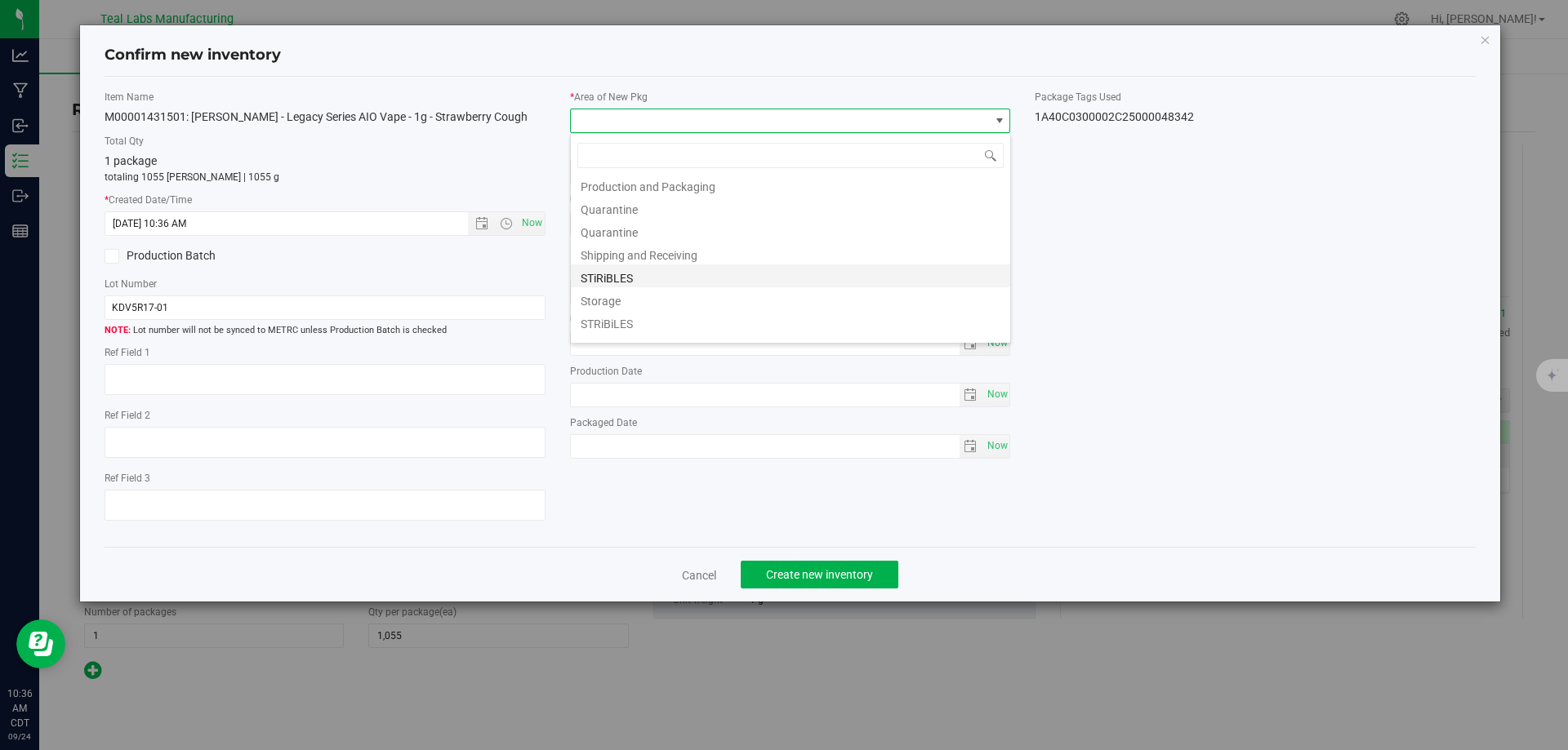
scroll to position [82, 0]
click at [682, 268] on li "Production and Packaging" at bounding box center [790, 266] width 439 height 23
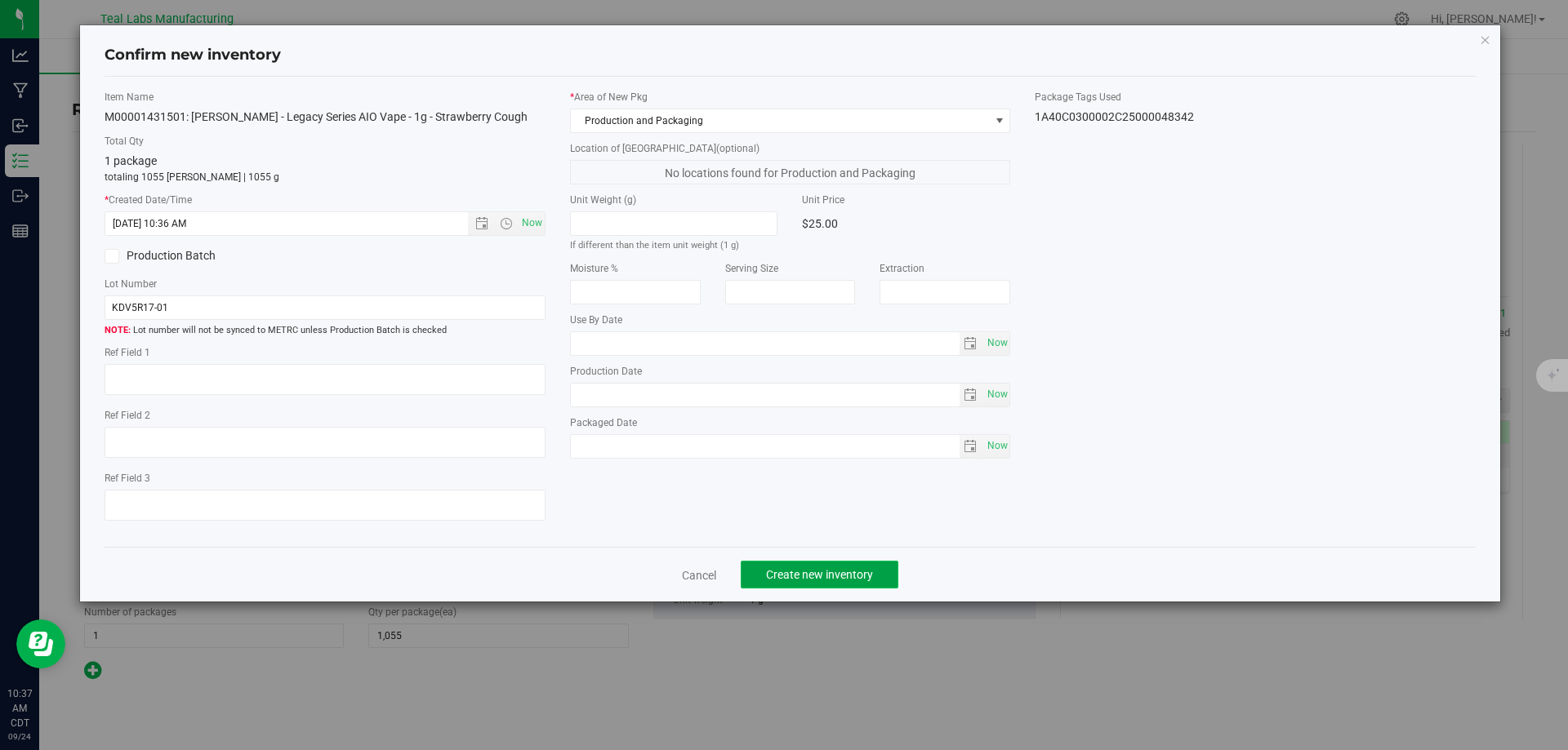
click at [810, 578] on span "Create new inventory" at bounding box center [820, 575] width 107 height 13
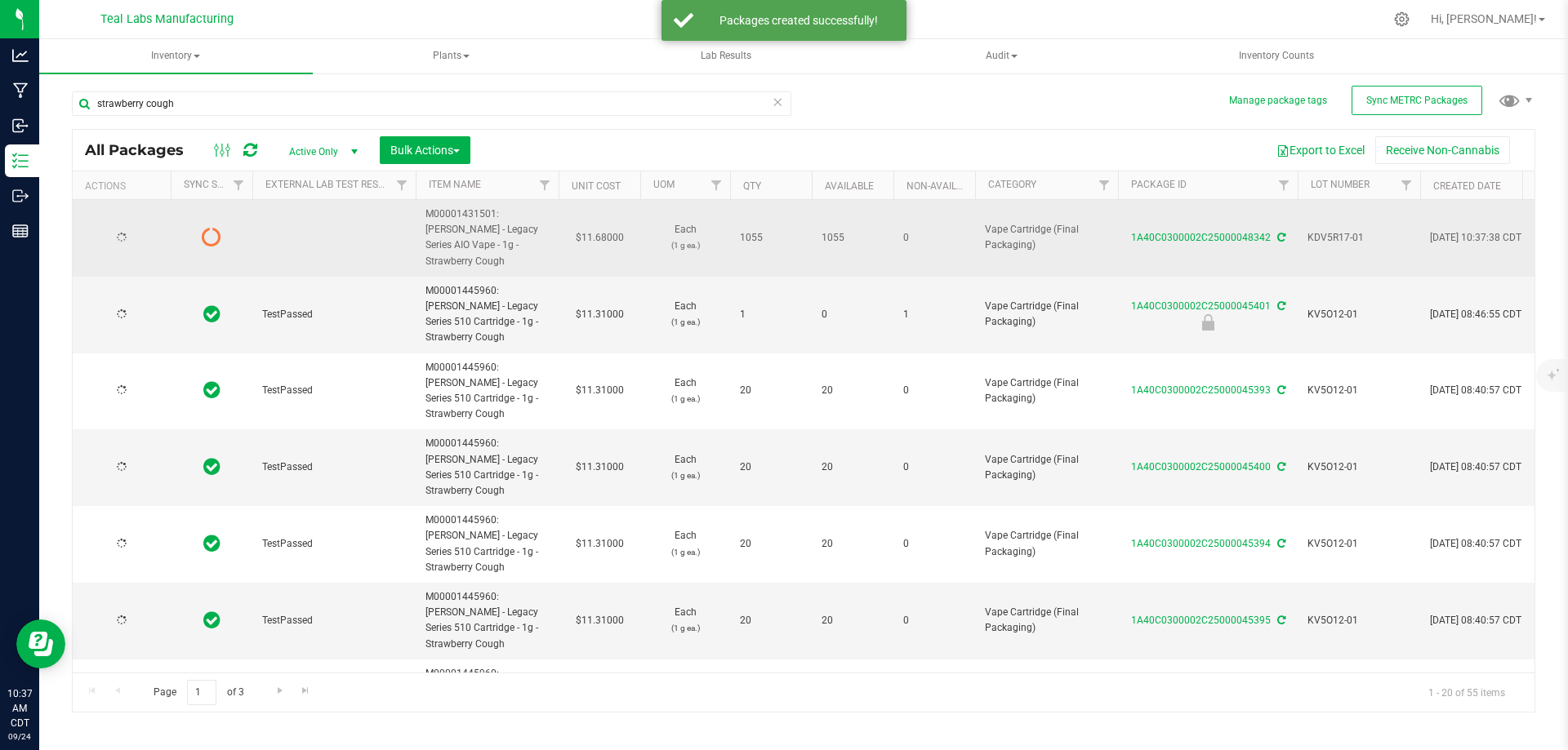
click at [1342, 231] on span "KDV5R17-01" at bounding box center [1359, 238] width 103 height 15
click at [1342, 225] on input "KDV5R17-01" at bounding box center [1354, 237] width 117 height 26
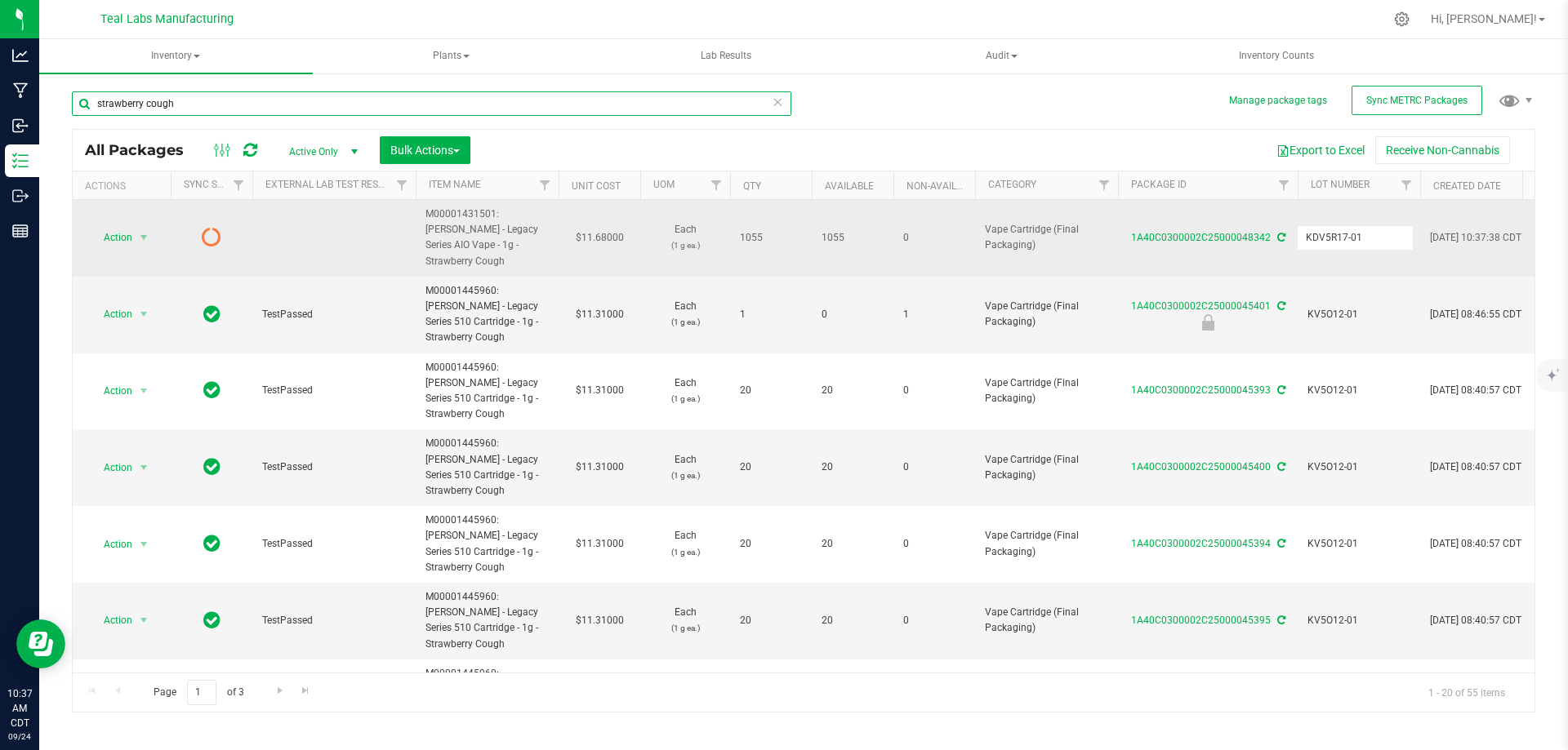
click at [459, 103] on input "strawberry cough" at bounding box center [431, 104] width 720 height 25
paste input "KDV5R17-01"
type input "KDV5R17-01"
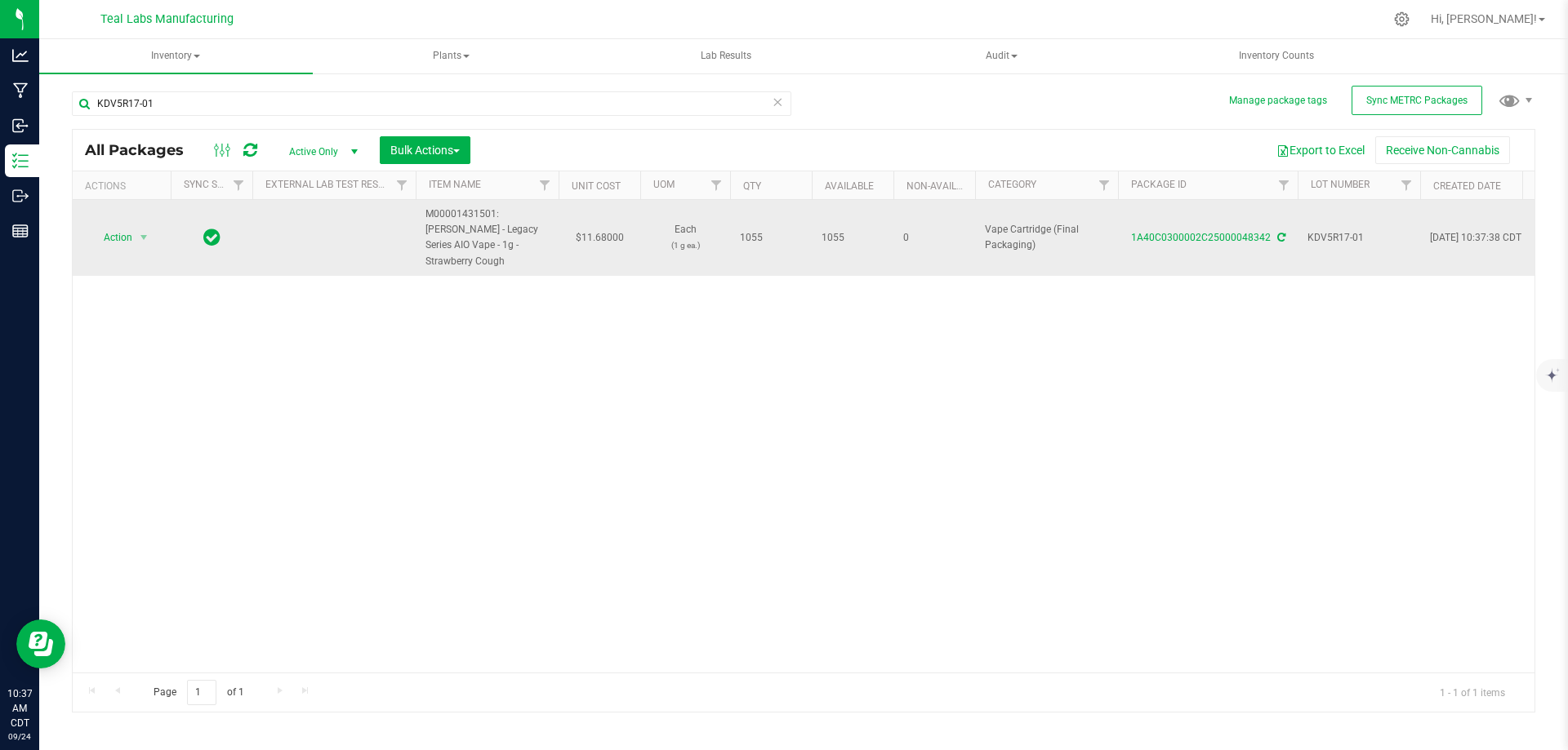
click at [1277, 233] on icon at bounding box center [1281, 237] width 9 height 10
click at [127, 212] on td "Action Action Adjust qty Create package Edit attributes Global inventory Locate…" at bounding box center [121, 238] width 98 height 76
click at [127, 234] on span "Action" at bounding box center [111, 237] width 44 height 23
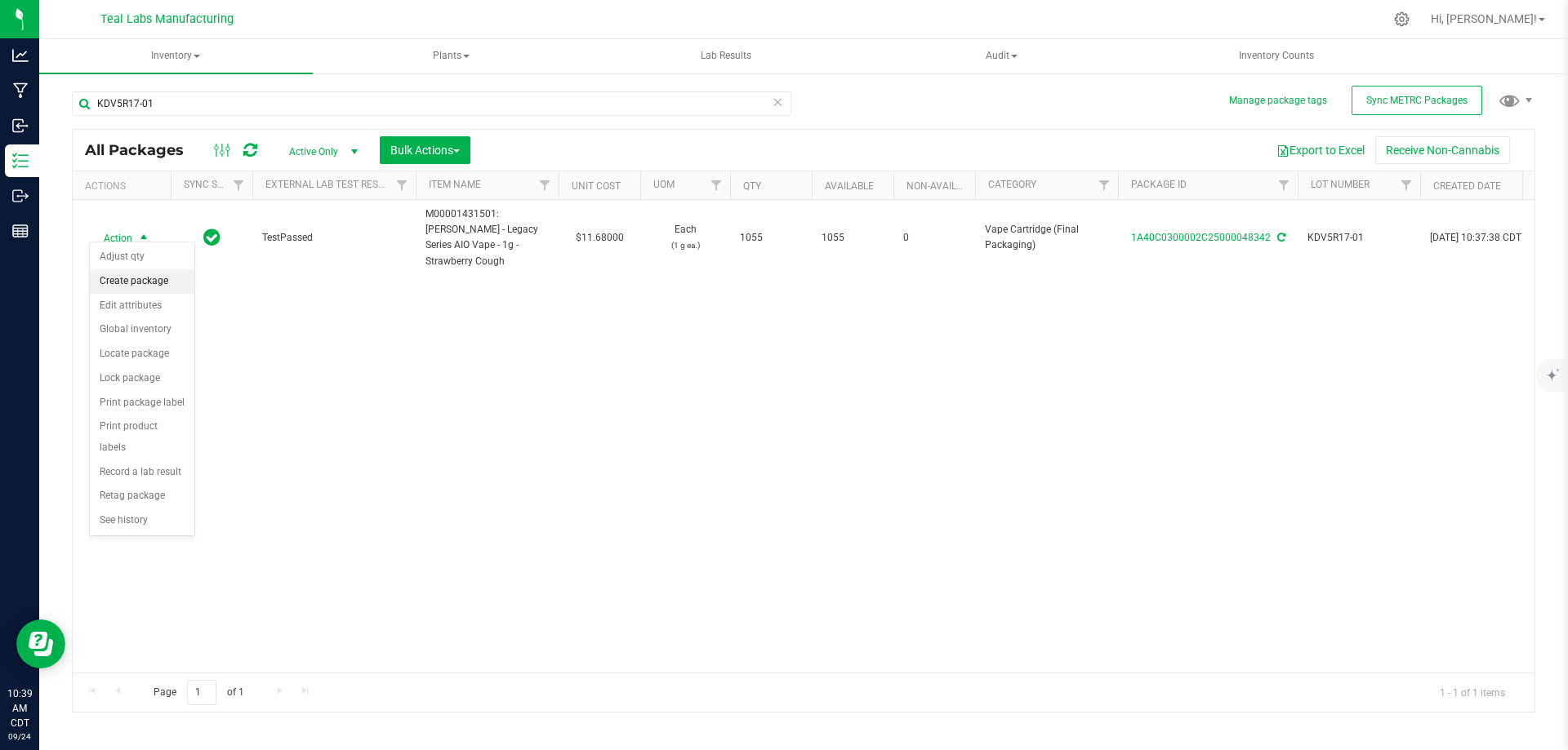
click at [132, 284] on li "Create package" at bounding box center [142, 282] width 105 height 25
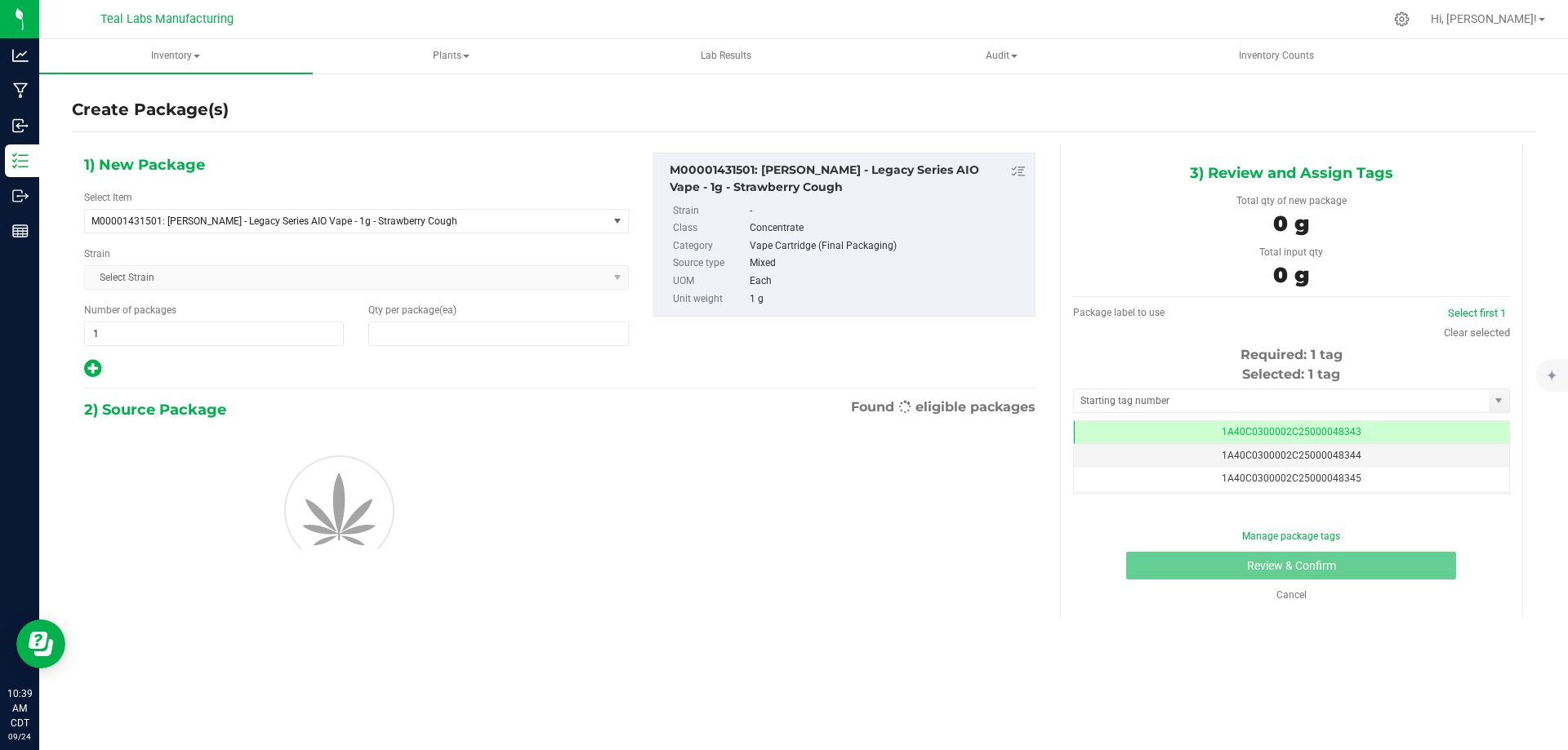
type input "0"
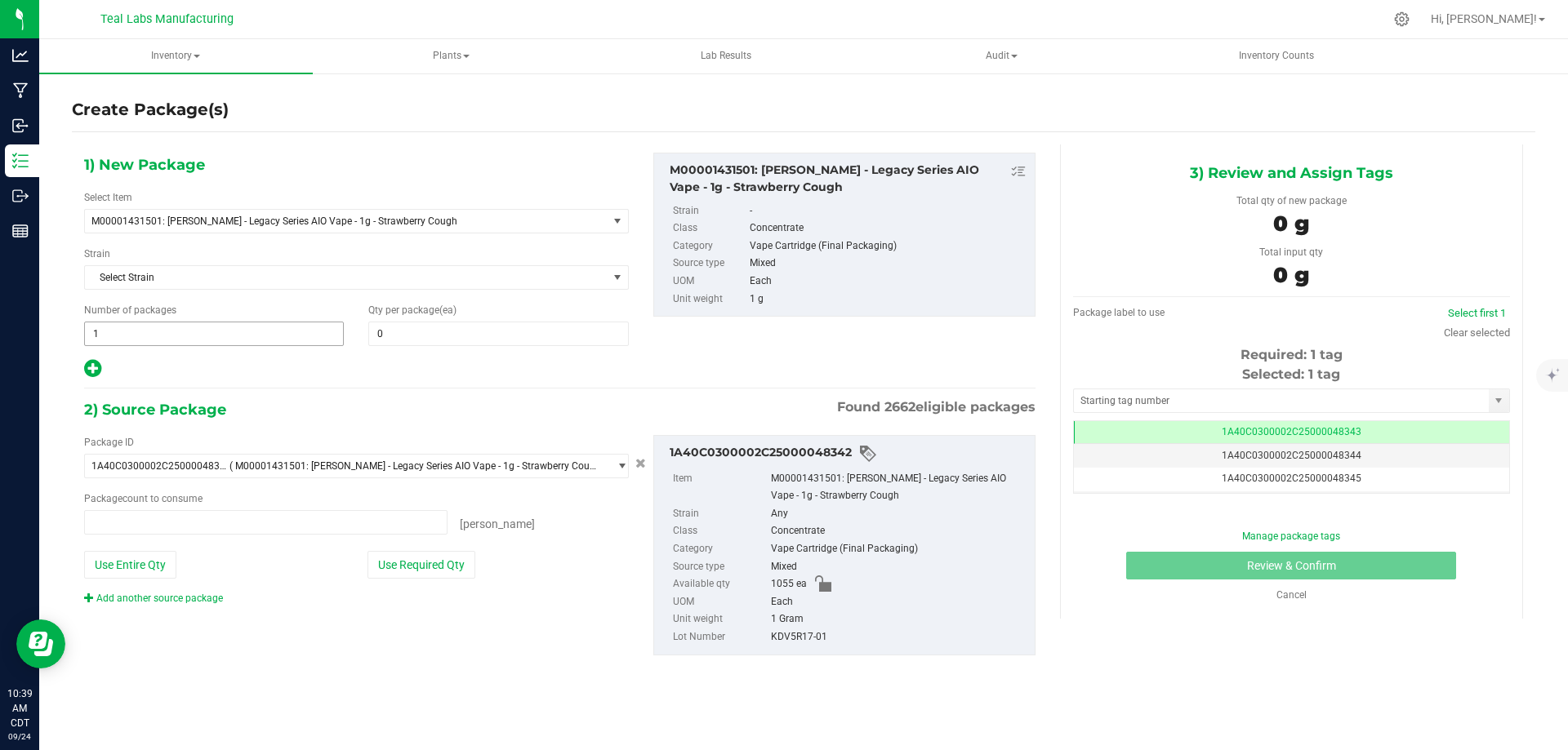
type input "0 ea"
click at [202, 336] on span "1 1" at bounding box center [214, 334] width 259 height 25
click at [202, 336] on input "1" at bounding box center [214, 334] width 258 height 23
click at [239, 322] on input "152" at bounding box center [214, 334] width 258 height 23
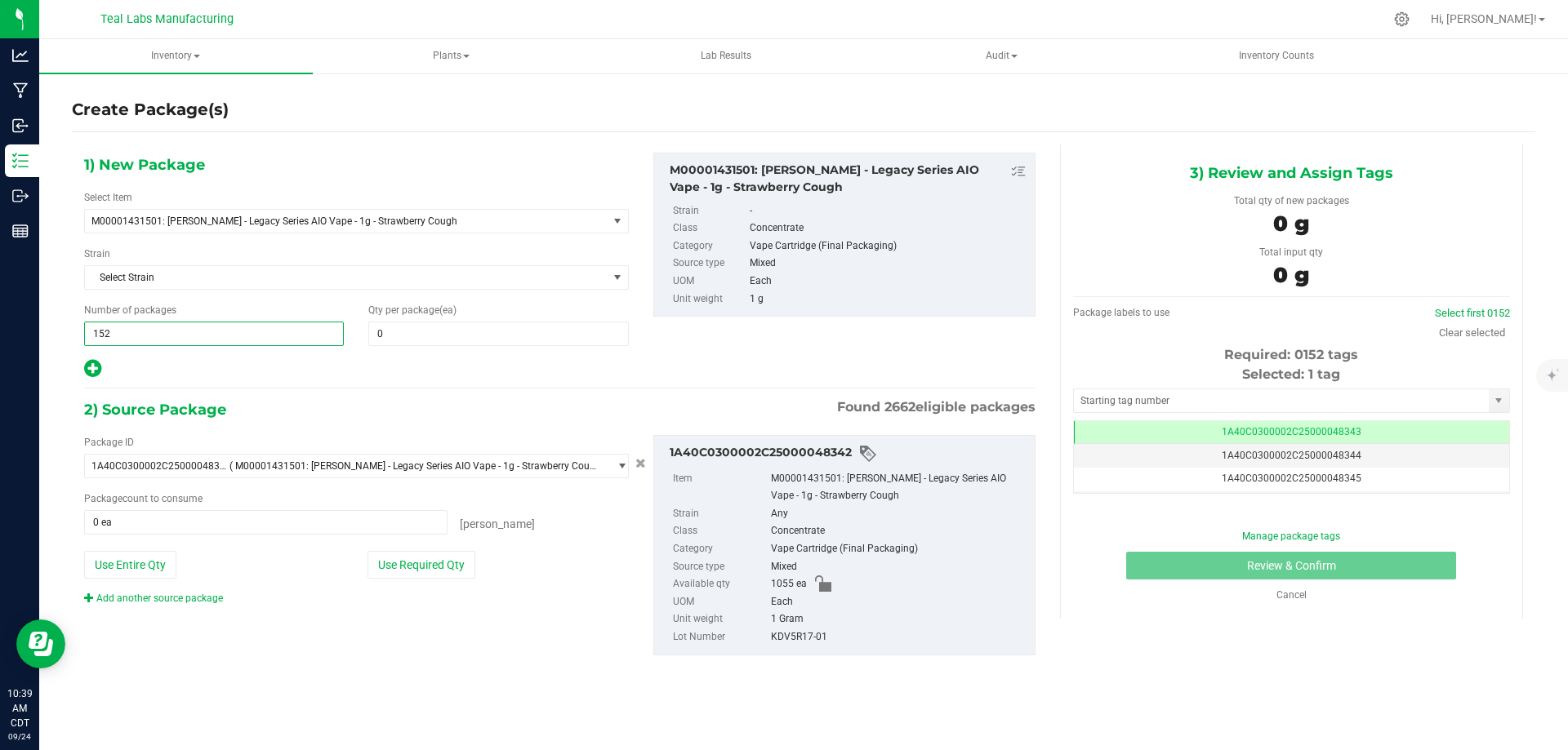
click at [239, 322] on input "152" at bounding box center [214, 334] width 258 height 23
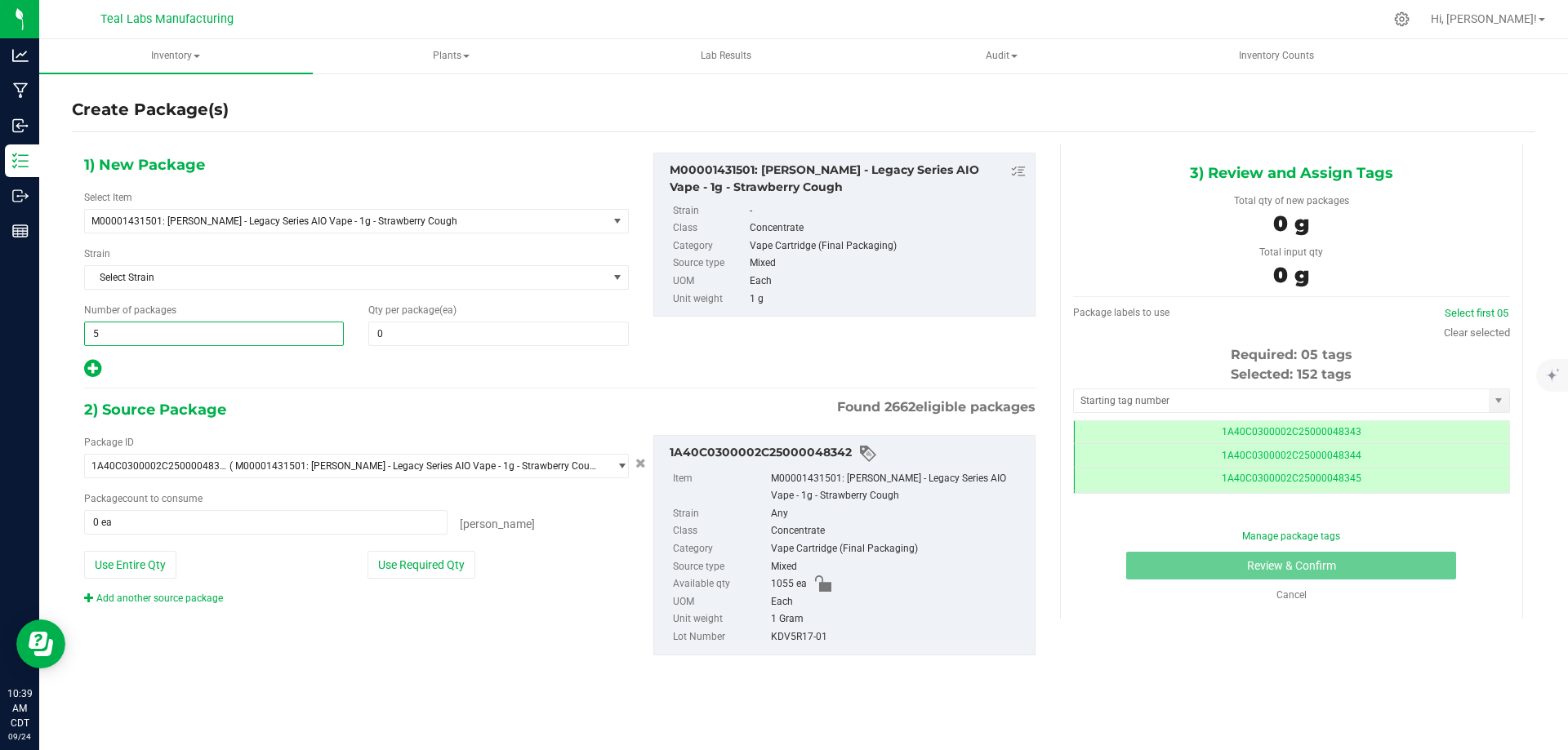
type input "52"
click at [303, 344] on input "52" at bounding box center [214, 334] width 258 height 23
type input "52"
click at [453, 334] on span "0 0" at bounding box center [498, 334] width 259 height 25
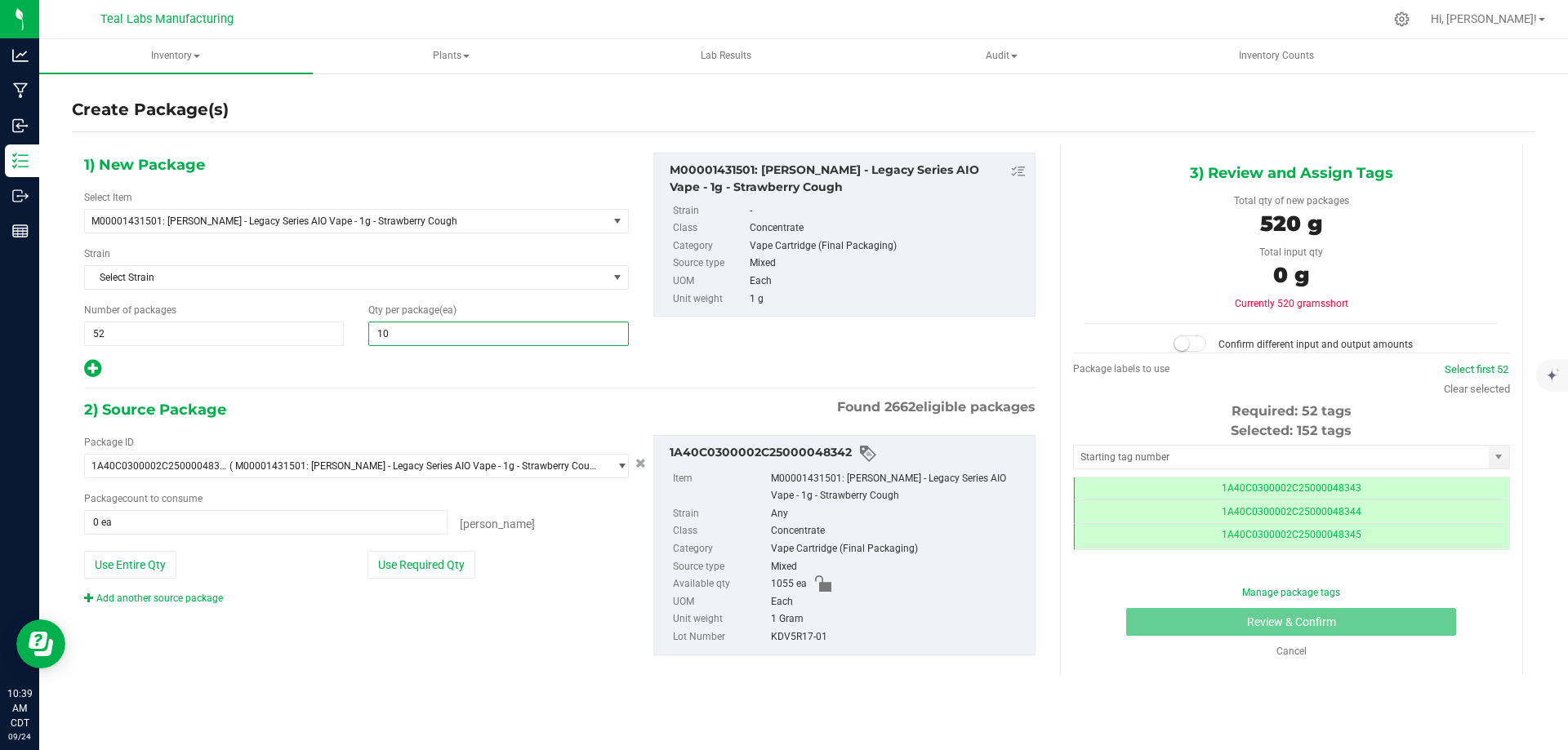
type input "1"
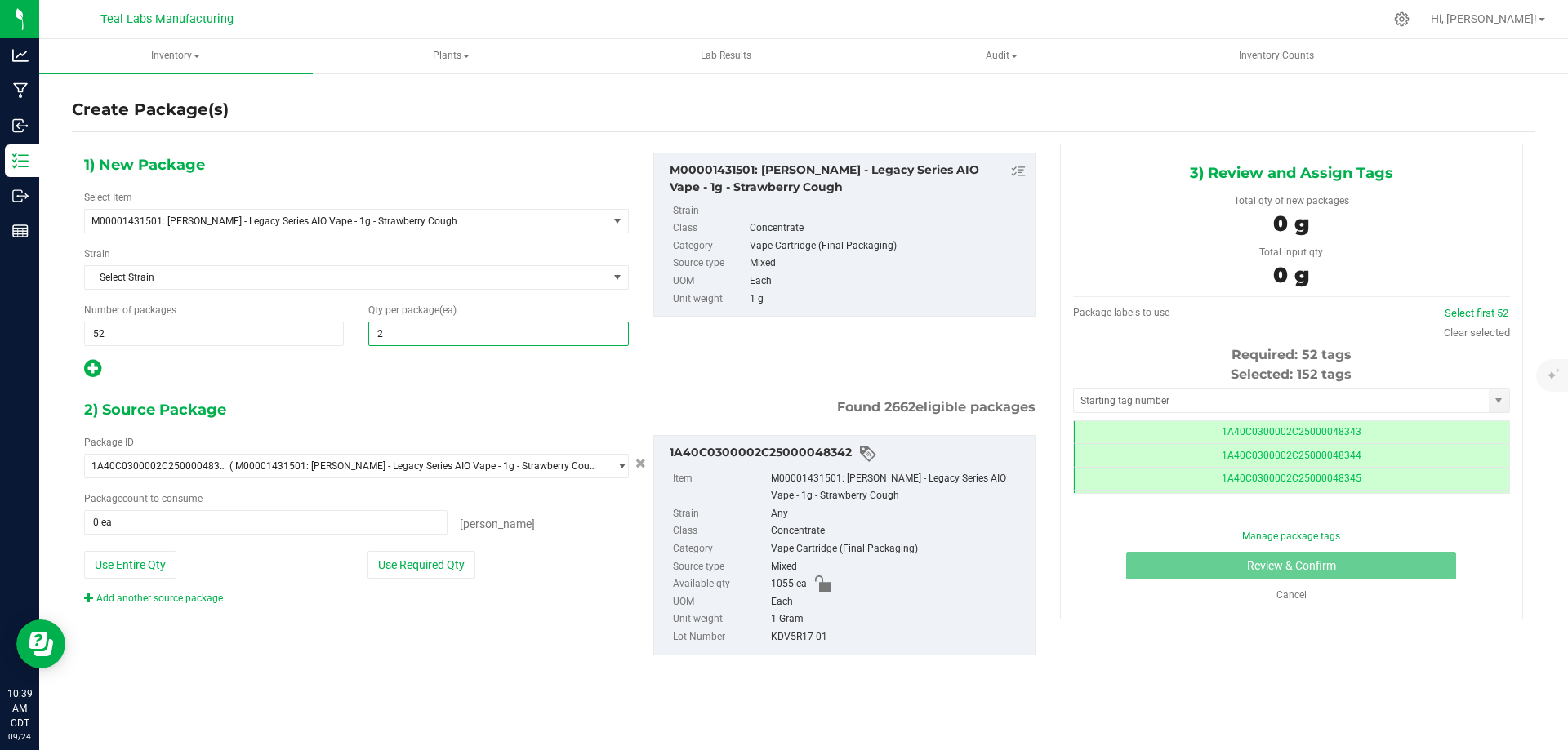
type input "20"
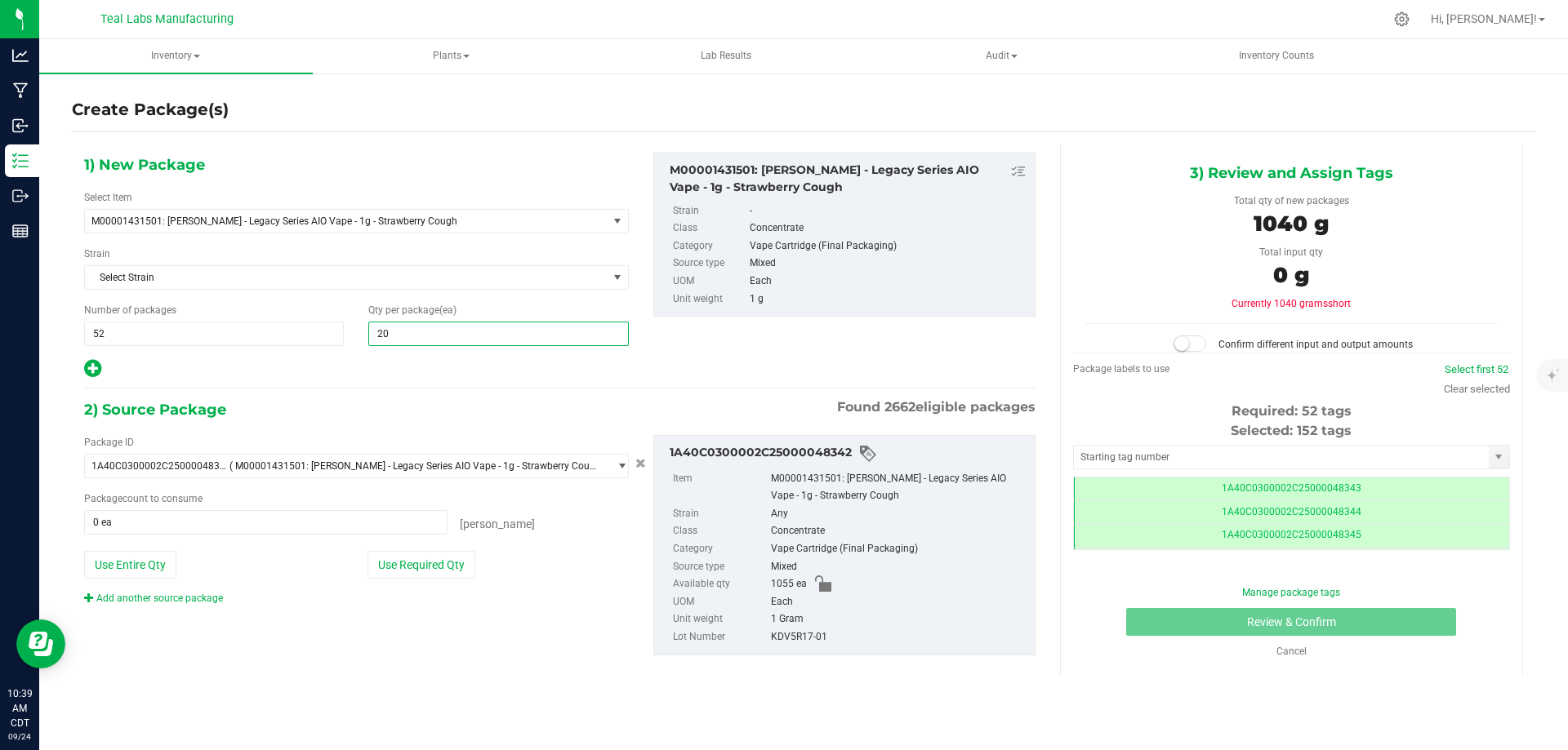
type input "20"
click at [421, 578] on div "Package ID 1A40C0300002C25000048342 ( M00001431501: Kusch - Legacy Series AIO V…" at bounding box center [356, 520] width 569 height 171
click at [421, 567] on button "Use Required Qty" at bounding box center [421, 564] width 108 height 28
type input "1040 ea"
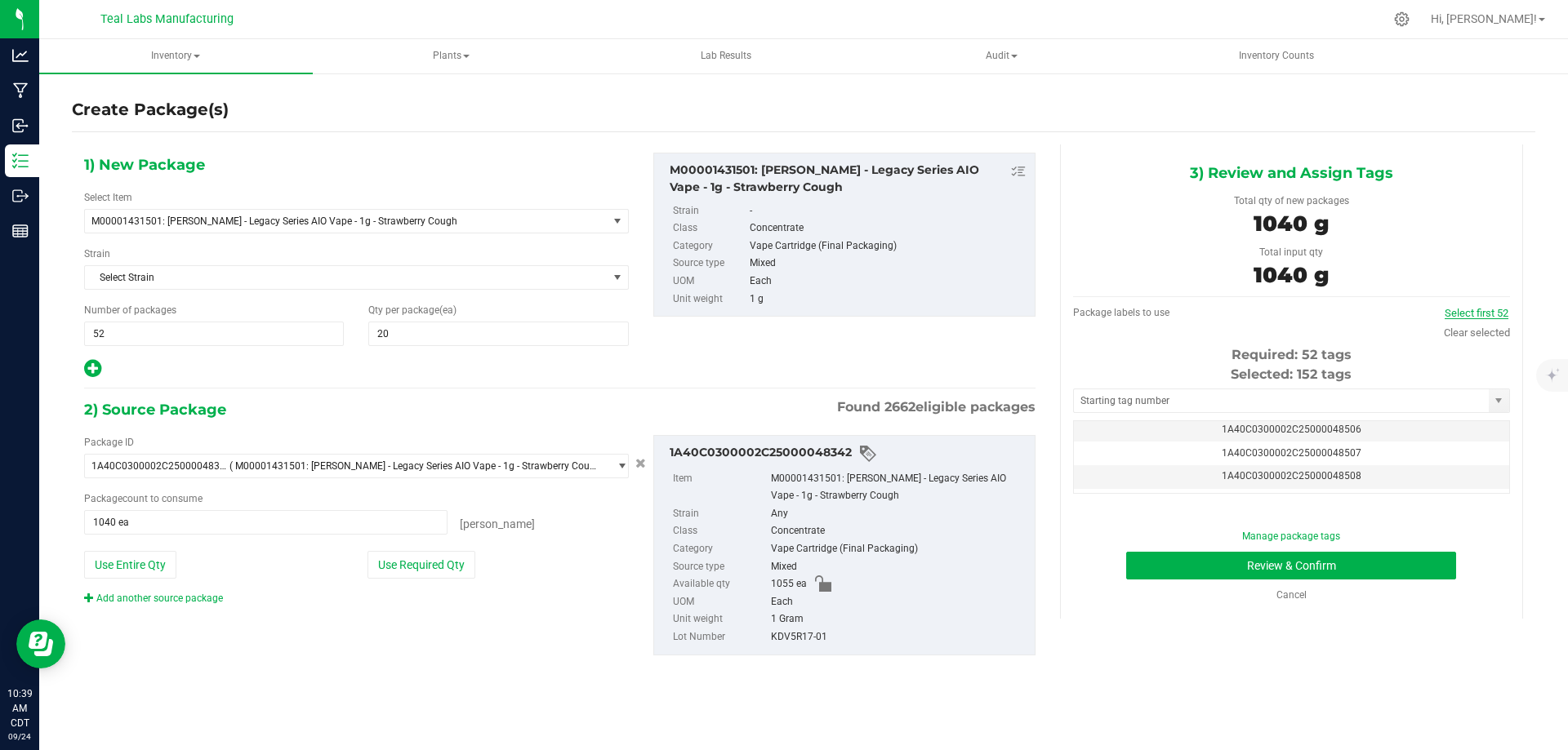
click at [1497, 314] on link "Select first 52" at bounding box center [1476, 313] width 64 height 12
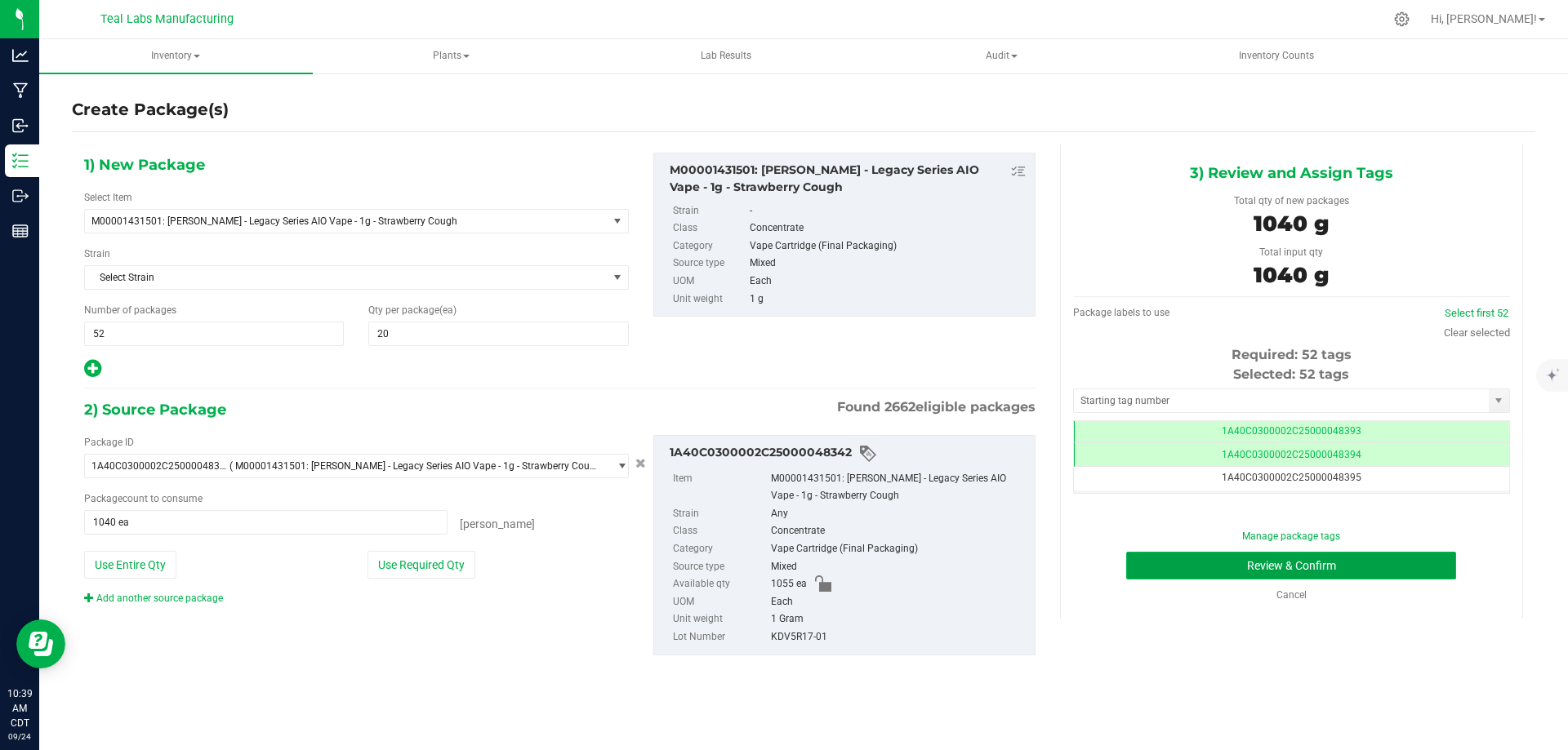
click at [1342, 555] on button "Review & Confirm" at bounding box center [1291, 565] width 330 height 28
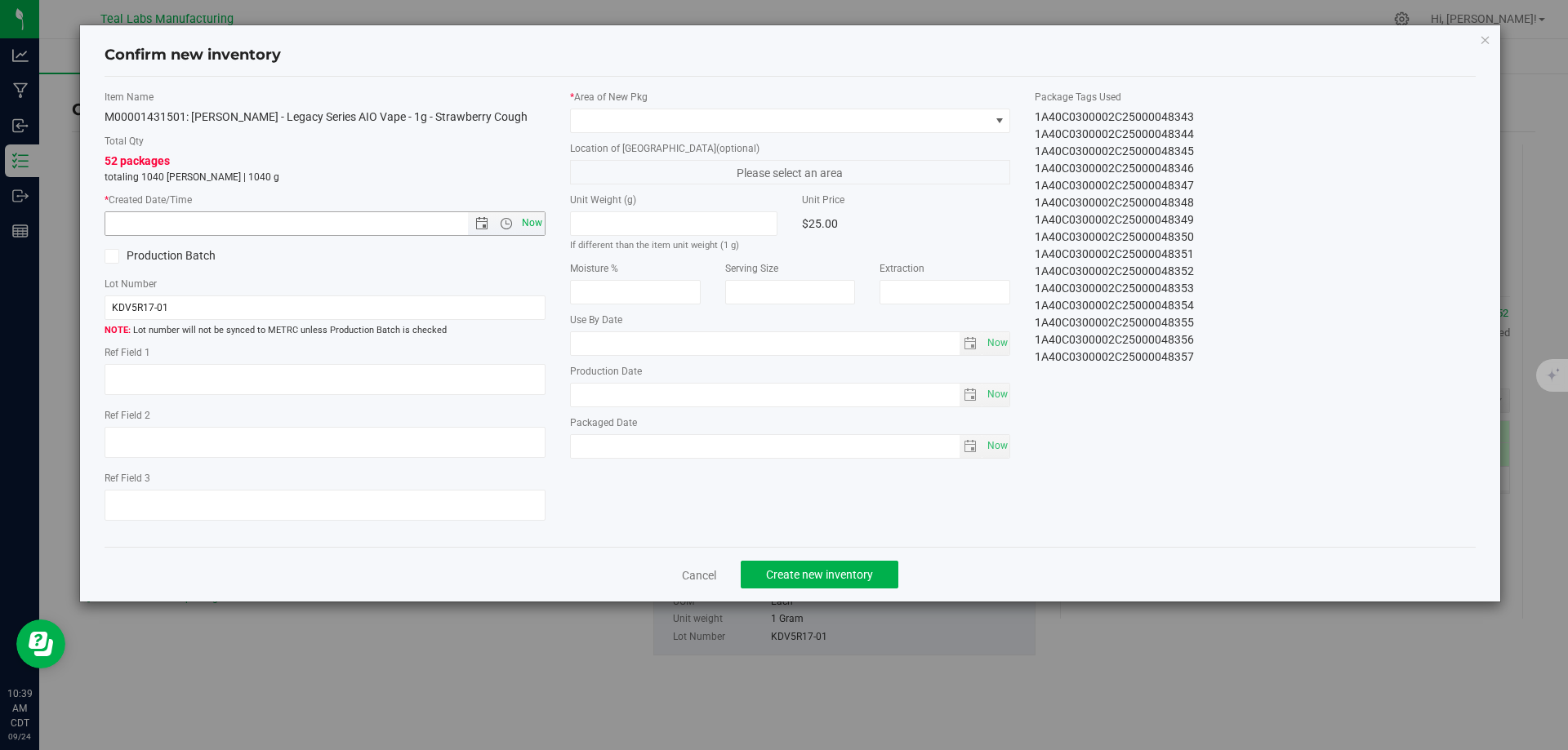
click at [534, 221] on span "Now" at bounding box center [531, 223] width 28 height 24
type input "9/24/2025 10:39 AM"
click at [624, 134] on div "* Area of New Pkg Location of New Pkg (optional) Please select an area Unit Wei…" at bounding box center [790, 278] width 465 height 377
click at [667, 117] on span at bounding box center [780, 121] width 418 height 23
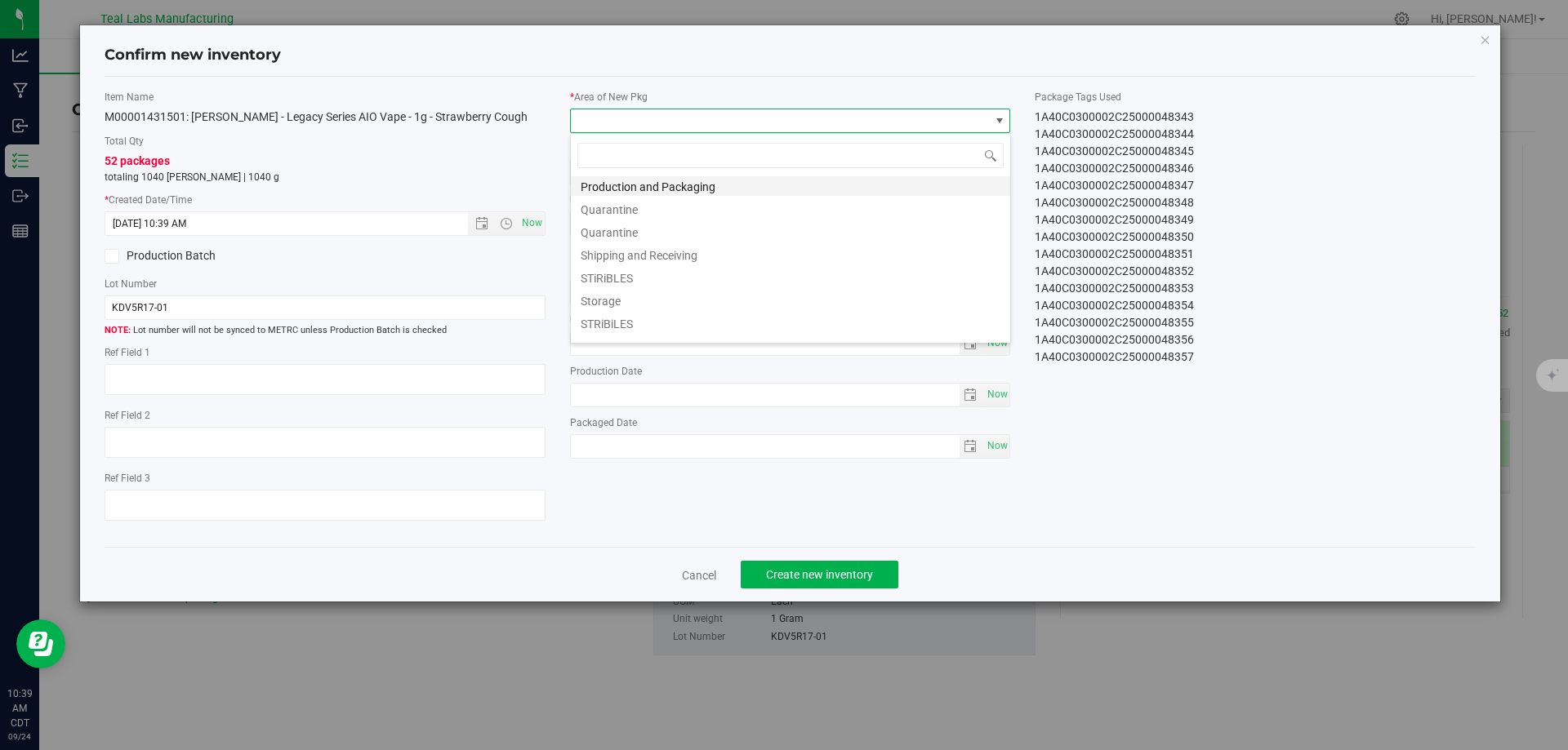
click at [673, 185] on li "Production and Packaging" at bounding box center [790, 185] width 439 height 23
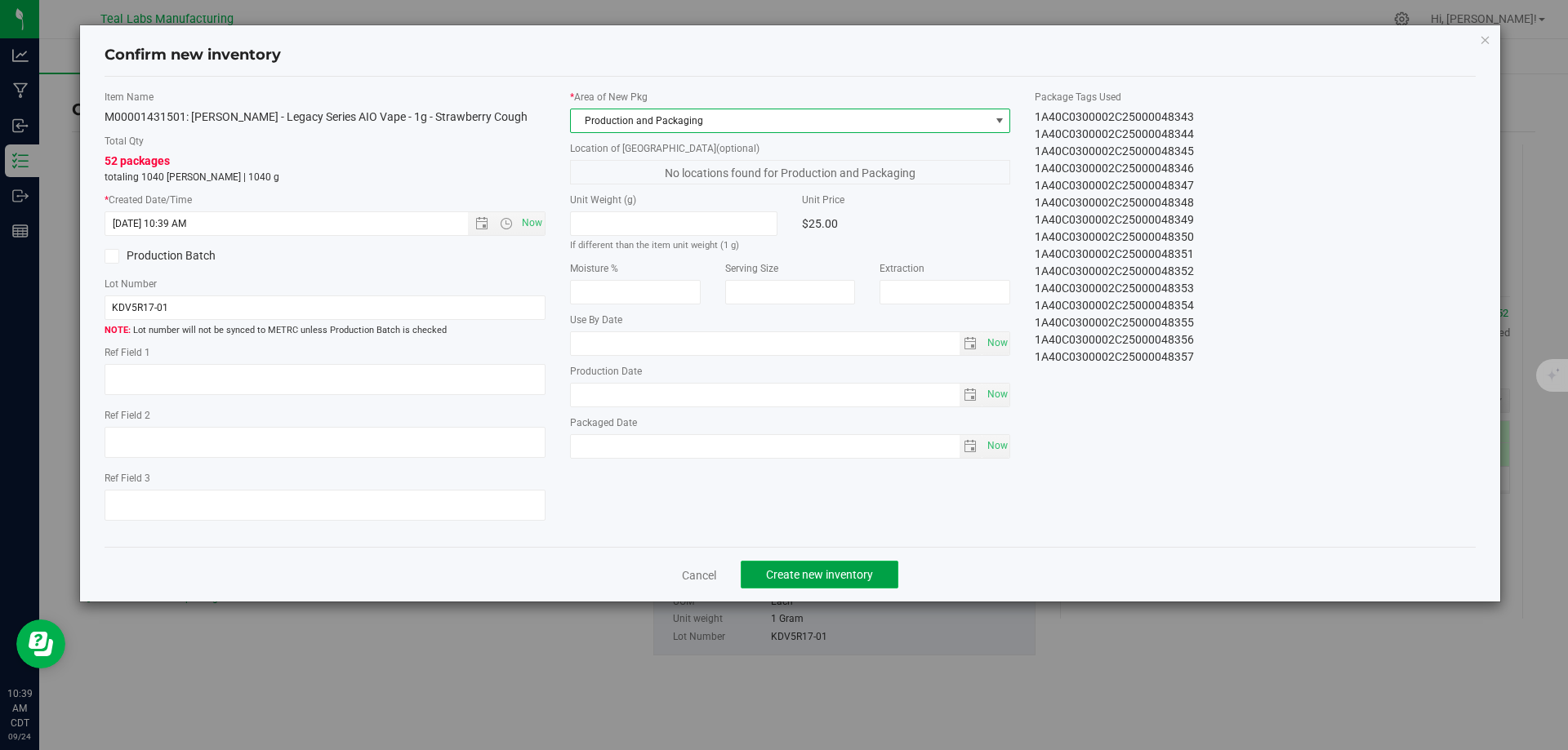
click at [834, 577] on span "Create new inventory" at bounding box center [820, 575] width 107 height 13
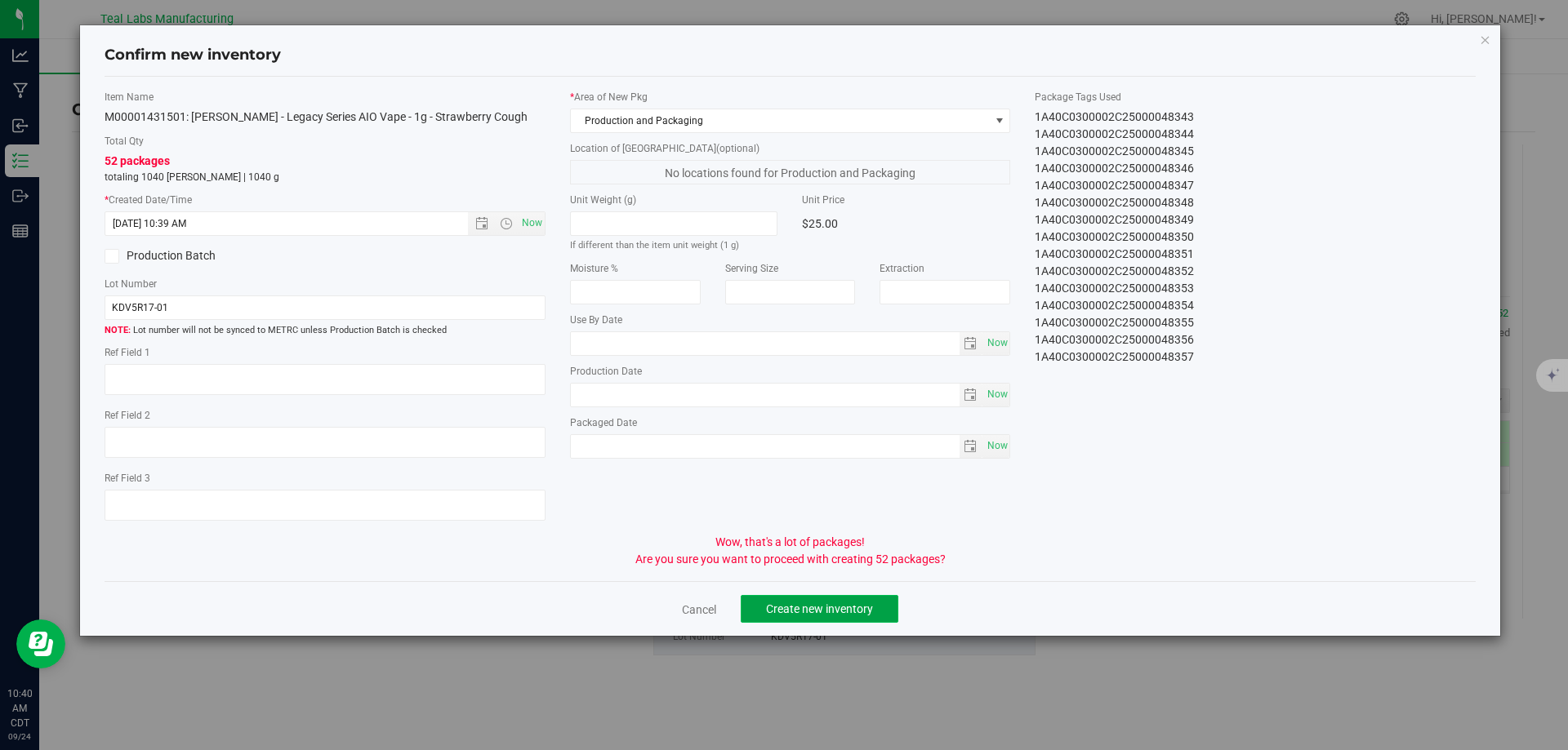
click at [818, 605] on span "Create new inventory" at bounding box center [820, 609] width 107 height 13
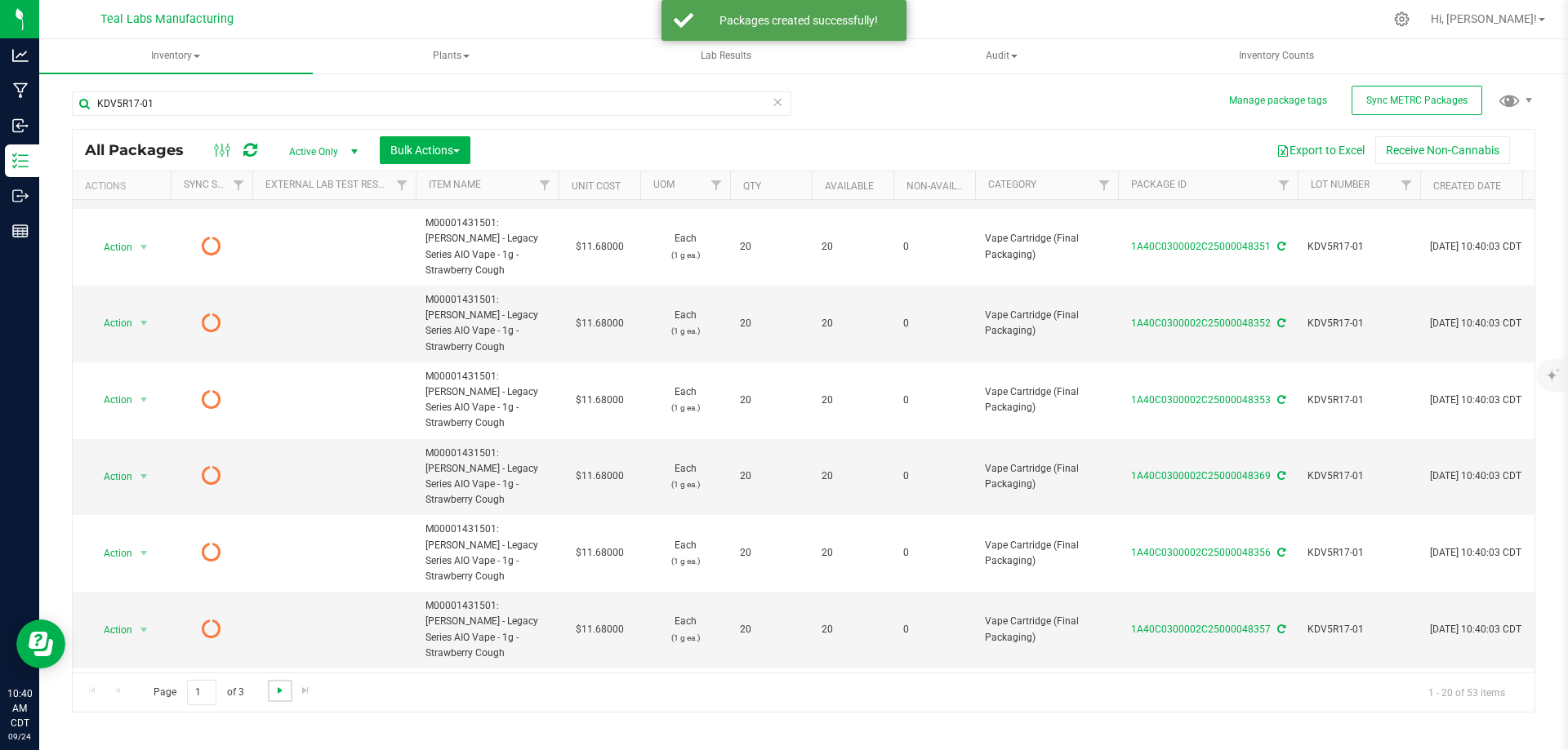
click at [277, 685] on span "Go to the next page" at bounding box center [280, 691] width 13 height 13
click at [285, 685] on span "Go to the next page" at bounding box center [280, 691] width 13 height 13
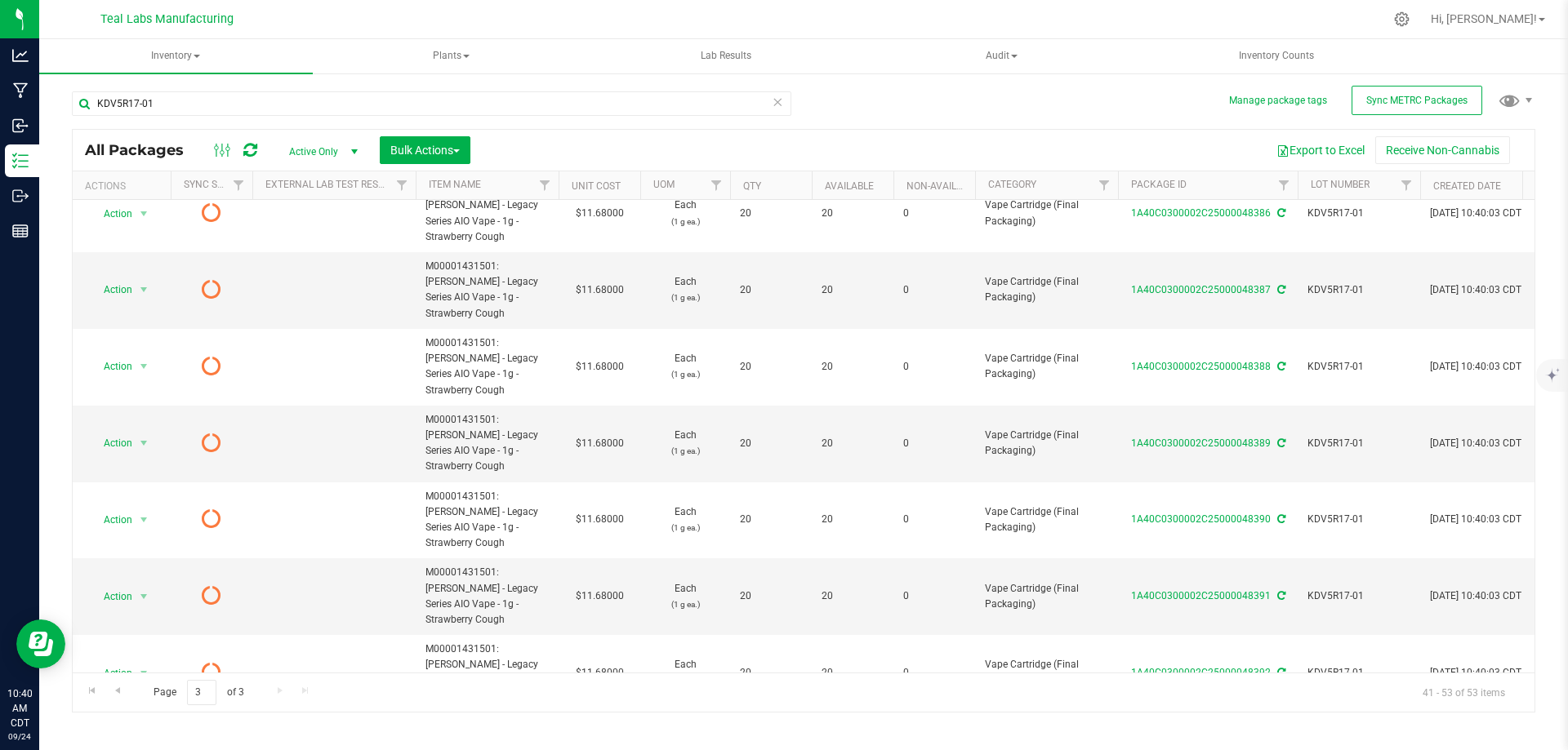
drag, startPoint x: 701, startPoint y: 144, endPoint x: 682, endPoint y: 144, distance: 19.0
click at [701, 144] on div "Export to Excel Receive Non-Cannabis" at bounding box center [1002, 150] width 1040 height 28
click at [116, 389] on li "Create package" at bounding box center [142, 385] width 105 height 25
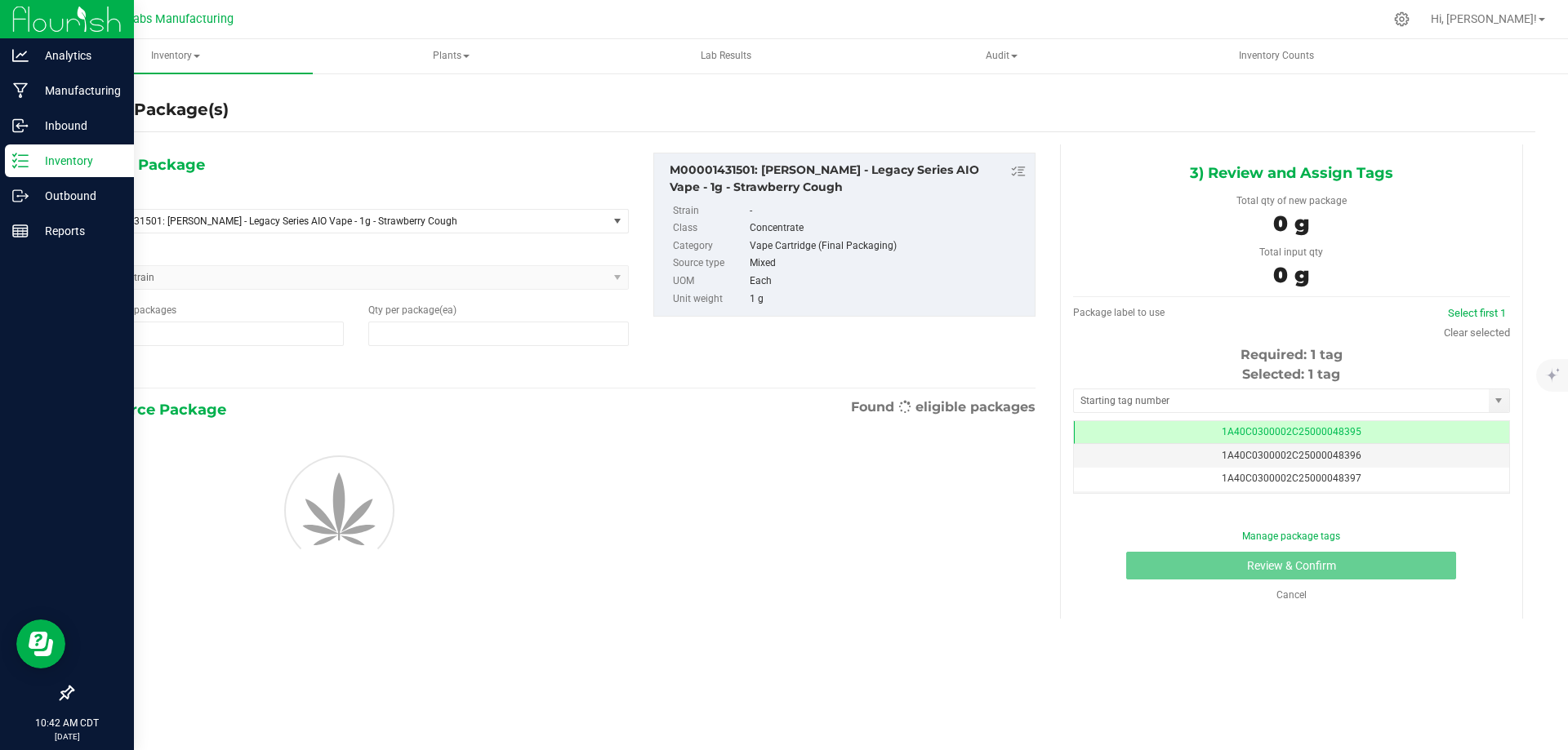
type input "1"
type input "0"
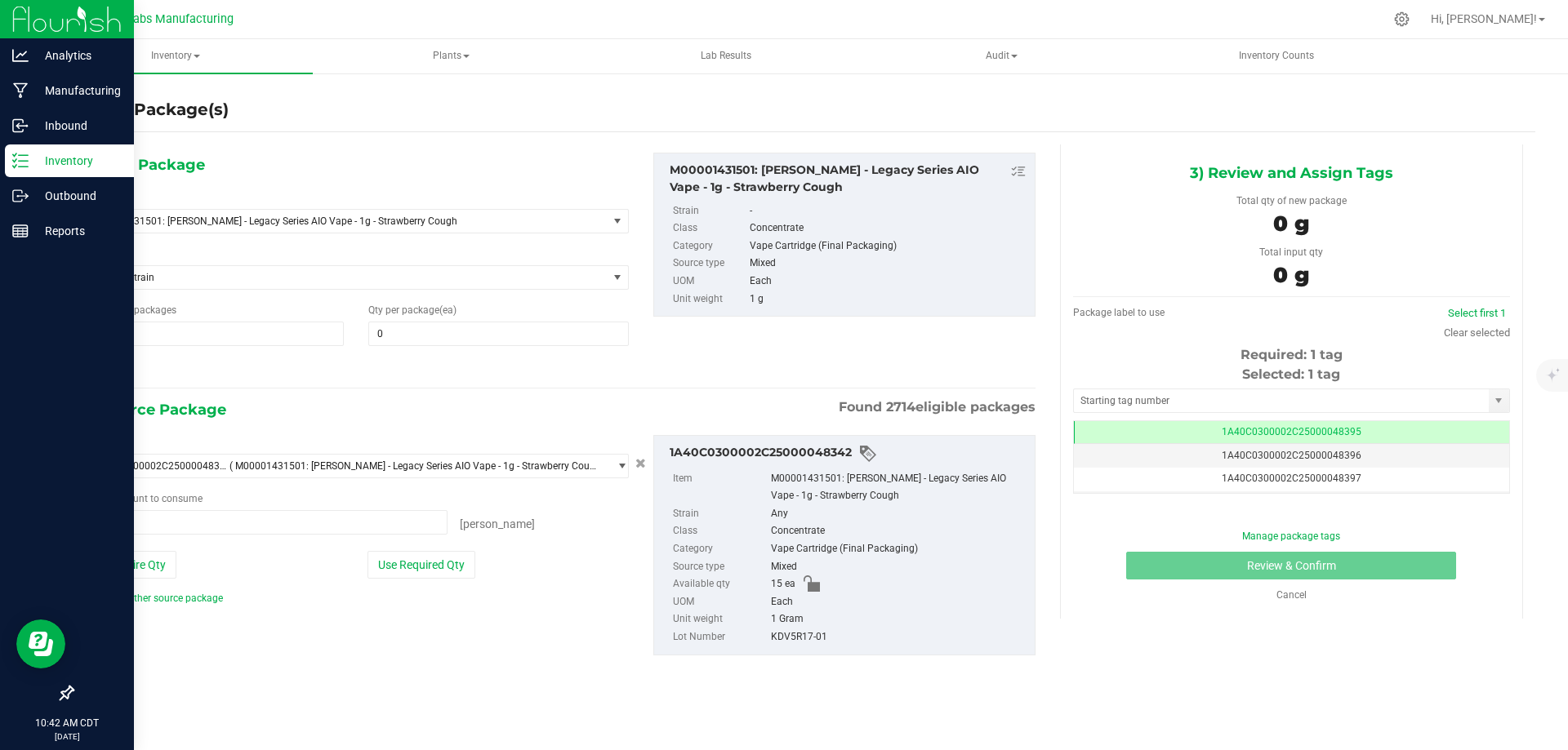
type input "0 ea"
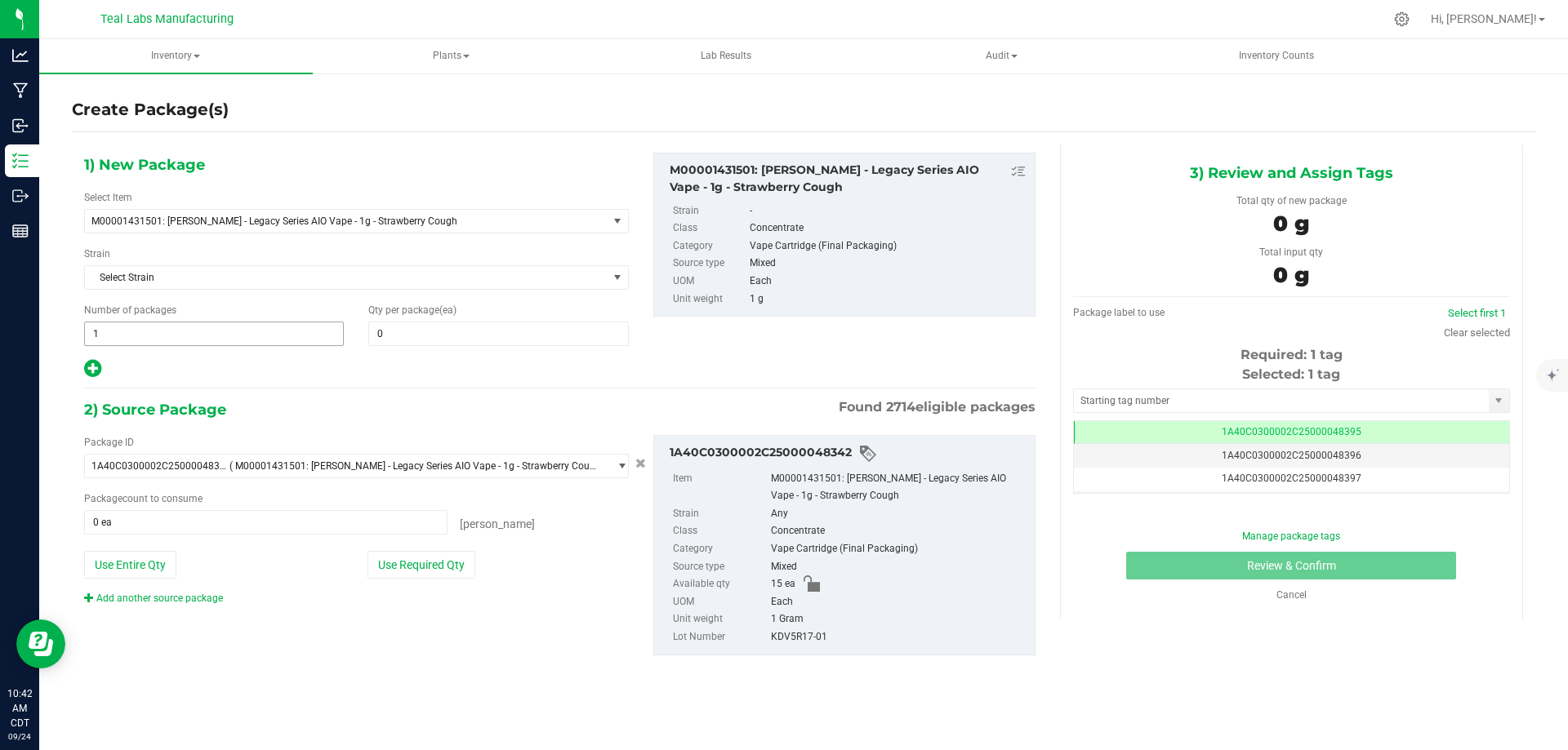
click at [275, 341] on span "1 1" at bounding box center [214, 334] width 259 height 25
click at [275, 341] on input "1" at bounding box center [214, 334] width 258 height 23
click at [275, 341] on input "91" at bounding box center [214, 334] width 258 height 23
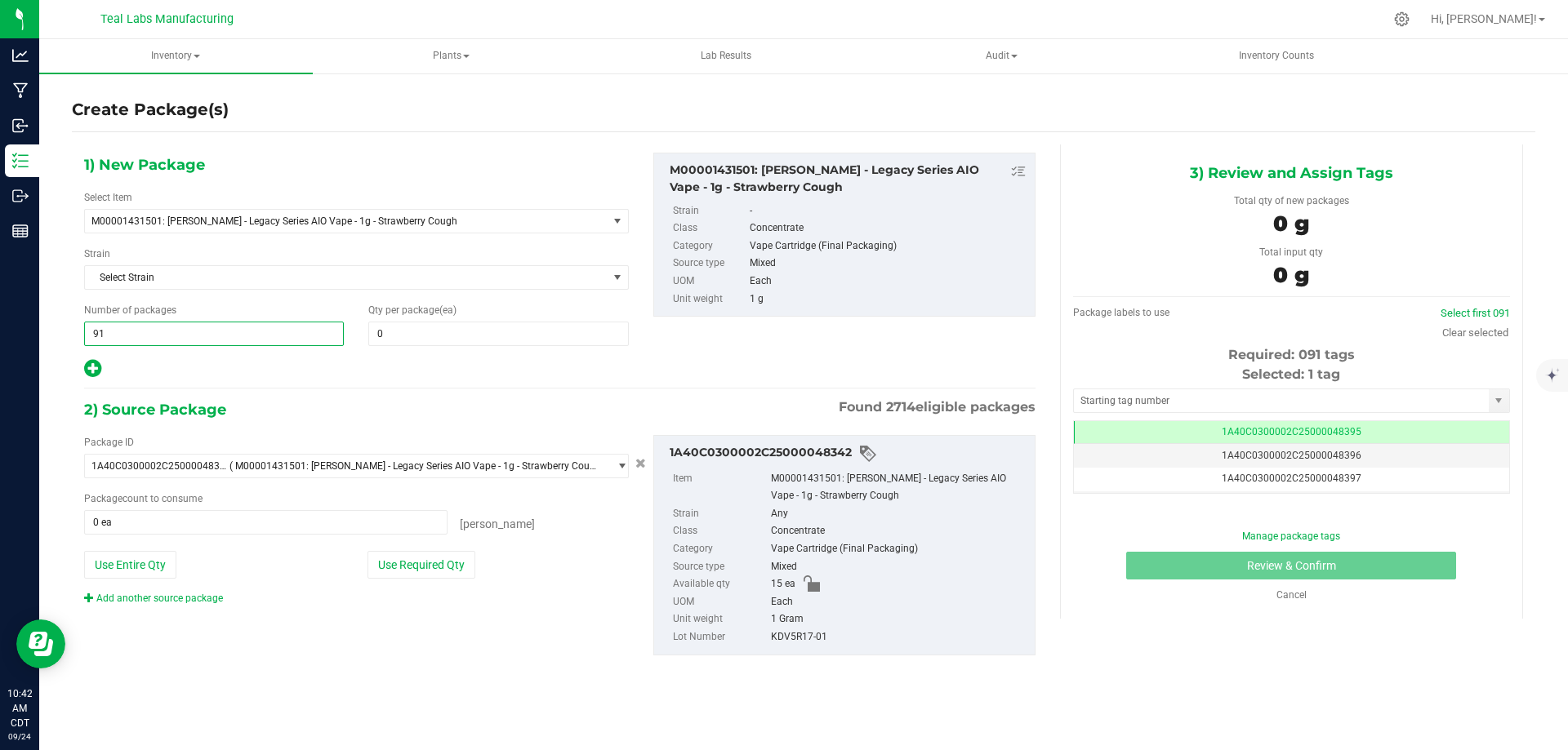
type input "9"
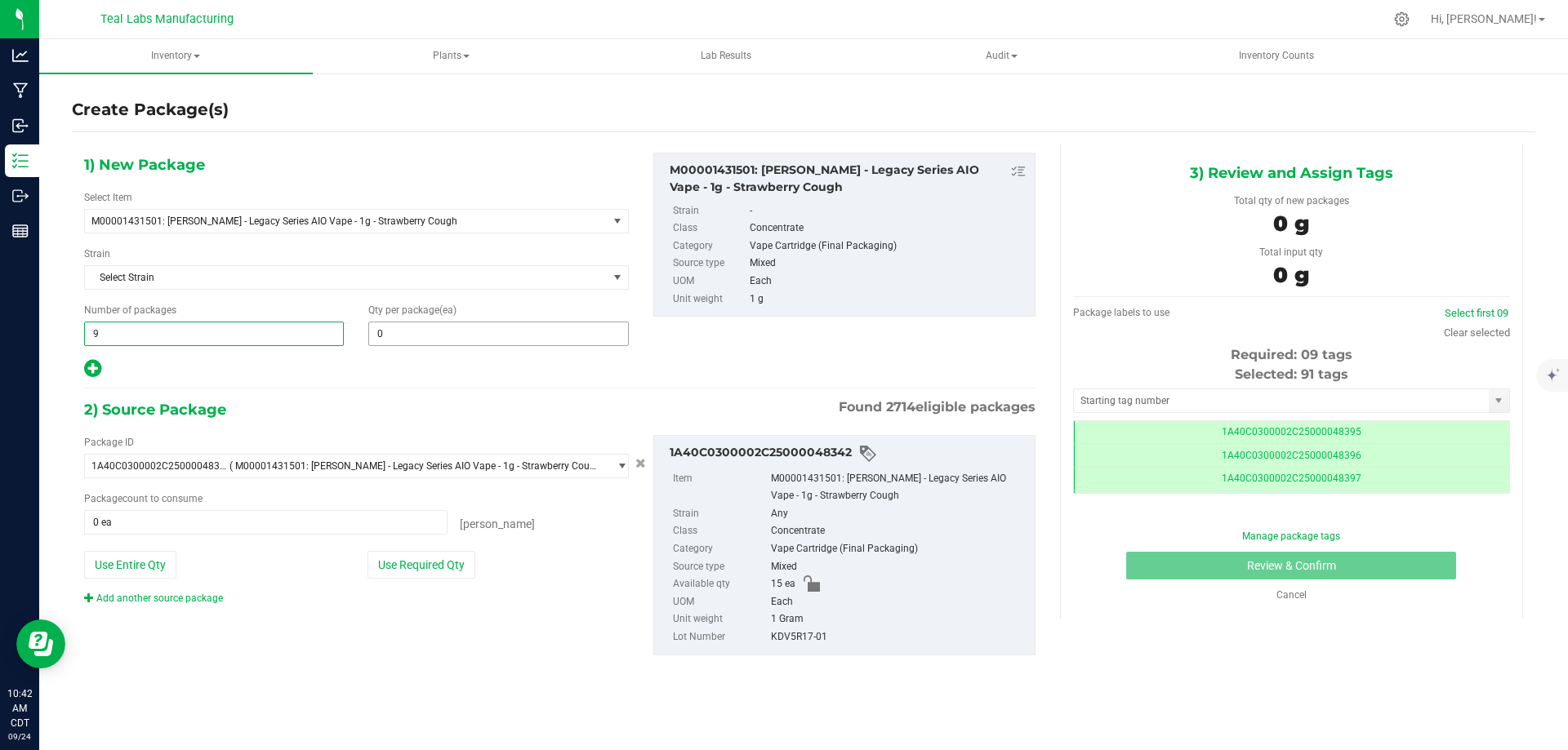
type input "9"
click at [458, 328] on span at bounding box center [498, 334] width 259 height 25
click at [458, 328] on input "text" at bounding box center [498, 334] width 258 height 23
type input "1"
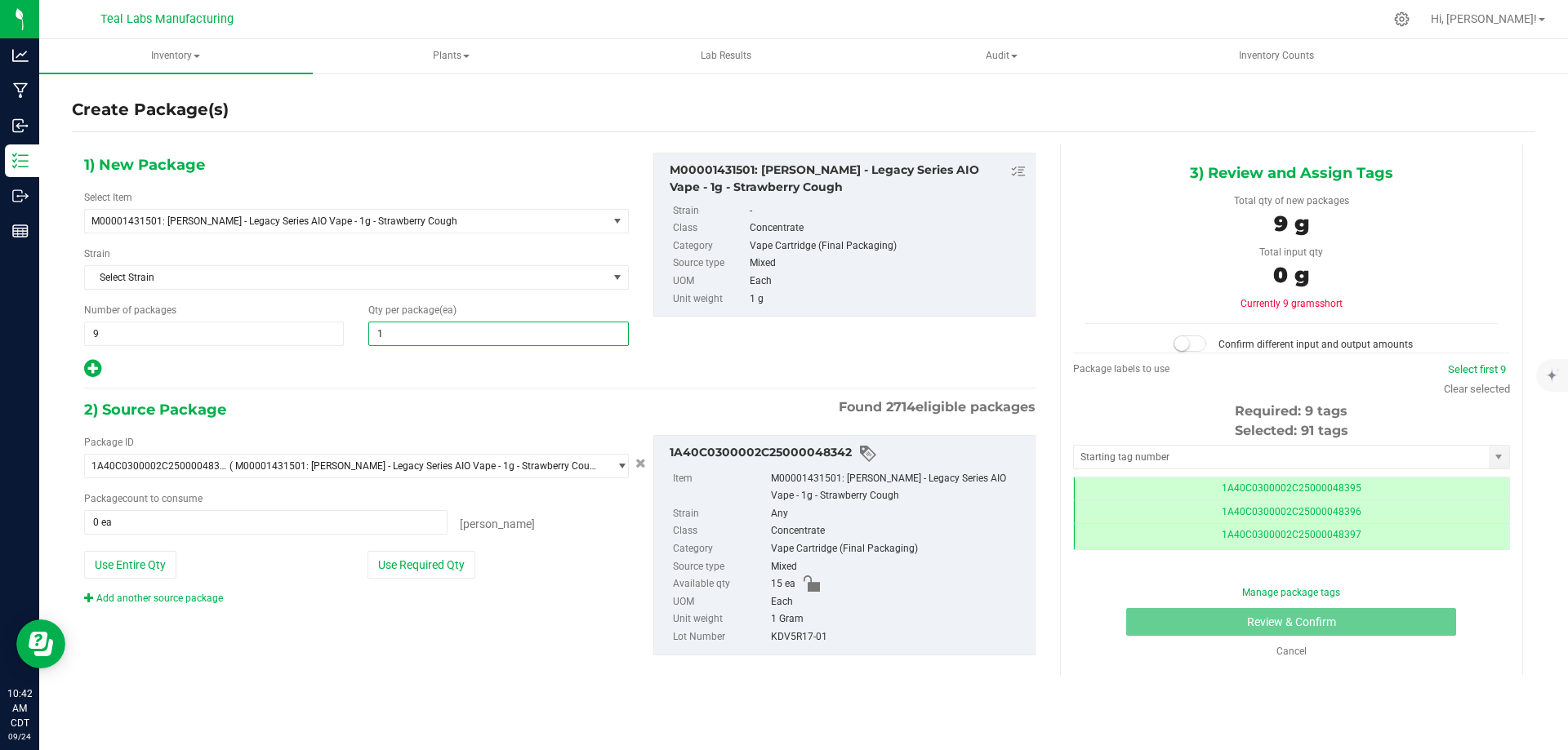
type input "1"
click at [389, 377] on div at bounding box center [356, 369] width 544 height 21
click at [417, 556] on div "Package ID 1A40C0300002C25000048342 ( M00001431501: Kusch - Legacy Series AIO V…" at bounding box center [356, 520] width 569 height 171
click at [418, 557] on button "Use Required Qty" at bounding box center [421, 564] width 108 height 28
type input "9 ea"
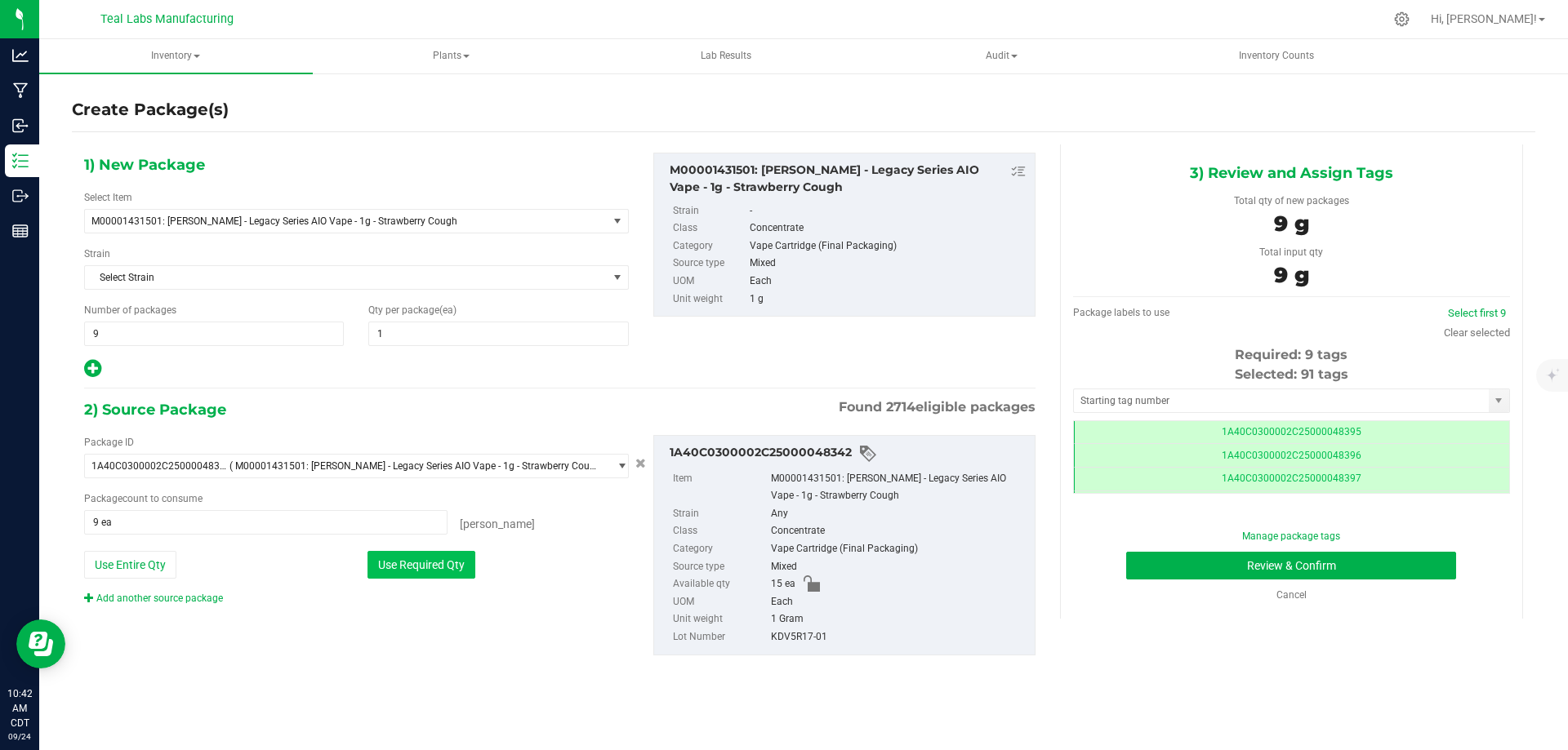
click at [418, 557] on button "Use Required Qty" at bounding box center [421, 564] width 108 height 28
click at [236, 351] on div "1) New Package Select Item M00001431501: Kusch - Legacy Series AIO Vape - 1g - …" at bounding box center [356, 266] width 569 height 227
click at [231, 339] on input "9" at bounding box center [214, 334] width 258 height 23
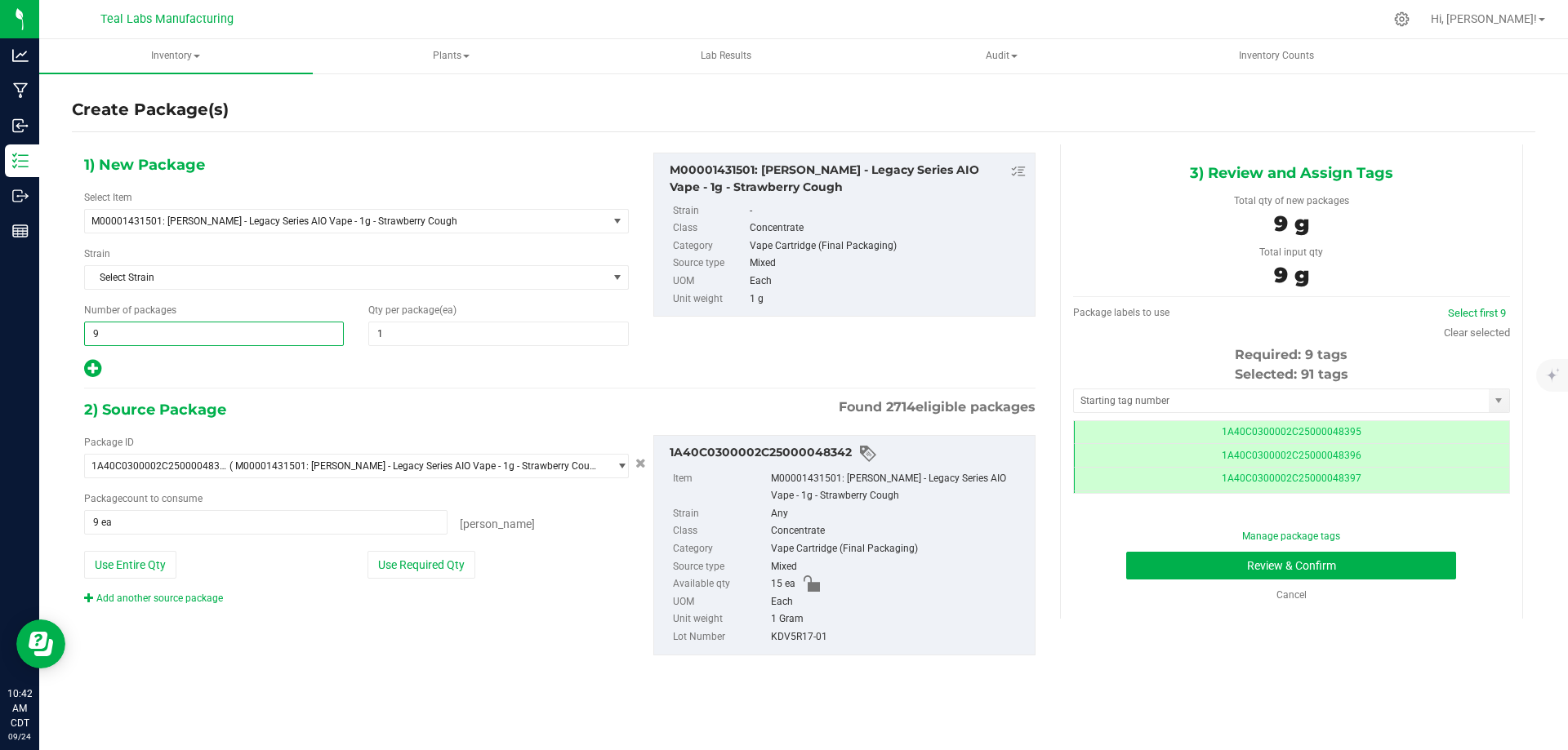
type input "1"
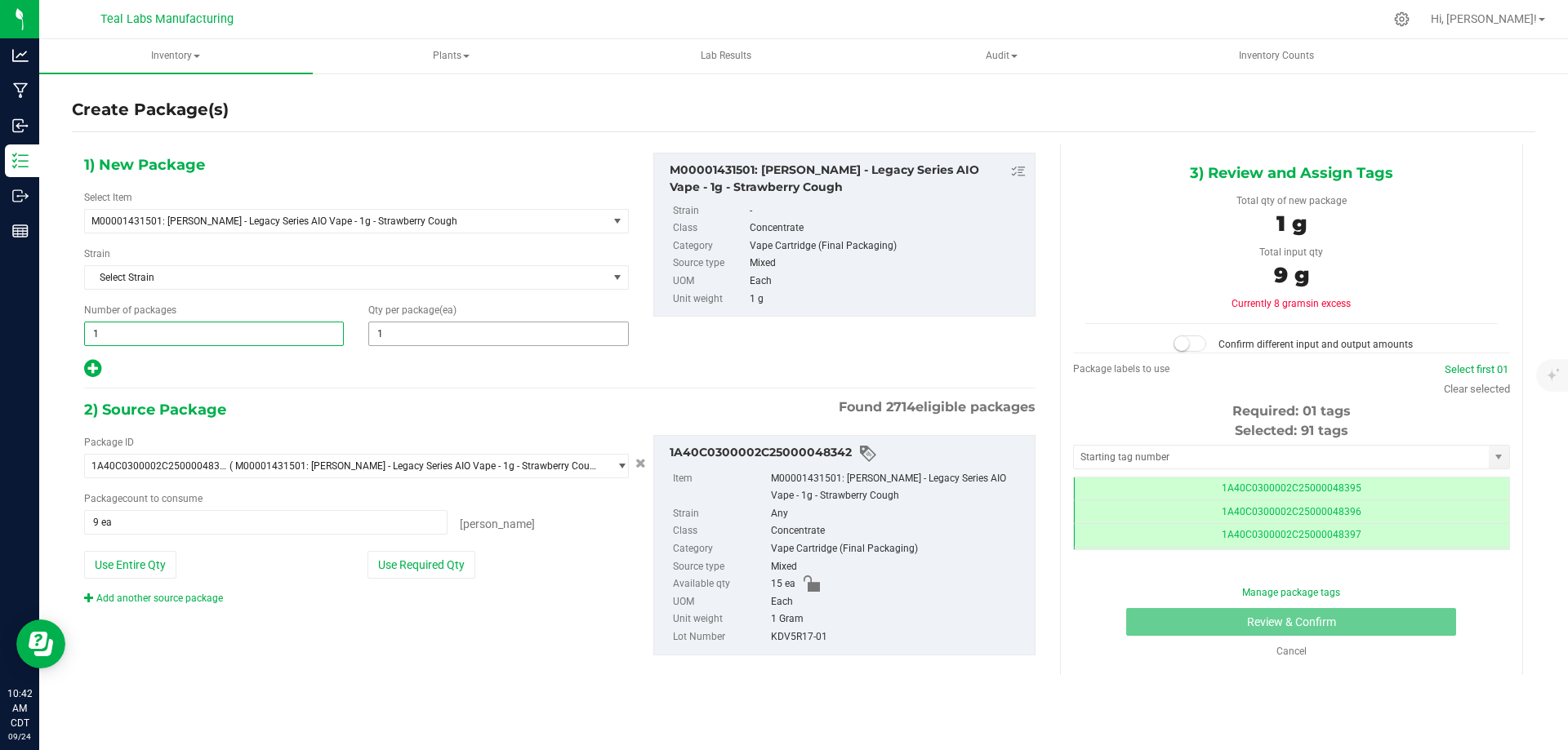
type input "1"
click at [458, 322] on span "1 1" at bounding box center [498, 334] width 259 height 25
click at [0, 0] on input "1" at bounding box center [0, 0] width 0 height 0
type input "6"
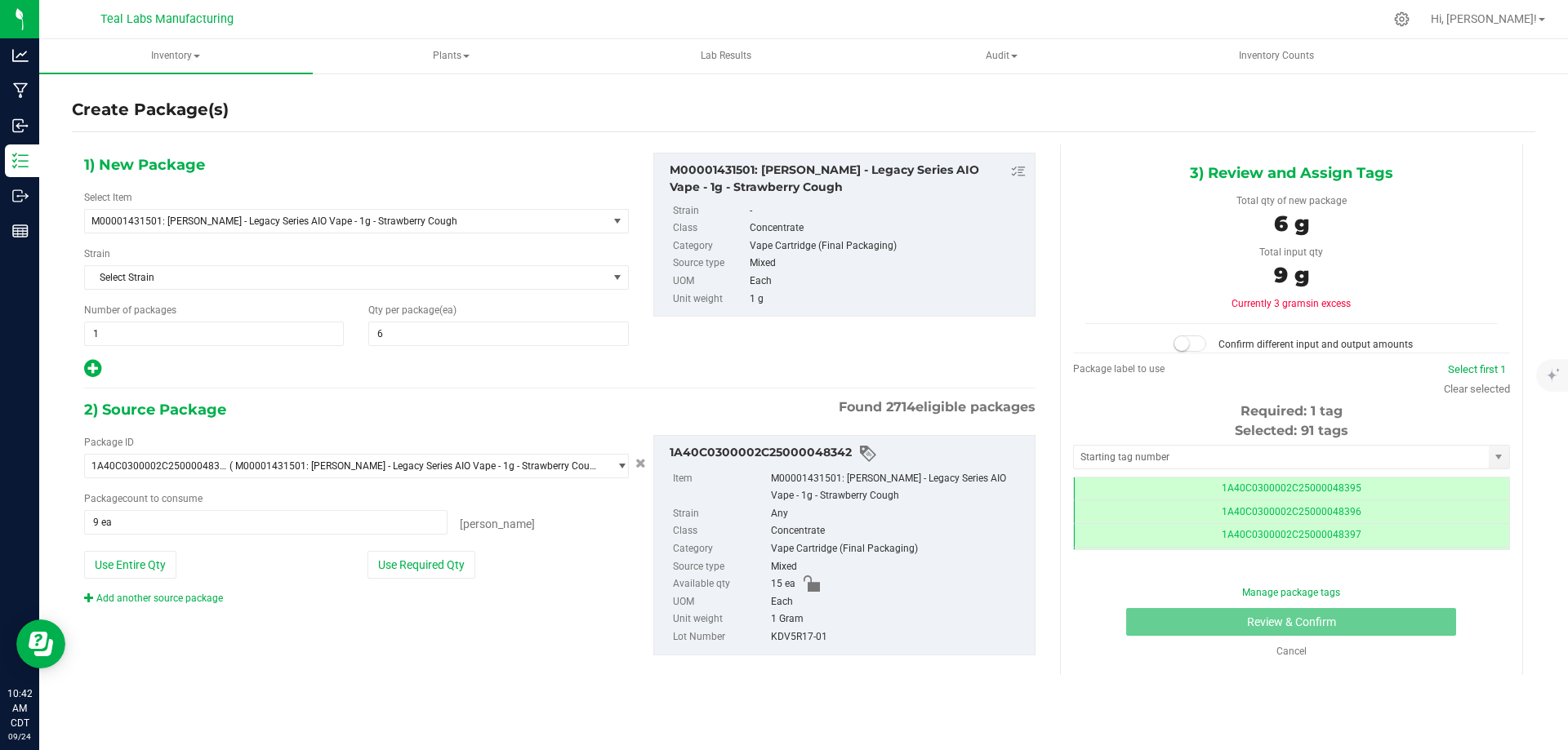
click at [374, 368] on div at bounding box center [356, 369] width 544 height 21
drag, startPoint x: 452, startPoint y: 578, endPoint x: 447, endPoint y: 567, distance: 12.1
click at [452, 577] on button "Use Required Qty" at bounding box center [421, 564] width 108 height 28
type input "6 ea"
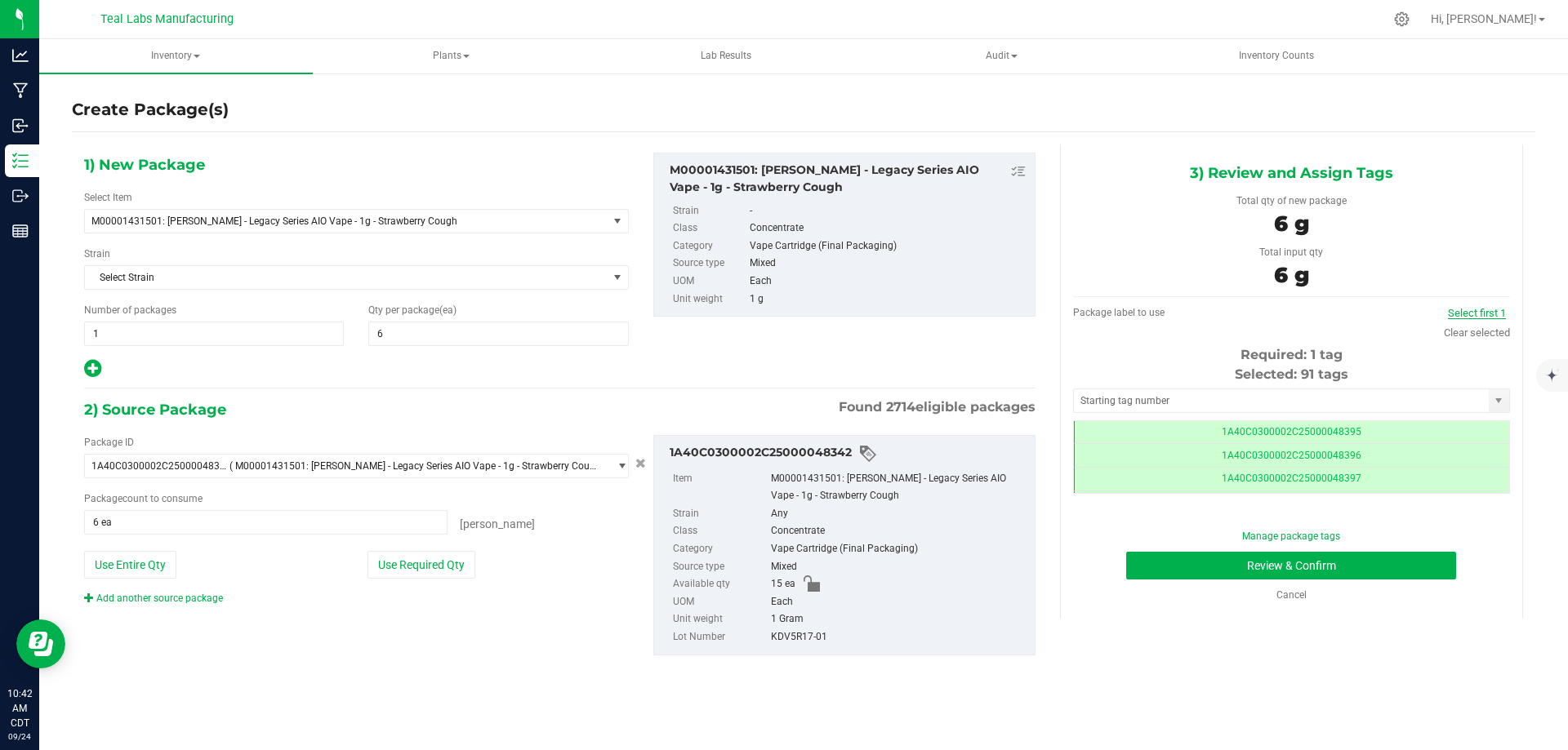
click at [1483, 314] on link "Select first 1" at bounding box center [1476, 313] width 58 height 12
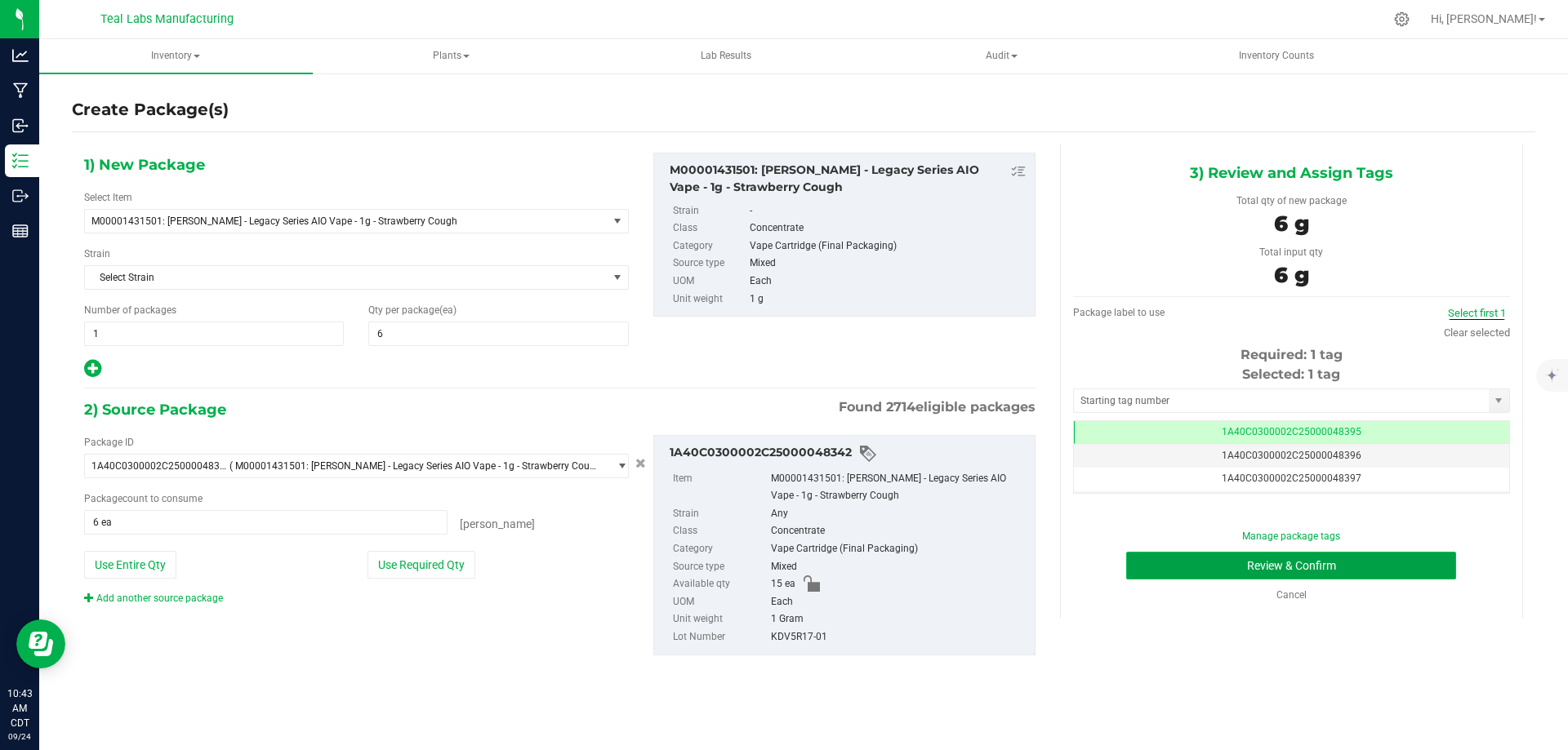
click at [1264, 564] on button "Review & Confirm" at bounding box center [1291, 565] width 330 height 28
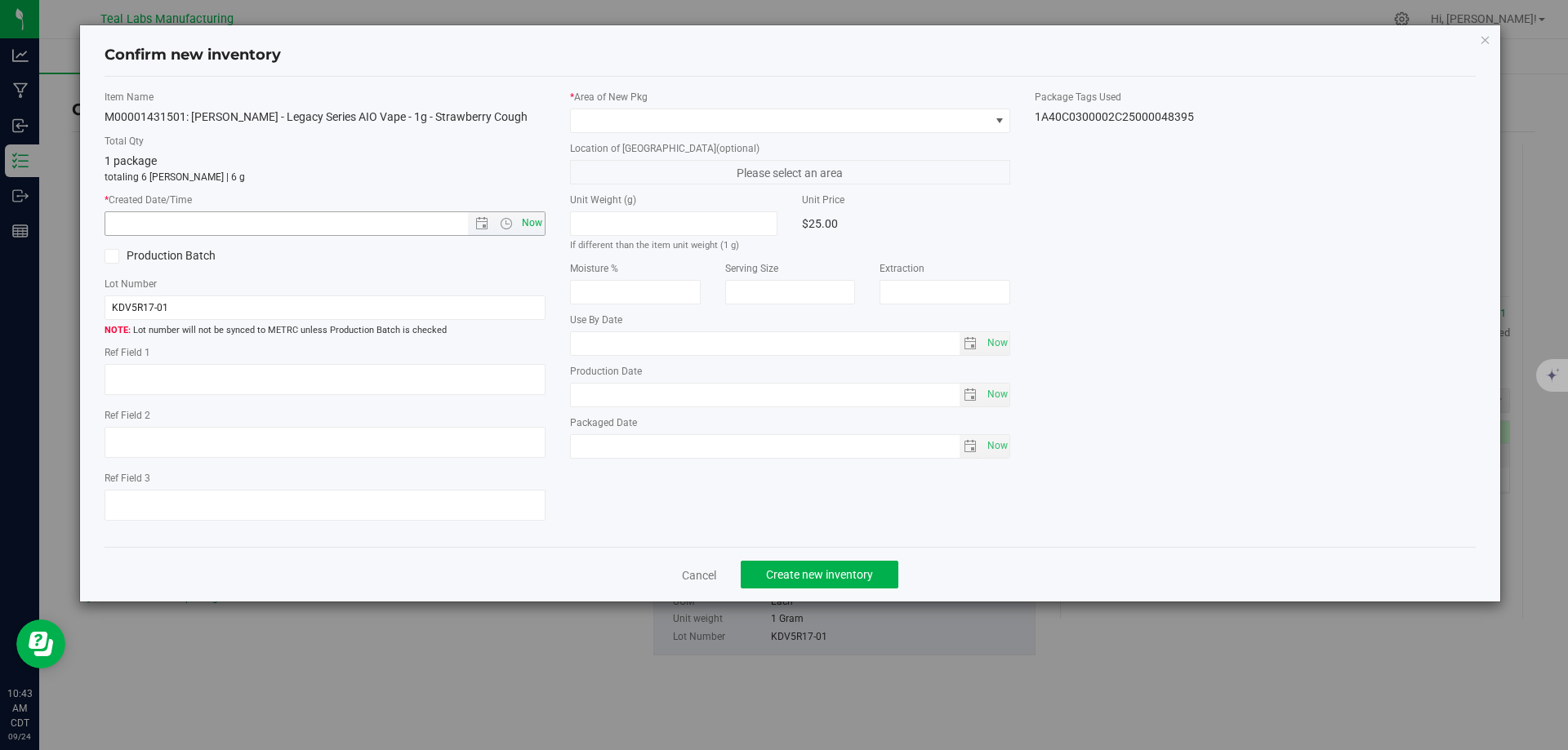
click at [535, 218] on span "Now" at bounding box center [531, 223] width 28 height 24
type input "9/24/2025 10:43 AM"
click at [654, 116] on span at bounding box center [780, 121] width 418 height 23
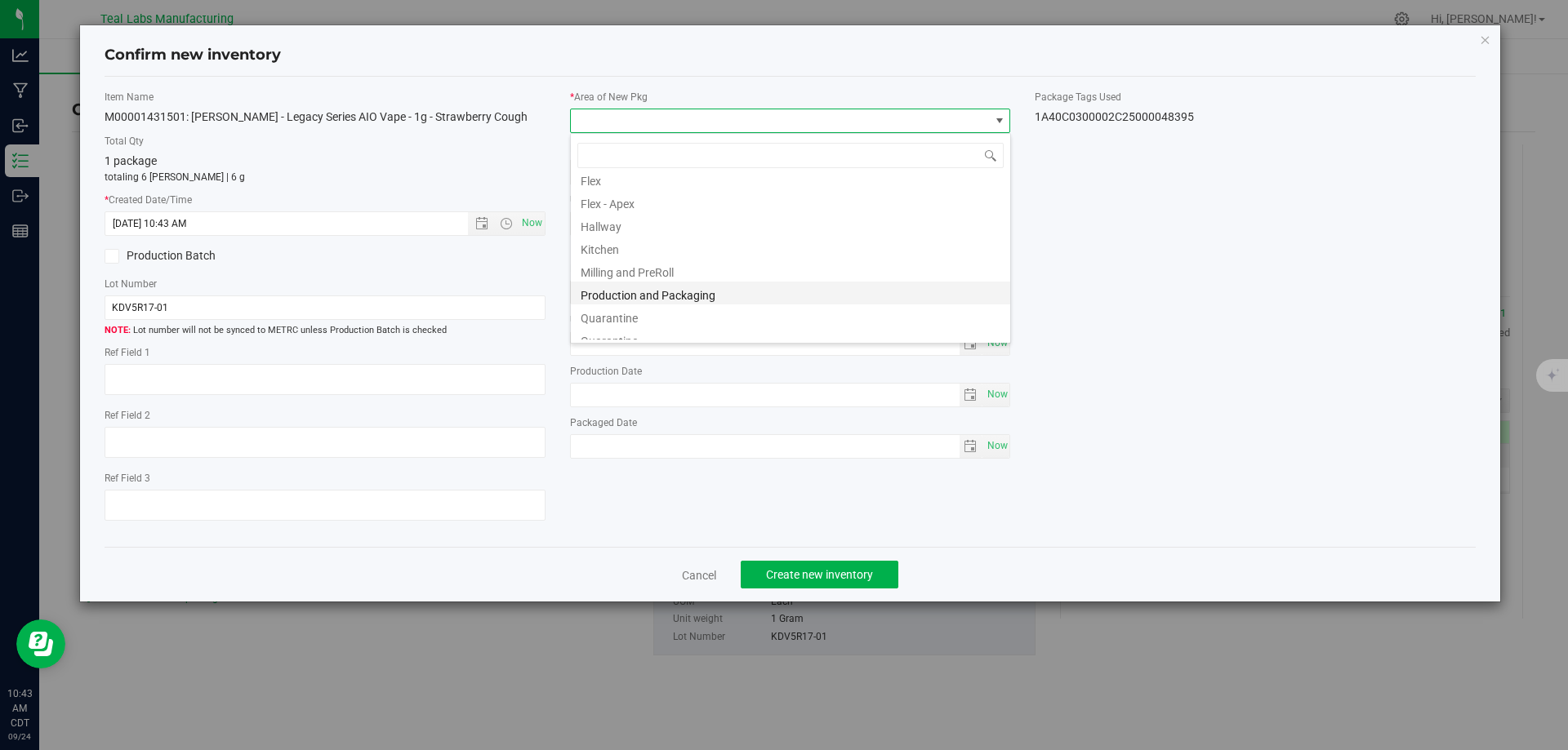
scroll to position [82, 0]
click at [662, 272] on li "Production and Packaging" at bounding box center [790, 266] width 439 height 23
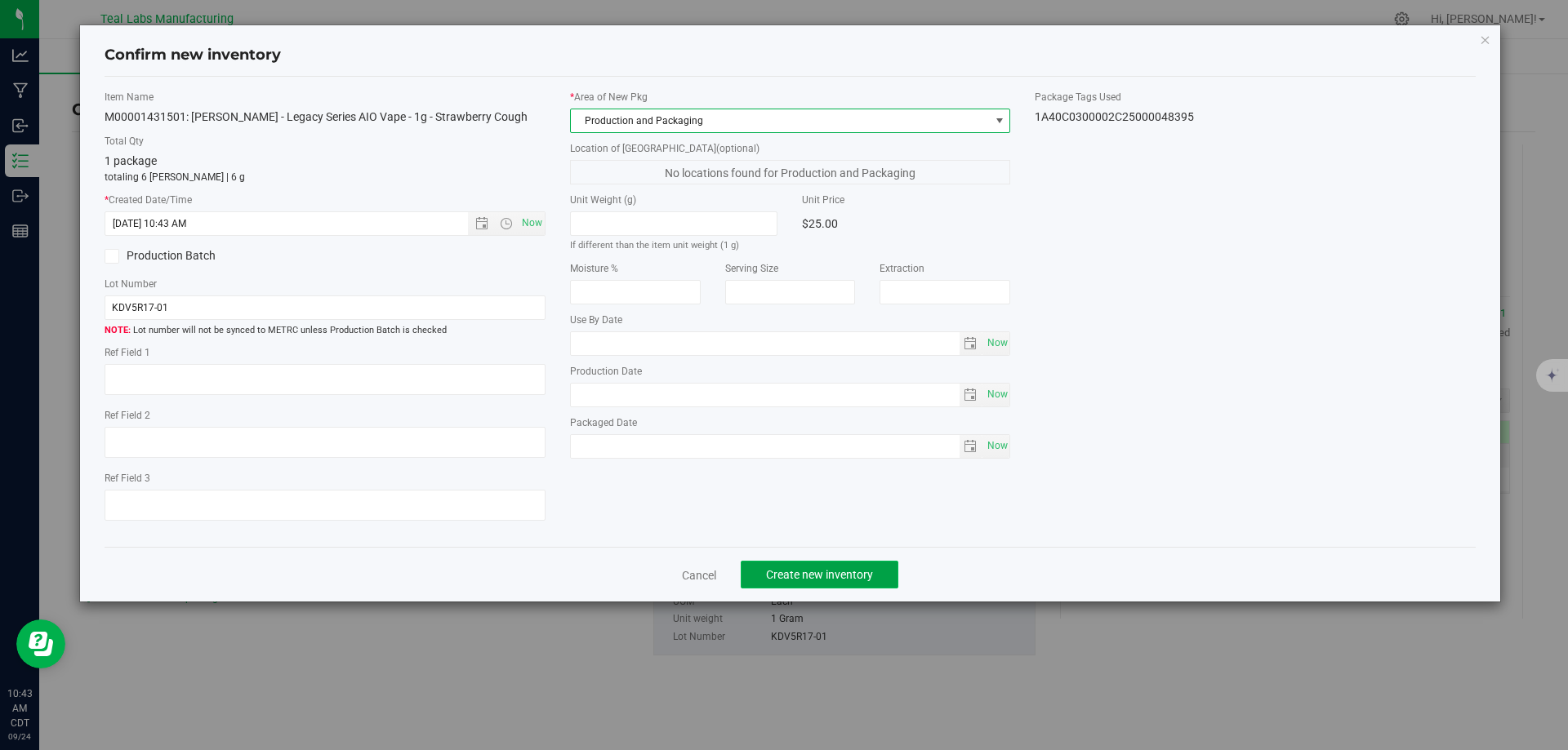
click at [849, 571] on span "Create new inventory" at bounding box center [820, 575] width 107 height 13
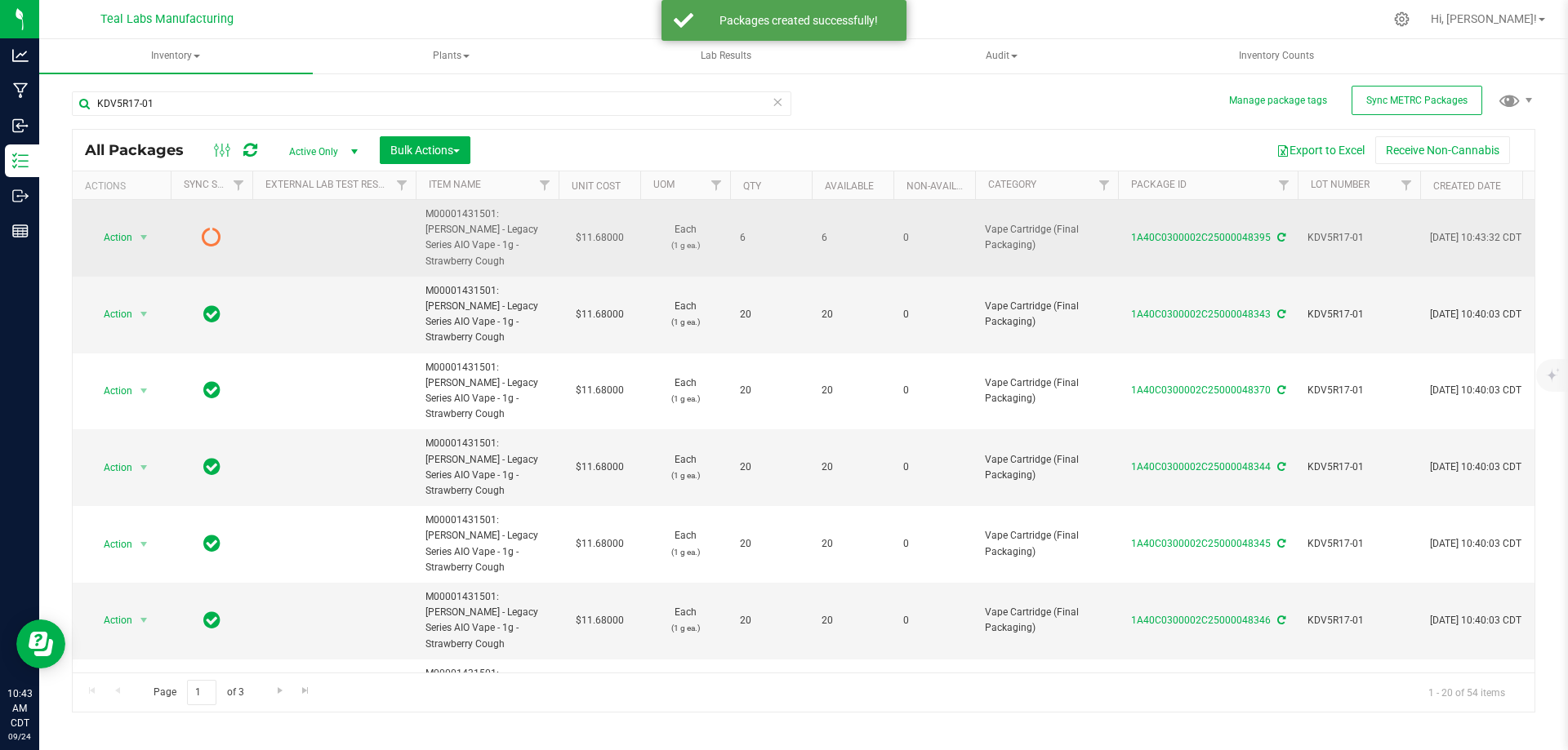
click at [1281, 233] on icon at bounding box center [1281, 237] width 9 height 10
click at [124, 231] on span "Action" at bounding box center [111, 237] width 44 height 23
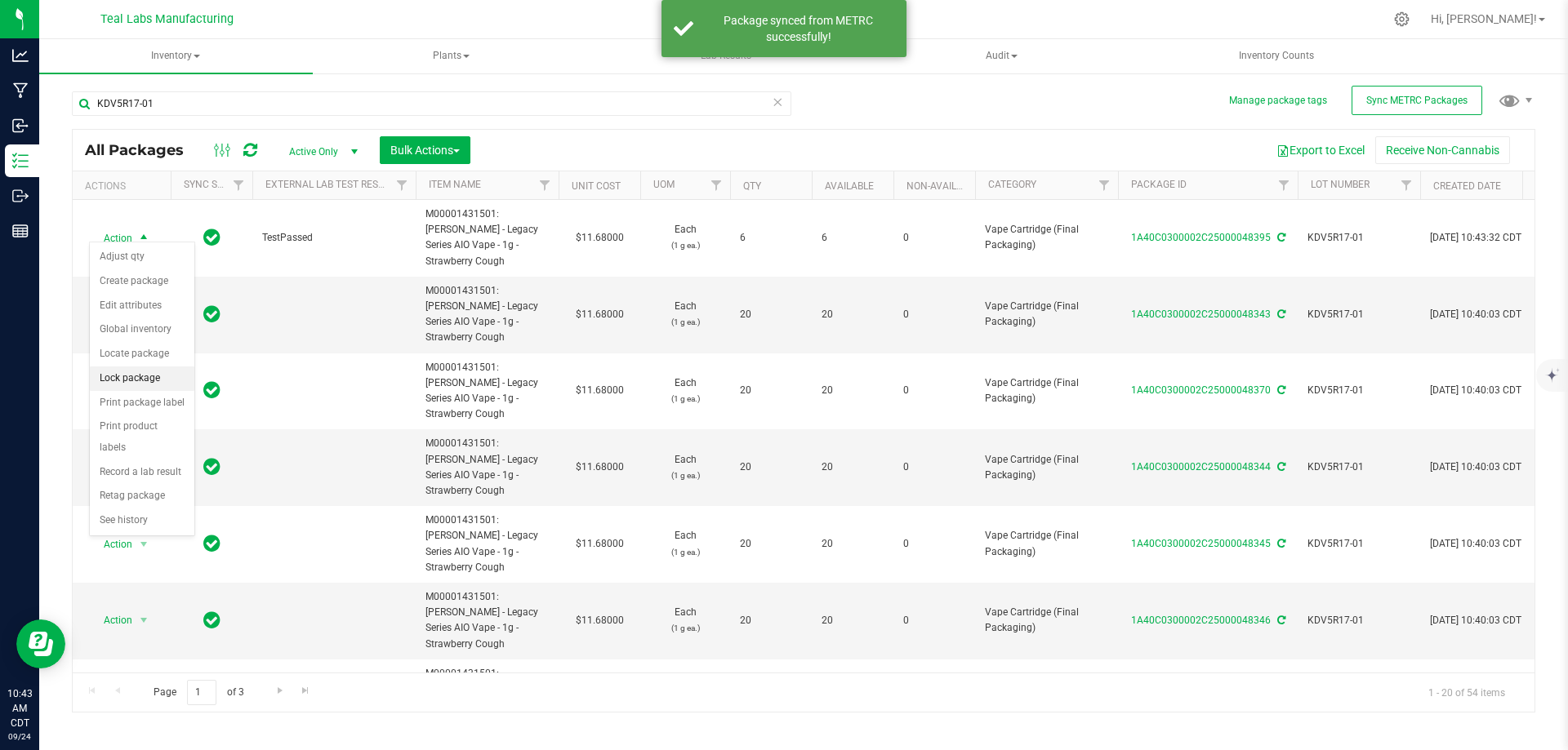
click at [134, 378] on li "Lock package" at bounding box center [142, 379] width 105 height 25
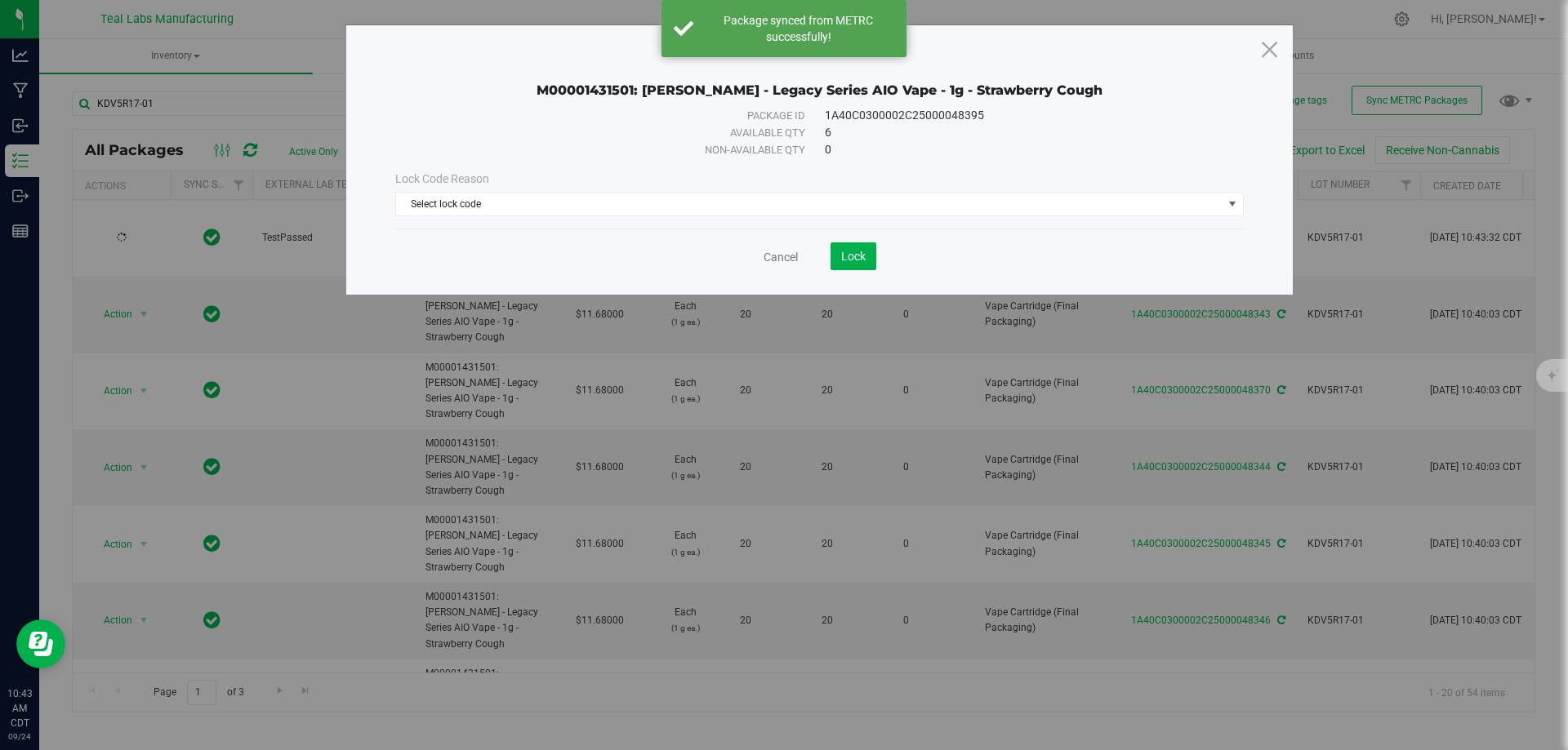
click at [438, 190] on div "Lock Code Reason Select lock code Select lock code Newly Received Quarantine Lo…" at bounding box center [820, 193] width 873 height 46
click at [497, 209] on span "Select lock code" at bounding box center [809, 204] width 826 height 23
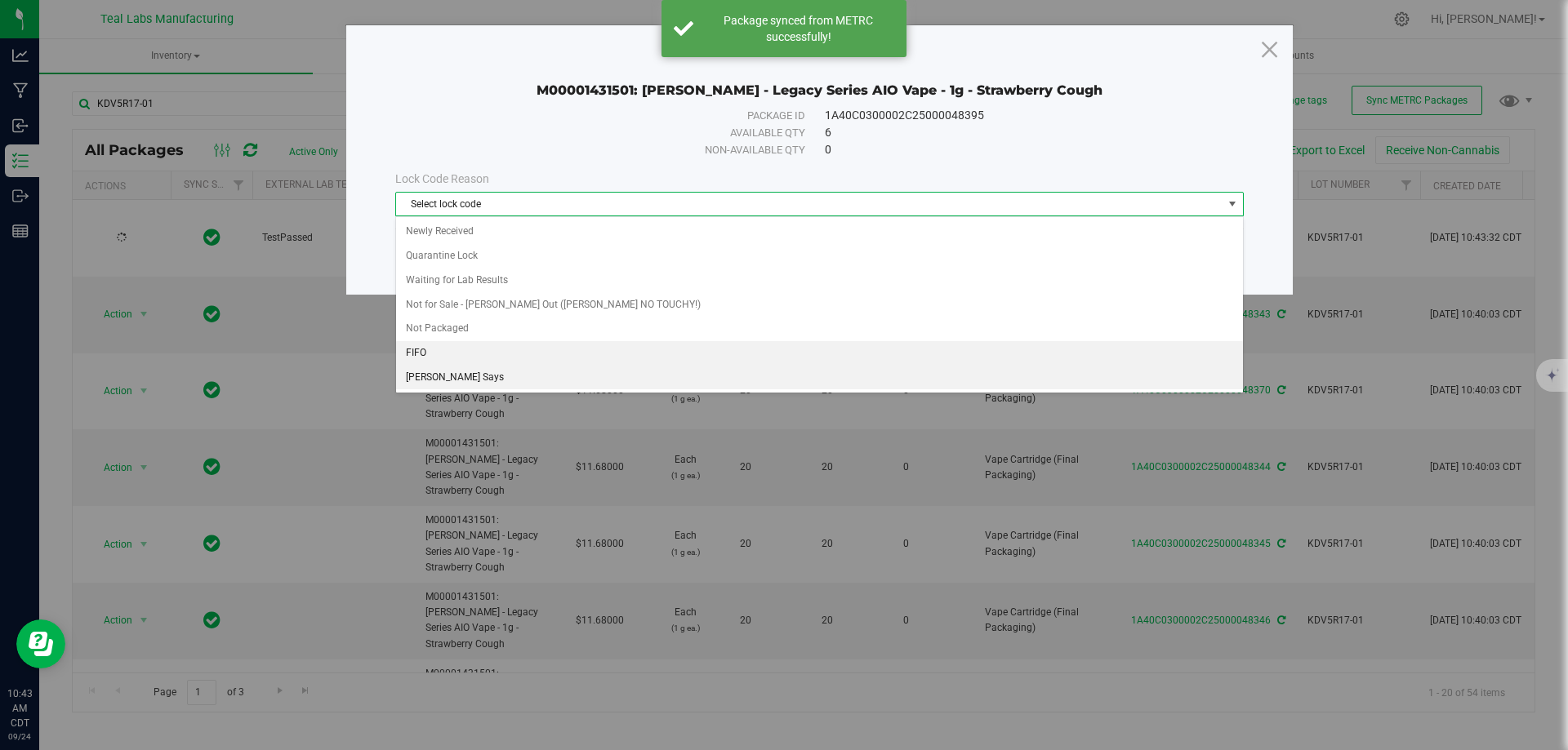
click at [447, 375] on li "Shelby Says" at bounding box center [820, 378] width 846 height 25
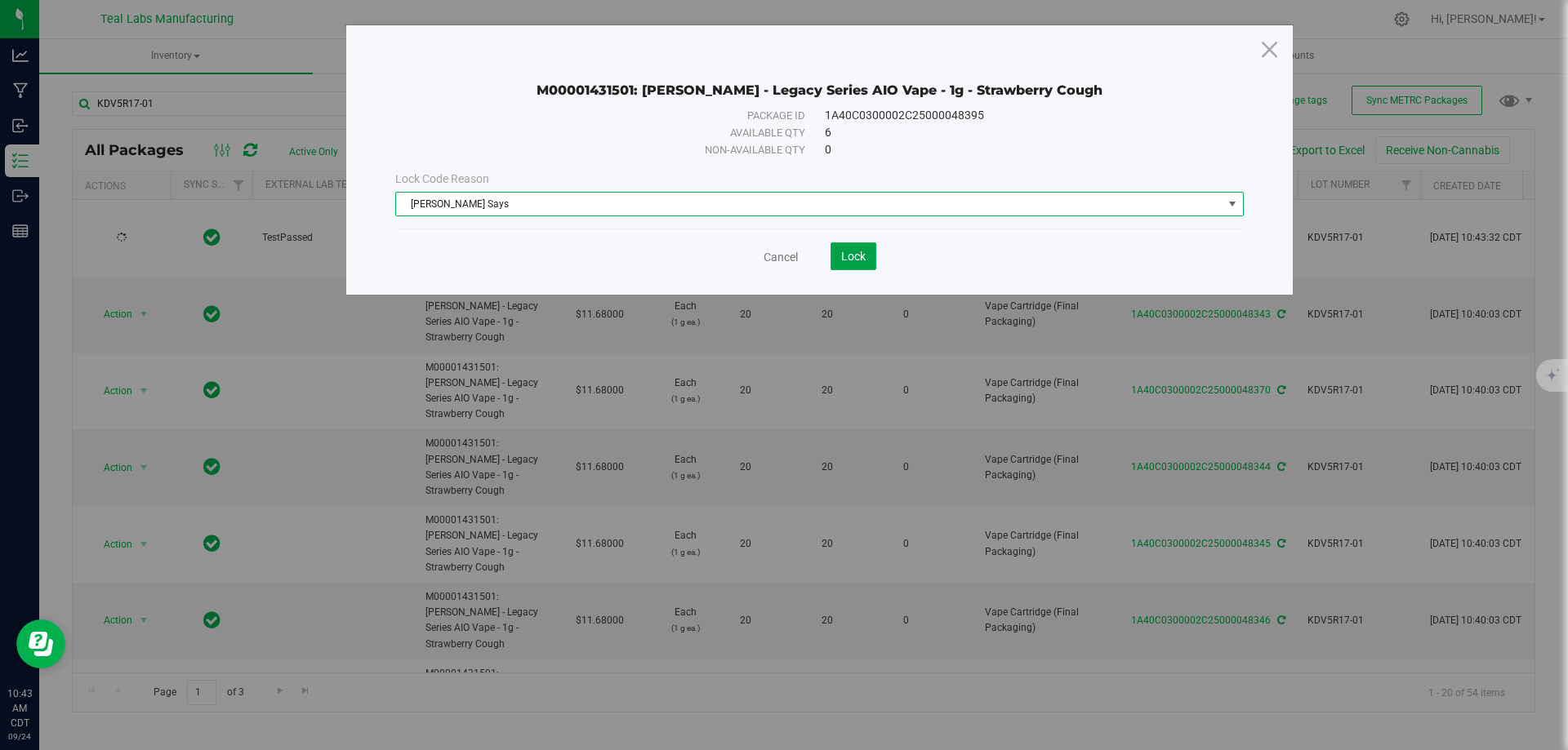
click at [865, 247] on button "Lock" at bounding box center [853, 255] width 46 height 28
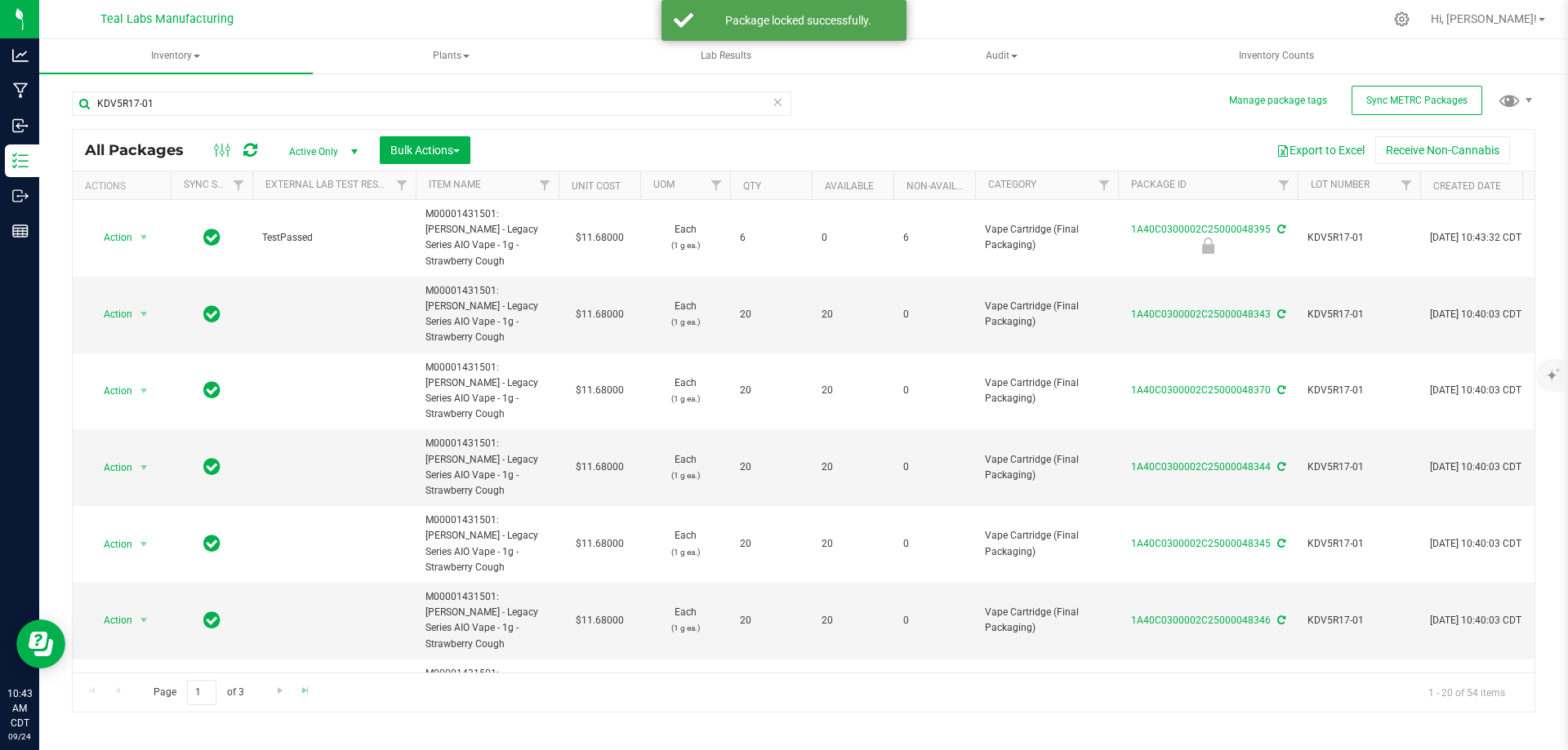
scroll to position [757, 0]
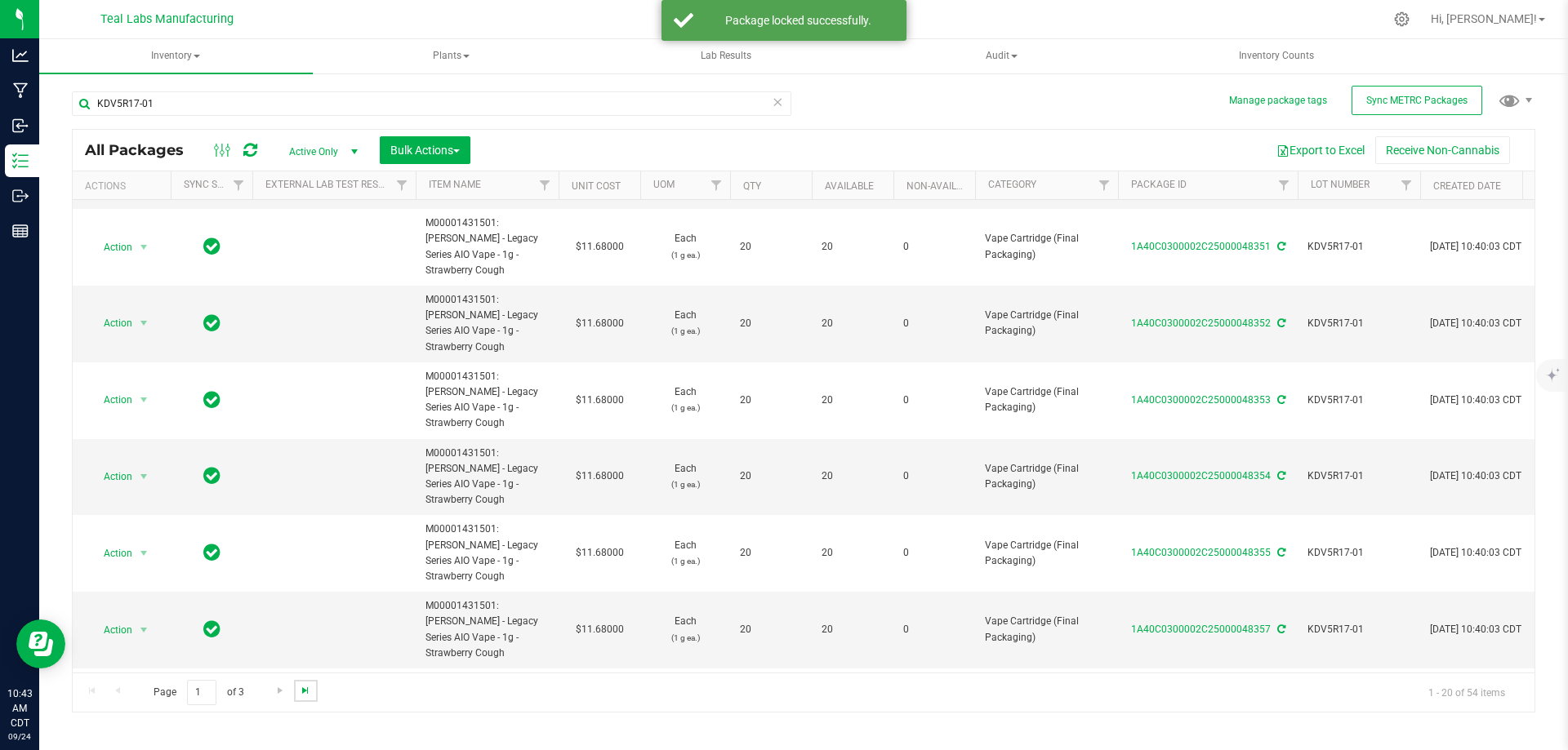
click at [303, 694] on span "Go to the last page" at bounding box center [306, 691] width 13 height 13
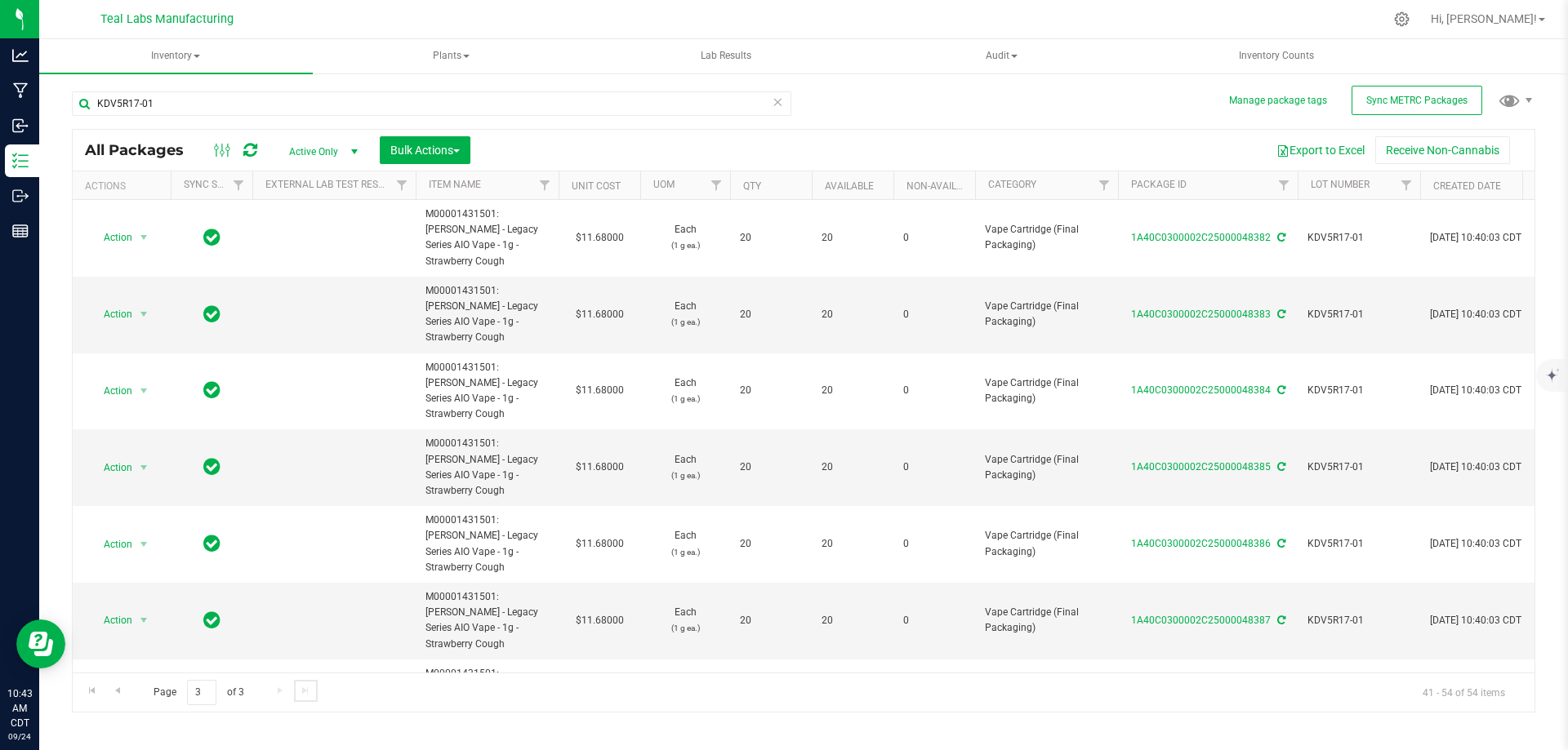
scroll to position [392, 0]
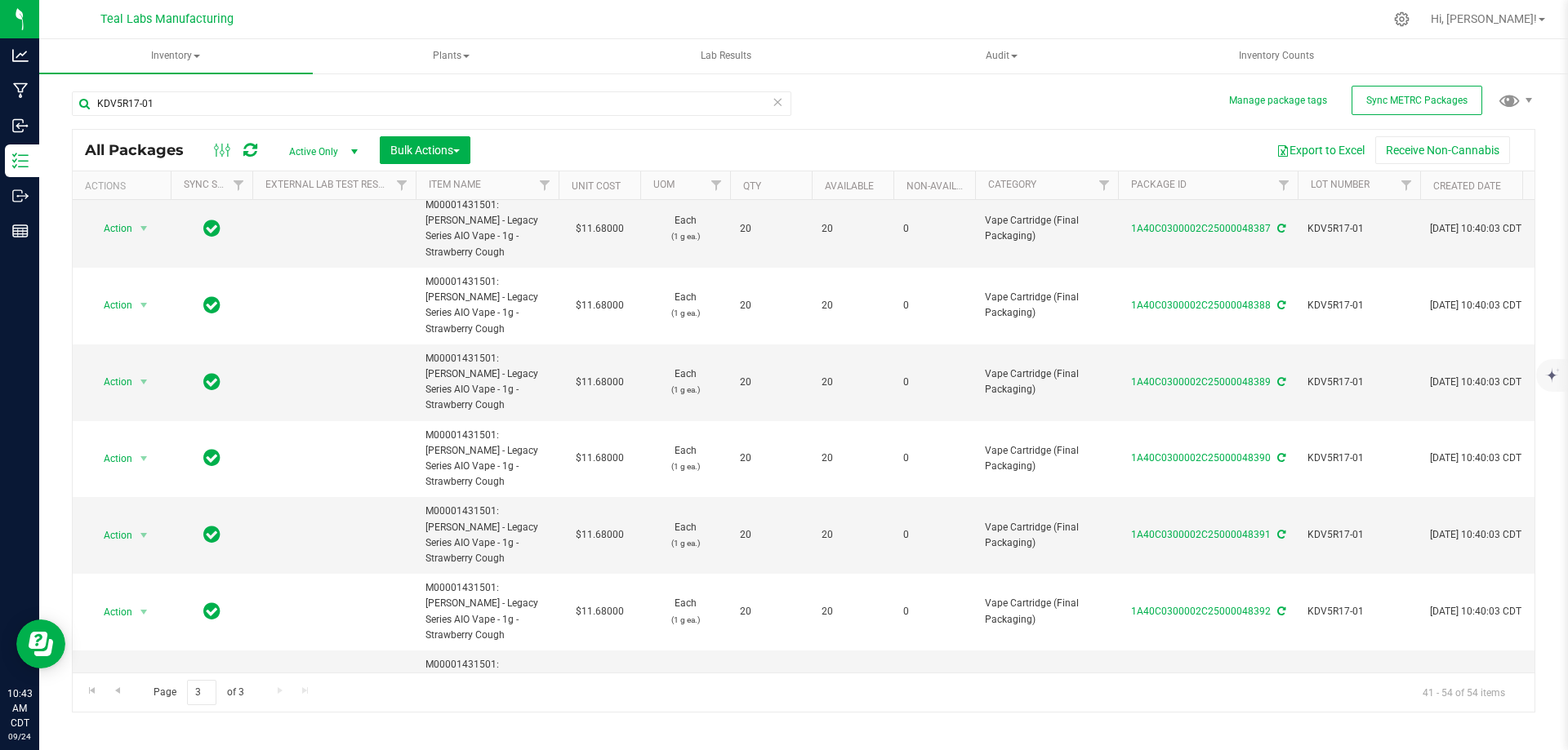
click at [137, 385] on li "Create package" at bounding box center [142, 385] width 105 height 25
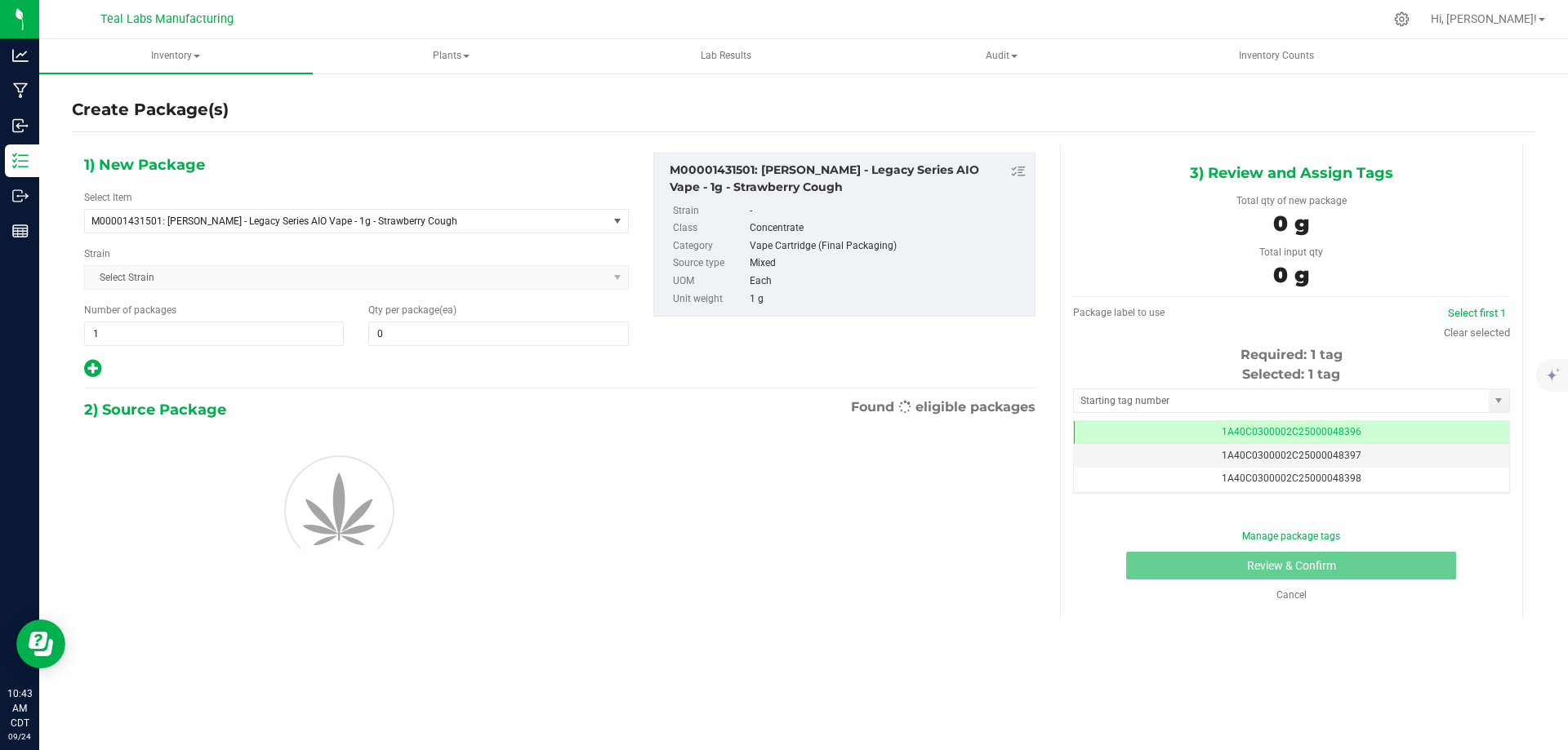
scroll to position [0, -1]
click at [188, 348] on div "1) New Package Select Item M00001431501: Kusch - Legacy Series AIO Vape - 1g - …" at bounding box center [356, 266] width 569 height 227
click at [186, 343] on span "1 1" at bounding box center [214, 334] width 259 height 25
click at [185, 342] on input "1" at bounding box center [214, 334] width 258 height 23
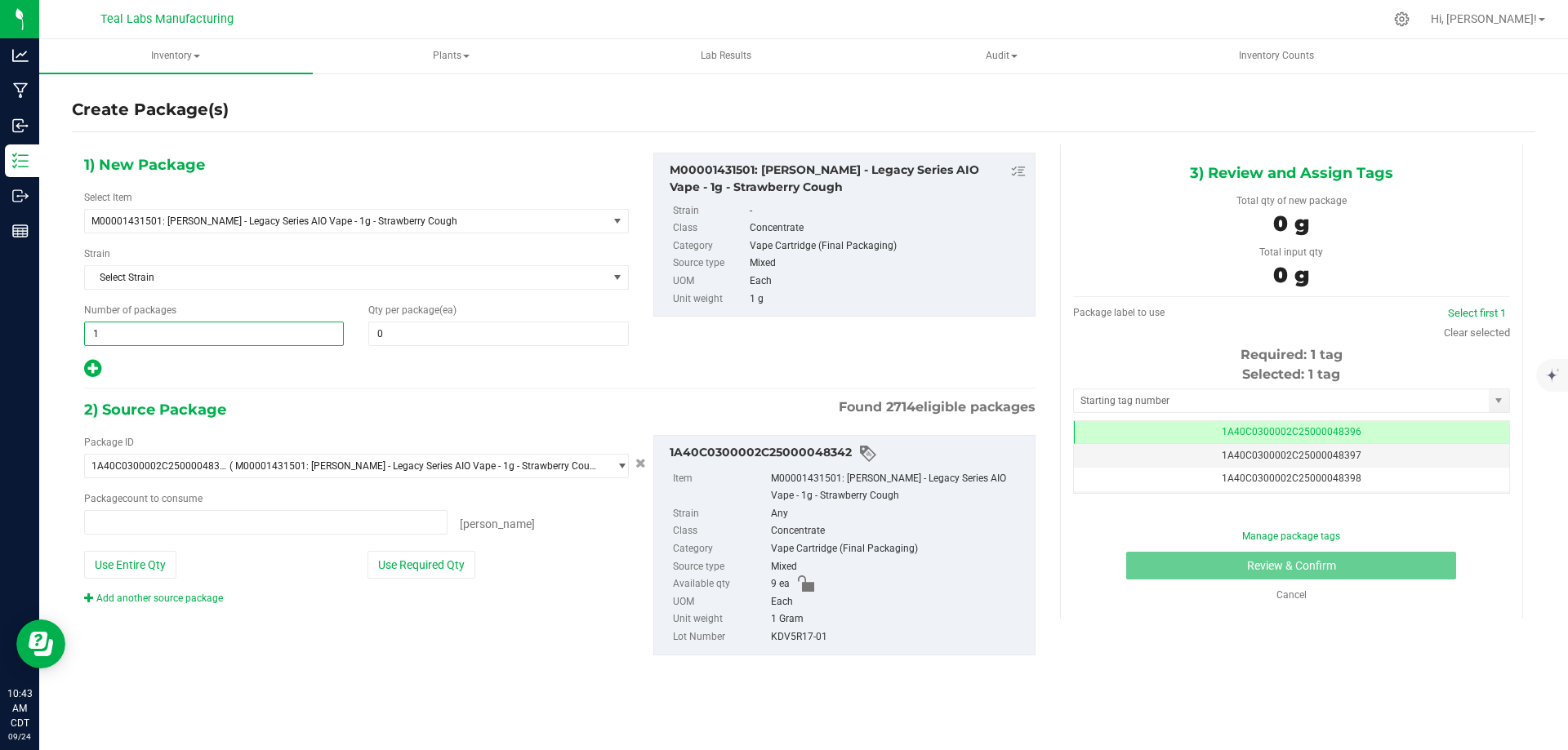
type input "0 ea"
type input "9"
type input "1"
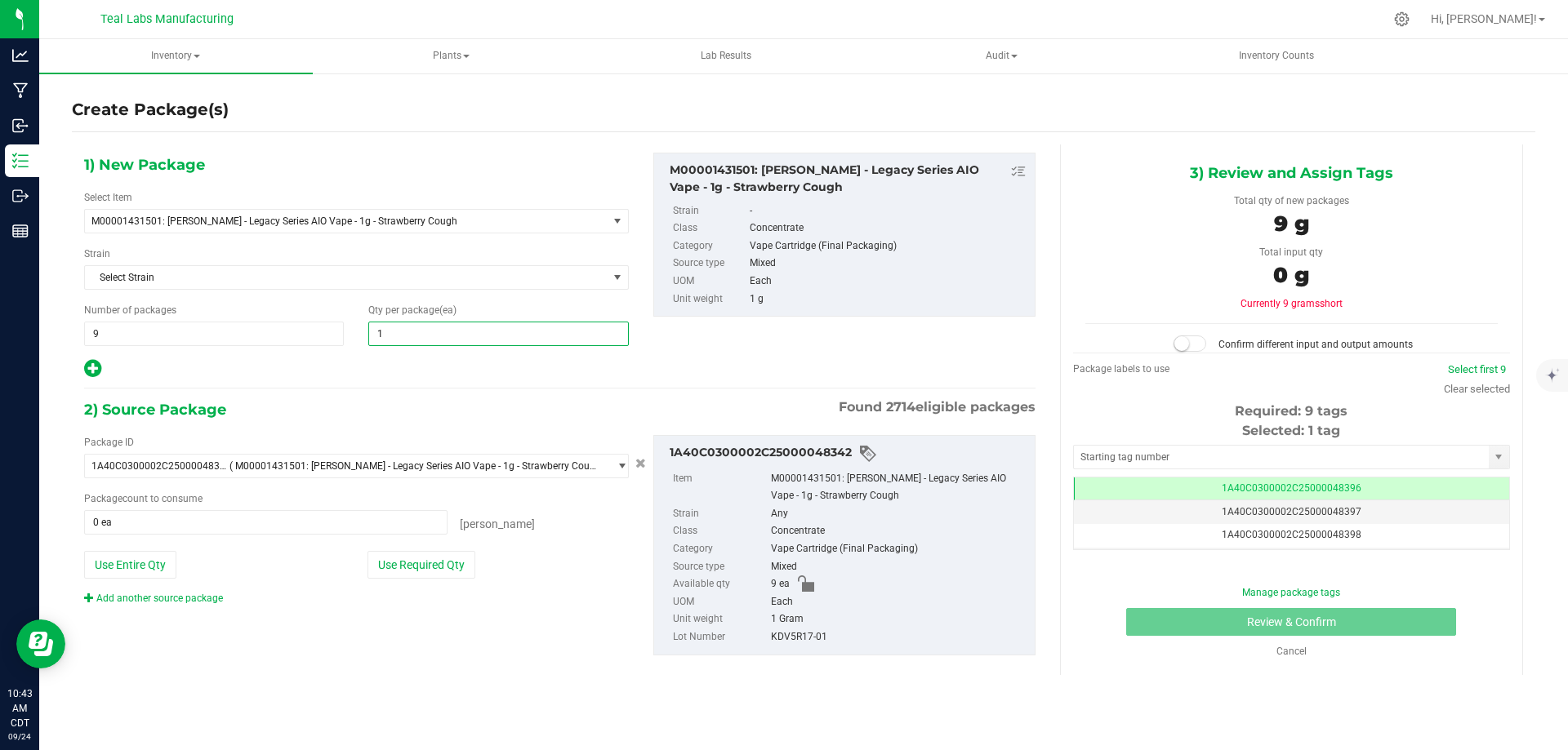
type input "1"
click at [385, 388] on hr at bounding box center [560, 389] width 951 height 2
click at [426, 577] on button "Use Required Qty" at bounding box center [421, 564] width 108 height 28
type input "9 ea"
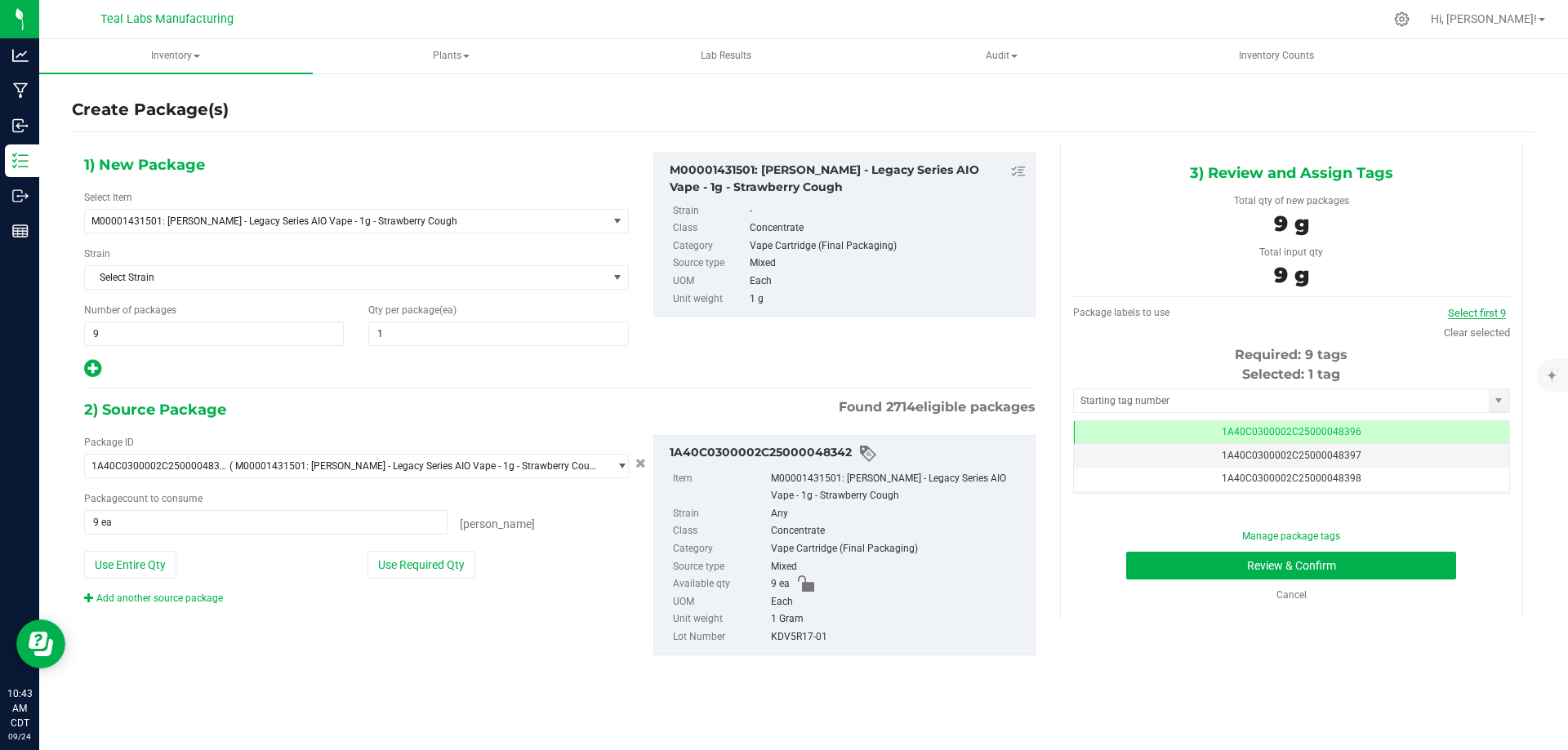
click at [1491, 312] on link "Select first 9" at bounding box center [1476, 313] width 58 height 12
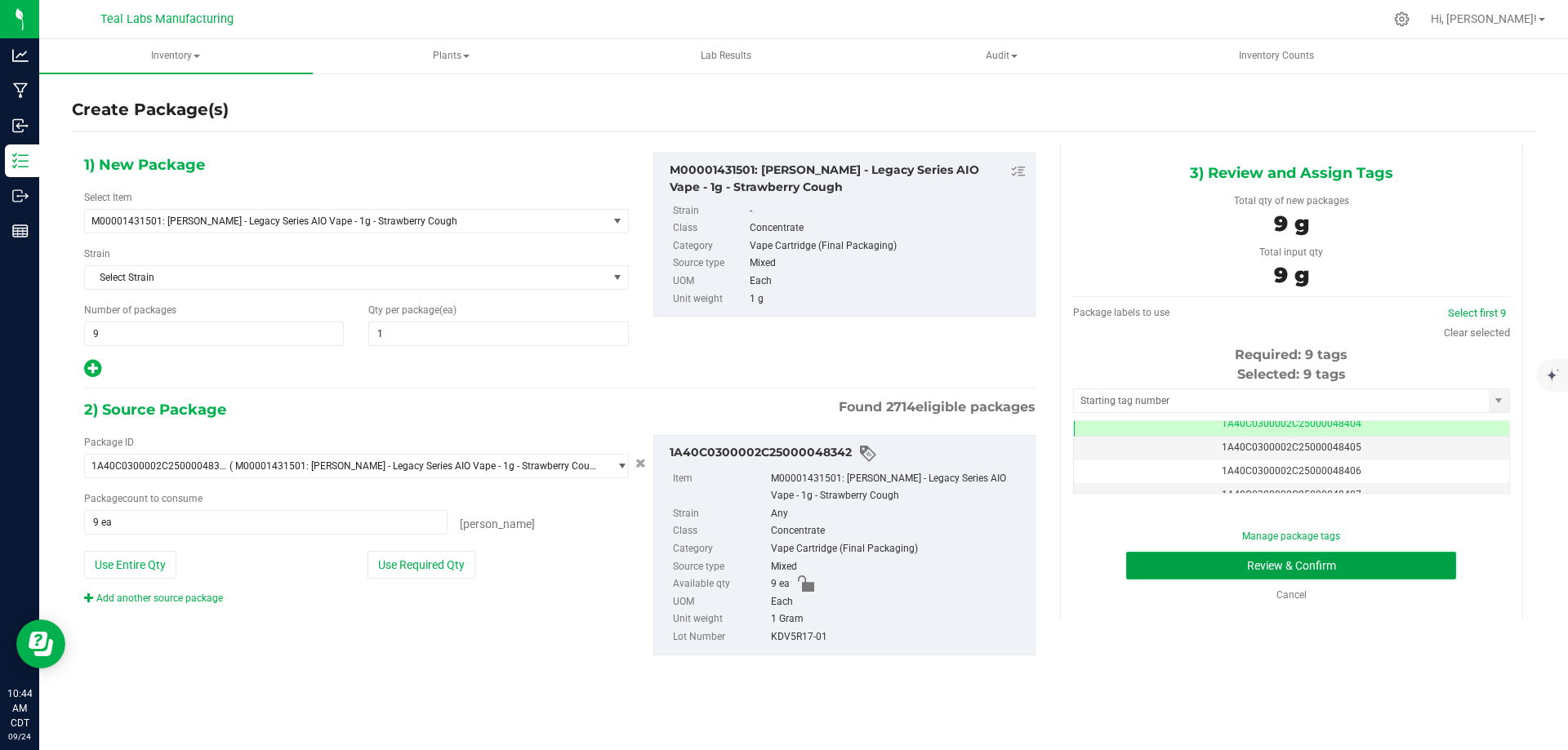
click at [1398, 573] on button "Review & Confirm" at bounding box center [1291, 565] width 330 height 28
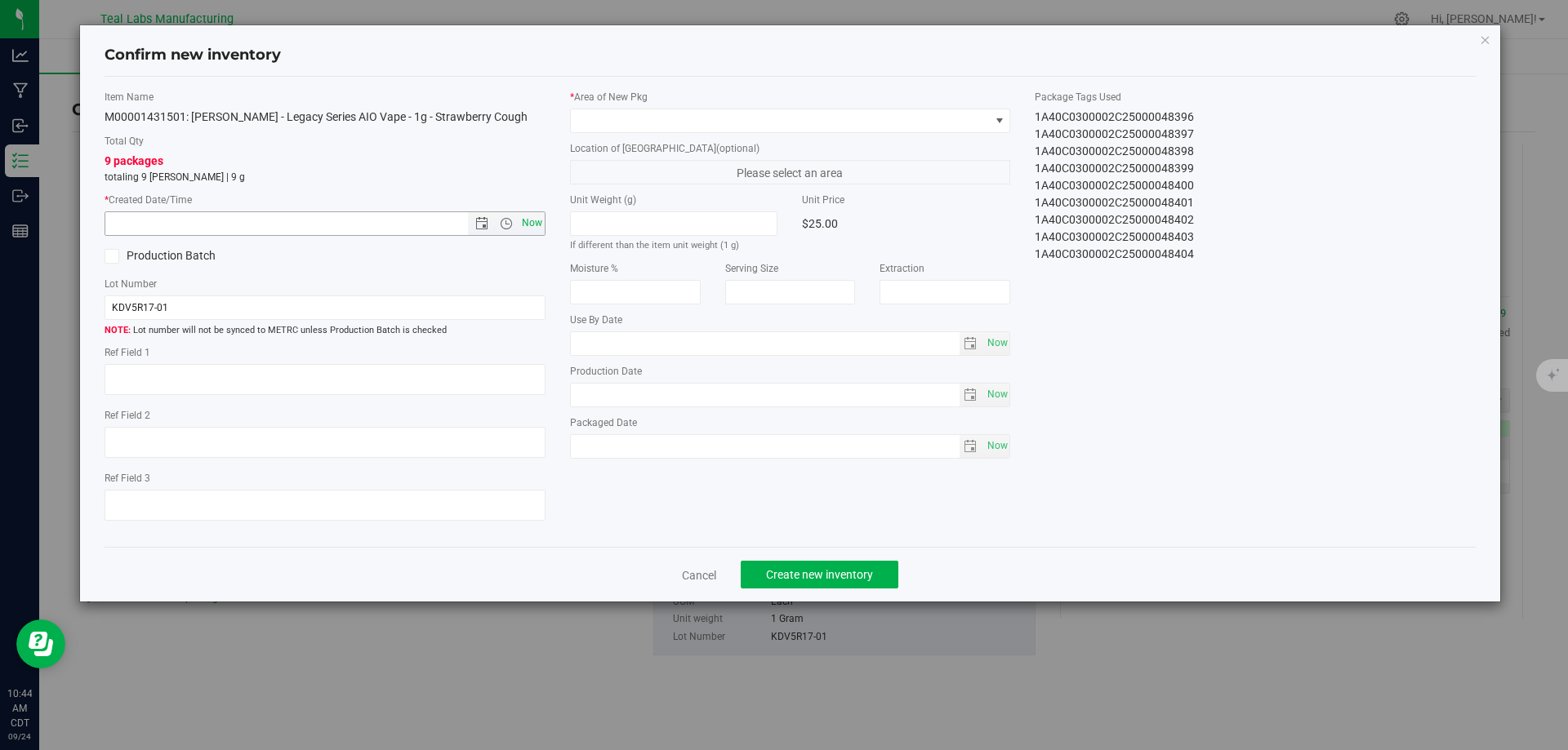
click at [524, 230] on span "Now" at bounding box center [531, 223] width 28 height 24
type input "9/24/2025 10:44 AM"
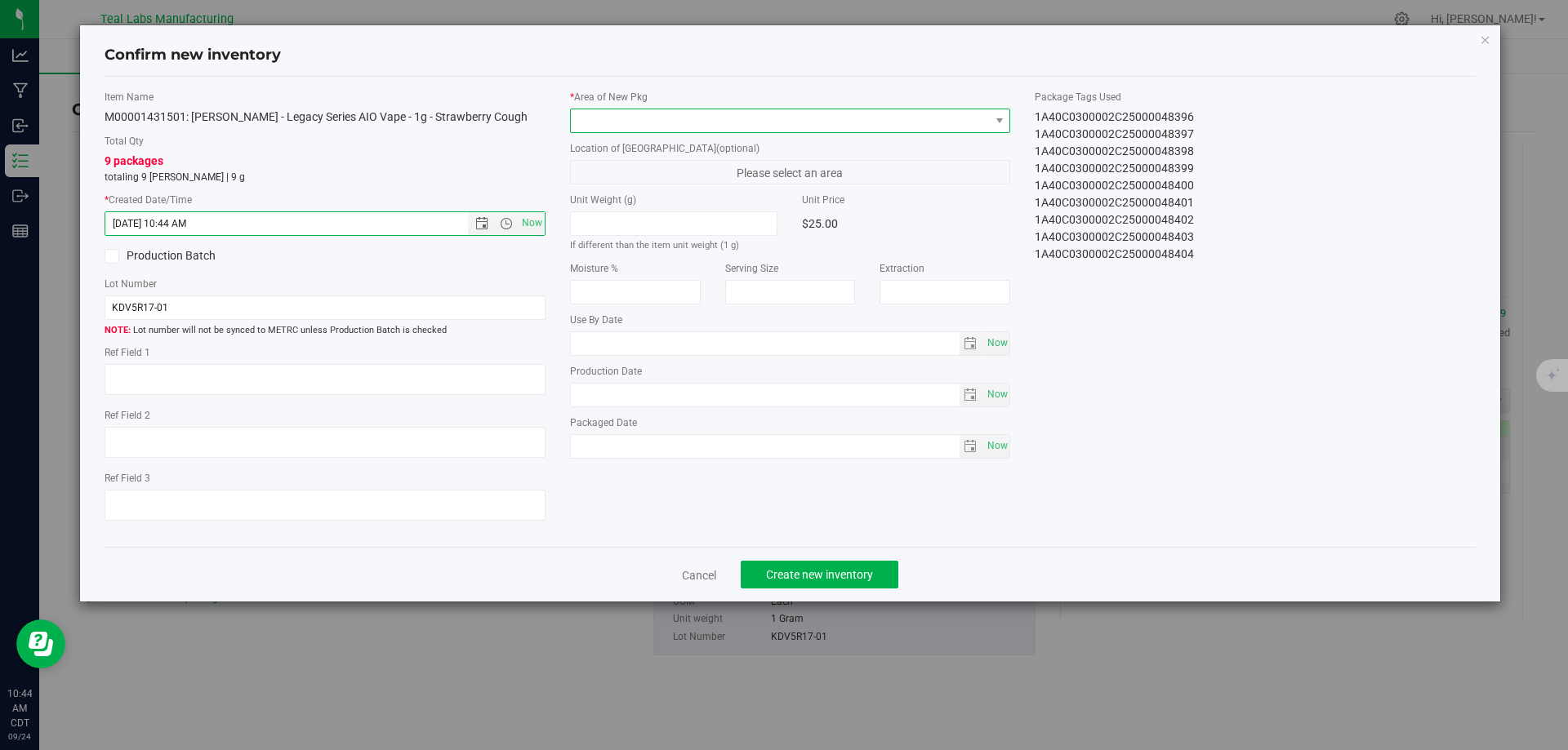
click at [647, 132] on span at bounding box center [790, 121] width 441 height 25
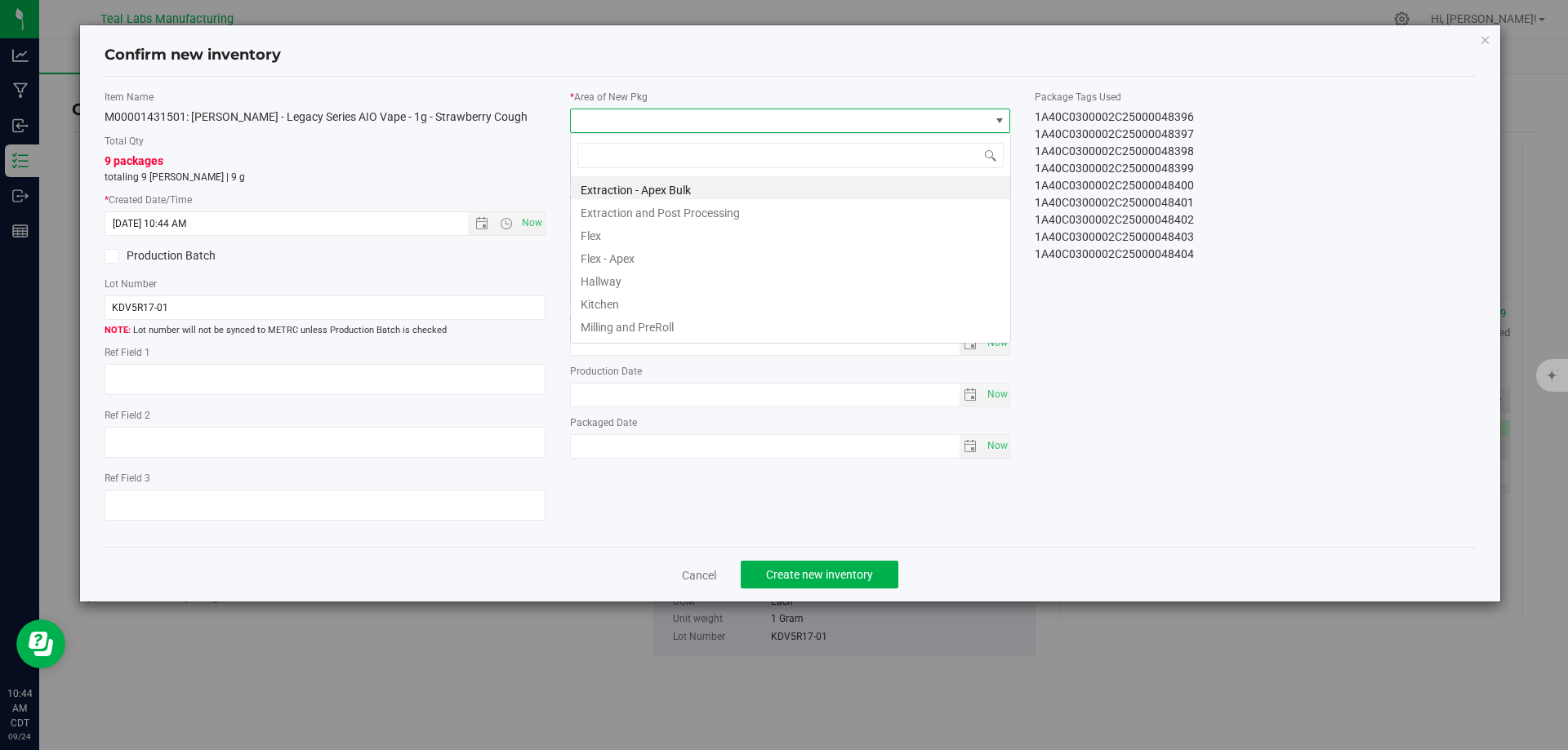
click at [664, 122] on span at bounding box center [780, 121] width 418 height 23
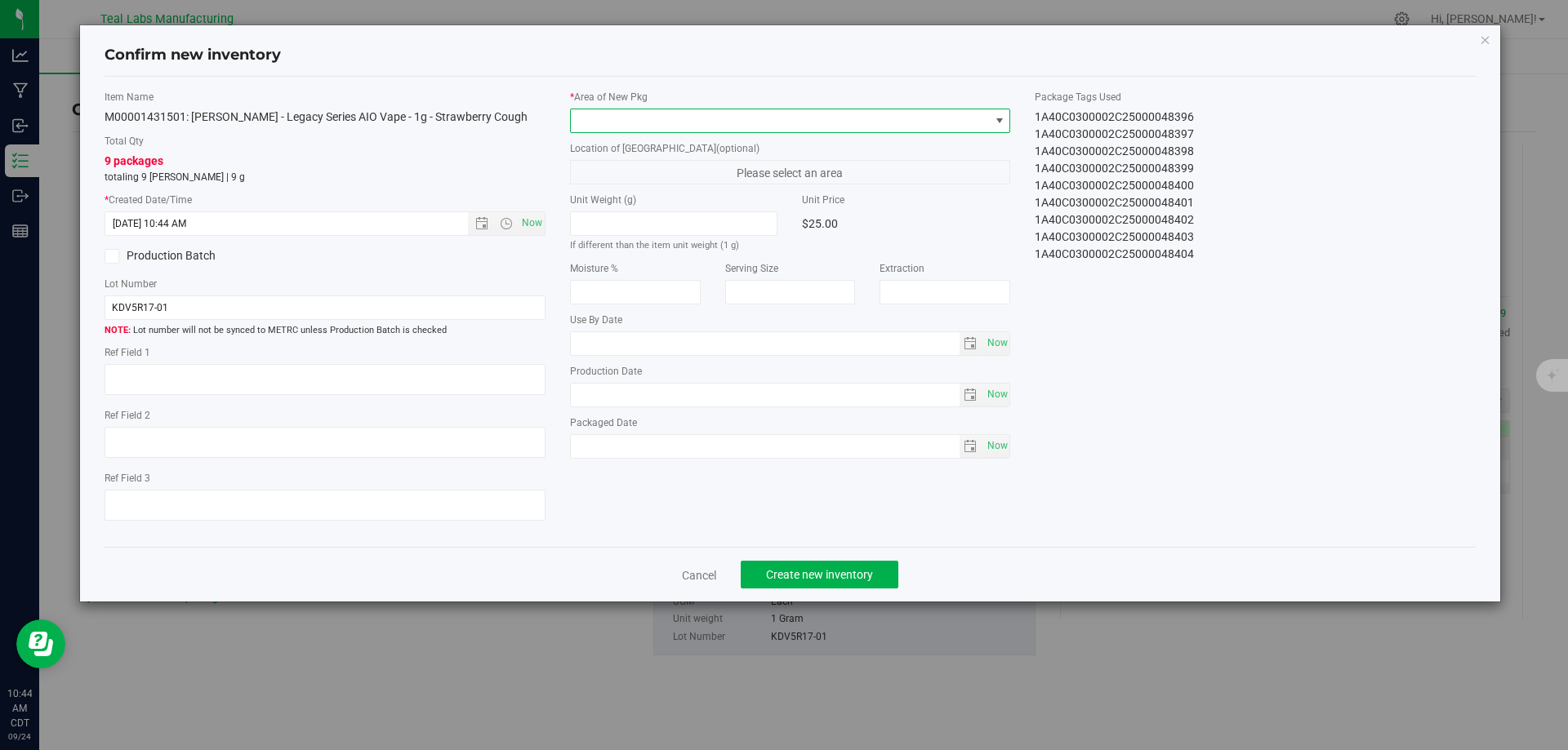
click at [677, 123] on span at bounding box center [780, 121] width 418 height 23
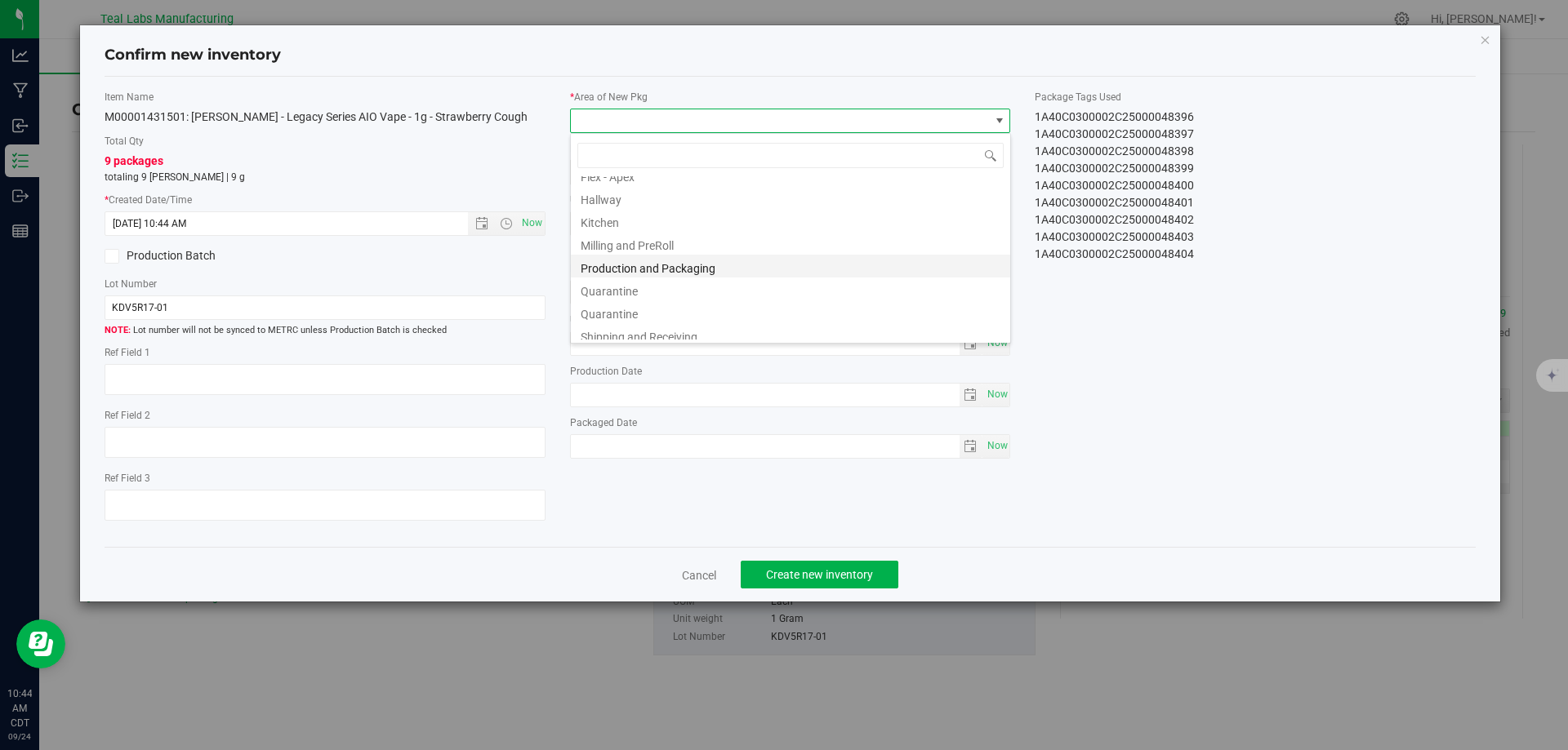
click at [662, 266] on li "Production and Packaging" at bounding box center [790, 266] width 439 height 23
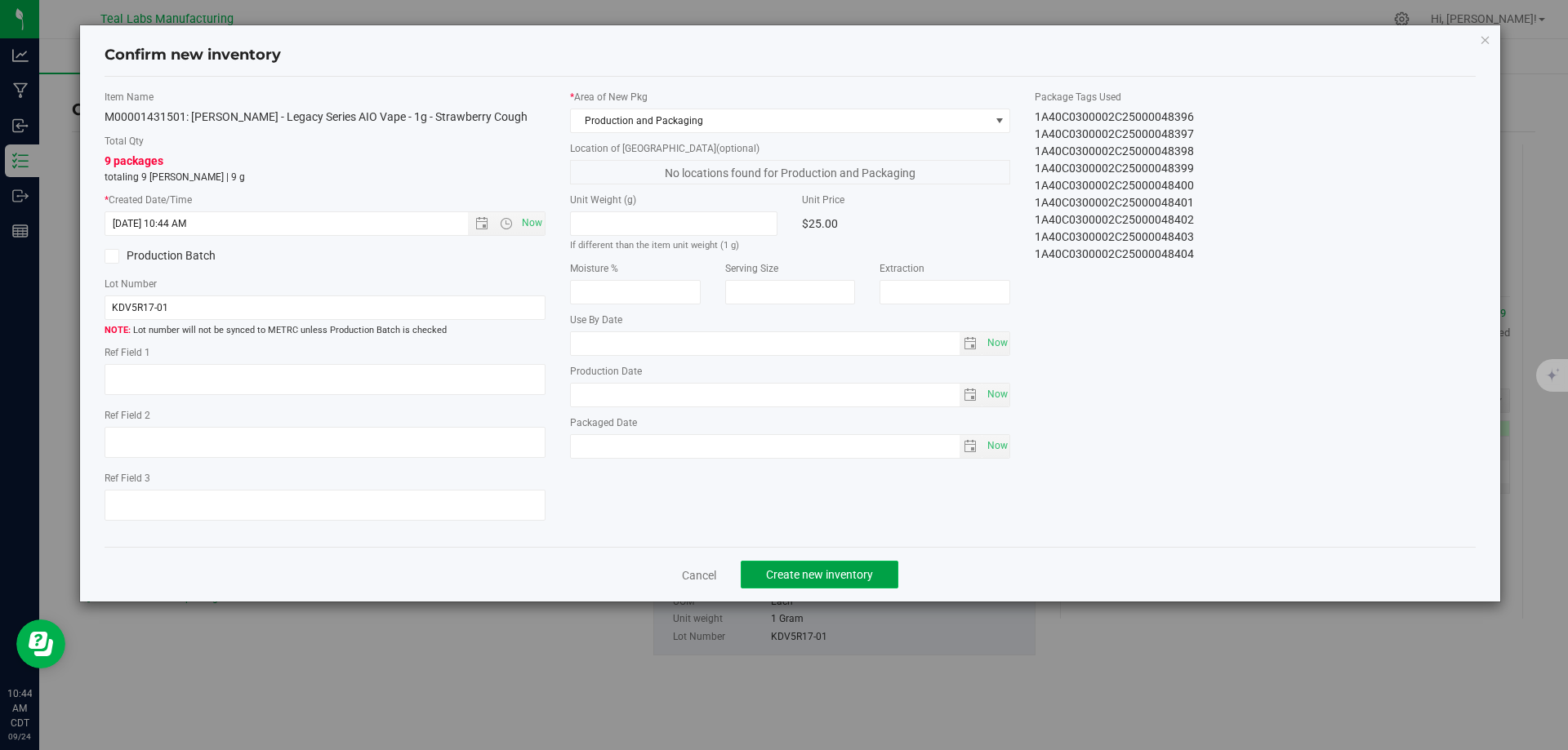
click at [810, 573] on span "Create new inventory" at bounding box center [820, 575] width 107 height 13
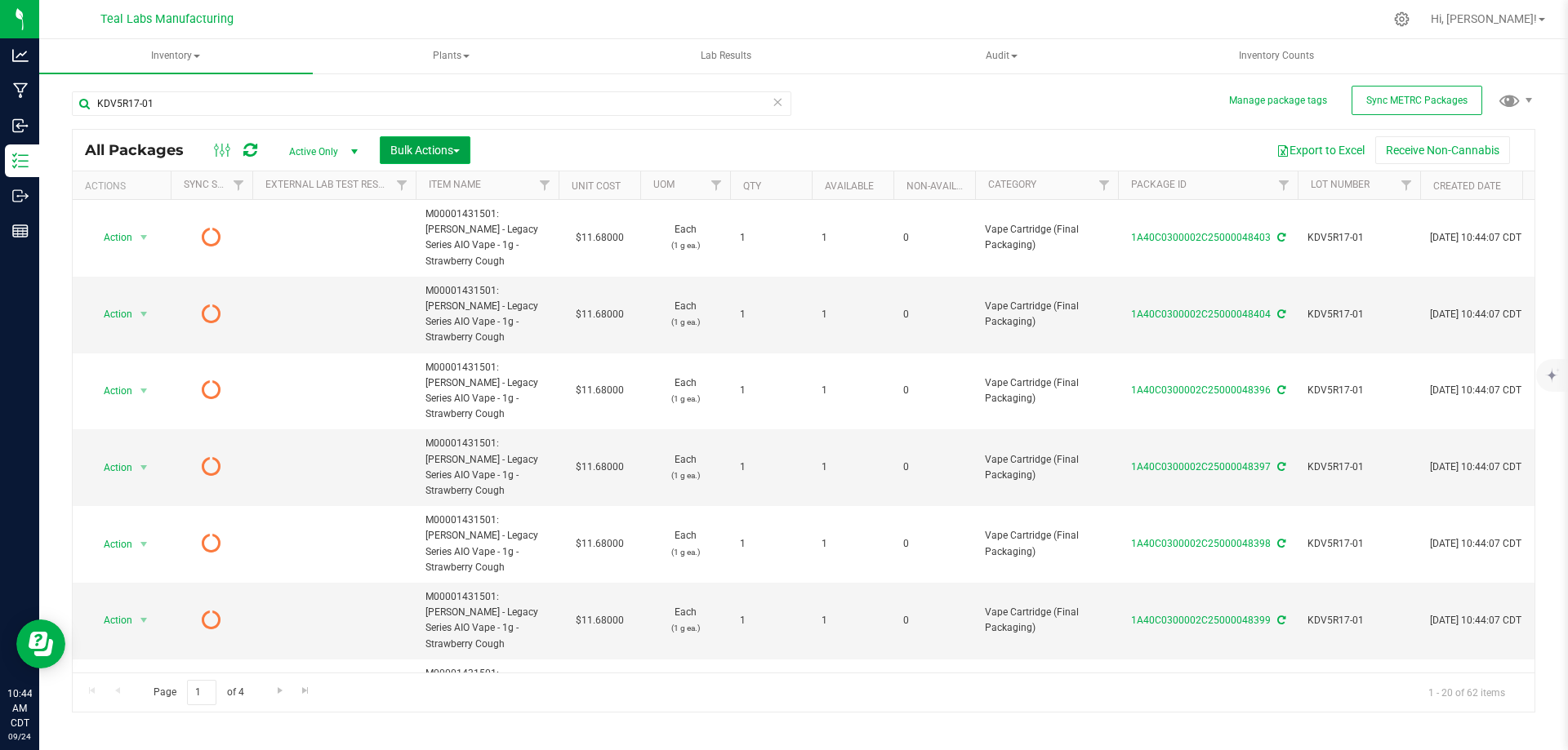
click at [433, 148] on span "Bulk Actions" at bounding box center [425, 151] width 70 height 13
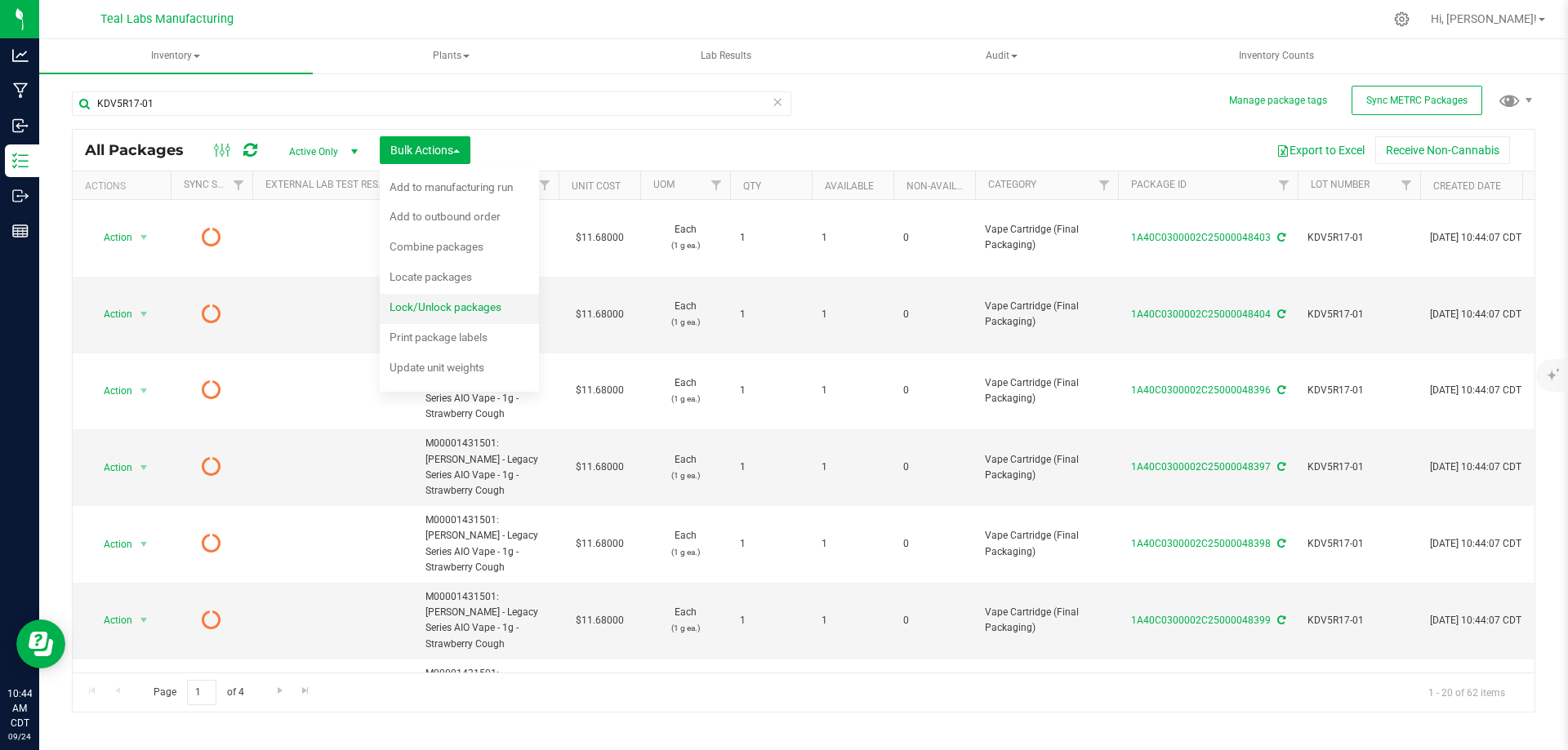
click at [434, 295] on li "Lock/Unlock packages" at bounding box center [458, 309] width 159 height 30
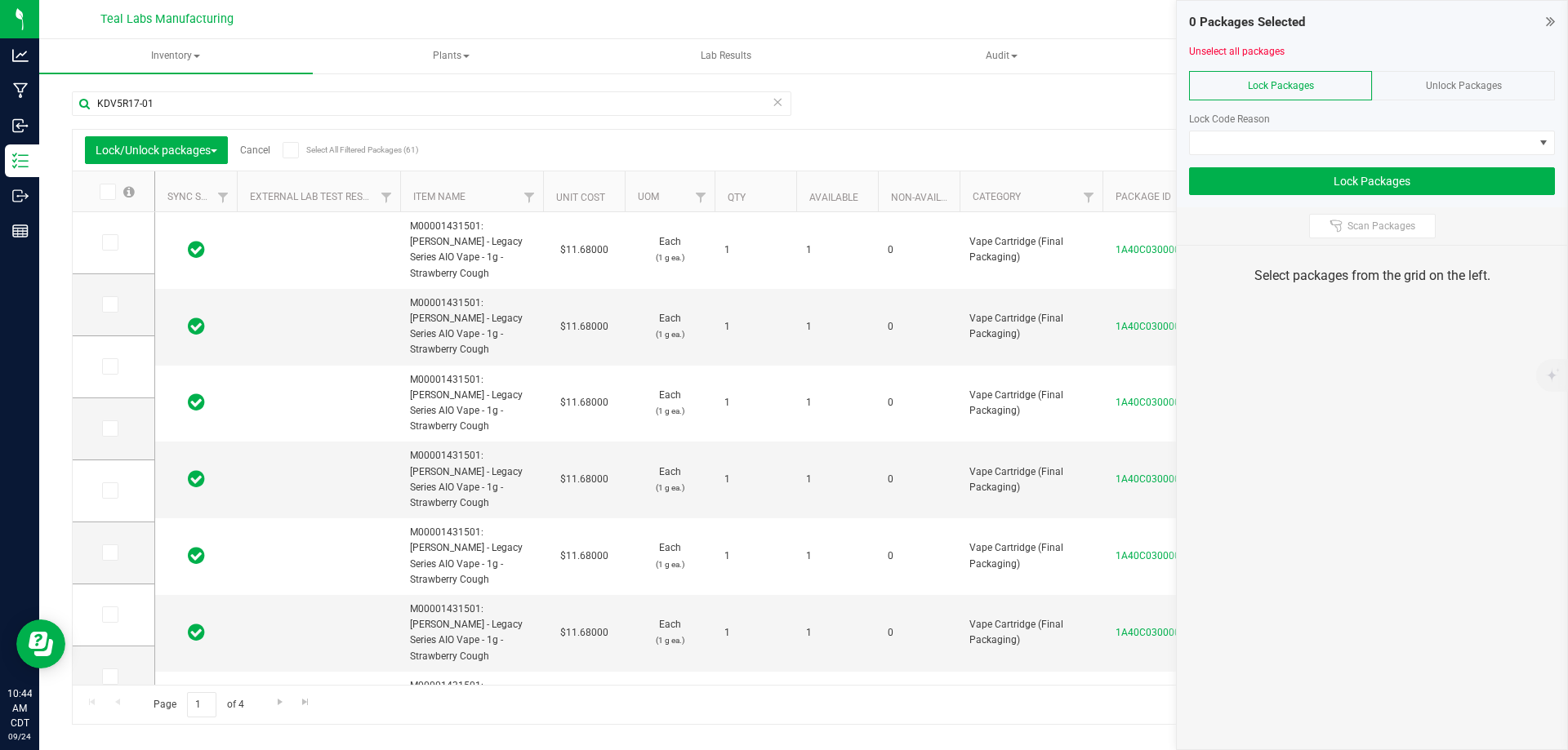
click at [266, 147] on link "Cancel" at bounding box center [255, 151] width 31 height 11
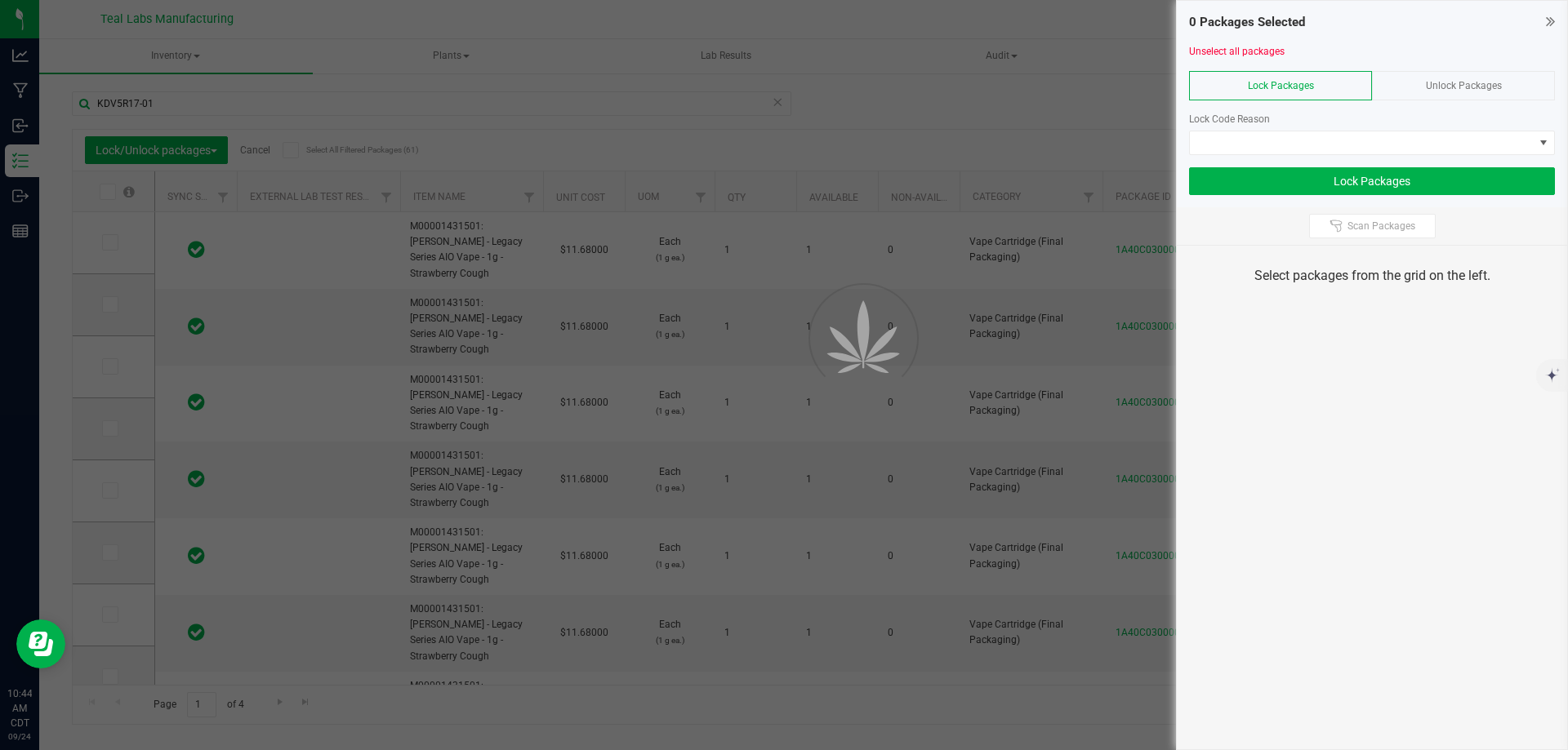
click at [297, 151] on div at bounding box center [784, 375] width 1568 height 750
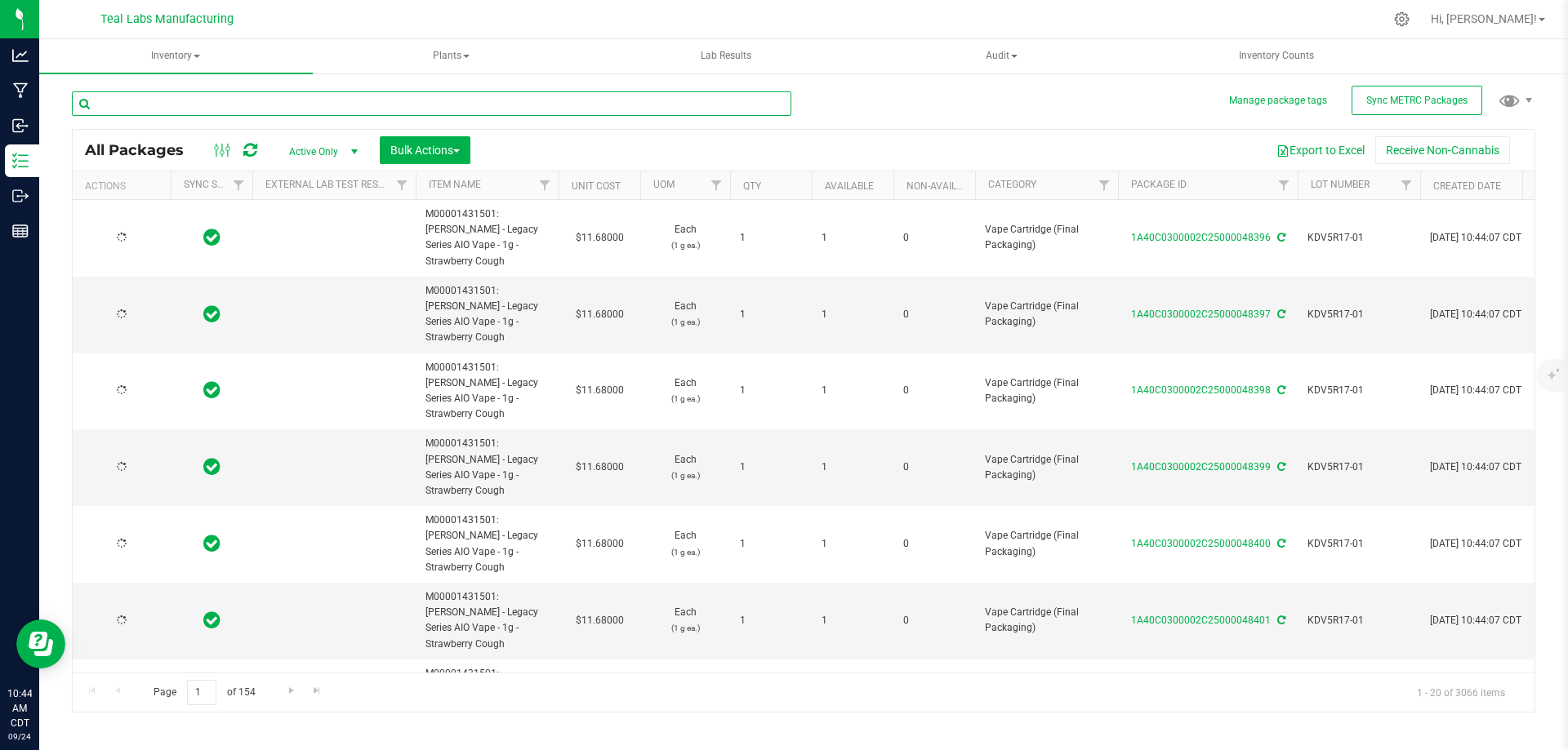
click at [355, 107] on input "text" at bounding box center [431, 104] width 720 height 25
paste input "KDV5R17-01"
type input "KDV5R17-01"
click at [456, 142] on button "Bulk Actions" at bounding box center [424, 150] width 91 height 28
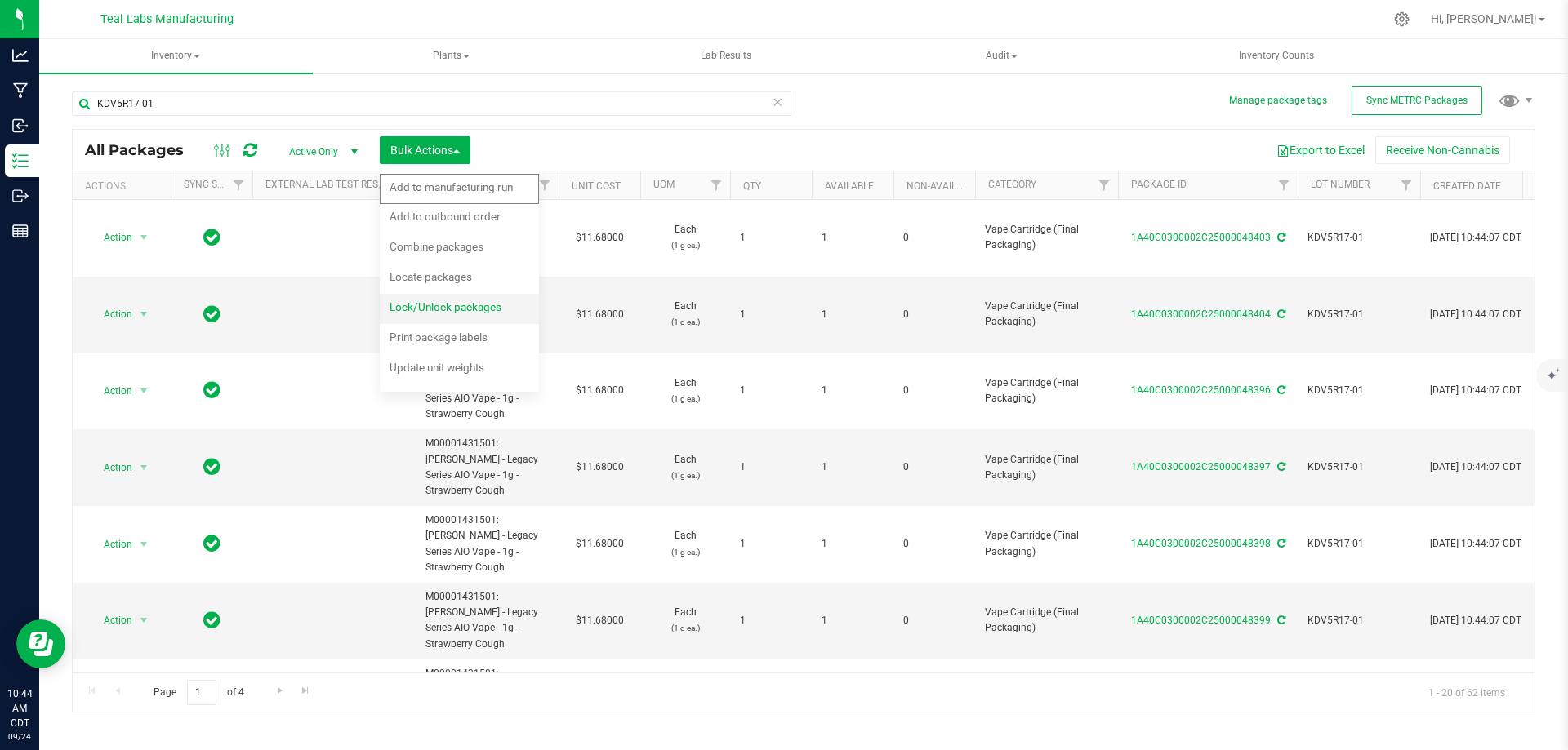
click at [429, 307] on span "Lock/Unlock packages" at bounding box center [445, 307] width 112 height 13
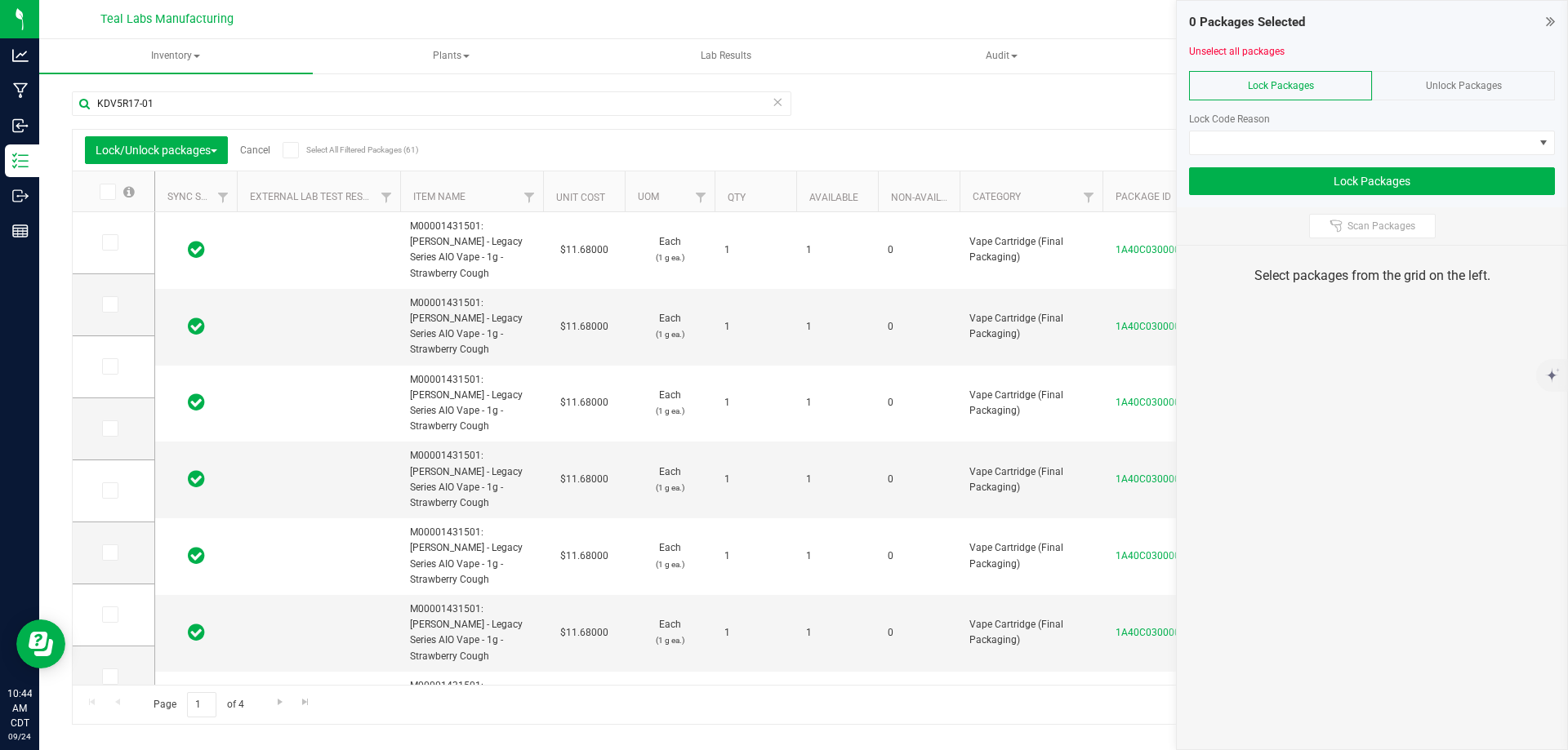
click at [290, 151] on icon at bounding box center [290, 151] width 10 height 0
click at [0, 0] on input "Select All Filtered Packages (61)" at bounding box center [0, 0] width 0 height 0
click at [1359, 151] on span at bounding box center [1361, 143] width 344 height 23
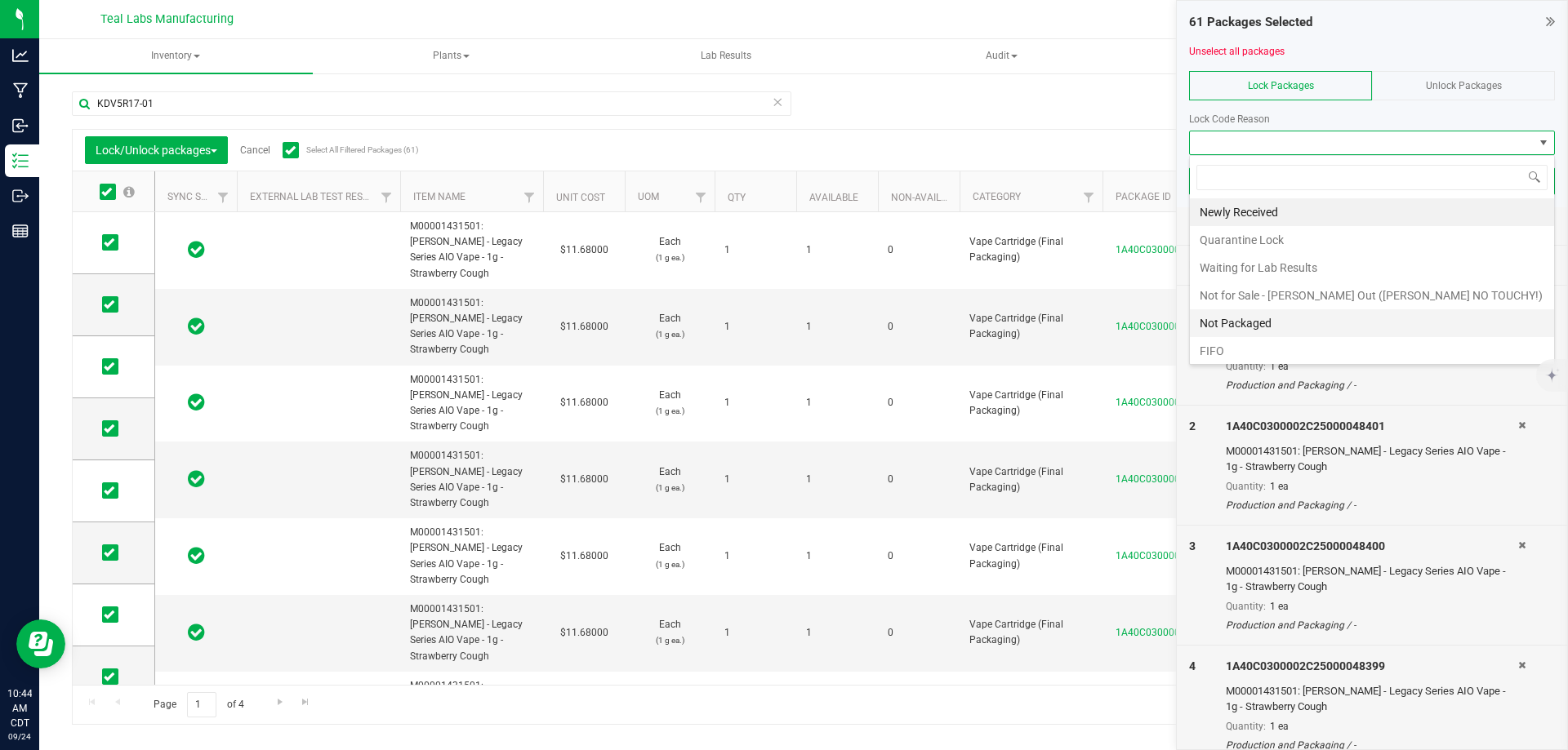
click at [1243, 317] on li "Not Packaged" at bounding box center [1372, 323] width 364 height 28
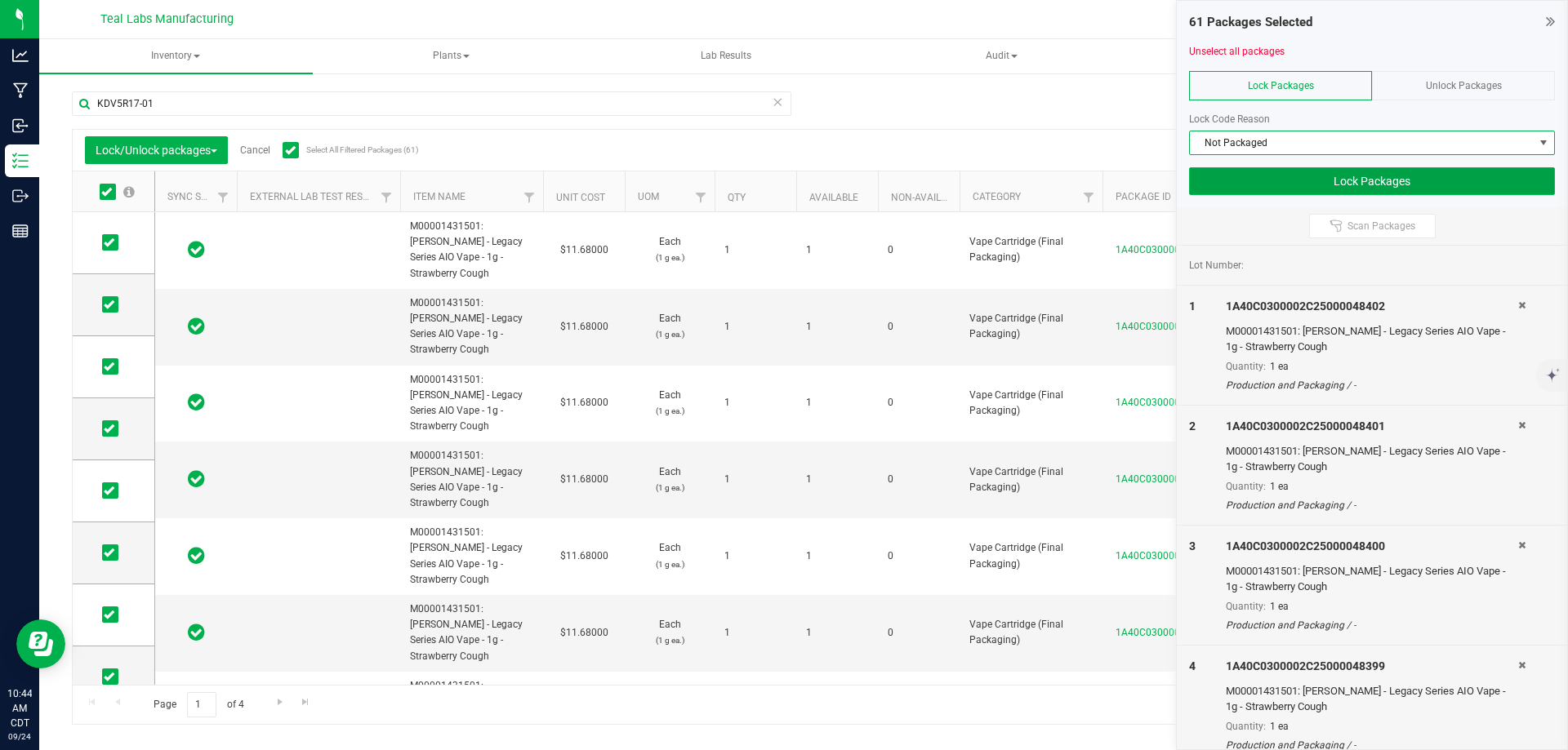
click at [1354, 188] on button "Lock Packages" at bounding box center [1372, 181] width 366 height 28
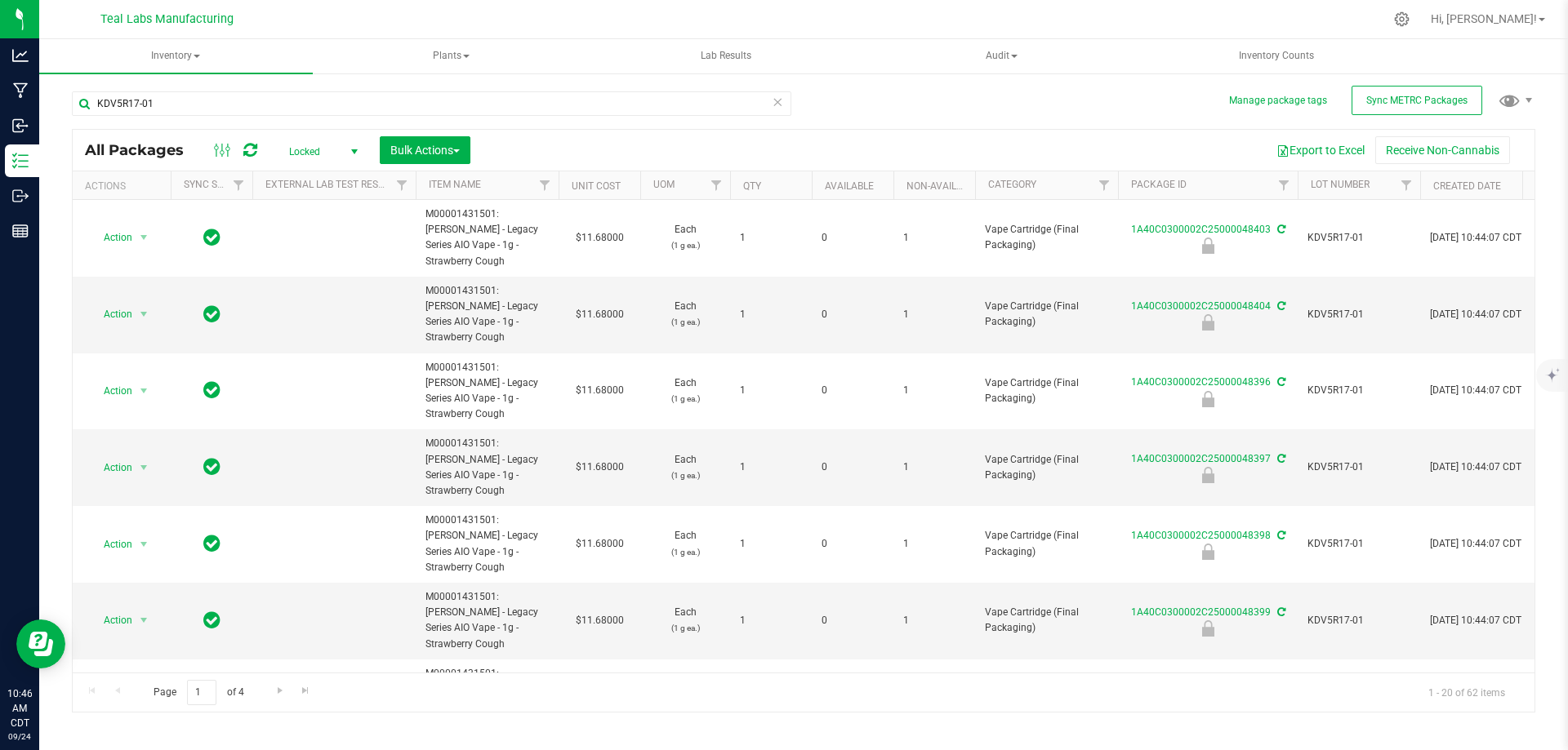
click at [906, 132] on div "All Packages Locked Active Only Lab Samples Locked All External Internal Bulk A…" at bounding box center [804, 150] width 1462 height 41
click at [678, 153] on div "Export to Excel Receive Non-Cannabis" at bounding box center [1002, 150] width 1040 height 28
click at [742, 136] on div "Export to Excel Receive Non-Cannabis" at bounding box center [1002, 150] width 1040 height 28
